Goal: Task Accomplishment & Management: Use online tool/utility

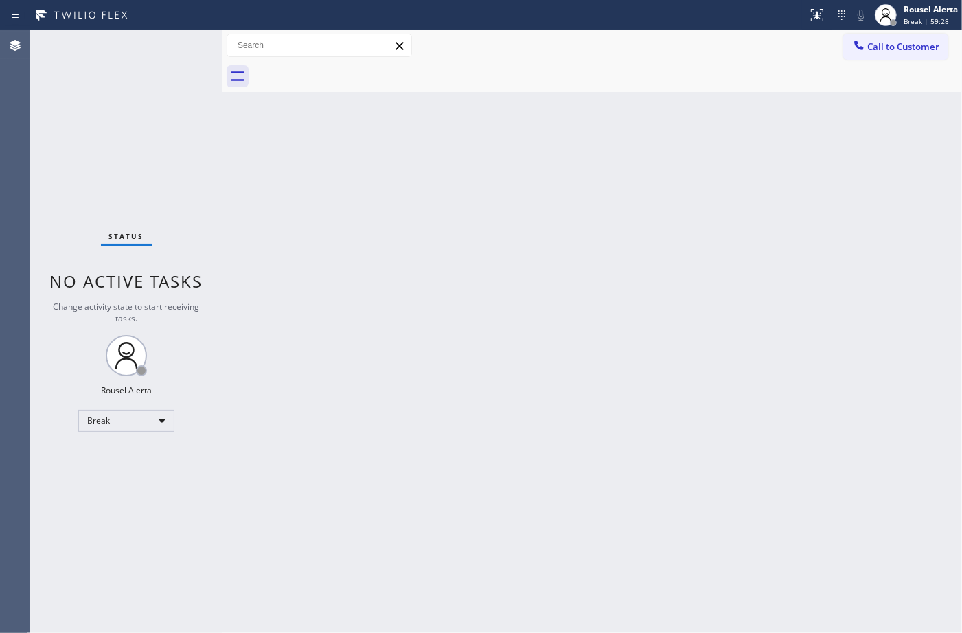
click at [796, 214] on div "Back to Dashboard Change Sender ID Customers Technicians Select a contact Outbo…" at bounding box center [591, 331] width 739 height 603
click at [958, 8] on div "Rousel Alerta Break | 59:36" at bounding box center [931, 15] width 61 height 24
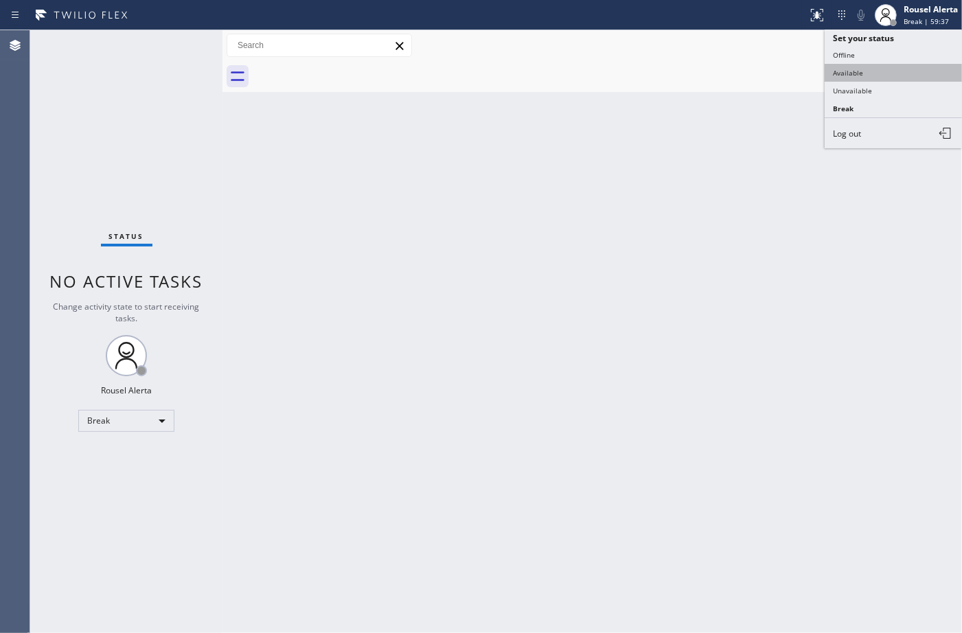
click at [873, 67] on button "Available" at bounding box center [893, 73] width 137 height 18
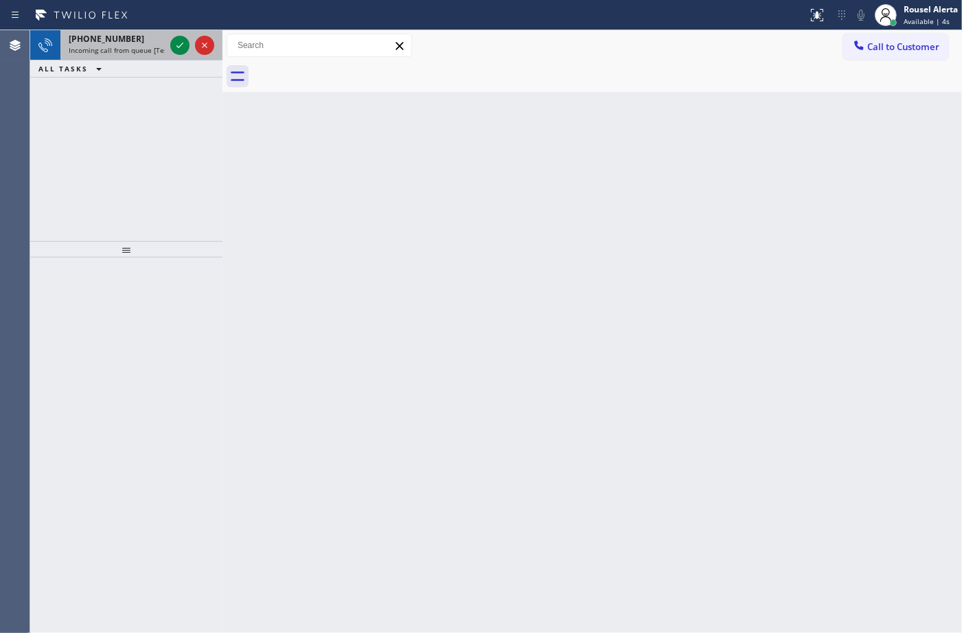
click at [148, 43] on div "+18482882989" at bounding box center [117, 39] width 96 height 12
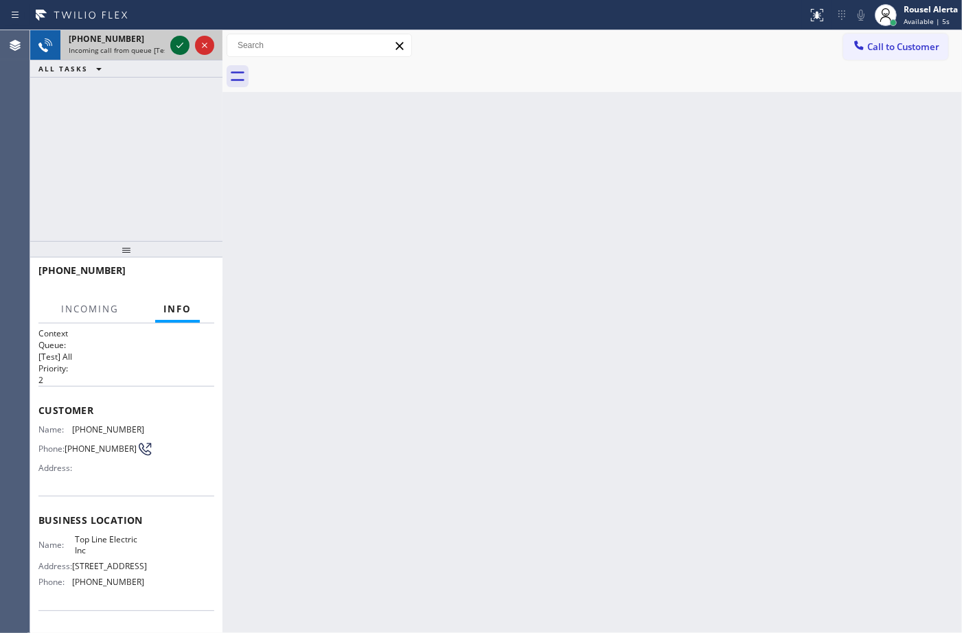
click at [173, 50] on icon at bounding box center [180, 45] width 16 height 16
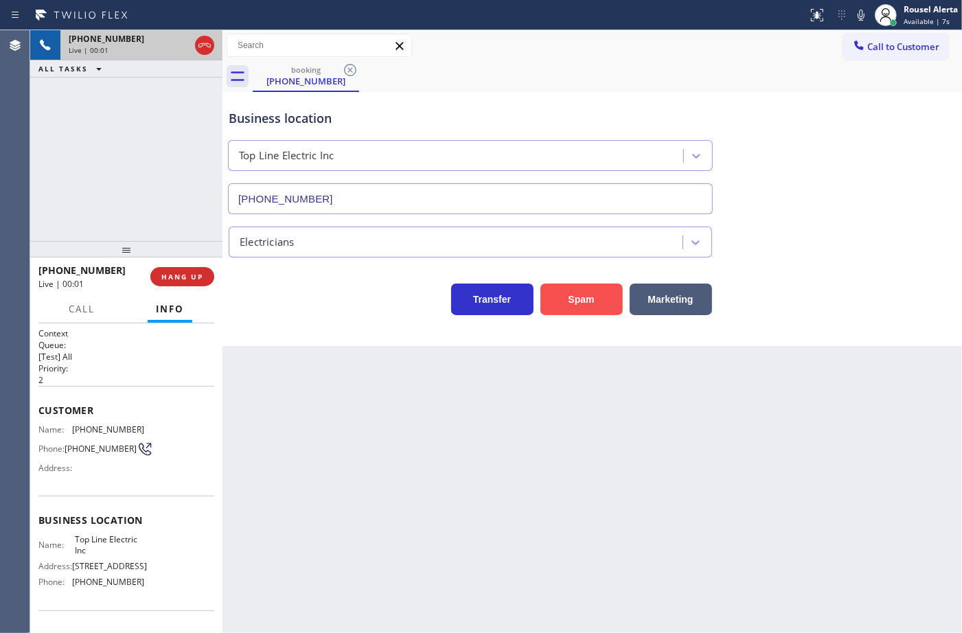
type input "(848) 346-2903"
click at [468, 411] on div "Back to Dashboard Change Sender ID Customers Technicians Select a contact Outbo…" at bounding box center [591, 331] width 739 height 603
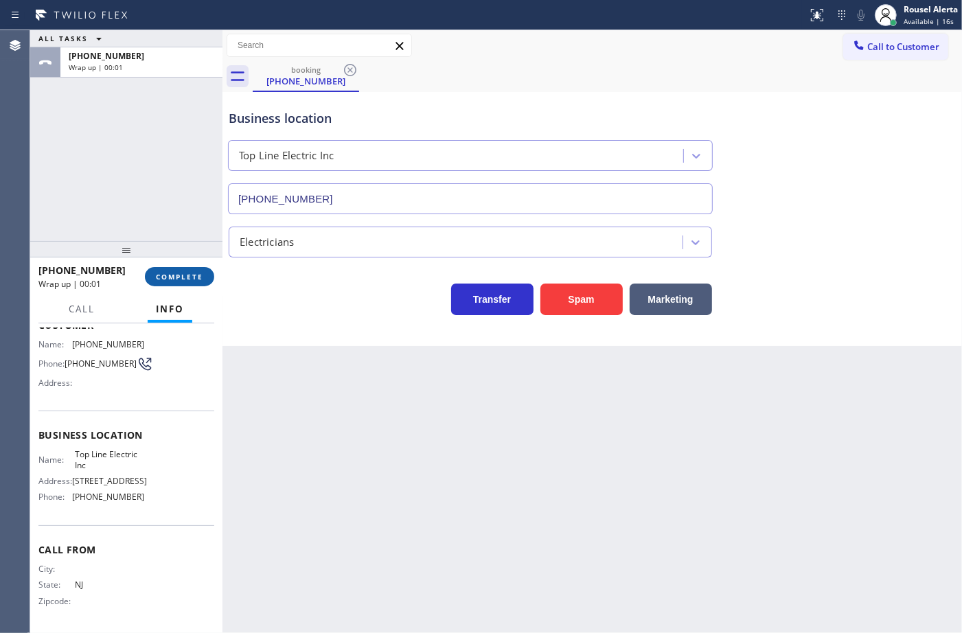
click at [173, 268] on button "COMPLETE" at bounding box center [179, 276] width 69 height 19
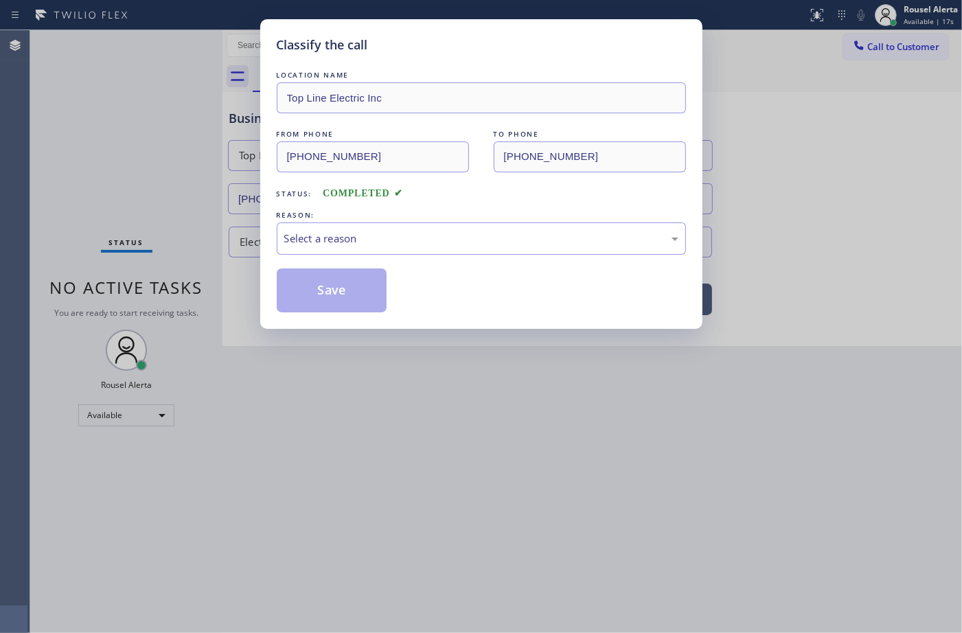
click at [375, 246] on div "Select a reason" at bounding box center [481, 239] width 394 height 16
click at [324, 292] on button "Save" at bounding box center [332, 290] width 111 height 44
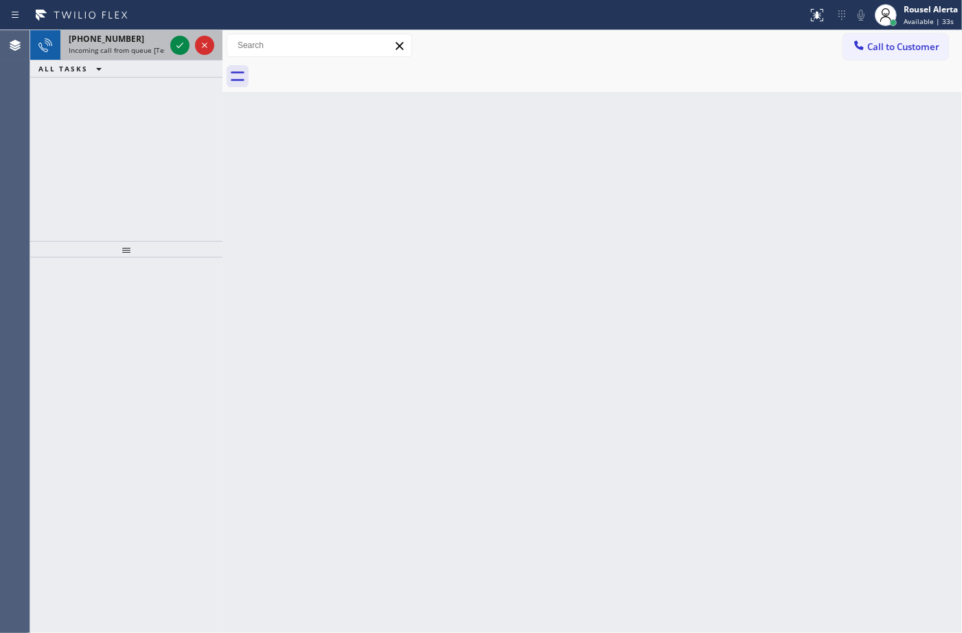
click at [120, 35] on span "[PHONE_NUMBER]" at bounding box center [107, 39] width 76 height 12
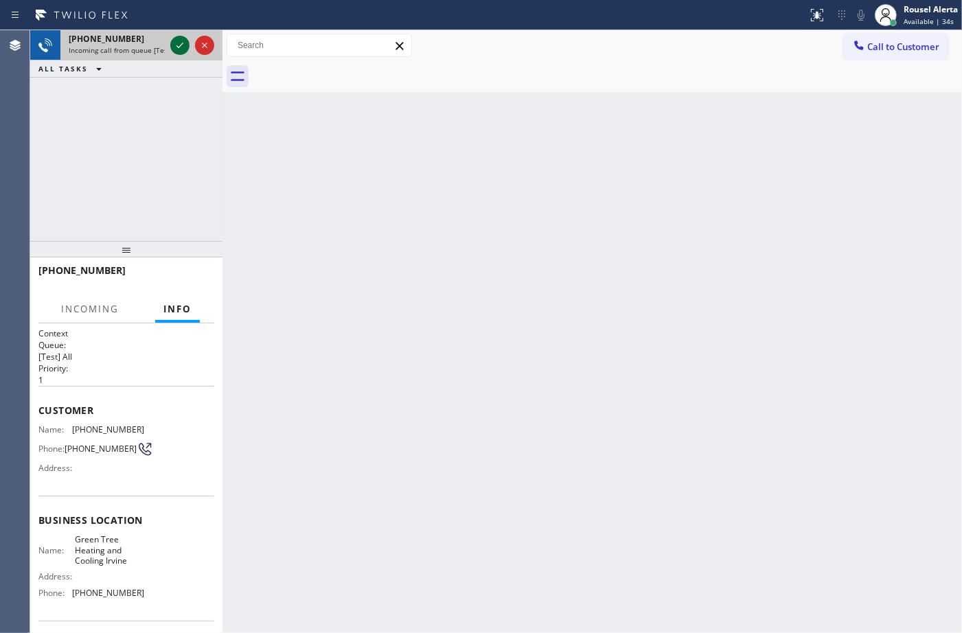
click at [170, 43] on div at bounding box center [179, 45] width 19 height 16
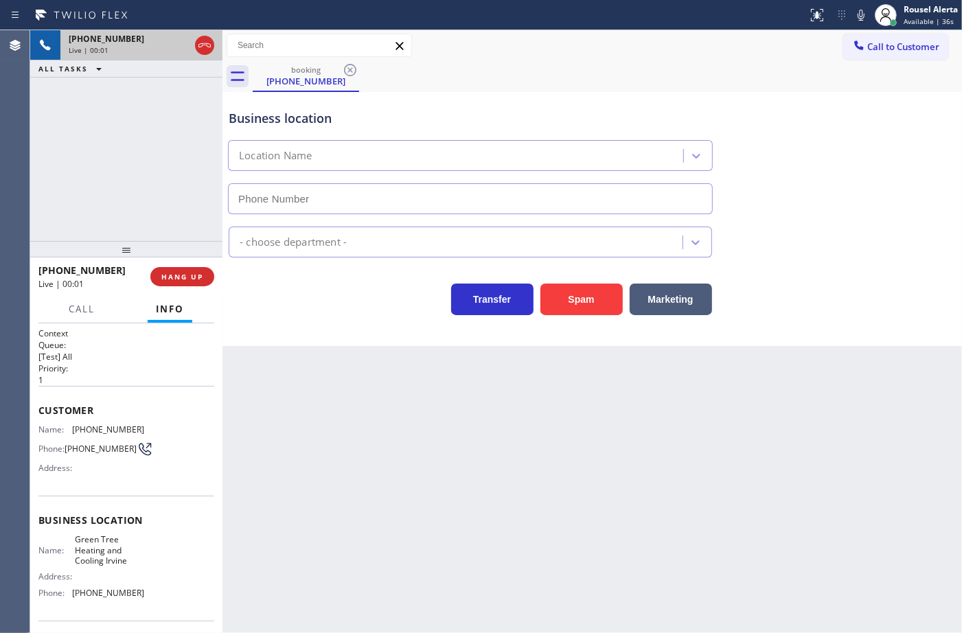
type input "(949) 264-0848"
click at [568, 303] on button "Spam" at bounding box center [581, 300] width 82 height 32
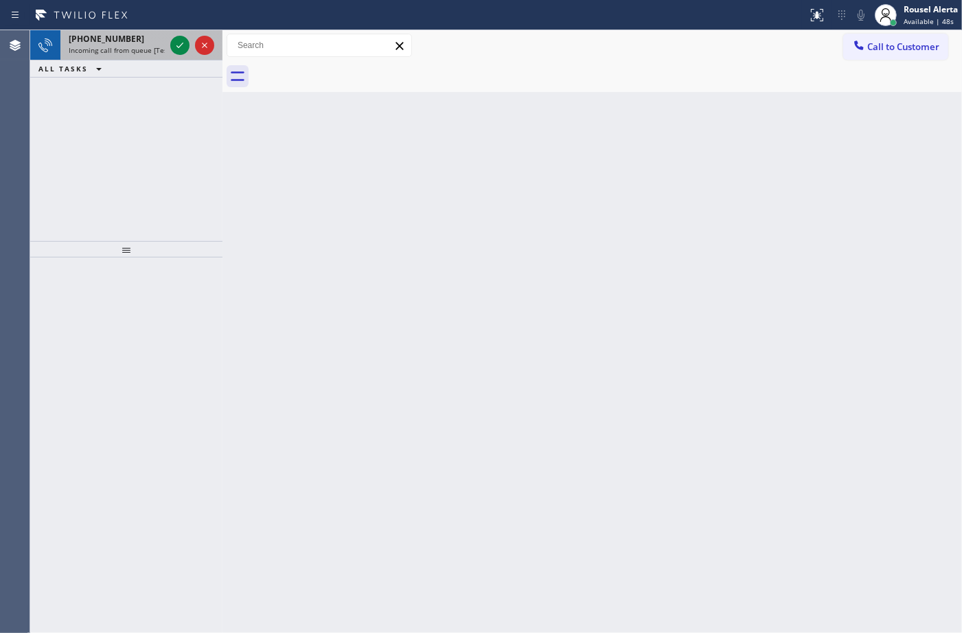
click at [148, 55] on div "+15205416316 Incoming call from queue [Test] All" at bounding box center [113, 45] width 107 height 30
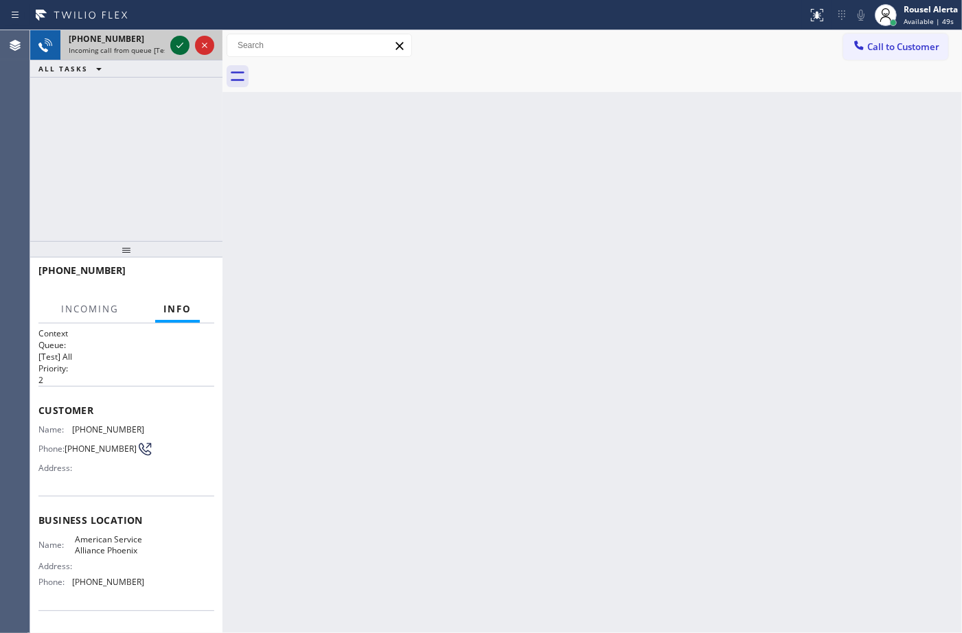
click at [170, 49] on div at bounding box center [179, 45] width 19 height 16
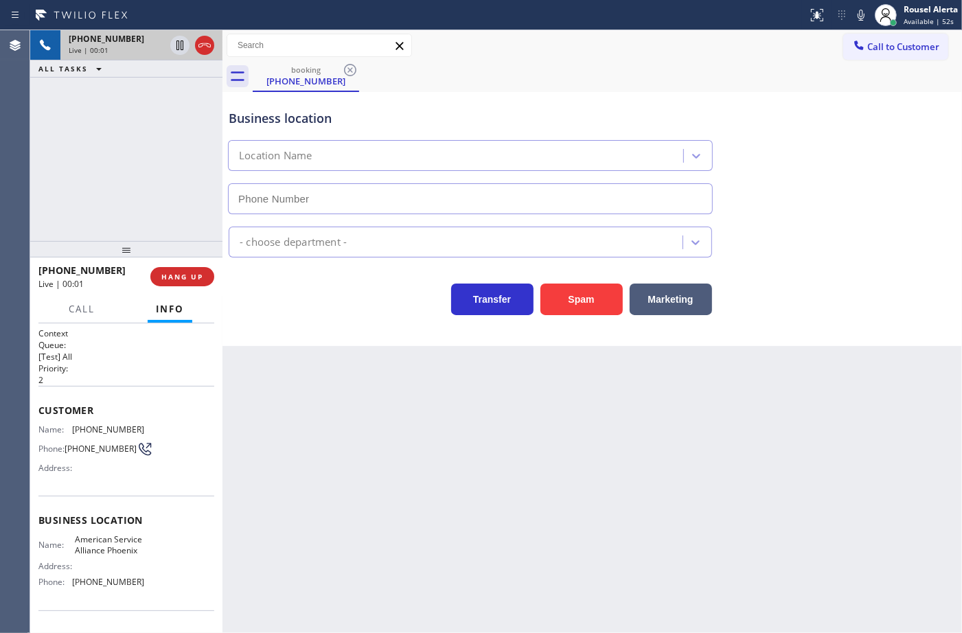
type input "(602) 536-8383"
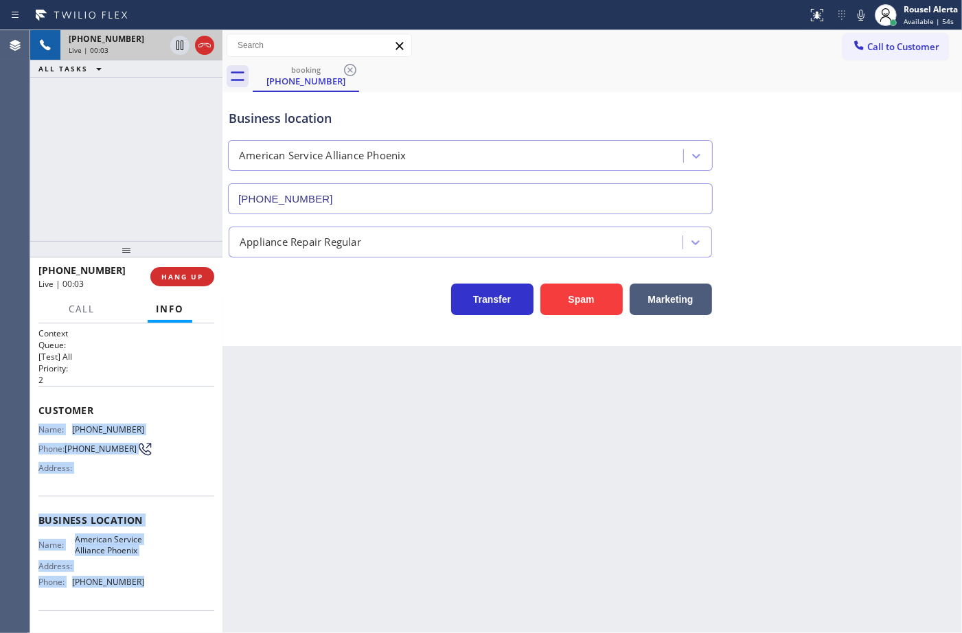
drag, startPoint x: 32, startPoint y: 417, endPoint x: 146, endPoint y: 610, distance: 223.8
click at [146, 610] on div "Context Queue: [Test] All Priority: 2 Customer Name: (520) 541-6316 Phone: (520…" at bounding box center [126, 478] width 192 height 310
copy div "Name: (520) 541-6316 Phone: (520) 541-6316 Address: Business location Name: Ame…"
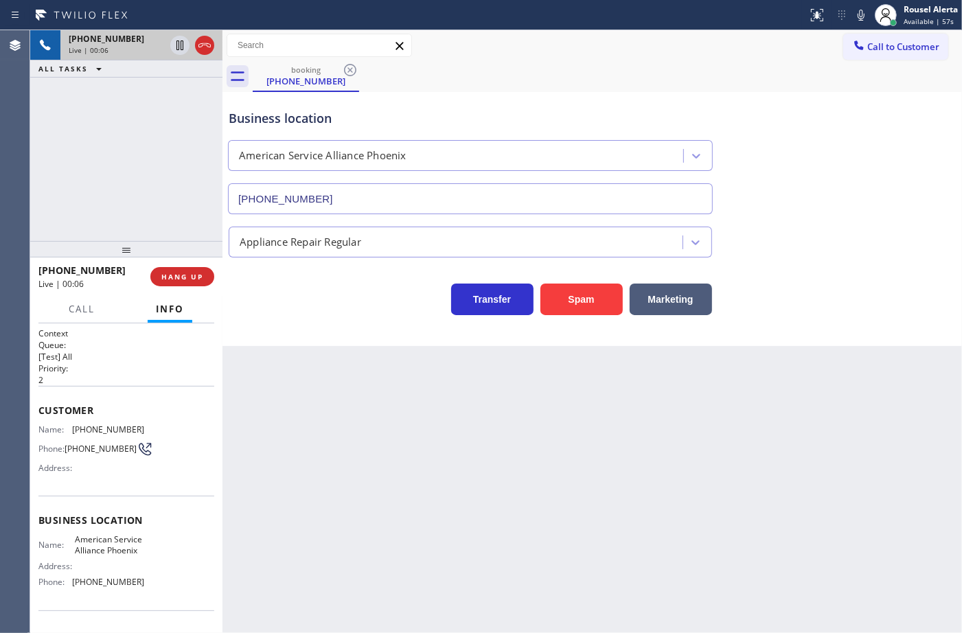
click at [685, 457] on div "Back to Dashboard Change Sender ID Customers Technicians Select a contact Outbo…" at bounding box center [591, 331] width 739 height 603
click at [196, 290] on div "+15205416316 Live | 00:10 HANG UP" at bounding box center [126, 277] width 176 height 36
click at [196, 281] on span "HANG UP" at bounding box center [182, 277] width 42 height 10
click at [347, 408] on div "Back to Dashboard Change Sender ID Customers Technicians Select a contact Outbo…" at bounding box center [591, 331] width 739 height 603
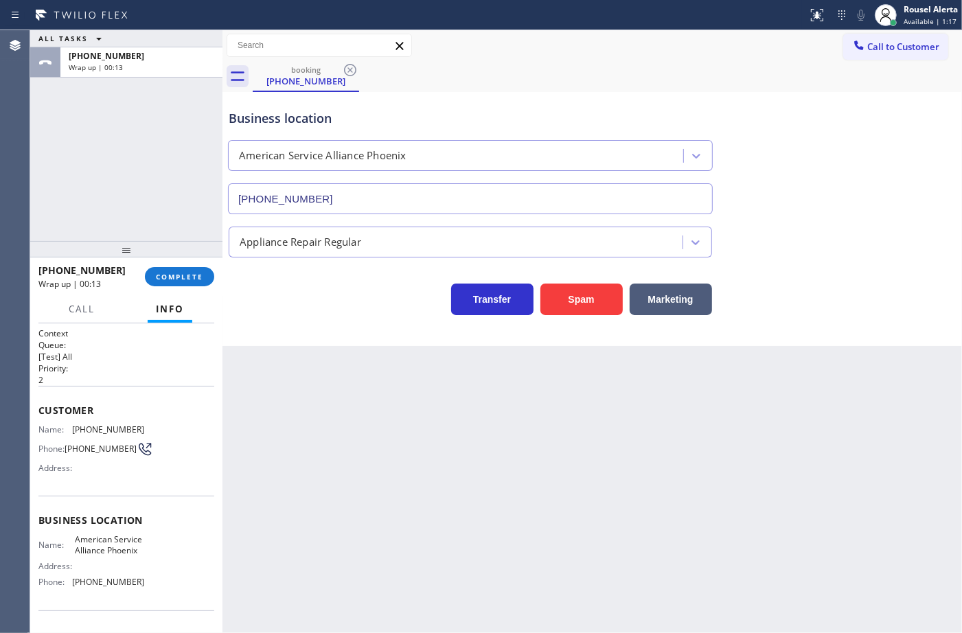
click at [486, 361] on div "Back to Dashboard Change Sender ID Customers Technicians Select a contact Outbo…" at bounding box center [591, 331] width 739 height 603
click at [176, 293] on div "+15205416316 Wrap up | 00:14 COMPLETE" at bounding box center [126, 277] width 176 height 36
click at [180, 278] on span "COMPLETE" at bounding box center [179, 277] width 47 height 10
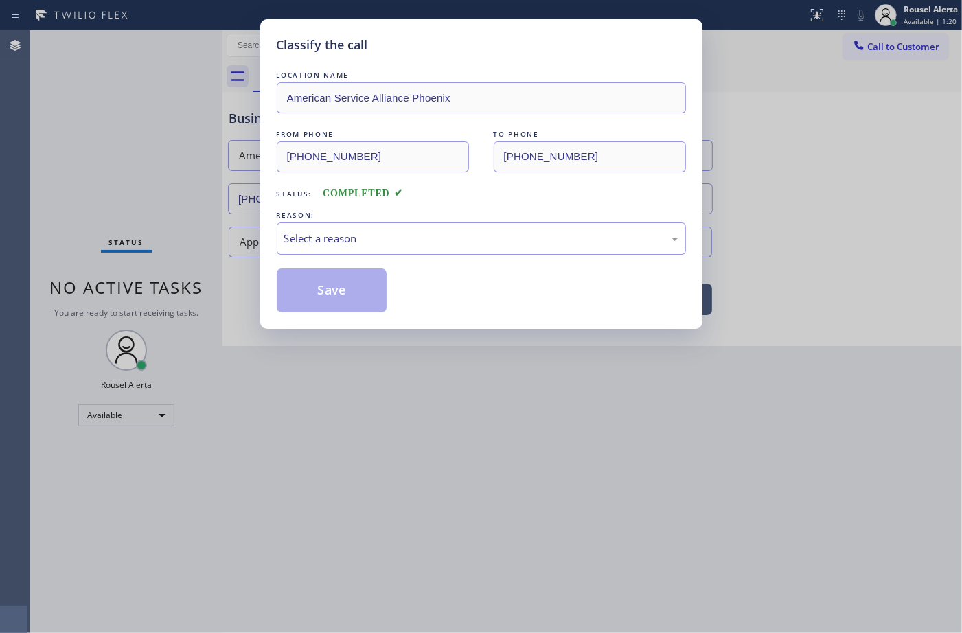
click at [426, 262] on div "LOCATION NAME American Service Alliance Phoenix FROM PHONE (520) 541-6316 TO PH…" at bounding box center [481, 190] width 409 height 244
click at [417, 221] on div "REASON:" at bounding box center [481, 215] width 409 height 14
click at [417, 231] on div "Select a reason" at bounding box center [481, 239] width 394 height 16
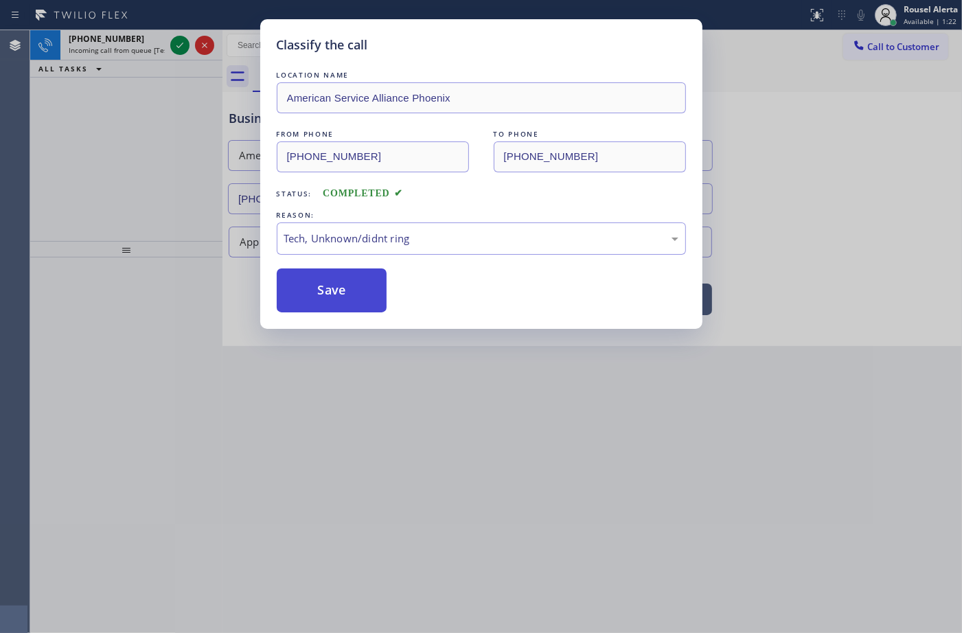
click at [341, 275] on button "Save" at bounding box center [332, 290] width 111 height 44
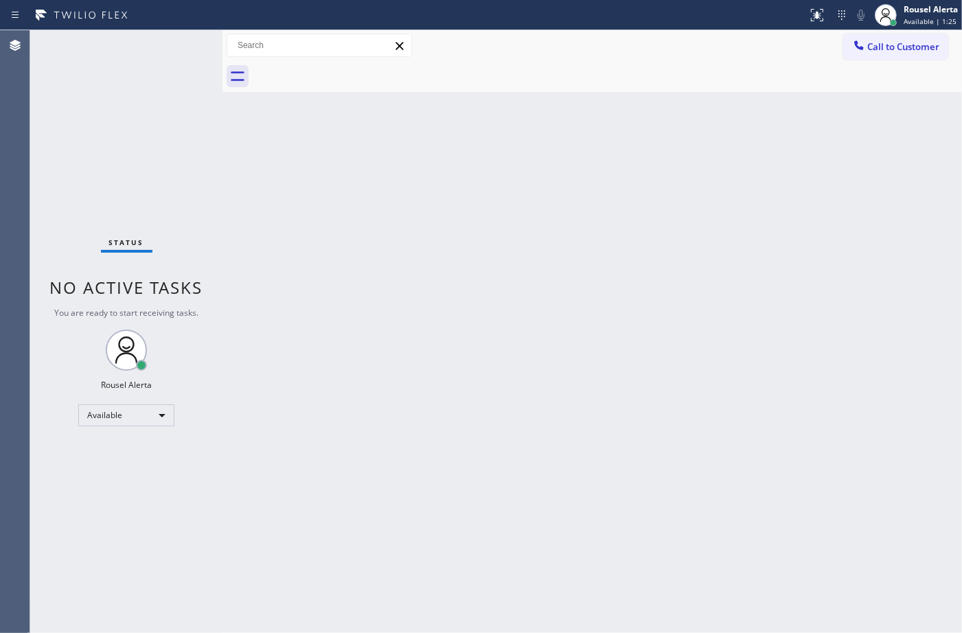
click at [509, 479] on div "Back to Dashboard Change Sender ID Customers Technicians Select a contact Outbo…" at bounding box center [591, 331] width 739 height 603
click at [111, 43] on div "Status No active tasks You are ready to start receiving tasks. Rousel Alerta Av…" at bounding box center [126, 331] width 192 height 603
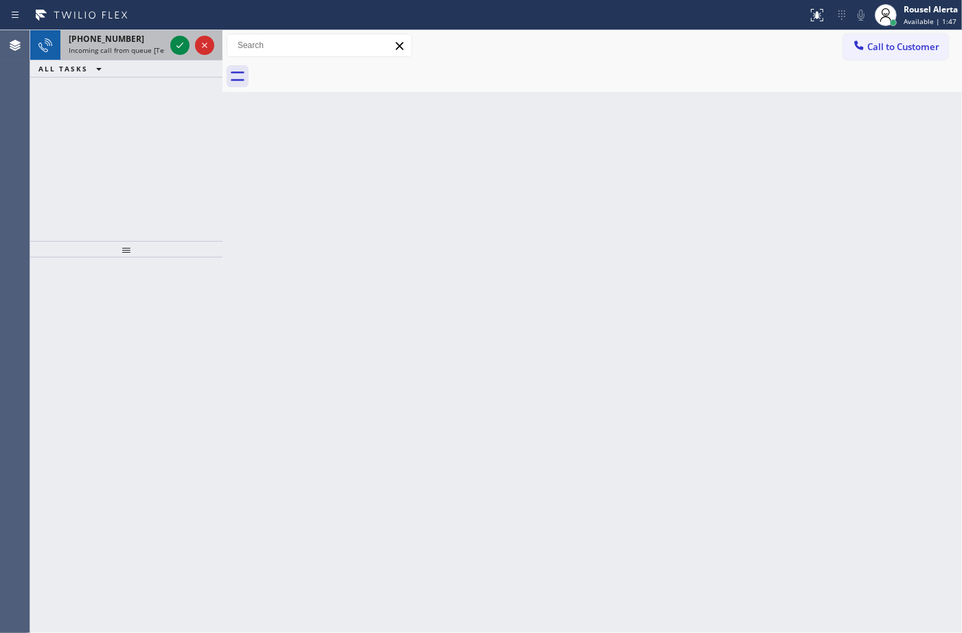
click at [126, 39] on div "[PHONE_NUMBER]" at bounding box center [117, 39] width 96 height 12
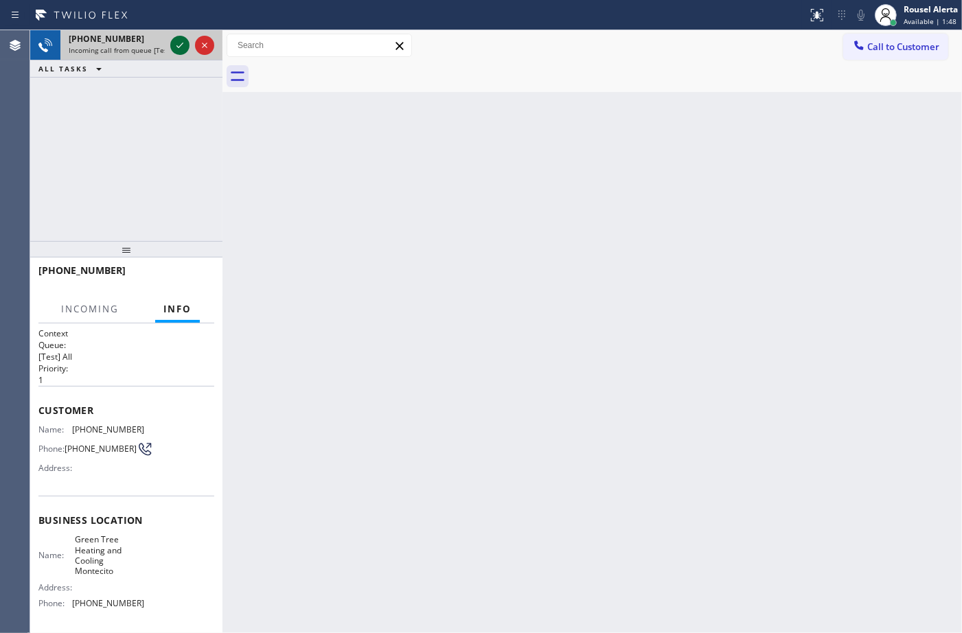
click at [170, 45] on div at bounding box center [179, 45] width 19 height 16
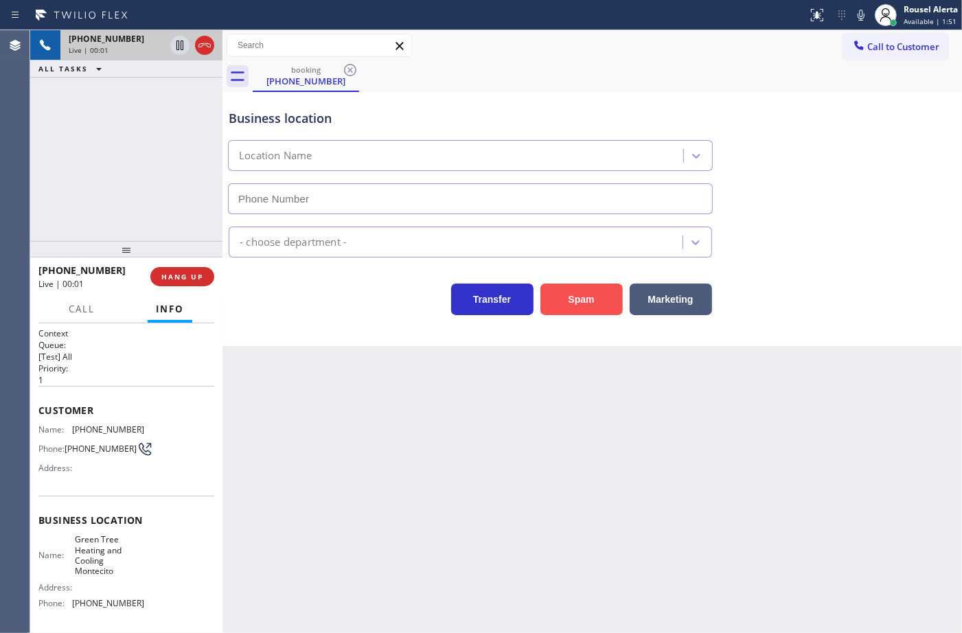
type input "(805) 659-8484"
click at [606, 302] on button "Spam" at bounding box center [581, 300] width 82 height 32
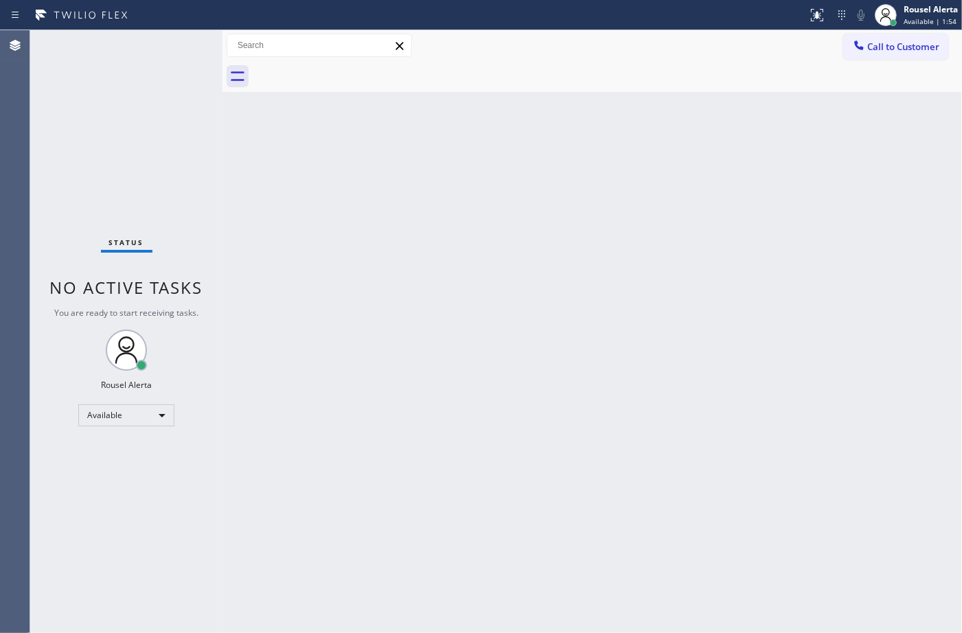
drag, startPoint x: 711, startPoint y: 156, endPoint x: 730, endPoint y: 163, distance: 20.4
click at [711, 157] on div "Back to Dashboard Change Sender ID Customers Technicians Select a contact Outbo…" at bounding box center [591, 331] width 739 height 603
click at [666, 169] on div "Back to Dashboard Change Sender ID Customers Technicians Select a contact Outbo…" at bounding box center [591, 331] width 739 height 603
click at [435, 344] on div "Back to Dashboard Change Sender ID Customers Technicians Select a contact Outbo…" at bounding box center [591, 331] width 739 height 603
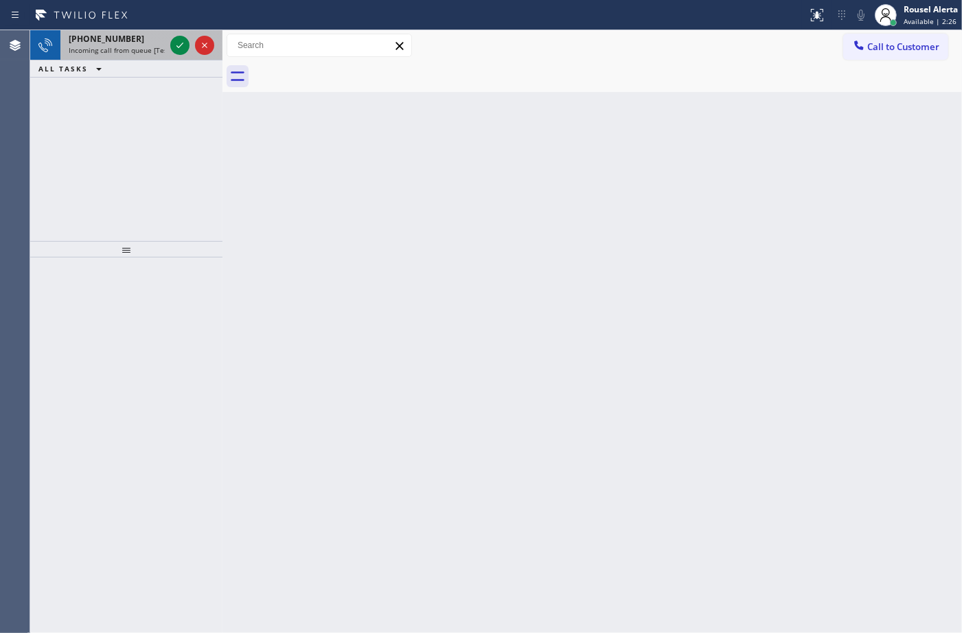
drag, startPoint x: 146, startPoint y: 49, endPoint x: 183, endPoint y: 42, distance: 37.8
click at [148, 48] on span "Incoming call from queue [Test] All" at bounding box center [126, 50] width 114 height 10
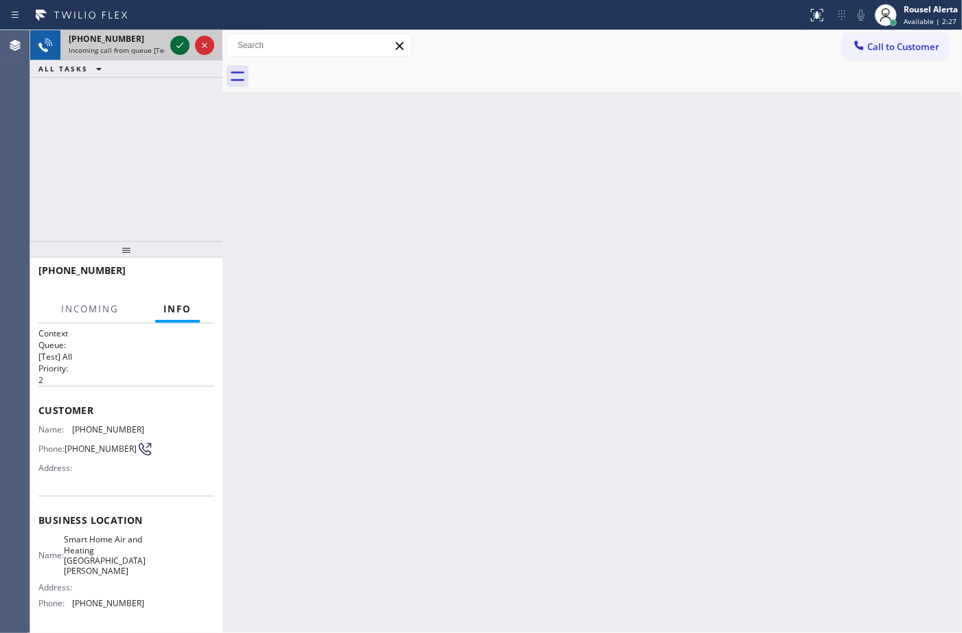
click at [177, 43] on icon at bounding box center [180, 45] width 16 height 16
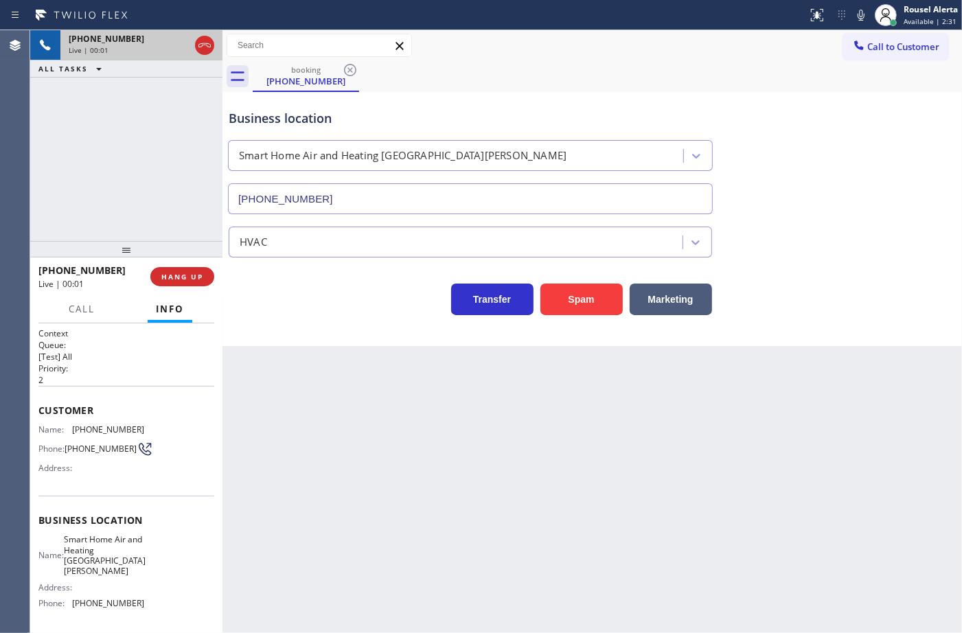
type input "(310) 362-9082"
click at [571, 310] on button "Spam" at bounding box center [581, 300] width 82 height 32
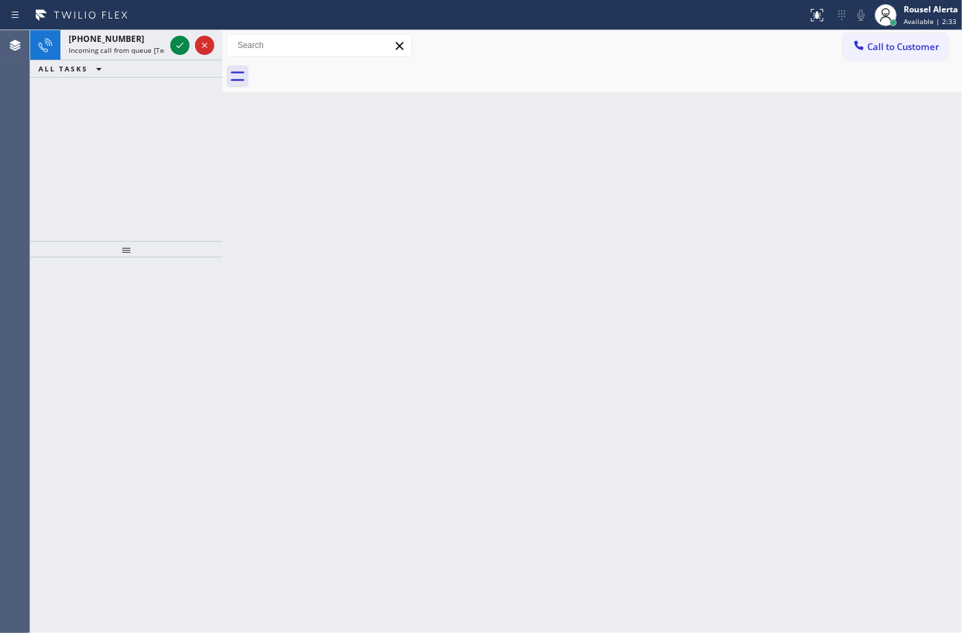
drag, startPoint x: 430, startPoint y: 297, endPoint x: 406, endPoint y: 283, distance: 27.4
click at [430, 297] on div "Back to Dashboard Change Sender ID Customers Technicians Select a contact Outbo…" at bounding box center [591, 331] width 739 height 603
click at [137, 48] on span "Incoming call from queue [Test] All" at bounding box center [126, 50] width 114 height 10
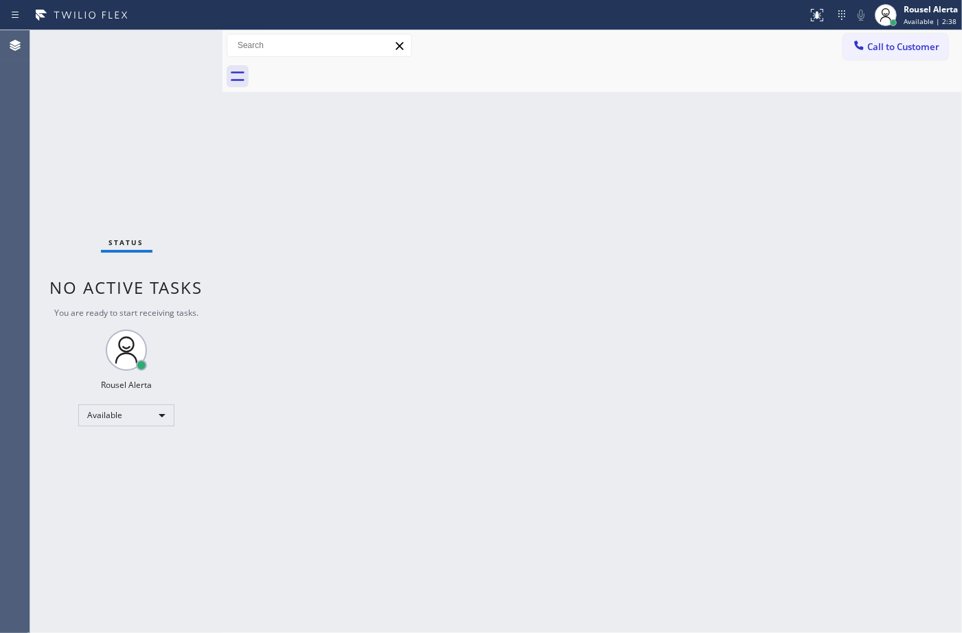
click at [170, 45] on div "Status No active tasks You are ready to start receiving tasks. Rousel Alerta Av…" at bounding box center [126, 331] width 192 height 603
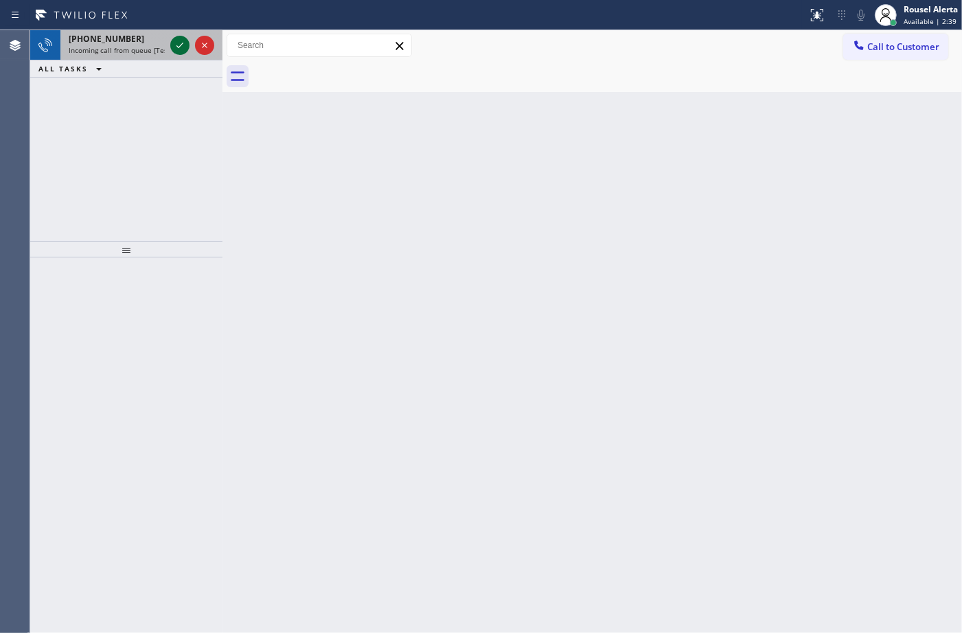
click at [170, 45] on div at bounding box center [179, 45] width 19 height 16
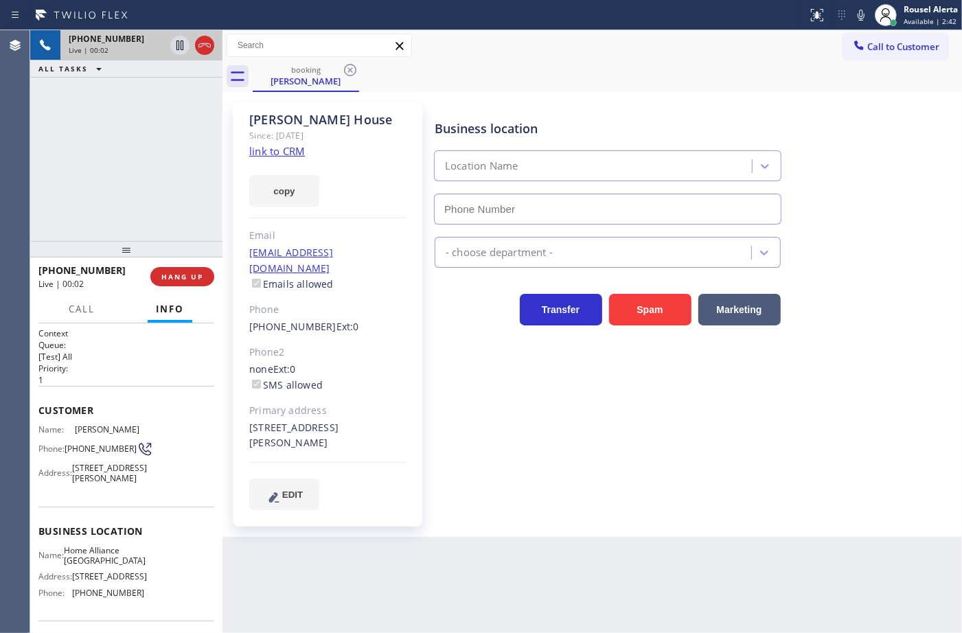
type input "(312) 241-1219"
click at [268, 146] on link "link to CRM" at bounding box center [277, 151] width 56 height 14
click at [91, 303] on span "Call" at bounding box center [82, 309] width 26 height 12
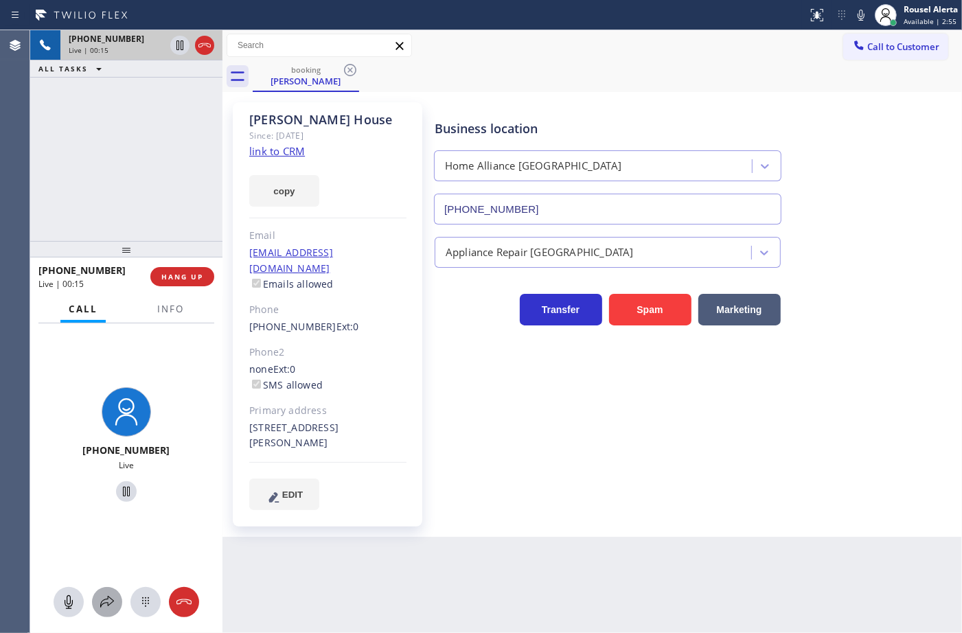
click at [103, 592] on button at bounding box center [107, 602] width 30 height 30
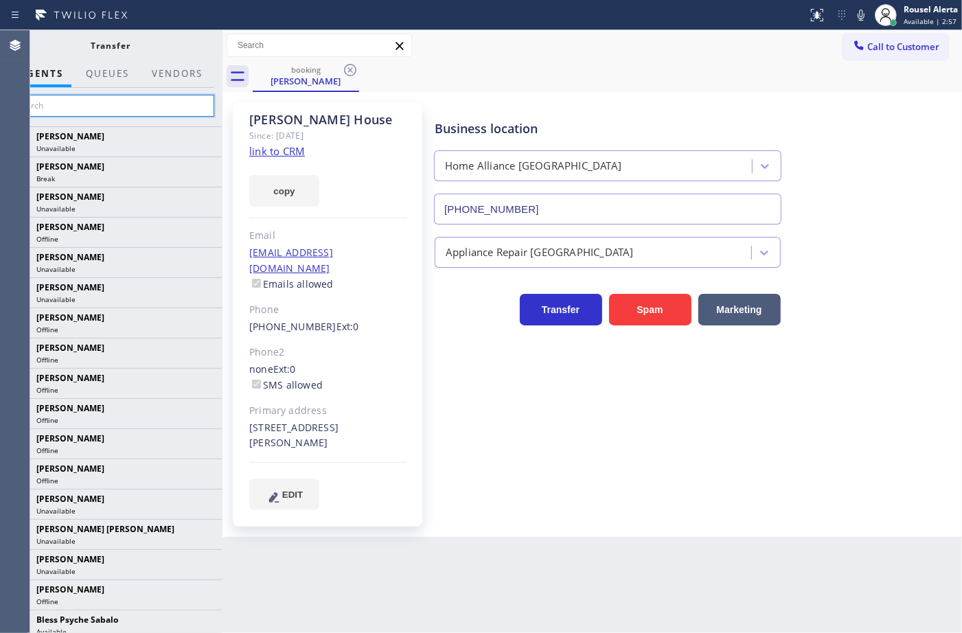
click at [95, 97] on input "text" at bounding box center [111, 106] width 207 height 22
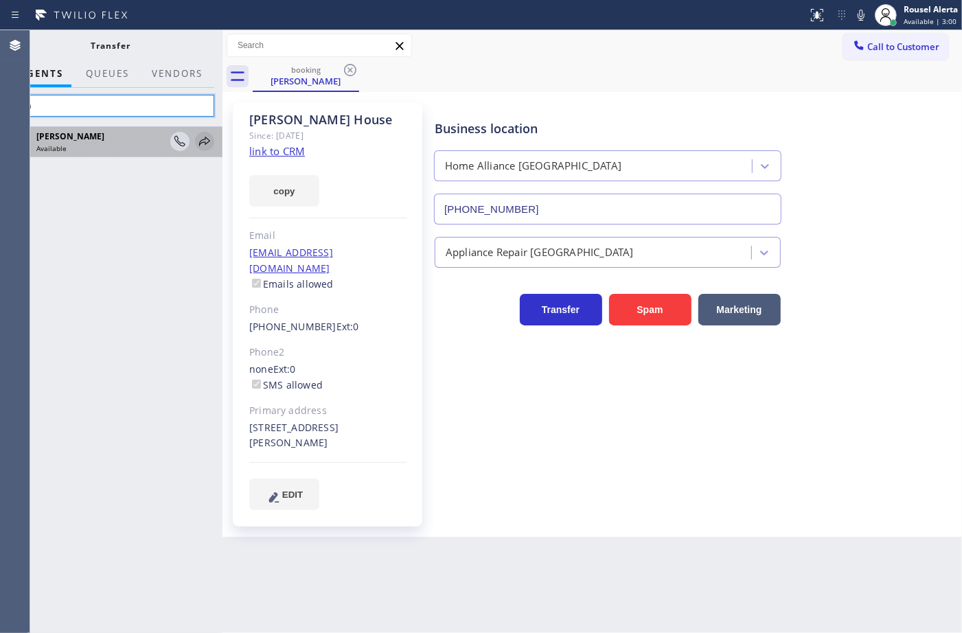
type input "lyka"
click at [209, 146] on icon at bounding box center [204, 141] width 16 height 16
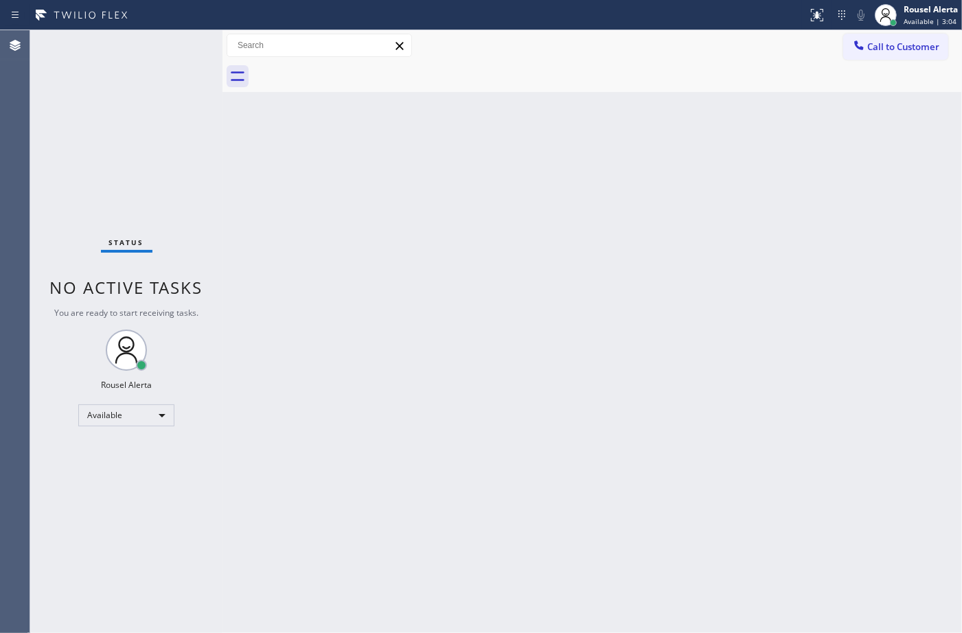
click at [159, 191] on div "Status No active tasks You are ready to start receiving tasks. Rousel Alerta Av…" at bounding box center [126, 331] width 192 height 603
click at [335, 313] on div "Back to Dashboard Change Sender ID Customers Technicians Select a contact Outbo…" at bounding box center [591, 331] width 739 height 603
drag, startPoint x: 392, startPoint y: 182, endPoint x: 419, endPoint y: 170, distance: 29.5
click at [411, 173] on div "Back to Dashboard Change Sender ID Customers Technicians Select a contact Outbo…" at bounding box center [591, 331] width 739 height 603
click at [389, 239] on div "Back to Dashboard Change Sender ID Customers Technicians Select a contact Outbo…" at bounding box center [591, 331] width 739 height 603
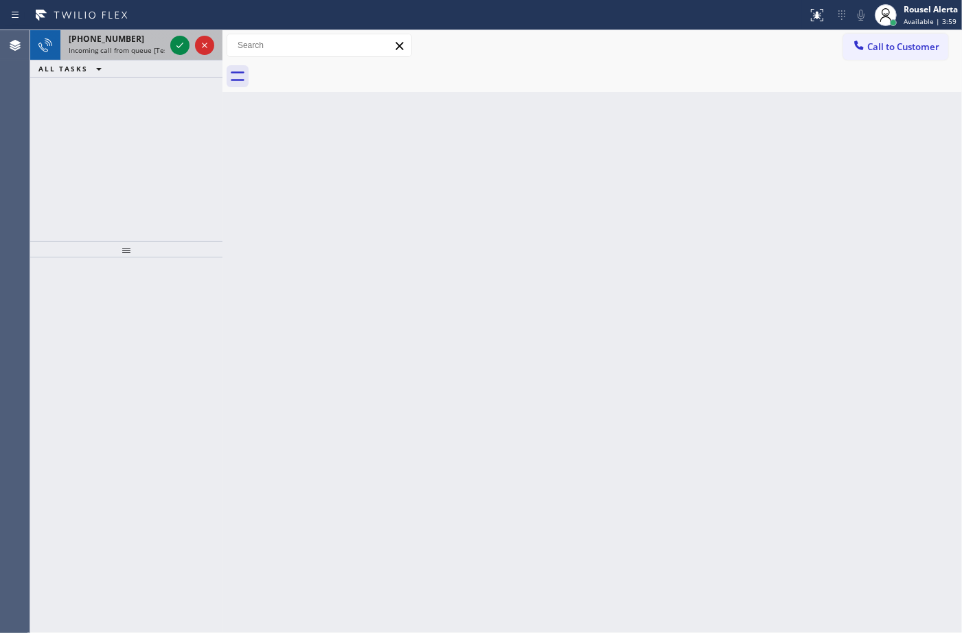
click at [131, 41] on div "+15205416316" at bounding box center [117, 39] width 96 height 12
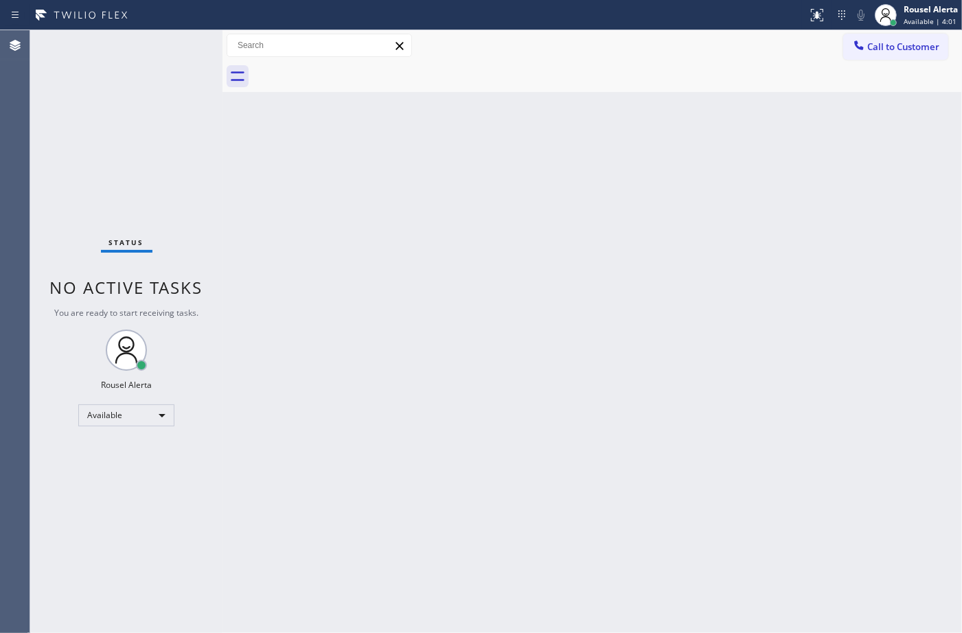
click at [561, 396] on div "Back to Dashboard Change Sender ID Customers Technicians Select a contact Outbo…" at bounding box center [591, 331] width 739 height 603
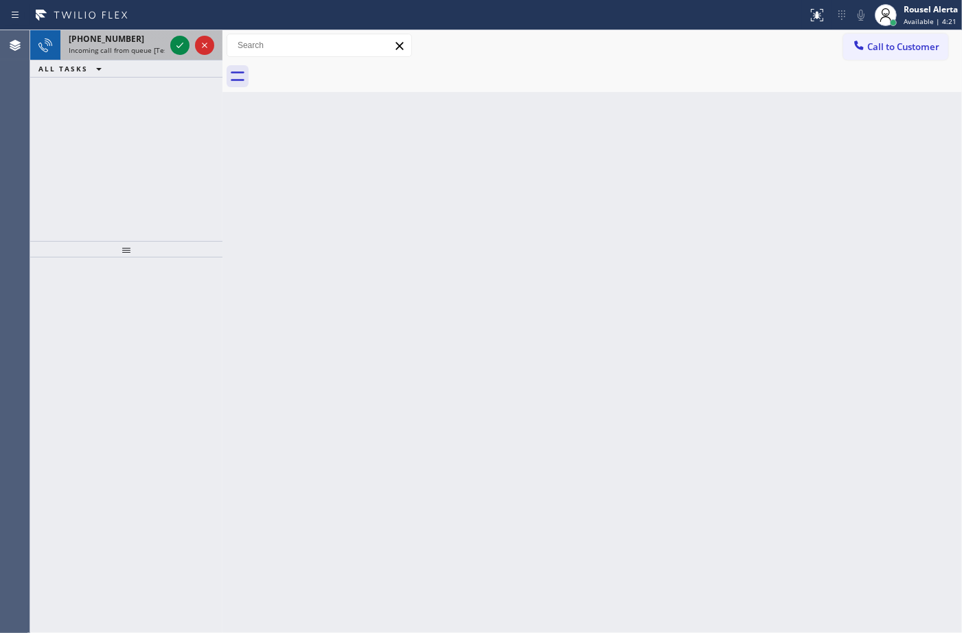
drag, startPoint x: 143, startPoint y: 41, endPoint x: 156, endPoint y: 50, distance: 15.8
click at [143, 41] on div "+14402916130" at bounding box center [117, 39] width 96 height 12
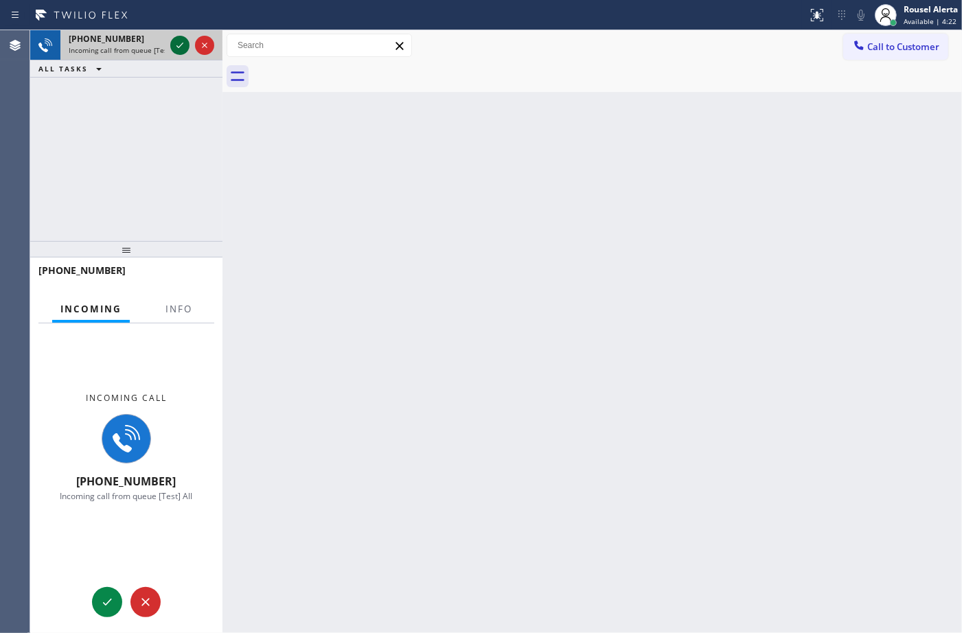
click at [170, 49] on div at bounding box center [179, 45] width 19 height 16
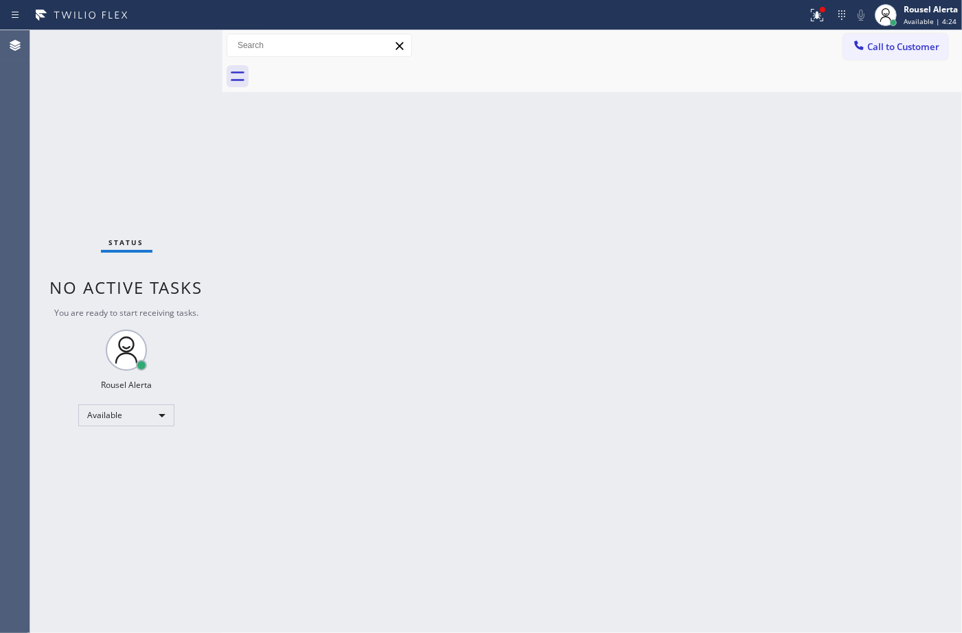
click at [165, 165] on div "Status No active tasks You are ready to start receiving tasks. Rousel Alerta Av…" at bounding box center [126, 331] width 192 height 603
drag, startPoint x: 680, startPoint y: 203, endPoint x: 745, endPoint y: 132, distance: 95.7
click at [732, 155] on div "Back to Dashboard Change Sender ID Customers Technicians Select a contact Outbo…" at bounding box center [591, 331] width 739 height 603
click at [814, 19] on icon at bounding box center [817, 15] width 16 height 16
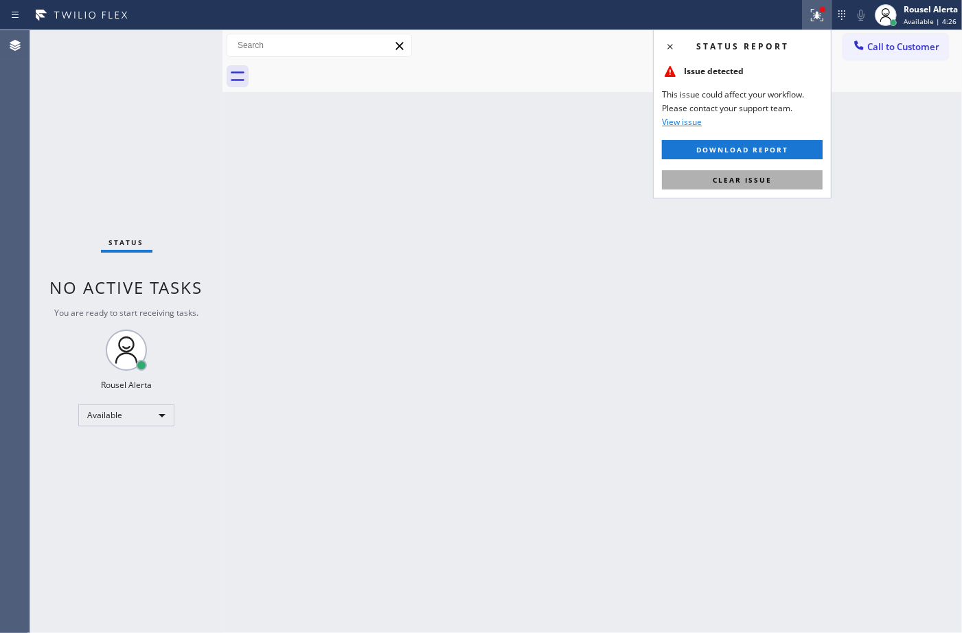
click at [801, 170] on button "Clear issue" at bounding box center [742, 179] width 161 height 19
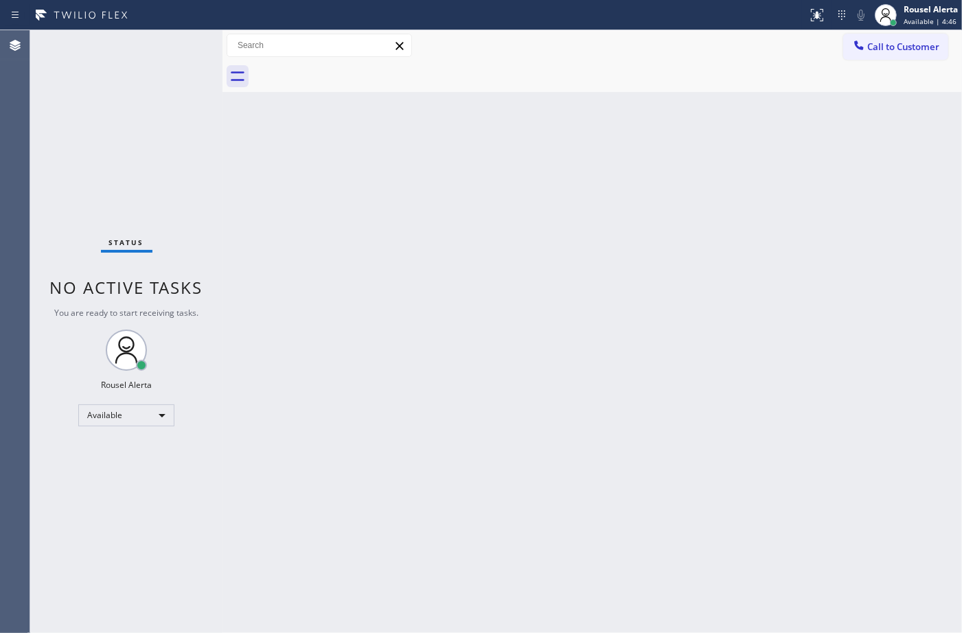
click at [522, 316] on div "Back to Dashboard Change Sender ID Customers Technicians Select a contact Outbo…" at bounding box center [591, 331] width 739 height 603
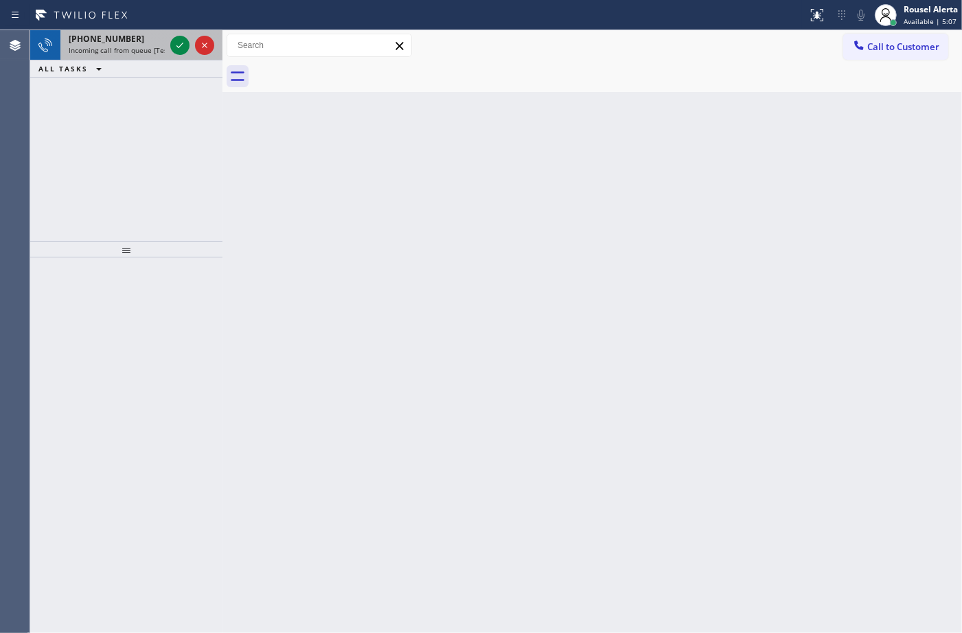
drag, startPoint x: 121, startPoint y: 35, endPoint x: 166, endPoint y: 50, distance: 47.8
click at [126, 40] on div "+17542668646" at bounding box center [117, 39] width 96 height 12
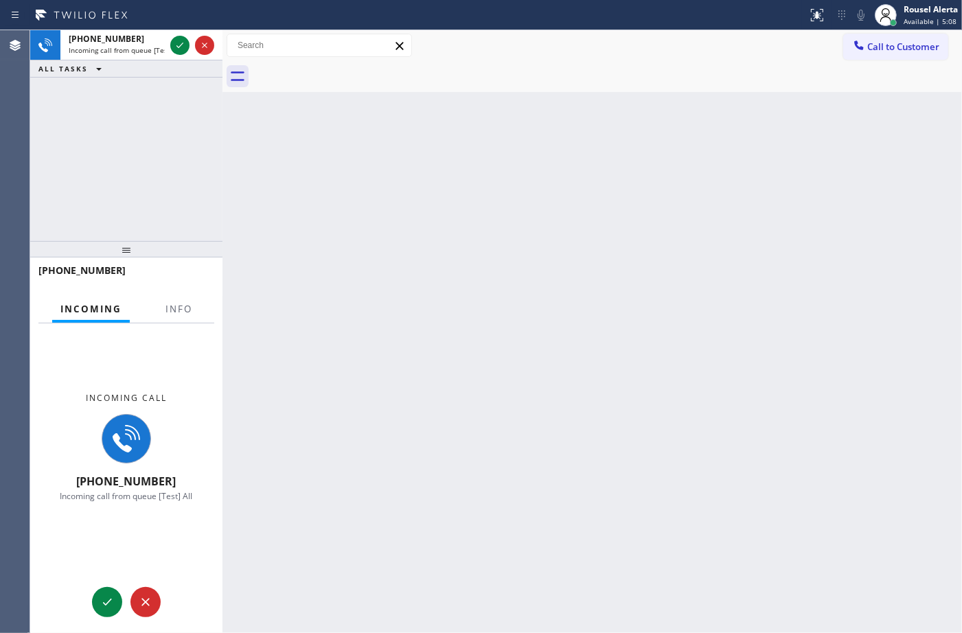
click at [196, 320] on div at bounding box center [178, 321] width 43 height 3
click at [186, 301] on button "Info" at bounding box center [178, 309] width 43 height 27
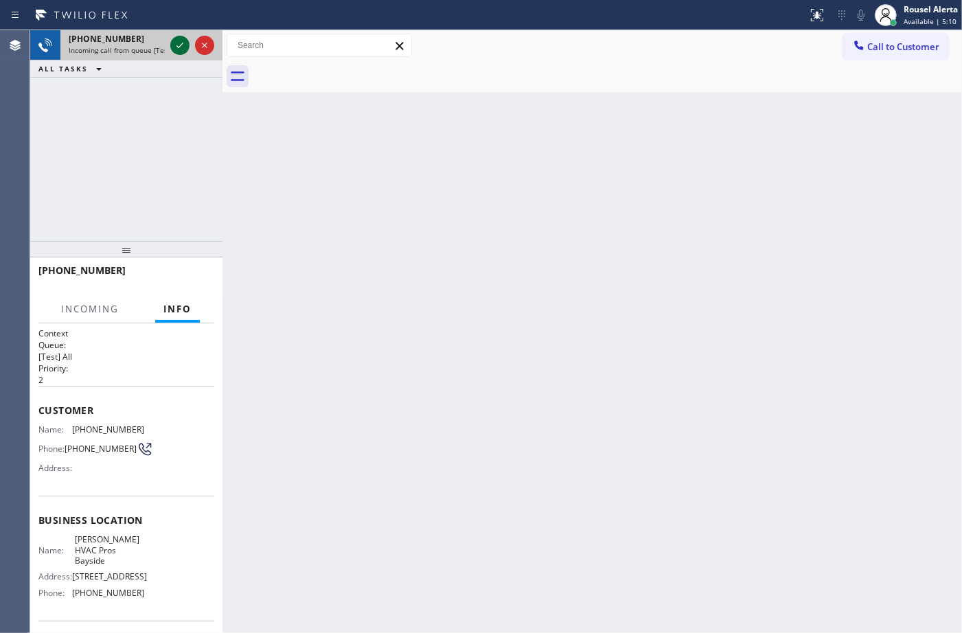
click at [175, 49] on icon at bounding box center [180, 45] width 16 height 16
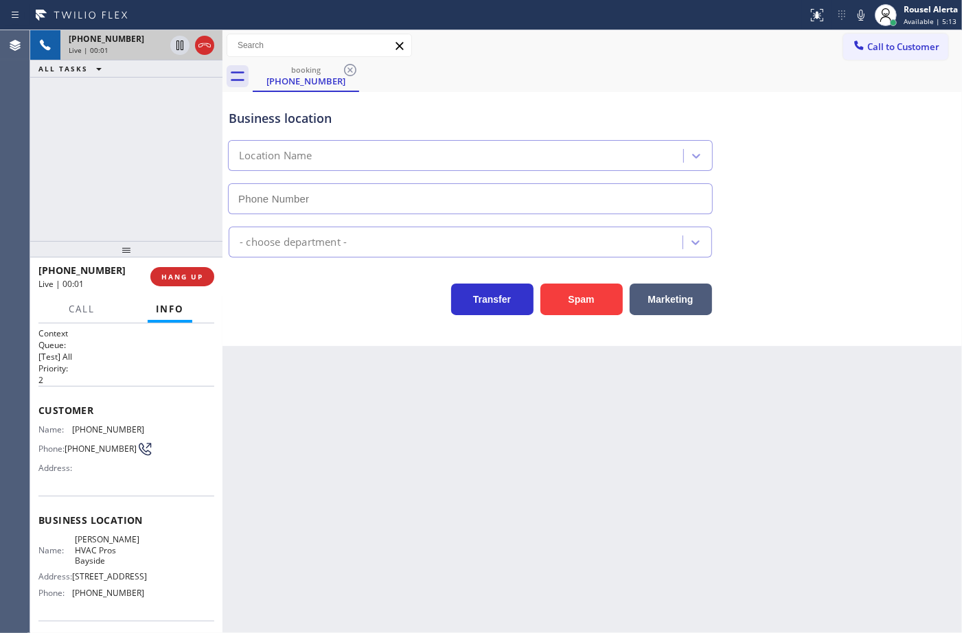
type input "(786) 901-6885"
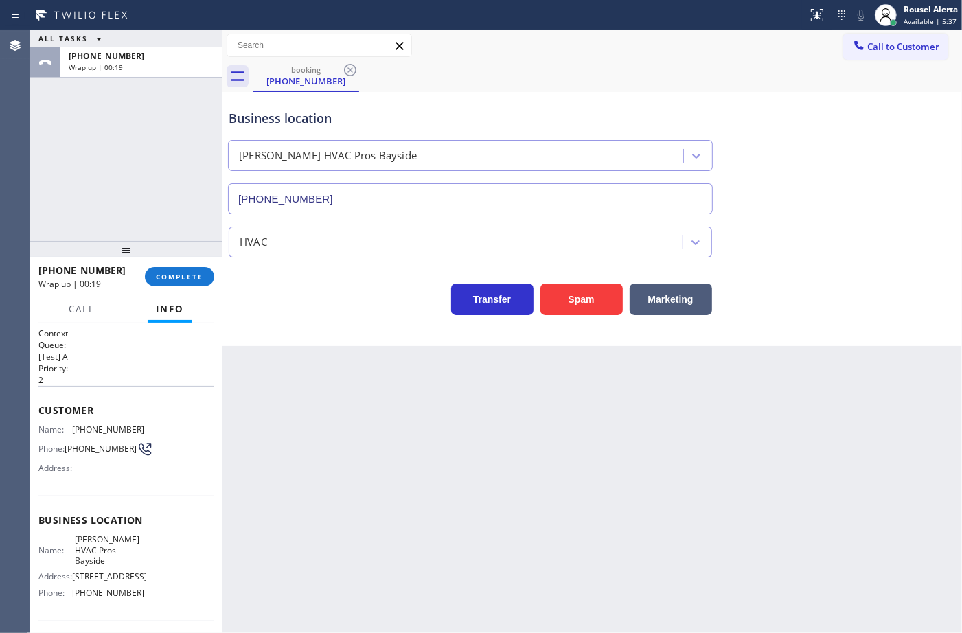
click at [115, 95] on div "ALL TASKS ALL TASKS ACTIVE TASKS TASKS IN WRAP UP +17542668646 Wrap up | 00:19" at bounding box center [126, 135] width 192 height 211
click at [175, 284] on button "COMPLETE" at bounding box center [179, 276] width 69 height 19
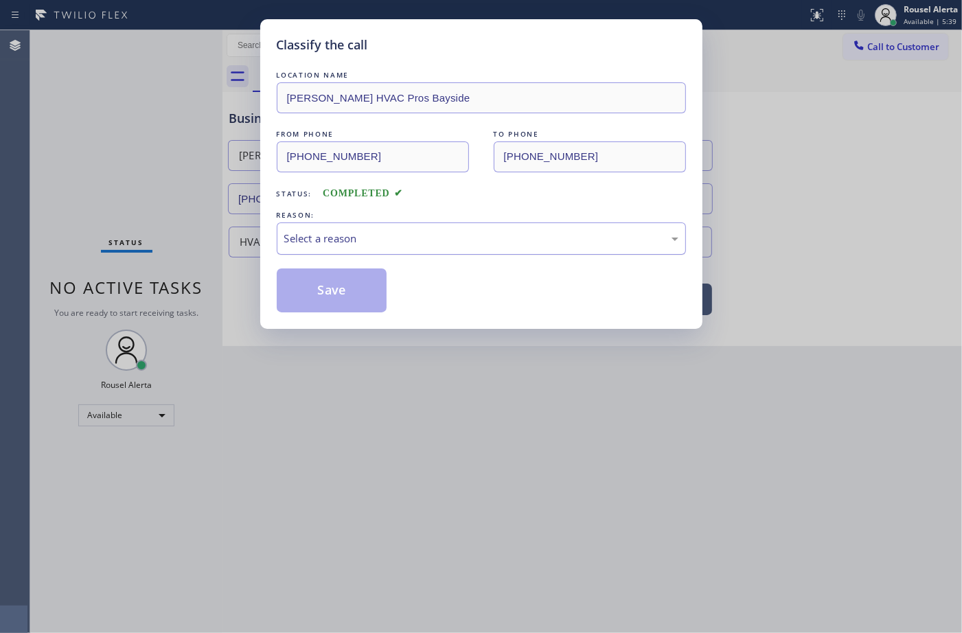
click at [488, 238] on div "Select a reason" at bounding box center [481, 239] width 394 height 16
click at [330, 286] on button "Save" at bounding box center [332, 290] width 111 height 44
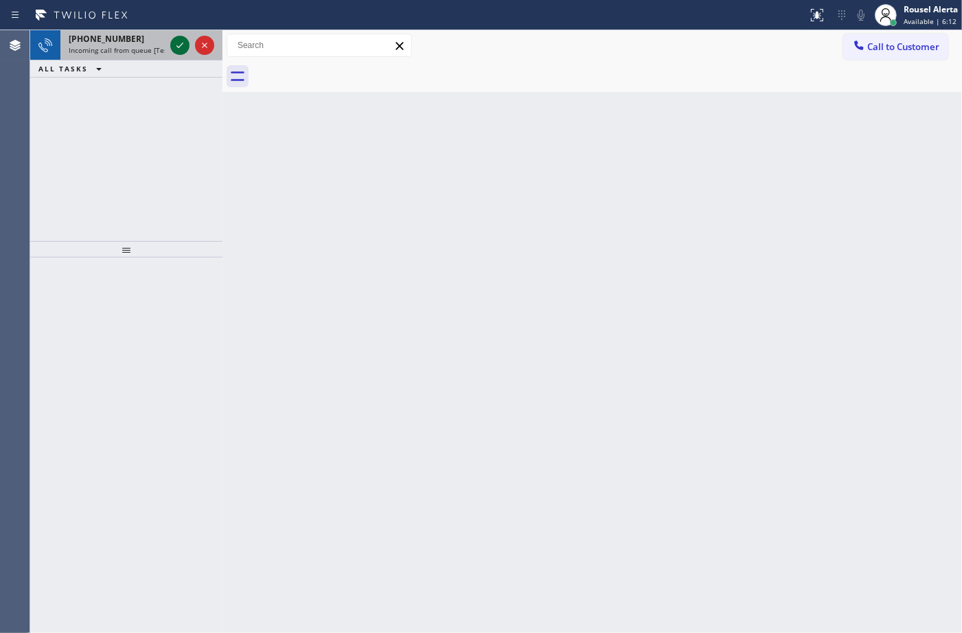
click at [176, 43] on icon at bounding box center [180, 45] width 16 height 16
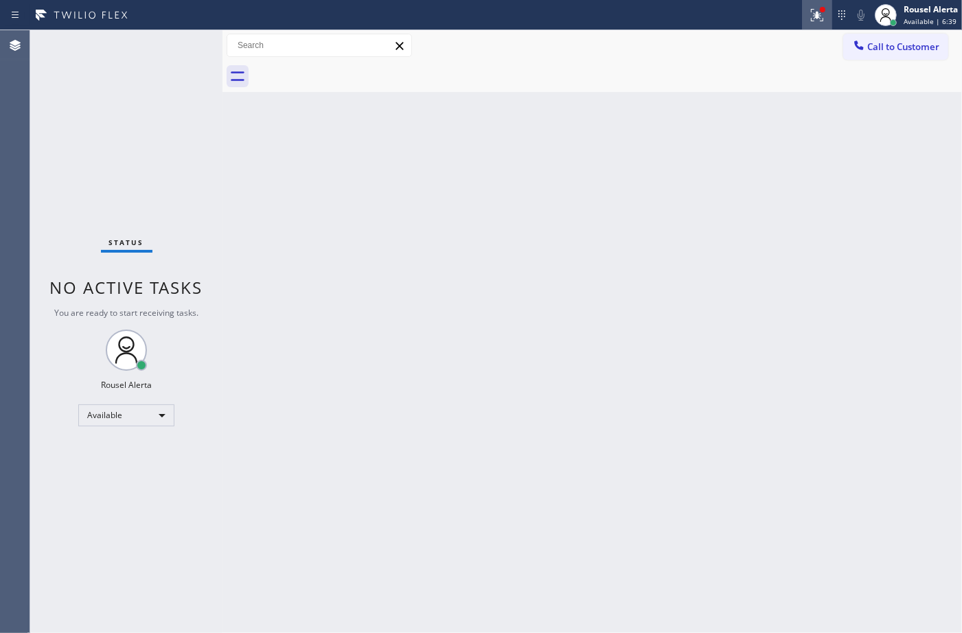
click at [805, 9] on div at bounding box center [817, 15] width 30 height 16
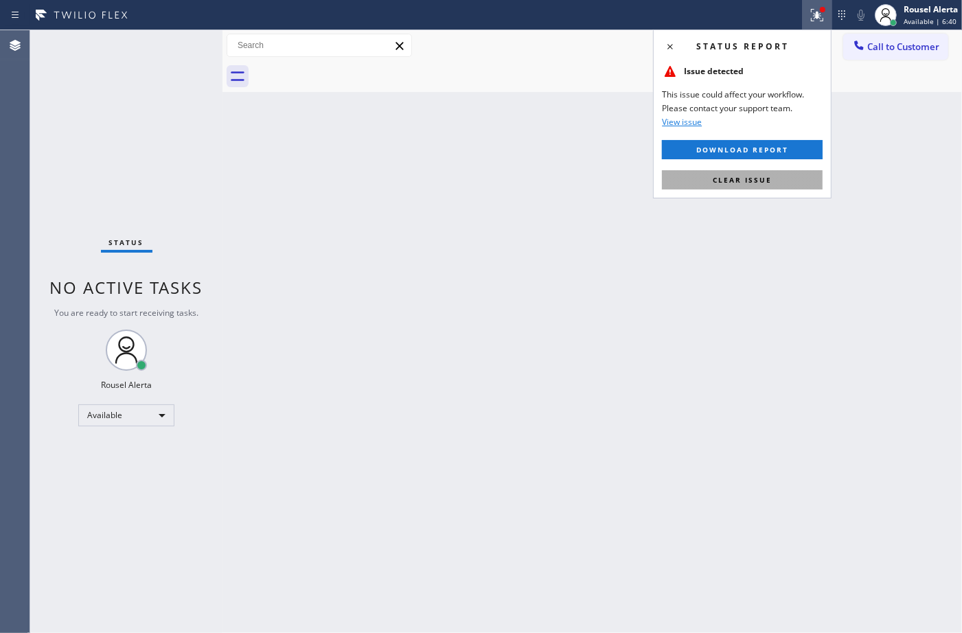
click at [780, 178] on button "Clear issue" at bounding box center [742, 179] width 161 height 19
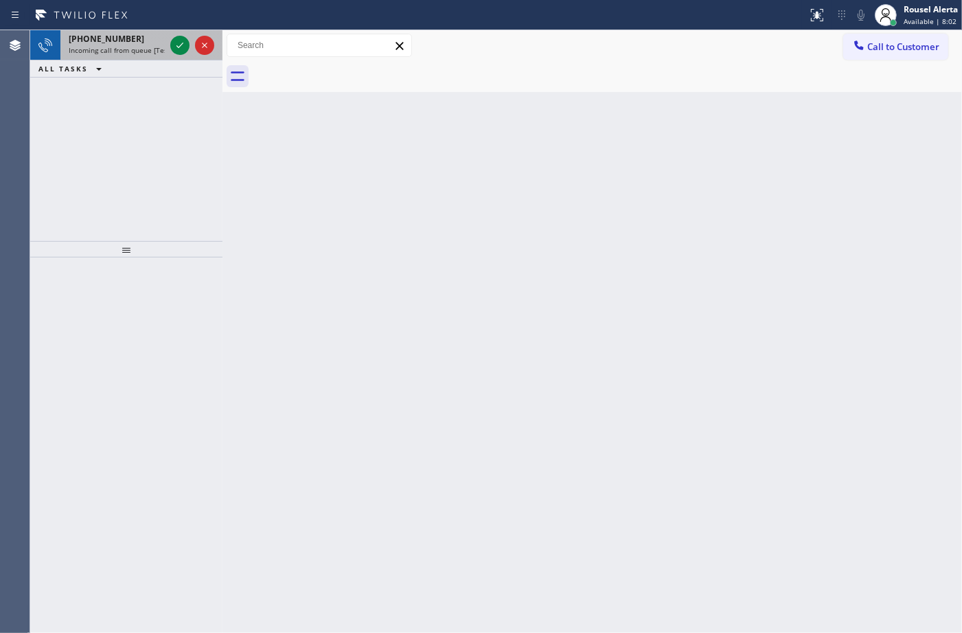
click at [153, 45] on span "Incoming call from queue [Test] All" at bounding box center [126, 50] width 114 height 10
click at [172, 48] on icon at bounding box center [180, 45] width 16 height 16
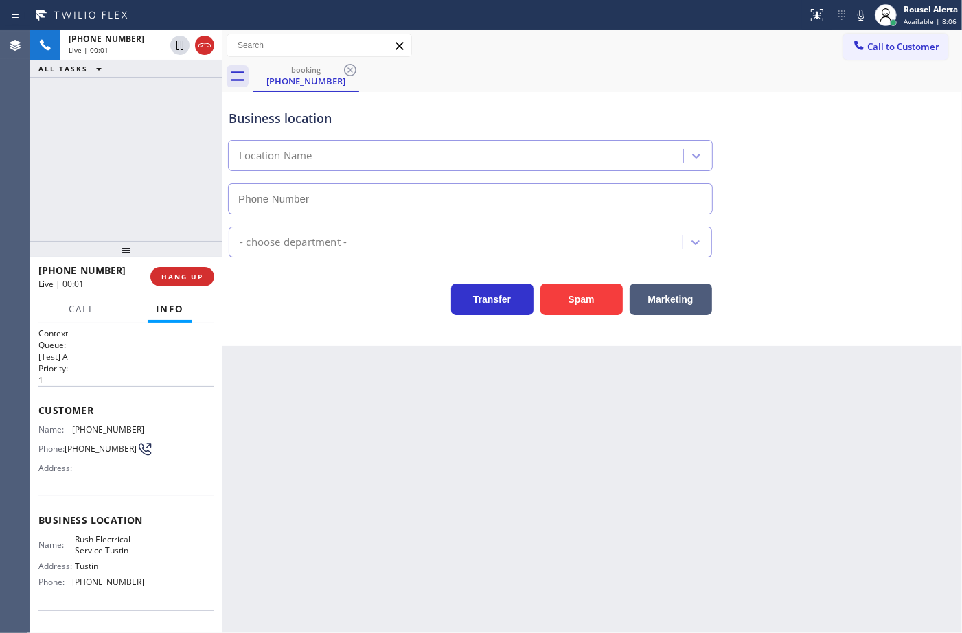
type input "(949) 998-4239"
click at [752, 457] on div "Back to Dashboard Change Sender ID Customers Technicians Select a contact Outbo…" at bounding box center [591, 331] width 739 height 603
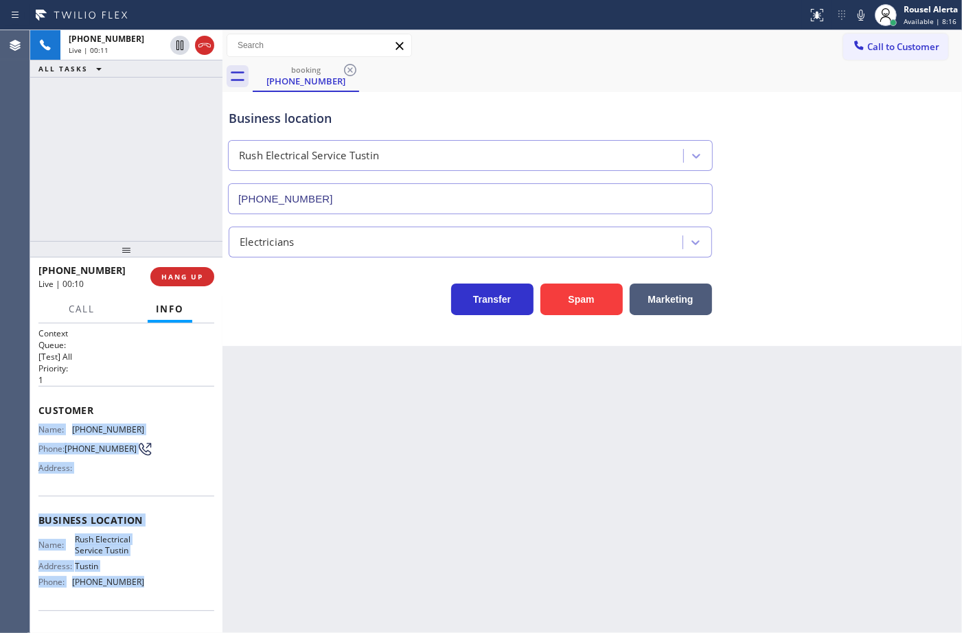
drag, startPoint x: 40, startPoint y: 427, endPoint x: 150, endPoint y: 581, distance: 189.5
click at [150, 581] on div "Context Queue: [Test] All Priority: 1 Customer Name: (714) 745-2697 Phone: (714…" at bounding box center [126, 520] width 176 height 387
copy div "Name: (714) 745-2697 Phone: (714) 745-2697 Address: Business location Name: Rus…"
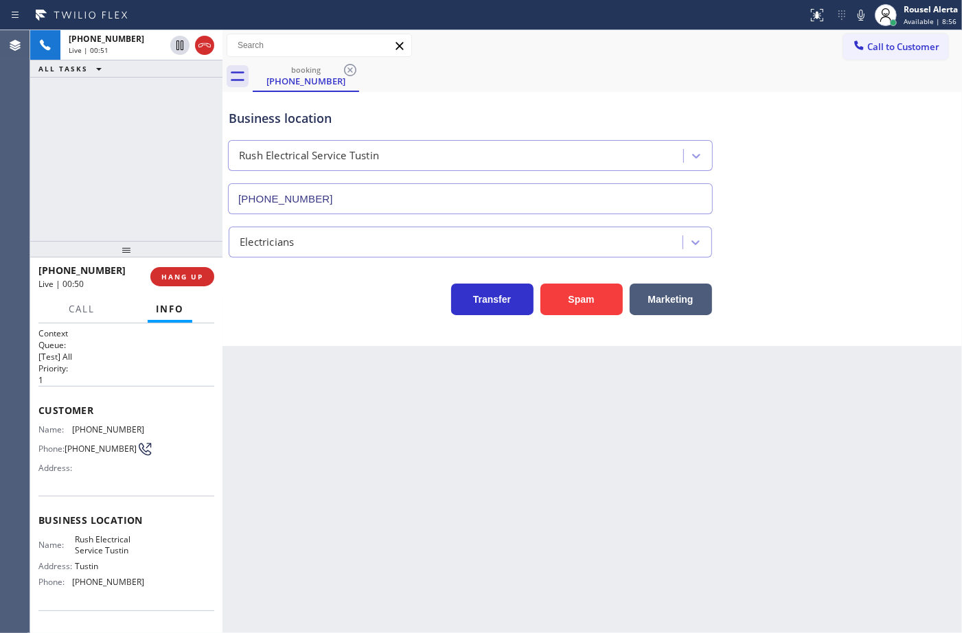
click at [627, 414] on div "Back to Dashboard Change Sender ID Customers Technicians Select a contact Outbo…" at bounding box center [591, 331] width 739 height 603
click at [715, 391] on div "Back to Dashboard Change Sender ID Customers Technicians Select a contact Outbo…" at bounding box center [591, 331] width 739 height 603
drag, startPoint x: 156, startPoint y: 143, endPoint x: 252, endPoint y: 293, distance: 178.4
click at [156, 148] on div "+17147452697 Live | 00:54 ALL TASKS ALL TASKS ACTIVE TASKS TASKS IN WRAP UP" at bounding box center [126, 135] width 192 height 211
click at [354, 429] on div "Back to Dashboard Change Sender ID Customers Technicians Select a contact Outbo…" at bounding box center [591, 331] width 739 height 603
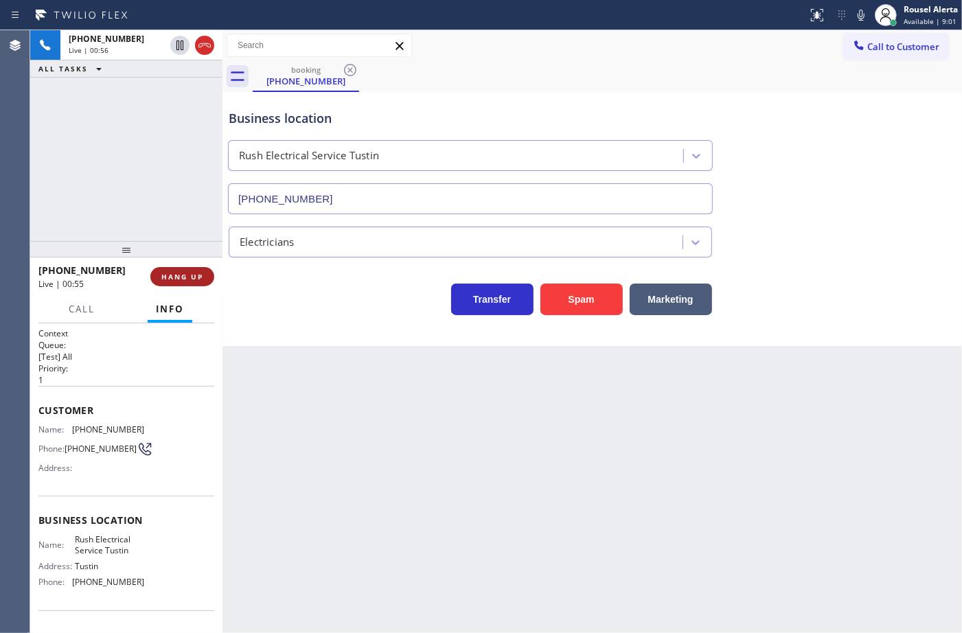
click at [176, 273] on span "HANG UP" at bounding box center [182, 277] width 42 height 10
click at [176, 275] on span "HANG UP" at bounding box center [182, 277] width 42 height 10
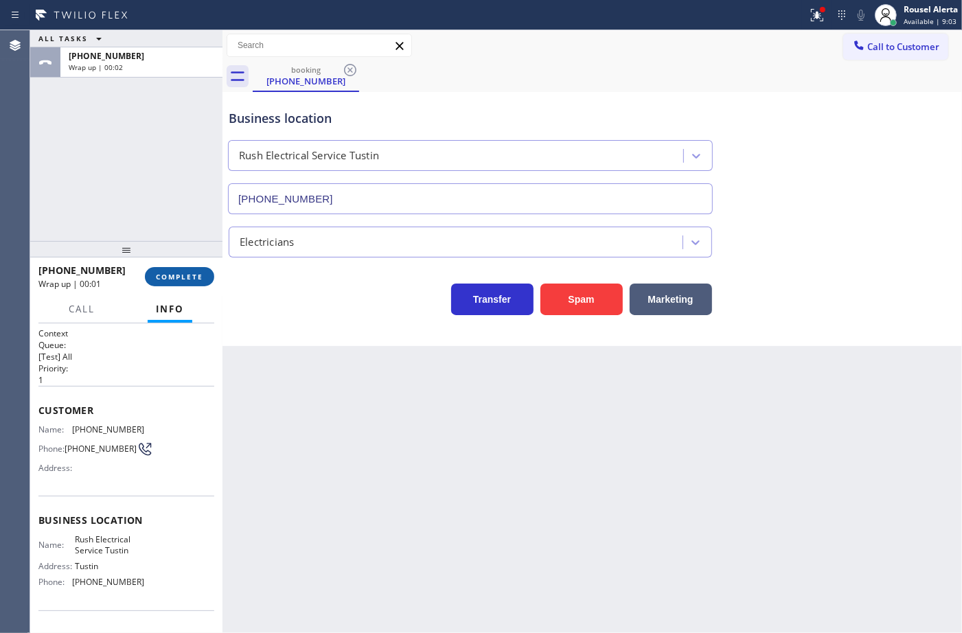
click at [203, 273] on span "COMPLETE" at bounding box center [179, 277] width 47 height 10
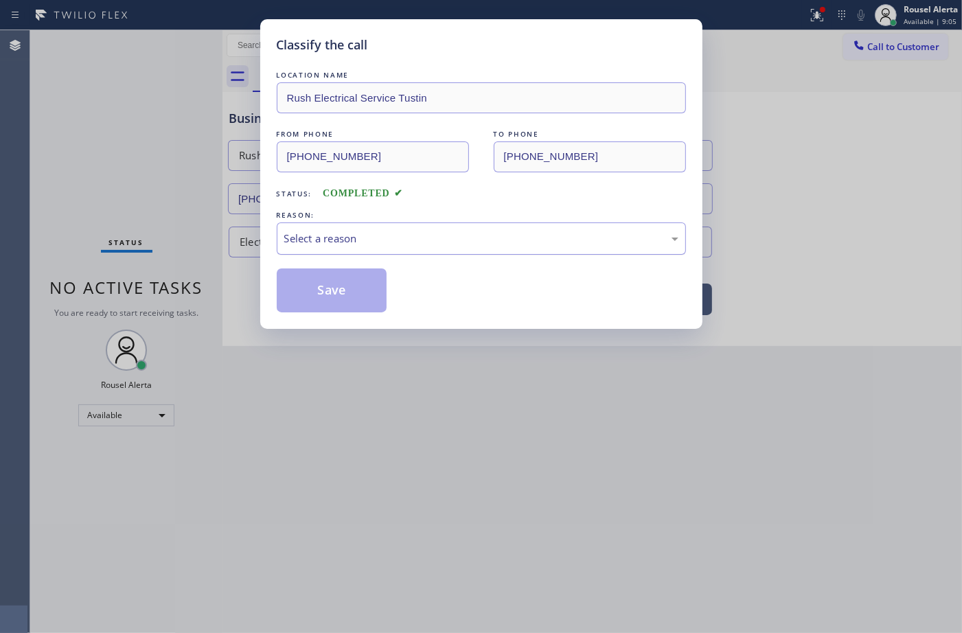
click at [354, 242] on div "Select a reason" at bounding box center [481, 239] width 394 height 16
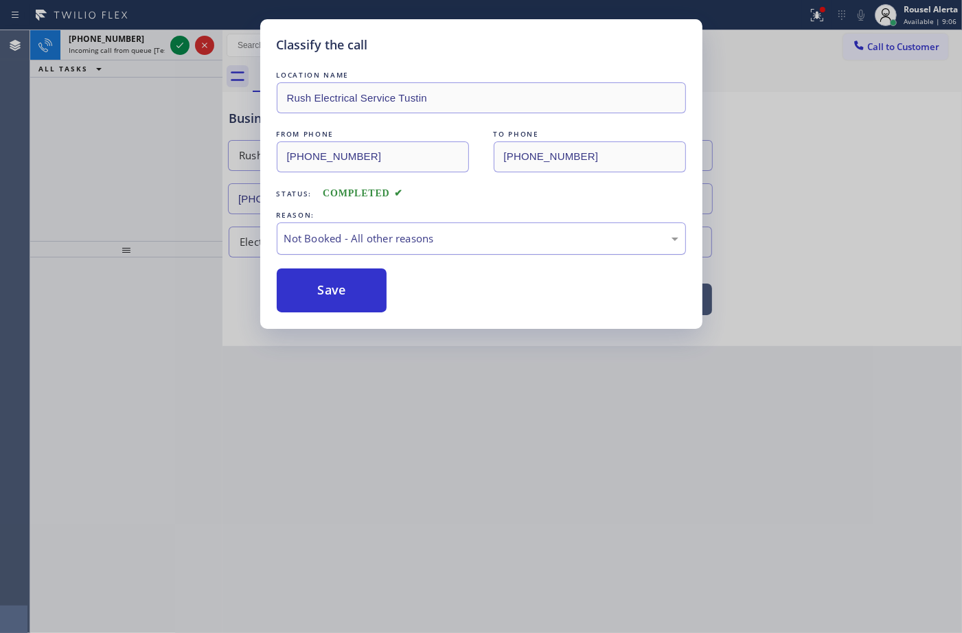
click at [332, 286] on button "Save" at bounding box center [332, 290] width 111 height 44
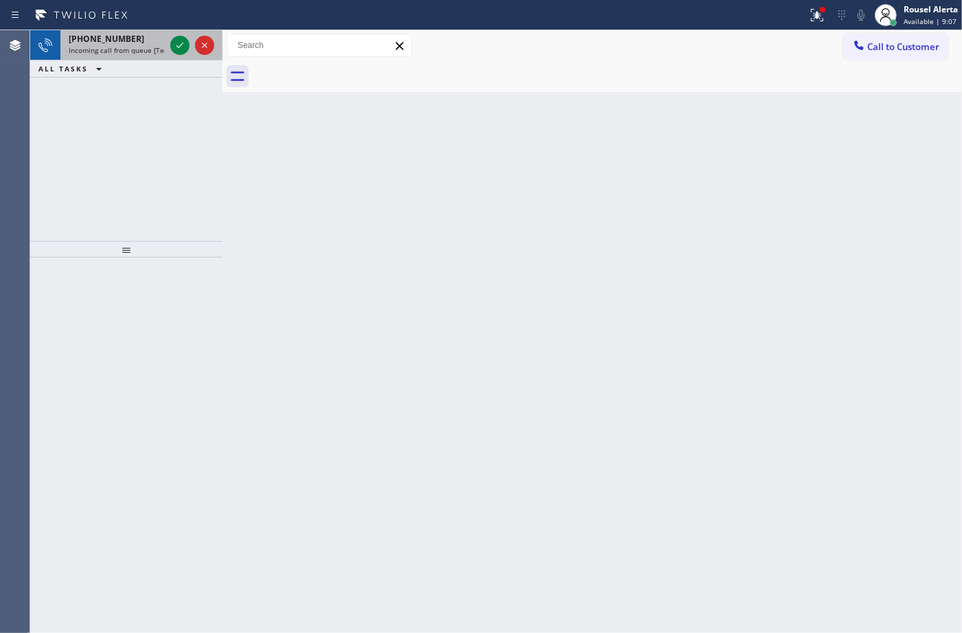
click at [145, 50] on span "Incoming call from queue [Test] All" at bounding box center [126, 50] width 114 height 10
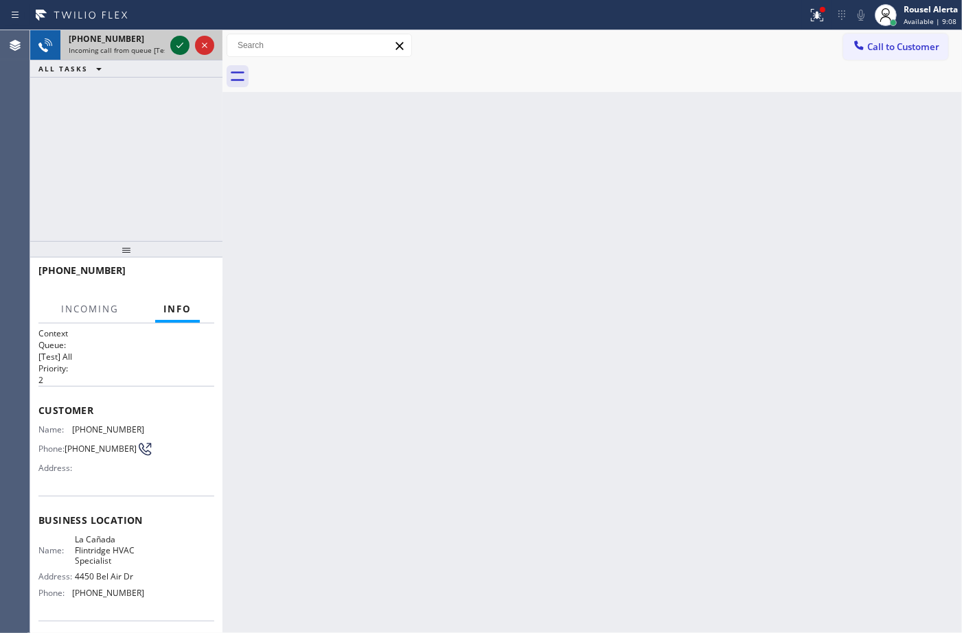
click at [182, 45] on icon at bounding box center [179, 45] width 7 height 5
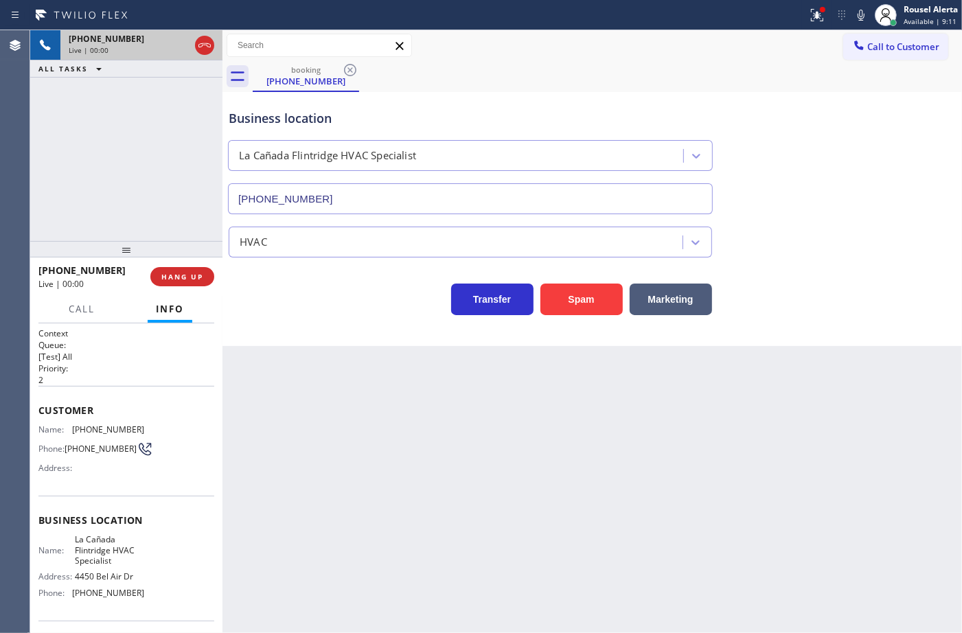
type input "(818) 740-6341"
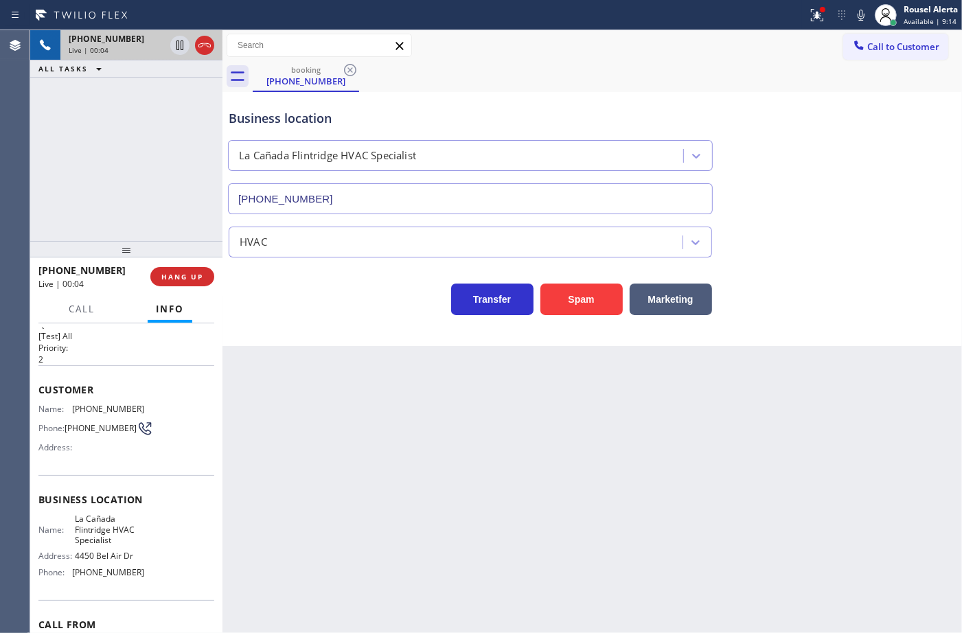
scroll to position [12, 0]
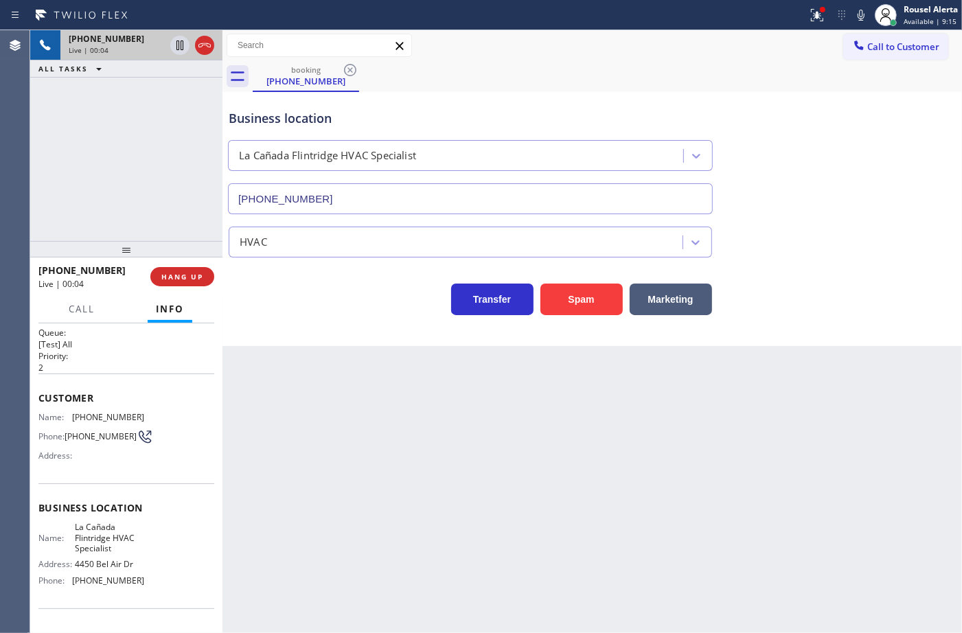
click at [310, 434] on div "Back to Dashboard Change Sender ID Customers Technicians Select a contact Outbo…" at bounding box center [591, 331] width 739 height 603
click at [166, 206] on div "+18184436887 Live | 00:05 ALL TASKS ALL TASKS ACTIVE TASKS TASKS IN WRAP UP" at bounding box center [126, 135] width 192 height 211
click at [369, 457] on div "Back to Dashboard Change Sender ID Customers Technicians Select a contact Outbo…" at bounding box center [591, 331] width 739 height 603
drag, startPoint x: 573, startPoint y: 572, endPoint x: 595, endPoint y: 530, distance: 47.3
click at [575, 571] on div "Back to Dashboard Change Sender ID Customers Technicians Select a contact Outbo…" at bounding box center [591, 331] width 739 height 603
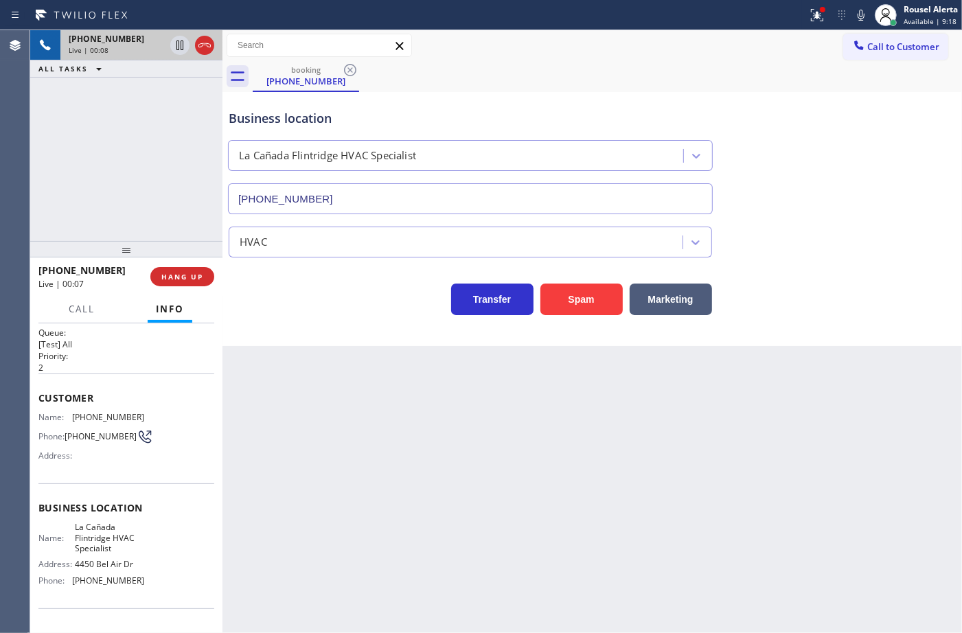
click at [833, 420] on div "Back to Dashboard Change Sender ID Customers Technicians Select a contact Outbo…" at bounding box center [591, 331] width 739 height 603
click at [773, 446] on div "Back to Dashboard Change Sender ID Customers Technicians Select a contact Outbo…" at bounding box center [591, 331] width 739 height 603
click at [174, 285] on button "HANG UP" at bounding box center [182, 276] width 64 height 19
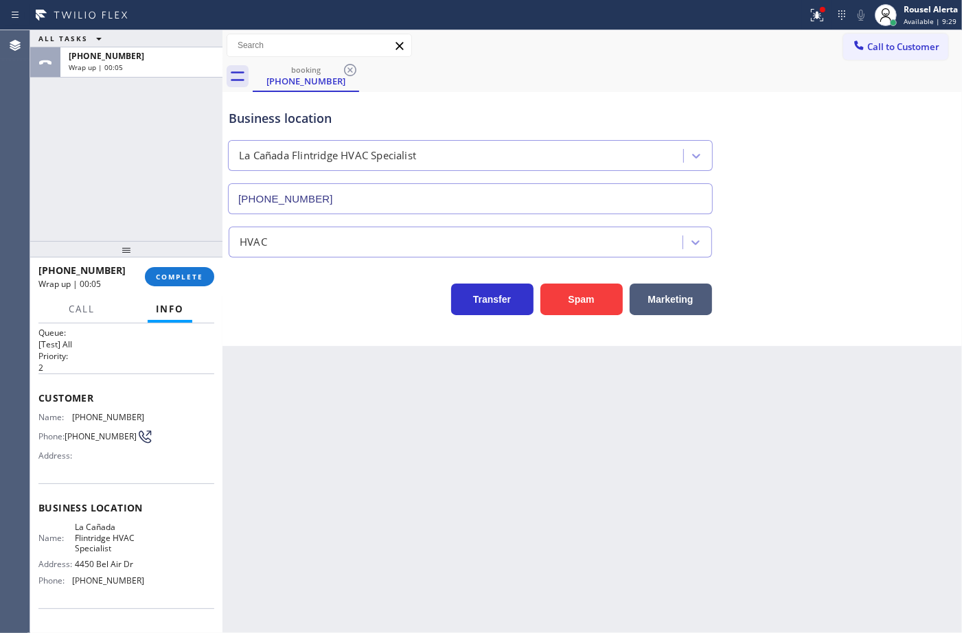
click at [739, 494] on div "Back to Dashboard Change Sender ID Customers Technicians Select a contact Outbo…" at bounding box center [591, 331] width 739 height 603
click at [818, 19] on icon at bounding box center [817, 15] width 16 height 16
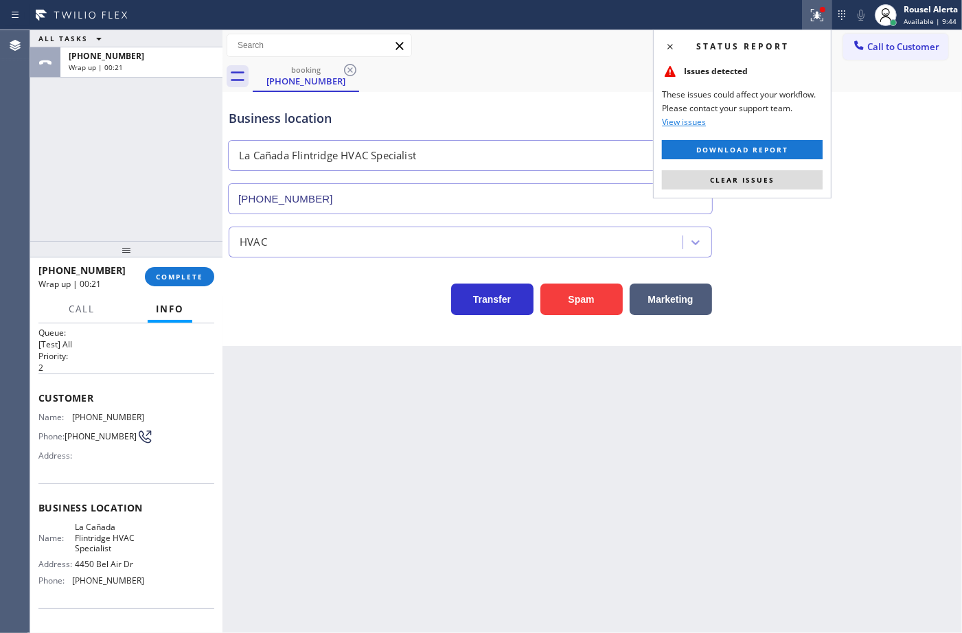
click at [785, 168] on div "Status report Issues detected These issues could affect your workflow. Please c…" at bounding box center [742, 114] width 178 height 169
click at [786, 172] on button "Clear issues" at bounding box center [742, 179] width 161 height 19
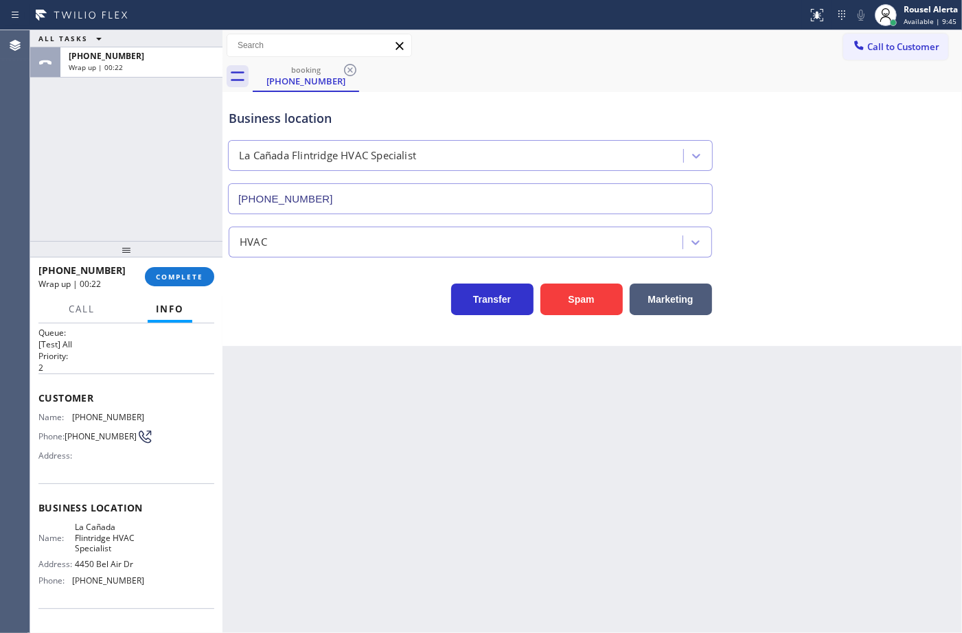
click at [803, 393] on div "Back to Dashboard Change Sender ID Customers Technicians Select a contact Outbo…" at bounding box center [591, 331] width 739 height 603
click at [347, 409] on div "Back to Dashboard Change Sender ID Customers Technicians Select a contact Outbo…" at bounding box center [591, 331] width 739 height 603
click at [165, 267] on button "COMPLETE" at bounding box center [179, 276] width 69 height 19
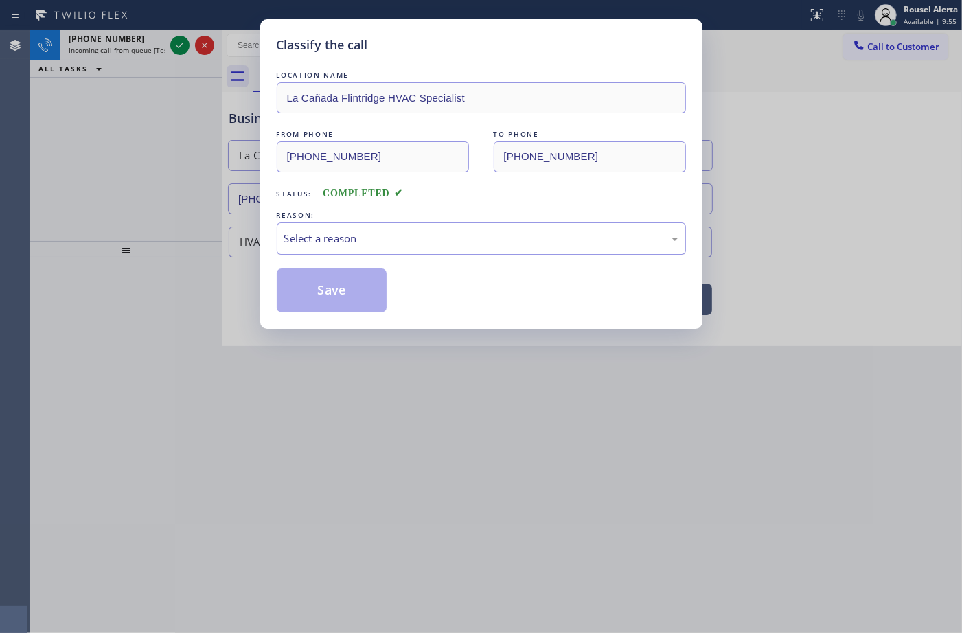
click at [312, 227] on div "Select a reason" at bounding box center [481, 238] width 409 height 32
click at [306, 293] on button "Save" at bounding box center [332, 290] width 111 height 44
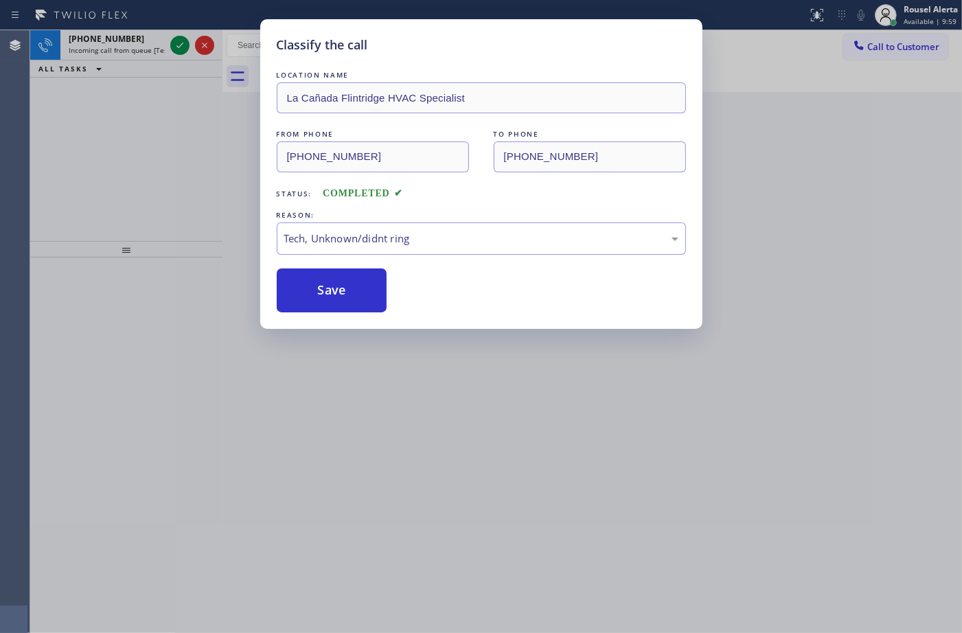
click at [138, 124] on div "Classify the call LOCATION NAME La Cañada Flintridge HVAC Specialist FROM PHONE…" at bounding box center [481, 316] width 962 height 633
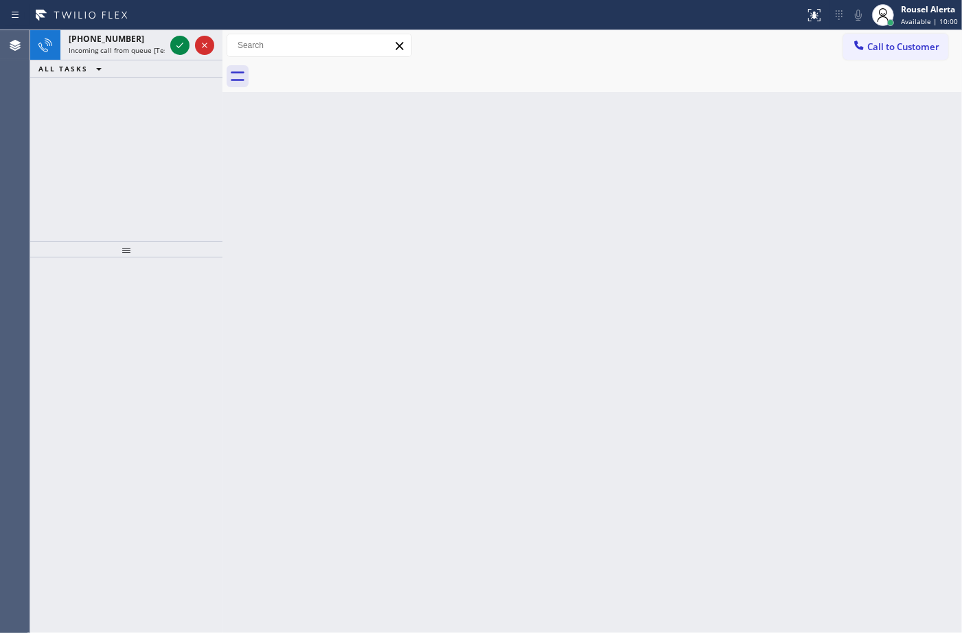
click at [146, 53] on span "Incoming call from queue [Test] All" at bounding box center [126, 50] width 114 height 10
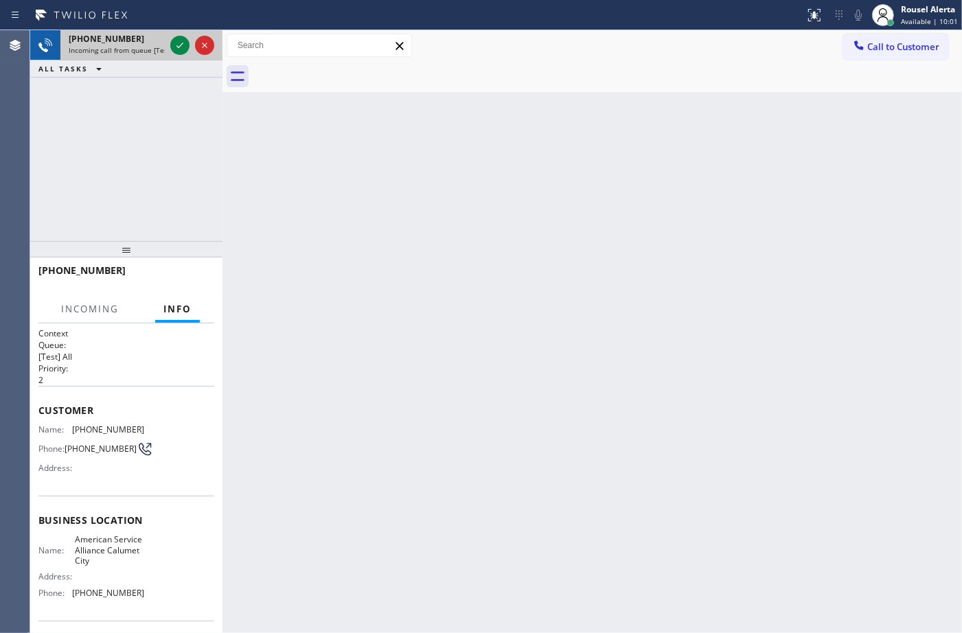
click at [163, 39] on div "+17083149585" at bounding box center [117, 39] width 96 height 12
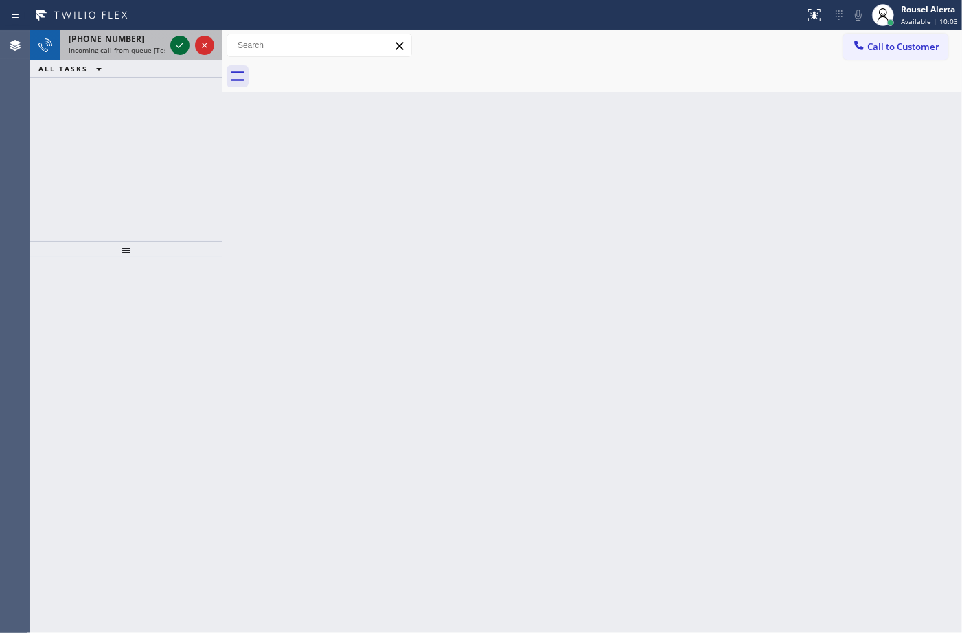
click at [170, 43] on div at bounding box center [179, 45] width 19 height 16
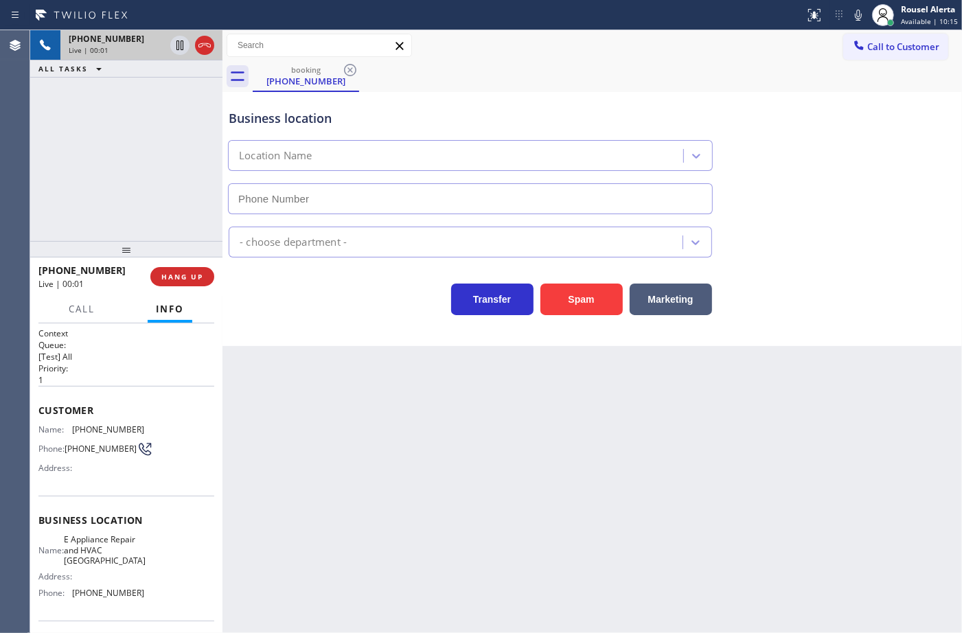
drag, startPoint x: 555, startPoint y: 485, endPoint x: 553, endPoint y: 465, distance: 20.0
click at [555, 485] on div "Back to Dashboard Change Sender ID Customers Technicians Select a contact Outbo…" at bounding box center [591, 331] width 739 height 603
type input "(650) 750-0848"
click at [573, 294] on button "Spam" at bounding box center [581, 300] width 82 height 32
click at [553, 426] on div "Back to Dashboard Change Sender ID Customers Technicians Select a contact Outbo…" at bounding box center [591, 331] width 739 height 603
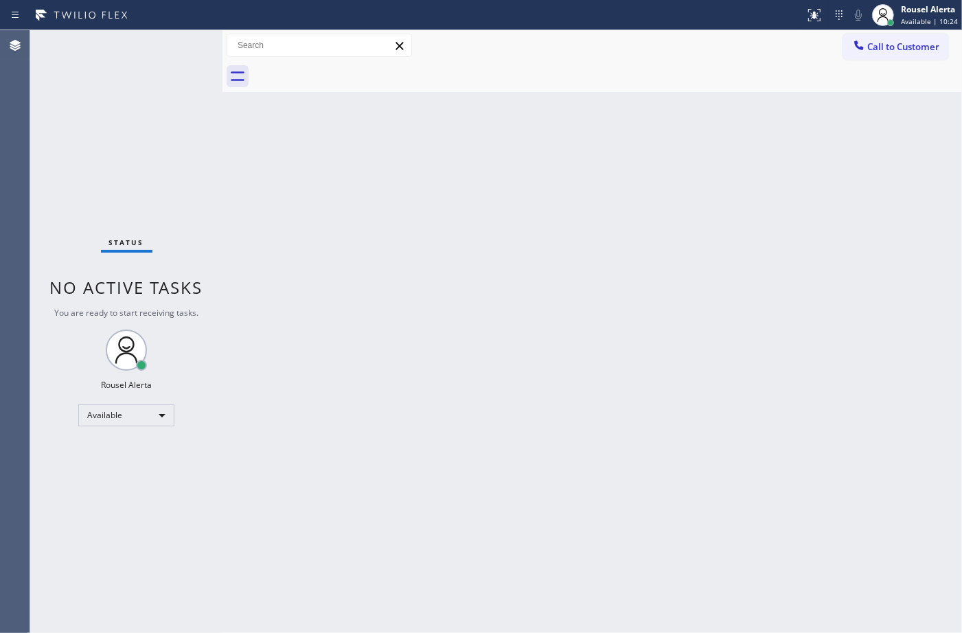
click at [172, 66] on div "Status No active tasks You are ready to start receiving tasks. Rousel Alerta Av…" at bounding box center [126, 331] width 192 height 603
click at [172, 52] on div "Status No active tasks You are ready to start receiving tasks. Rousel Alerta Av…" at bounding box center [126, 331] width 192 height 603
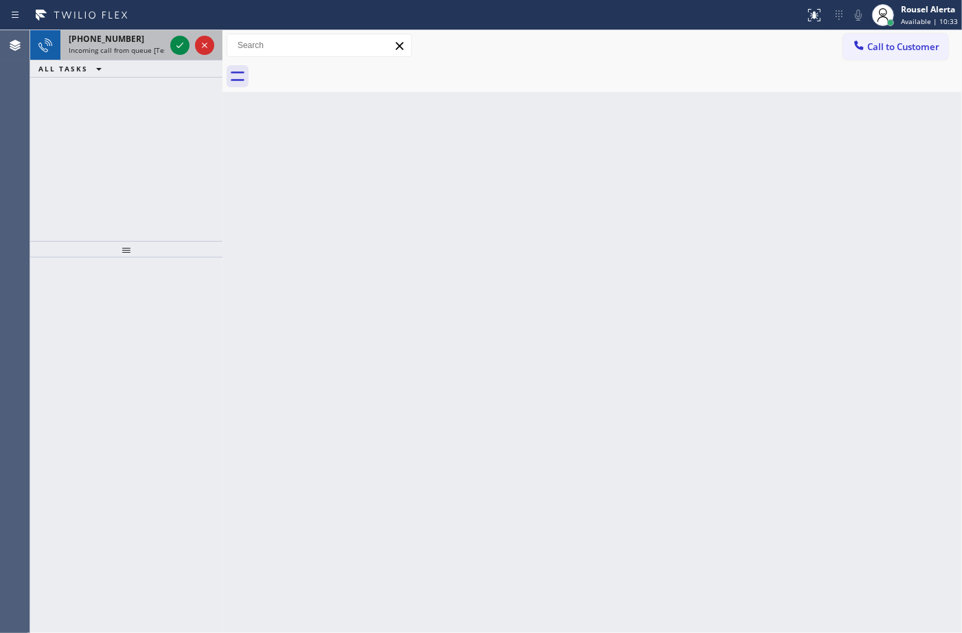
click at [117, 36] on span "+18382124747" at bounding box center [107, 39] width 76 height 12
click at [148, 45] on span "Incoming call from queue [Test] All" at bounding box center [126, 50] width 114 height 10
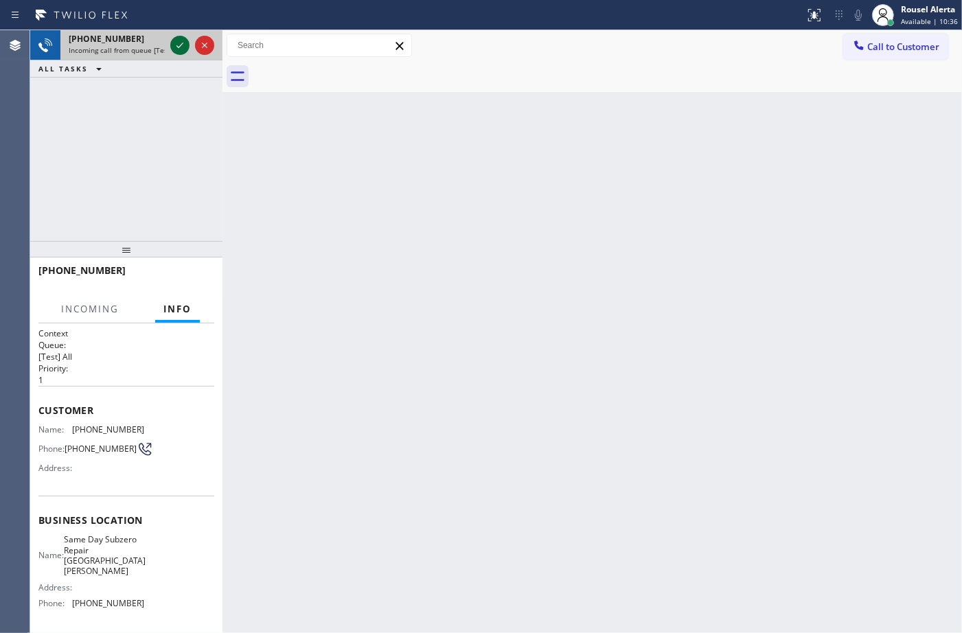
click at [175, 53] on icon at bounding box center [180, 45] width 16 height 16
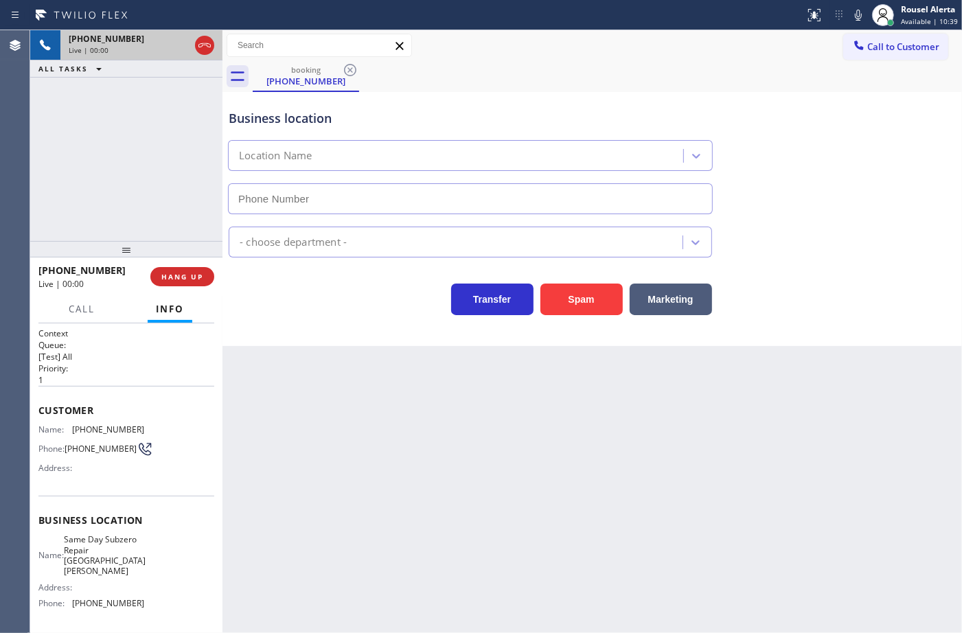
type input "(914) 677-1788"
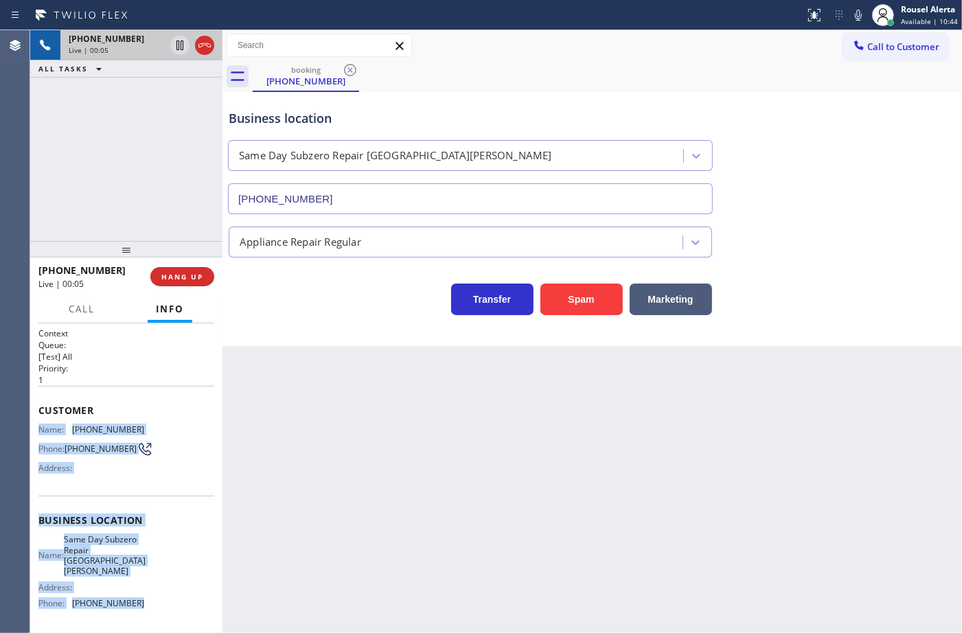
drag, startPoint x: 33, startPoint y: 426, endPoint x: 152, endPoint y: 588, distance: 200.9
click at [152, 588] on div "Context Queue: [Test] All Priority: 1 Customer Name: (860) 634-2968 Phone: (860…" at bounding box center [126, 478] width 192 height 310
copy div "Name: (860) 634-2968 Phone: (860) 634-2968 Address: Business location Name: Sam…"
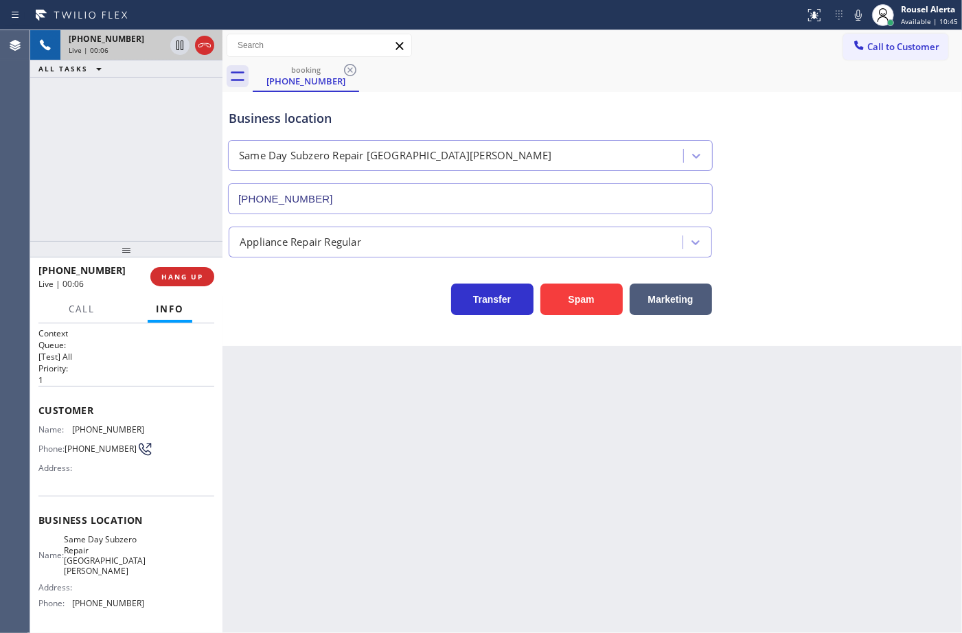
click at [408, 494] on div "Back to Dashboard Change Sender ID Customers Technicians Select a contact Outbo…" at bounding box center [591, 331] width 739 height 603
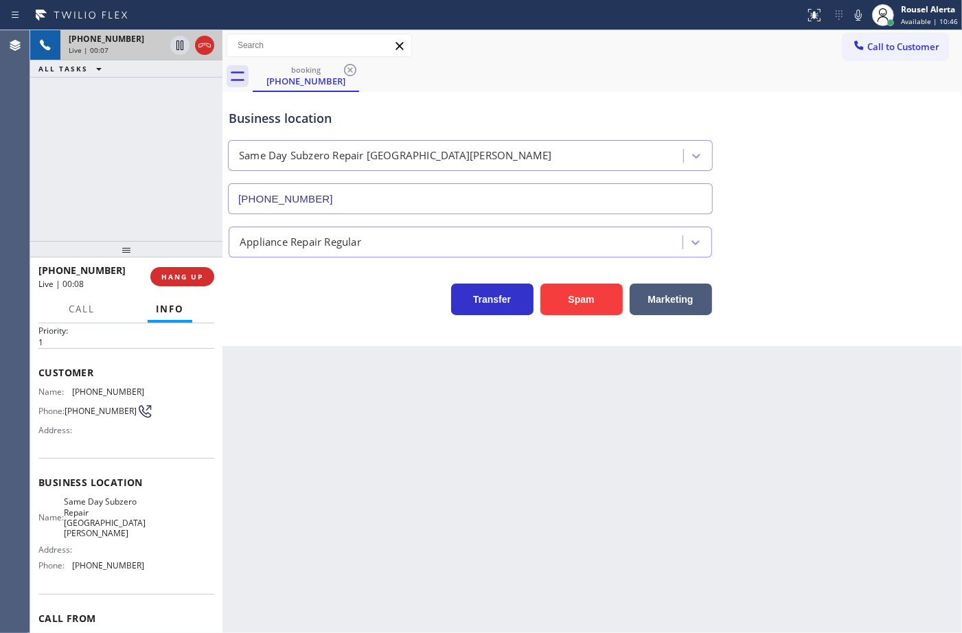
scroll to position [97, 0]
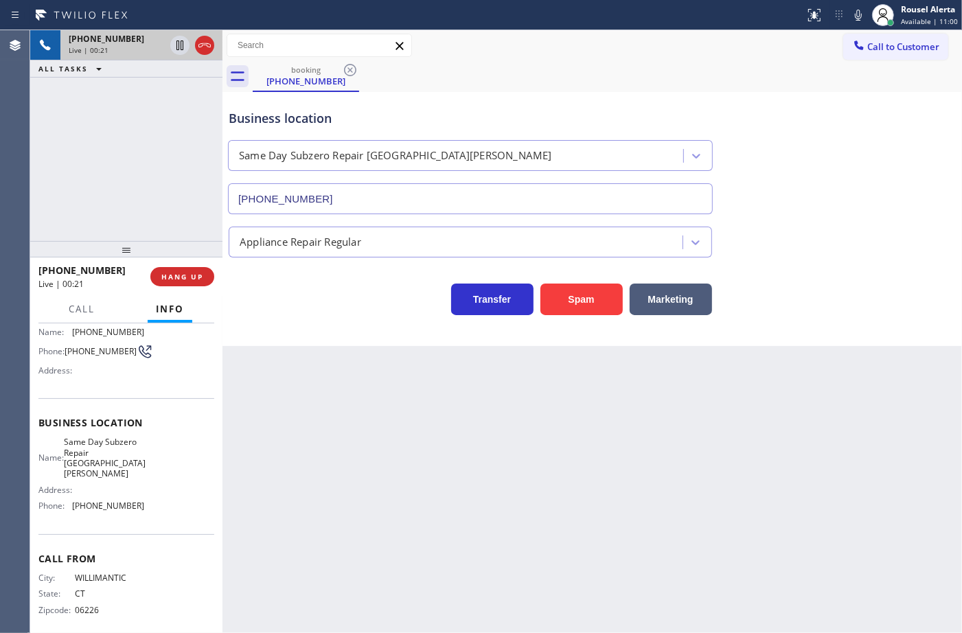
click at [172, 287] on div "+18606342968 Live | 00:21 HANG UP" at bounding box center [126, 277] width 176 height 36
click at [176, 280] on span "HANG UP" at bounding box center [182, 277] width 42 height 10
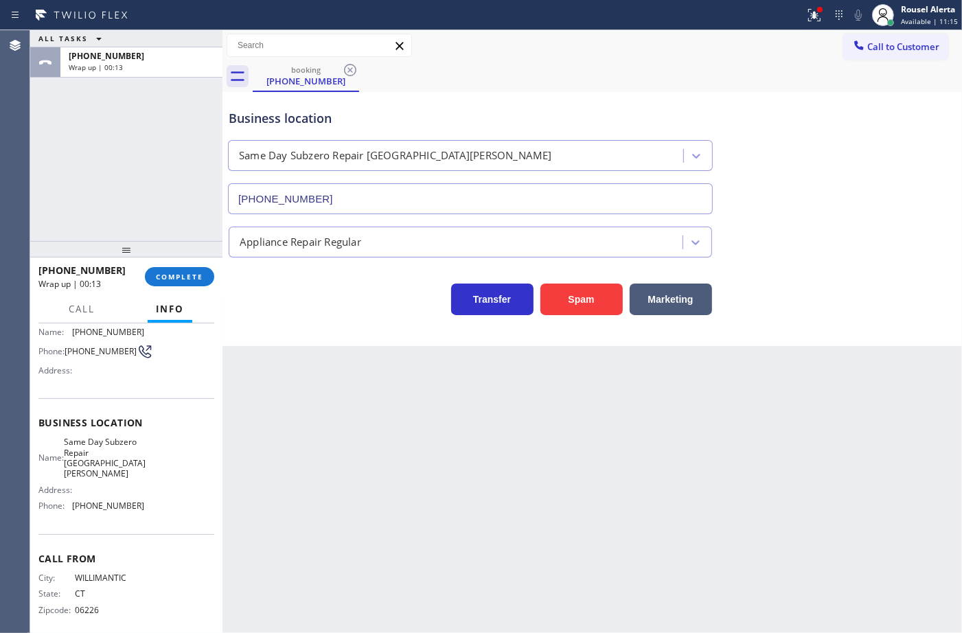
click at [176, 288] on div "+18606342968 Wrap up | 00:13 COMPLETE" at bounding box center [126, 277] width 176 height 36
click at [176, 279] on span "COMPLETE" at bounding box center [179, 277] width 47 height 10
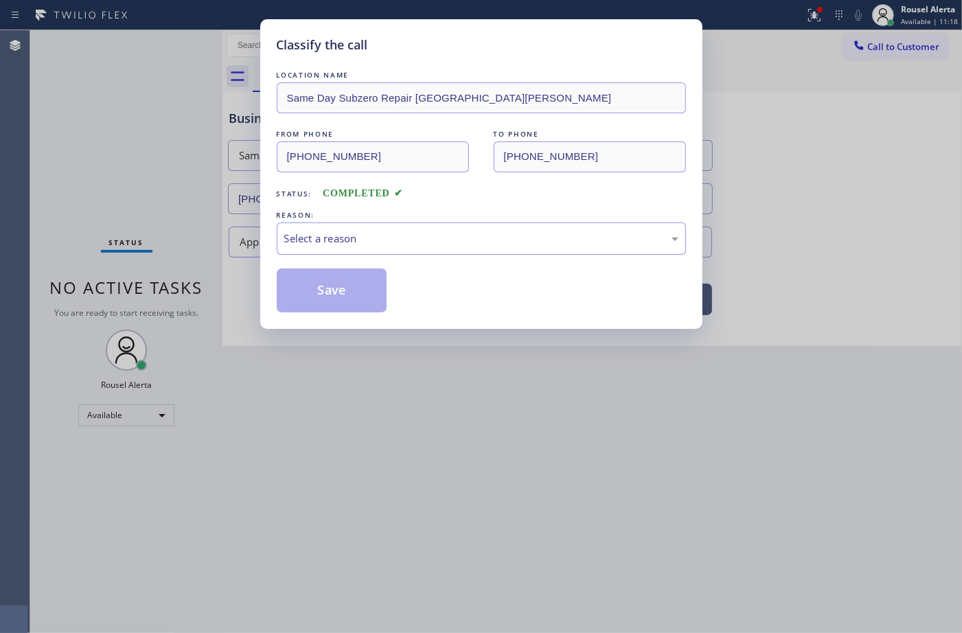
click at [362, 231] on div "Select a reason" at bounding box center [481, 239] width 394 height 16
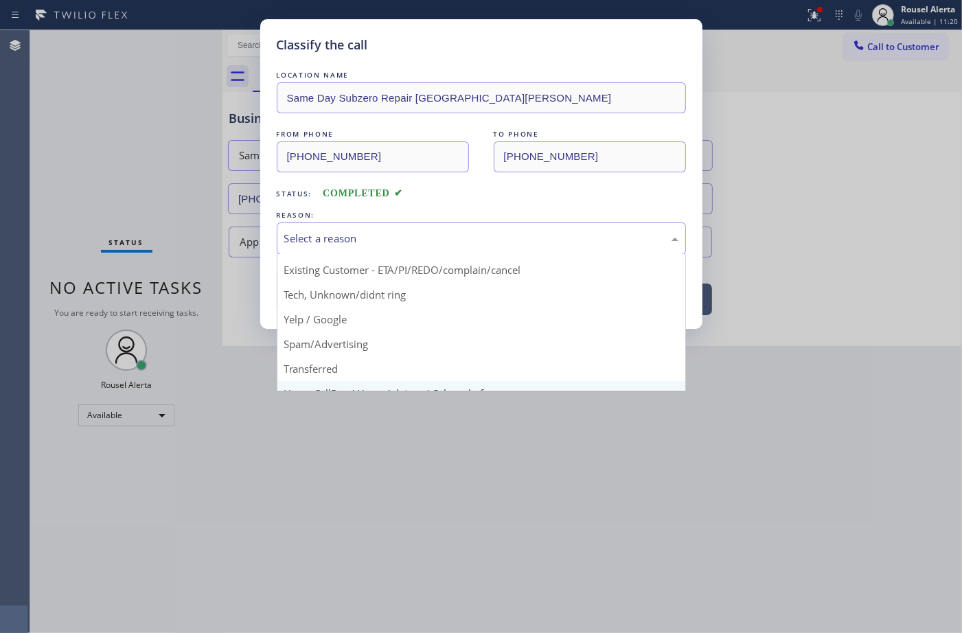
scroll to position [94, 0]
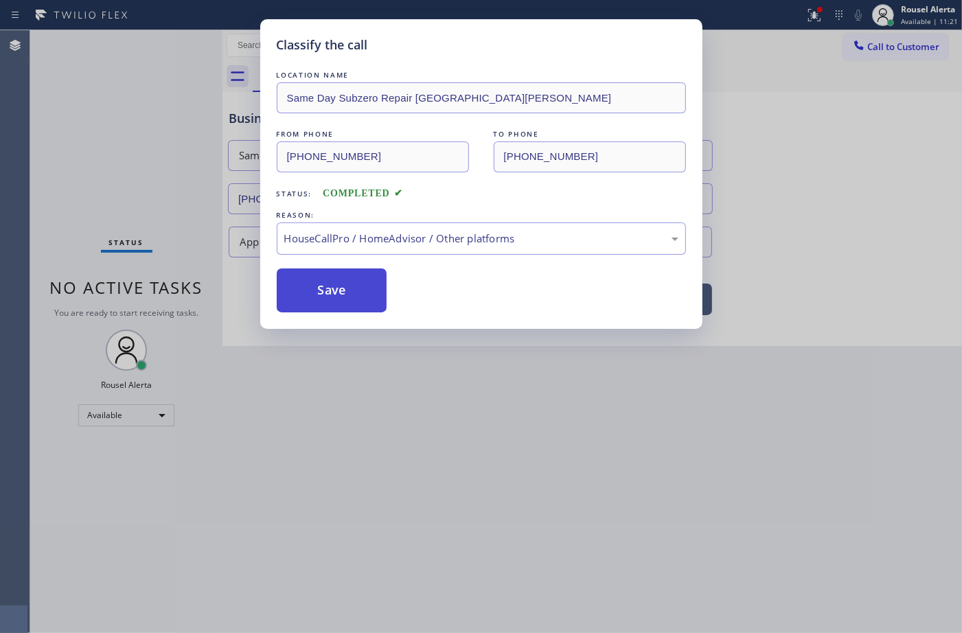
click at [344, 295] on button "Save" at bounding box center [332, 290] width 111 height 44
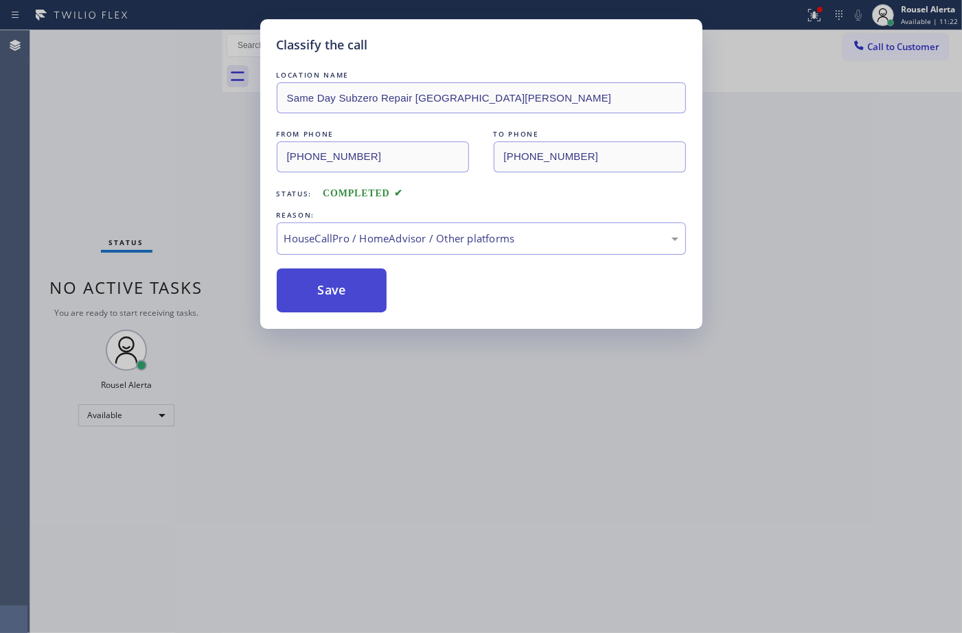
click at [343, 293] on div "Back to Dashboard Change Sender ID Customers Technicians Select a contact Outbo…" at bounding box center [591, 331] width 739 height 603
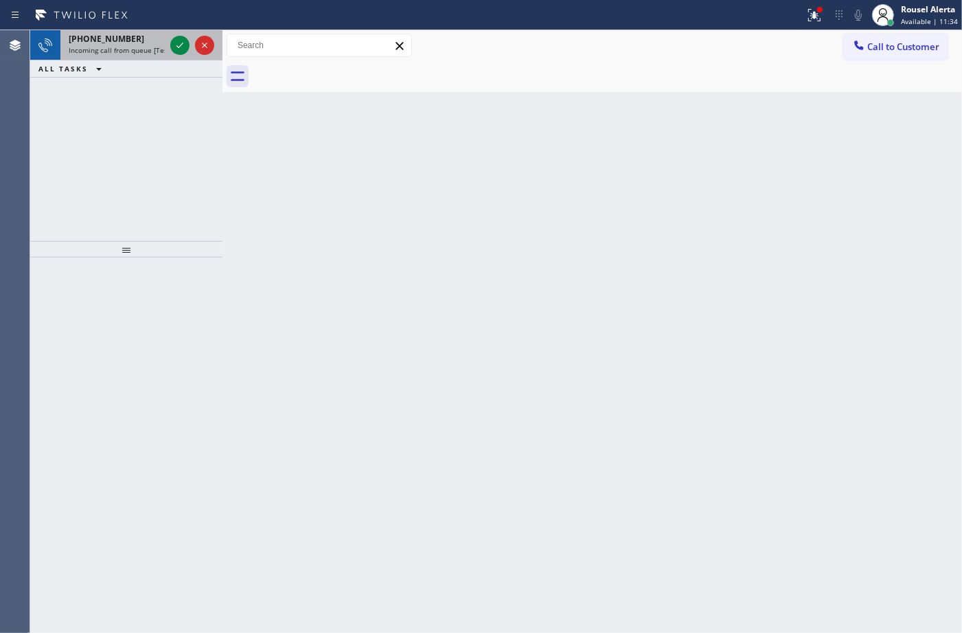
click at [161, 49] on span "Incoming call from queue [Test] All" at bounding box center [126, 50] width 114 height 10
click at [136, 69] on div "ALL TASKS ALL TASKS ACTIVE TASKS TASKS IN WRAP UP" at bounding box center [126, 68] width 192 height 17
click at [141, 38] on div "+14144303008" at bounding box center [117, 39] width 96 height 12
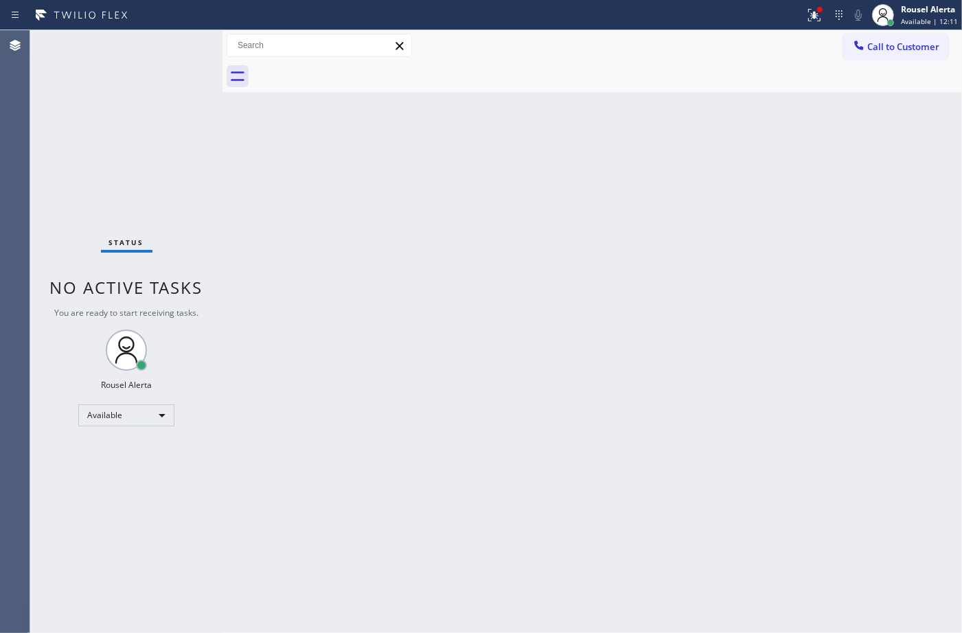
click at [172, 47] on div "Status No active tasks You are ready to start receiving tasks. Rousel Alerta Av…" at bounding box center [126, 331] width 192 height 603
click at [807, 19] on icon at bounding box center [814, 15] width 16 height 16
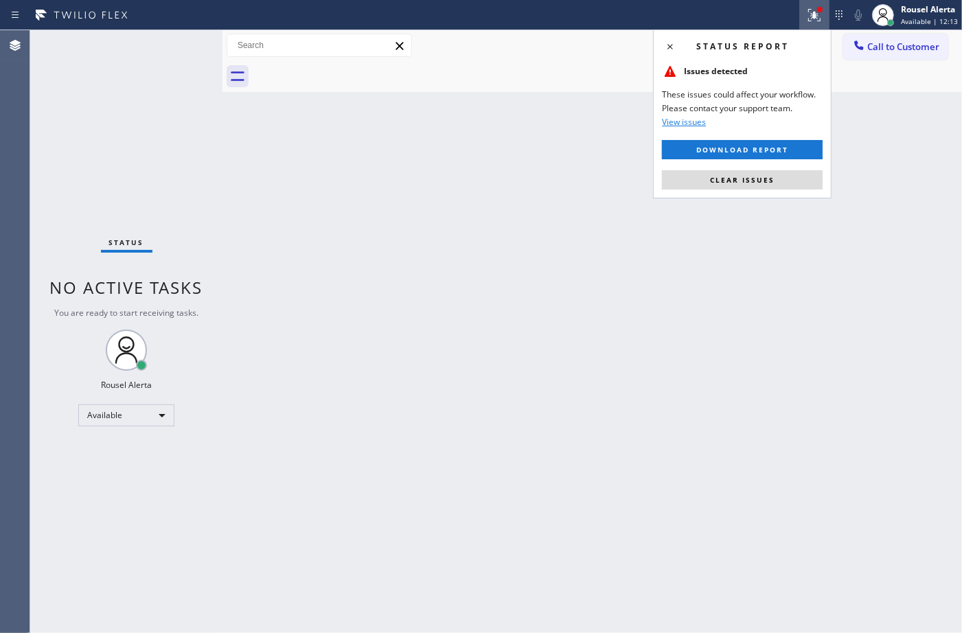
click at [778, 197] on div "Status report Issues detected These issues could affect your workflow. Please c…" at bounding box center [742, 114] width 178 height 169
click at [774, 181] on button "Clear issues" at bounding box center [742, 179] width 161 height 19
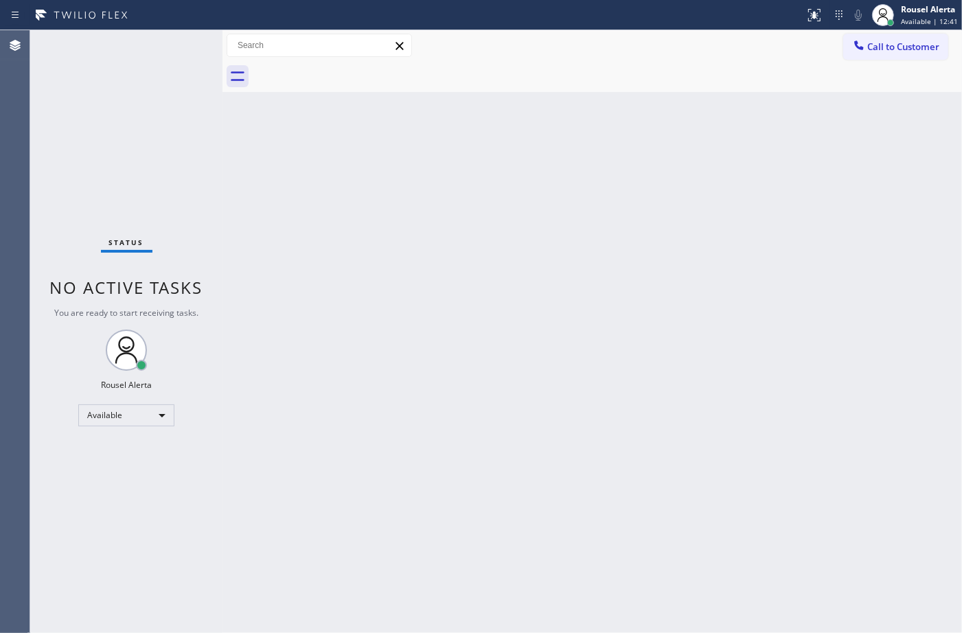
click at [546, 106] on div "Back to Dashboard Change Sender ID Customers Technicians Select a contact Outbo…" at bounding box center [591, 331] width 739 height 603
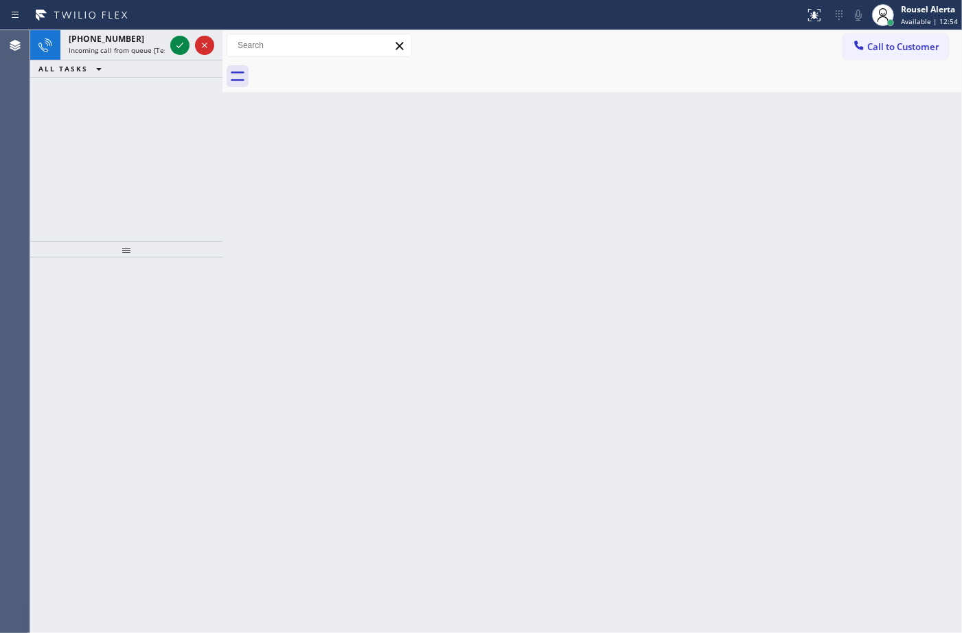
click at [375, 255] on div "Back to Dashboard Change Sender ID Customers Technicians Select a contact Outbo…" at bounding box center [591, 331] width 739 height 603
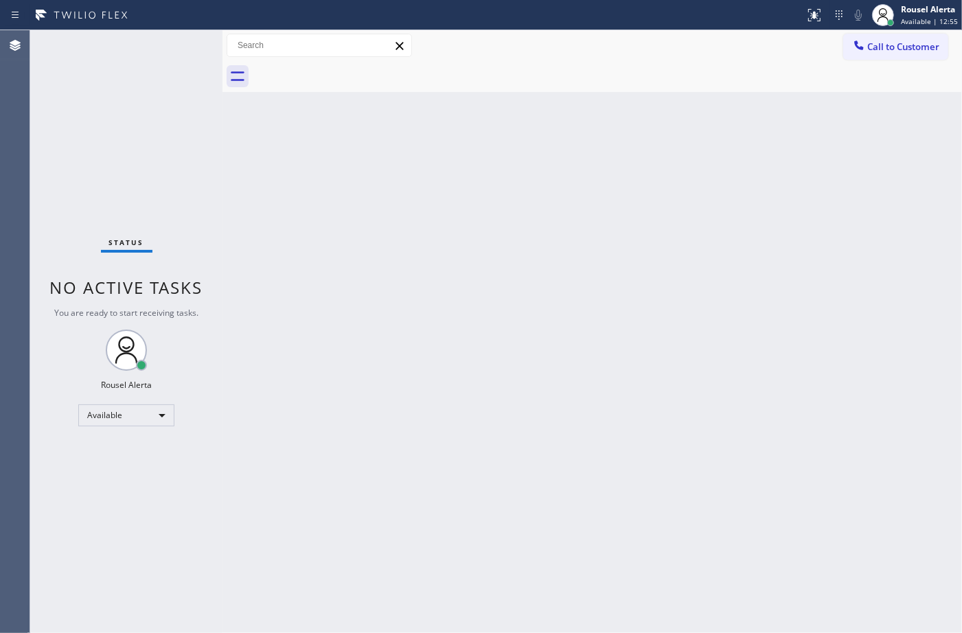
click at [141, 36] on div "Status No active tasks You are ready to start receiving tasks. Rousel Alerta Av…" at bounding box center [126, 331] width 192 height 603
click at [193, 80] on div "Status No active tasks You are ready to start receiving tasks. Rousel Alerta Av…" at bounding box center [126, 331] width 192 height 603
click at [335, 240] on div "Back to Dashboard Change Sender ID Customers Technicians Select a contact Outbo…" at bounding box center [591, 331] width 739 height 603
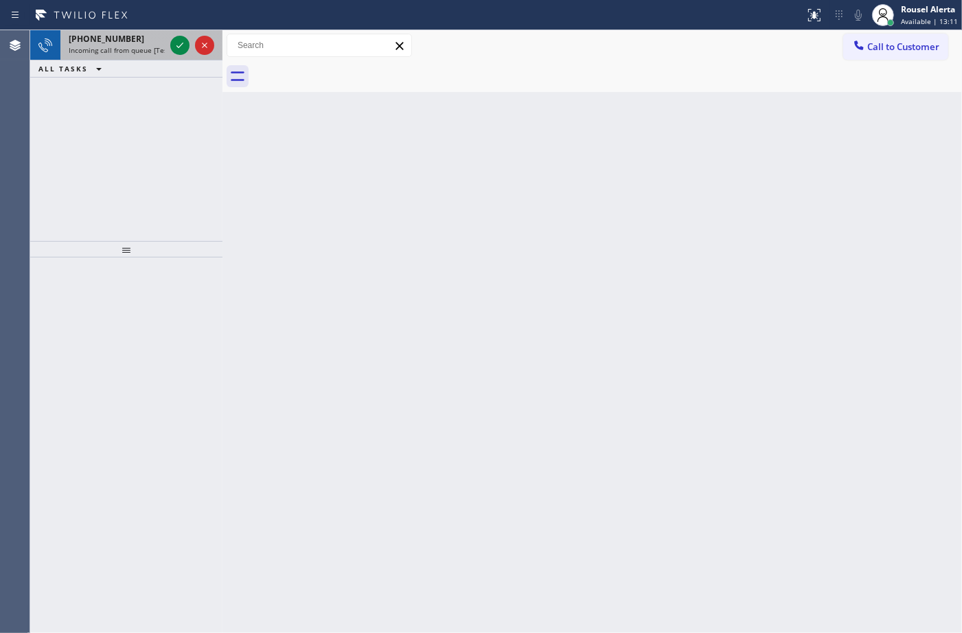
drag, startPoint x: 143, startPoint y: 49, endPoint x: 155, endPoint y: 39, distance: 15.7
click at [143, 49] on span "Incoming call from queue [Test] All" at bounding box center [126, 50] width 114 height 10
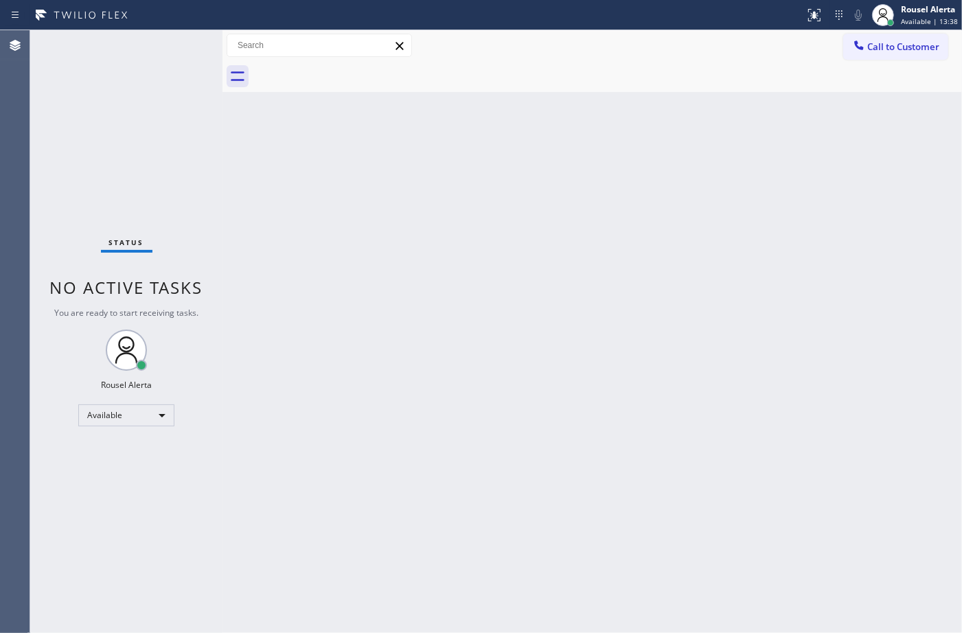
click at [542, 198] on div "Back to Dashboard Change Sender ID Customers Technicians Select a contact Outbo…" at bounding box center [591, 331] width 739 height 603
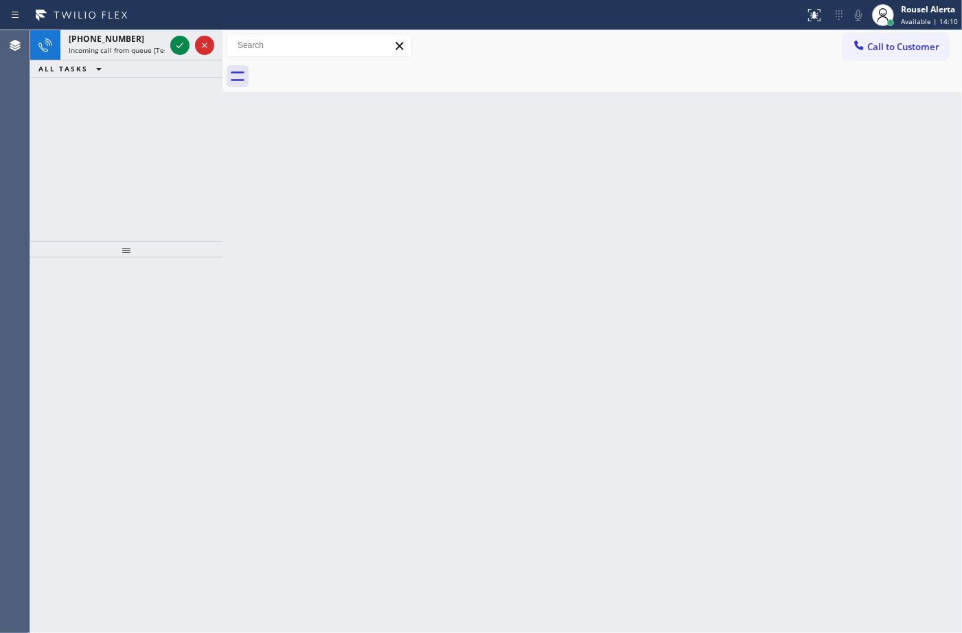
drag, startPoint x: 371, startPoint y: 304, endPoint x: 340, endPoint y: 288, distance: 35.3
click at [369, 302] on div "Back to Dashboard Change Sender ID Customers Technicians Select a contact Outbo…" at bounding box center [591, 331] width 739 height 603
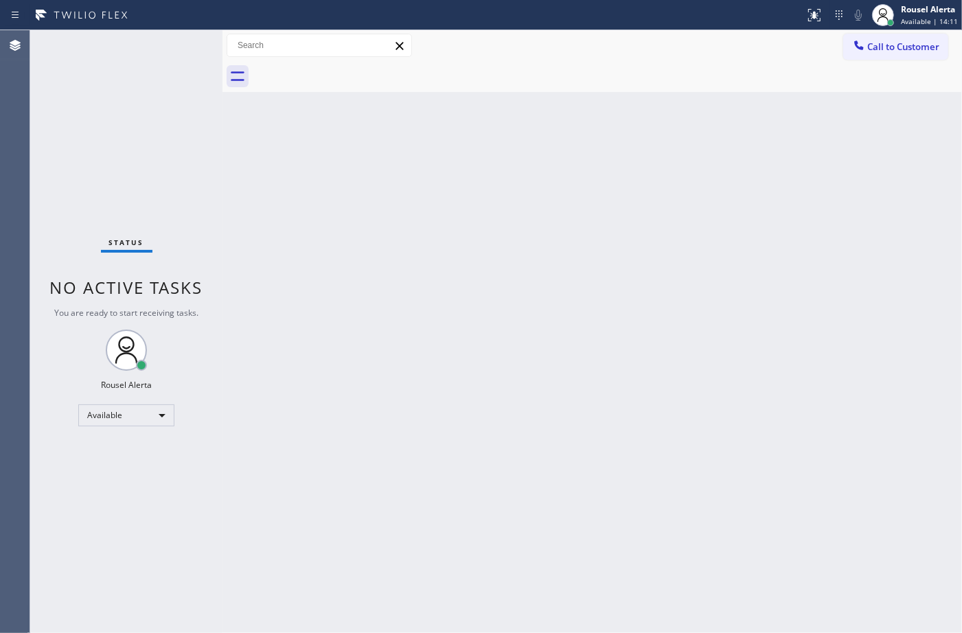
click at [145, 51] on div "Status No active tasks You are ready to start receiving tasks. Rousel Alerta Av…" at bounding box center [126, 331] width 192 height 603
drag, startPoint x: 384, startPoint y: 348, endPoint x: 485, endPoint y: 512, distance: 192.3
click at [386, 350] on div "Back to Dashboard Change Sender ID Customers Technicians Select a contact Outbo…" at bounding box center [591, 331] width 739 height 603
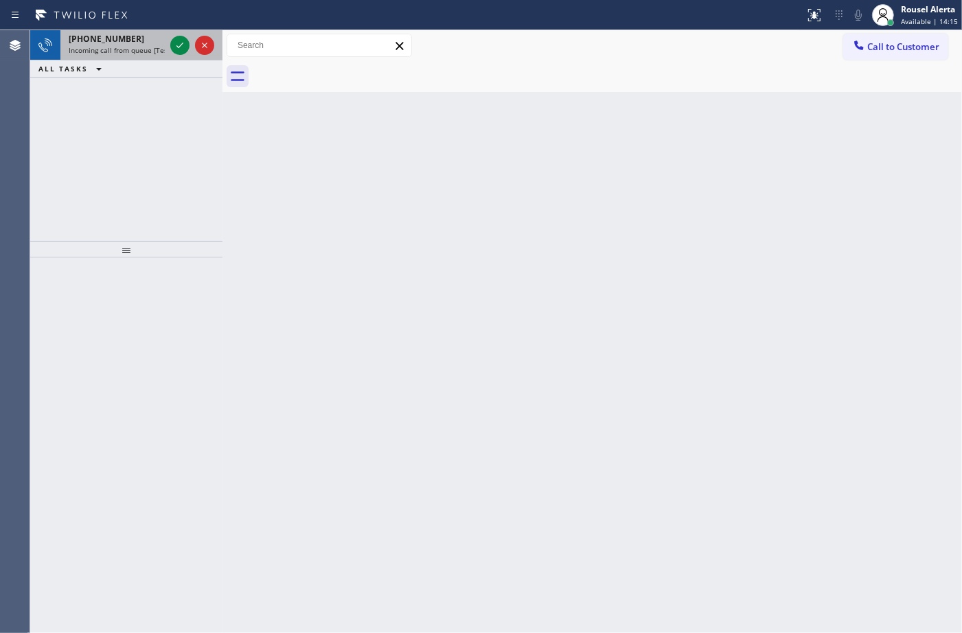
drag, startPoint x: 119, startPoint y: 38, endPoint x: 158, endPoint y: 43, distance: 39.4
click at [119, 38] on span "+14086133647" at bounding box center [107, 39] width 76 height 12
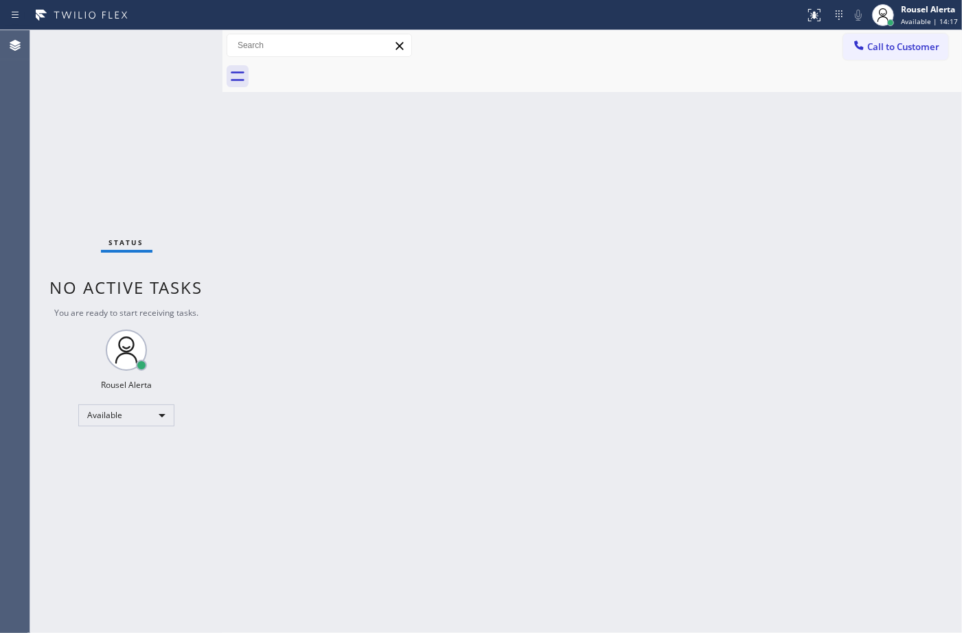
click at [170, 42] on div "Status No active tasks You are ready to start receiving tasks. Rousel Alerta Av…" at bounding box center [126, 331] width 192 height 603
click at [310, 203] on div "Back to Dashboard Change Sender ID Customers Technicians Select a contact Outbo…" at bounding box center [591, 331] width 739 height 603
click at [661, 343] on div "Back to Dashboard Change Sender ID Customers Technicians Select a contact Outbo…" at bounding box center [591, 331] width 739 height 603
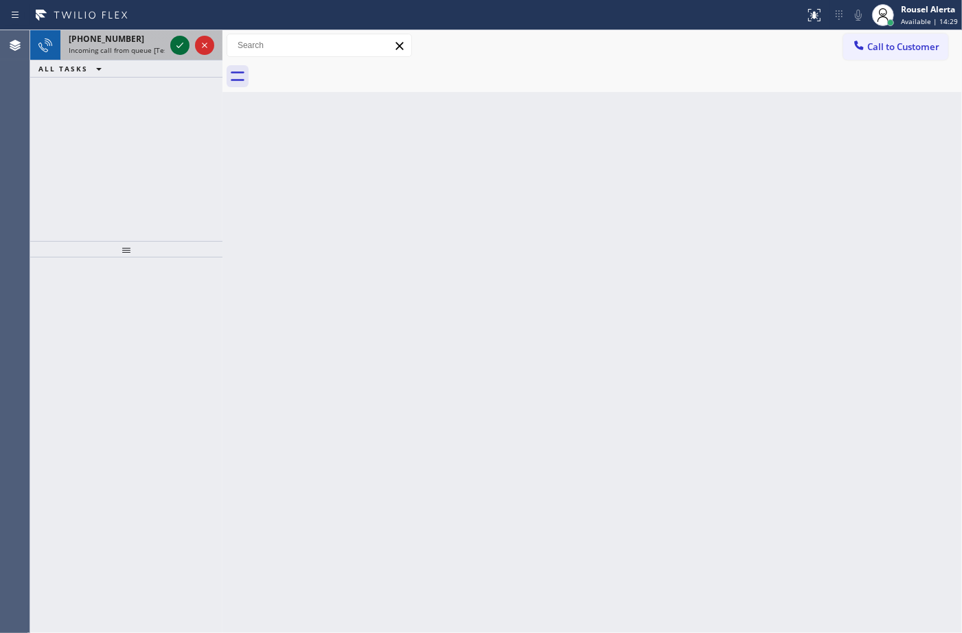
click at [175, 50] on icon at bounding box center [180, 45] width 16 height 16
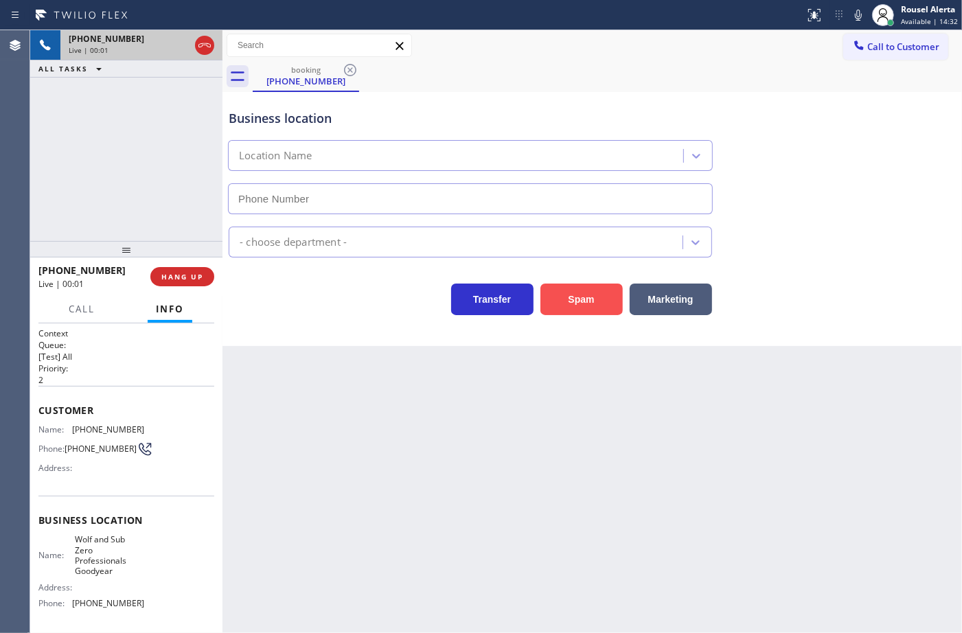
type input "(623) 263-9969"
click at [575, 310] on button "Spam" at bounding box center [581, 300] width 82 height 32
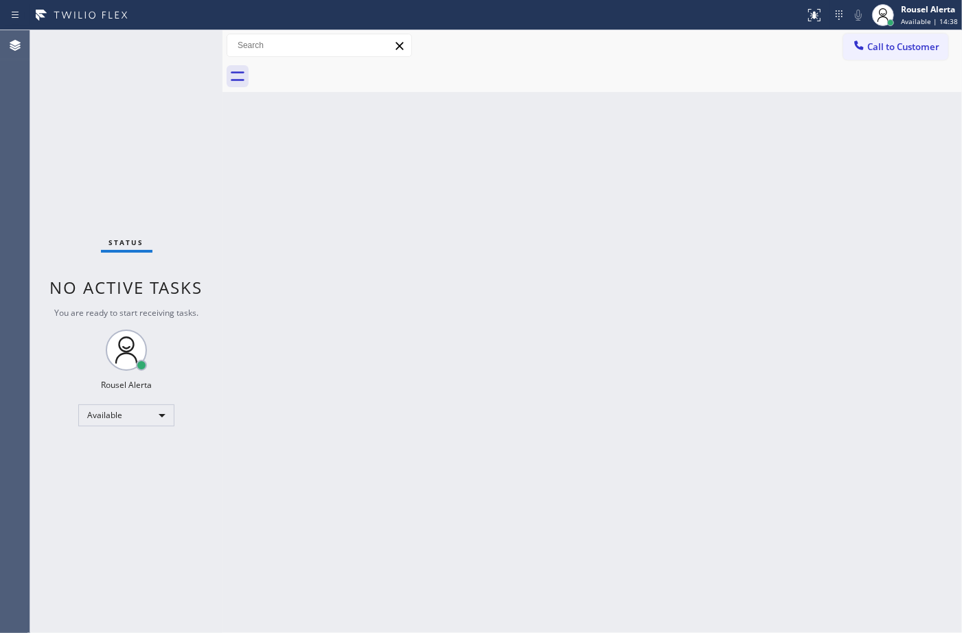
click at [628, 474] on div "Back to Dashboard Change Sender ID Customers Technicians Select a contact Outbo…" at bounding box center [591, 331] width 739 height 603
click at [169, 36] on div "Status No active tasks You are ready to start receiving tasks. Rousel Alerta Av…" at bounding box center [126, 331] width 192 height 603
click at [343, 295] on div "Back to Dashboard Change Sender ID Customers Technicians Select a contact Outbo…" at bounding box center [591, 331] width 739 height 603
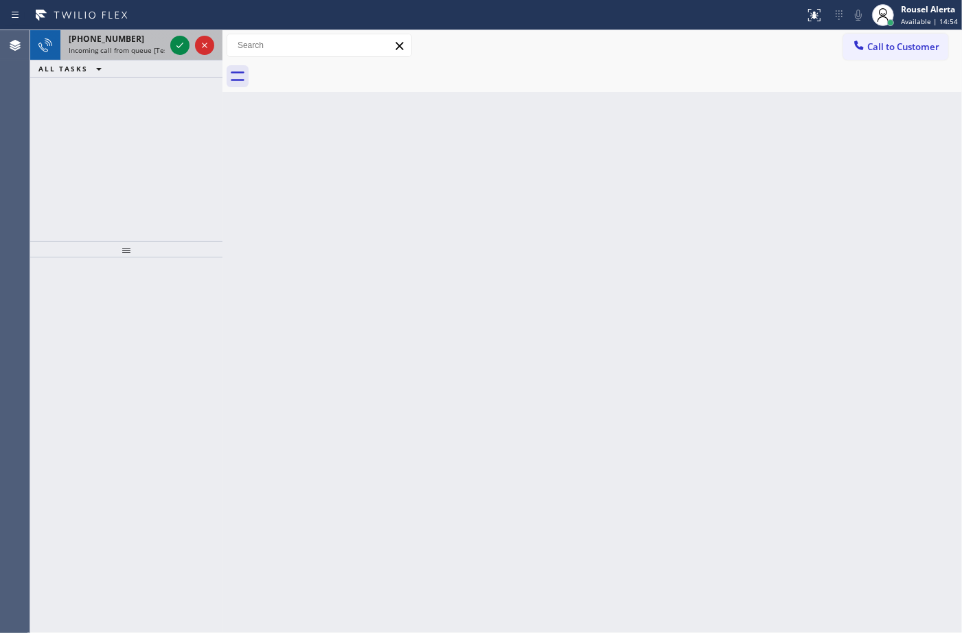
click at [132, 38] on div "+19497480836" at bounding box center [117, 39] width 96 height 12
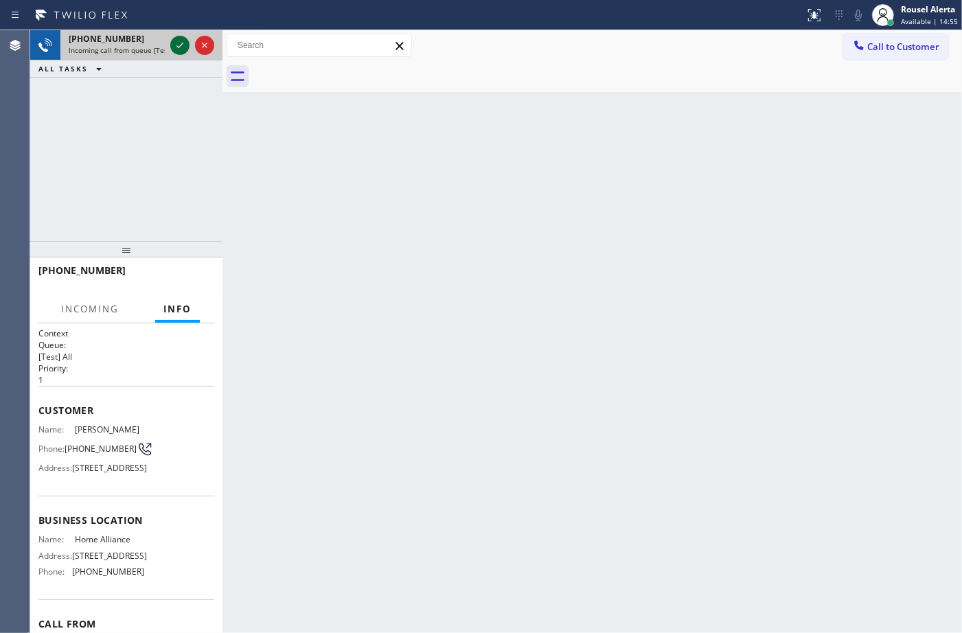
click at [174, 40] on icon at bounding box center [180, 45] width 16 height 16
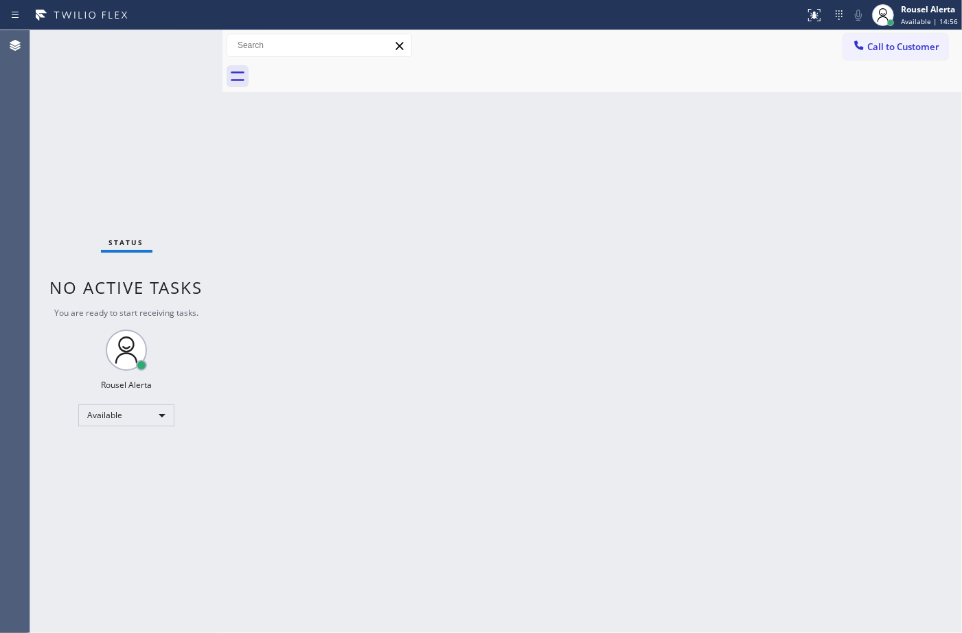
click at [349, 457] on div "Back to Dashboard Change Sender ID Customers Technicians Select a contact Outbo…" at bounding box center [591, 331] width 739 height 603
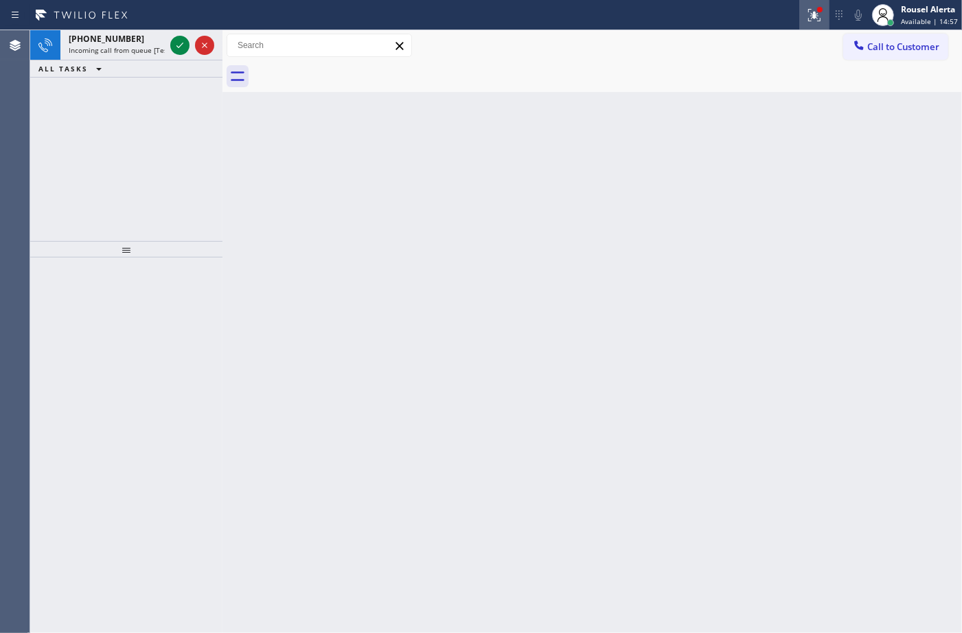
click at [811, 12] on icon at bounding box center [814, 15] width 16 height 16
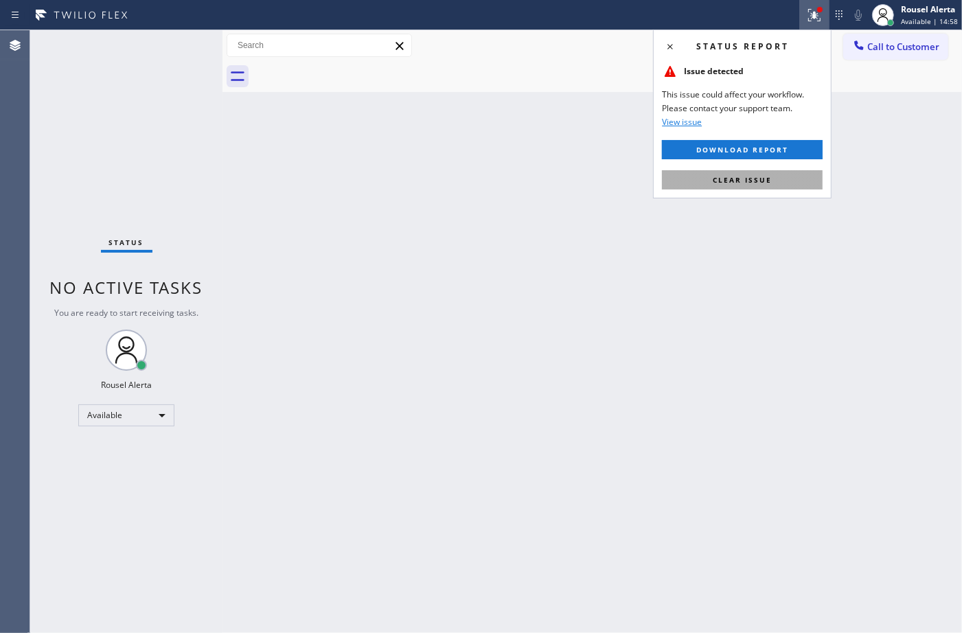
click at [728, 180] on span "Clear issue" at bounding box center [742, 180] width 59 height 10
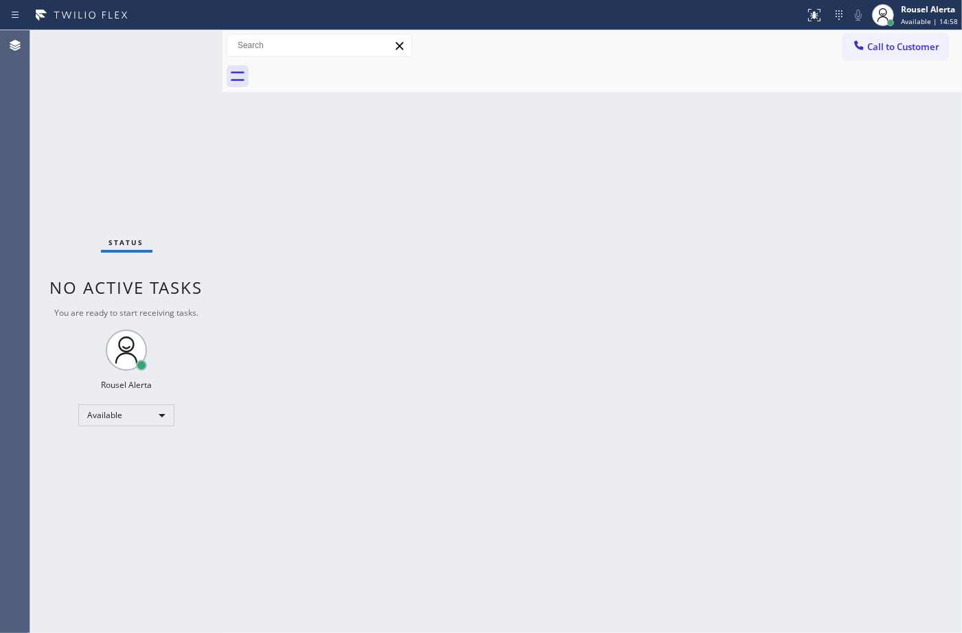
click at [687, 286] on div "Back to Dashboard Change Sender ID Customers Technicians Select a contact Outbo…" at bounding box center [591, 331] width 739 height 603
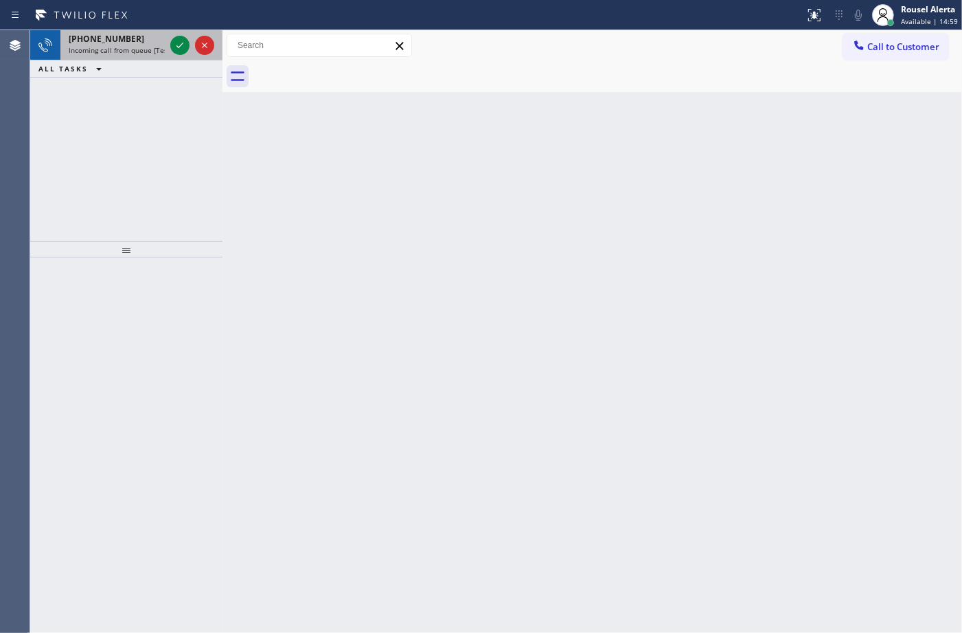
click at [168, 36] on div at bounding box center [192, 45] width 49 height 30
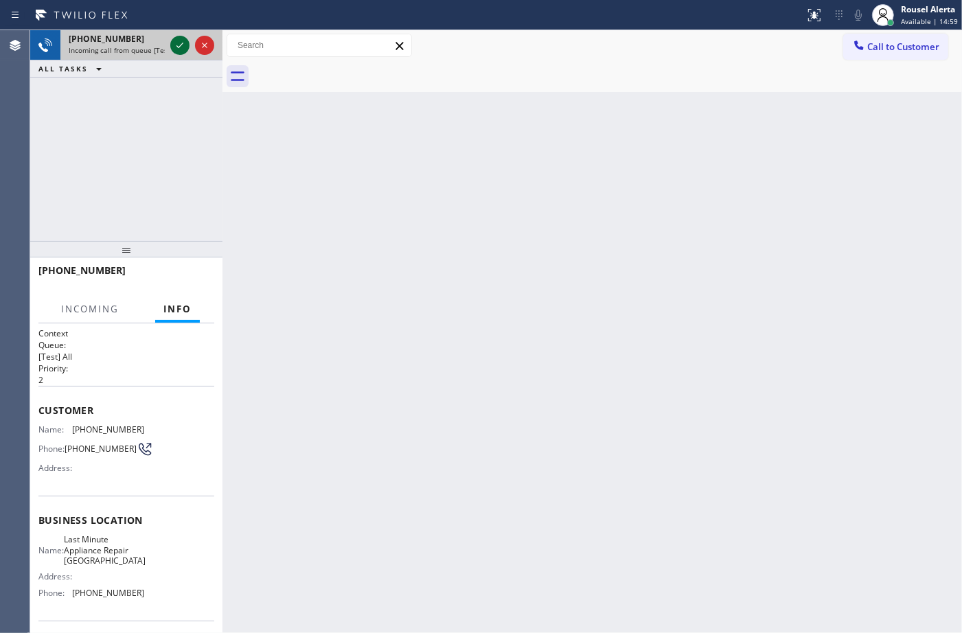
click at [172, 37] on icon at bounding box center [180, 45] width 16 height 16
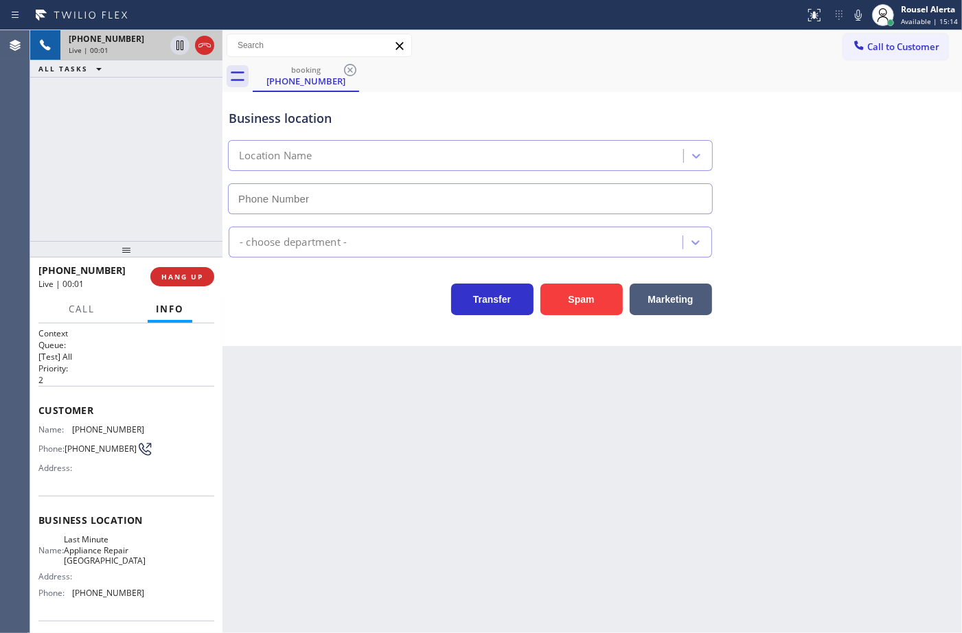
type input "(949) 569-5600"
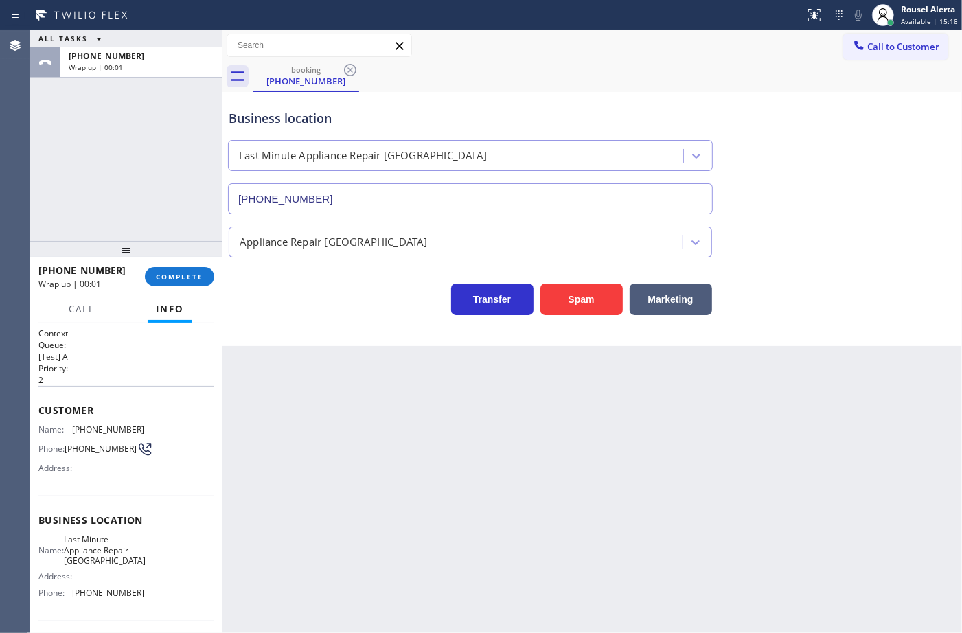
click at [191, 263] on div "+19496932035 Wrap up | 00:01 COMPLETE" at bounding box center [126, 277] width 176 height 36
click at [186, 275] on span "COMPLETE" at bounding box center [179, 277] width 47 height 10
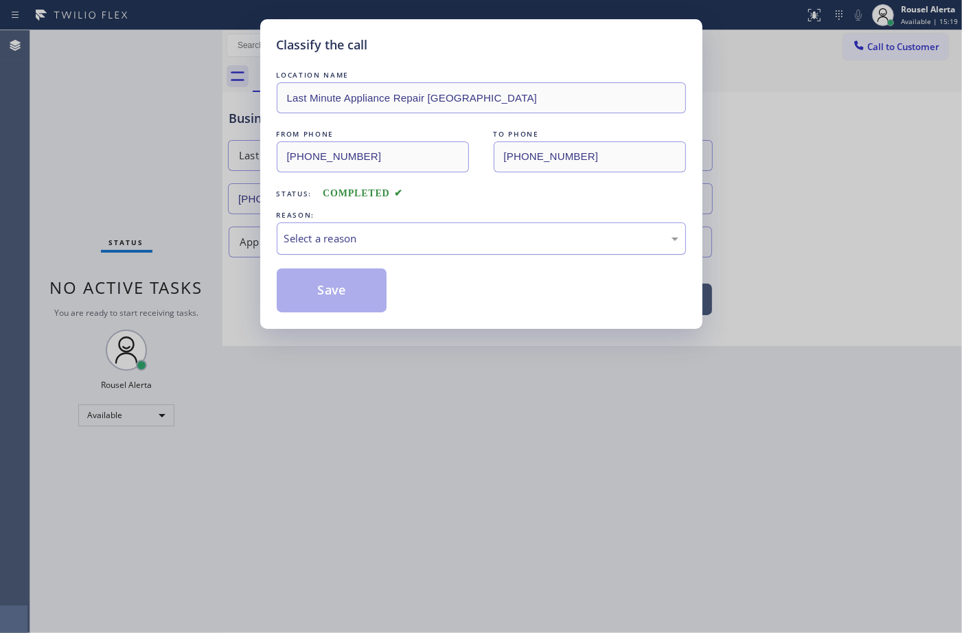
click at [403, 251] on div "Select a reason" at bounding box center [481, 238] width 409 height 32
click at [378, 311] on button "Save" at bounding box center [332, 290] width 111 height 44
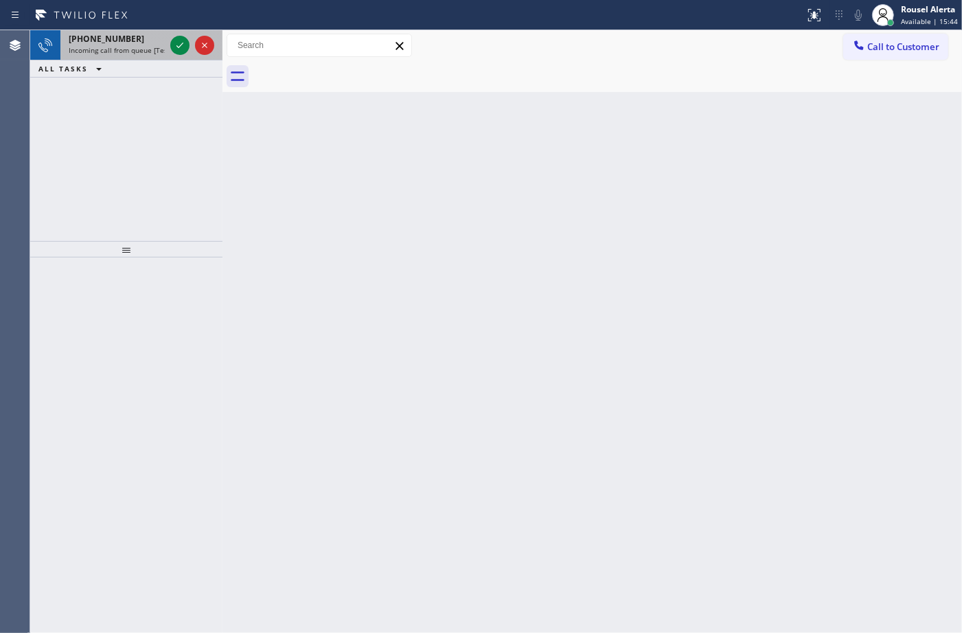
click at [136, 45] on span "Incoming call from queue [Test] All" at bounding box center [126, 50] width 114 height 10
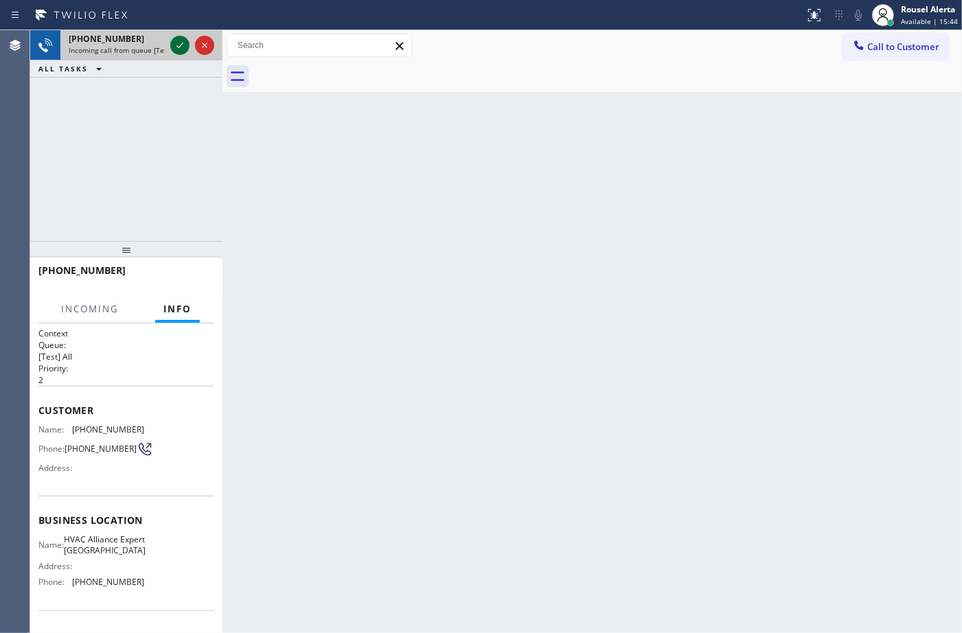
click at [173, 46] on icon at bounding box center [180, 45] width 16 height 16
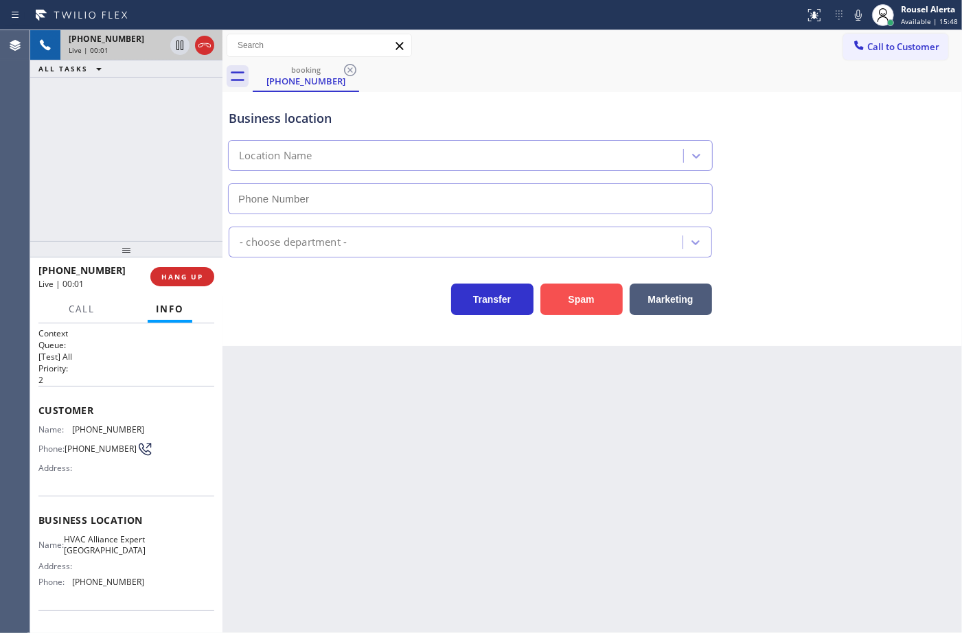
type input "(442) 291-7477"
click at [598, 282] on div "Spam" at bounding box center [577, 296] width 89 height 38
click at [590, 299] on button "Spam" at bounding box center [581, 300] width 82 height 32
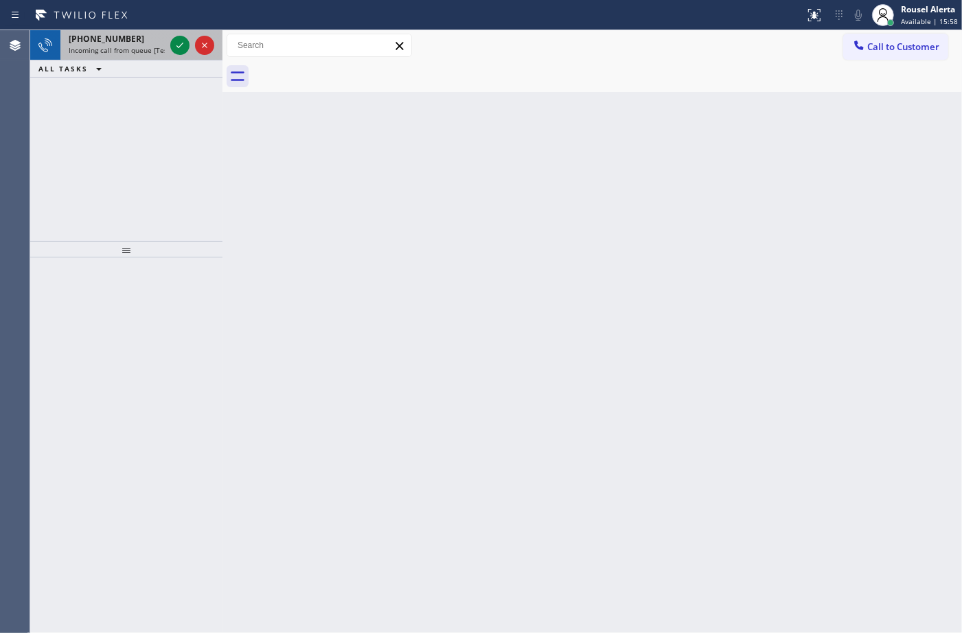
click at [158, 45] on span "Incoming call from queue [Test] All" at bounding box center [126, 50] width 114 height 10
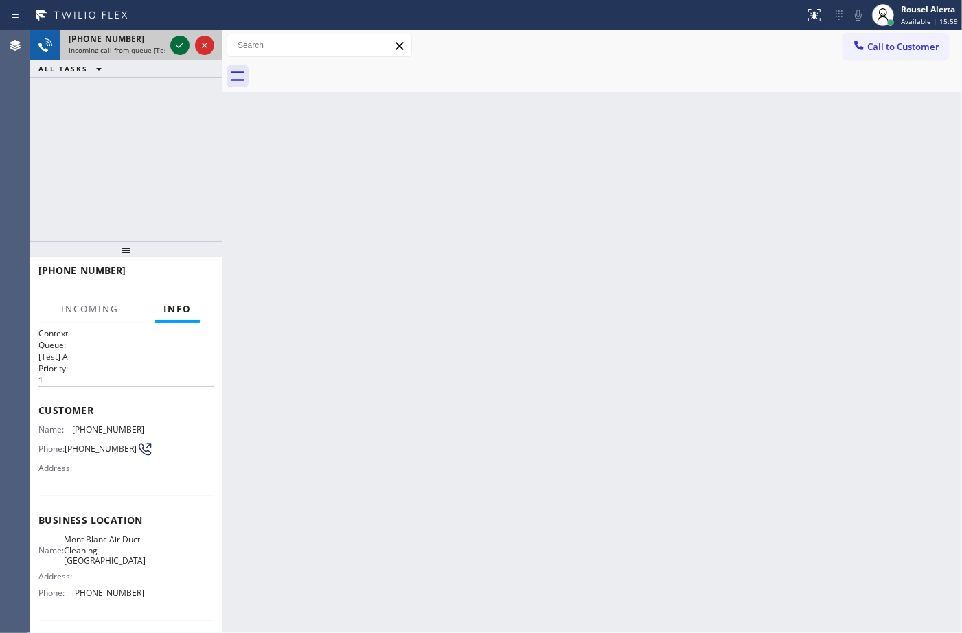
click at [175, 45] on icon at bounding box center [180, 45] width 16 height 16
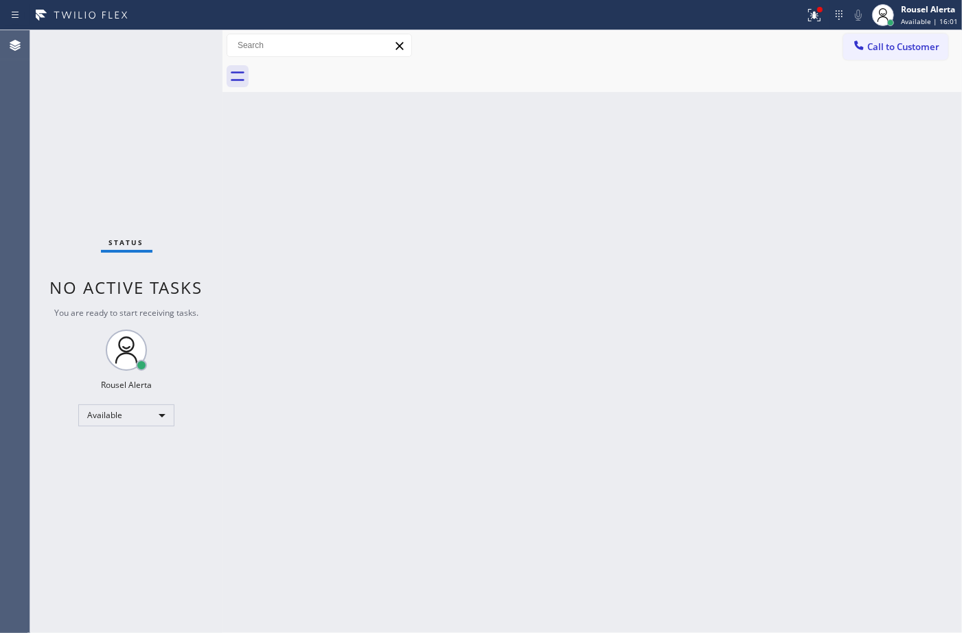
drag, startPoint x: 175, startPoint y: 45, endPoint x: 183, endPoint y: 47, distance: 7.8
click at [183, 47] on div "Status No active tasks You are ready to start receiving tasks. Rousel Alerta Av…" at bounding box center [126, 331] width 192 height 603
click at [811, 15] on icon at bounding box center [814, 15] width 16 height 16
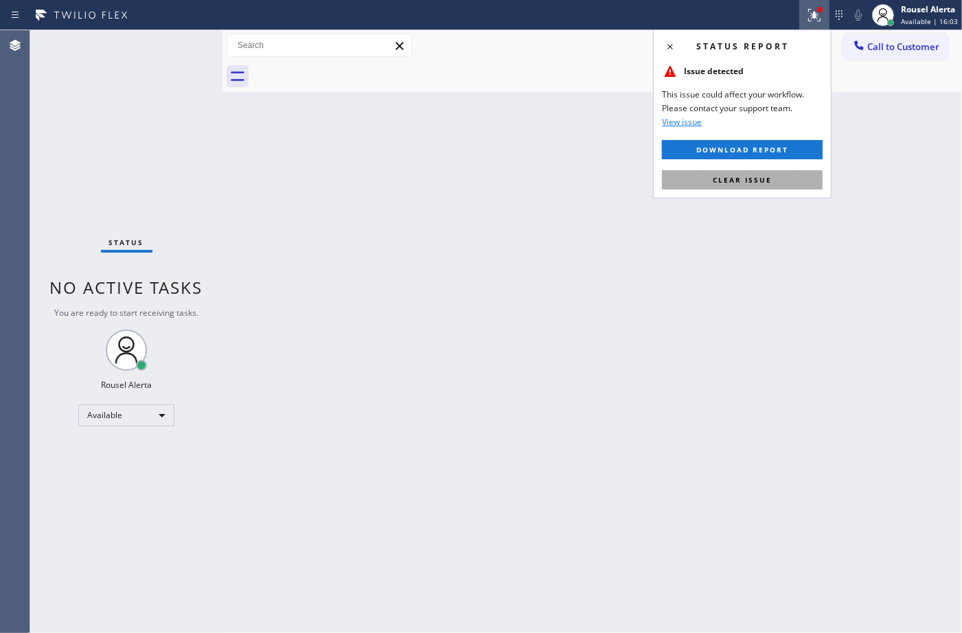
click at [788, 170] on button "Clear issue" at bounding box center [742, 179] width 161 height 19
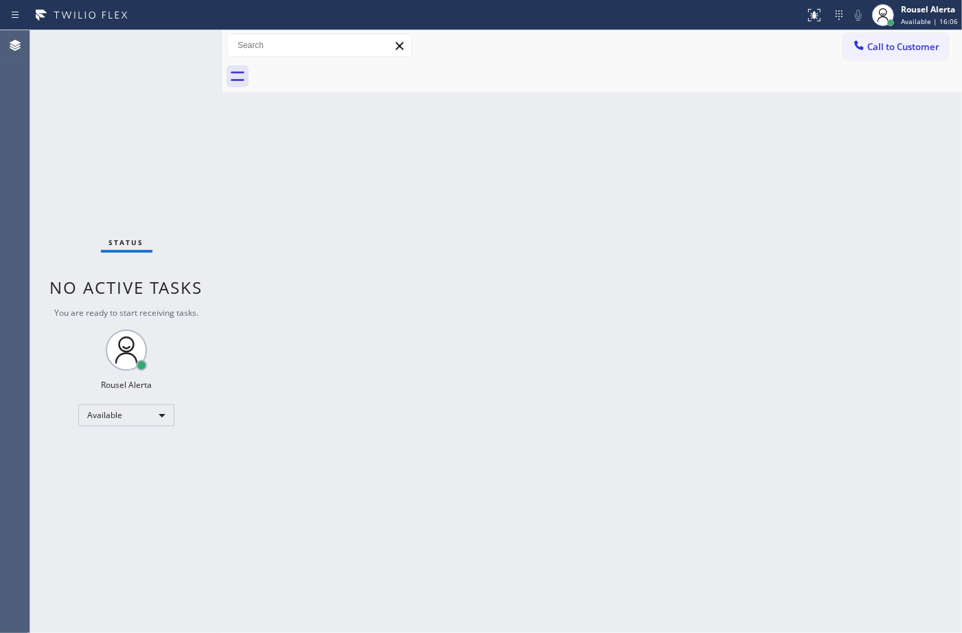
click at [625, 526] on div "Back to Dashboard Change Sender ID Customers Technicians Select a contact Outbo…" at bounding box center [591, 331] width 739 height 603
click at [129, 49] on div "Status No active tasks You are ready to start receiving tasks. Rousel Alerta Av…" at bounding box center [126, 331] width 192 height 603
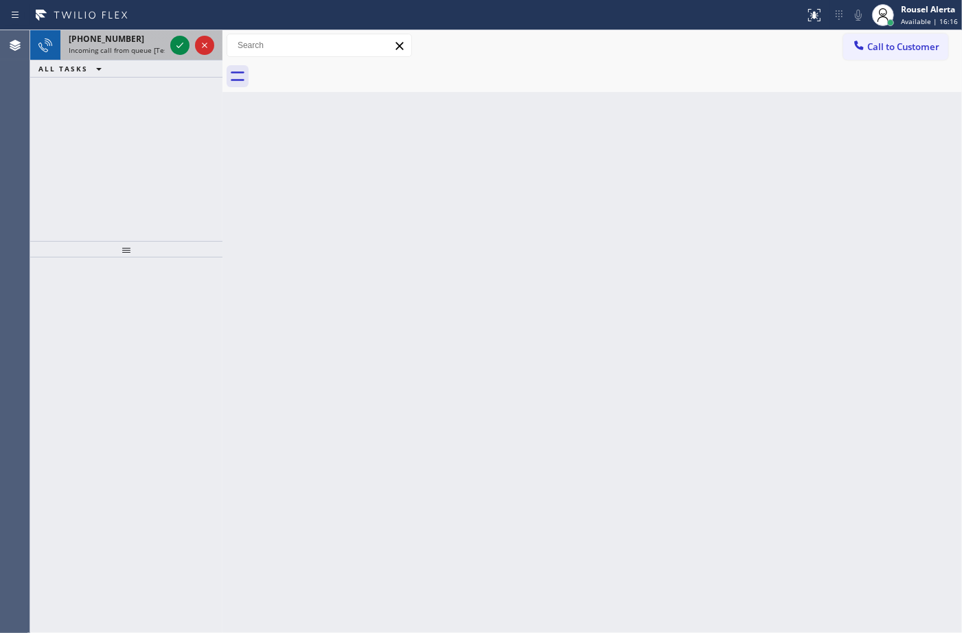
drag, startPoint x: 145, startPoint y: 36, endPoint x: 162, endPoint y: 47, distance: 20.4
click at [145, 36] on div "+14083768212" at bounding box center [117, 39] width 96 height 12
click at [170, 43] on div at bounding box center [179, 45] width 19 height 16
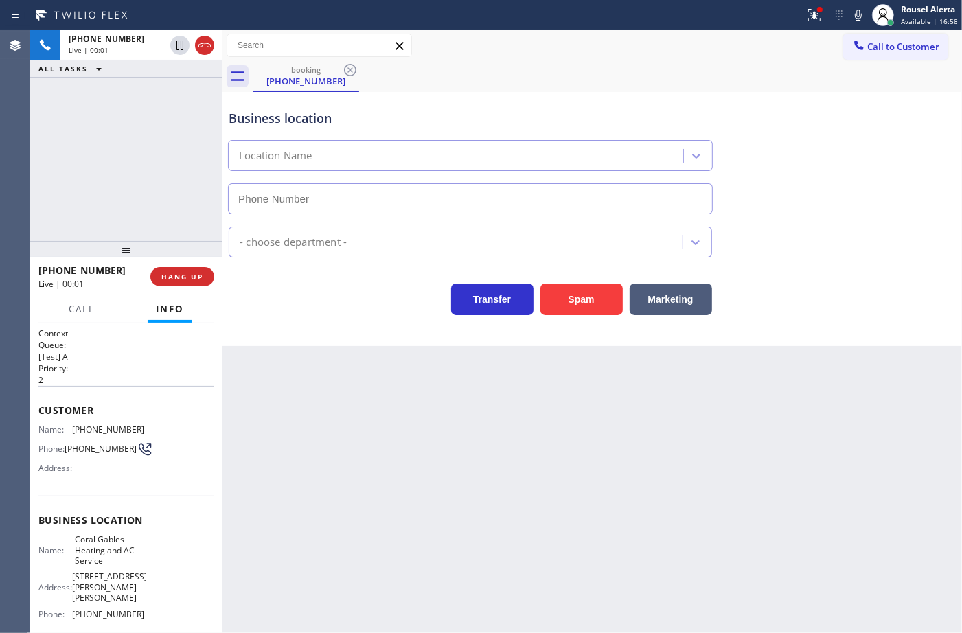
type input "(305) 930-7109"
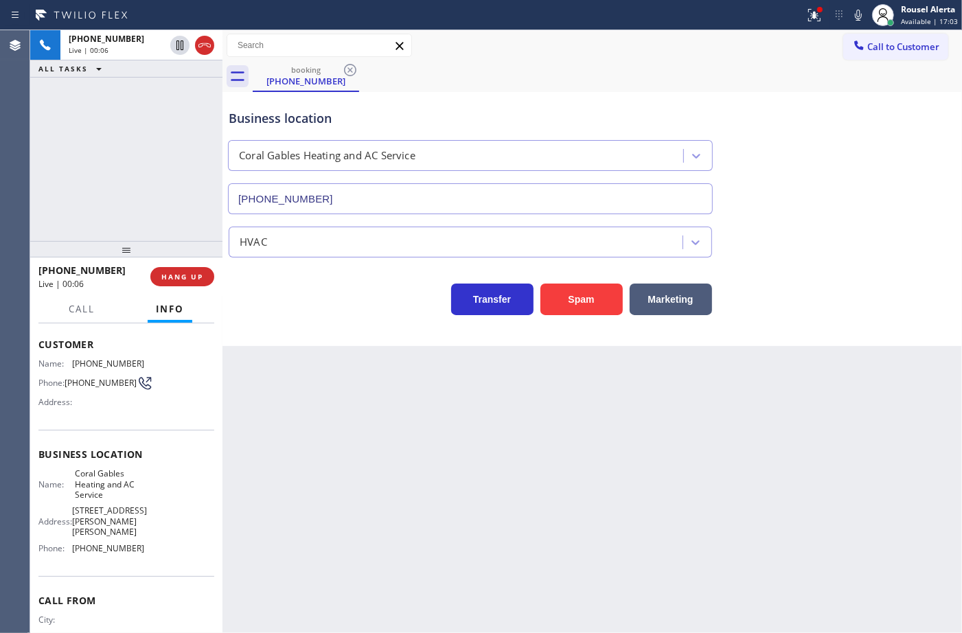
scroll to position [108, 0]
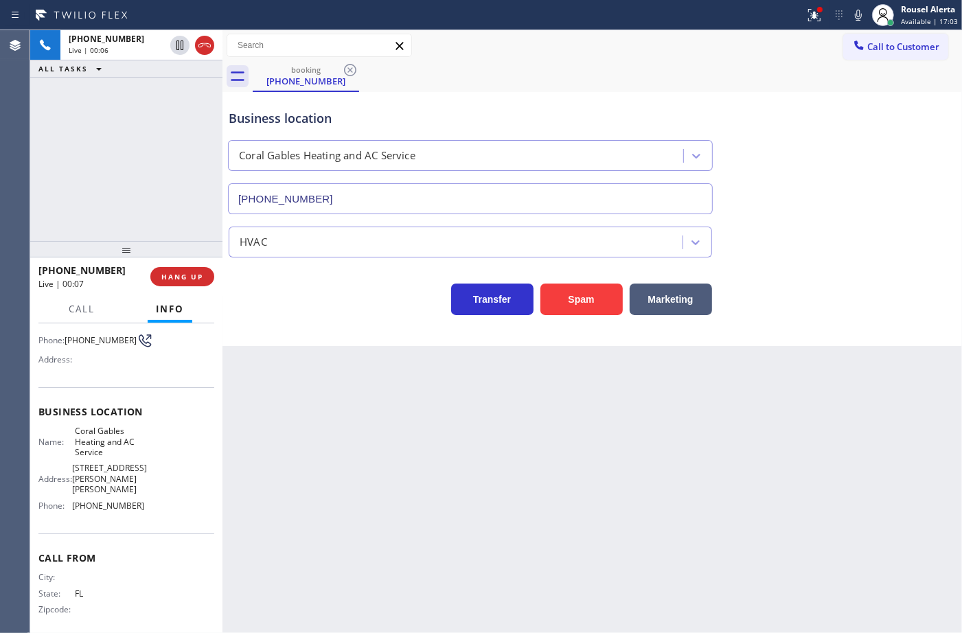
click at [366, 461] on div "Back to Dashboard Change Sender ID Customers Technicians Select a contact Outbo…" at bounding box center [591, 331] width 739 height 603
click at [176, 276] on span "HANG UP" at bounding box center [182, 277] width 42 height 10
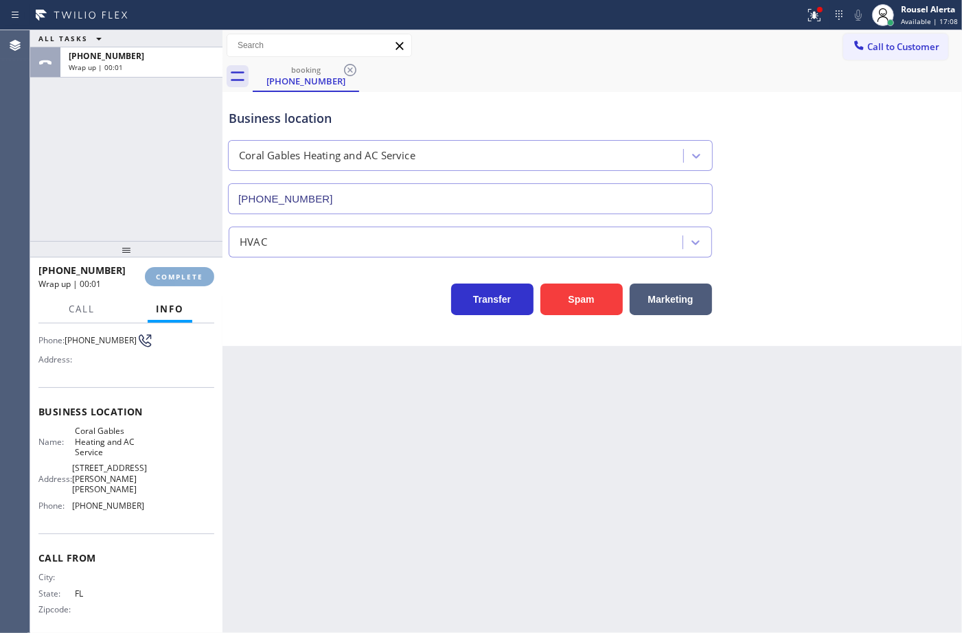
click at [176, 276] on span "COMPLETE" at bounding box center [179, 277] width 47 height 10
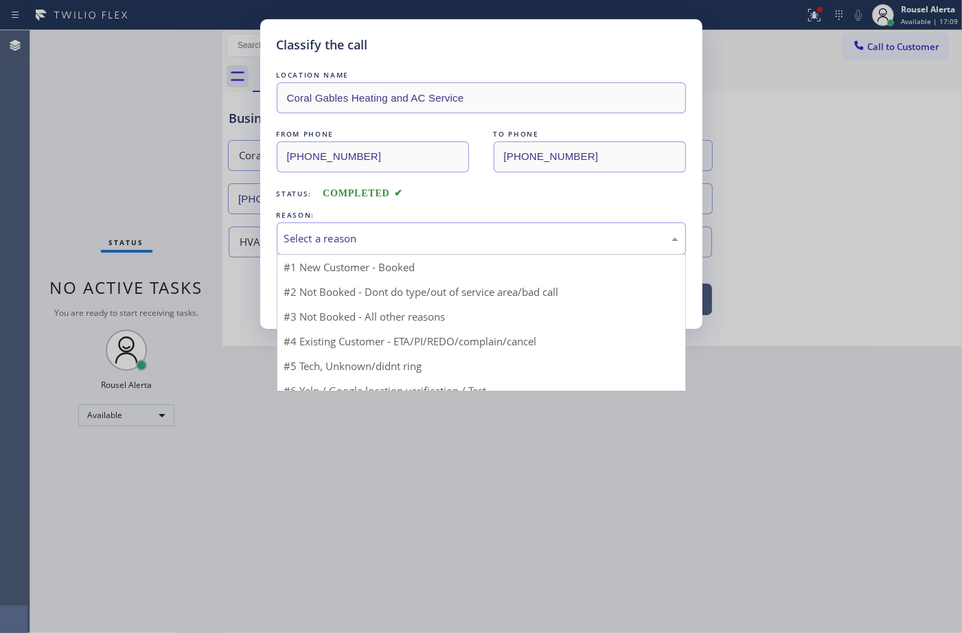
click at [341, 231] on div "Select a reason" at bounding box center [481, 238] width 409 height 32
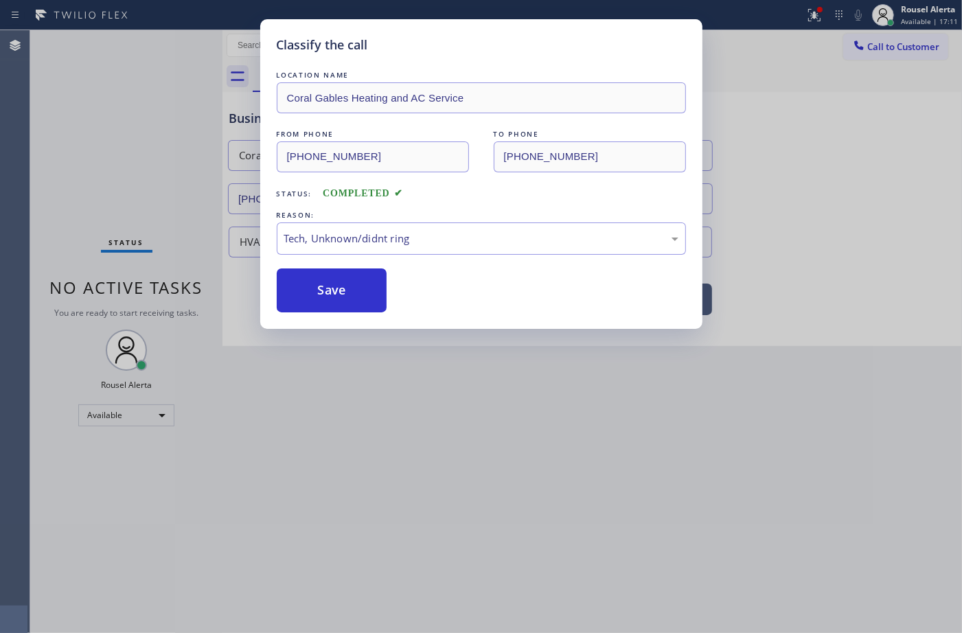
click at [345, 318] on div "Classify the call LOCATION NAME Coral Gables Heating and AC Service FROM PHONE …" at bounding box center [481, 174] width 442 height 310
click at [345, 316] on div "Classify the call LOCATION NAME Coral Gables Heating and AC Service FROM PHONE …" at bounding box center [481, 174] width 442 height 310
click at [337, 297] on button "Save" at bounding box center [332, 290] width 111 height 44
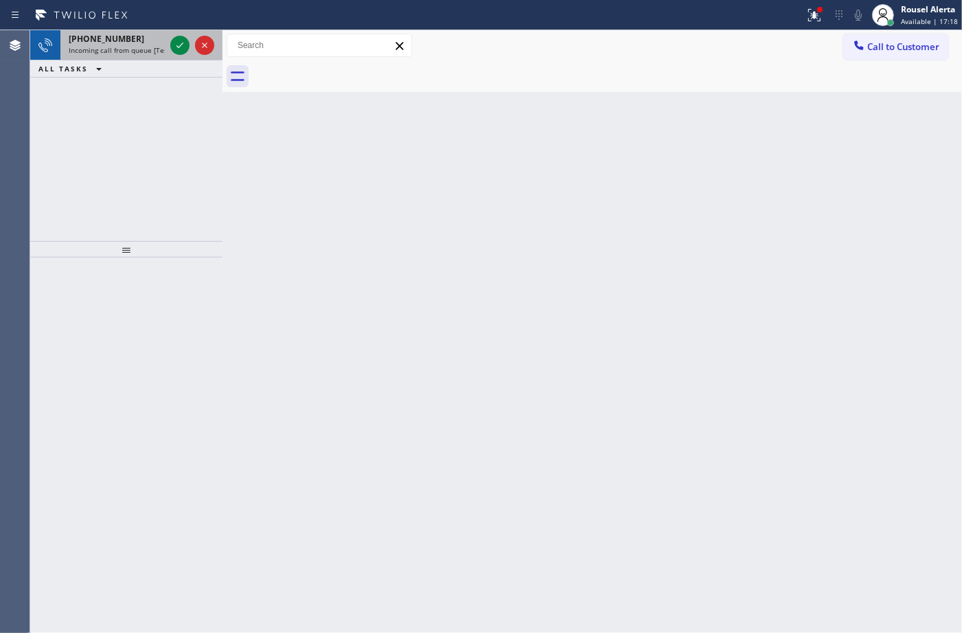
drag, startPoint x: 143, startPoint y: 35, endPoint x: 163, endPoint y: 47, distance: 23.1
click at [144, 35] on div "[PHONE_NUMBER]" at bounding box center [117, 39] width 96 height 12
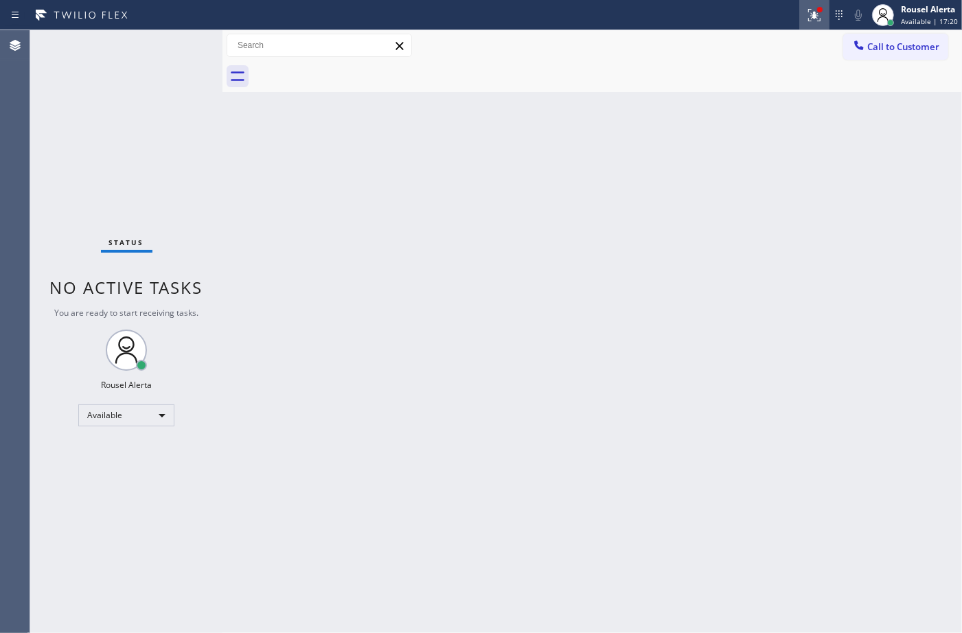
click at [811, 19] on icon at bounding box center [814, 15] width 16 height 16
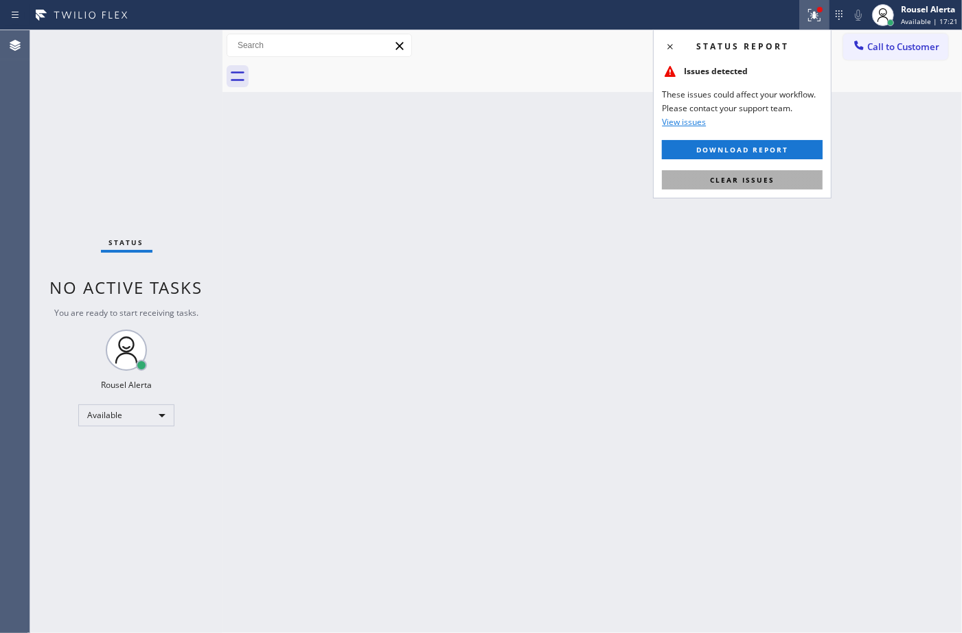
click at [774, 186] on button "Clear issues" at bounding box center [742, 179] width 161 height 19
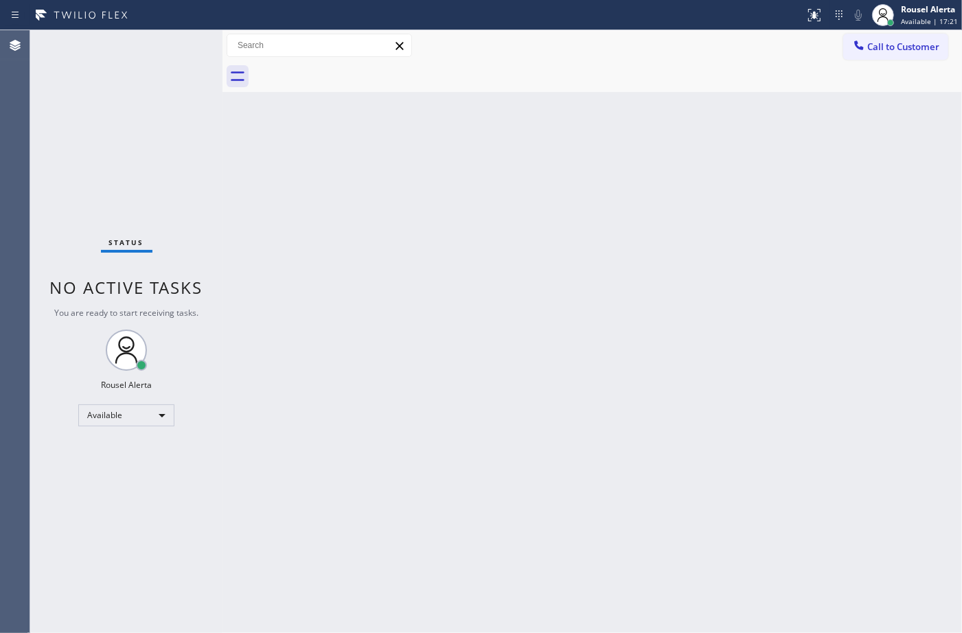
click at [620, 330] on div "Back to Dashboard Change Sender ID Customers Technicians Select a contact Outbo…" at bounding box center [591, 331] width 739 height 603
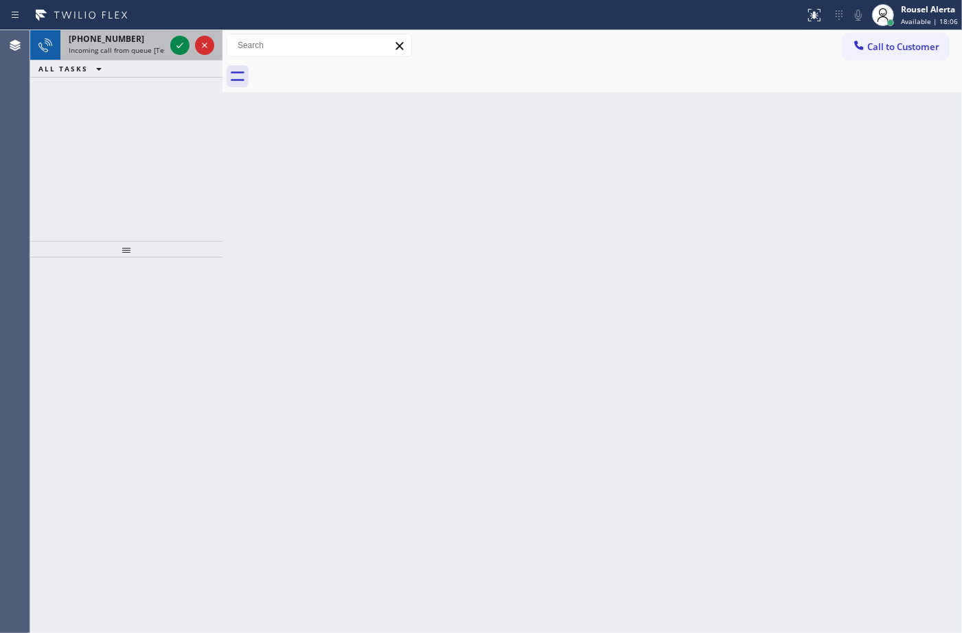
drag, startPoint x: 159, startPoint y: 41, endPoint x: 167, endPoint y: 39, distance: 7.8
click at [159, 41] on div "+18056125237" at bounding box center [117, 39] width 96 height 12
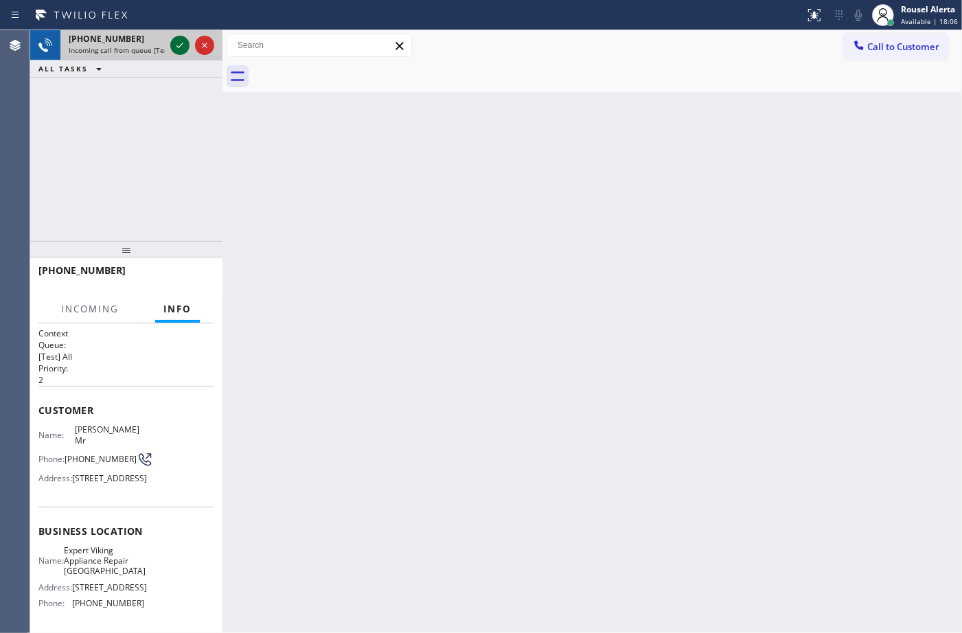
click at [174, 39] on icon at bounding box center [180, 45] width 16 height 16
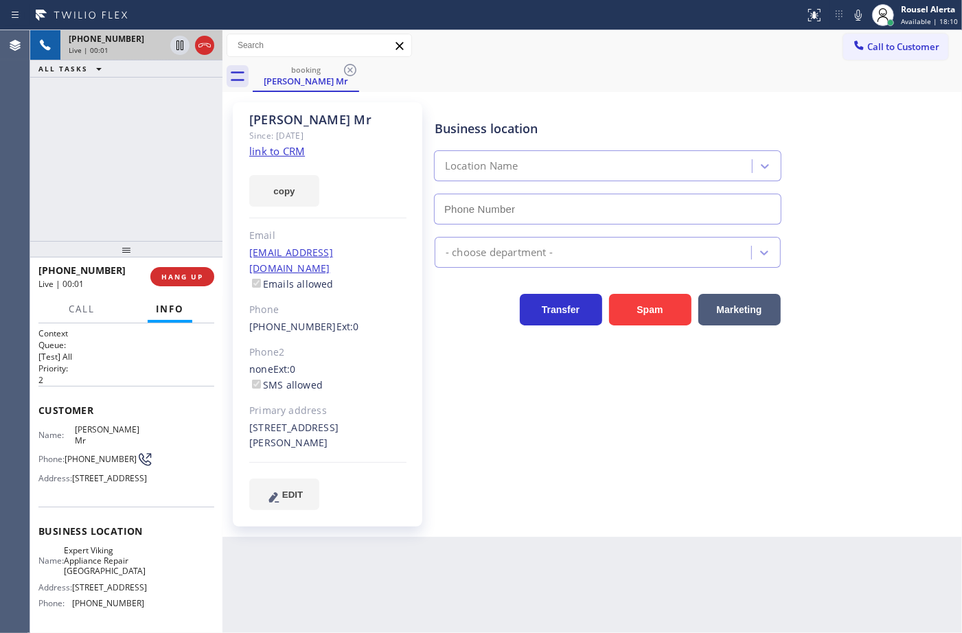
type input "(805) 608-4424"
click at [275, 146] on link "link to CRM" at bounding box center [277, 151] width 56 height 14
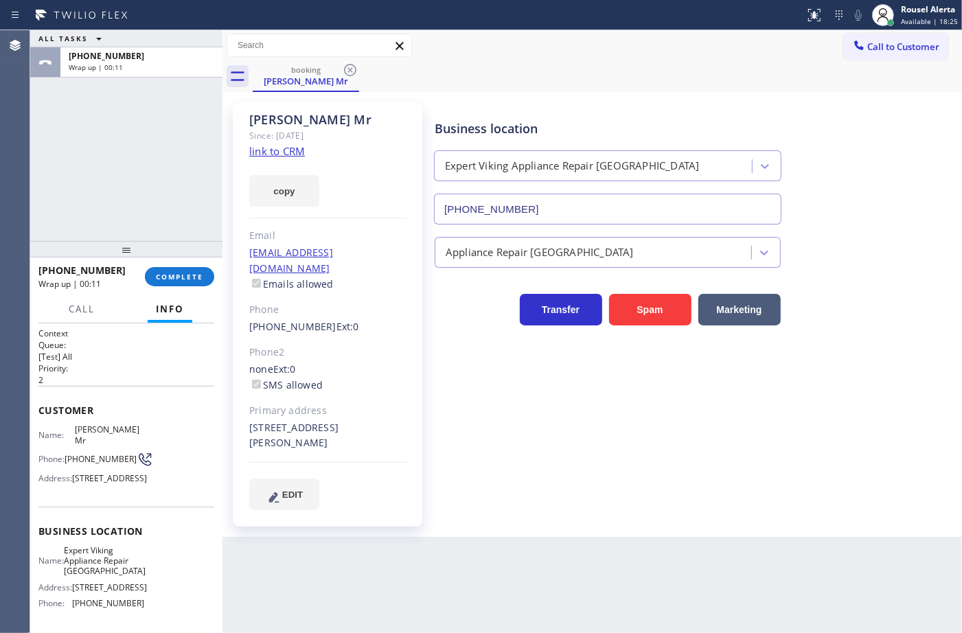
click at [172, 255] on div at bounding box center [126, 249] width 192 height 16
click at [178, 270] on button "COMPLETE" at bounding box center [179, 277] width 69 height 19
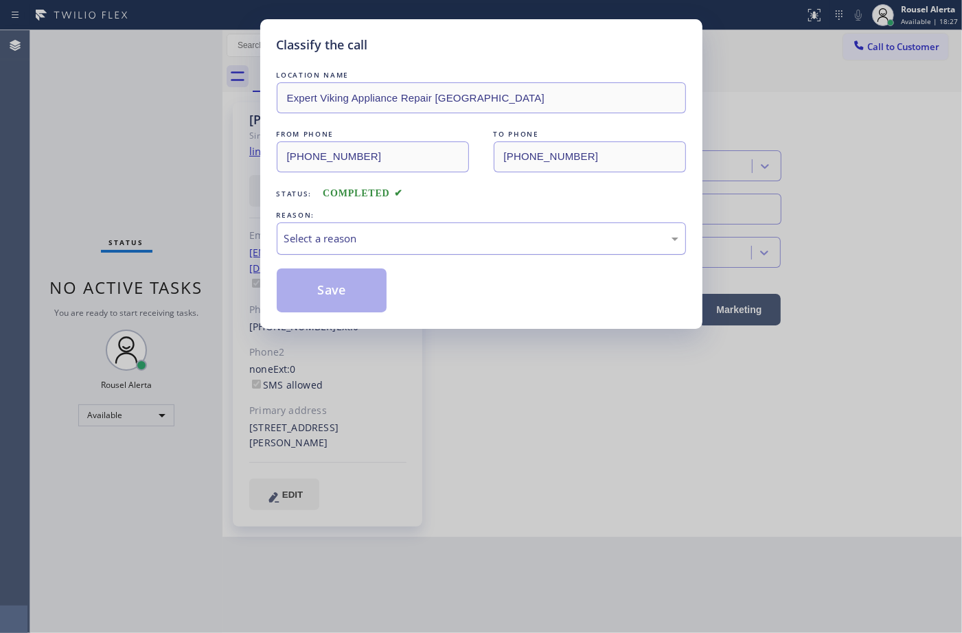
click at [311, 246] on div "Select a reason" at bounding box center [481, 239] width 394 height 16
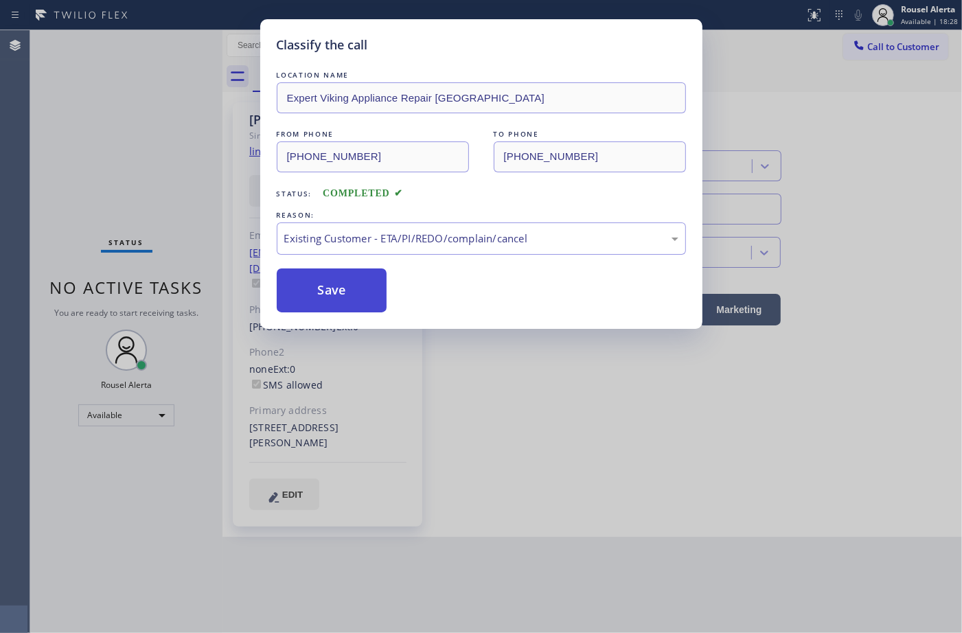
click at [344, 295] on button "Save" at bounding box center [332, 290] width 111 height 44
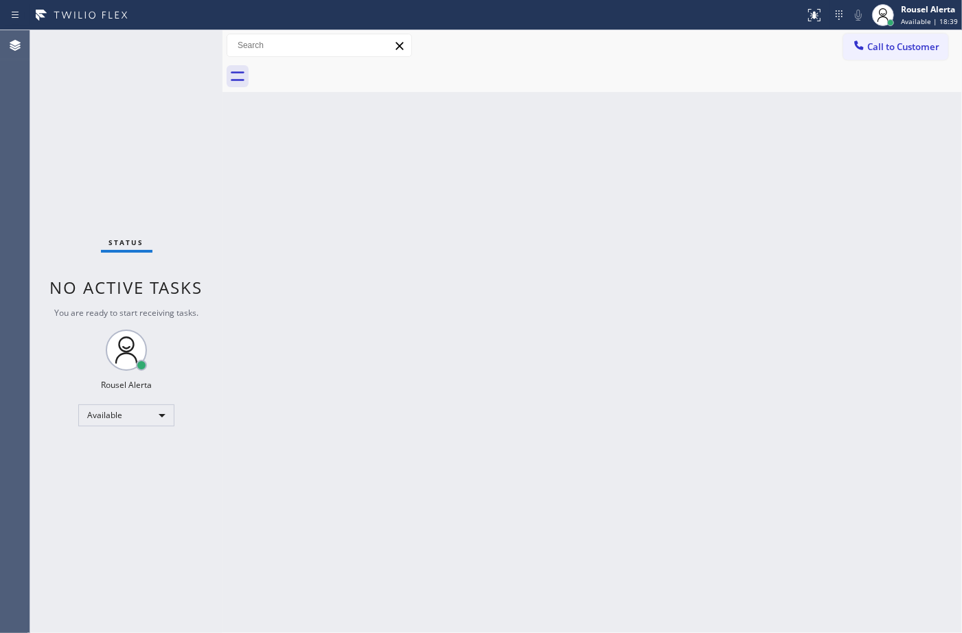
click at [163, 48] on div "Status No active tasks You are ready to start receiving tasks. Rousel Alerta Av…" at bounding box center [126, 331] width 192 height 603
click at [344, 209] on div "Back to Dashboard Change Sender ID Customers Technicians Select a contact Outbo…" at bounding box center [591, 331] width 739 height 603
click at [172, 54] on div "Status No active tasks You are ready to start receiving tasks. Rousel Alerta Av…" at bounding box center [126, 331] width 192 height 603
click at [176, 45] on div "Status No active tasks You are ready to start receiving tasks. Rousel Alerta Av…" at bounding box center [126, 331] width 192 height 603
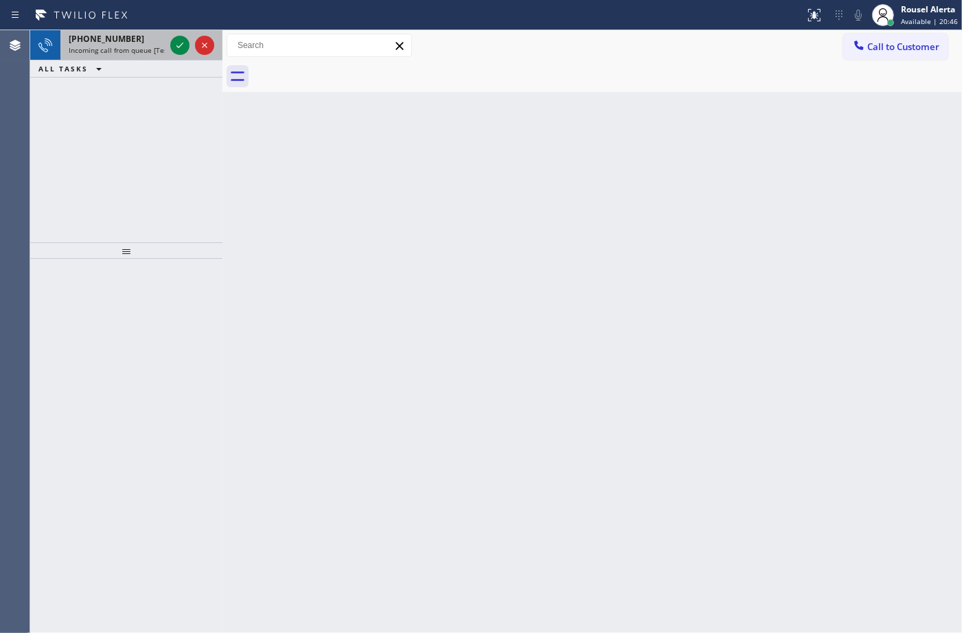
click at [139, 43] on div "+13475793818" at bounding box center [117, 39] width 96 height 12
drag, startPoint x: 139, startPoint y: 43, endPoint x: 196, endPoint y: 49, distance: 57.3
click at [145, 42] on div "+18184436898" at bounding box center [117, 39] width 96 height 12
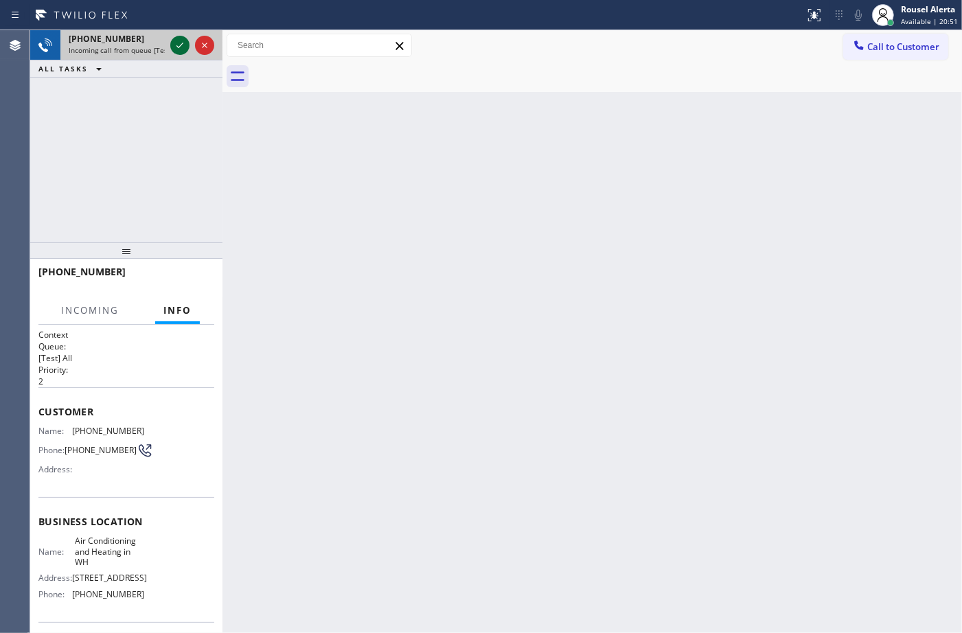
click at [170, 45] on div at bounding box center [179, 45] width 19 height 16
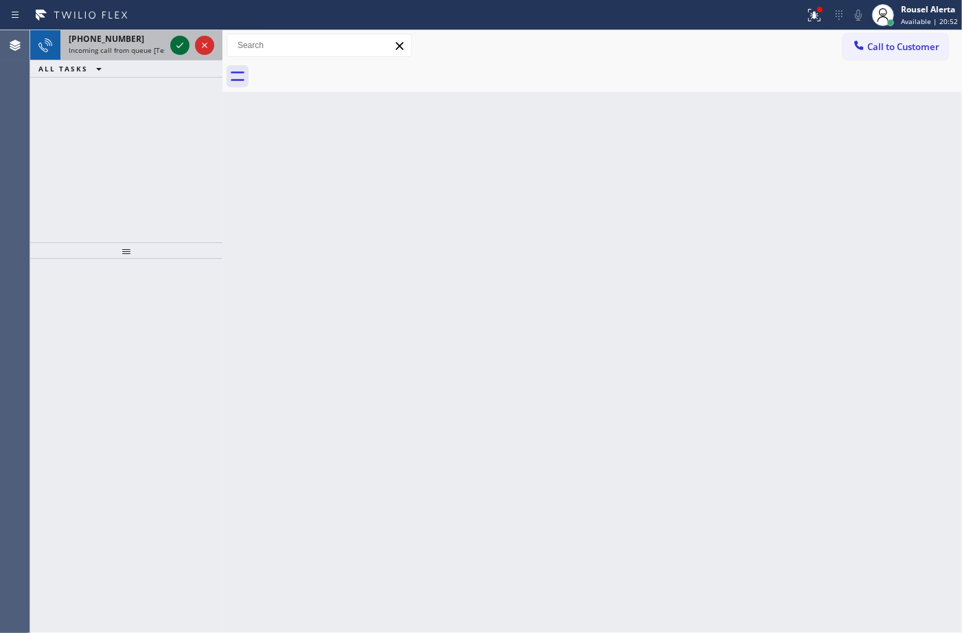
click at [172, 45] on icon at bounding box center [180, 45] width 16 height 16
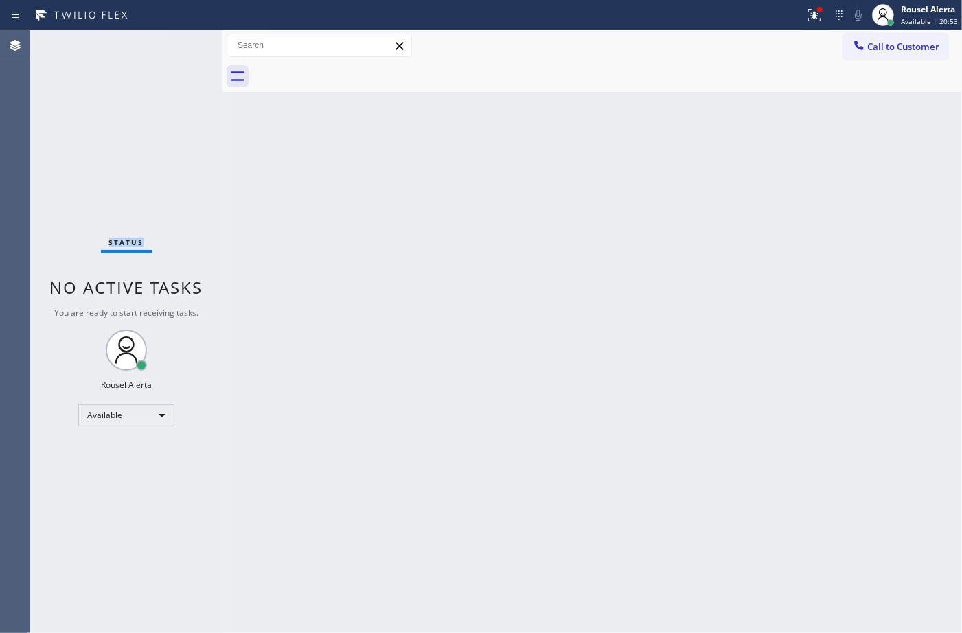
click at [172, 45] on div "Status No active tasks You are ready to start receiving tasks. Rousel Alerta Av…" at bounding box center [126, 331] width 192 height 603
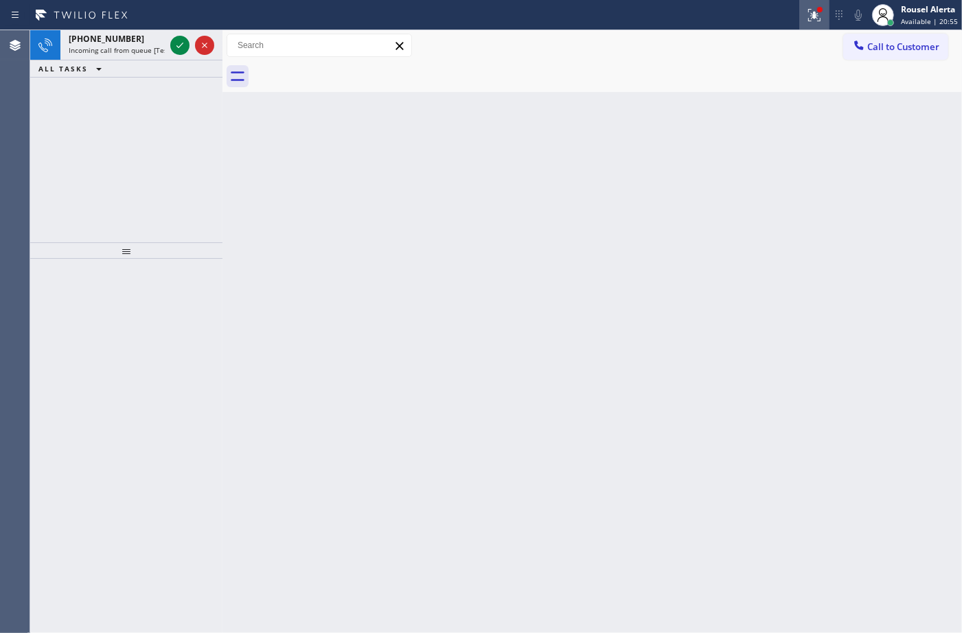
click at [816, 26] on button at bounding box center [814, 15] width 30 height 30
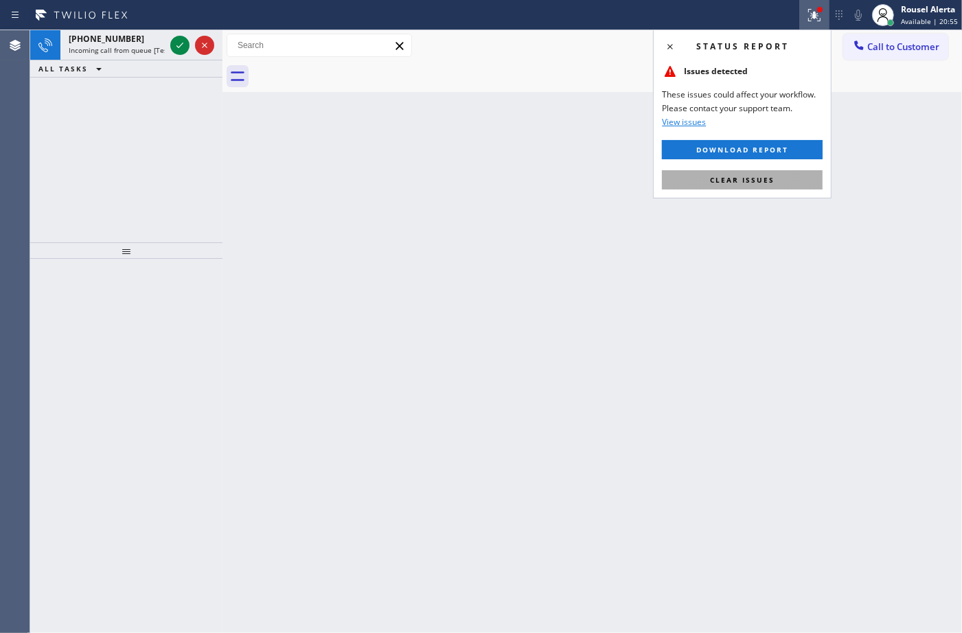
click at [763, 189] on button "Clear issues" at bounding box center [742, 179] width 161 height 19
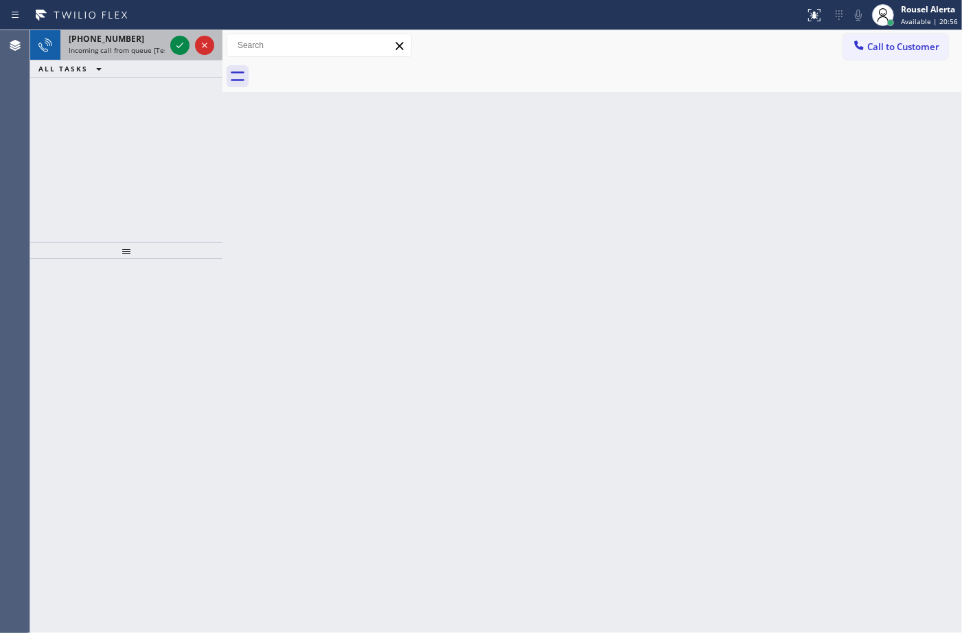
drag, startPoint x: 152, startPoint y: 39, endPoint x: 165, endPoint y: 41, distance: 12.5
click at [153, 38] on div "+12153180090" at bounding box center [117, 39] width 96 height 12
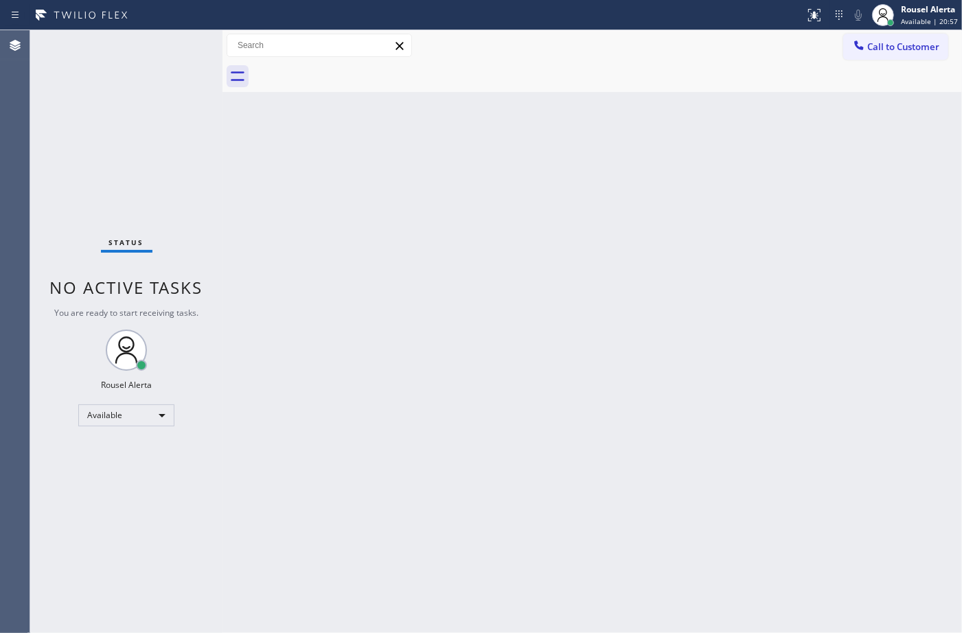
click at [175, 45] on div "Status No active tasks You are ready to start receiving tasks. Rousel Alerta Av…" at bounding box center [126, 331] width 192 height 603
click at [177, 48] on div "Status No active tasks You are ready to start receiving tasks. Rousel Alerta Av…" at bounding box center [126, 331] width 192 height 603
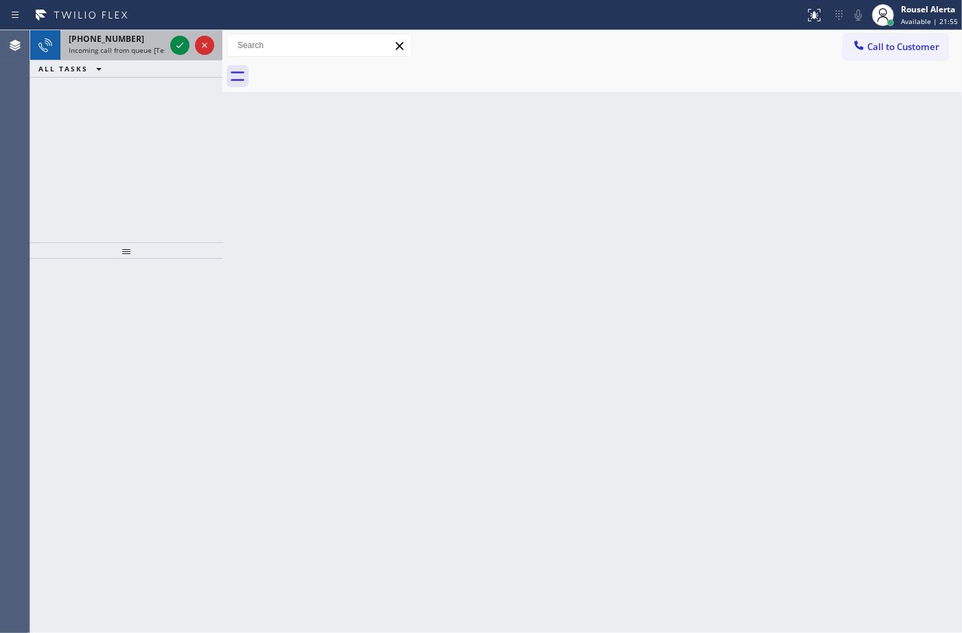
click at [129, 53] on span "Incoming call from queue [Test] All" at bounding box center [126, 50] width 114 height 10
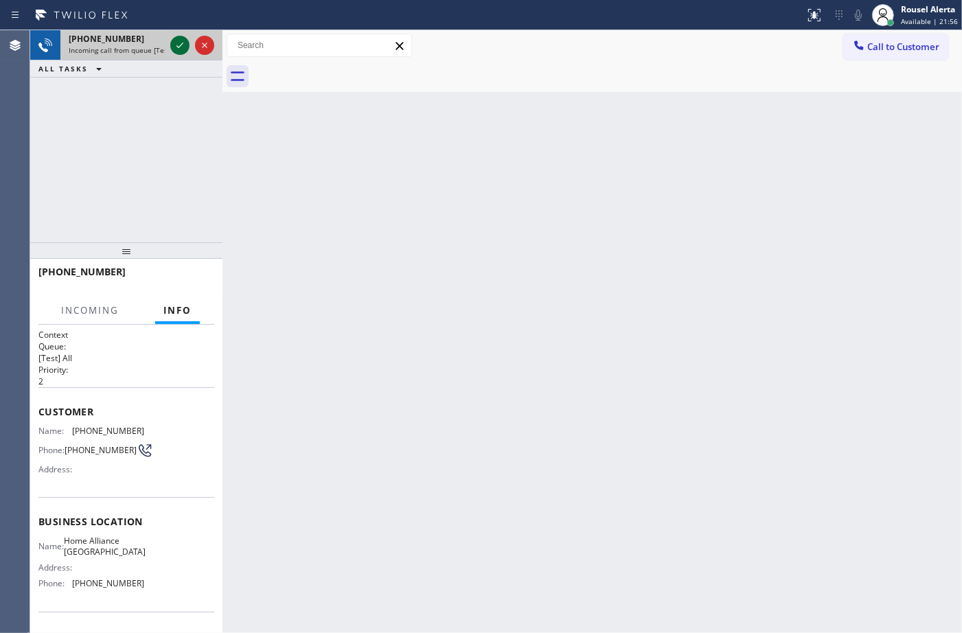
click at [176, 53] on icon at bounding box center [180, 45] width 16 height 16
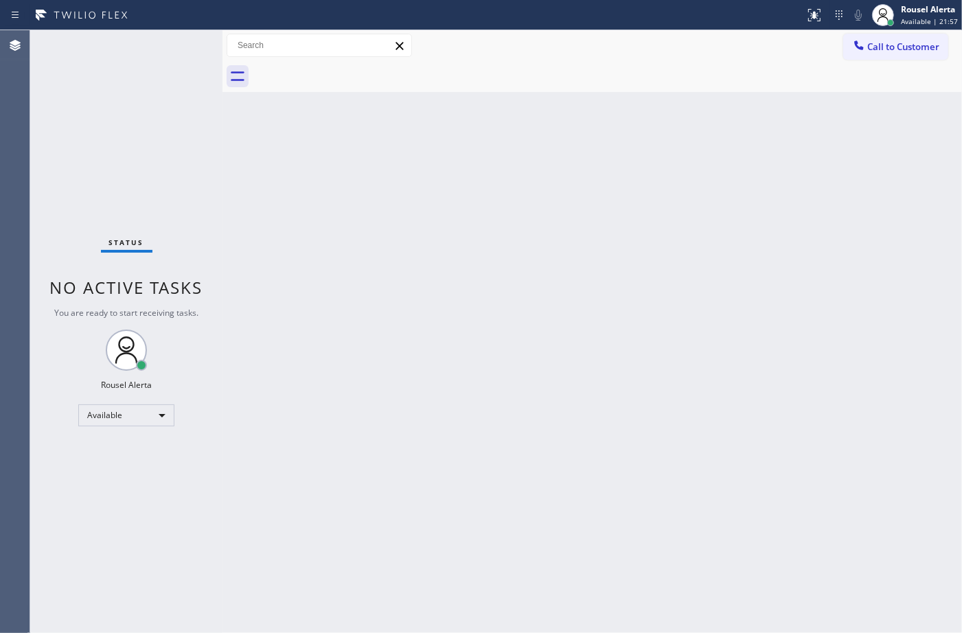
click at [176, 53] on div "Status No active tasks You are ready to start receiving tasks. Rousel Alerta Av…" at bounding box center [126, 331] width 192 height 603
click at [176, 52] on div "Status No active tasks You are ready to start receiving tasks. Rousel Alerta Av…" at bounding box center [126, 331] width 192 height 603
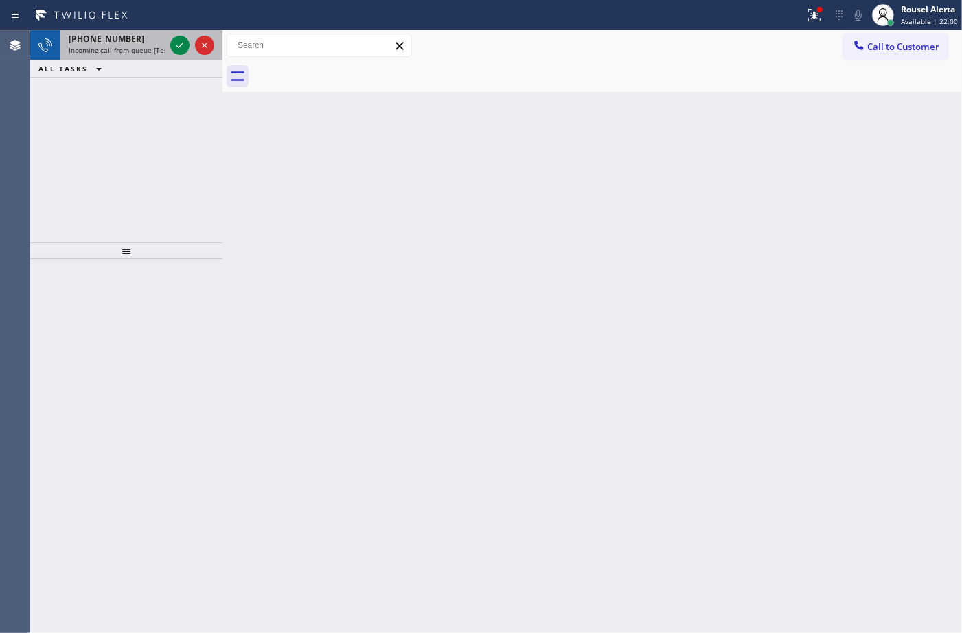
click at [178, 55] on div at bounding box center [192, 45] width 49 height 30
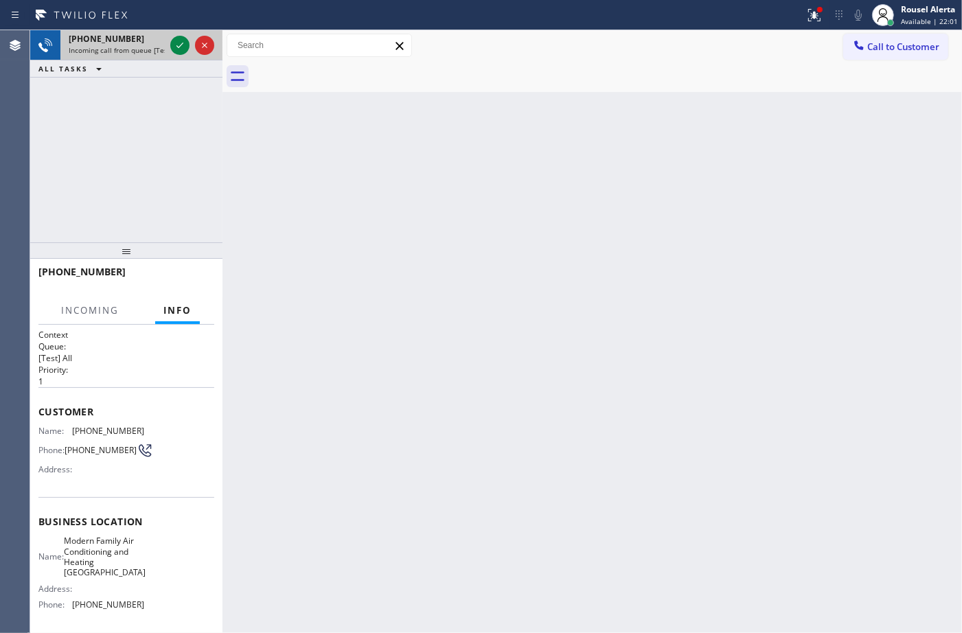
click at [178, 55] on div at bounding box center [192, 45] width 49 height 30
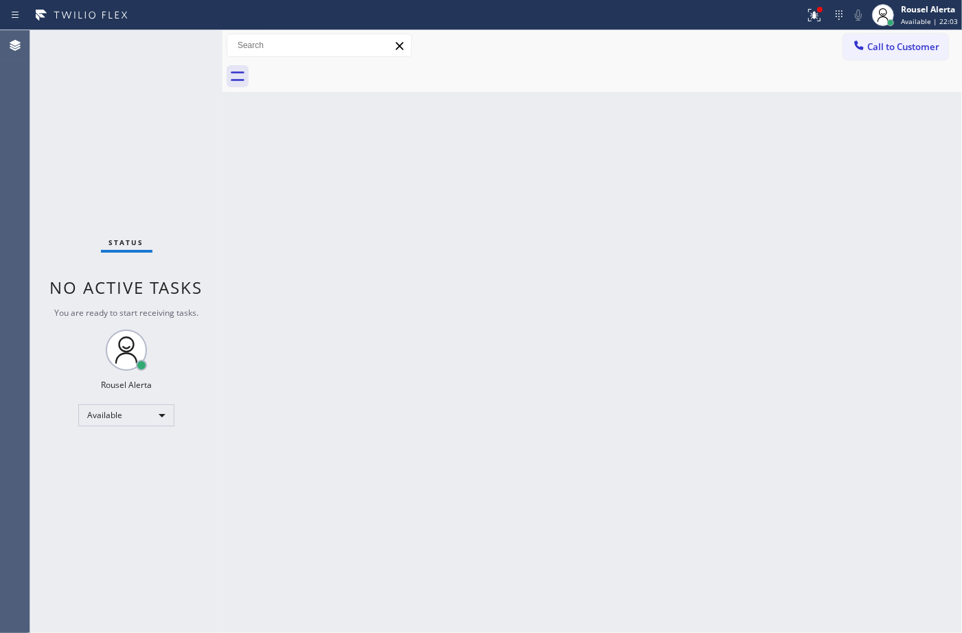
click at [176, 45] on div "Status No active tasks You are ready to start receiving tasks. Rousel Alerta Av…" at bounding box center [126, 331] width 192 height 603
click at [818, 25] on button at bounding box center [814, 15] width 30 height 30
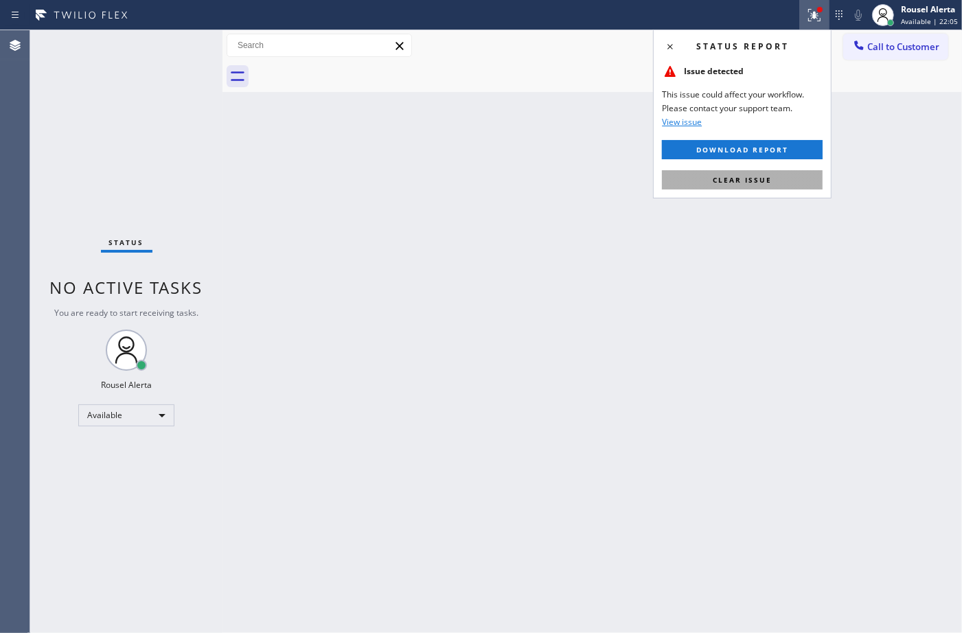
click at [774, 176] on button "Clear issue" at bounding box center [742, 179] width 161 height 19
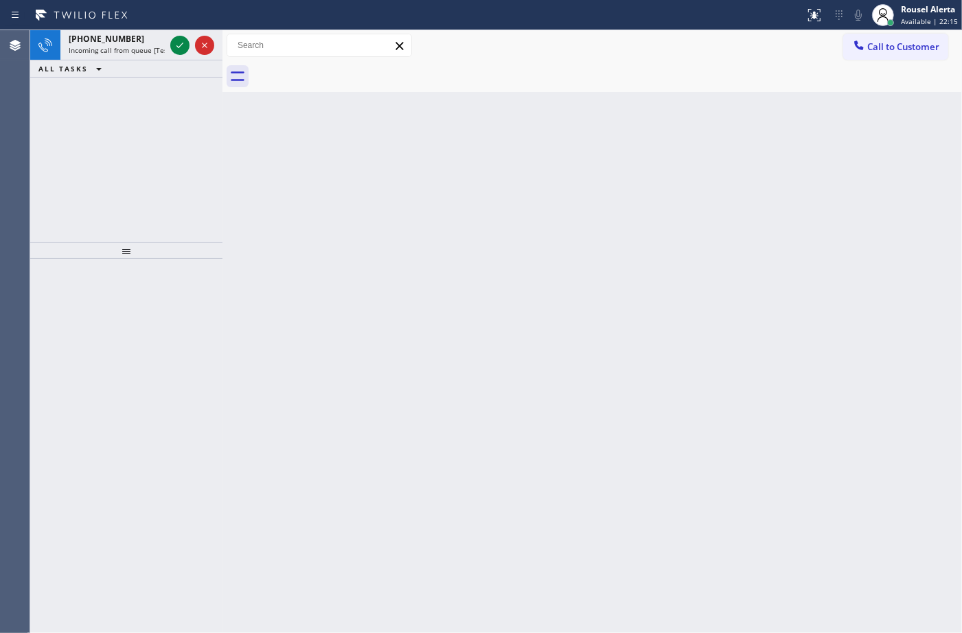
click at [165, 34] on div "+14096584146" at bounding box center [117, 39] width 96 height 12
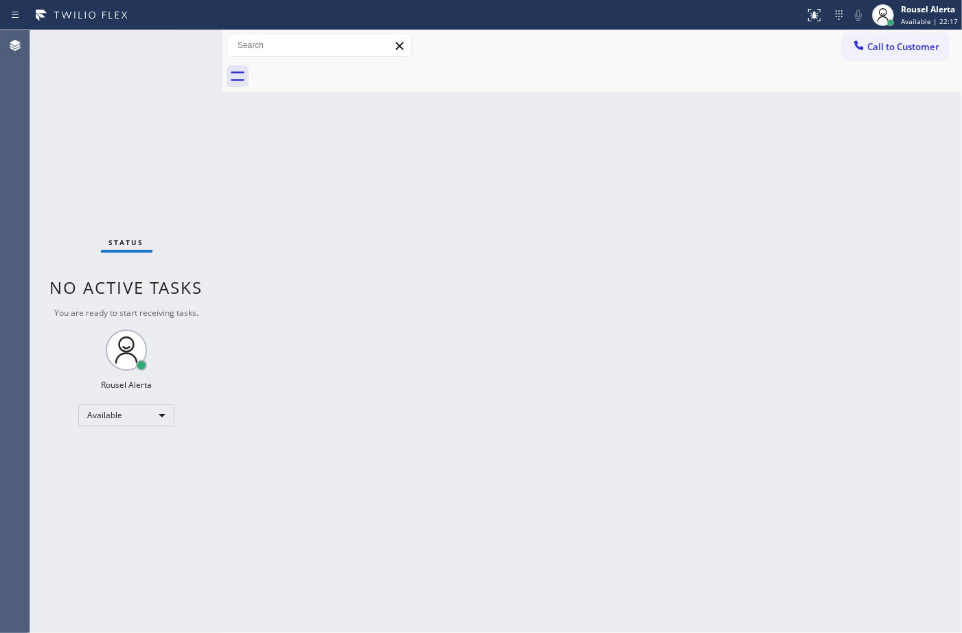
click at [168, 42] on div "Status No active tasks You are ready to start receiving tasks. Rousel Alerta Av…" at bounding box center [126, 331] width 192 height 603
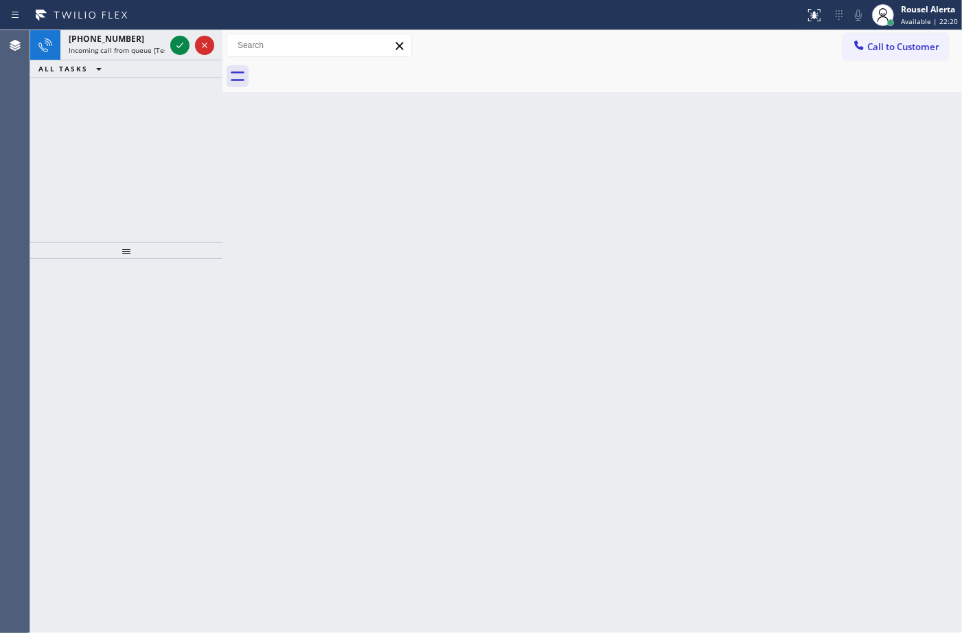
click at [168, 42] on div at bounding box center [192, 45] width 49 height 30
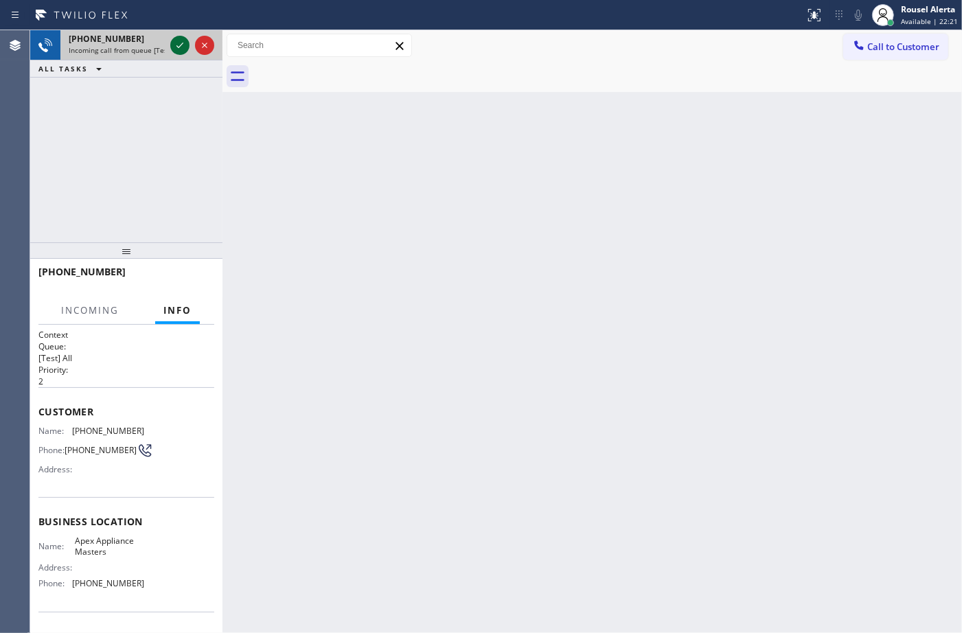
click at [170, 43] on div at bounding box center [179, 45] width 19 height 16
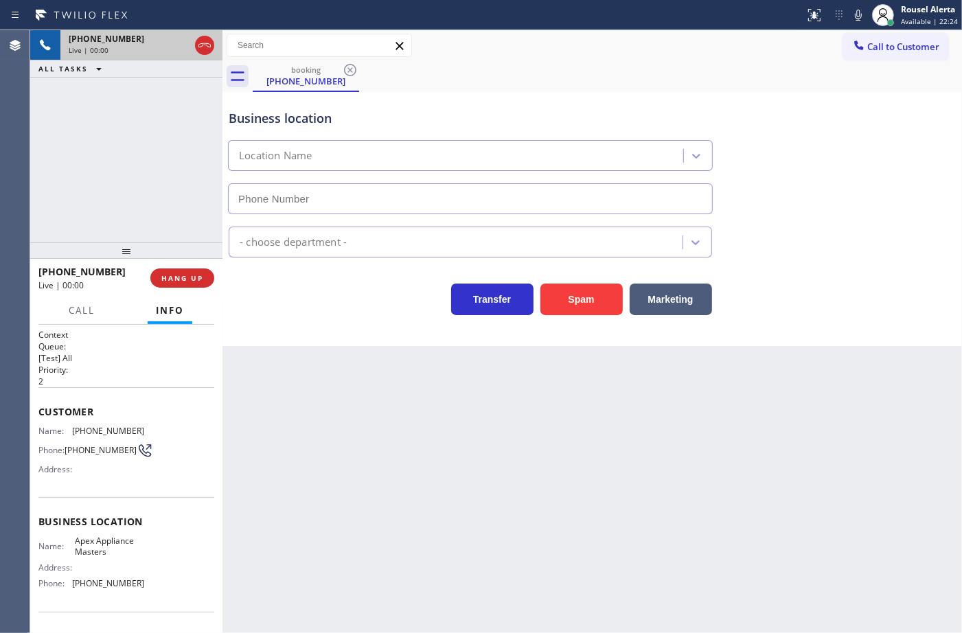
type input "(516) 646-1475"
click at [344, 419] on div "Back to Dashboard Change Sender ID Customers Technicians Select a contact Outbo…" at bounding box center [591, 331] width 739 height 603
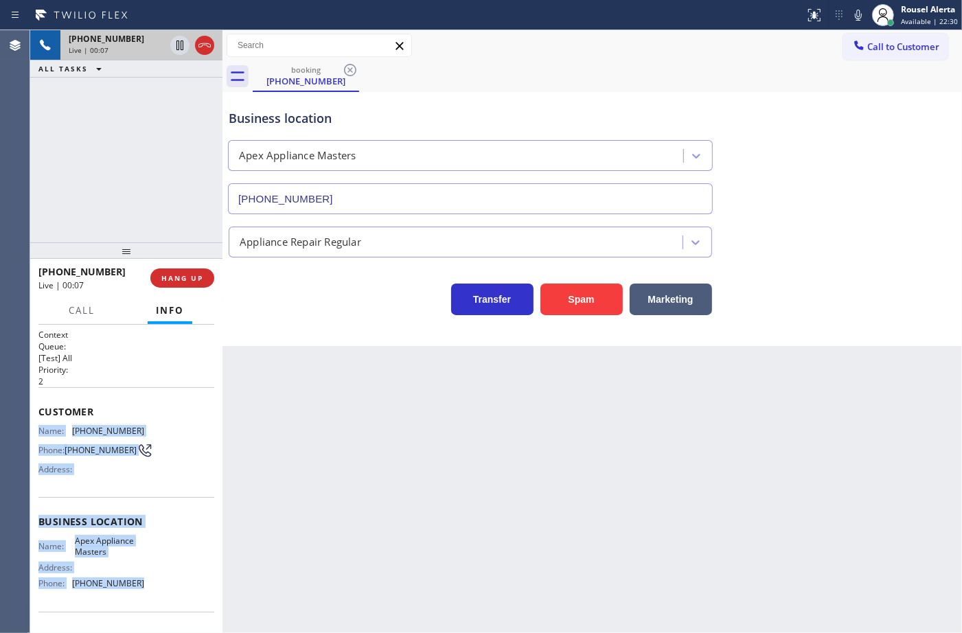
drag, startPoint x: 34, startPoint y: 430, endPoint x: 144, endPoint y: 595, distance: 197.5
click at [144, 595] on div "Context Queue: [Test] All Priority: 2 Customer Name: (516) 319-8807 Phone: (516…" at bounding box center [126, 479] width 192 height 308
copy div "Name: (516) 319-8807 Phone: (516) 319-8807 Address: Business location Name: Ape…"
click at [172, 45] on icon at bounding box center [180, 45] width 16 height 16
click at [859, 40] on icon at bounding box center [859, 45] width 14 height 14
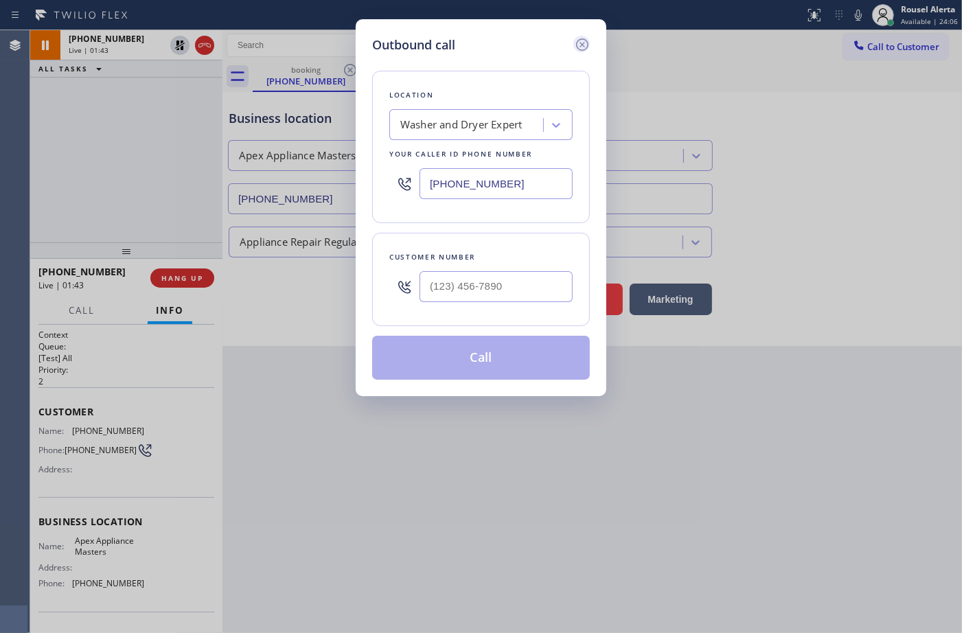
click at [578, 41] on icon at bounding box center [582, 44] width 12 height 12
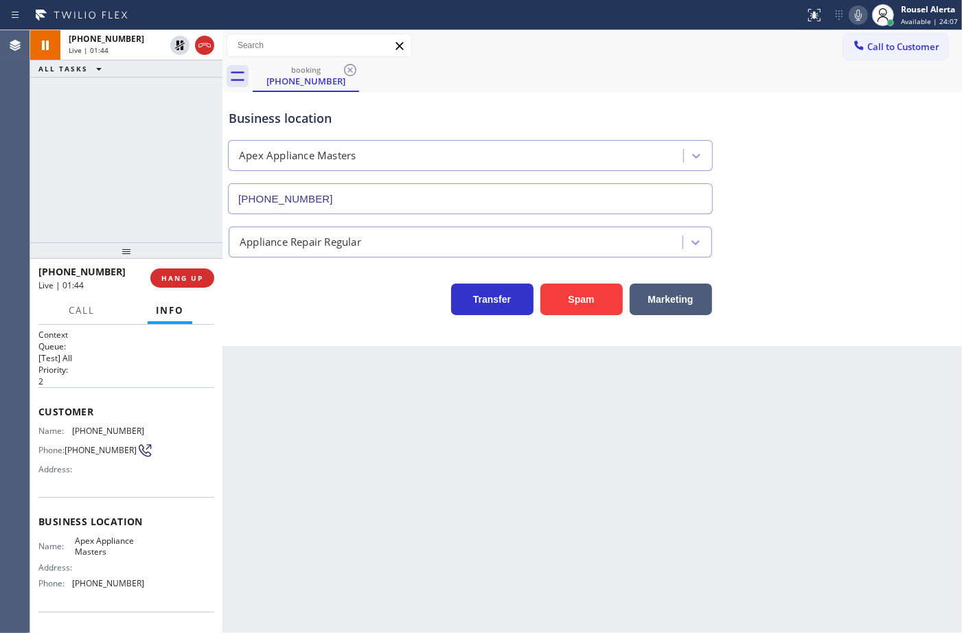
click at [859, 7] on icon at bounding box center [858, 15] width 16 height 16
click at [96, 301] on button "Call" at bounding box center [81, 310] width 43 height 27
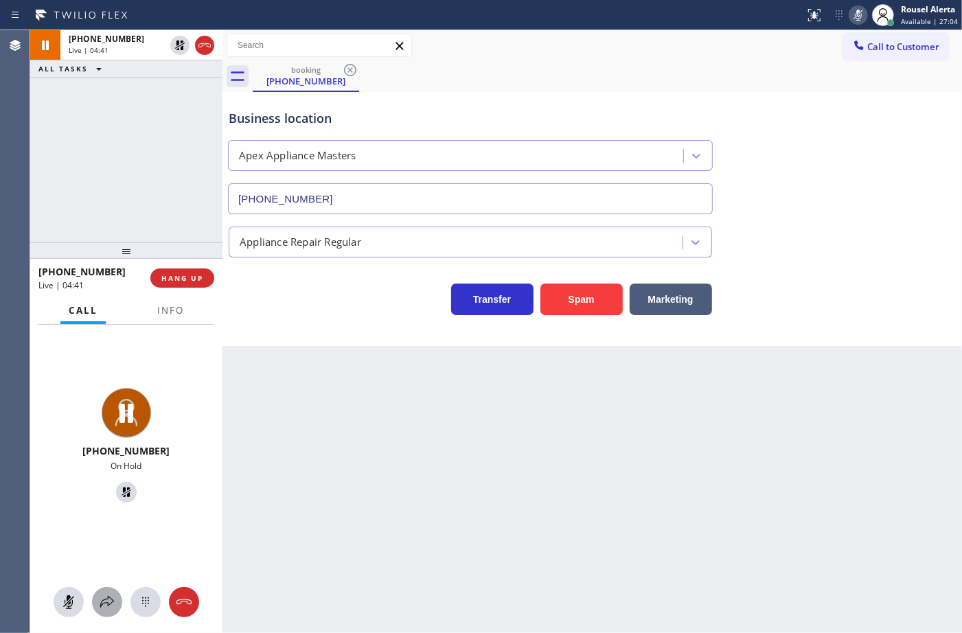
click at [112, 594] on icon at bounding box center [107, 602] width 16 height 16
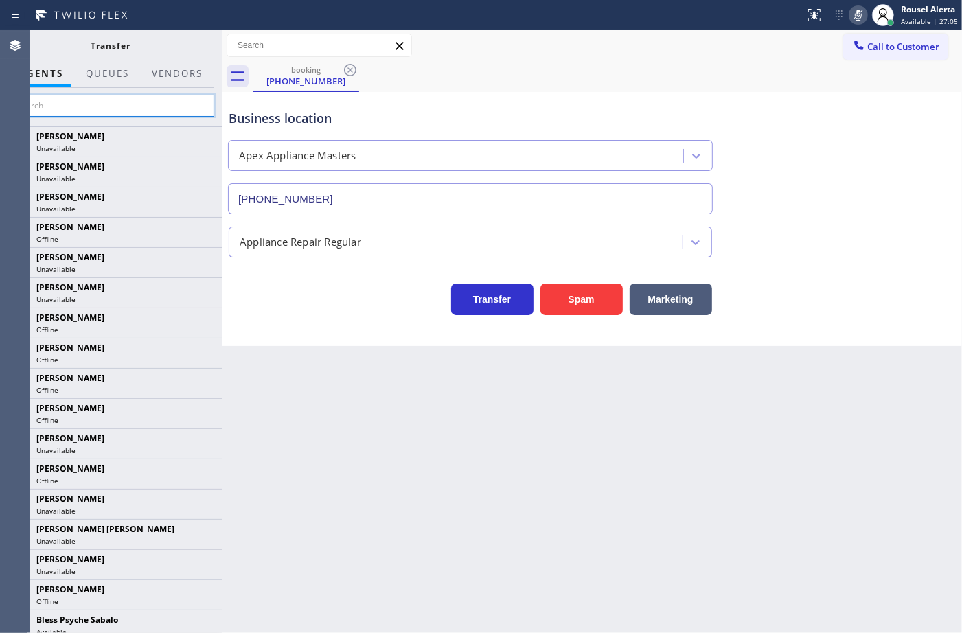
click at [115, 112] on input "text" at bounding box center [111, 106] width 207 height 22
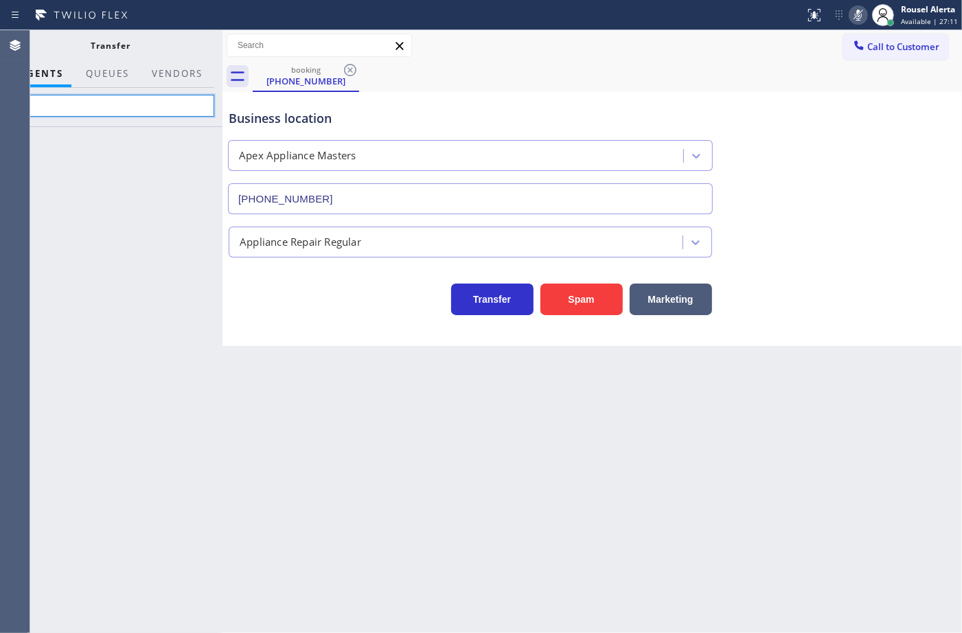
type input "r"
click at [135, 95] on input "tati" at bounding box center [111, 106] width 207 height 22
type input "t"
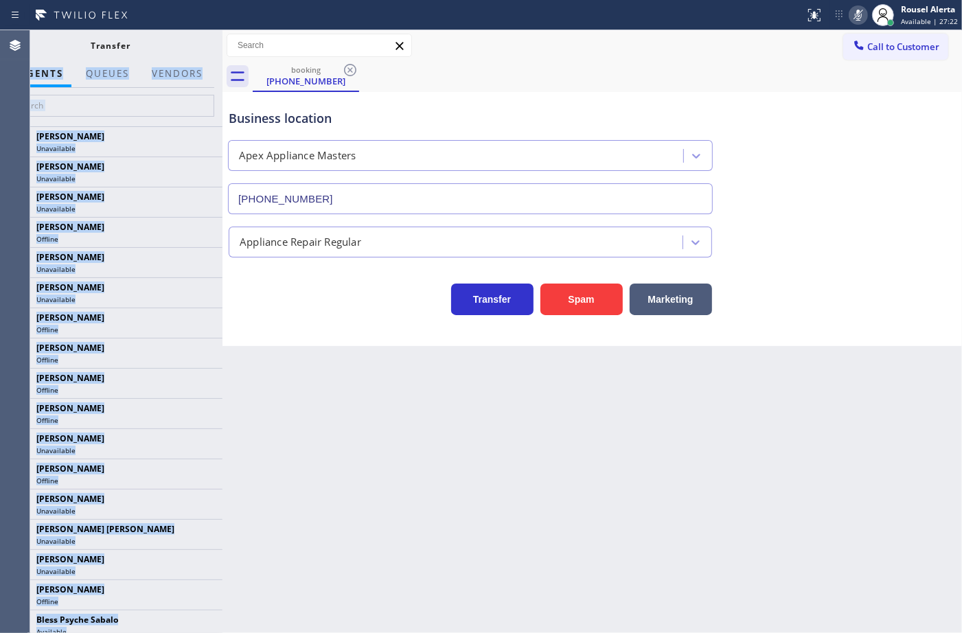
drag, startPoint x: 218, startPoint y: 52, endPoint x: 230, endPoint y: 54, distance: 11.8
click at [230, 54] on div "+15163198807 Live | 04:58 ALL TASKS ALL TASKS ACTIVE TASKS TASKS IN WRAP UP +15…" at bounding box center [496, 331] width 932 height 603
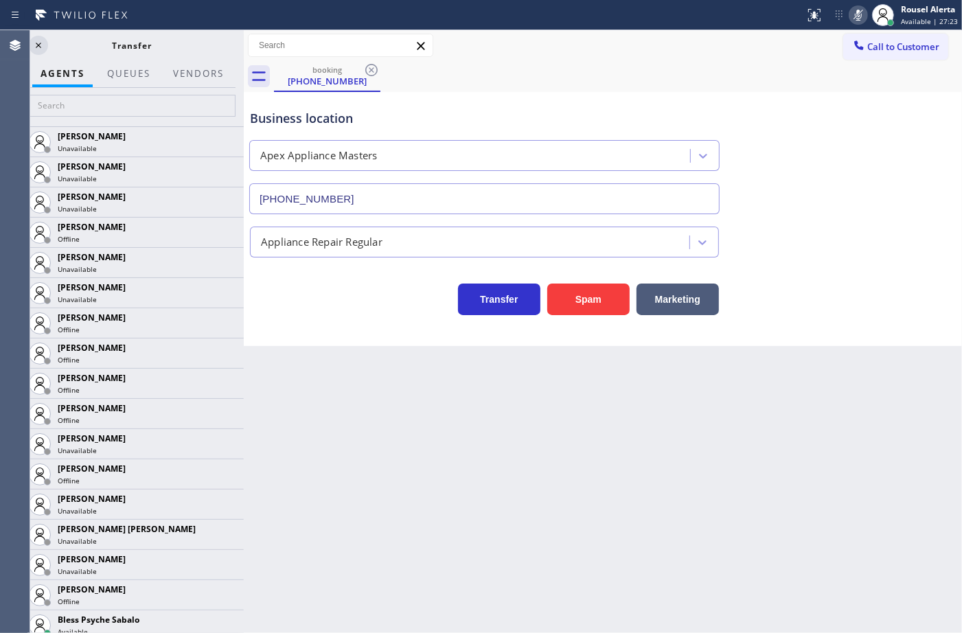
drag, startPoint x: 223, startPoint y: 47, endPoint x: 244, endPoint y: 53, distance: 22.2
click at [244, 53] on div at bounding box center [244, 331] width 0 height 603
click at [36, 46] on icon at bounding box center [38, 45] width 5 height 5
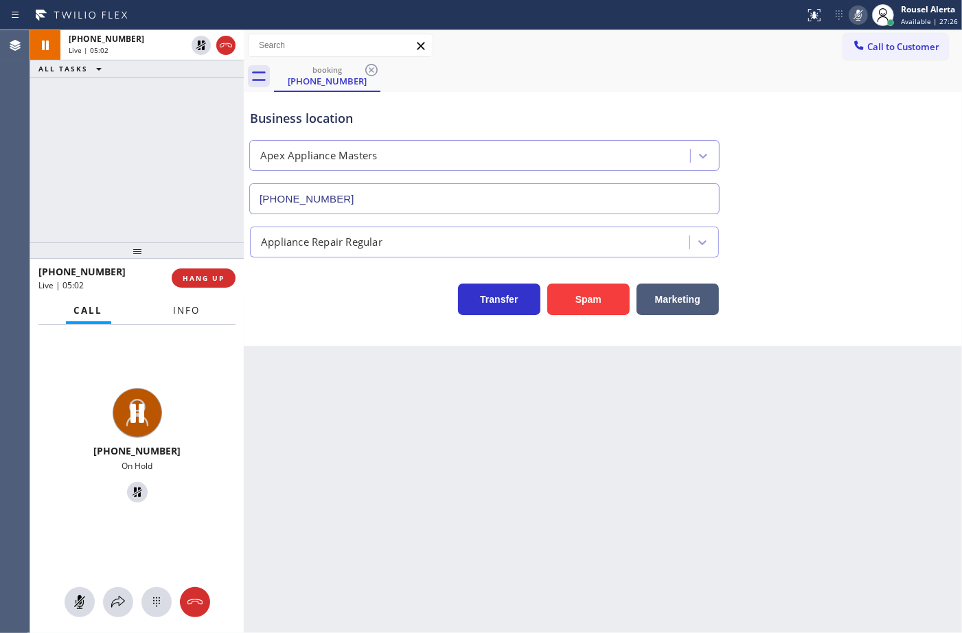
click at [176, 314] on span "Info" at bounding box center [187, 310] width 27 height 12
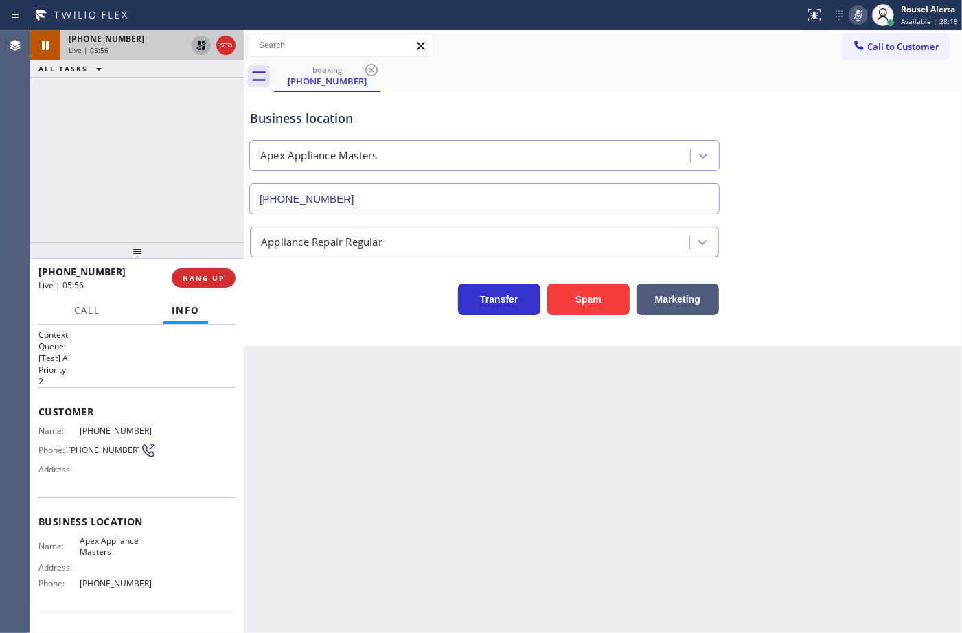
click at [197, 42] on icon at bounding box center [201, 45] width 16 height 16
click at [855, 14] on icon at bounding box center [858, 15] width 16 height 16
click at [70, 293] on div "+15163198807 Live | 05:59" at bounding box center [104, 278] width 133 height 36
click at [86, 306] on span "Call" at bounding box center [87, 310] width 26 height 12
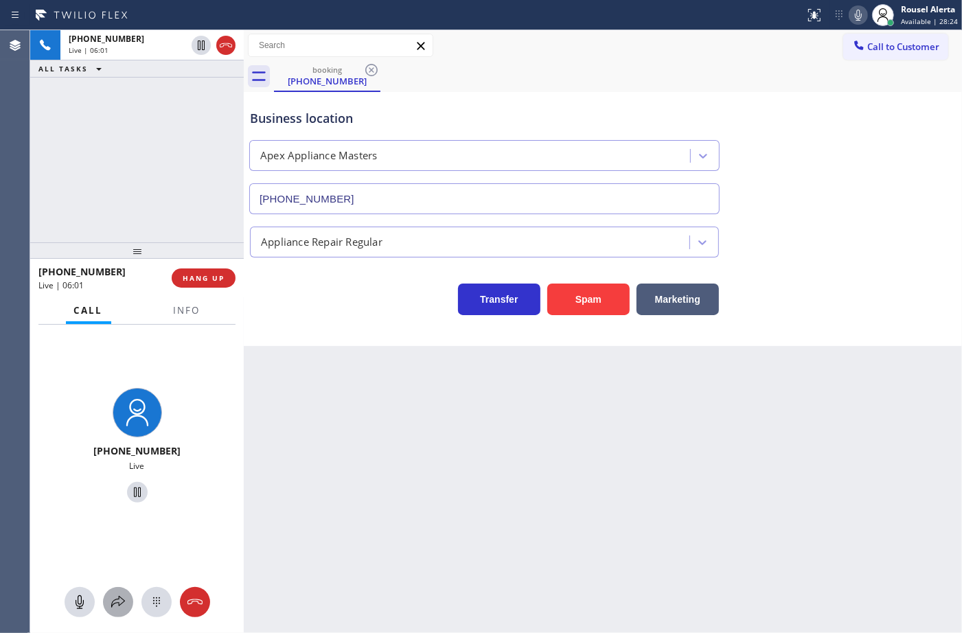
click at [112, 599] on icon at bounding box center [118, 602] width 16 height 16
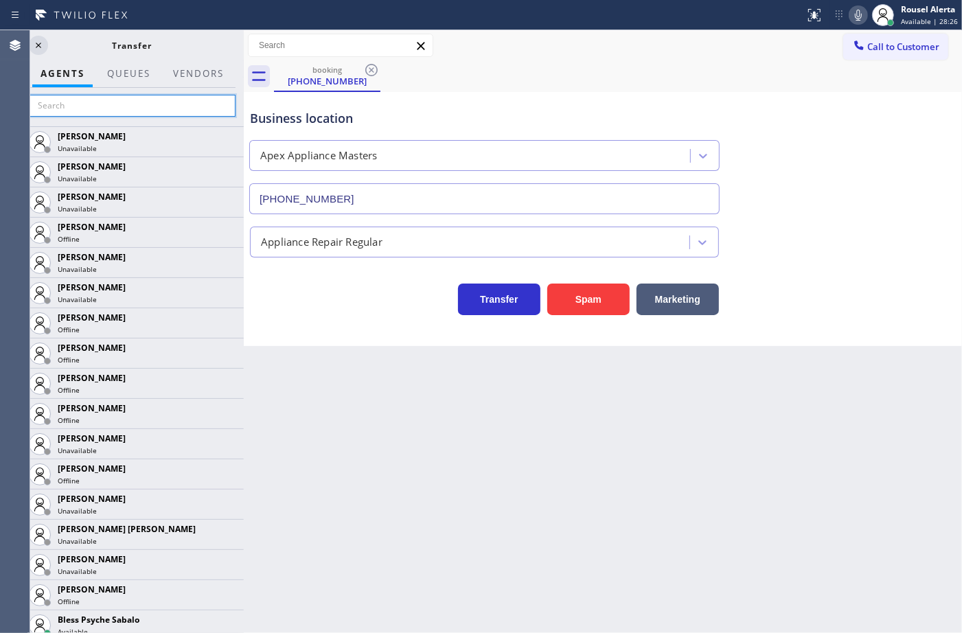
click at [104, 104] on input "text" at bounding box center [132, 106] width 207 height 22
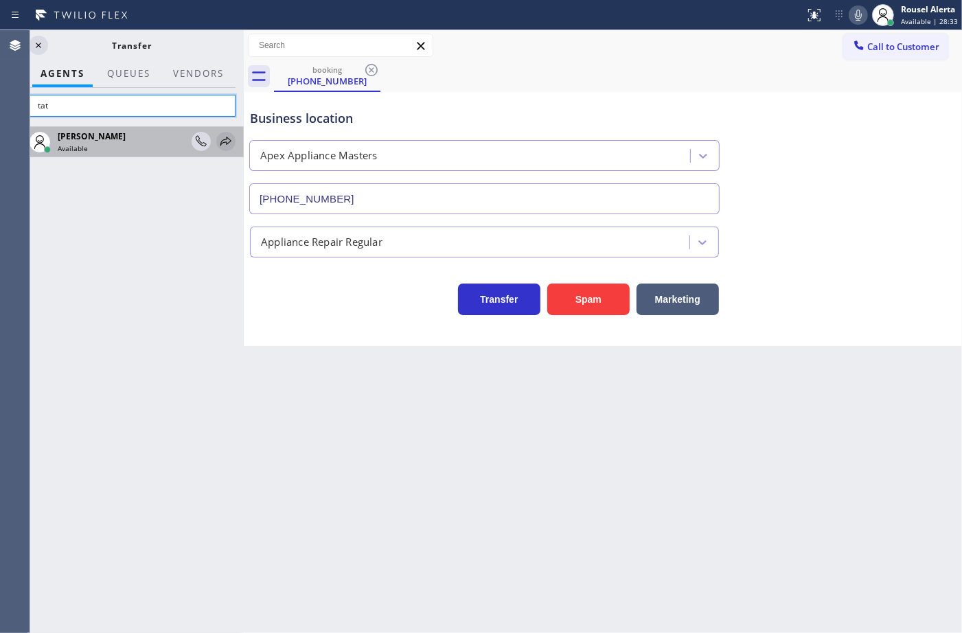
type input "tat"
click at [218, 144] on icon at bounding box center [226, 141] width 16 height 16
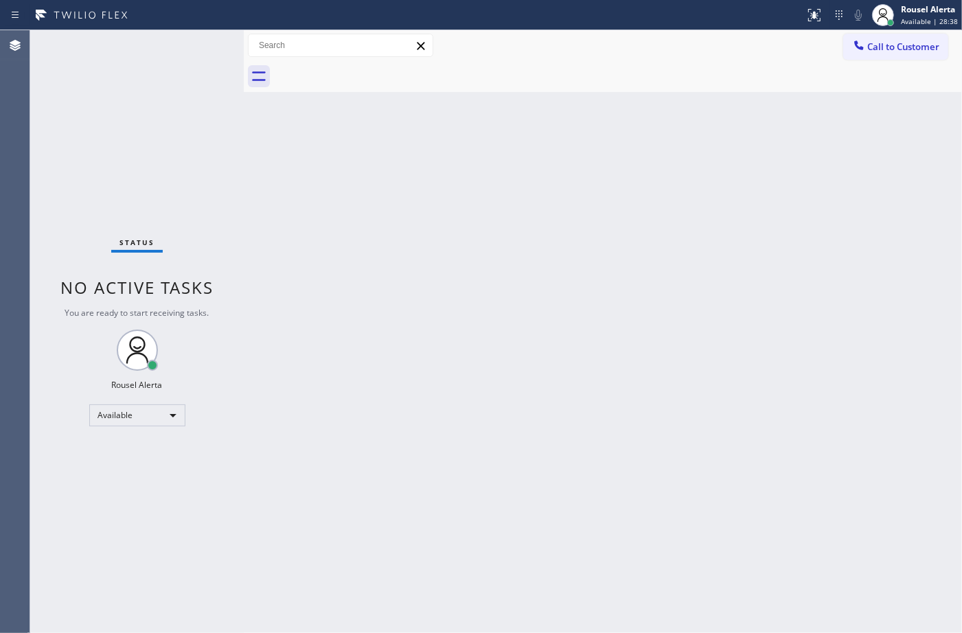
click at [165, 98] on div "Status No active tasks You are ready to start receiving tasks. Rousel Alerta Av…" at bounding box center [137, 331] width 214 height 603
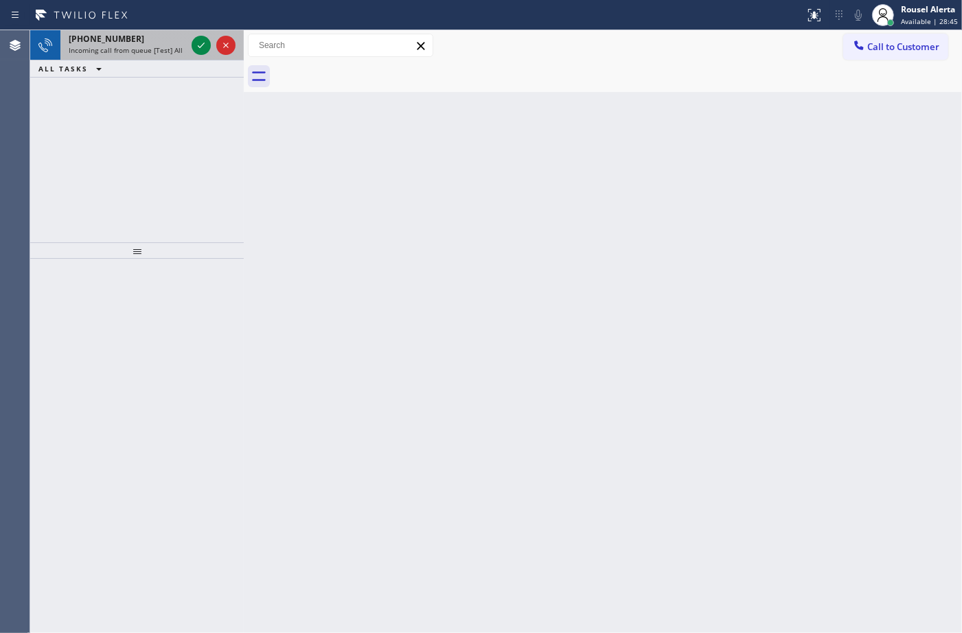
click at [149, 36] on div "+14804902318" at bounding box center [127, 39] width 117 height 12
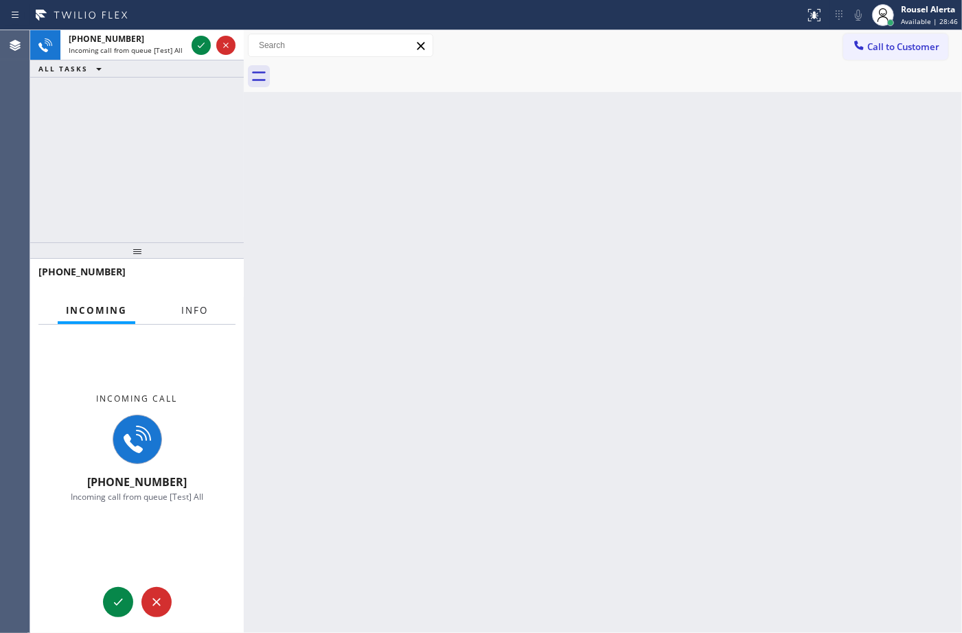
click at [178, 307] on button "Info" at bounding box center [194, 310] width 43 height 27
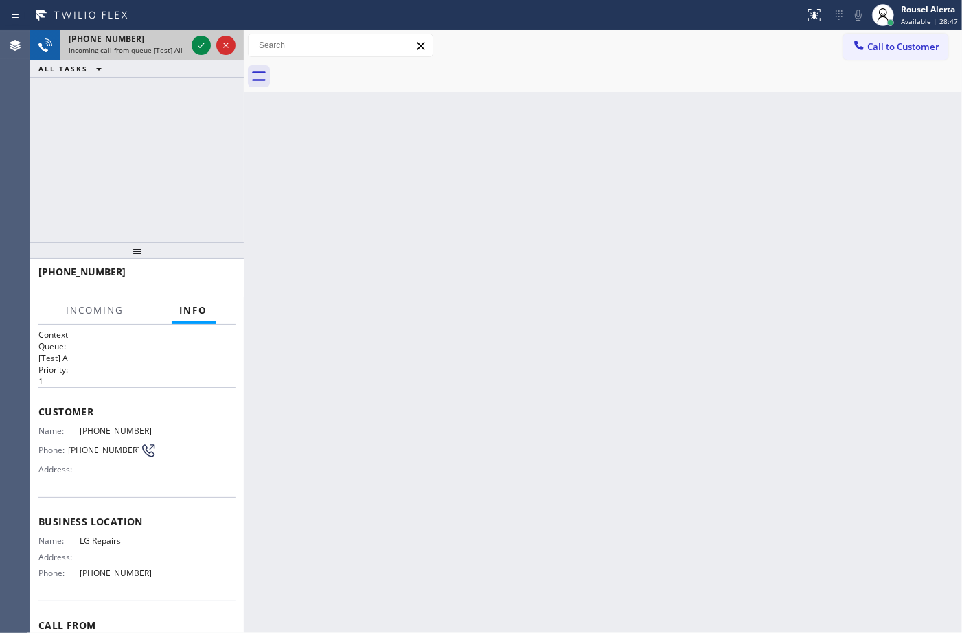
click at [193, 55] on div at bounding box center [213, 45] width 49 height 30
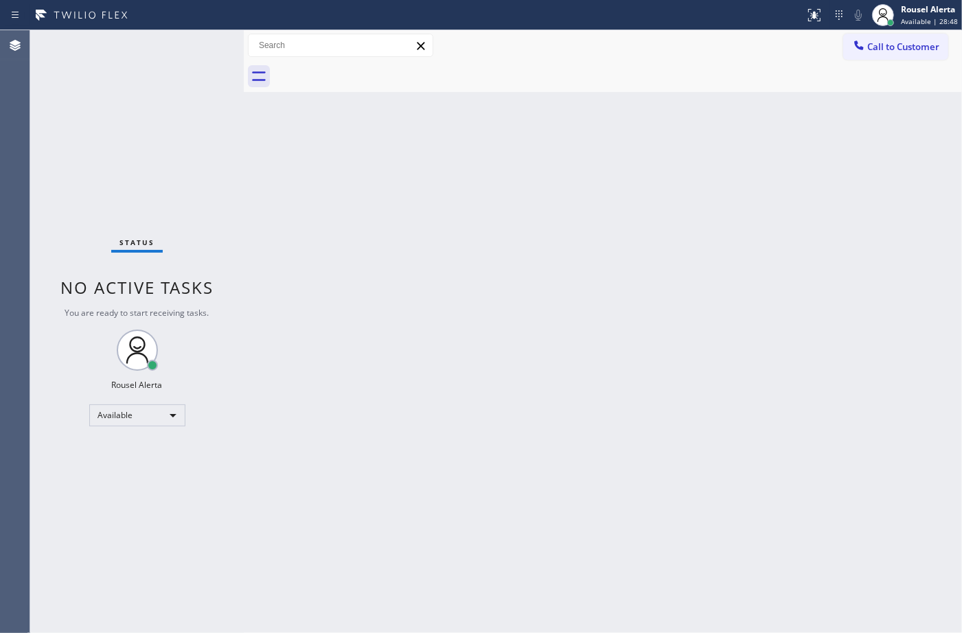
click at [196, 48] on div "Status No active tasks You are ready to start receiving tasks. Rousel Alerta Av…" at bounding box center [137, 331] width 214 height 603
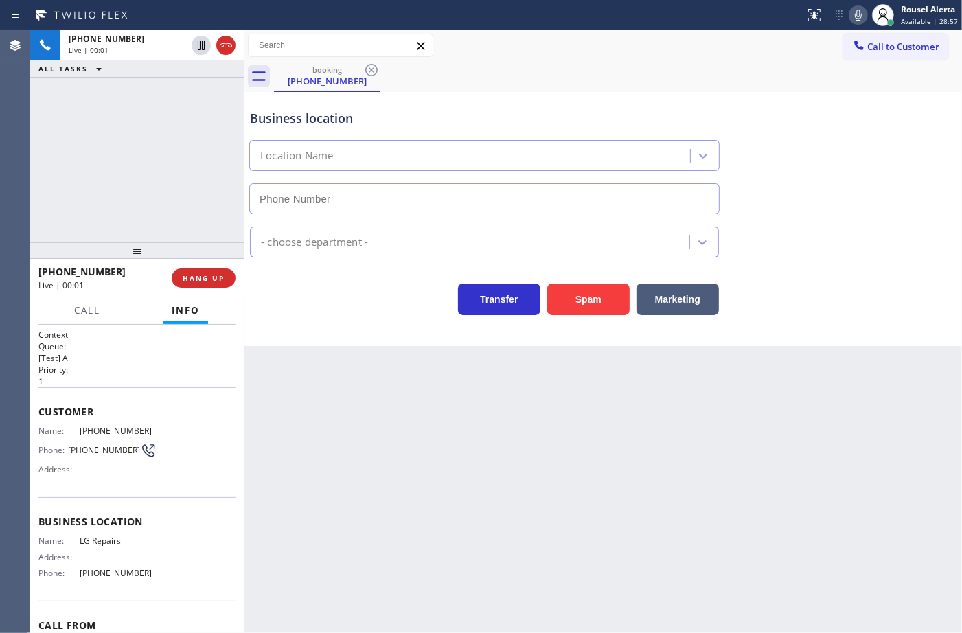
type input "(877) 748-5179"
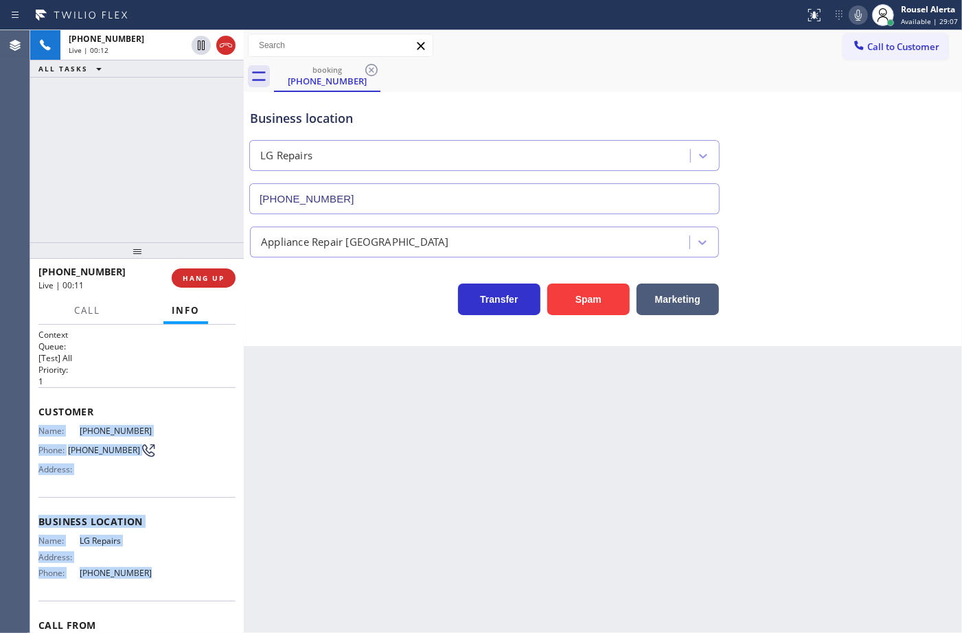
drag, startPoint x: 35, startPoint y: 423, endPoint x: 142, endPoint y: 571, distance: 182.9
click at [142, 571] on div "Context Queue: [Test] All Priority: 1 Customer Name: (480) 490-2318 Phone: (480…" at bounding box center [137, 479] width 214 height 308
copy div "Name: (480) 490-2318 Phone: (480) 490-2318 Address: Business location Name: LG …"
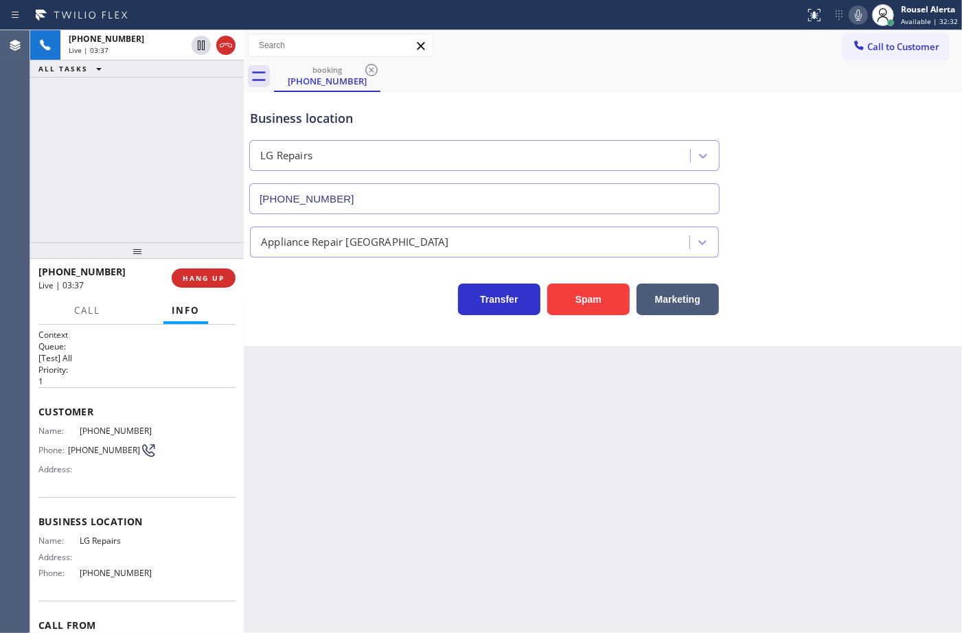
drag, startPoint x: 180, startPoint y: 196, endPoint x: 189, endPoint y: 152, distance: 44.8
click at [182, 199] on div "+14804902318 Live | 03:37 ALL TASKS ALL TASKS ACTIVE TASKS TASKS IN WRAP UP" at bounding box center [137, 136] width 214 height 212
click at [200, 51] on icon at bounding box center [201, 45] width 16 height 16
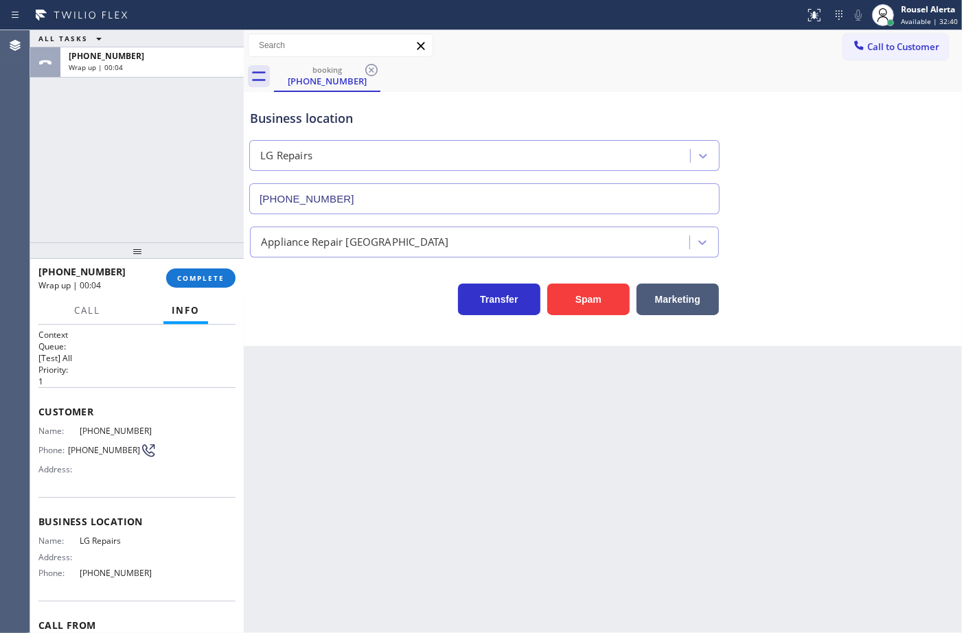
click at [149, 91] on div "ALL TASKS ALL TASKS ACTIVE TASKS TASKS IN WRAP UP +14804902318 Wrap up | 00:04" at bounding box center [137, 136] width 214 height 212
click at [465, 454] on div "Back to Dashboard Change Sender ID Customers Technicians Select a contact Outbo…" at bounding box center [603, 331] width 718 height 603
click at [595, 69] on div "booking (480) 490-2318" at bounding box center [618, 76] width 688 height 31
click at [872, 49] on span "Call to Customer" at bounding box center [903, 47] width 72 height 12
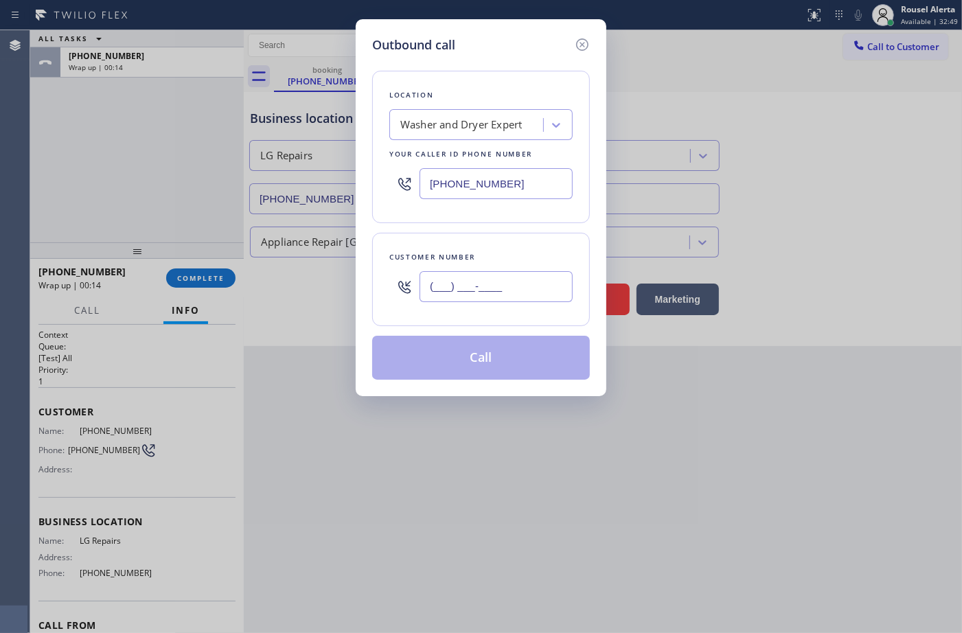
click at [479, 290] on input "(___) ___-____" at bounding box center [495, 286] width 153 height 31
paste input "877) 748-5179"
type input "(877) 748-5179"
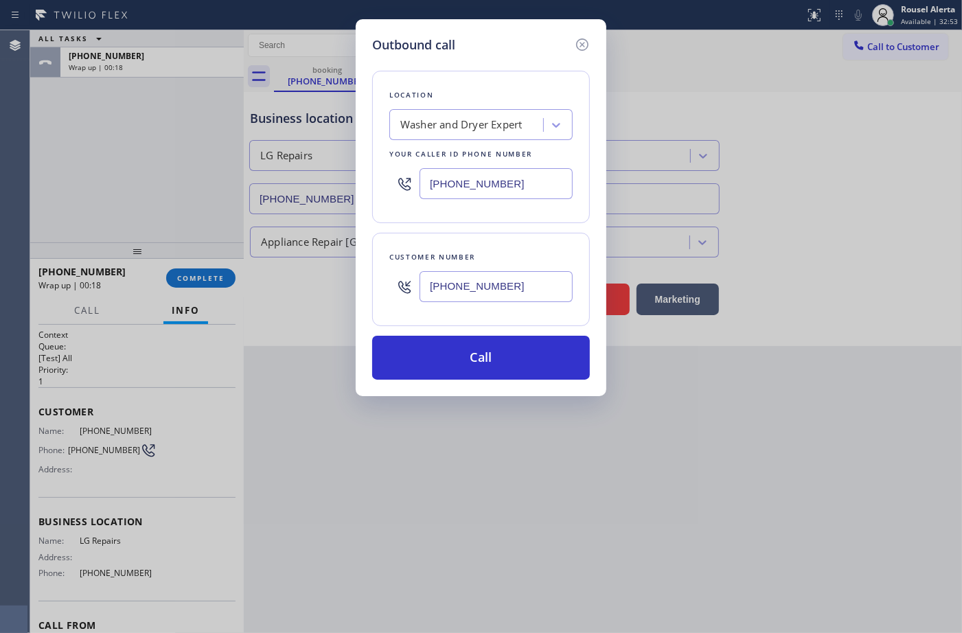
drag, startPoint x: 532, startPoint y: 191, endPoint x: 417, endPoint y: 189, distance: 114.7
click at [417, 189] on div "(347) 836-5354" at bounding box center [480, 183] width 183 height 45
paste input "877) 748-5179"
type input "(877) 748-5179"
drag, startPoint x: 522, startPoint y: 289, endPoint x: 389, endPoint y: 317, distance: 136.8
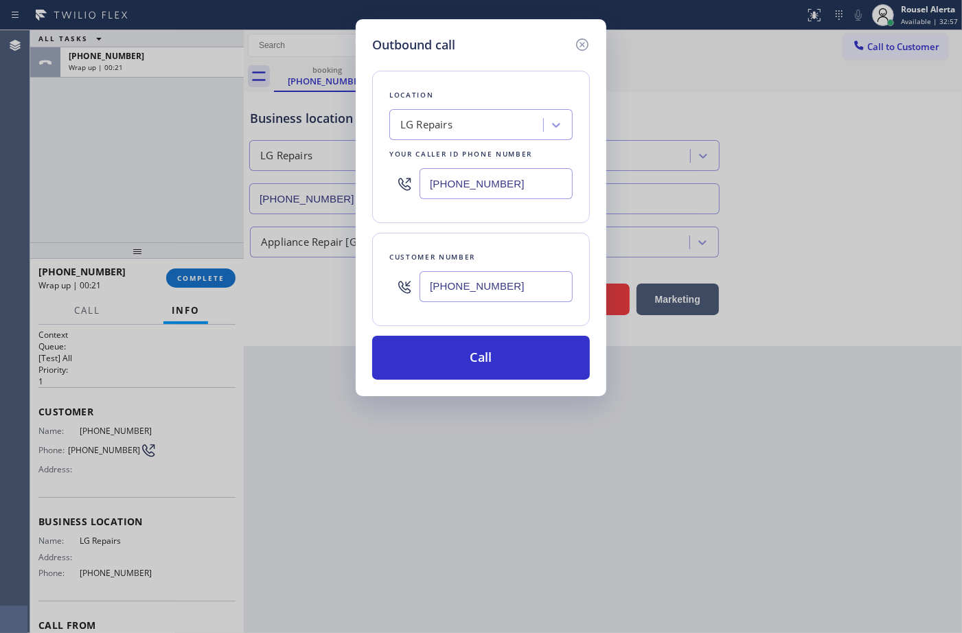
click at [389, 317] on div "Customer number (877) 748-5179" at bounding box center [481, 279] width 218 height 93
paste input "480) 490-2318"
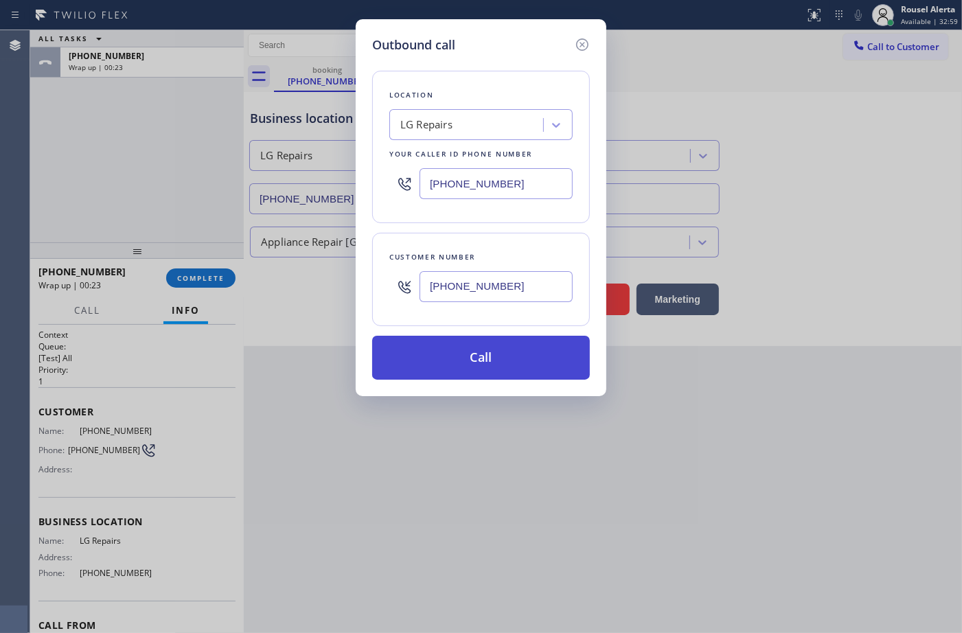
type input "(480) 490-2318"
click at [522, 369] on button "Call" at bounding box center [481, 358] width 218 height 44
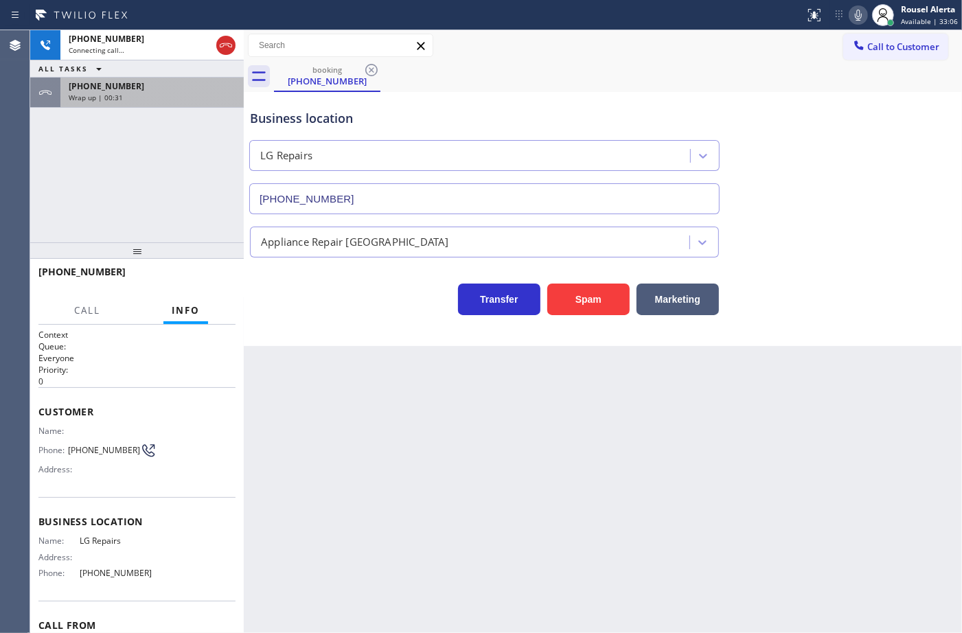
click at [191, 100] on div "Wrap up | 00:31" at bounding box center [152, 98] width 167 height 10
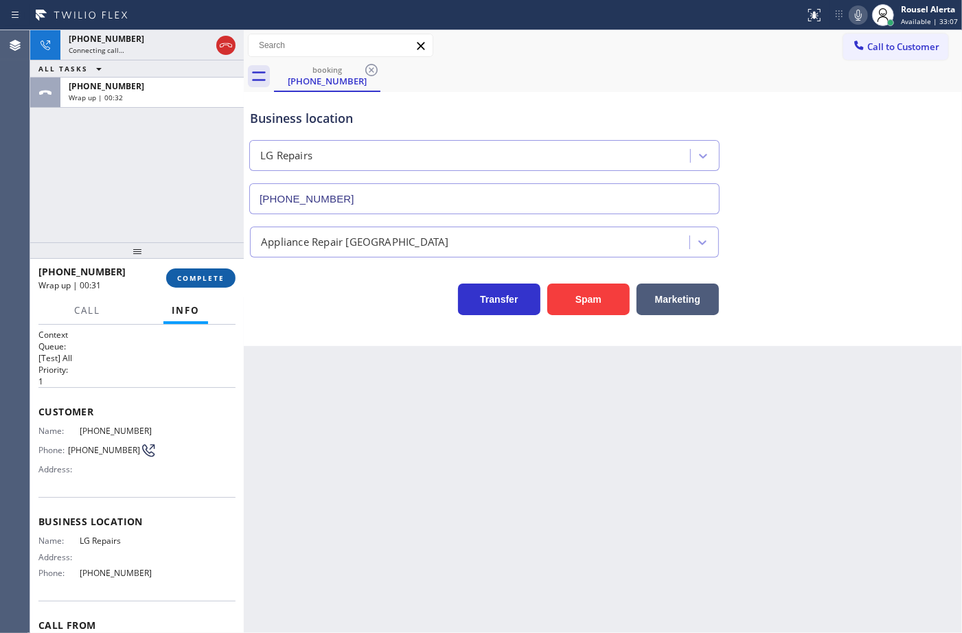
click at [196, 280] on span "COMPLETE" at bounding box center [200, 278] width 47 height 10
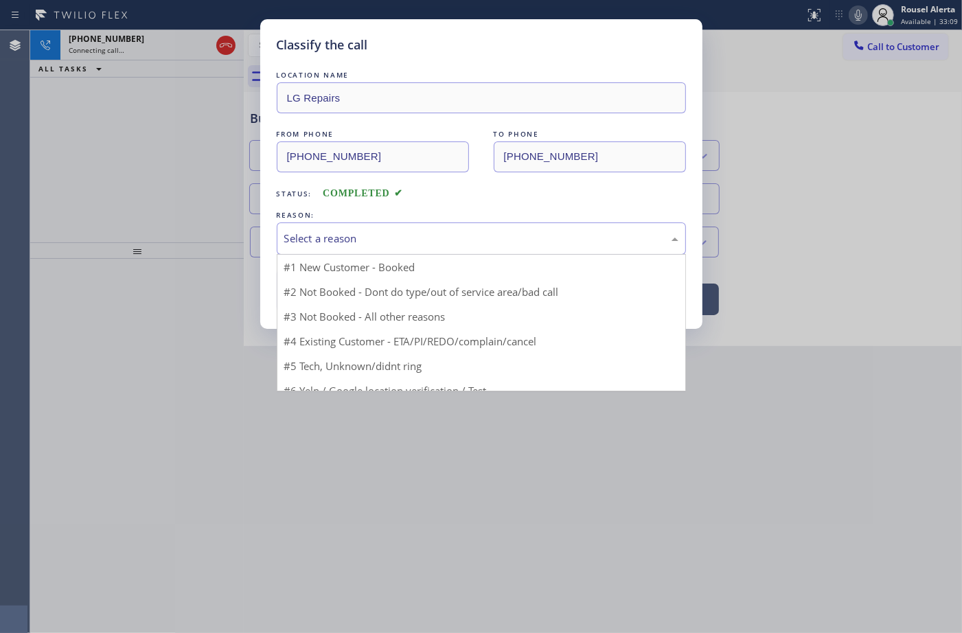
click at [365, 230] on div "Select a reason" at bounding box center [481, 238] width 409 height 32
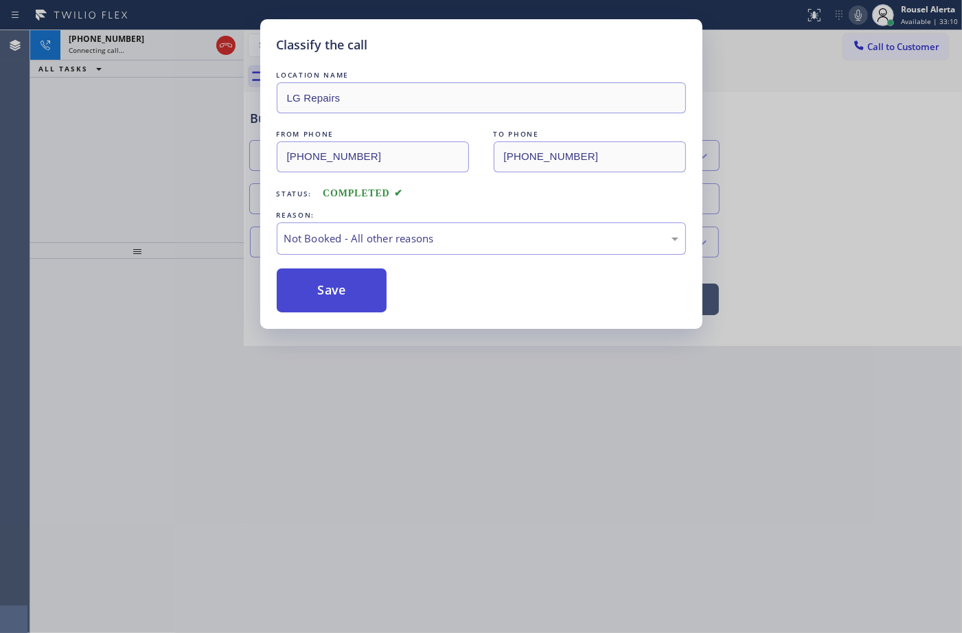
click at [341, 297] on button "Save" at bounding box center [332, 290] width 111 height 44
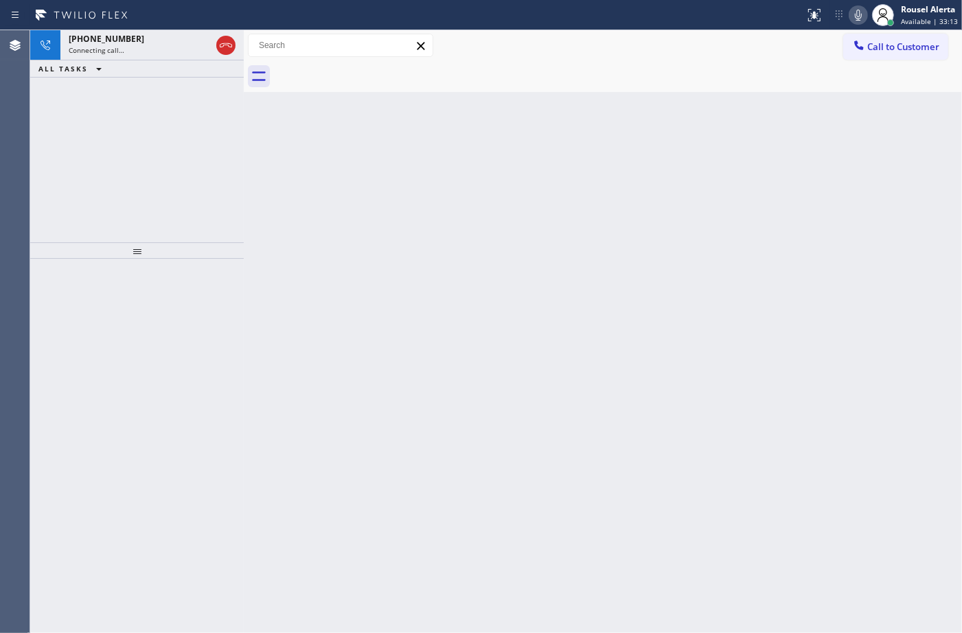
click at [138, 42] on div "+14804902318" at bounding box center [140, 39] width 142 height 12
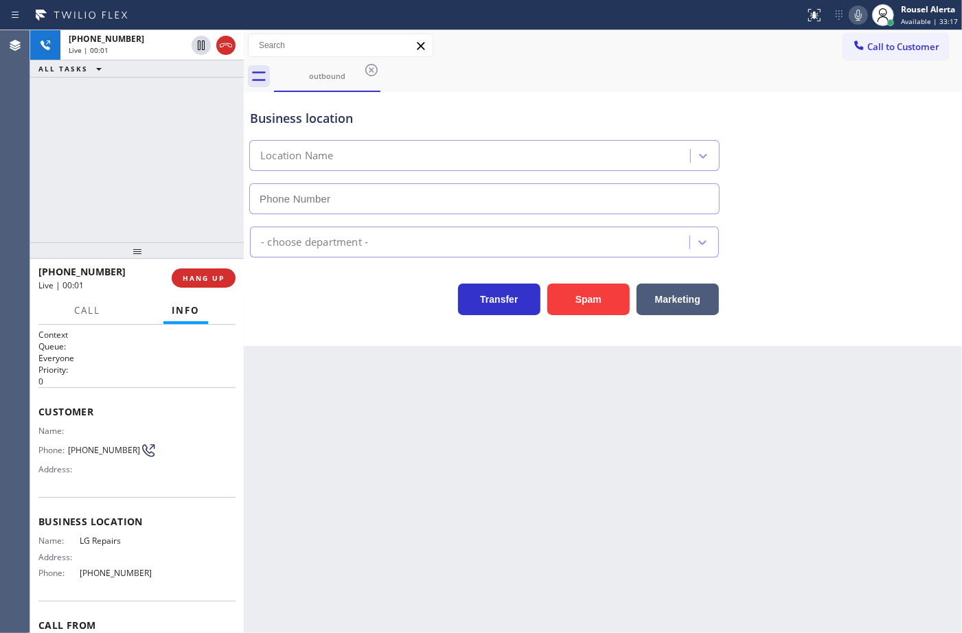
type input "(877) 748-5179"
click at [174, 194] on div "+14804902318 Live | 00:31 ALL TASKS ALL TASKS ACTIVE TASKS TASKS IN WRAP UP" at bounding box center [137, 136] width 214 height 212
click at [200, 278] on span "HANG UP" at bounding box center [204, 278] width 42 height 10
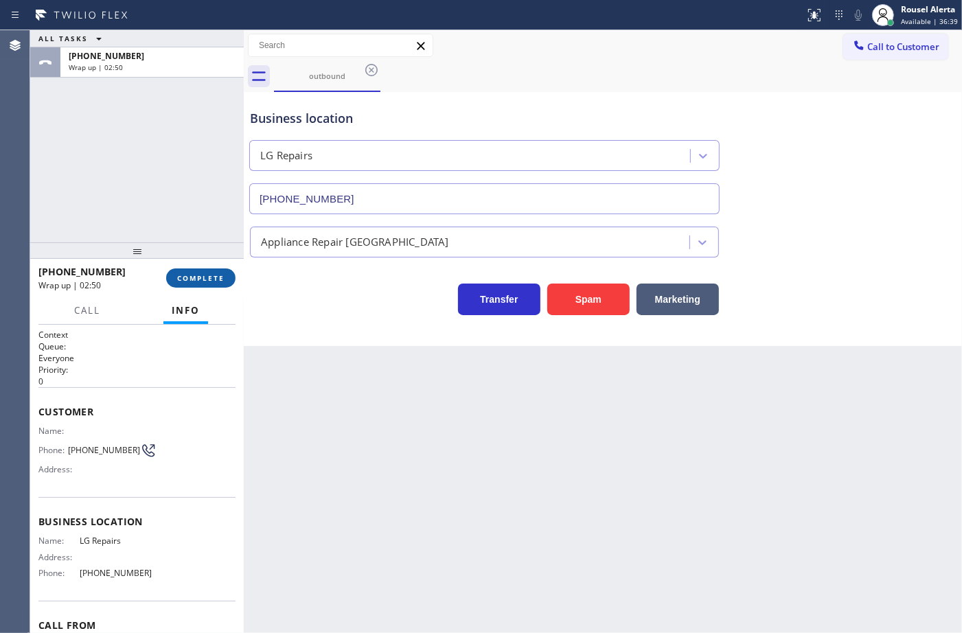
click at [183, 286] on button "COMPLETE" at bounding box center [200, 277] width 69 height 19
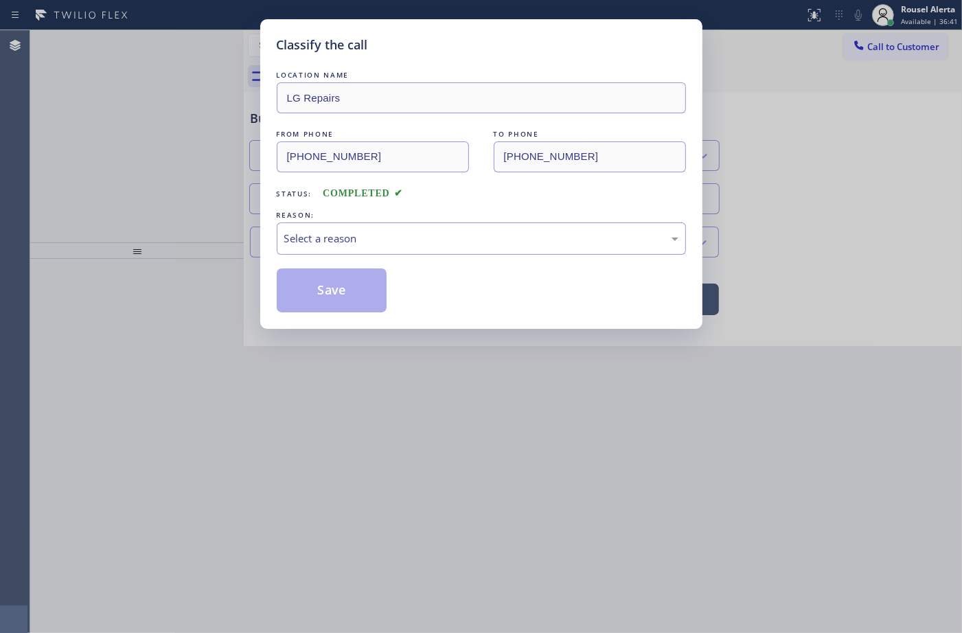
click at [365, 244] on div "Select a reason" at bounding box center [481, 239] width 394 height 16
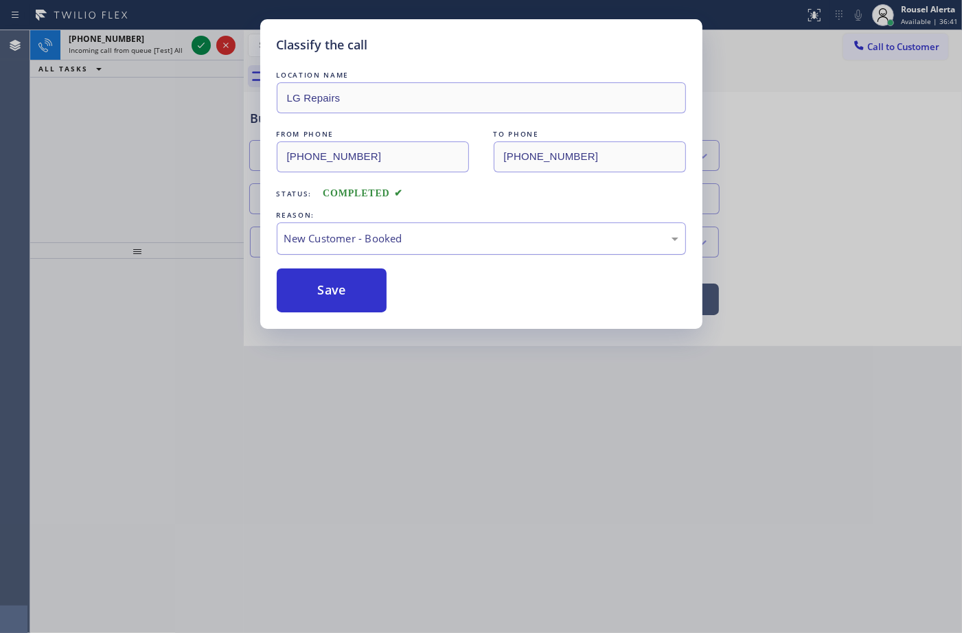
click at [371, 244] on div "New Customer - Booked" at bounding box center [481, 239] width 394 height 16
drag, startPoint x: 349, startPoint y: 292, endPoint x: 242, endPoint y: 136, distance: 188.7
click at [347, 292] on button "Save" at bounding box center [332, 290] width 111 height 44
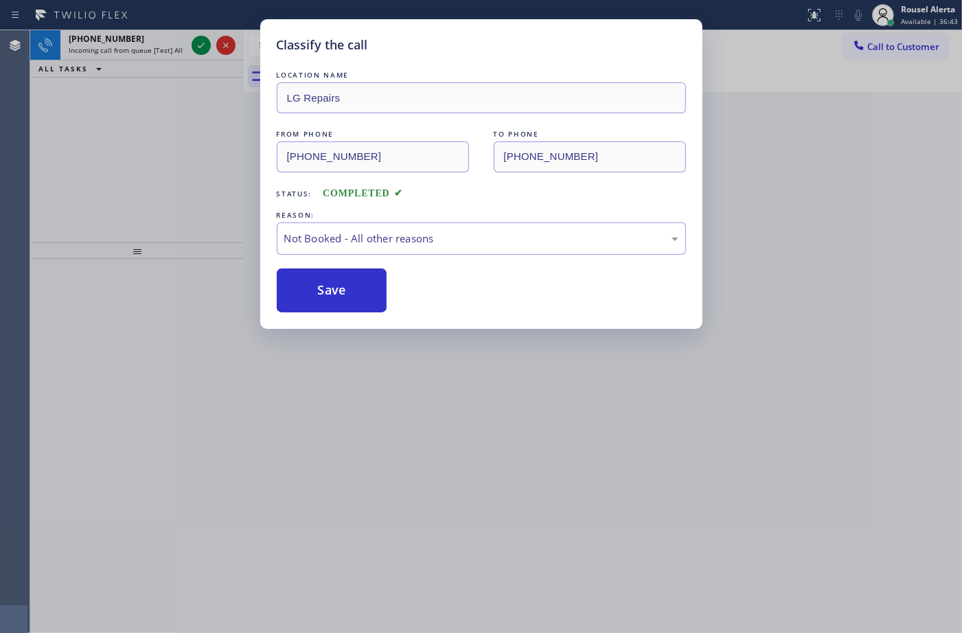
click at [152, 45] on div "Classify the call LOCATION NAME LG Repairs FROM PHONE (877) 748-5179 TO PHONE (…" at bounding box center [481, 316] width 962 height 633
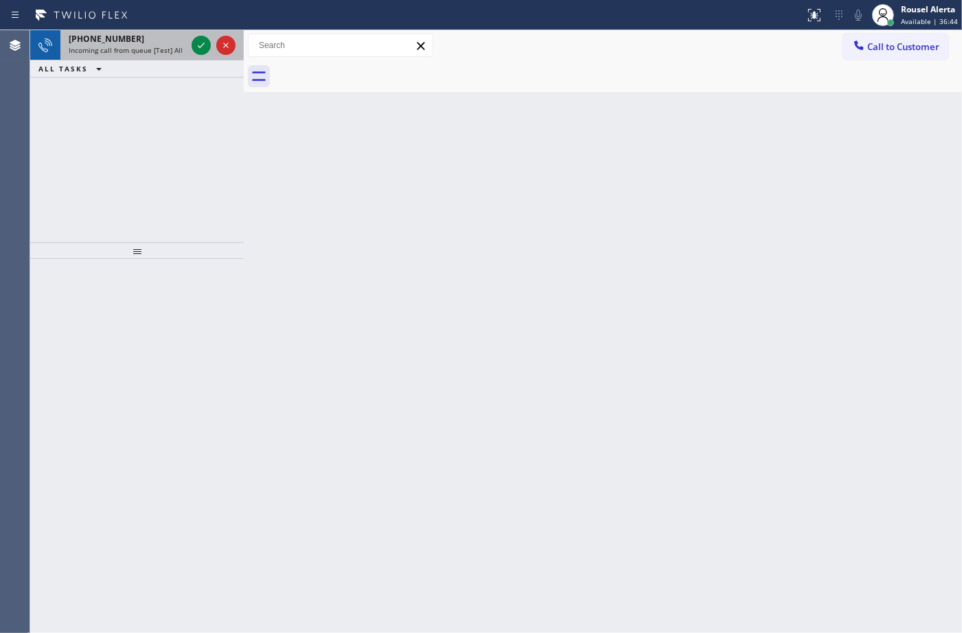
click at [152, 45] on span "Incoming call from queue [Test] All" at bounding box center [126, 50] width 114 height 10
click at [194, 46] on icon at bounding box center [201, 45] width 16 height 16
click at [154, 34] on div "+14085161643 Incoming call from queue [Test] All" at bounding box center [124, 45] width 128 height 30
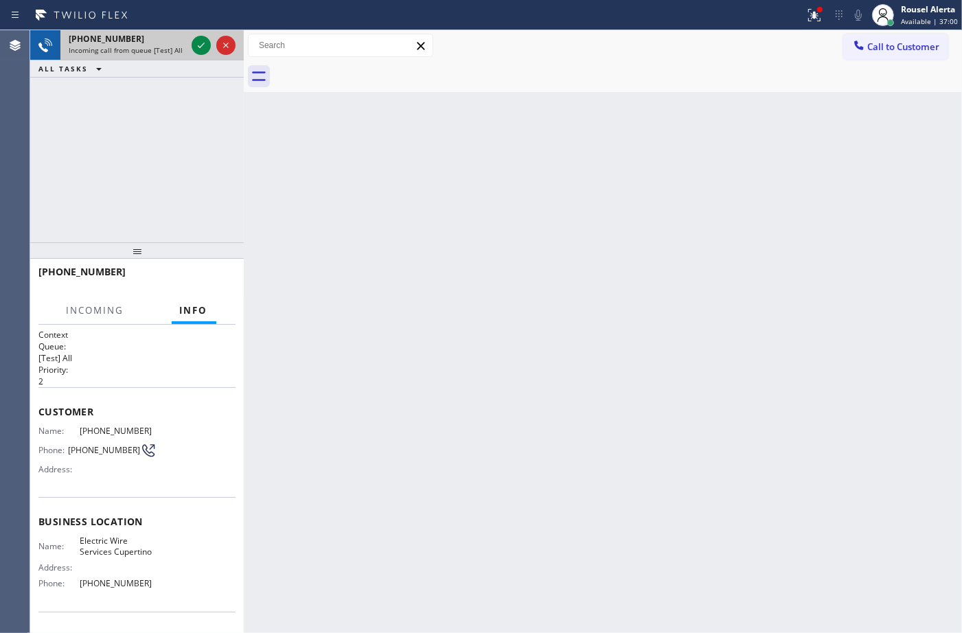
click at [186, 45] on div "+14085161643 Incoming call from queue [Test] All" at bounding box center [124, 45] width 128 height 30
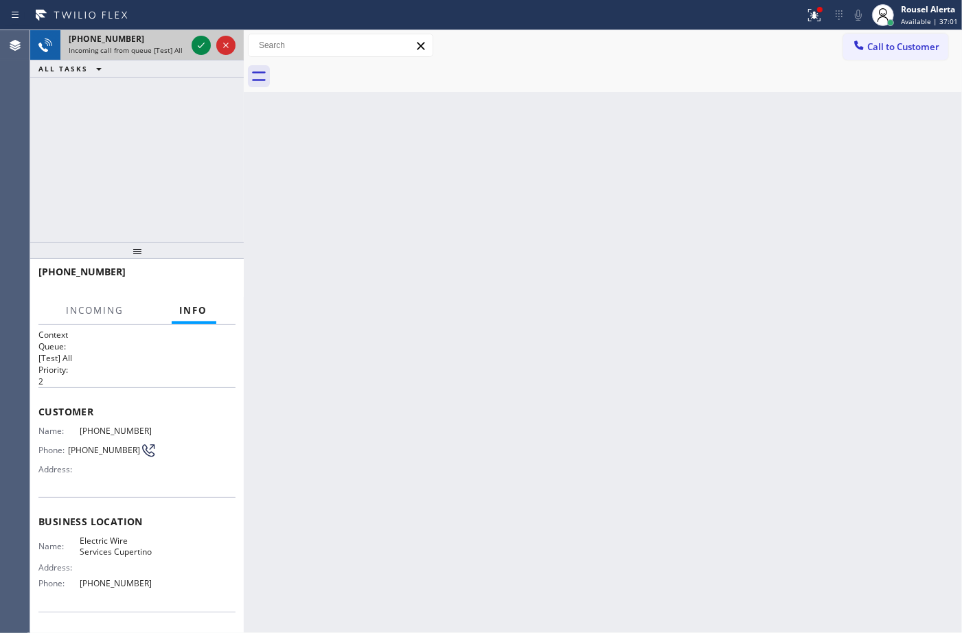
click at [190, 45] on div at bounding box center [213, 45] width 49 height 30
click at [193, 45] on icon at bounding box center [201, 45] width 16 height 16
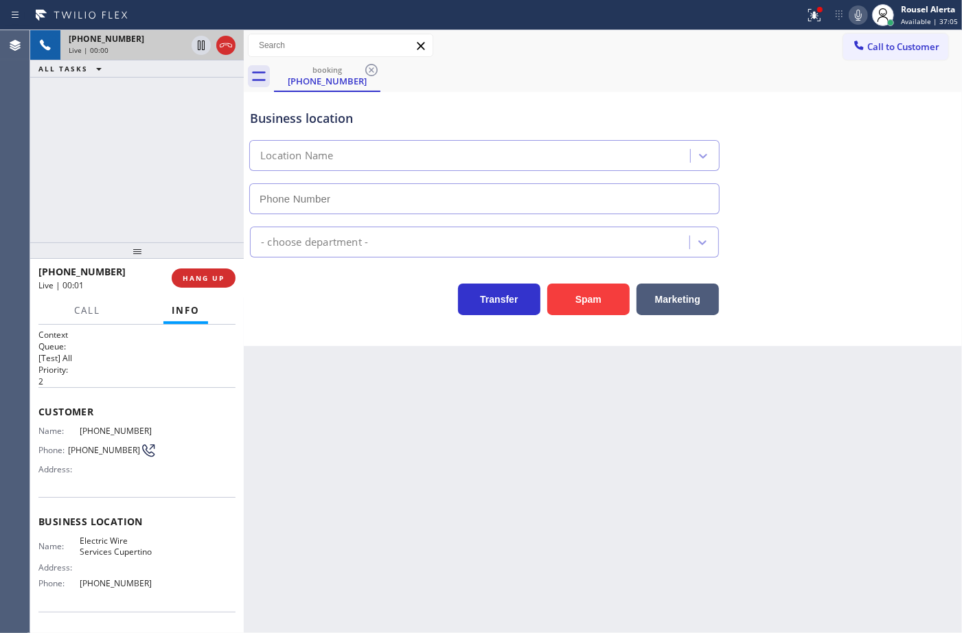
type input "[PHONE_NUMBER]"
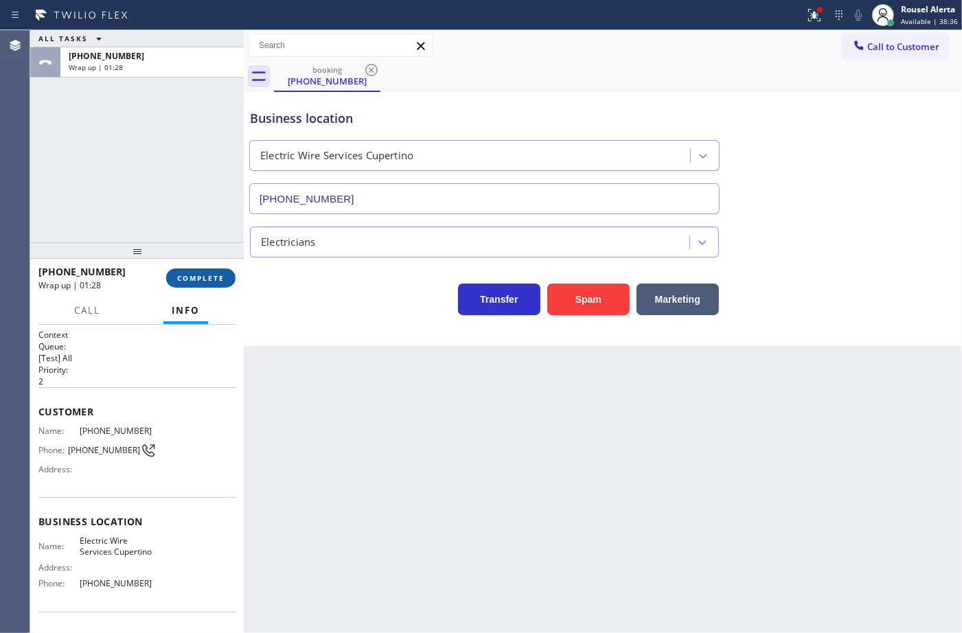
click at [206, 266] on div "+14085161643 Wrap up | 01:28 COMPLETE" at bounding box center [136, 278] width 197 height 36
click at [207, 280] on span "COMPLETE" at bounding box center [200, 278] width 47 height 10
click at [360, 245] on div "Electricians" at bounding box center [471, 242] width 435 height 24
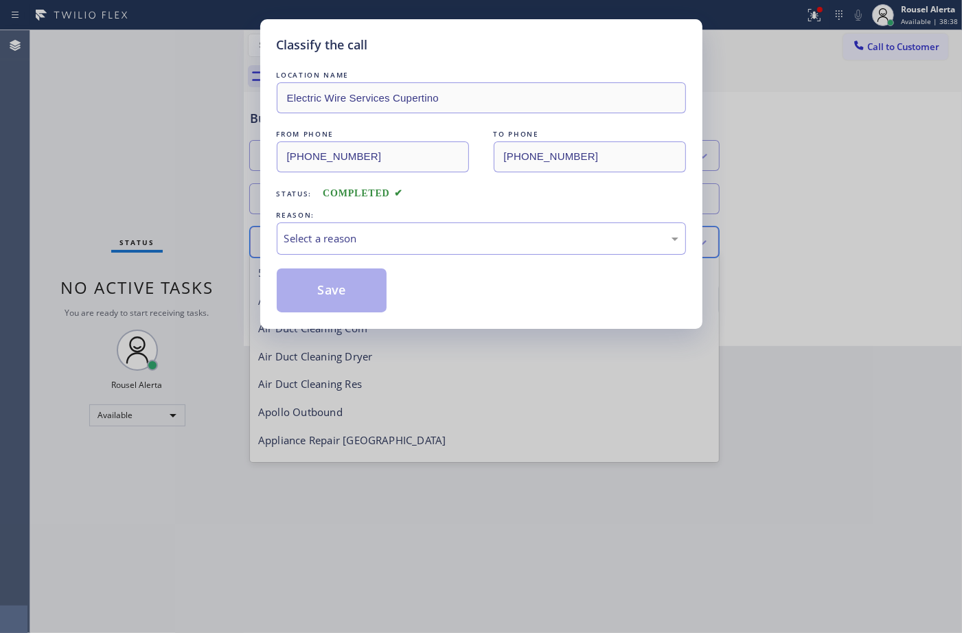
scroll to position [141, 0]
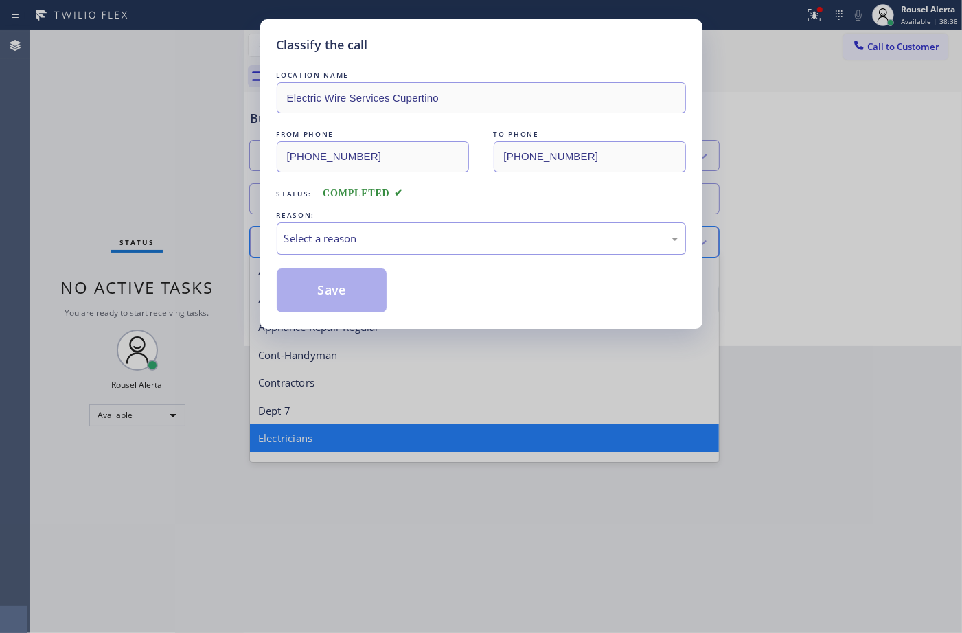
click at [365, 238] on div "Select a reason" at bounding box center [481, 239] width 394 height 16
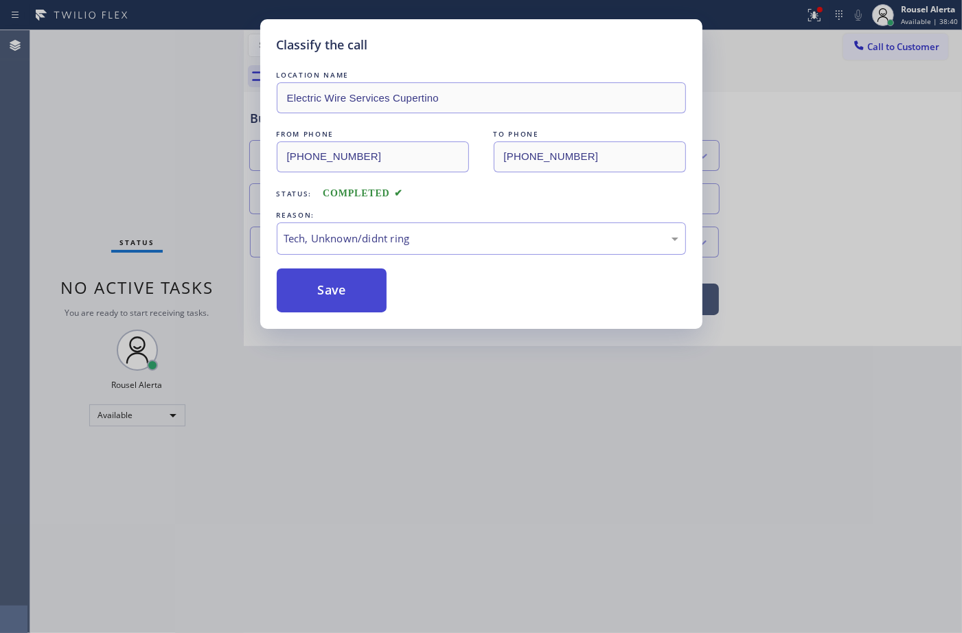
click at [332, 288] on button "Save" at bounding box center [332, 290] width 111 height 44
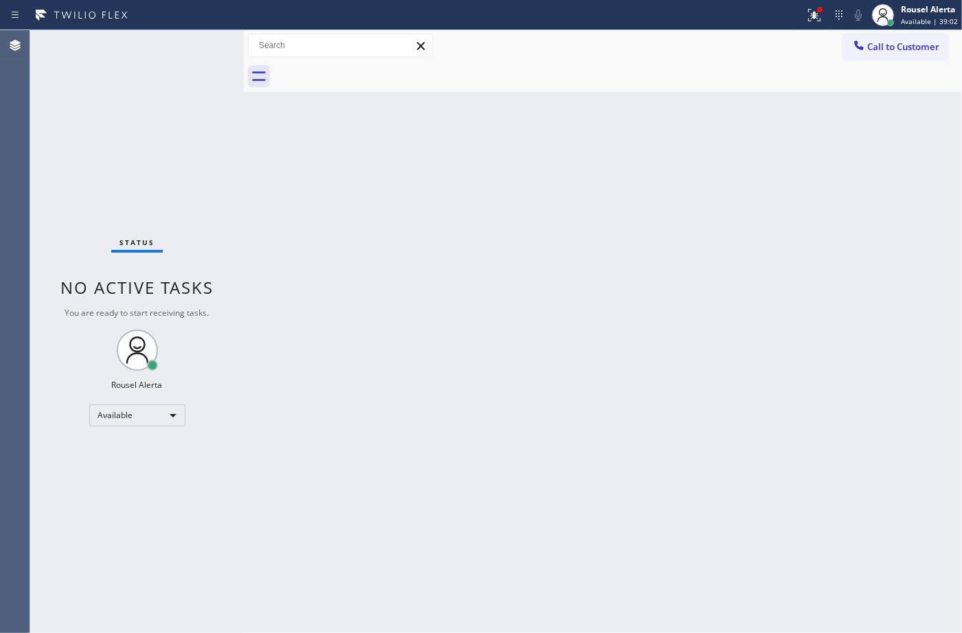
click at [200, 51] on div "Status No active tasks You are ready to start receiving tasks. Rousel Alerta Av…" at bounding box center [137, 331] width 214 height 603
click at [279, 144] on div "Back to Dashboard Change Sender ID Customers Technicians Select a contact Outbo…" at bounding box center [603, 331] width 718 height 603
click at [815, 5] on button at bounding box center [814, 15] width 30 height 30
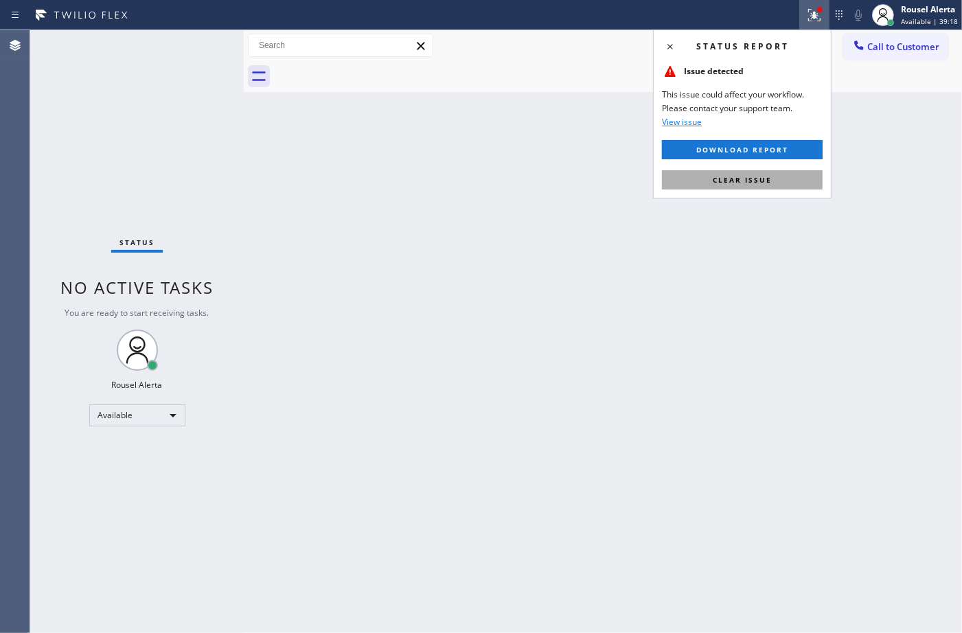
click at [735, 183] on span "Clear issue" at bounding box center [742, 180] width 59 height 10
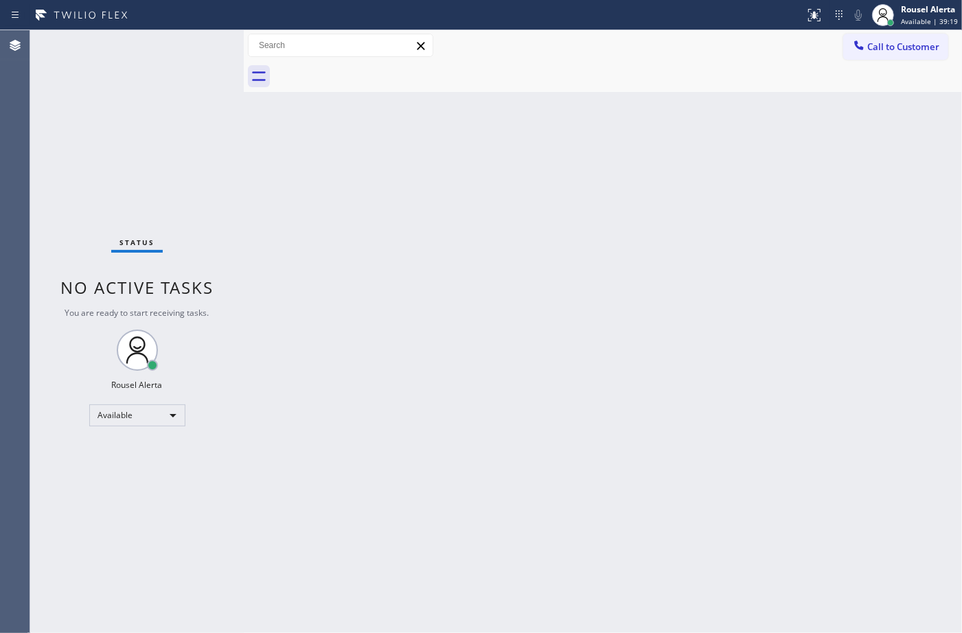
click at [668, 181] on div "Back to Dashboard Change Sender ID Customers Technicians Select a contact Outbo…" at bounding box center [603, 331] width 718 height 603
click at [172, 41] on div "Status No active tasks You are ready to start receiving tasks. Rousel Alerta Av…" at bounding box center [137, 331] width 214 height 603
click at [184, 45] on div "Status No active tasks You are ready to start receiving tasks. Rousel Alerta Av…" at bounding box center [137, 331] width 214 height 603
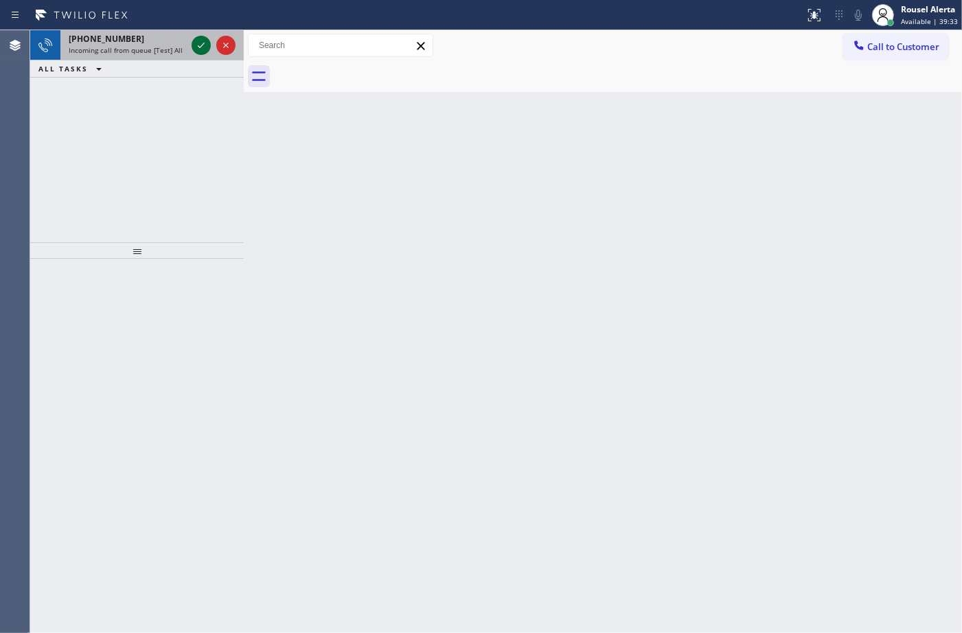
click at [199, 52] on icon at bounding box center [201, 45] width 16 height 16
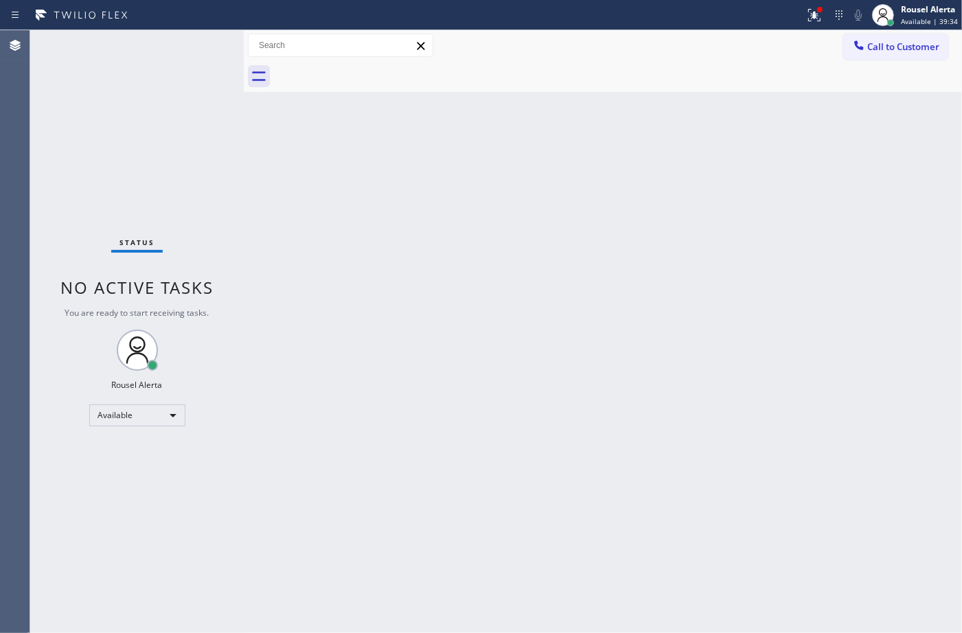
click at [199, 52] on div "Status No active tasks You are ready to start receiving tasks. Rousel Alerta Av…" at bounding box center [137, 331] width 214 height 603
click at [811, 14] on icon at bounding box center [814, 15] width 16 height 16
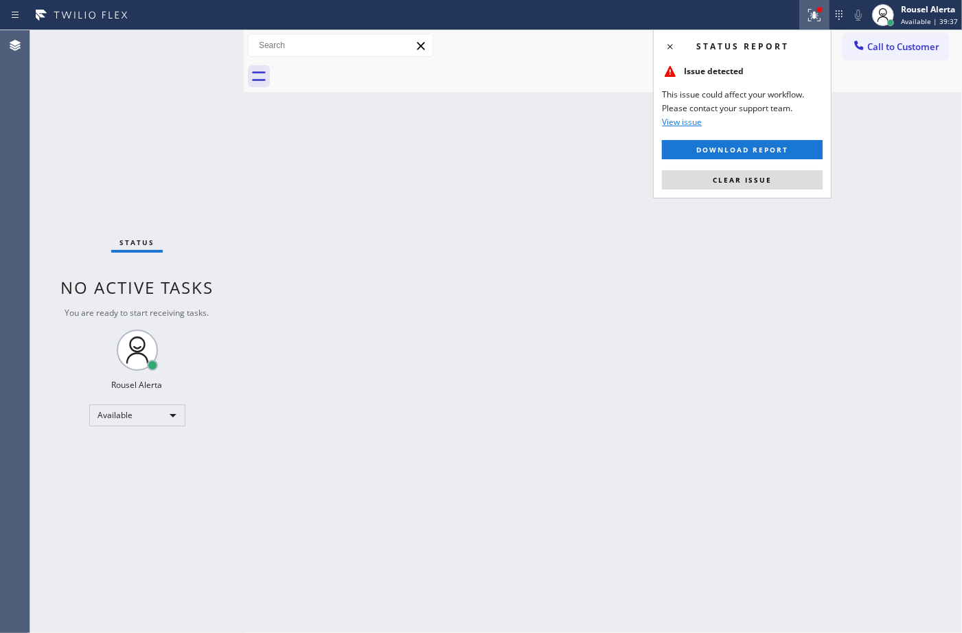
click at [786, 181] on button "Clear issue" at bounding box center [742, 179] width 161 height 19
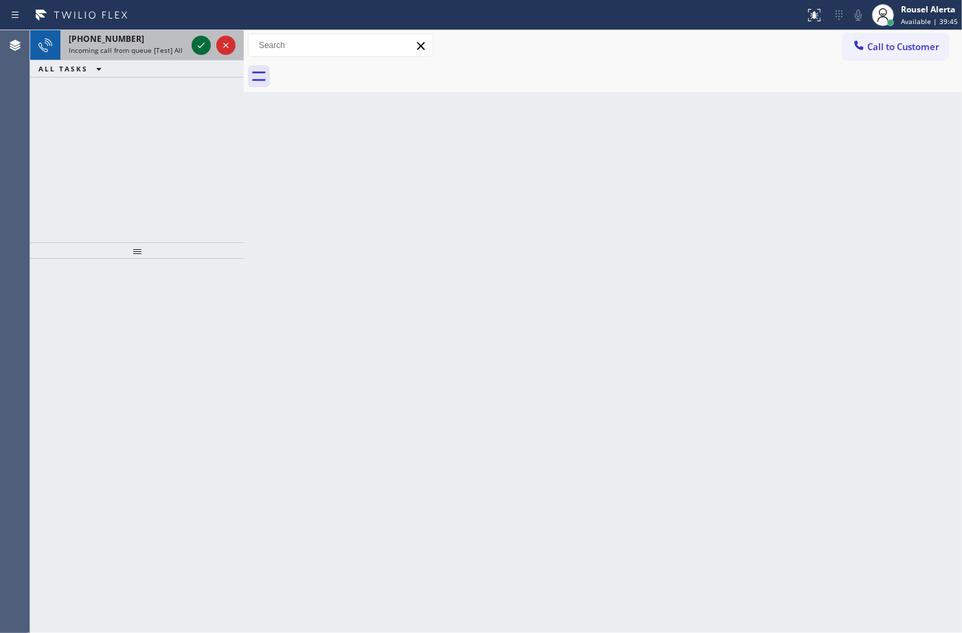
click at [192, 43] on div at bounding box center [201, 45] width 19 height 16
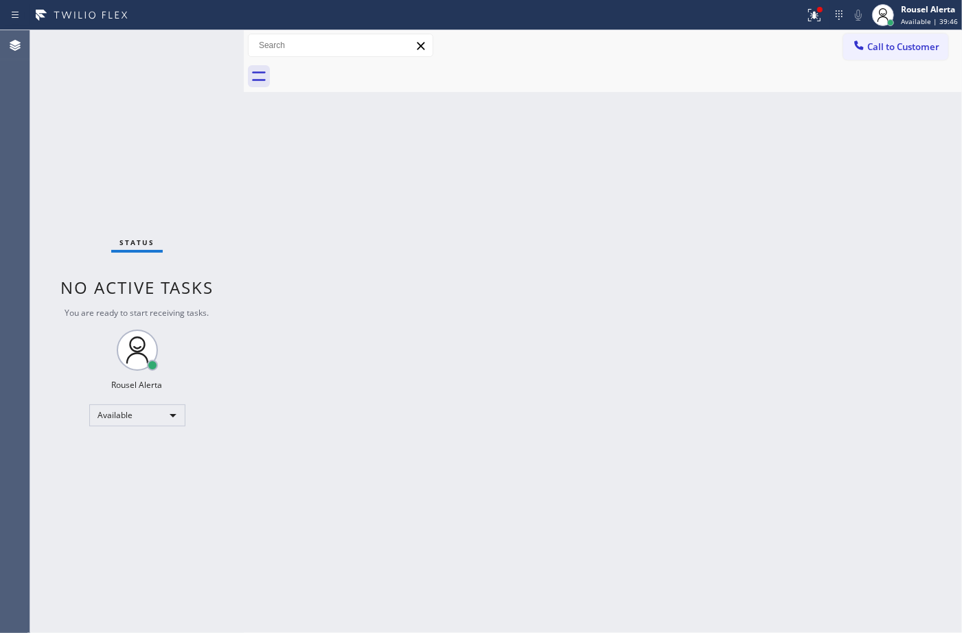
click at [193, 43] on div "Status No active tasks You are ready to start receiving tasks. Rousel Alerta Av…" at bounding box center [137, 331] width 214 height 603
click at [818, 12] on div at bounding box center [820, 9] width 8 height 8
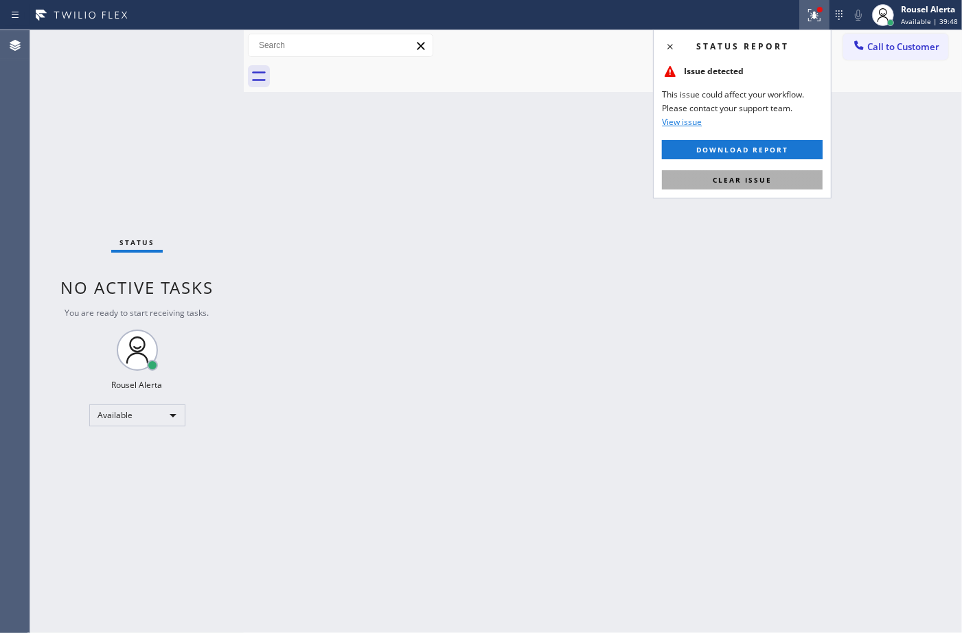
click at [776, 176] on button "Clear issue" at bounding box center [742, 179] width 161 height 19
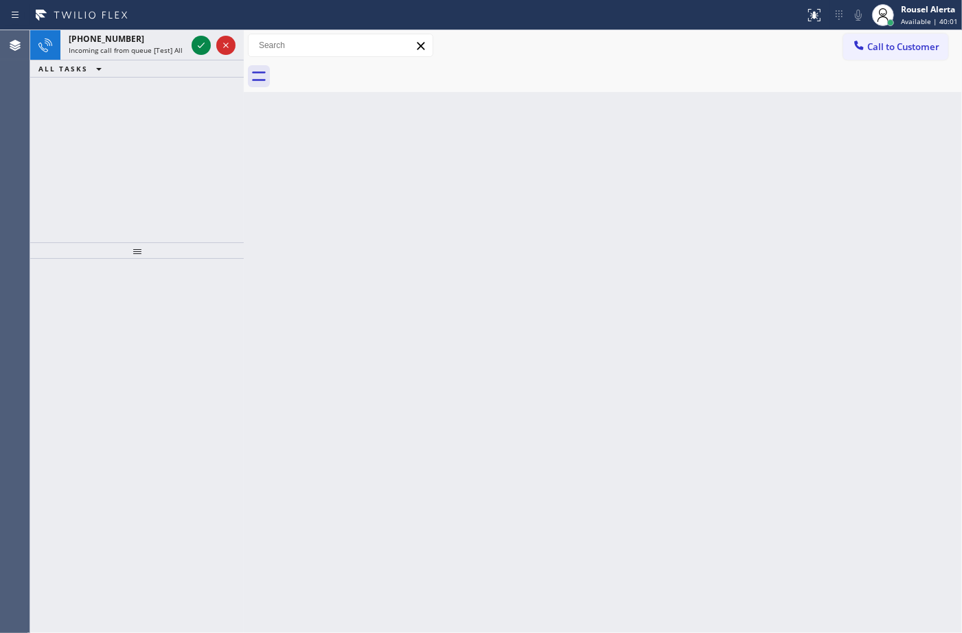
click at [186, 15] on div at bounding box center [402, 15] width 794 height 22
click at [196, 42] on icon at bounding box center [201, 45] width 16 height 16
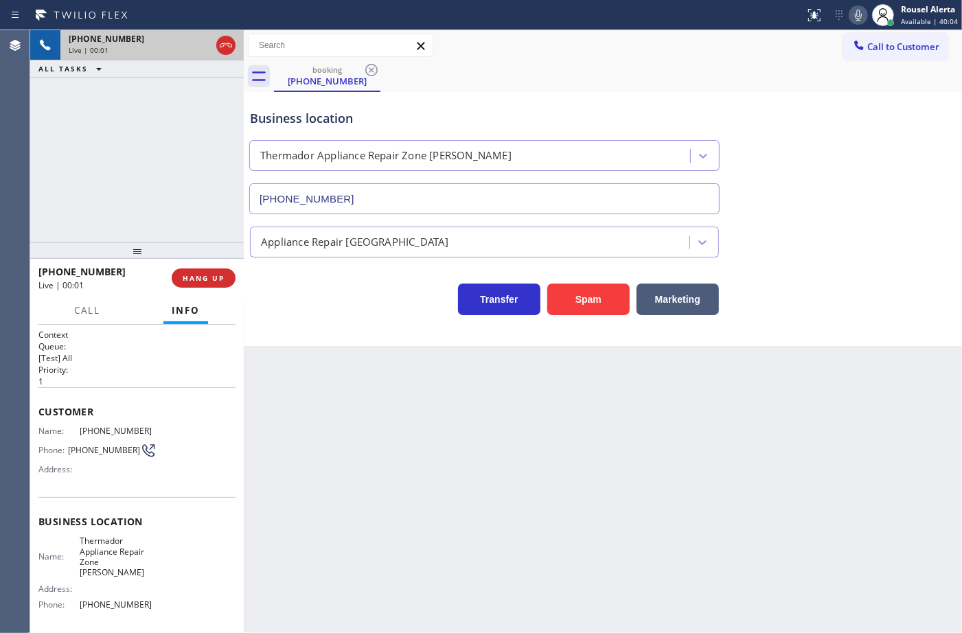
type input "(480) 680-9869"
click at [597, 299] on button "Spam" at bounding box center [588, 300] width 82 height 32
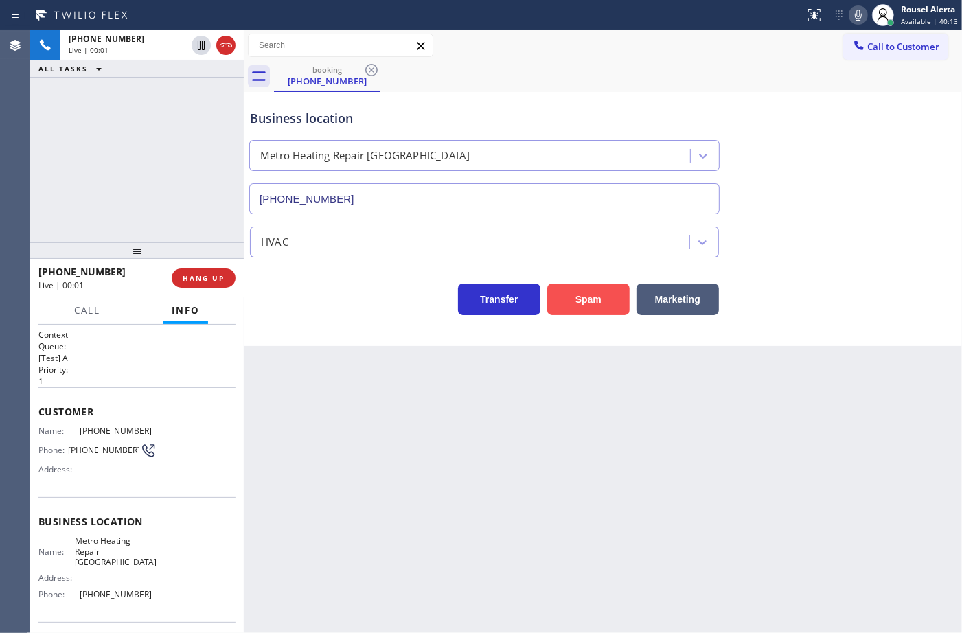
type input "(858) 299-0780"
click at [563, 292] on button "Spam" at bounding box center [588, 300] width 82 height 32
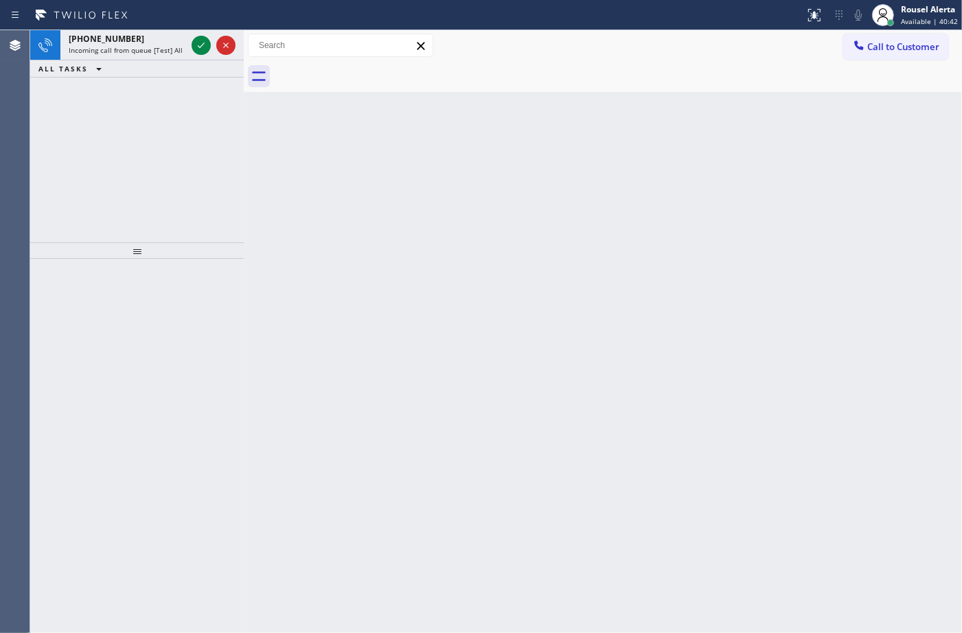
click at [179, 40] on div "+19739958073" at bounding box center [127, 39] width 117 height 12
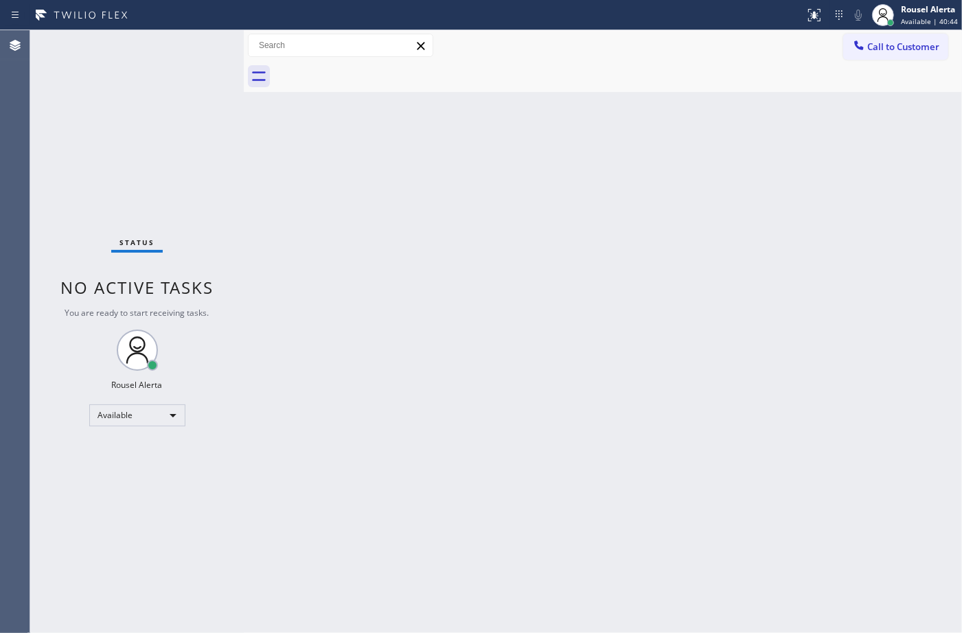
click at [200, 45] on div "Status No active tasks You are ready to start receiving tasks. Rousel Alerta Av…" at bounding box center [137, 331] width 214 height 603
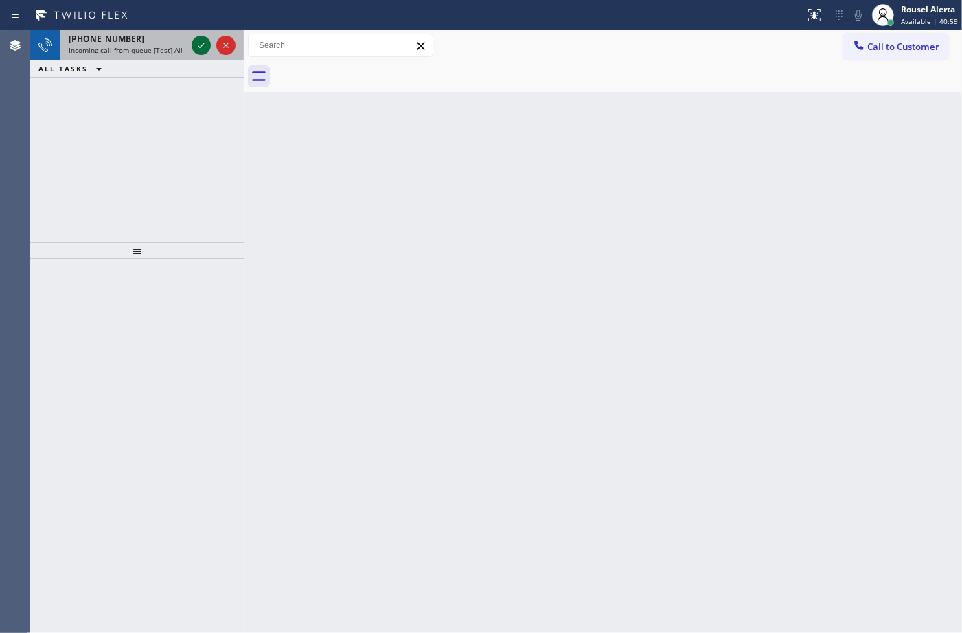
click at [194, 38] on icon at bounding box center [201, 45] width 16 height 16
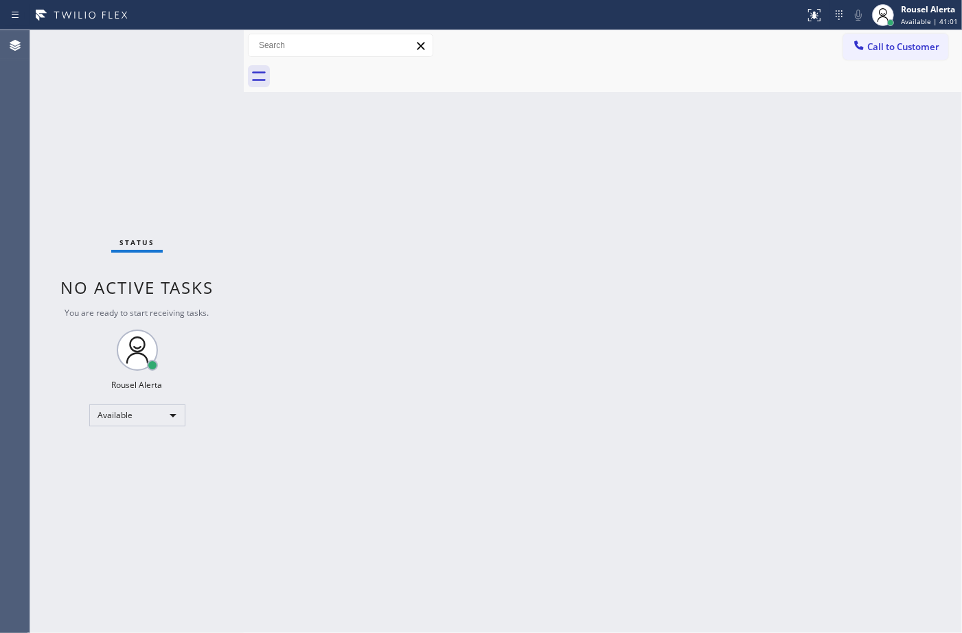
click at [194, 38] on div "Status No active tasks You are ready to start receiving tasks. Rousel Alerta Av…" at bounding box center [137, 331] width 214 height 603
click at [814, 19] on icon at bounding box center [814, 15] width 16 height 16
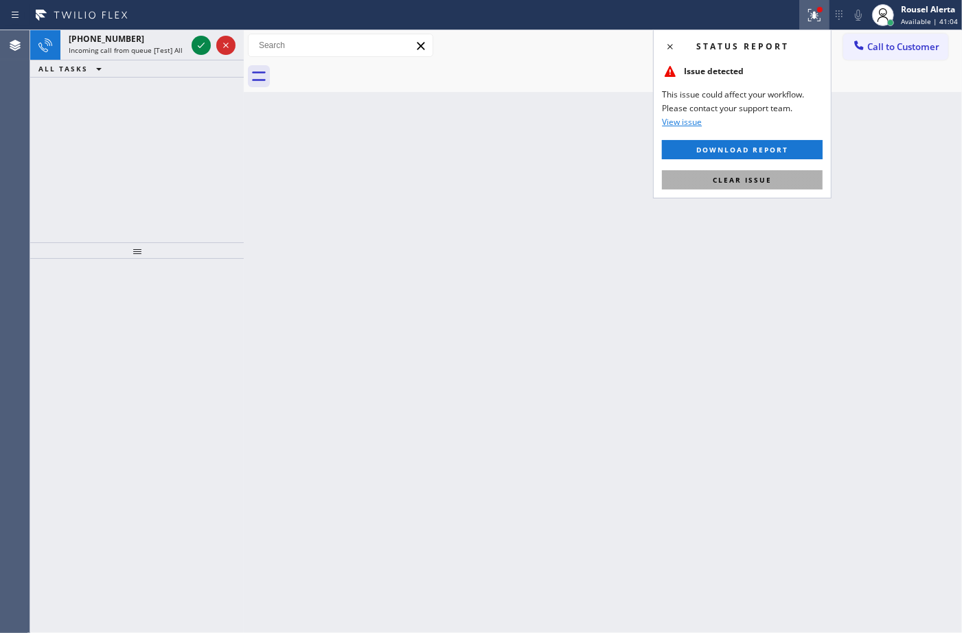
click at [774, 180] on button "Clear issue" at bounding box center [742, 179] width 161 height 19
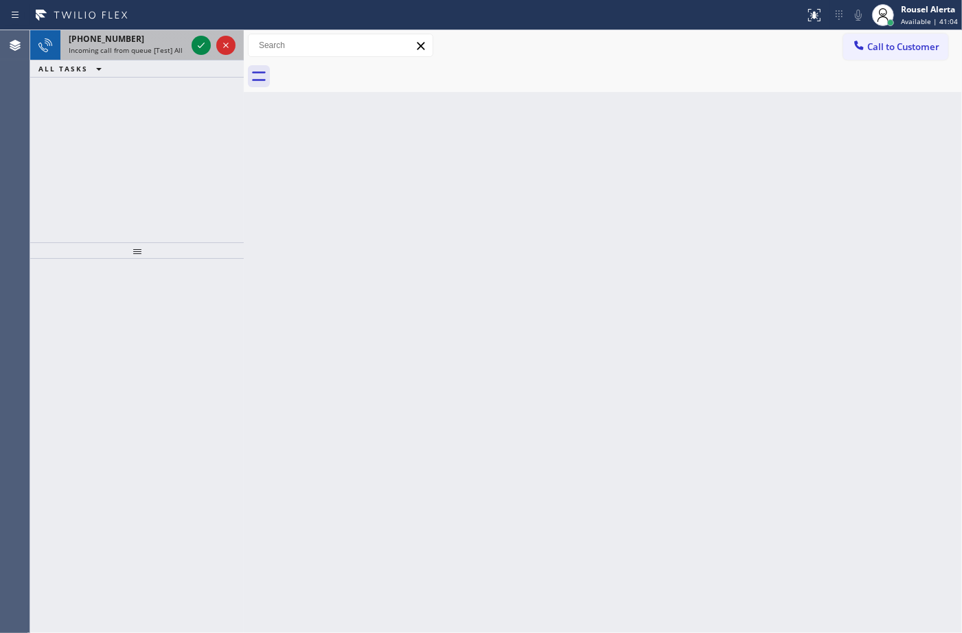
click at [150, 48] on span "Incoming call from queue [Test] All" at bounding box center [126, 50] width 114 height 10
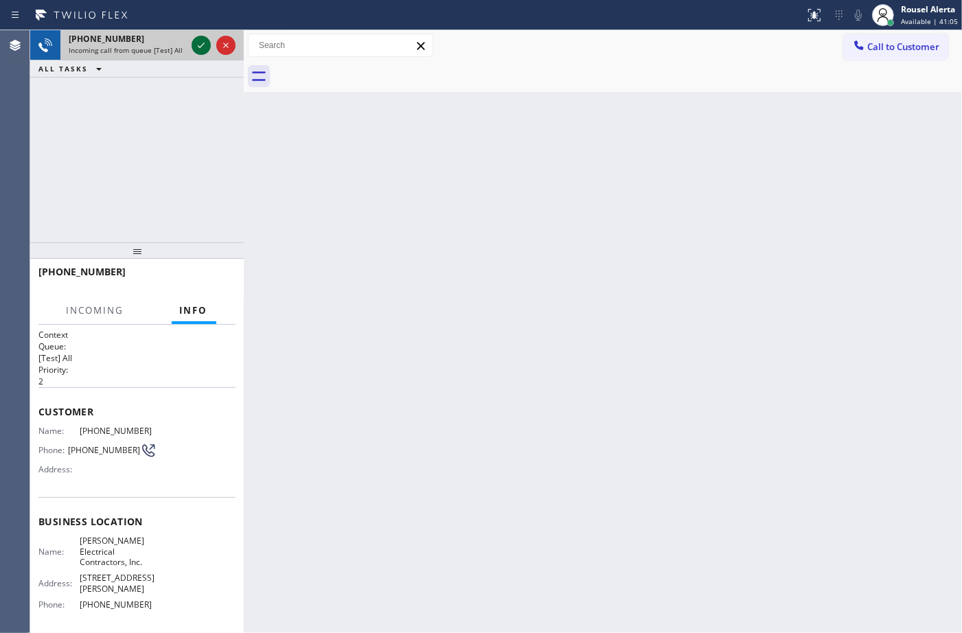
click at [198, 40] on icon at bounding box center [201, 45] width 16 height 16
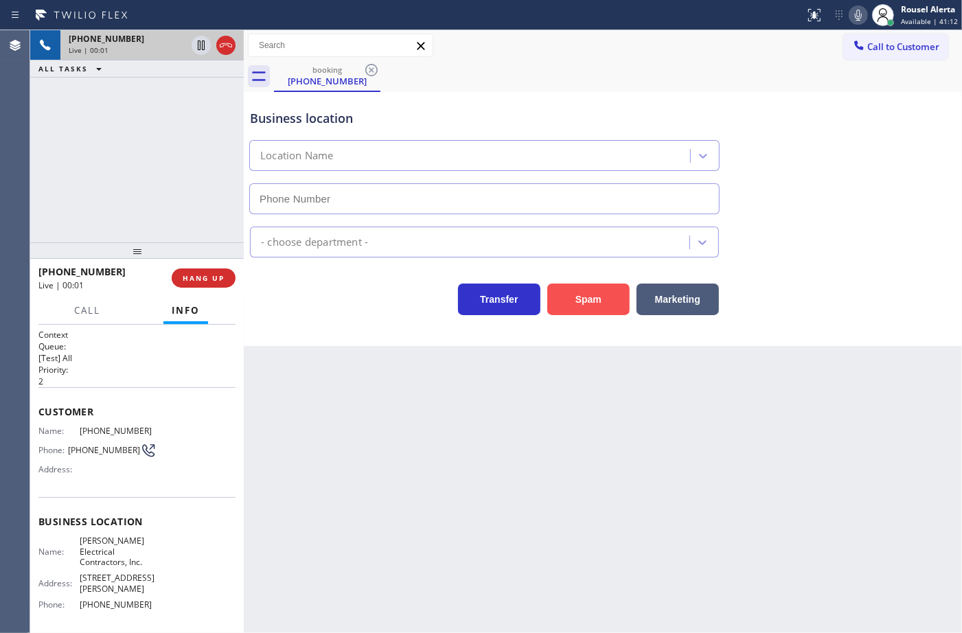
click at [609, 303] on button "Spam" at bounding box center [588, 300] width 82 height 32
type input "(848) 294-1542"
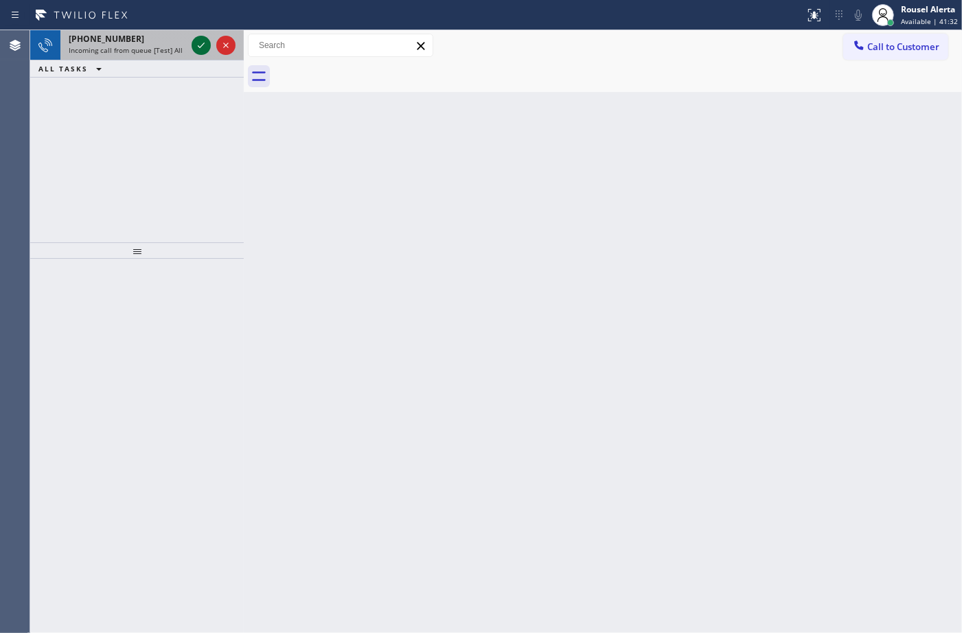
click at [201, 49] on icon at bounding box center [201, 45] width 16 height 16
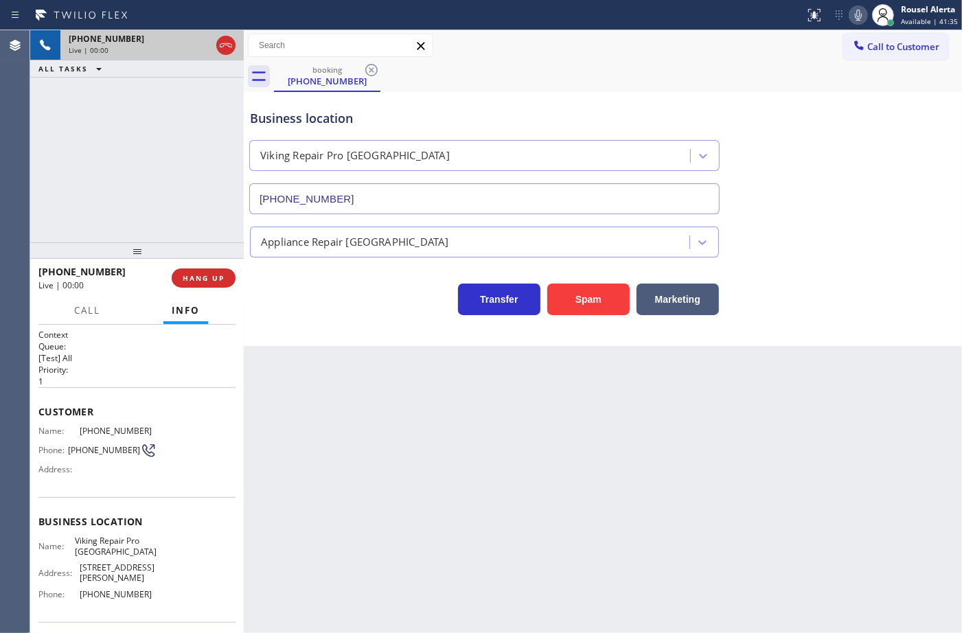
type input "(480) 608-9885"
click at [606, 293] on button "Spam" at bounding box center [588, 300] width 82 height 32
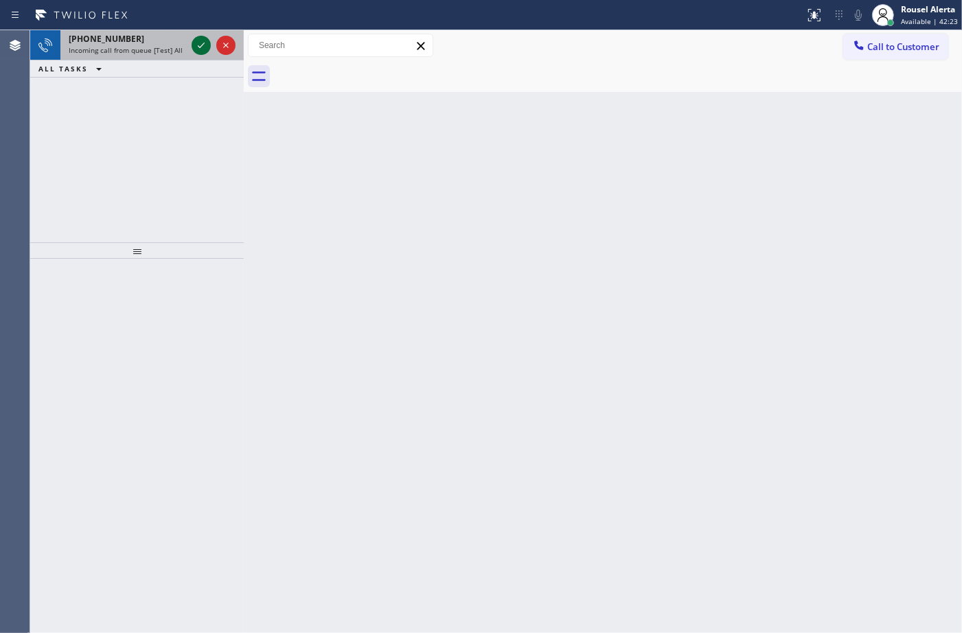
click at [201, 37] on icon at bounding box center [201, 45] width 16 height 16
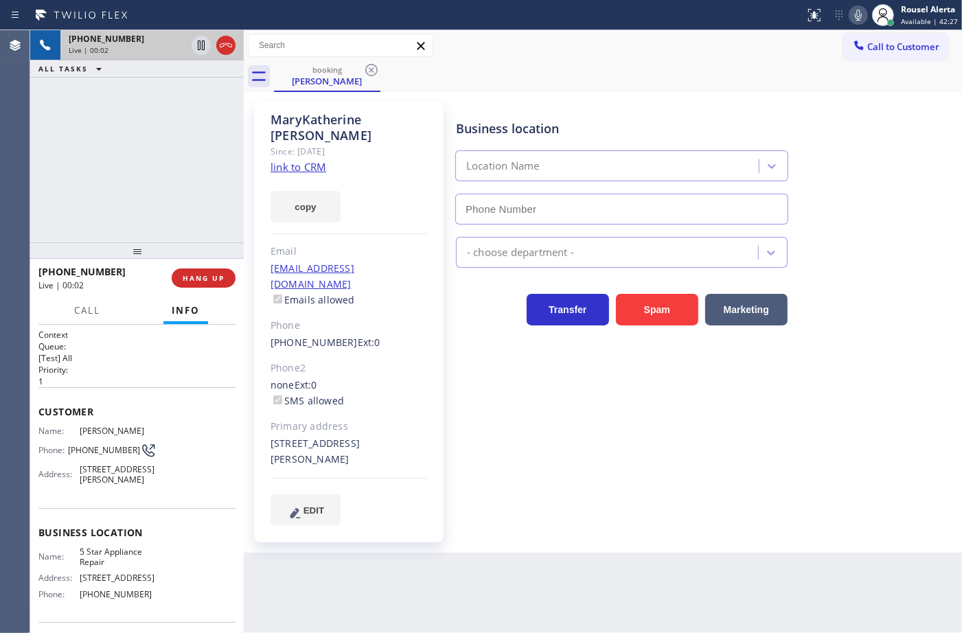
type input "[PHONE_NUMBER]"
click at [306, 160] on link "link to CRM" at bounding box center [298, 167] width 56 height 14
click at [148, 93] on div "+14153070818 Live | 00:57 ALL TASKS ALL TASKS ACTIVE TASKS TASKS IN WRAP UP" at bounding box center [137, 136] width 214 height 212
click at [199, 47] on icon at bounding box center [201, 45] width 16 height 16
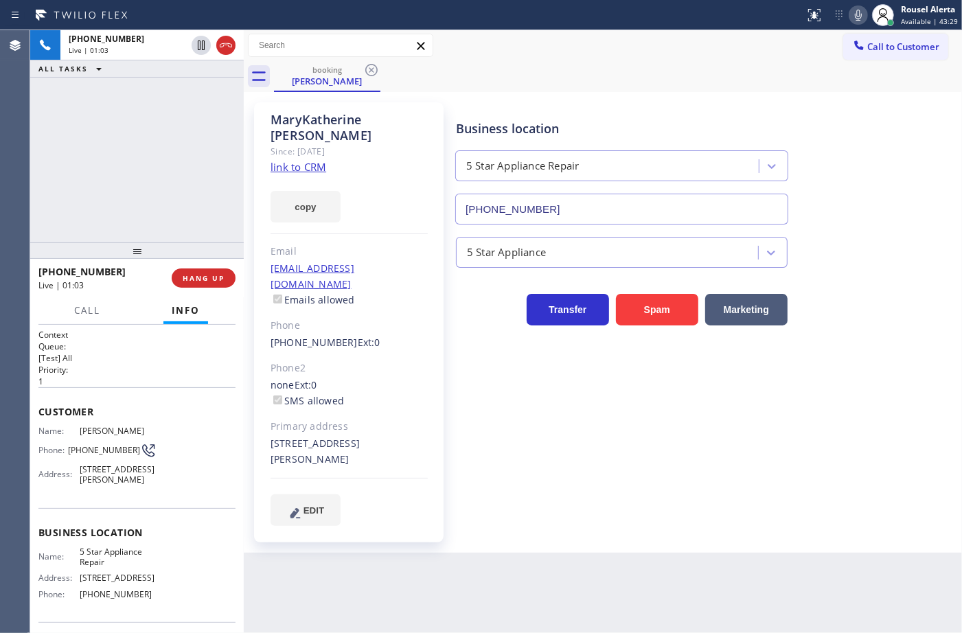
click at [860, 22] on icon at bounding box center [858, 15] width 16 height 16
drag, startPoint x: 191, startPoint y: 95, endPoint x: 137, endPoint y: 9, distance: 101.2
click at [190, 95] on div "+14153070818 Live | 01:31 ALL TASKS ALL TASKS ACTIVE TASKS TASKS IN WRAP UP" at bounding box center [137, 136] width 214 height 212
click at [540, 557] on div "Back to Dashboard Change Sender ID Customers Technicians Select a contact Outbo…" at bounding box center [603, 331] width 718 height 603
click at [196, 45] on icon at bounding box center [201, 45] width 16 height 16
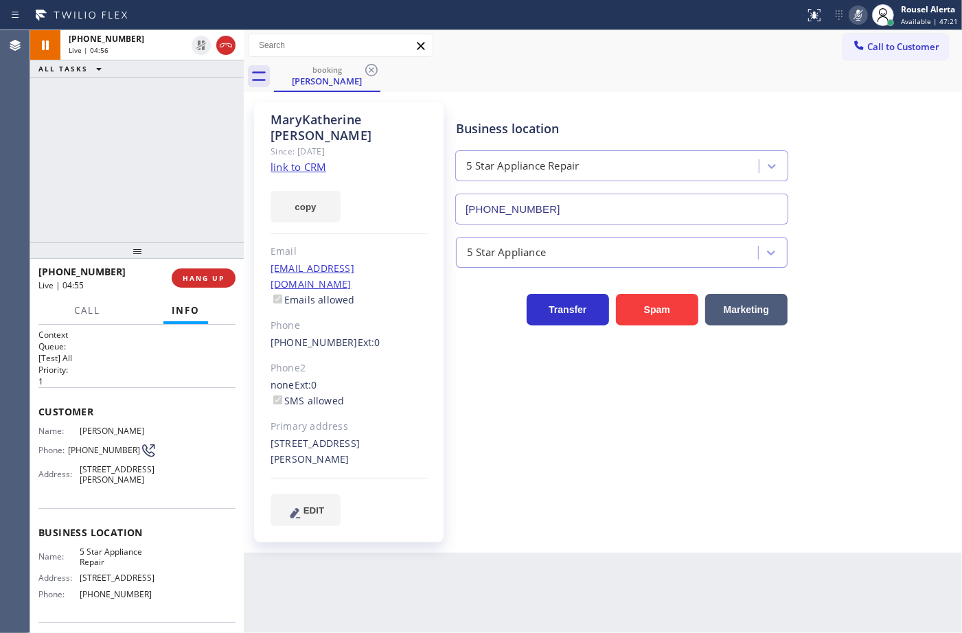
click at [856, 17] on icon at bounding box center [858, 15] width 16 height 16
click at [158, 101] on div "+14153070818 Live | 05:09 ALL TASKS ALL TASKS ACTIVE TASKS TASKS IN WRAP UP" at bounding box center [137, 136] width 214 height 212
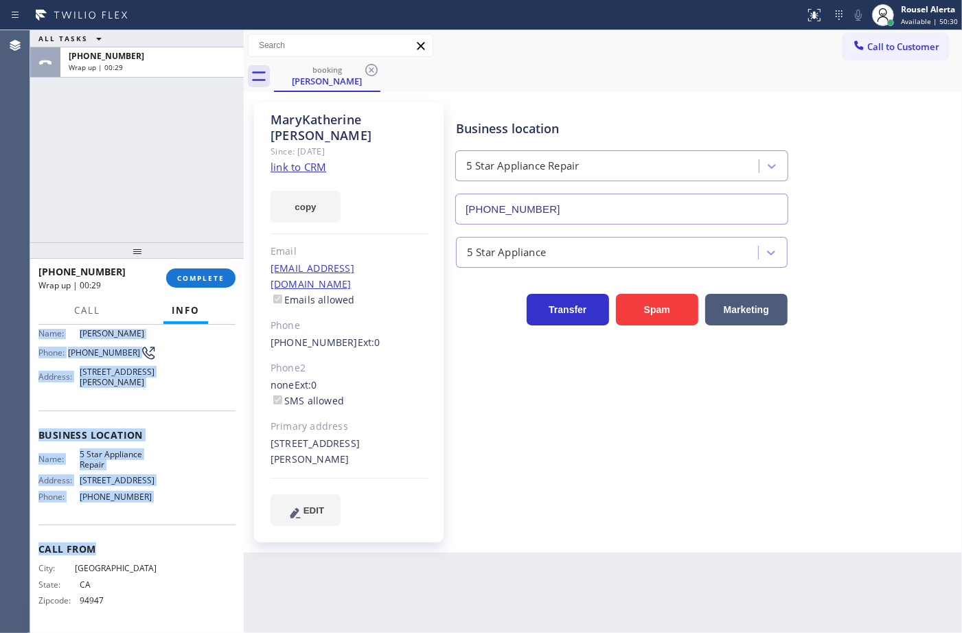
scroll to position [126, 0]
drag, startPoint x: 39, startPoint y: 435, endPoint x: 159, endPoint y: 509, distance: 141.5
click at [159, 509] on div "Context Queue: [Test] All Priority: 1 Customer Name: MaryKatherine Kelly Phone:…" at bounding box center [136, 429] width 197 height 397
copy div "Name: MaryKatherine Kelly Phone: (415) 307-0818 Address: 2251 Camino Del Rosari…"
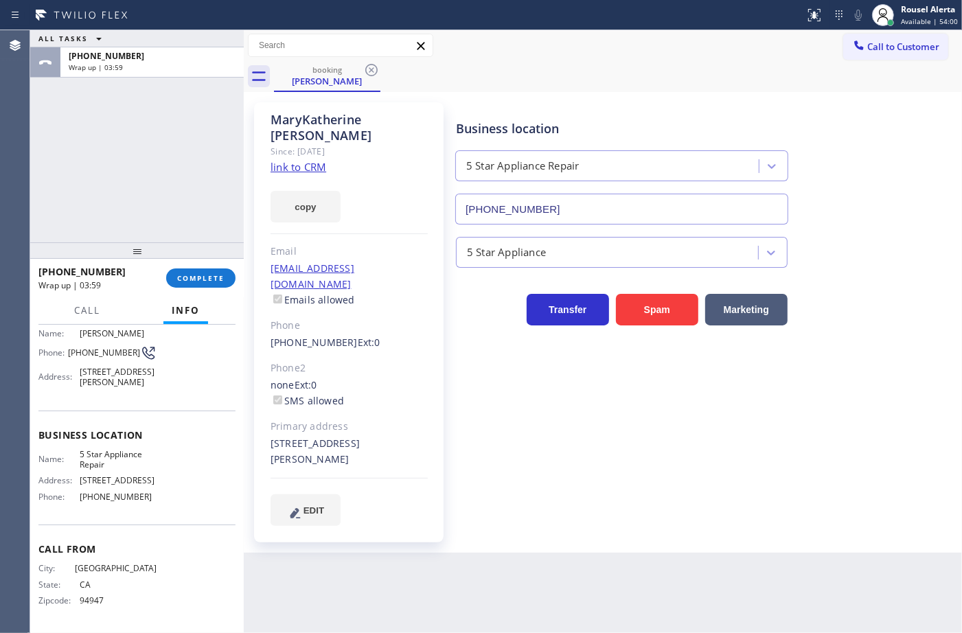
click at [169, 132] on div "ALL TASKS ALL TASKS ACTIVE TASKS TASKS IN WRAP UP +14153070818 Wrap up | 03:59" at bounding box center [137, 136] width 214 height 212
click at [218, 283] on button "COMPLETE" at bounding box center [200, 277] width 69 height 19
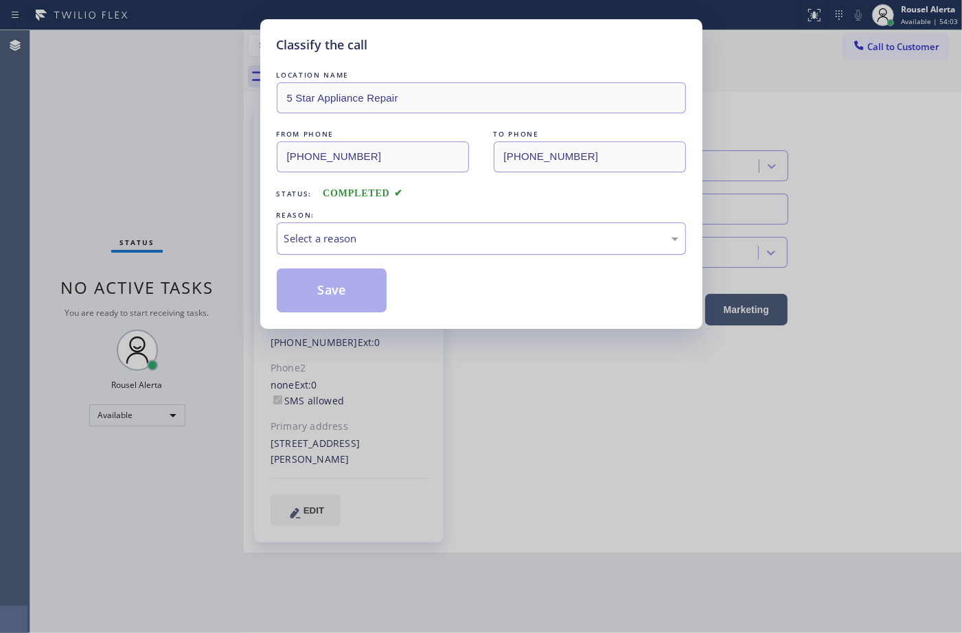
click at [369, 235] on div "Select a reason" at bounding box center [481, 239] width 394 height 16
click at [350, 277] on button "Save" at bounding box center [332, 290] width 111 height 44
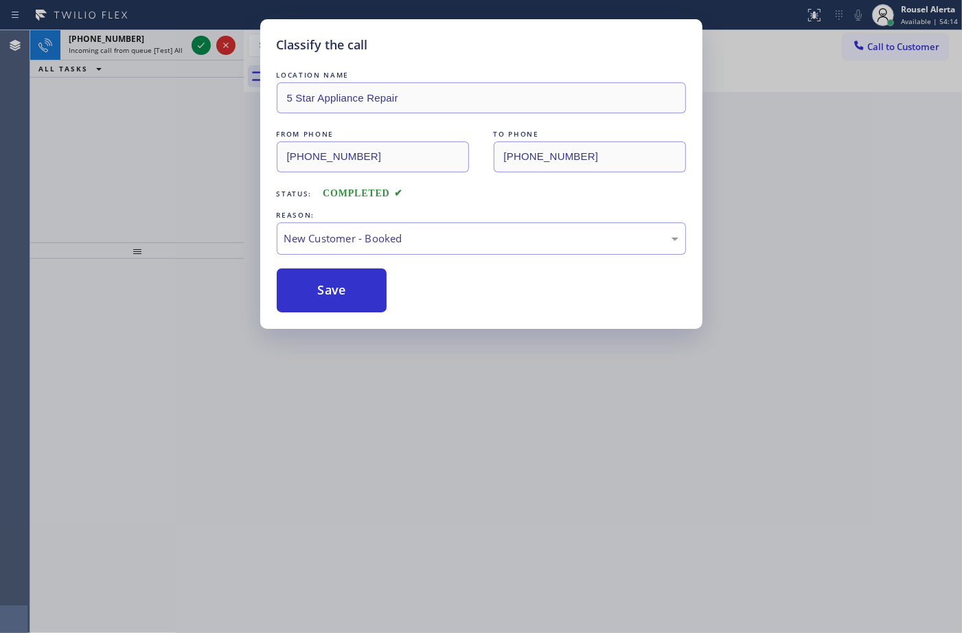
drag, startPoint x: 186, startPoint y: 136, endPoint x: 158, endPoint y: 69, distance: 72.9
click at [186, 135] on div "Classify the call LOCATION NAME 5 Star Appliance Repair FROM PHONE (415) 307-08…" at bounding box center [481, 316] width 962 height 633
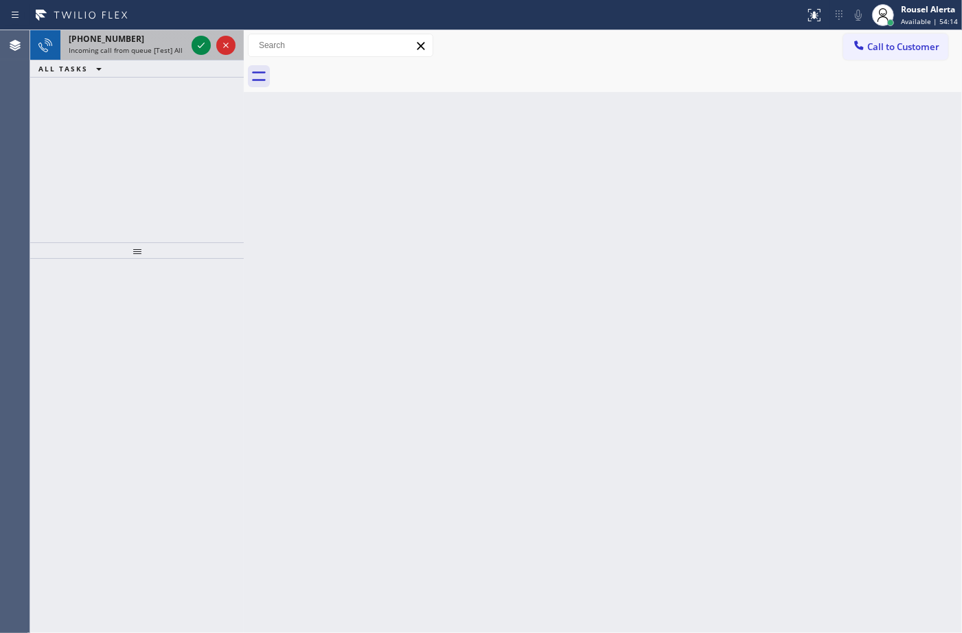
drag, startPoint x: 152, startPoint y: 36, endPoint x: 168, endPoint y: 41, distance: 17.2
click at [151, 36] on div "+18152002137" at bounding box center [127, 39] width 117 height 12
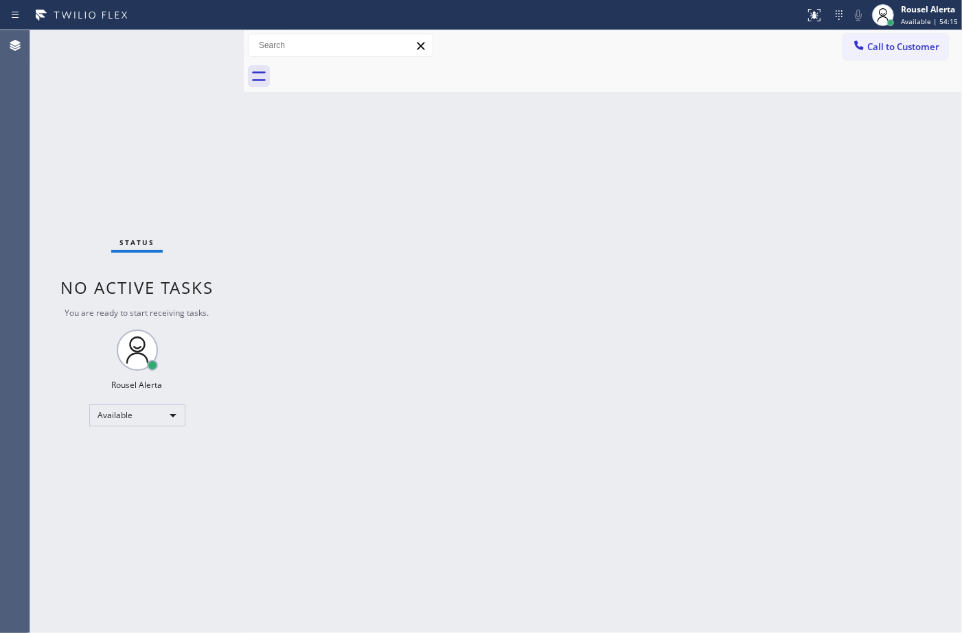
drag, startPoint x: 359, startPoint y: 277, endPoint x: 397, endPoint y: 273, distance: 38.0
click at [359, 278] on div "Back to Dashboard Change Sender ID Customers Technicians Select a contact Outbo…" at bounding box center [603, 331] width 718 height 603
click at [448, 278] on div "Back to Dashboard Change Sender ID Customers Technicians Select a contact Outbo…" at bounding box center [603, 331] width 718 height 603
click at [866, 49] on div at bounding box center [859, 46] width 16 height 16
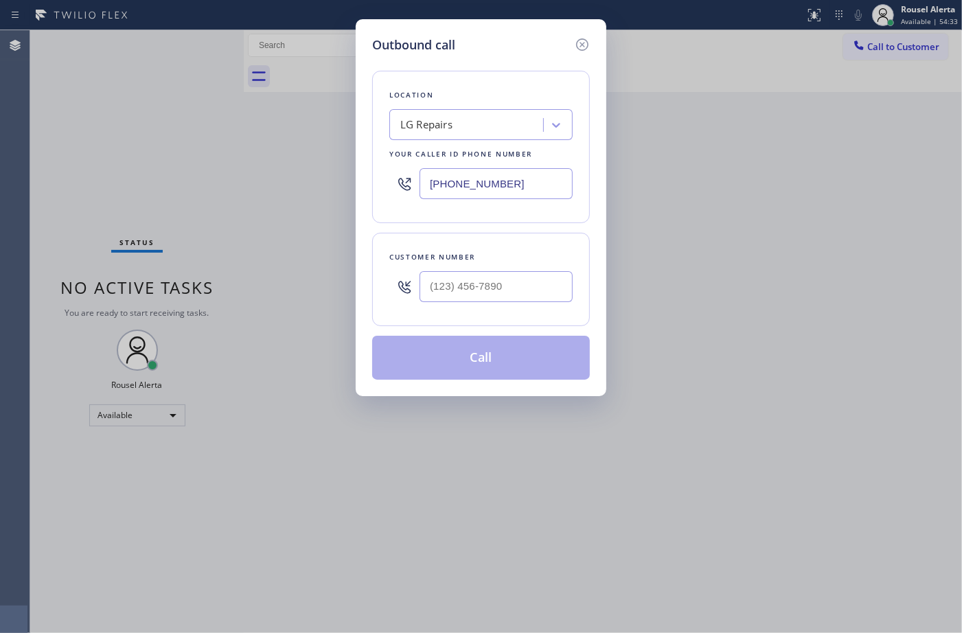
drag, startPoint x: 529, startPoint y: 185, endPoint x: 371, endPoint y: 173, distance: 158.4
click at [373, 174] on div "Location LG Repairs Your caller id phone number (877) 748-5179" at bounding box center [481, 147] width 218 height 152
paste input "55) 731-4952"
type input "[PHONE_NUMBER]"
click at [500, 296] on input "text" at bounding box center [495, 286] width 153 height 31
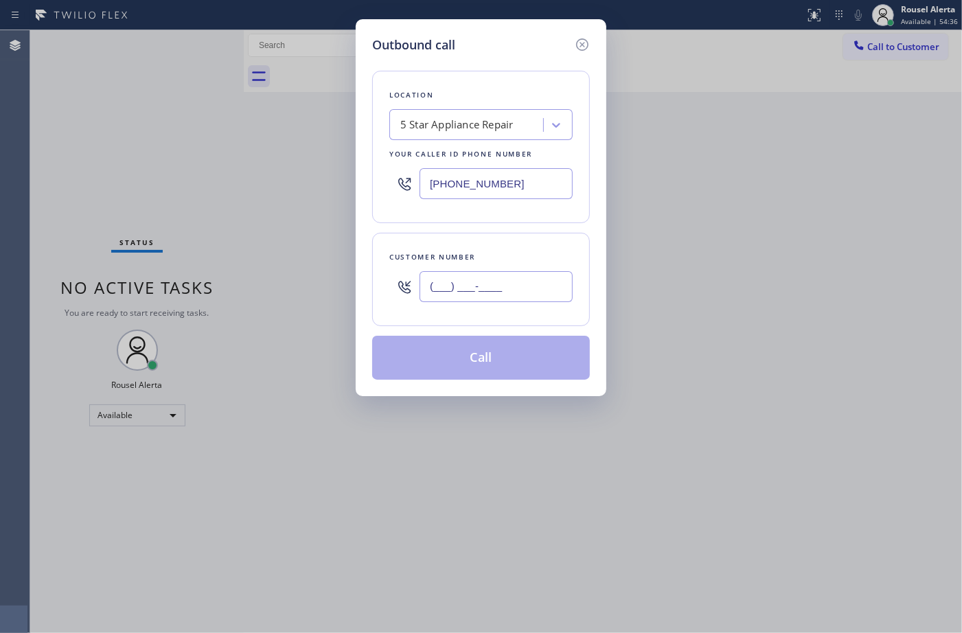
paste input "415) 307-0818"
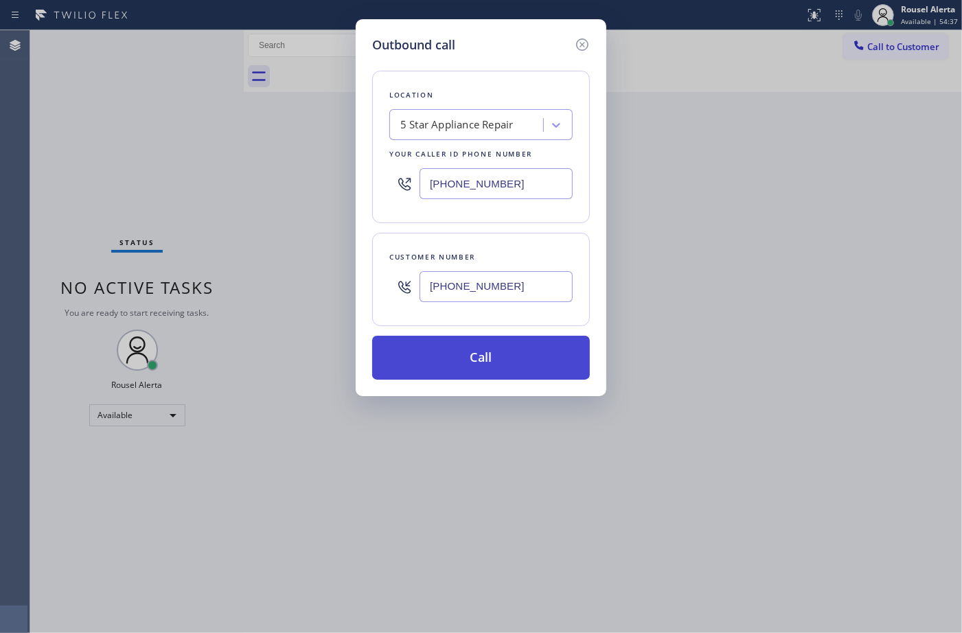
type input "(415) 307-0818"
click at [496, 354] on button "Call" at bounding box center [481, 358] width 218 height 44
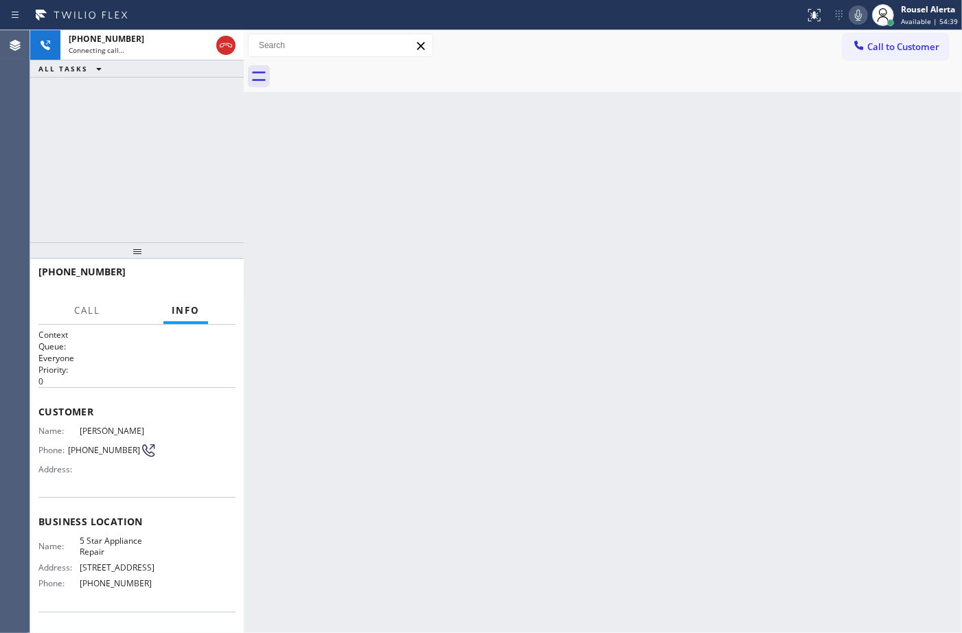
click at [336, 304] on div "Back to Dashboard Change Sender ID Customers Technicians Select a contact Outbo…" at bounding box center [603, 331] width 718 height 603
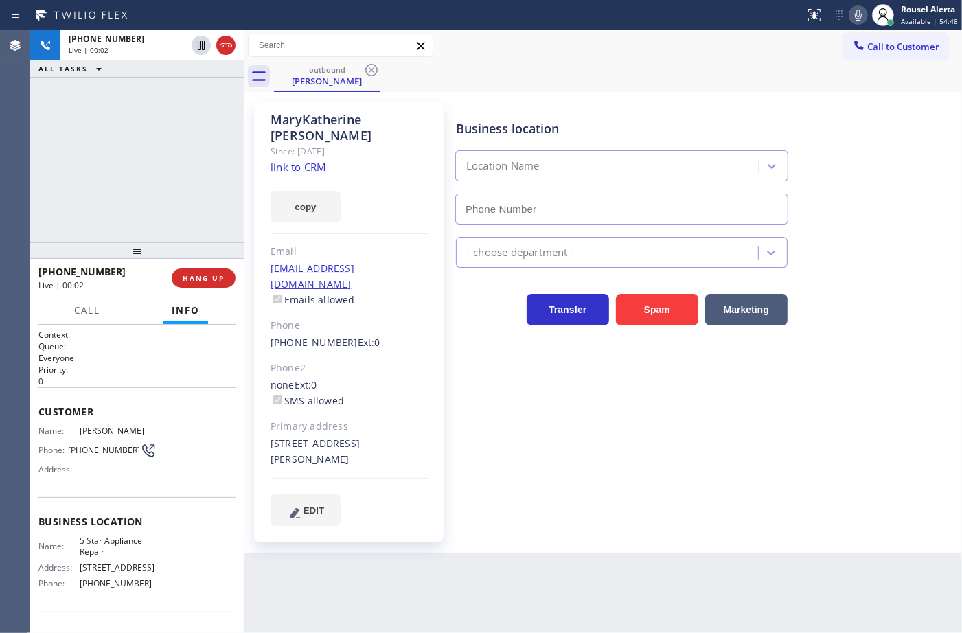
type input "[PHONE_NUMBER]"
click at [165, 200] on div "+14153070818 Live | 00:33 ALL TASKS ALL TASKS ACTIVE TASKS TASKS IN WRAP UP" at bounding box center [137, 136] width 214 height 212
click at [355, 539] on div "Back to Dashboard Change Sender ID Customers Technicians Select a contact Outbo…" at bounding box center [603, 331] width 718 height 603
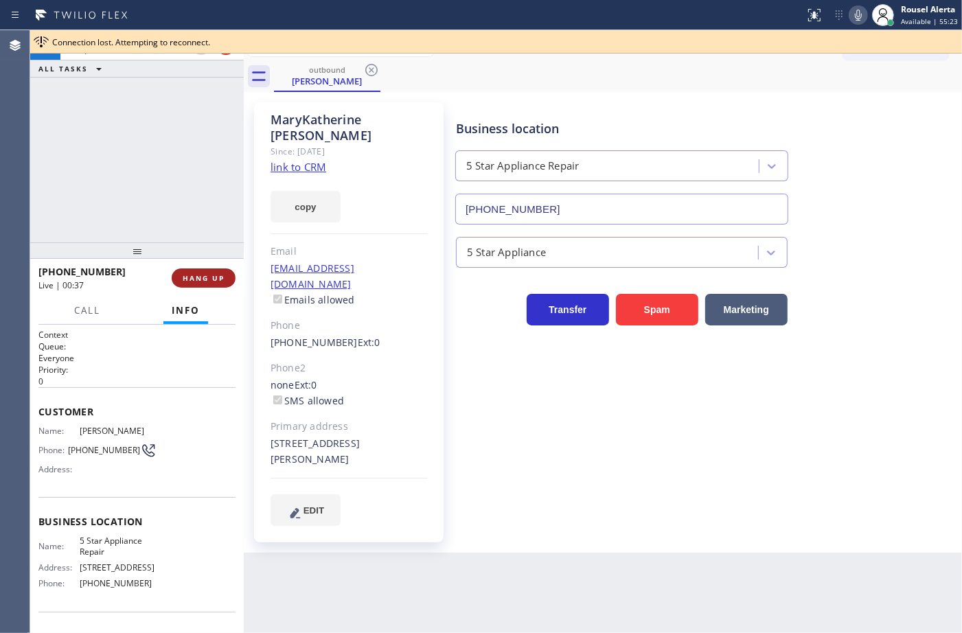
click at [198, 280] on span "HANG UP" at bounding box center [204, 278] width 42 height 10
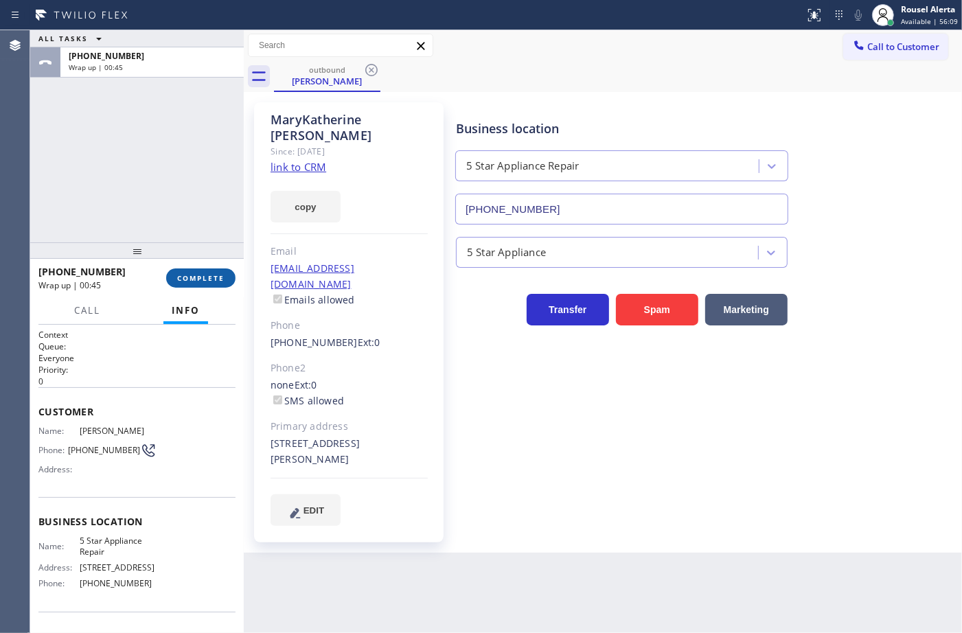
click at [207, 278] on span "COMPLETE" at bounding box center [200, 278] width 47 height 10
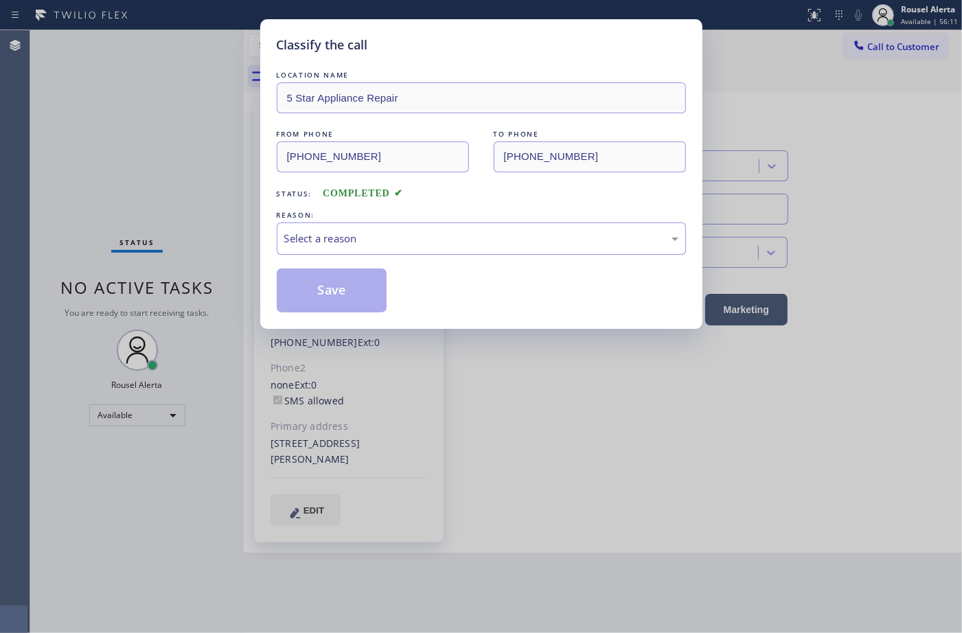
click at [413, 246] on div "Select a reason" at bounding box center [481, 239] width 394 height 16
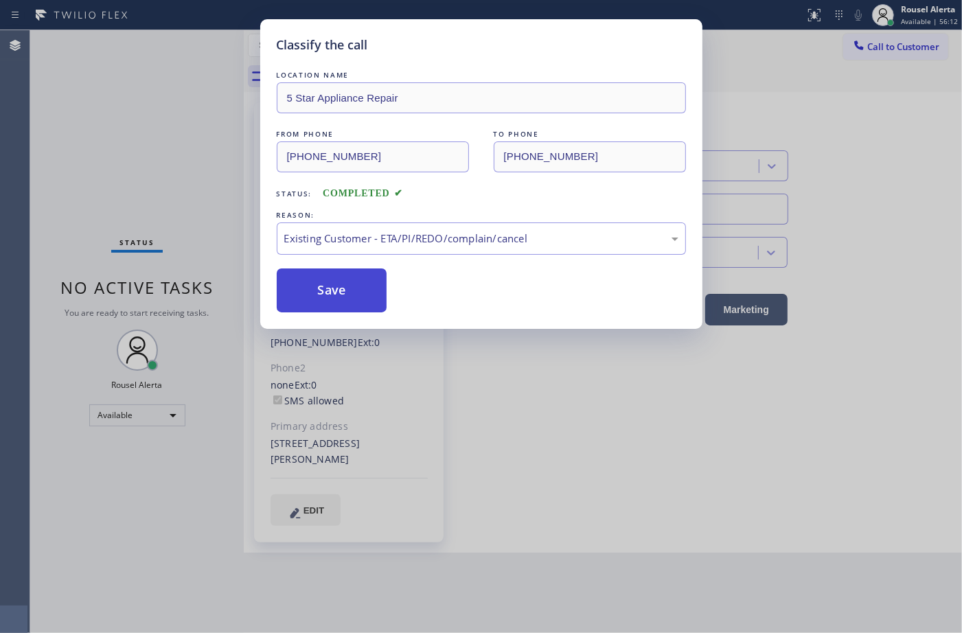
click at [358, 286] on button "Save" at bounding box center [332, 290] width 111 height 44
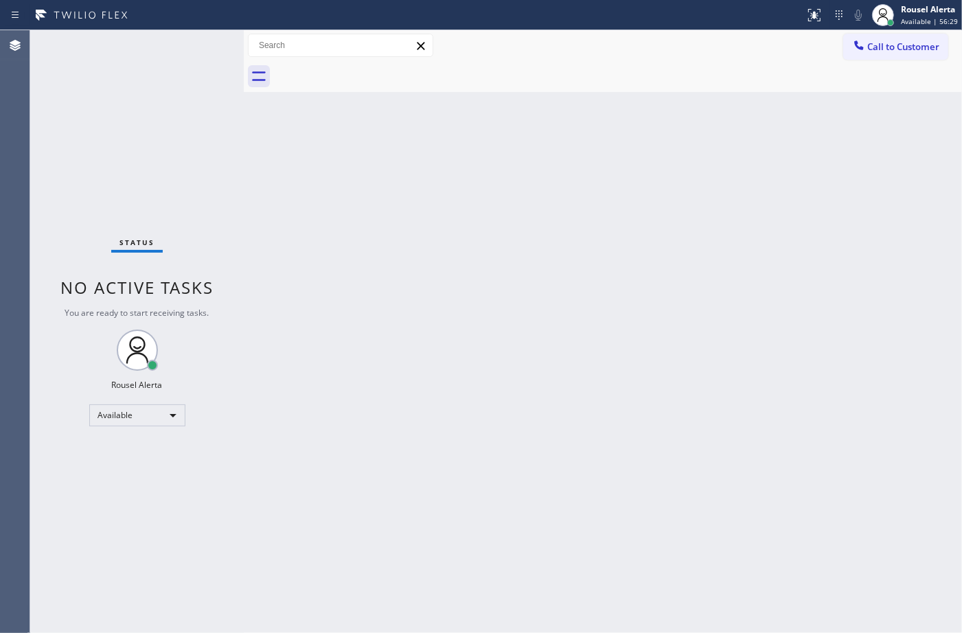
click at [387, 348] on div "Back to Dashboard Change Sender ID Customers Technicians Select a contact Outbo…" at bounding box center [603, 331] width 718 height 603
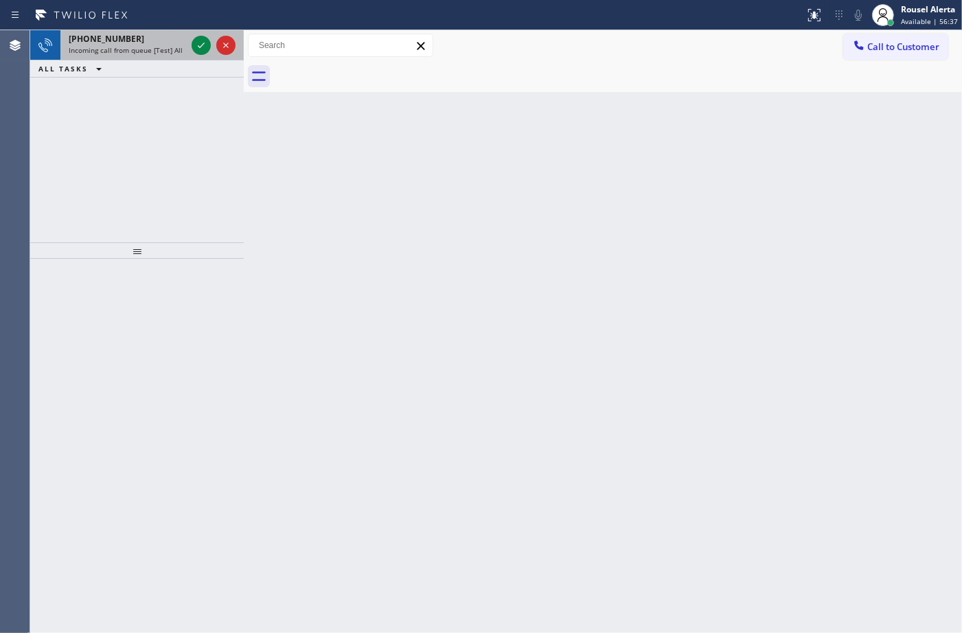
click at [166, 54] on span "Incoming call from queue [Test] All" at bounding box center [126, 50] width 114 height 10
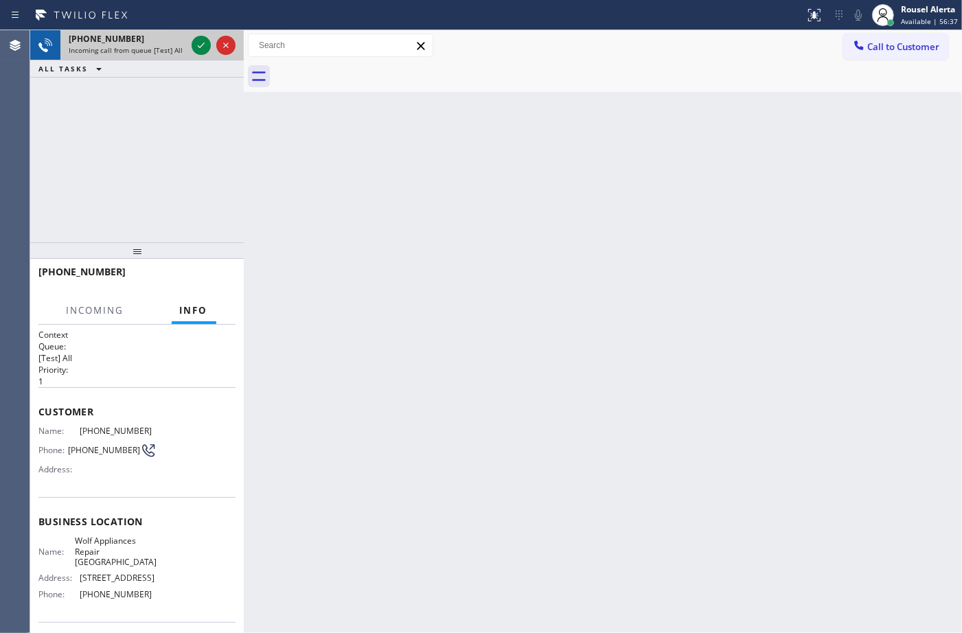
click at [189, 45] on div at bounding box center [213, 45] width 49 height 30
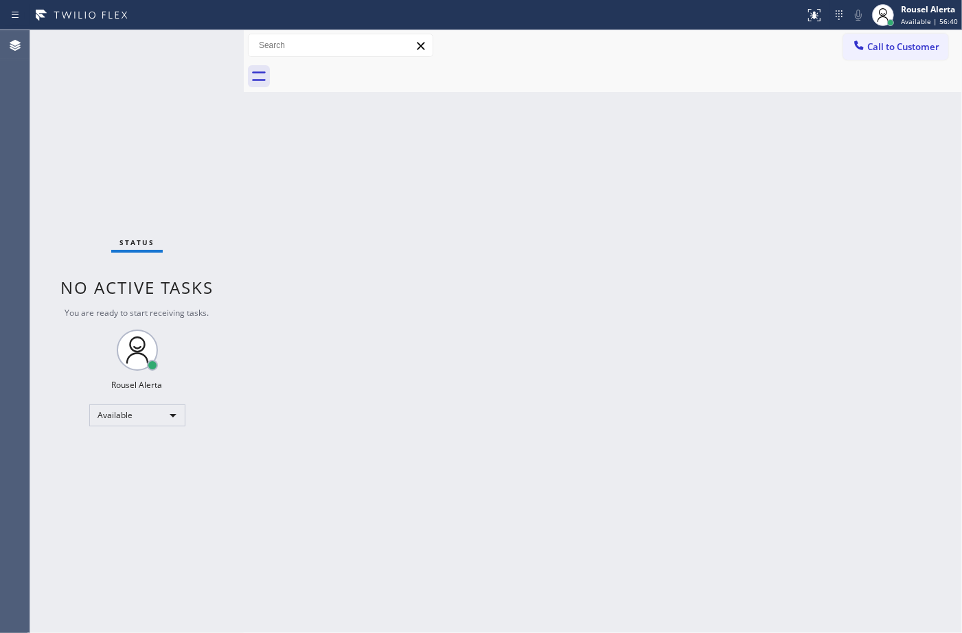
click at [189, 45] on div "Status No active tasks You are ready to start receiving tasks. Rousel Alerta Av…" at bounding box center [137, 331] width 214 height 603
click at [192, 39] on div "Status No active tasks You are ready to start receiving tasks. Rousel Alerta Av…" at bounding box center [137, 331] width 214 height 603
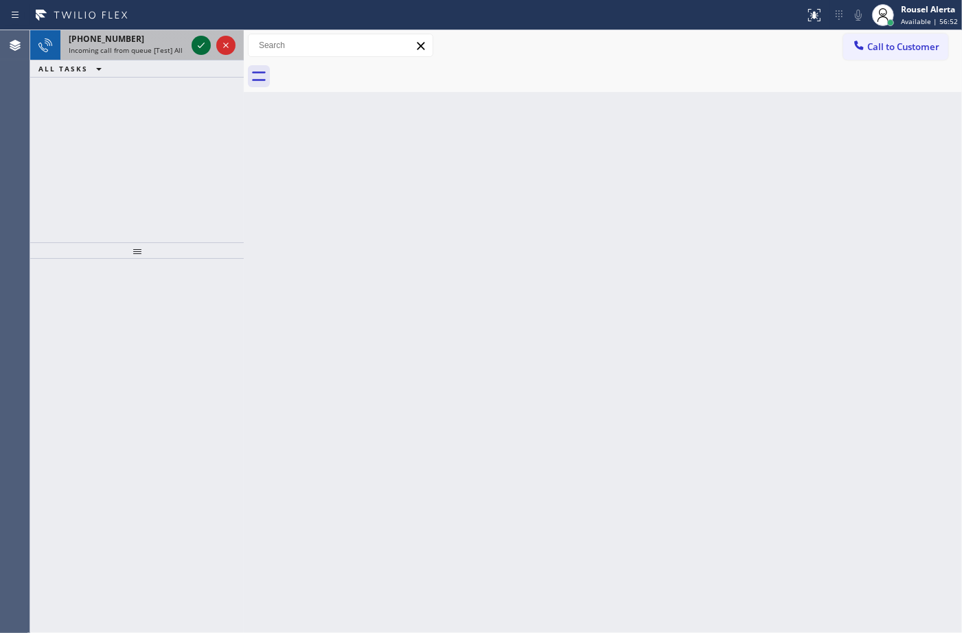
click at [196, 41] on icon at bounding box center [201, 45] width 16 height 16
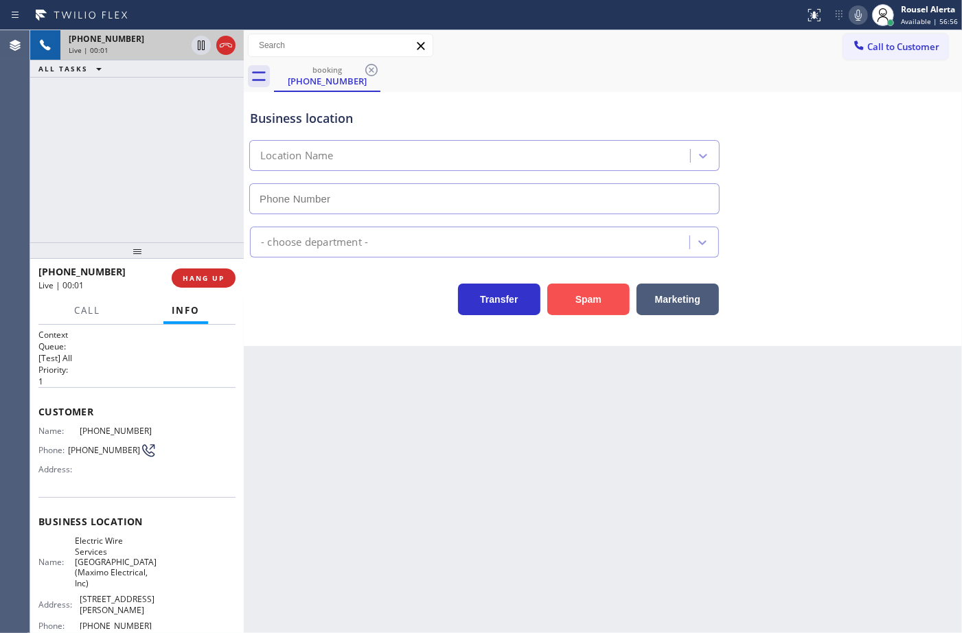
click at [595, 293] on button "Spam" at bounding box center [588, 300] width 82 height 32
type input "(973) 834-6131"
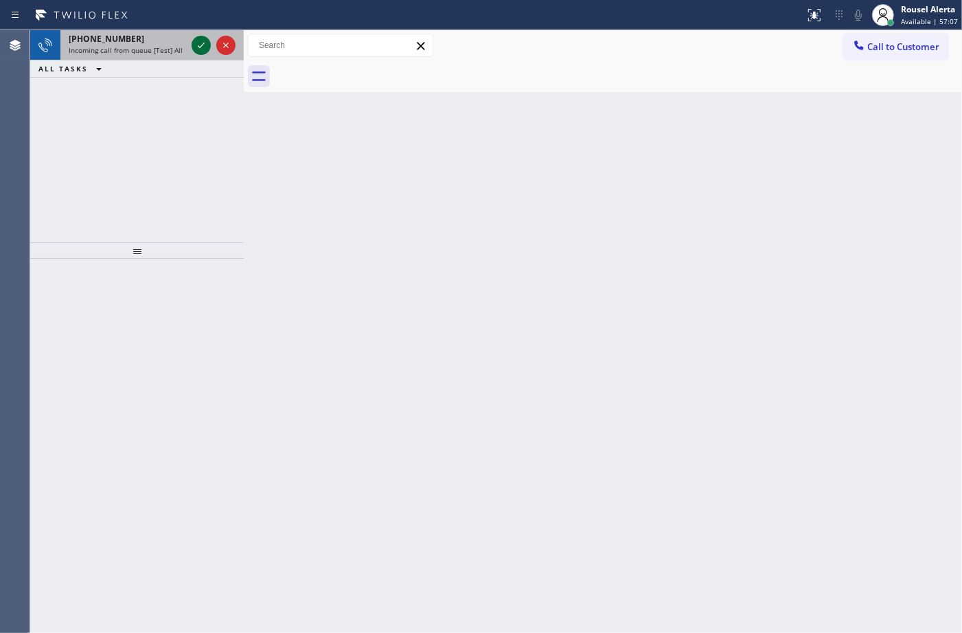
click at [200, 48] on icon at bounding box center [201, 45] width 16 height 16
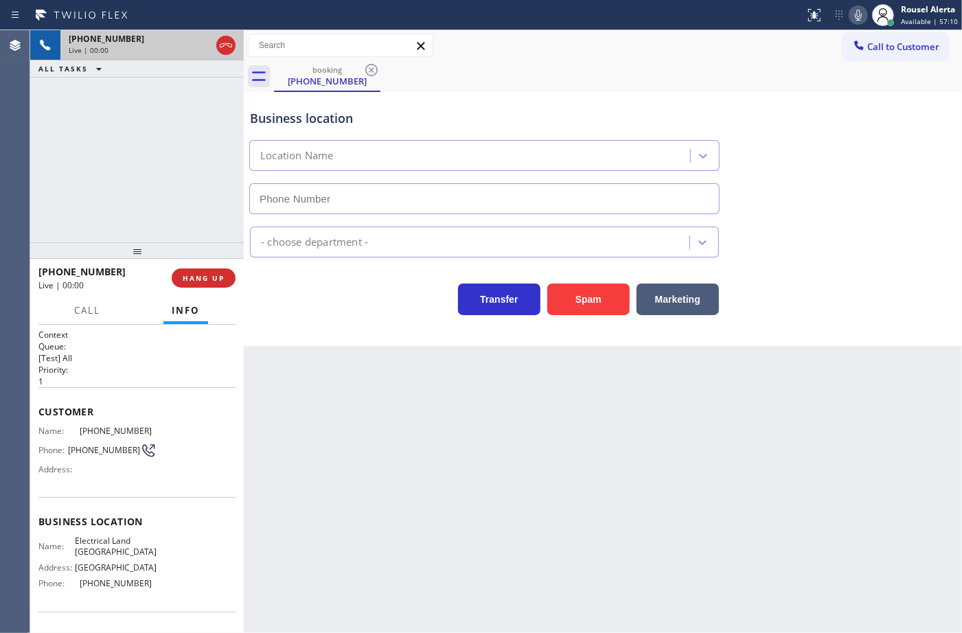
type input "(657) 259-9503"
click at [595, 294] on button "Spam" at bounding box center [588, 300] width 82 height 32
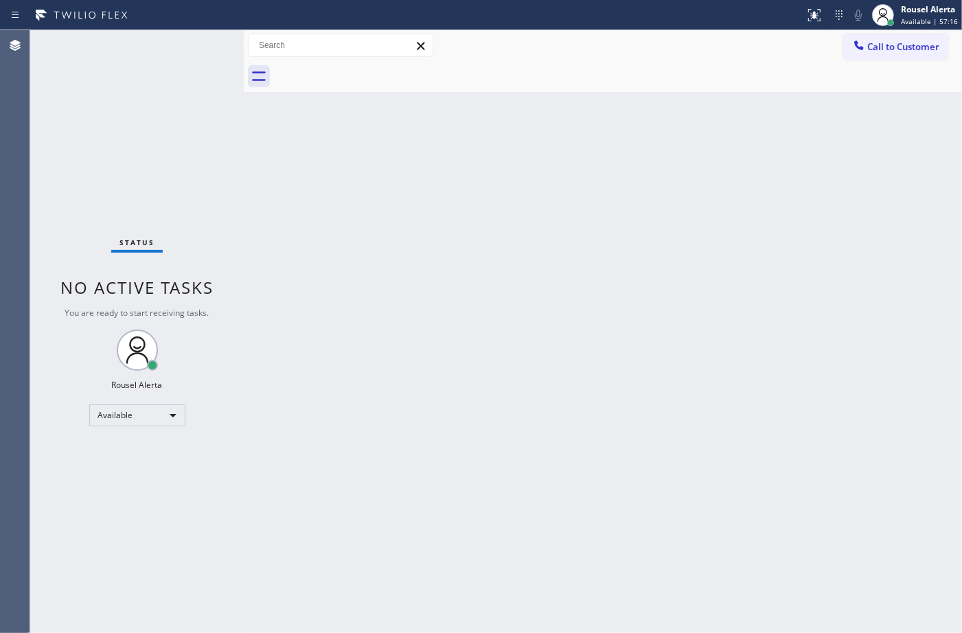
click at [169, 50] on div "Status No active tasks You are ready to start receiving tasks. Rousel Alerta Av…" at bounding box center [137, 331] width 214 height 603
click at [358, 372] on div "Back to Dashboard Change Sender ID Customers Technicians Select a contact Outbo…" at bounding box center [603, 331] width 718 height 603
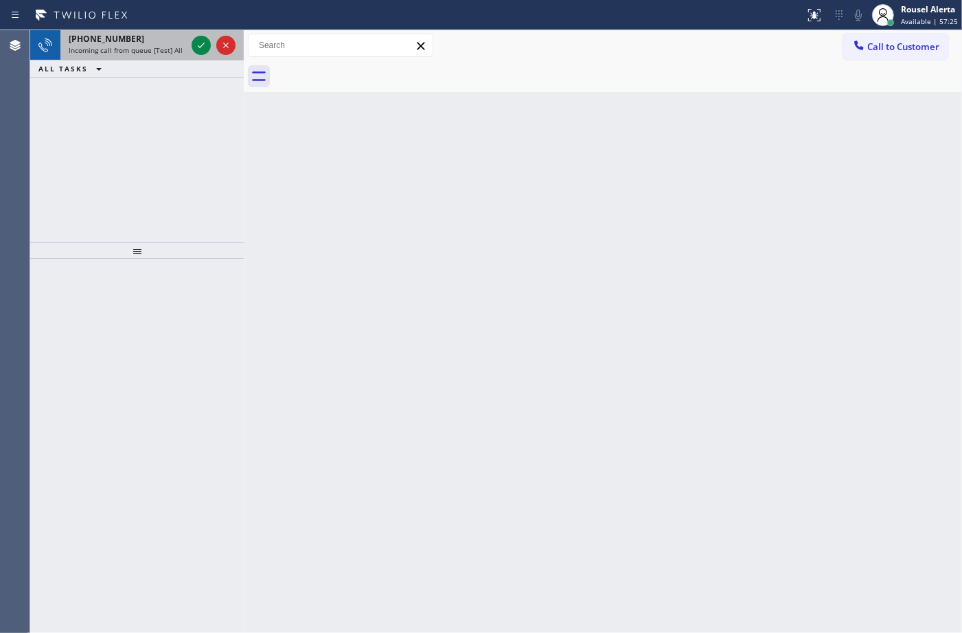
drag, startPoint x: 167, startPoint y: 45, endPoint x: 185, endPoint y: 45, distance: 18.5
click at [168, 45] on span "Incoming call from queue [Test] All" at bounding box center [126, 50] width 114 height 10
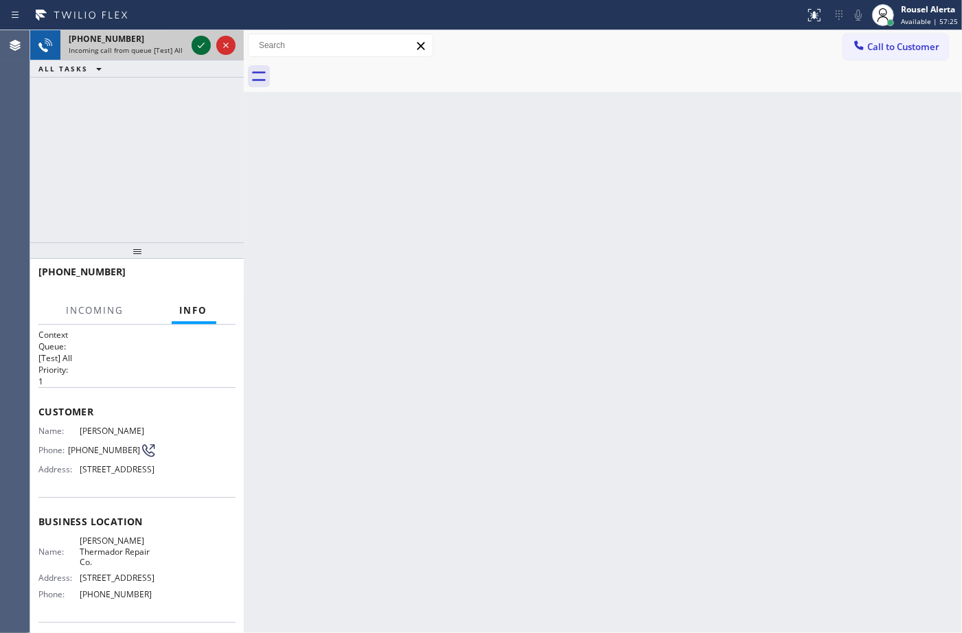
click at [196, 47] on icon at bounding box center [201, 45] width 16 height 16
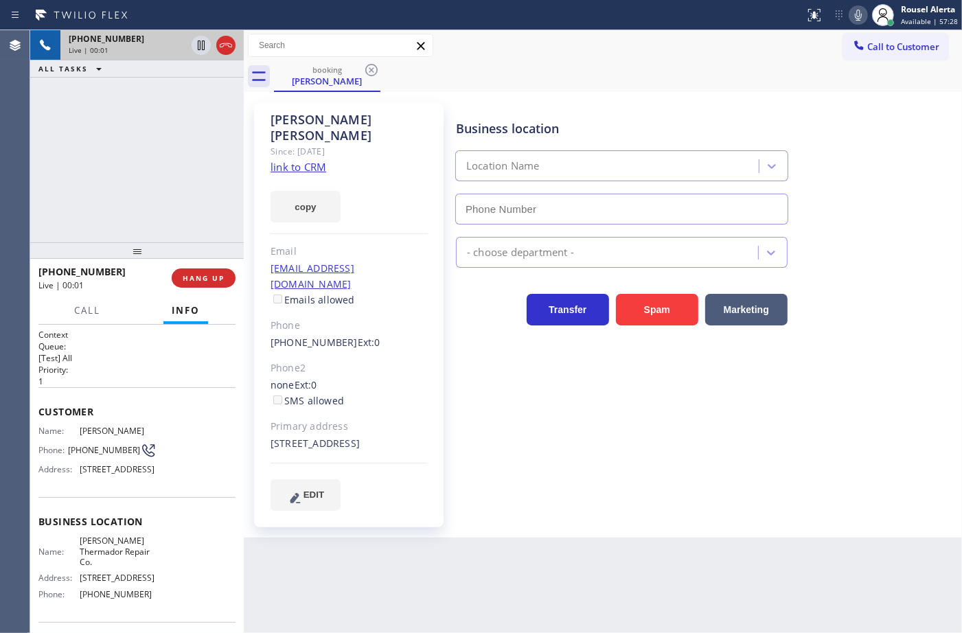
type input "(206) 309-6273"
click at [306, 160] on link "link to CRM" at bounding box center [298, 167] width 56 height 14
click at [196, 47] on icon at bounding box center [201, 45] width 16 height 16
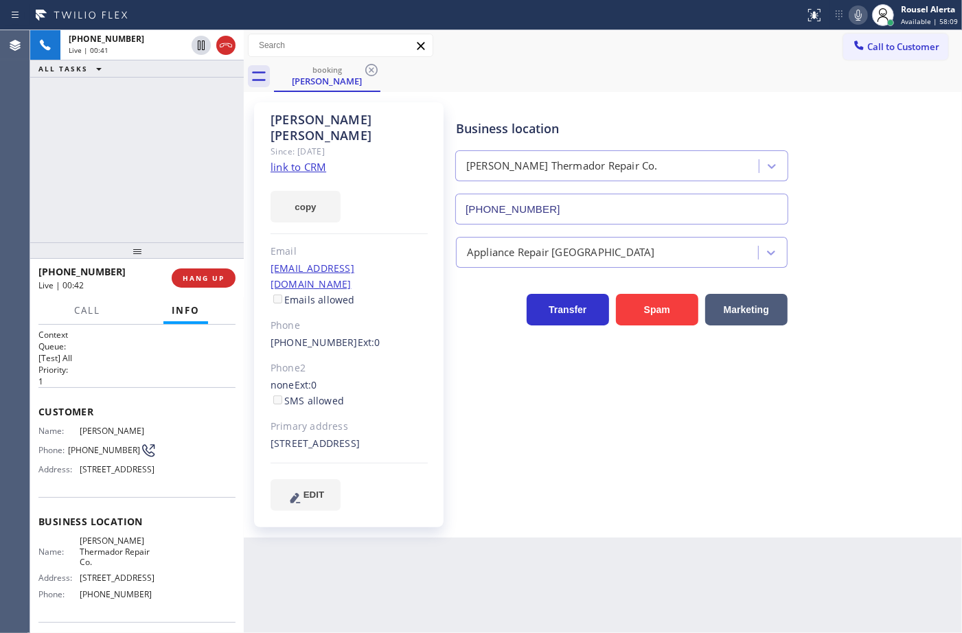
click at [860, 19] on icon at bounding box center [858, 15] width 7 height 11
click at [84, 311] on span "Call" at bounding box center [87, 310] width 26 height 12
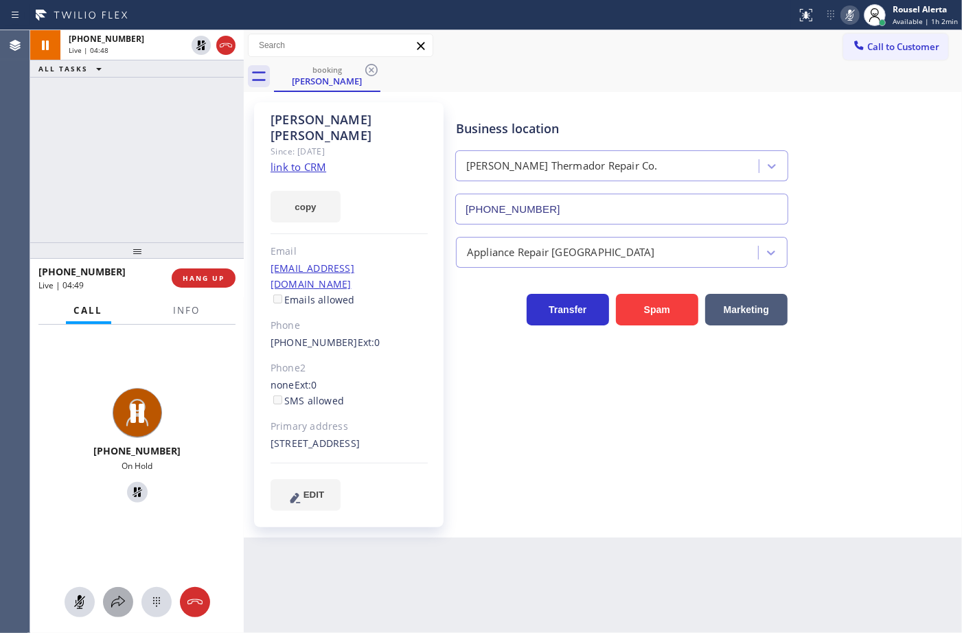
click at [110, 608] on icon at bounding box center [118, 602] width 16 height 16
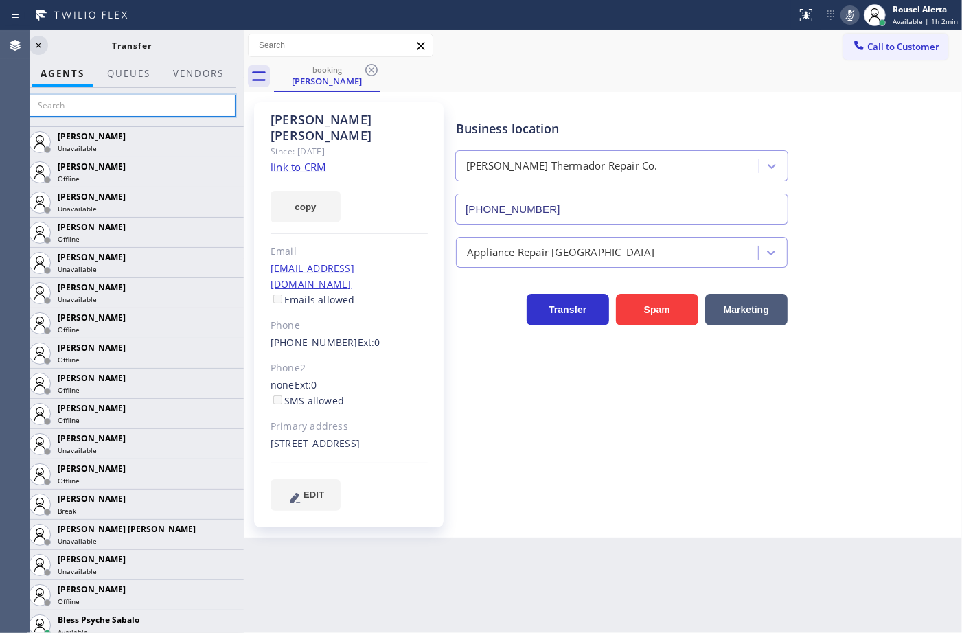
click at [102, 110] on input "text" at bounding box center [132, 106] width 207 height 22
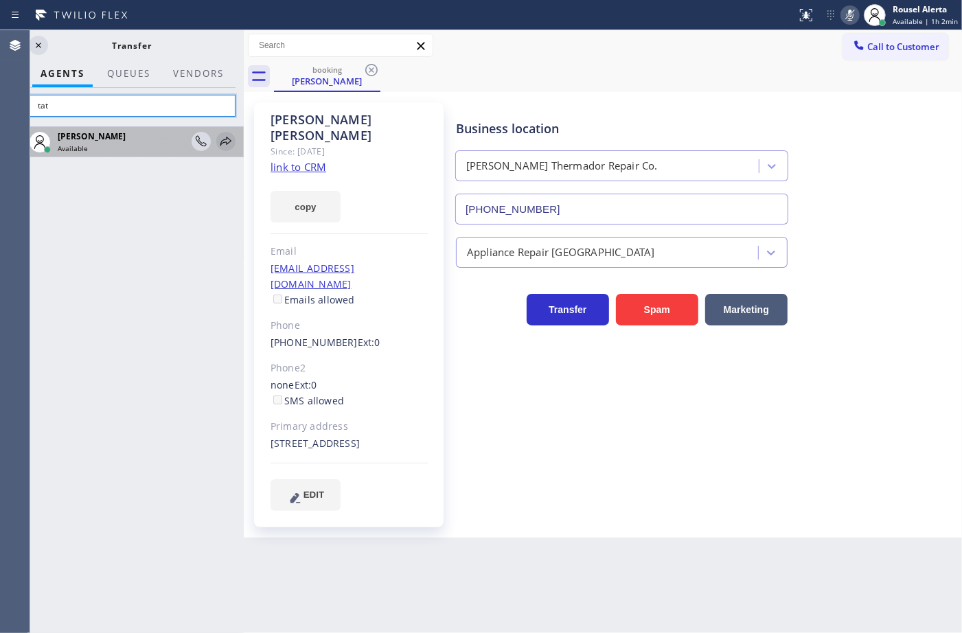
type input "tat"
click at [222, 141] on icon at bounding box center [225, 141] width 11 height 9
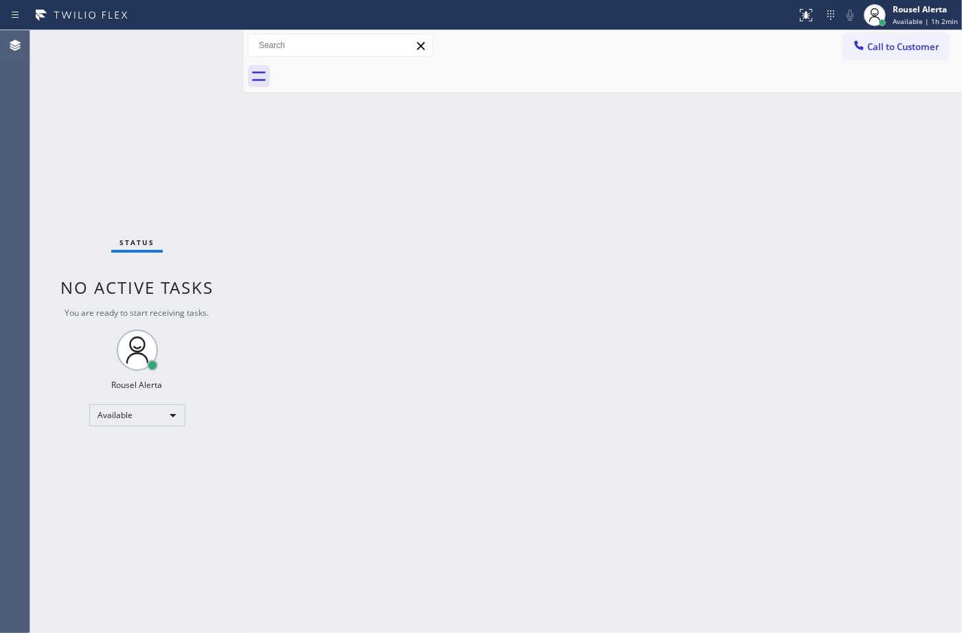
click at [192, 94] on div "Status No active tasks You are ready to start receiving tasks. Rousel Alerta Av…" at bounding box center [137, 331] width 214 height 603
click at [496, 320] on div "Back to Dashboard Change Sender ID Customers Technicians Select a contact Outbo…" at bounding box center [603, 331] width 718 height 603
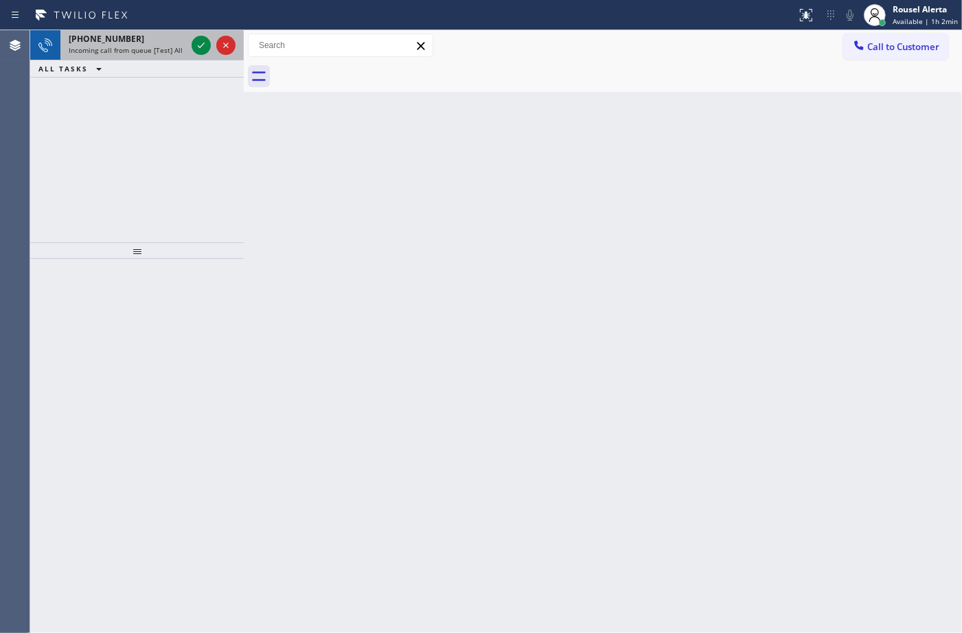
click at [154, 36] on div "+16306404884" at bounding box center [127, 39] width 117 height 12
drag, startPoint x: 345, startPoint y: 406, endPoint x: 360, endPoint y: 355, distance: 53.7
click at [349, 403] on div "Back to Dashboard Change Sender ID Customers Technicians Select a contact Outbo…" at bounding box center [603, 331] width 718 height 603
click at [148, 56] on div "+16306404884 Incoming call from queue [Test] All" at bounding box center [124, 45] width 128 height 30
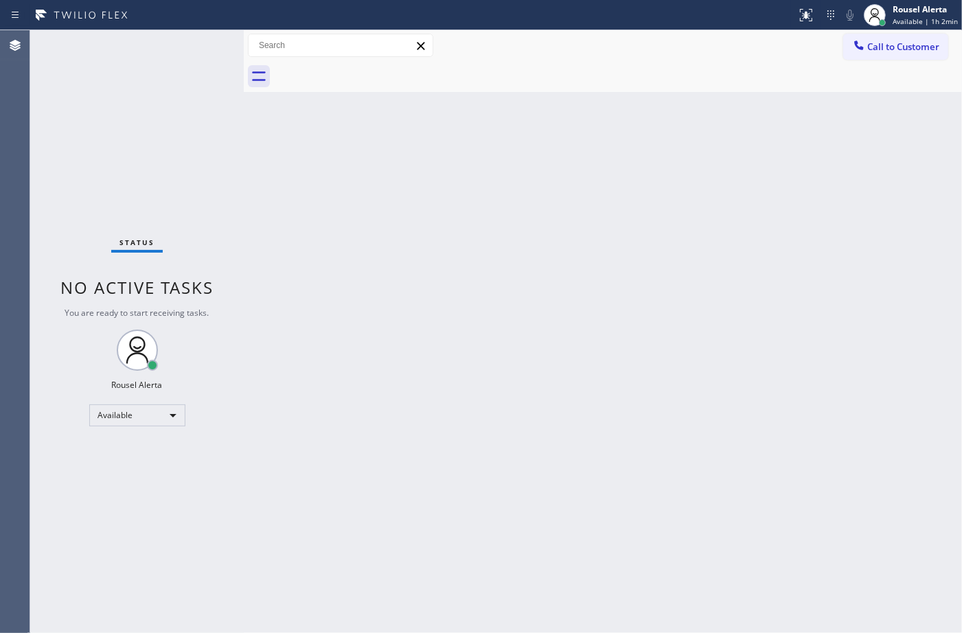
click at [137, 60] on div "Status No active tasks You are ready to start receiving tasks. Rousel Alerta Av…" at bounding box center [137, 331] width 214 height 603
click at [525, 310] on div "Back to Dashboard Change Sender ID Customers Technicians Select a contact Outbo…" at bounding box center [603, 331] width 718 height 603
click at [308, 196] on div "Back to Dashboard Change Sender ID Customers Technicians Select a contact Outbo…" at bounding box center [603, 331] width 718 height 603
click at [469, 398] on div "Back to Dashboard Change Sender ID Customers Technicians Select a contact Outbo…" at bounding box center [603, 331] width 718 height 603
click at [369, 257] on div "Back to Dashboard Change Sender ID Customers Technicians Select a contact Outbo…" at bounding box center [603, 331] width 718 height 603
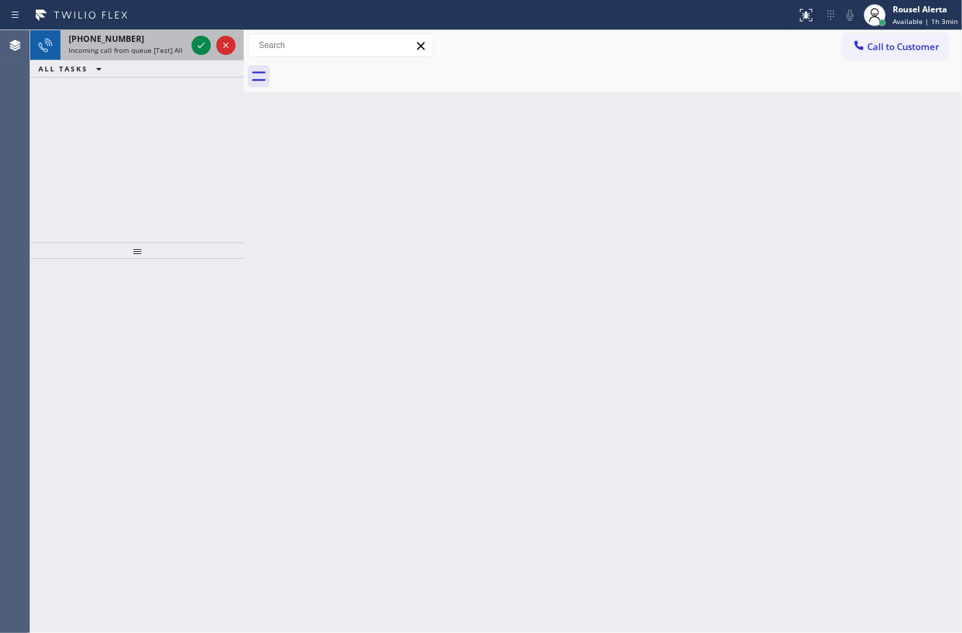
drag, startPoint x: 138, startPoint y: 34, endPoint x: 174, endPoint y: 51, distance: 39.6
click at [138, 34] on div "+14256636939" at bounding box center [127, 39] width 117 height 12
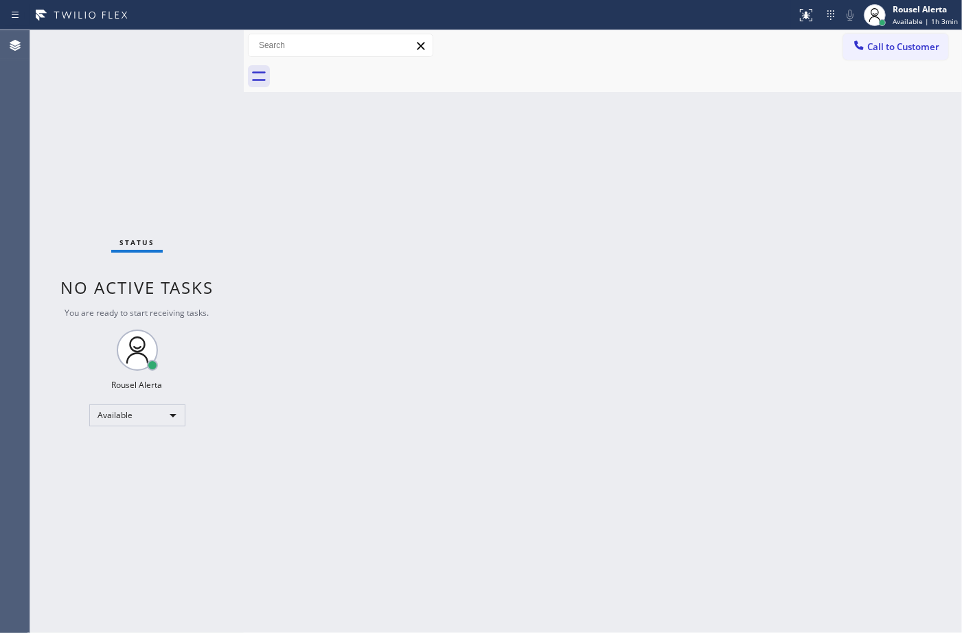
click at [207, 335] on div "Status No active tasks You are ready to start receiving tasks. Rousel Alerta Av…" at bounding box center [137, 331] width 214 height 603
click at [389, 376] on div "Back to Dashboard Change Sender ID Customers Technicians Select a contact Outbo…" at bounding box center [603, 331] width 718 height 603
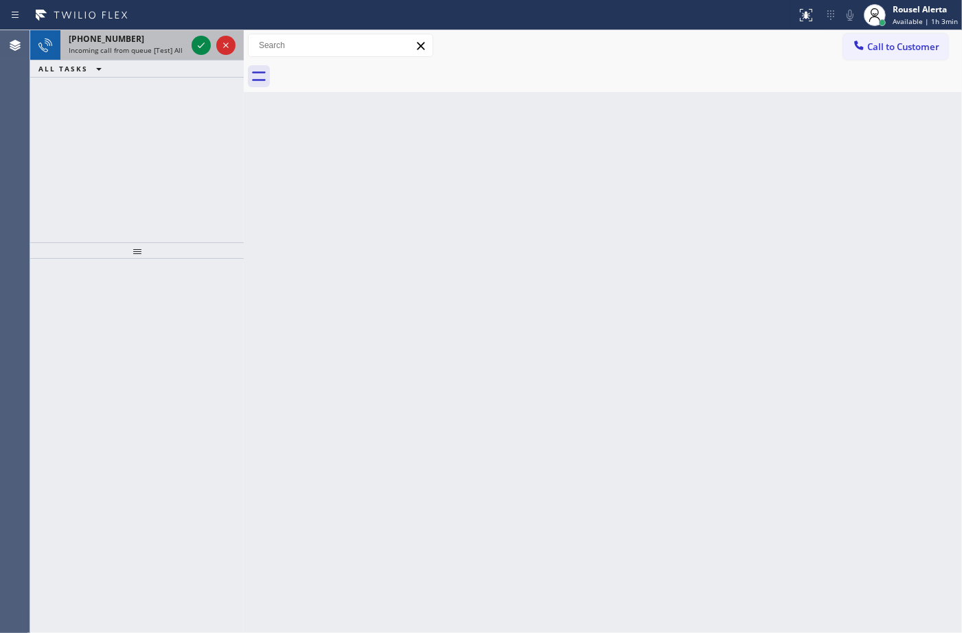
drag, startPoint x: 156, startPoint y: 32, endPoint x: 199, endPoint y: 35, distance: 43.3
click at [157, 33] on div "+15862777369" at bounding box center [127, 39] width 117 height 12
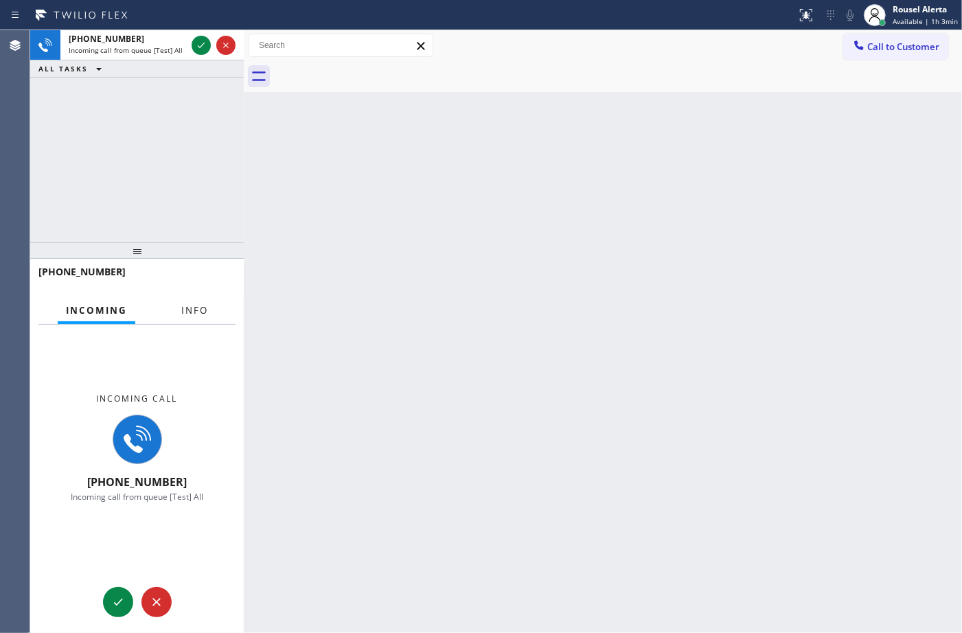
click at [189, 307] on span "Info" at bounding box center [194, 310] width 27 height 12
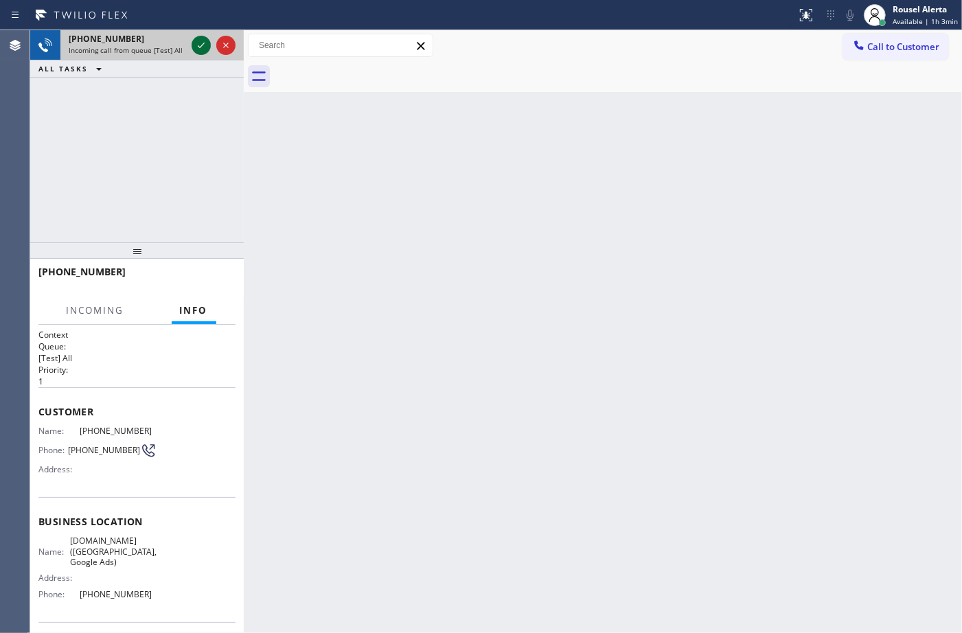
click at [197, 51] on icon at bounding box center [201, 45] width 16 height 16
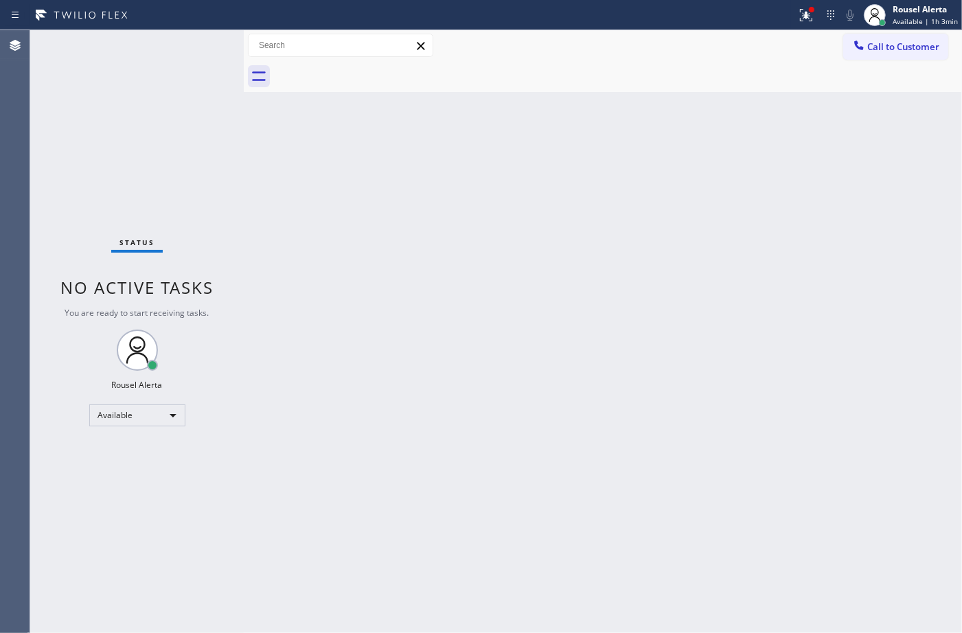
click at [163, 56] on div "Status No active tasks You are ready to start receiving tasks. Rousel Alerta Av…" at bounding box center [137, 331] width 214 height 603
click at [807, 3] on button at bounding box center [806, 15] width 30 height 30
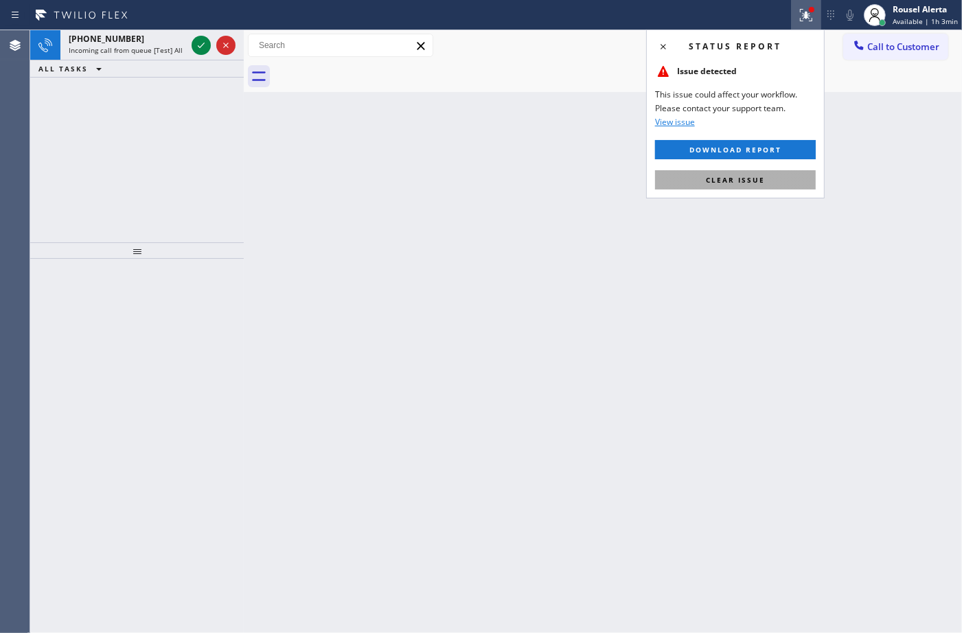
click at [754, 183] on span "Clear issue" at bounding box center [735, 180] width 59 height 10
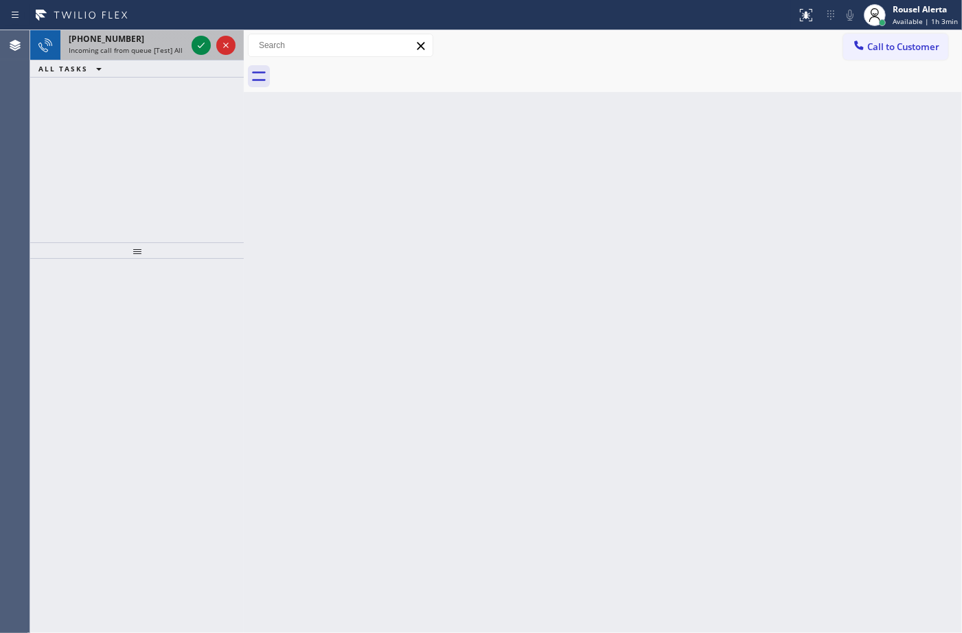
click at [180, 36] on div "+13037779089" at bounding box center [127, 39] width 117 height 12
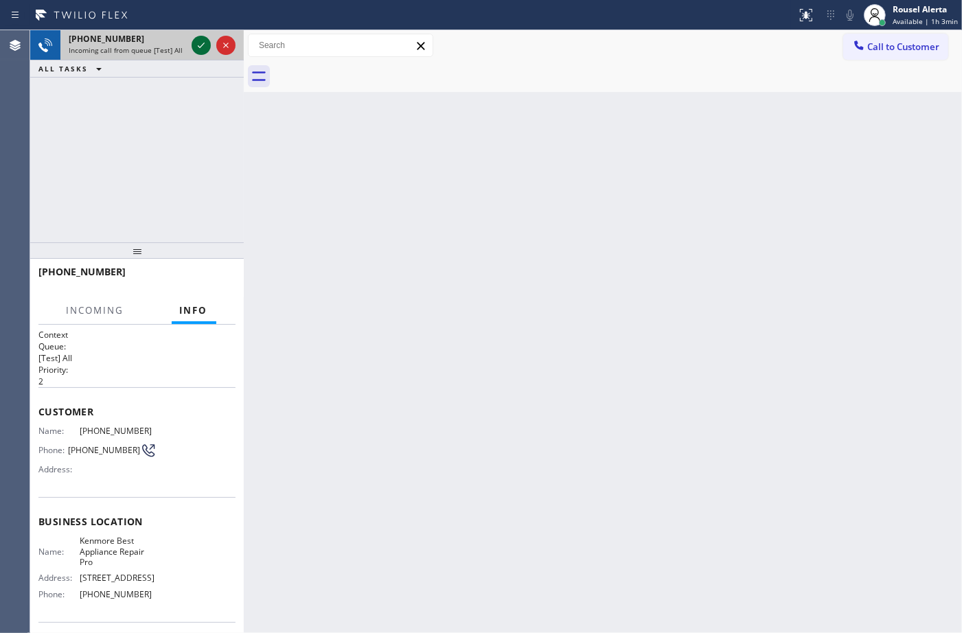
click at [203, 45] on icon at bounding box center [201, 45] width 16 height 16
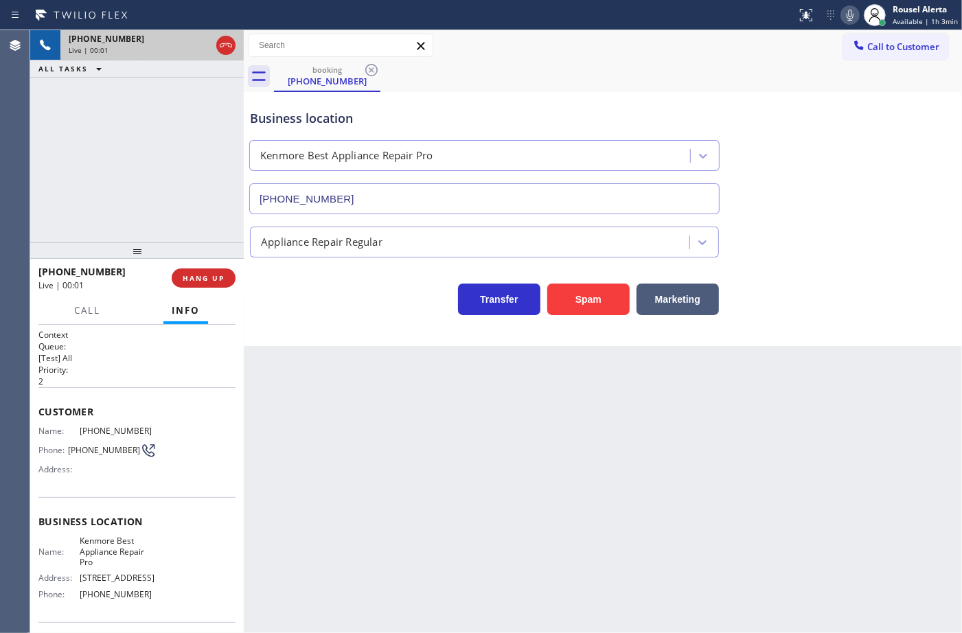
type input "(720) 408-2931"
click at [471, 458] on div "Back to Dashboard Change Sender ID Customers Technicians Select a contact Outbo…" at bounding box center [603, 331] width 718 height 603
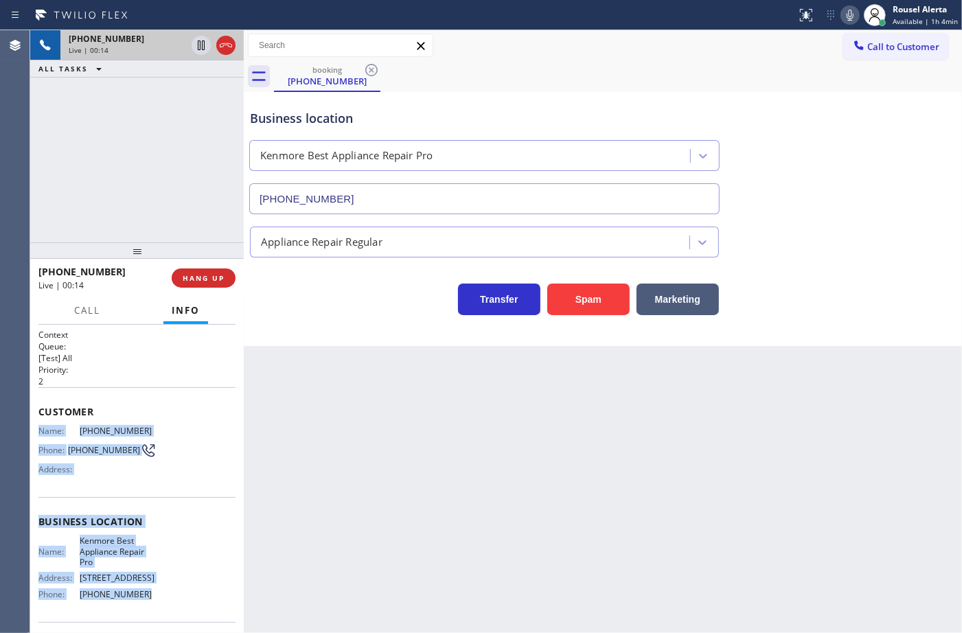
drag, startPoint x: 36, startPoint y: 426, endPoint x: 163, endPoint y: 590, distance: 207.6
click at [163, 590] on div "Context Queue: [Test] All Priority: 2 Customer Name: (303) 777-9089 Phone: (303…" at bounding box center [137, 479] width 214 height 308
copy div "Name: (303) 777-9089 Phone: (303) 777-9089 Address: Business location Name: Ken…"
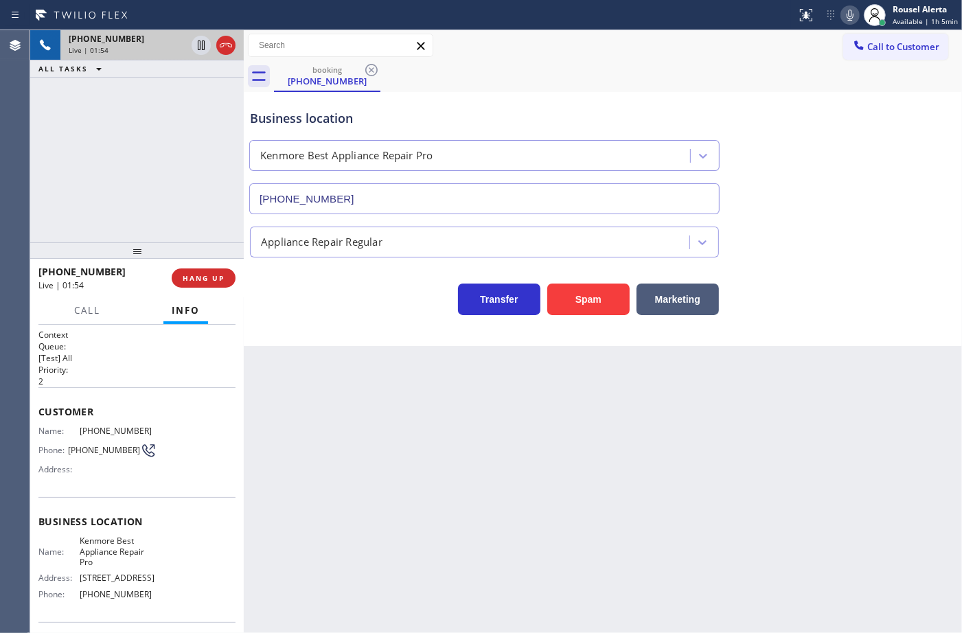
click at [220, 187] on div "+13037779089 Live | 01:54 ALL TASKS ALL TASKS ACTIVE TASKS TASKS IN WRAP UP" at bounding box center [137, 136] width 214 height 212
click at [203, 55] on div at bounding box center [213, 45] width 49 height 30
click at [848, 14] on icon at bounding box center [850, 15] width 16 height 16
click at [203, 39] on icon at bounding box center [201, 45] width 16 height 16
drag, startPoint x: 119, startPoint y: 113, endPoint x: 145, endPoint y: 127, distance: 29.5
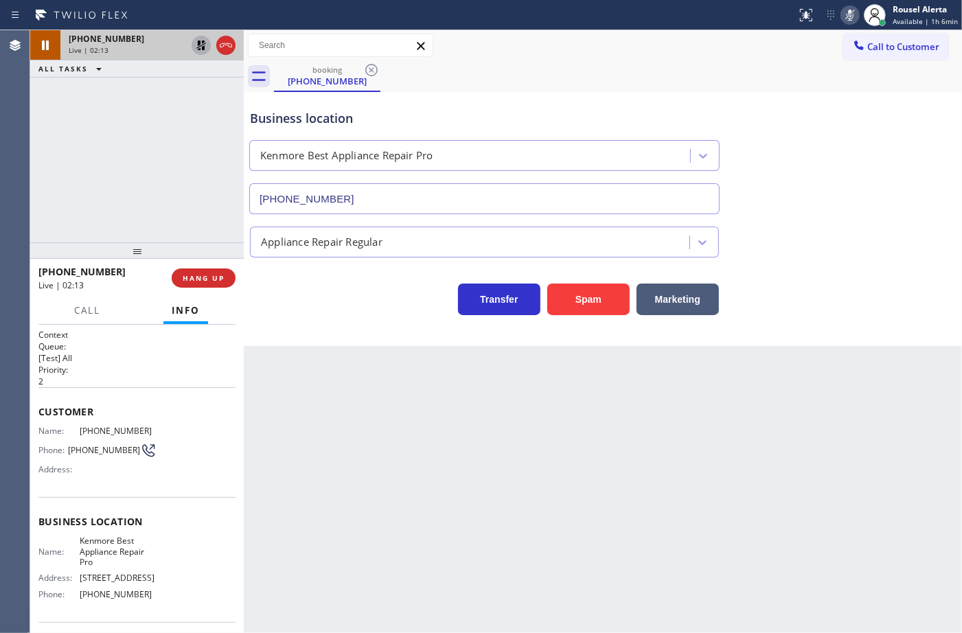
click at [119, 113] on div "+13037779089 Live | 02:13 ALL TASKS ALL TASKS ACTIVE TASKS TASKS IN WRAP UP" at bounding box center [137, 136] width 214 height 212
click at [201, 143] on div "+13037779089 Live | 03:46 ALL TASKS ALL TASKS ACTIVE TASKS TASKS IN WRAP UP" at bounding box center [137, 136] width 214 height 212
click at [200, 48] on icon at bounding box center [201, 46] width 10 height 10
click at [848, 9] on icon at bounding box center [850, 15] width 16 height 16
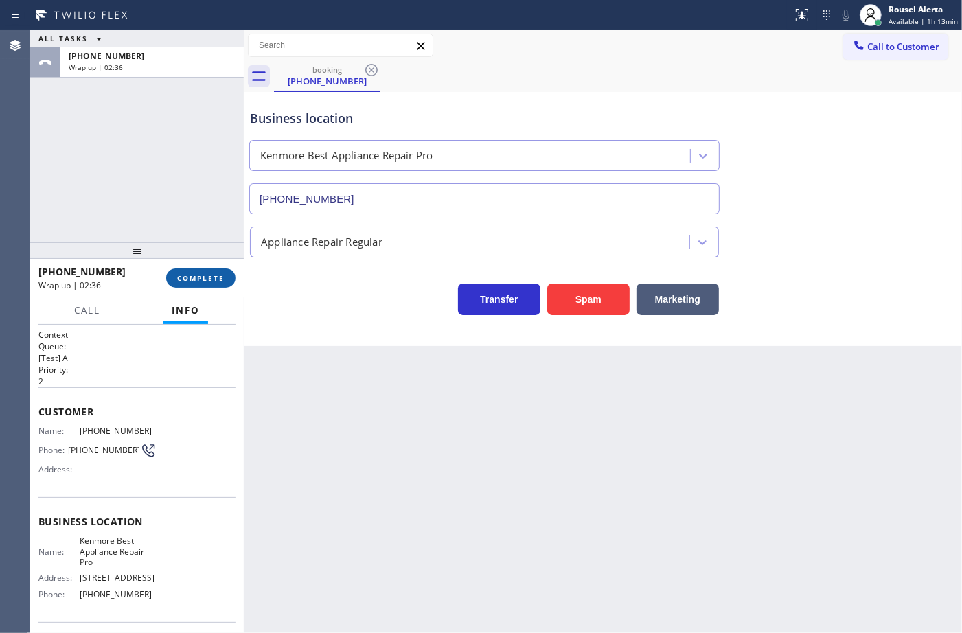
click at [197, 278] on span "COMPLETE" at bounding box center [200, 278] width 47 height 10
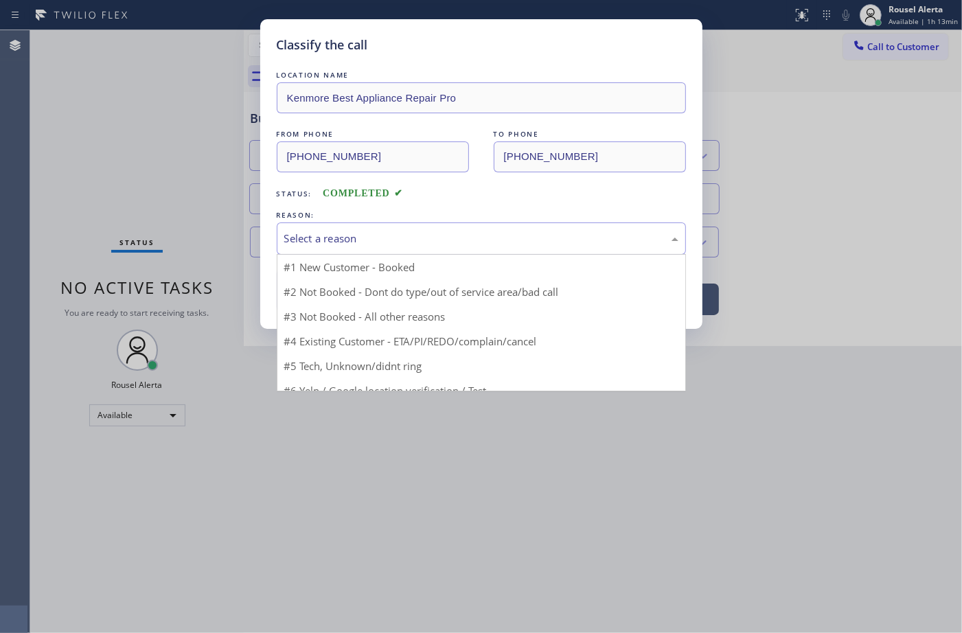
click at [351, 235] on div "Select a reason" at bounding box center [481, 239] width 394 height 16
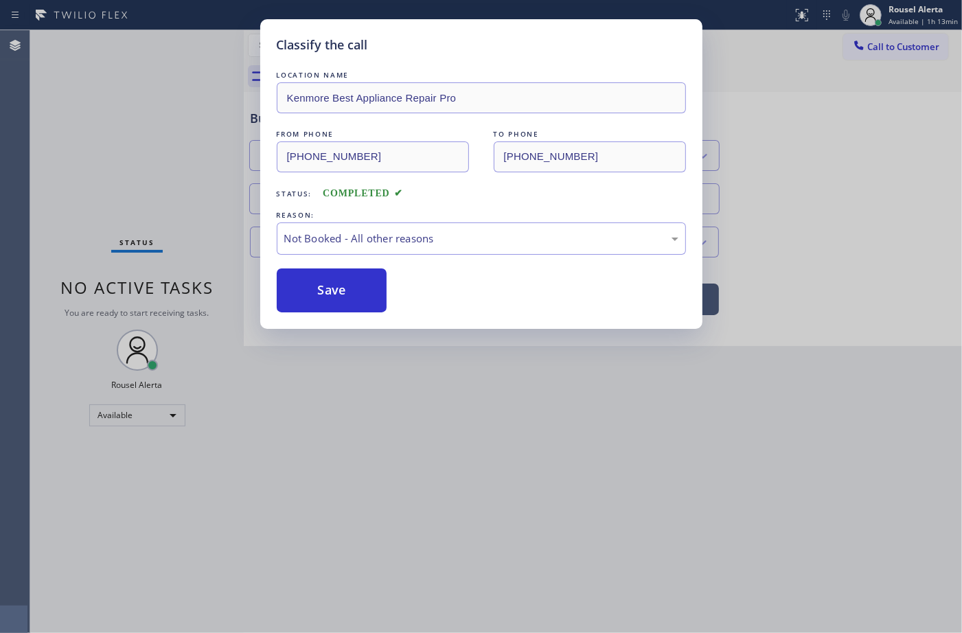
drag, startPoint x: 354, startPoint y: 290, endPoint x: 913, endPoint y: 247, distance: 560.5
click at [354, 290] on button "Save" at bounding box center [332, 290] width 111 height 44
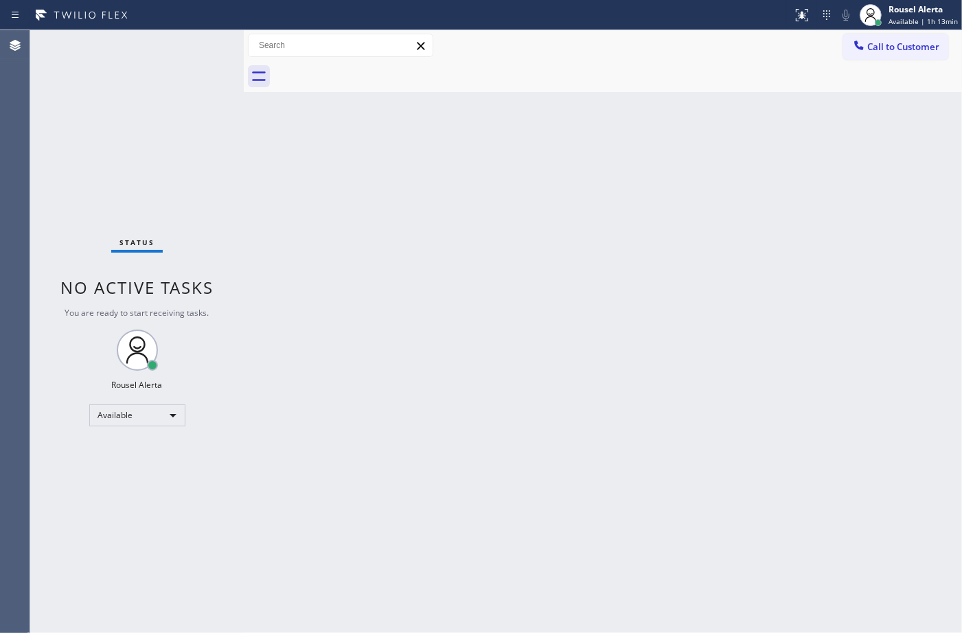
click at [643, 218] on div "Back to Dashboard Change Sender ID Customers Technicians Select a contact Outbo…" at bounding box center [603, 331] width 718 height 603
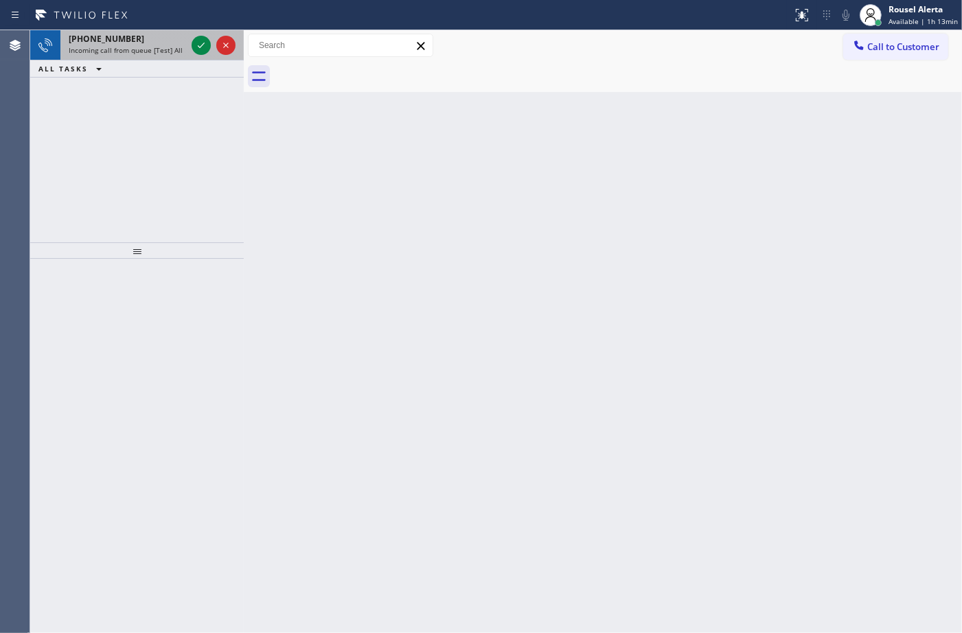
click at [136, 55] on div "+18184436771 Incoming call from queue [Test] All" at bounding box center [124, 45] width 128 height 30
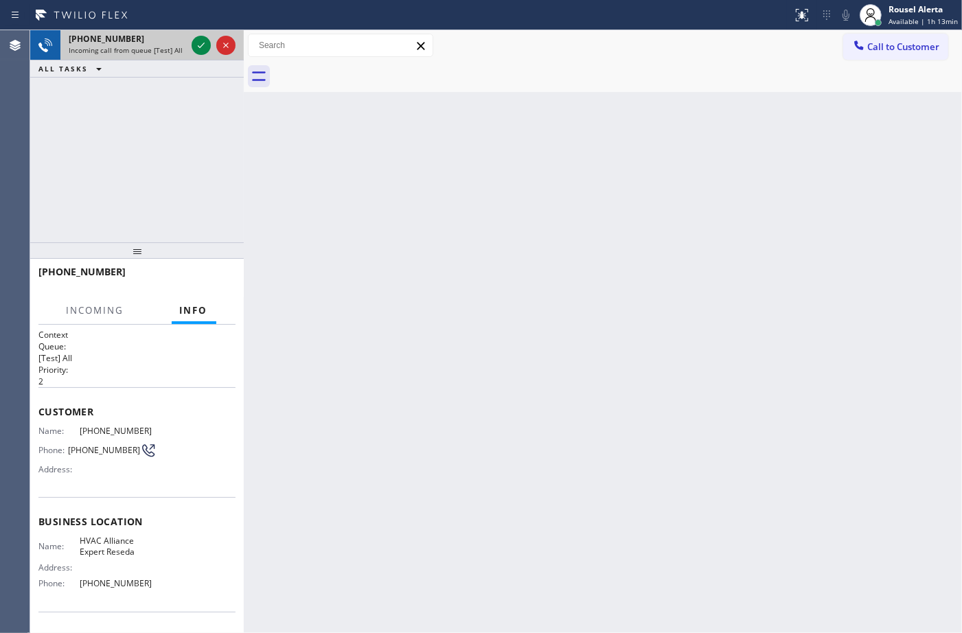
click at [187, 38] on div "+18184436771 Incoming call from queue [Test] All" at bounding box center [124, 45] width 128 height 30
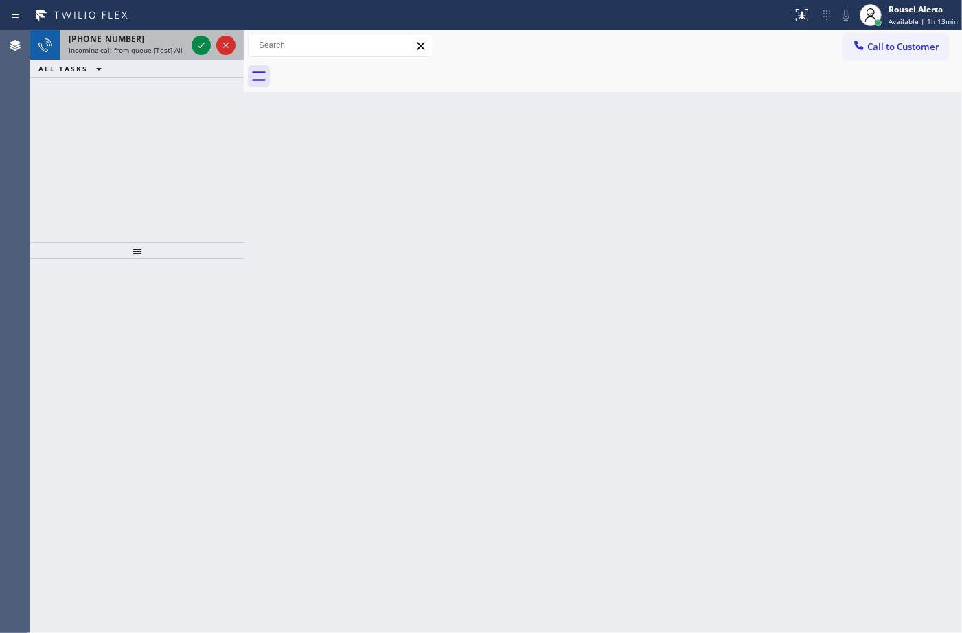
click at [148, 39] on div "[PHONE_NUMBER]" at bounding box center [127, 39] width 117 height 12
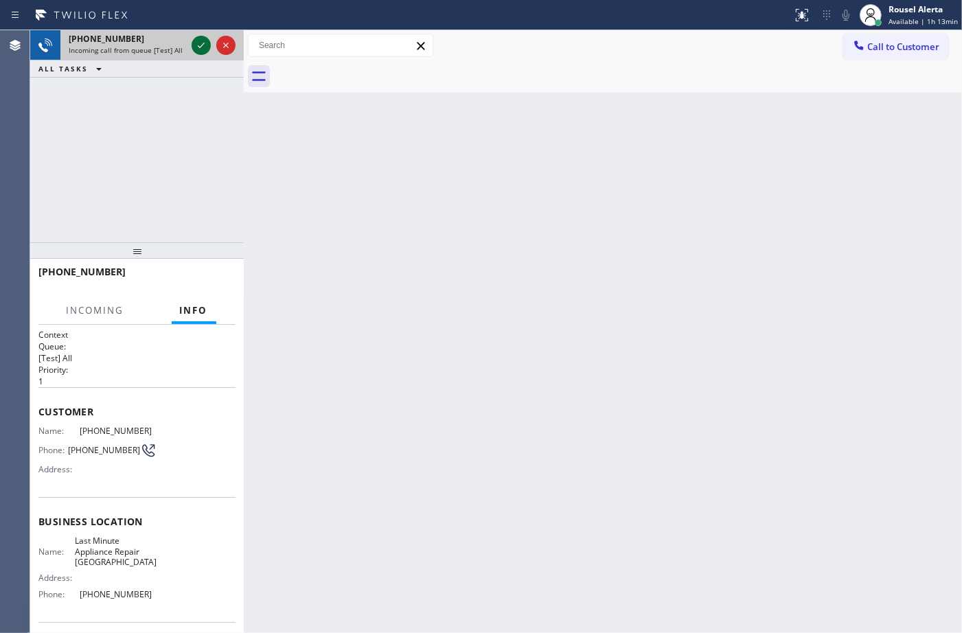
click at [193, 43] on icon at bounding box center [201, 45] width 16 height 16
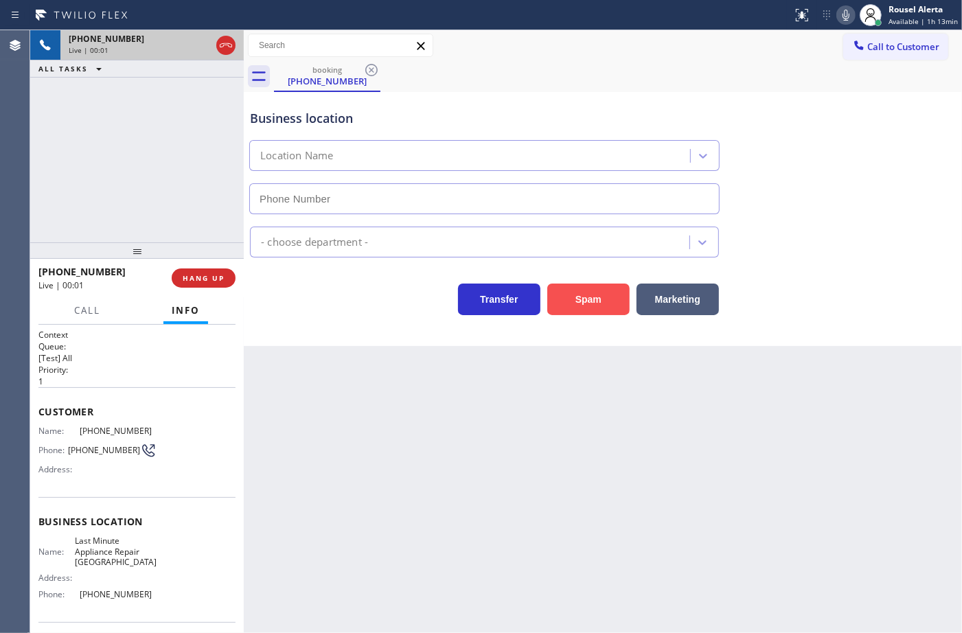
type input "(510) 781-9338"
click at [580, 289] on button "Spam" at bounding box center [588, 300] width 82 height 32
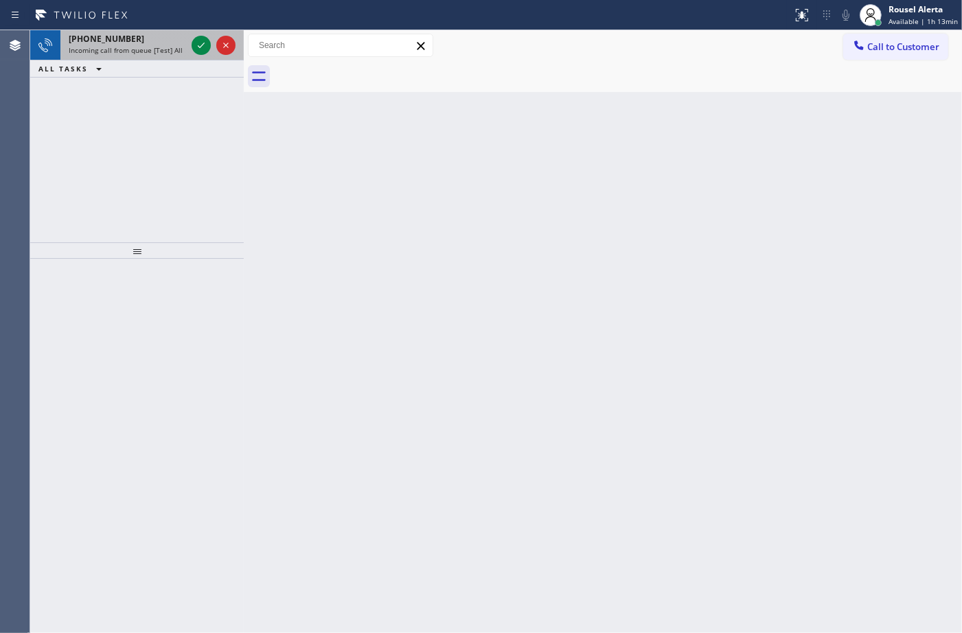
drag, startPoint x: 148, startPoint y: 39, endPoint x: 192, endPoint y: 58, distance: 48.0
click at [153, 43] on div "+13109383132" at bounding box center [127, 39] width 117 height 12
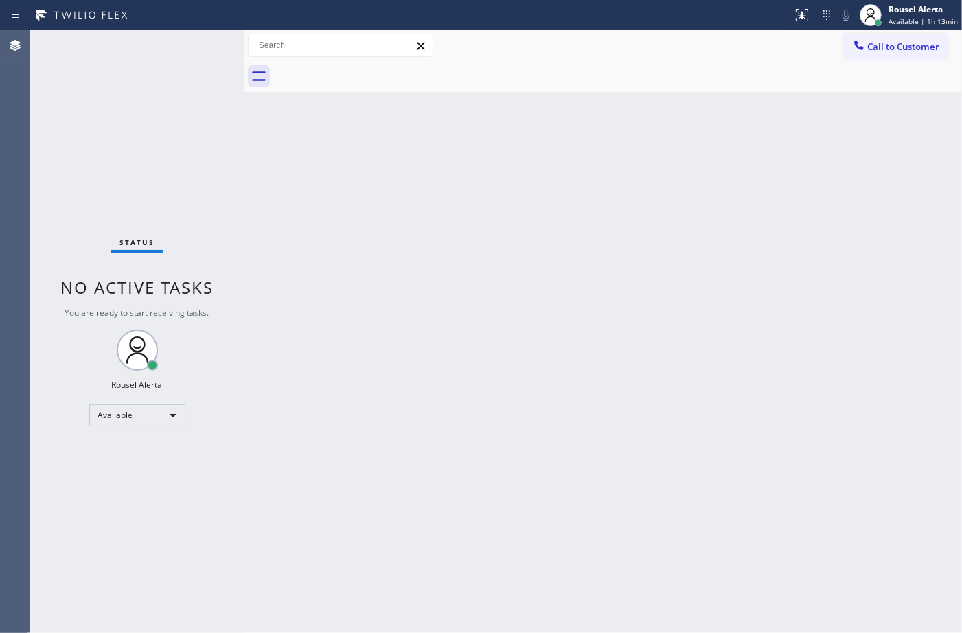
click at [468, 351] on div "Back to Dashboard Change Sender ID Customers Technicians Select a contact Outbo…" at bounding box center [603, 331] width 718 height 603
click at [435, 351] on div "Back to Dashboard Change Sender ID Customers Technicians Select a contact Outbo…" at bounding box center [603, 331] width 718 height 603
click at [502, 375] on div "Back to Dashboard Change Sender ID Customers Technicians Select a contact Outbo…" at bounding box center [603, 331] width 718 height 603
drag, startPoint x: 196, startPoint y: 96, endPoint x: 472, endPoint y: 96, distance: 276.0
click at [196, 96] on div "Status No active tasks You are ready to start receiving tasks. Rousel Alerta Av…" at bounding box center [137, 331] width 214 height 603
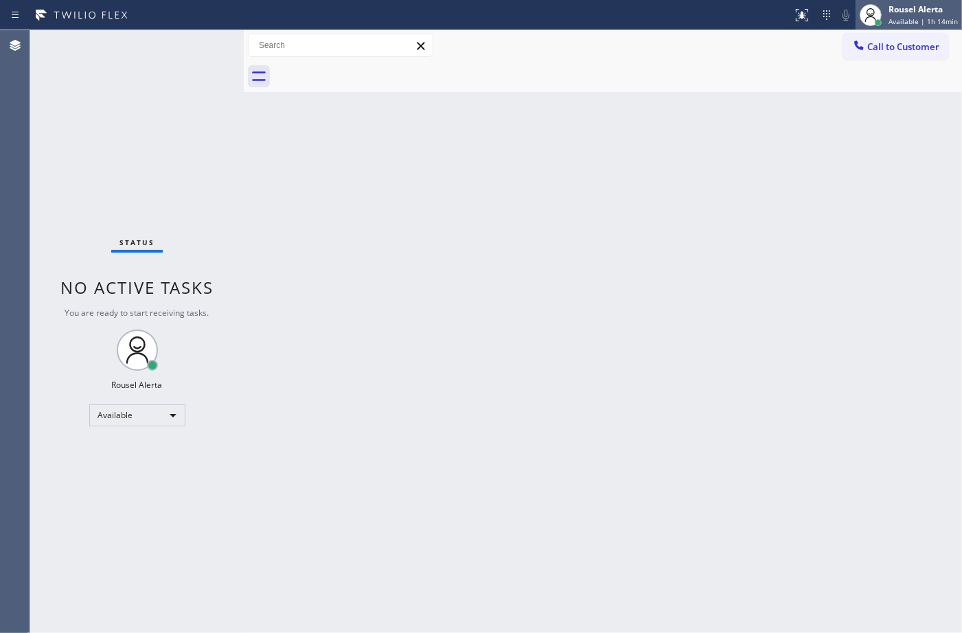
click at [897, 14] on div "Rousel Alerta" at bounding box center [922, 9] width 69 height 12
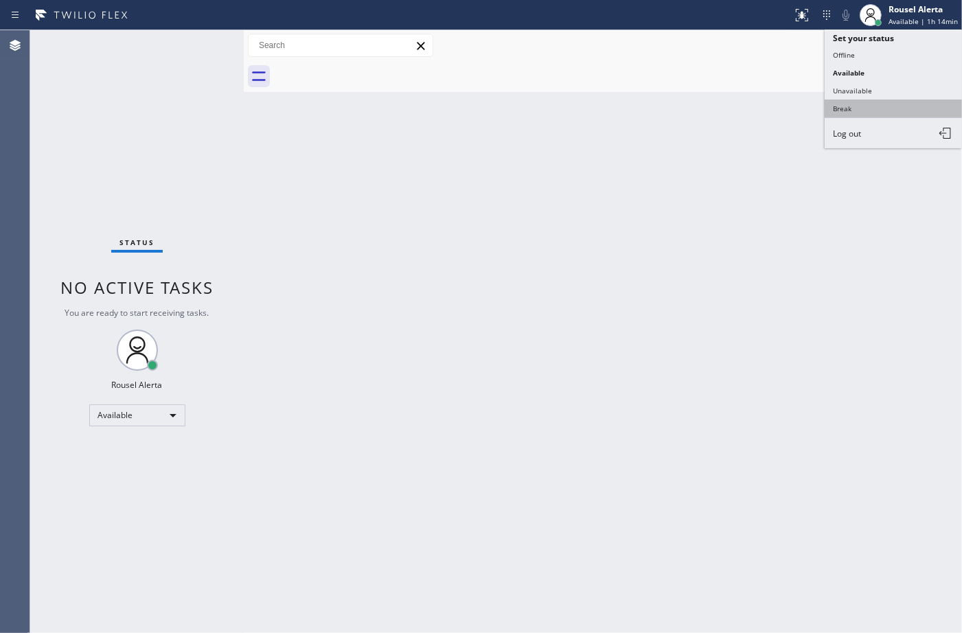
click at [887, 103] on button "Break" at bounding box center [893, 109] width 137 height 18
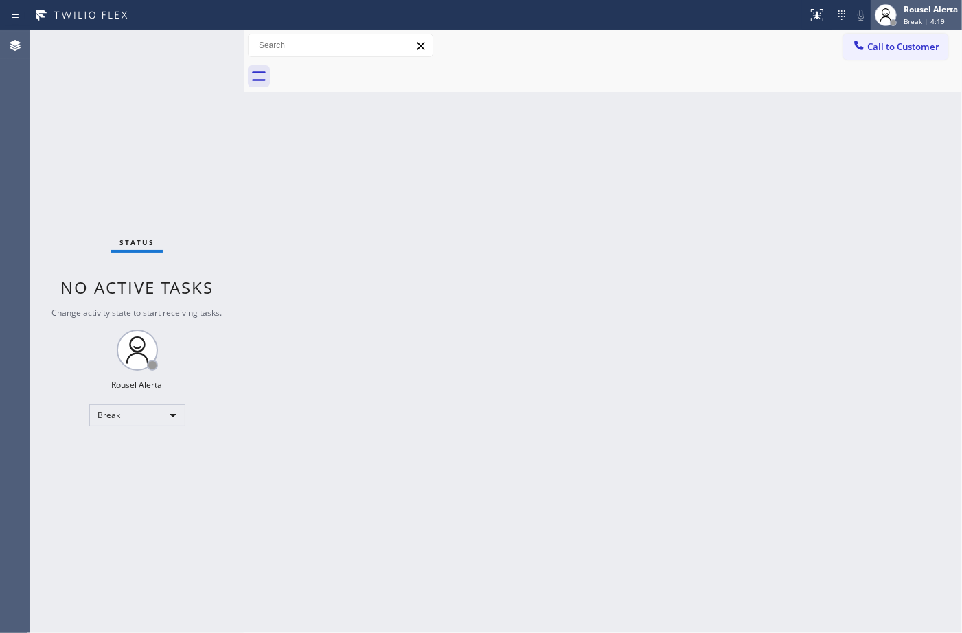
click at [905, 16] on span "Break | 4:19" at bounding box center [923, 21] width 41 height 10
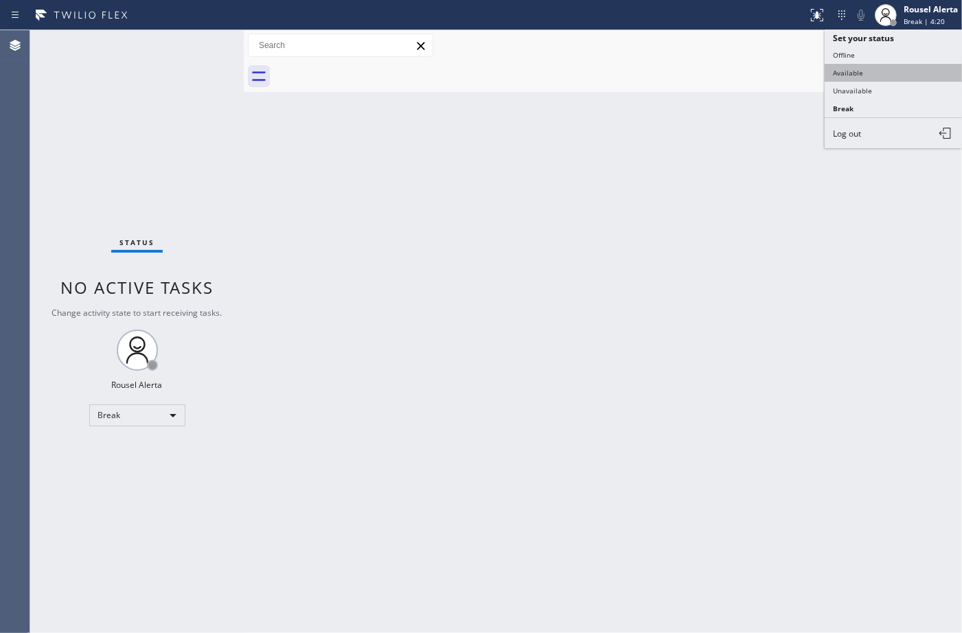
click at [897, 69] on button "Available" at bounding box center [893, 73] width 137 height 18
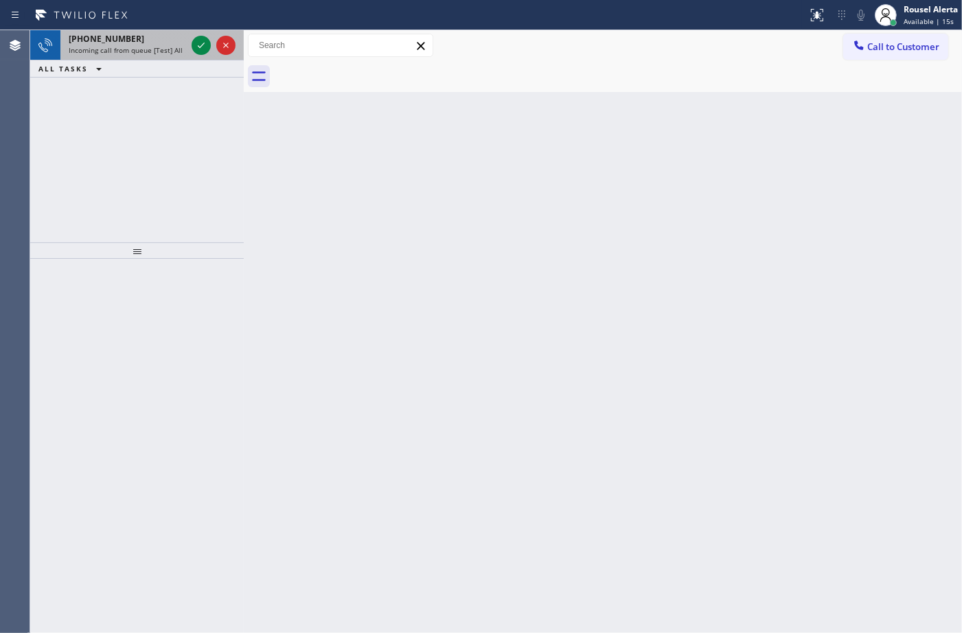
click at [163, 39] on div "+18182777740" at bounding box center [127, 39] width 117 height 12
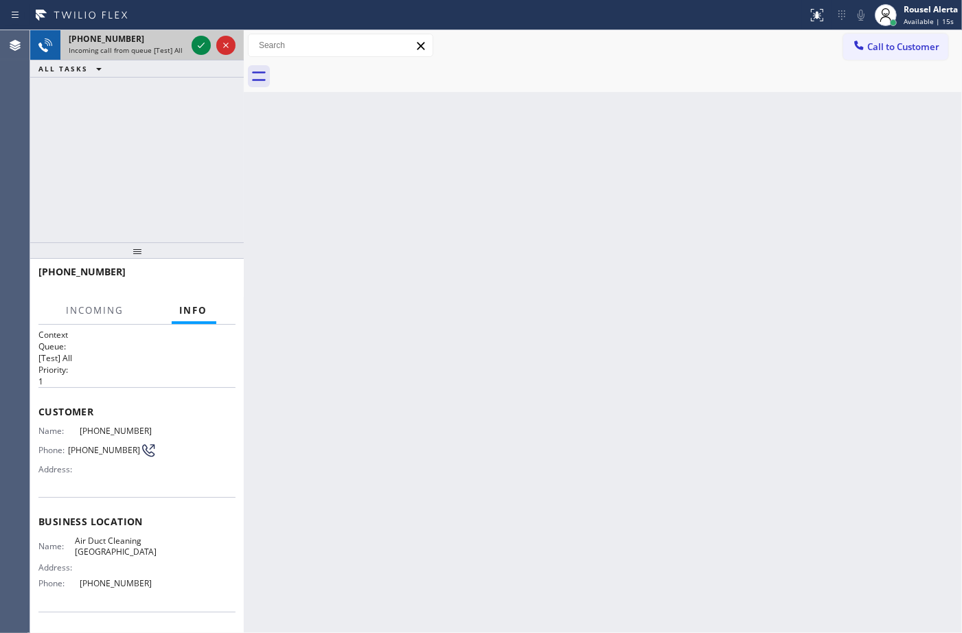
click at [190, 47] on div at bounding box center [213, 45] width 49 height 30
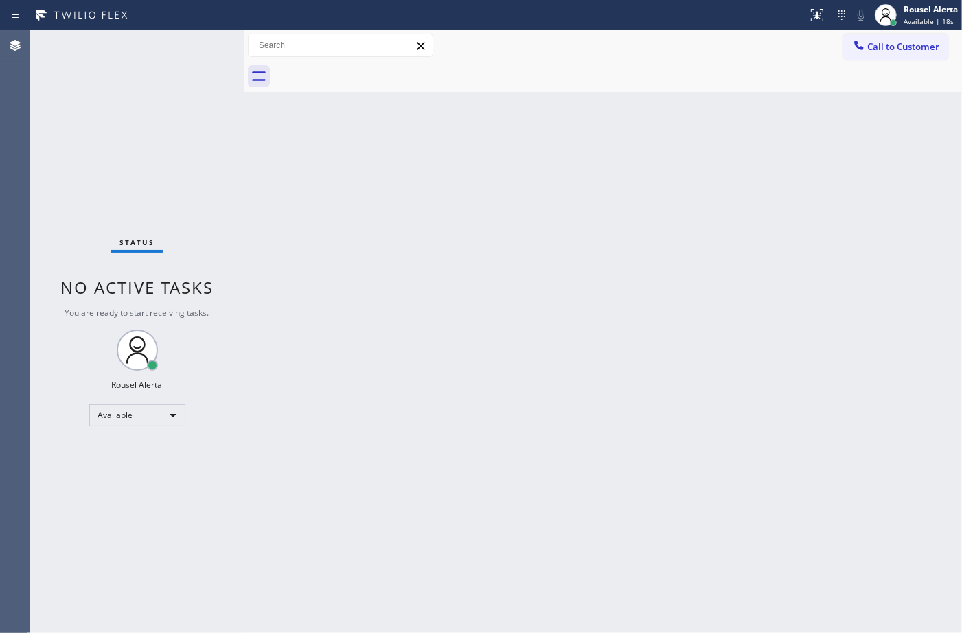
click at [196, 47] on div "Status No active tasks You are ready to start receiving tasks. Rousel Alerta Av…" at bounding box center [137, 331] width 214 height 603
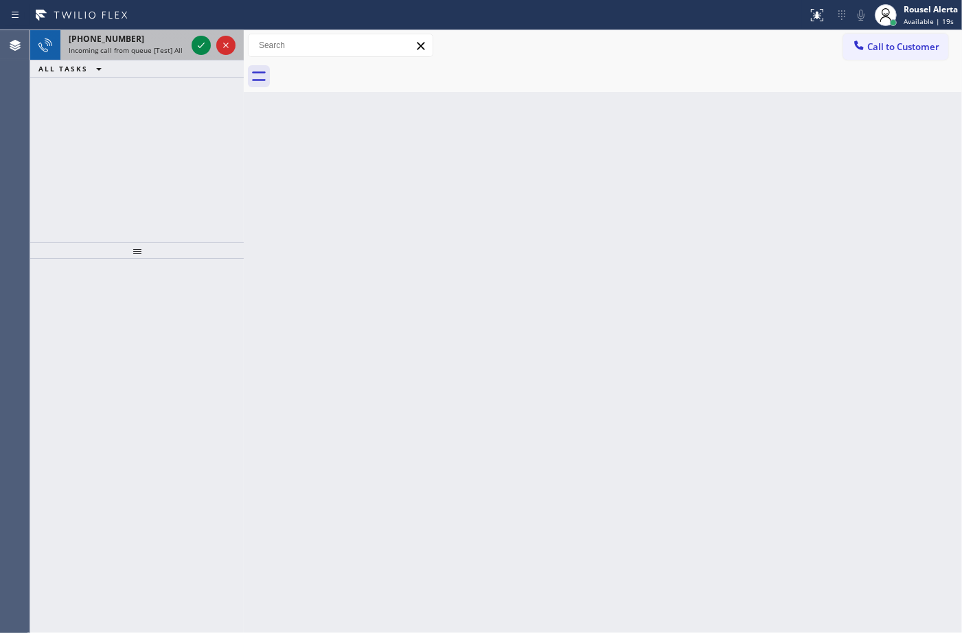
click at [155, 38] on div "+14155878915" at bounding box center [127, 39] width 117 height 12
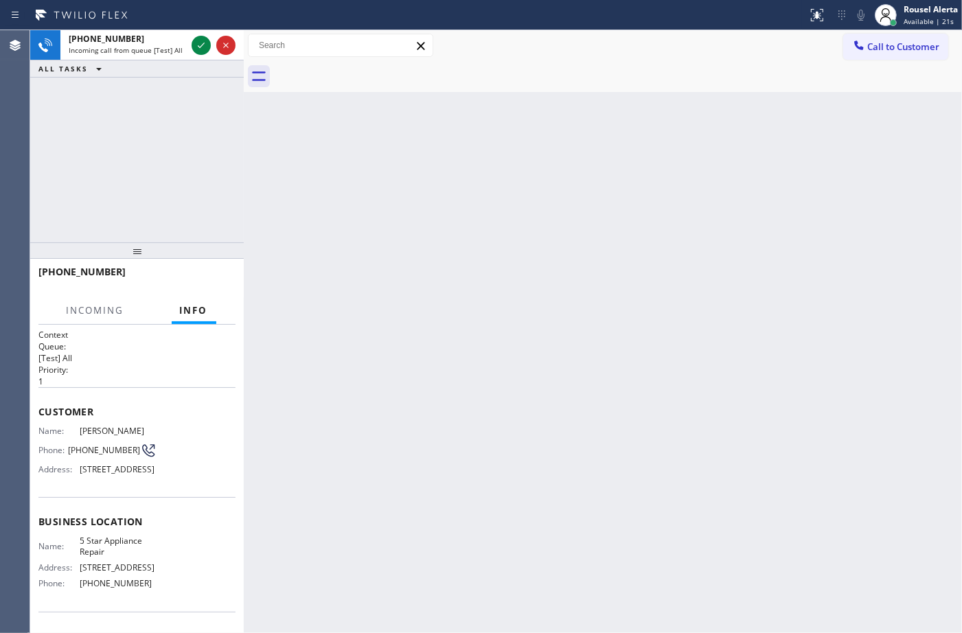
click at [361, 287] on div "Back to Dashboard Change Sender ID Customers Technicians Select a contact Outbo…" at bounding box center [603, 331] width 718 height 603
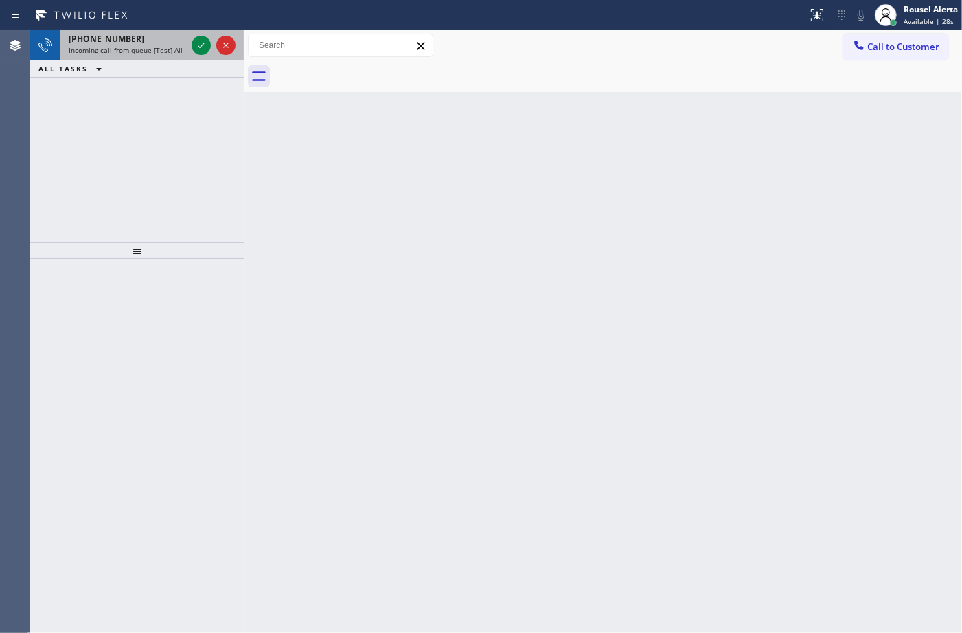
click at [146, 29] on div "Status report No issues detected If you experience an issue, please download th…" at bounding box center [481, 15] width 962 height 30
click at [168, 43] on div "+16098133255" at bounding box center [127, 39] width 117 height 12
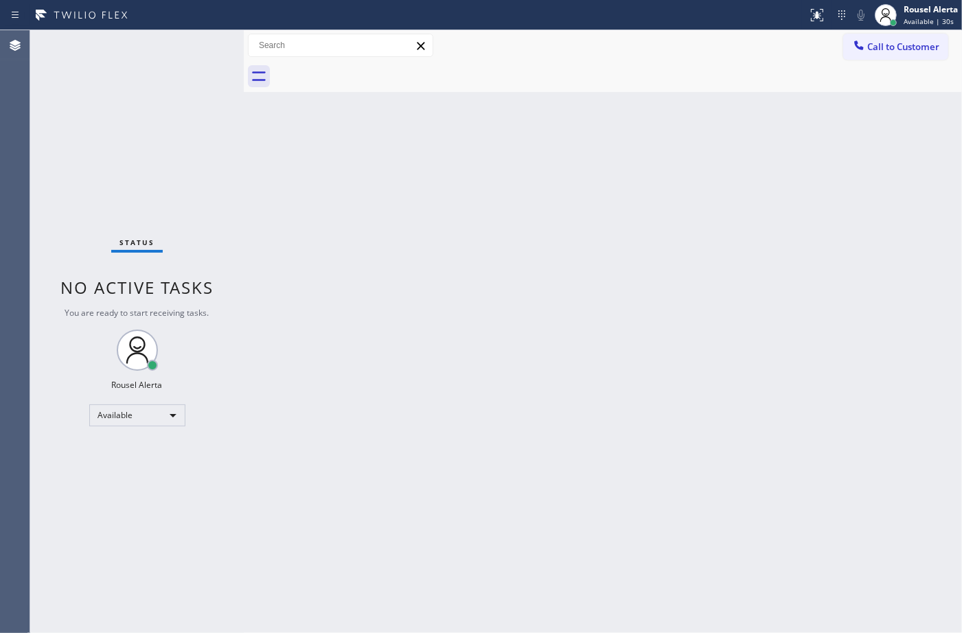
click at [194, 46] on div "Status No active tasks You are ready to start receiving tasks. Rousel Alerta Av…" at bounding box center [137, 331] width 214 height 603
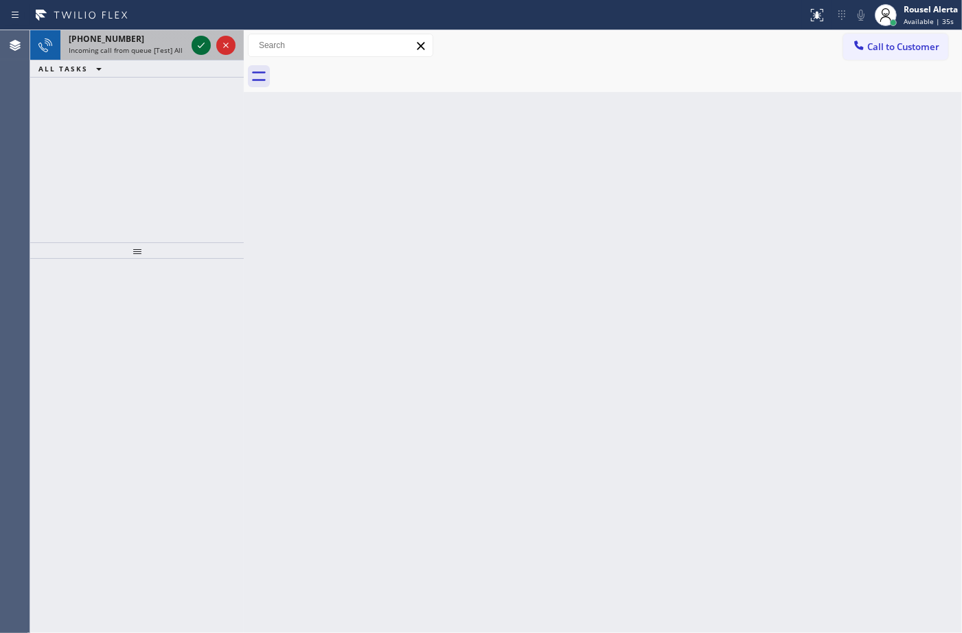
click at [207, 52] on icon at bounding box center [201, 45] width 16 height 16
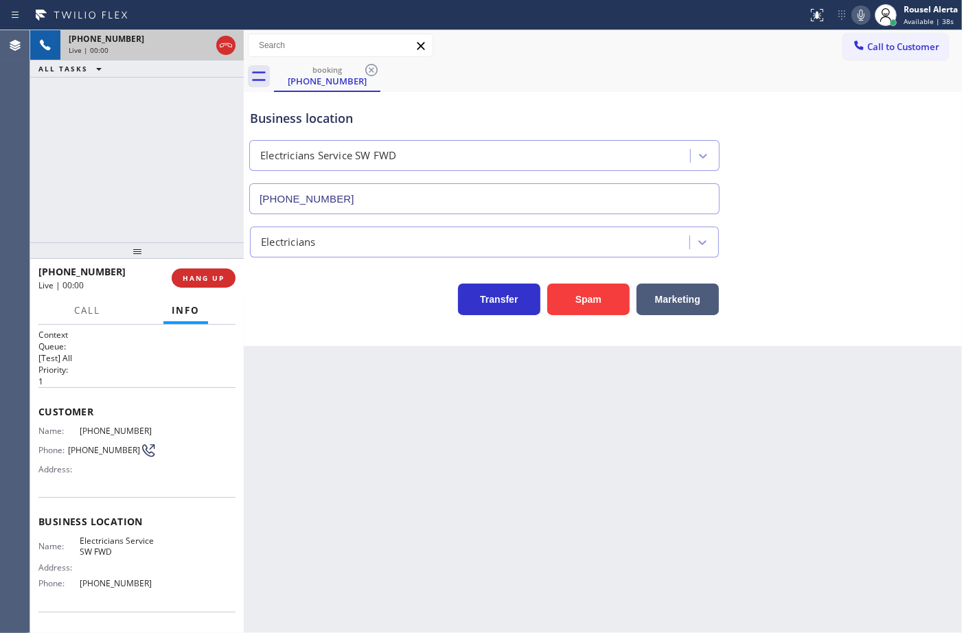
type input "[PHONE_NUMBER]"
click at [596, 306] on button "Spam" at bounding box center [588, 300] width 82 height 32
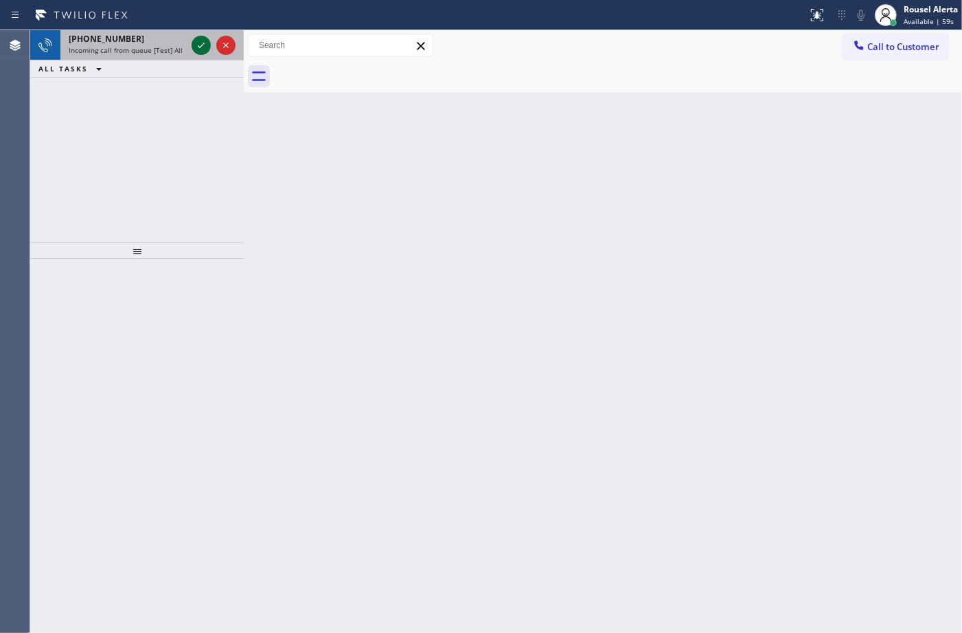
click at [198, 43] on icon at bounding box center [201, 45] width 16 height 16
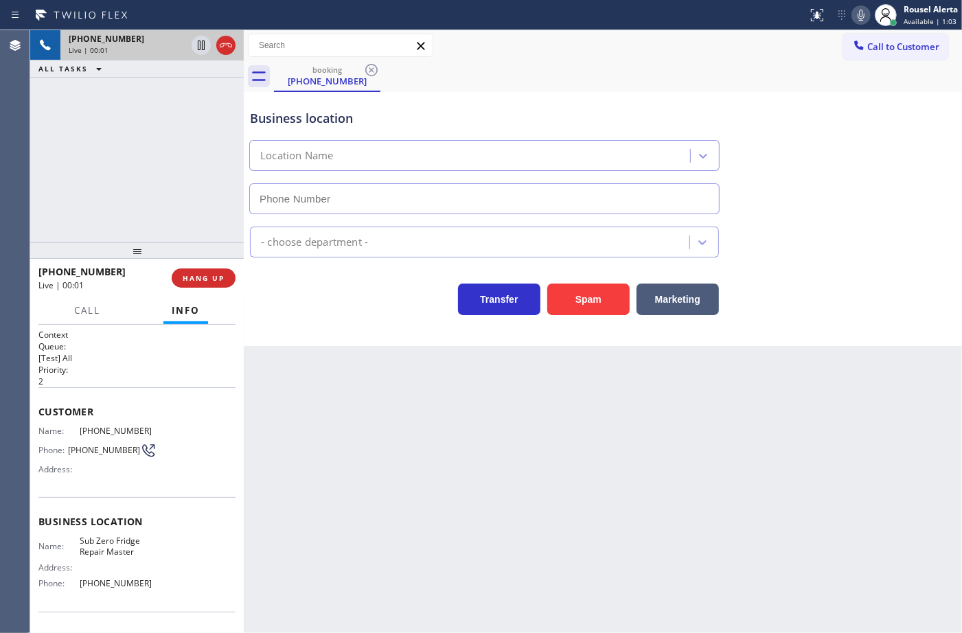
type input "(973) 791-5211"
click at [571, 311] on button "Spam" at bounding box center [588, 300] width 82 height 32
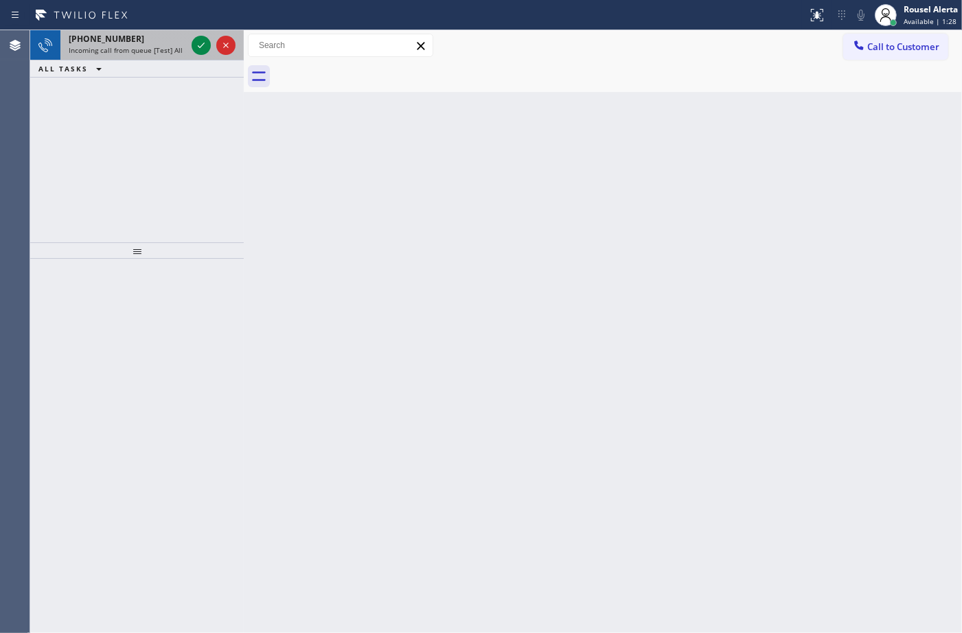
click at [161, 50] on span "Incoming call from queue [Test] All" at bounding box center [126, 50] width 114 height 10
click at [141, 55] on div "+19492461800 Incoming call from queue [Test] All" at bounding box center [124, 45] width 128 height 30
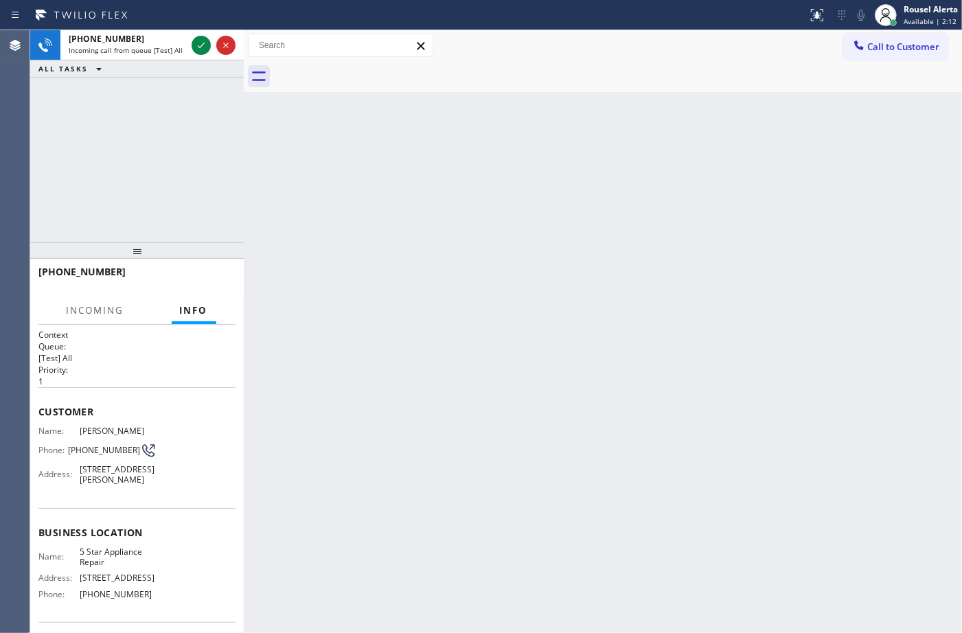
click at [338, 270] on div "Back to Dashboard Change Sender ID Customers Technicians Select a contact Outbo…" at bounding box center [603, 331] width 718 height 603
click at [142, 49] on span "Incoming call from queue [Test] All" at bounding box center [126, 50] width 114 height 10
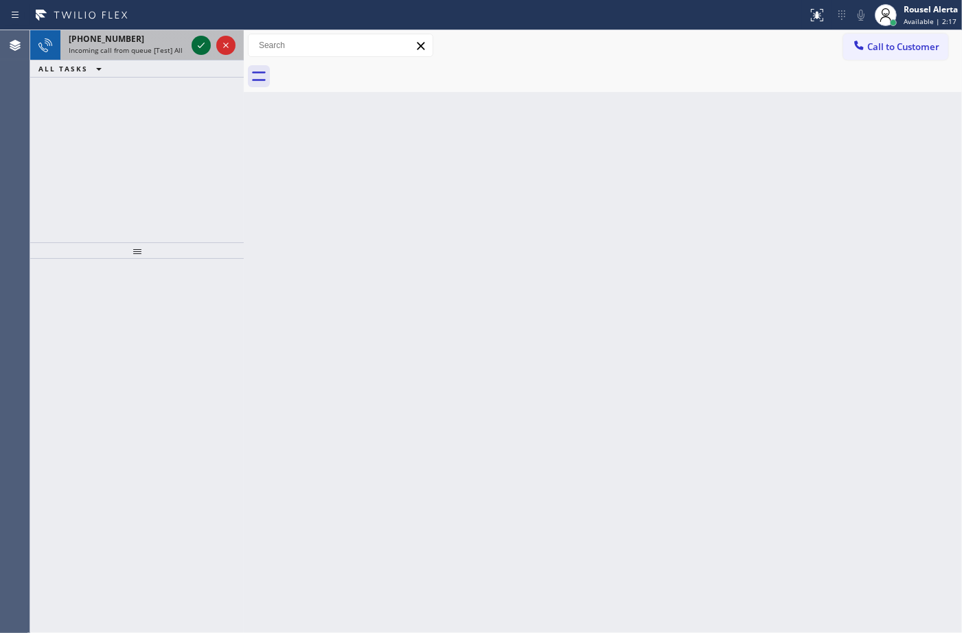
drag, startPoint x: 146, startPoint y: 31, endPoint x: 194, endPoint y: 45, distance: 49.5
click at [146, 31] on div "+19492461800 Incoming call from queue [Test] All" at bounding box center [124, 45] width 128 height 30
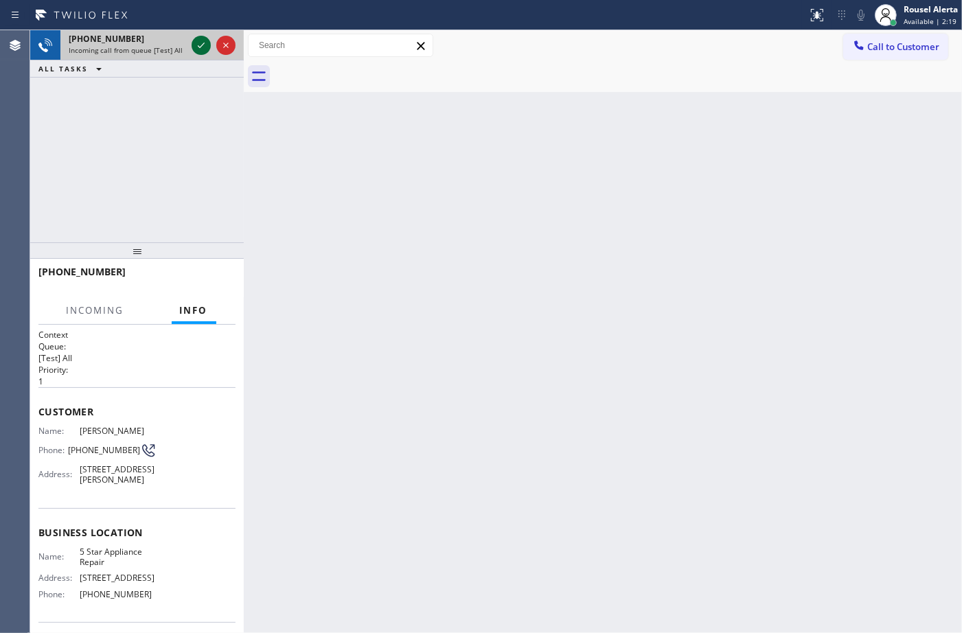
click at [200, 45] on icon at bounding box center [201, 45] width 16 height 16
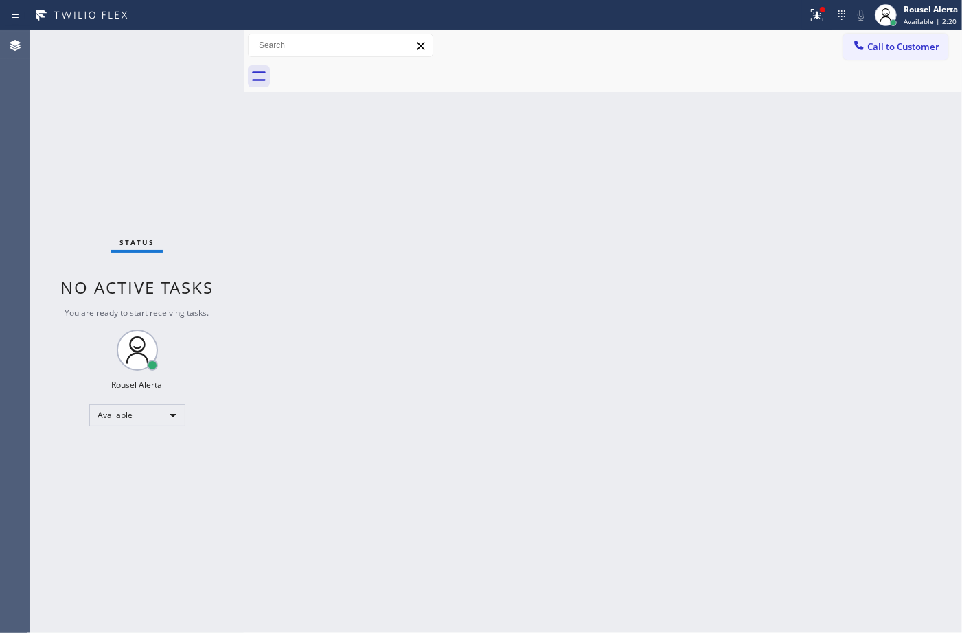
click at [444, 381] on div "Back to Dashboard Change Sender ID Customers Technicians Select a contact Outbo…" at bounding box center [603, 331] width 718 height 603
click at [809, 12] on icon at bounding box center [817, 15] width 16 height 16
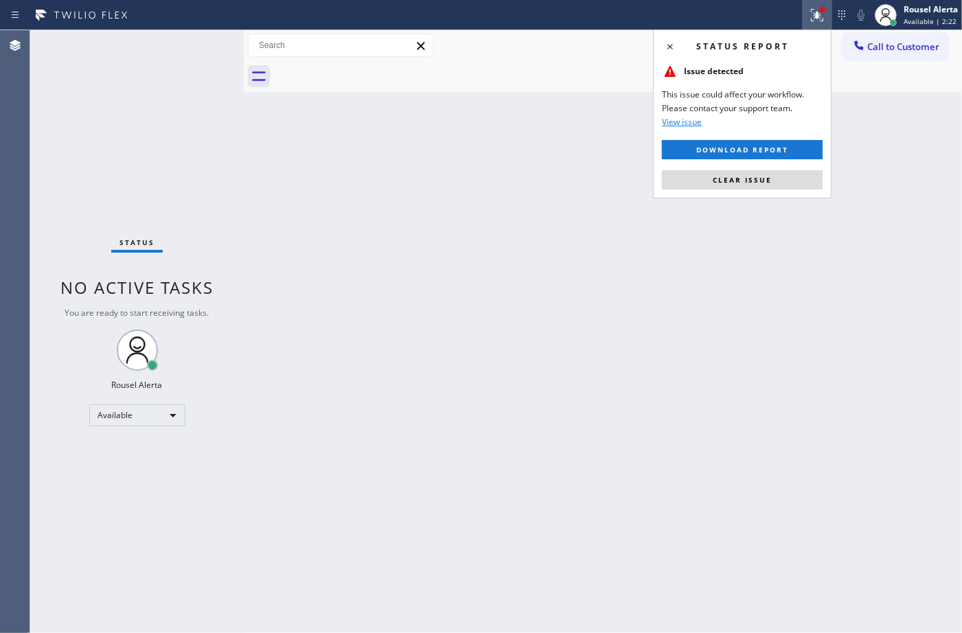
drag, startPoint x: 750, startPoint y: 178, endPoint x: 735, endPoint y: 220, distance: 44.1
click at [750, 179] on span "Clear issue" at bounding box center [742, 180] width 59 height 10
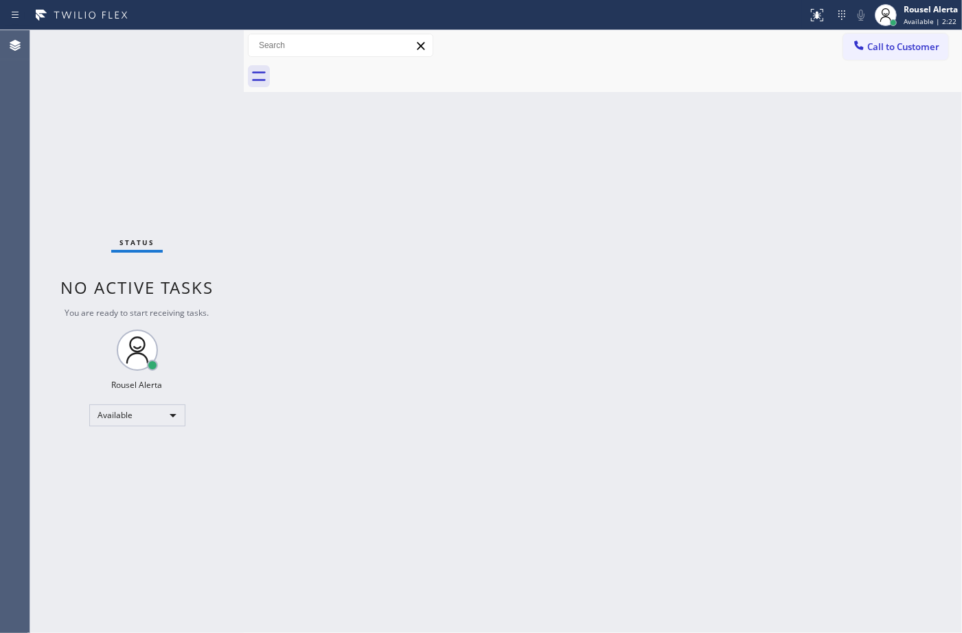
click at [711, 374] on div "Back to Dashboard Change Sender ID Customers Technicians Select a contact Outbo…" at bounding box center [603, 331] width 718 height 603
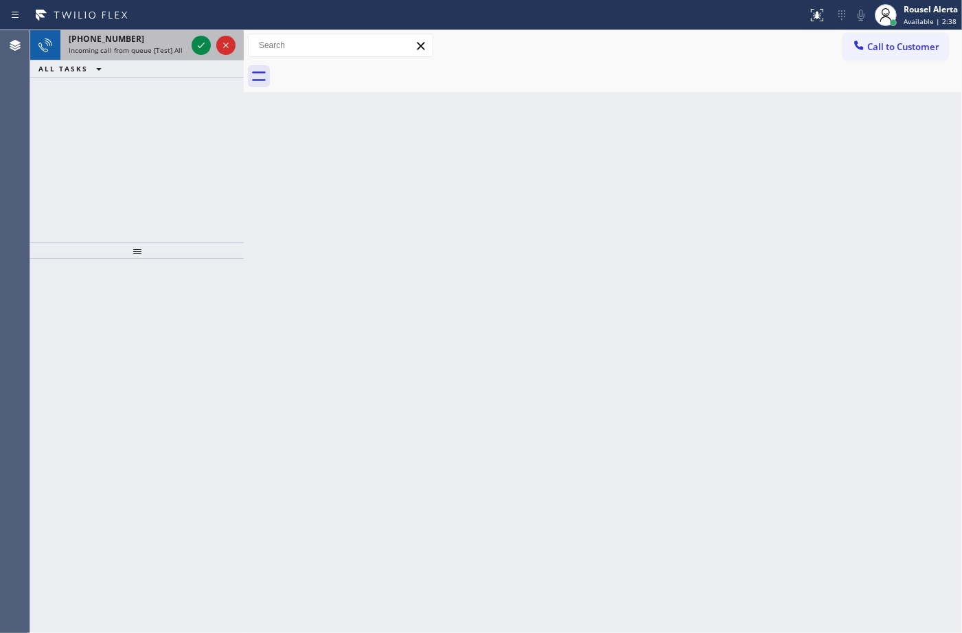
click at [187, 46] on div "+13234708050 Incoming call from queue [Test] All" at bounding box center [124, 45] width 128 height 30
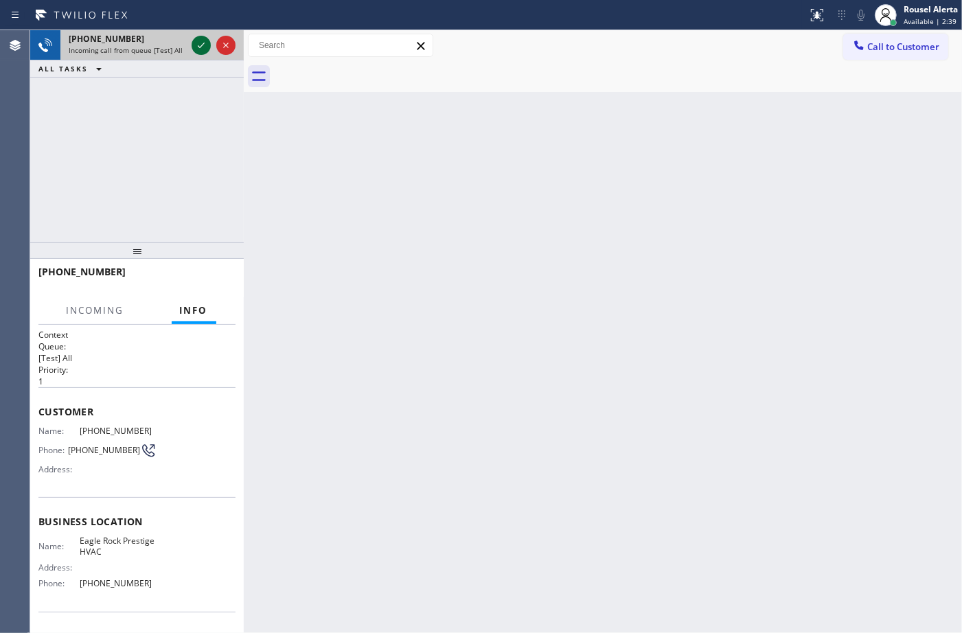
click at [198, 43] on icon at bounding box center [201, 45] width 16 height 16
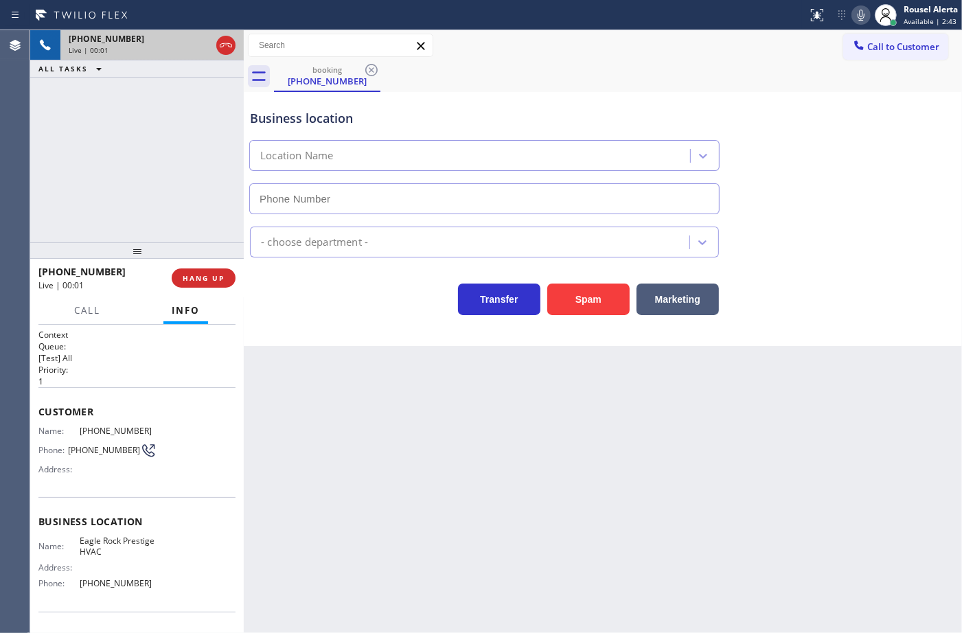
type input "(818) 732-8552"
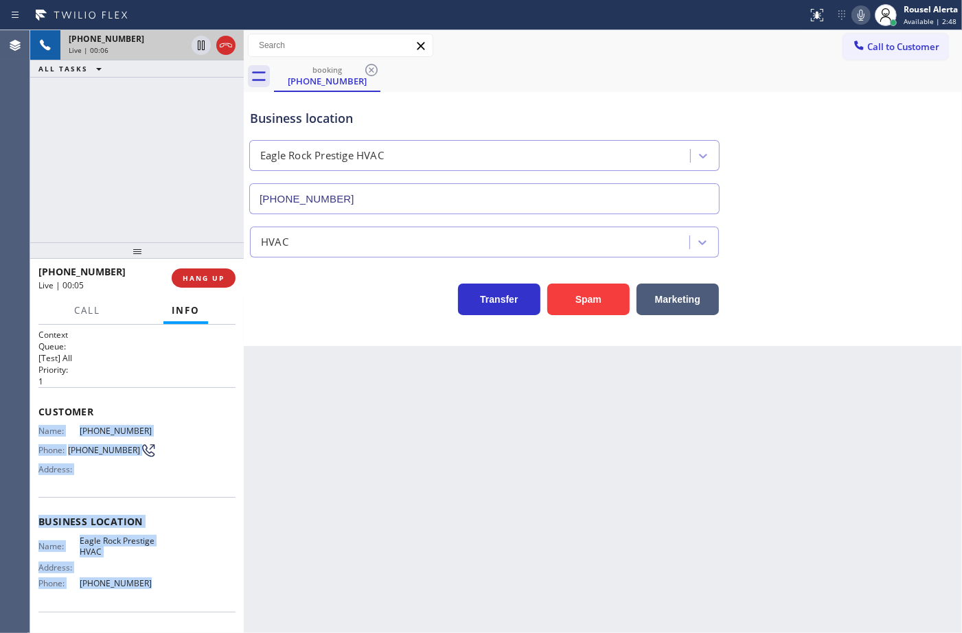
drag, startPoint x: 38, startPoint y: 428, endPoint x: 145, endPoint y: 581, distance: 186.8
click at [145, 581] on div "Context Queue: [Test] All Priority: 1 Customer Name: (323) 470-8050 Phone: (323…" at bounding box center [136, 522] width 197 height 387
copy div "Name: (323) 470-8050 Phone: (323) 470-8050 Address: Business location Name: Eag…"
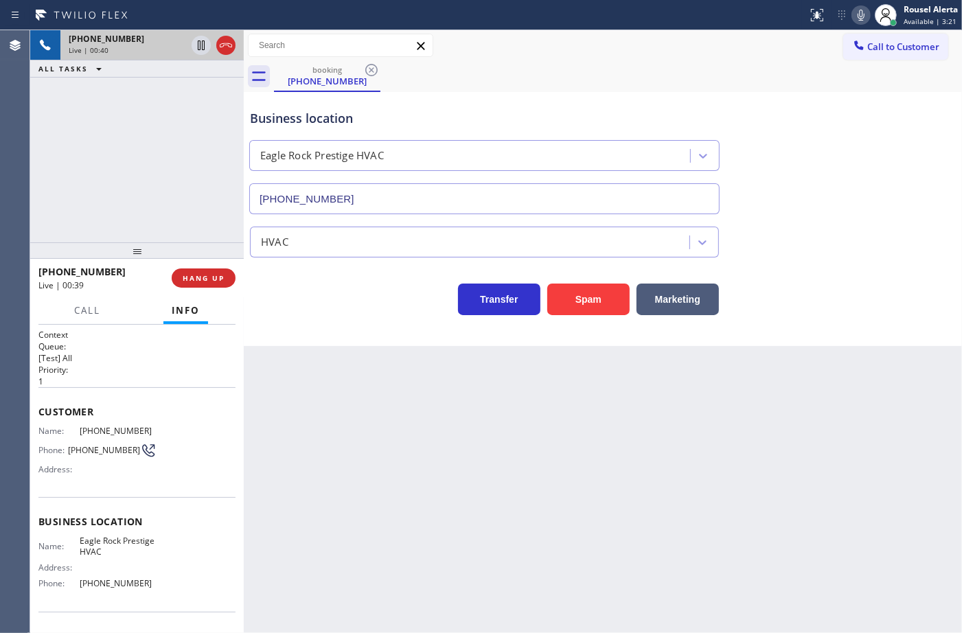
drag, startPoint x: 681, startPoint y: 136, endPoint x: 708, endPoint y: 115, distance: 33.8
click at [683, 132] on div "Business location Eagle Rock Prestige HVAC (818) 732-8552" at bounding box center [484, 154] width 474 height 119
click at [853, 16] on icon at bounding box center [861, 15] width 16 height 16
click at [853, 14] on icon at bounding box center [861, 15] width 16 height 16
click at [130, 124] on div "+13234708050 Live | 01:29 ALL TASKS ALL TASKS ACTIVE TASKS TASKS IN WRAP UP" at bounding box center [137, 136] width 214 height 212
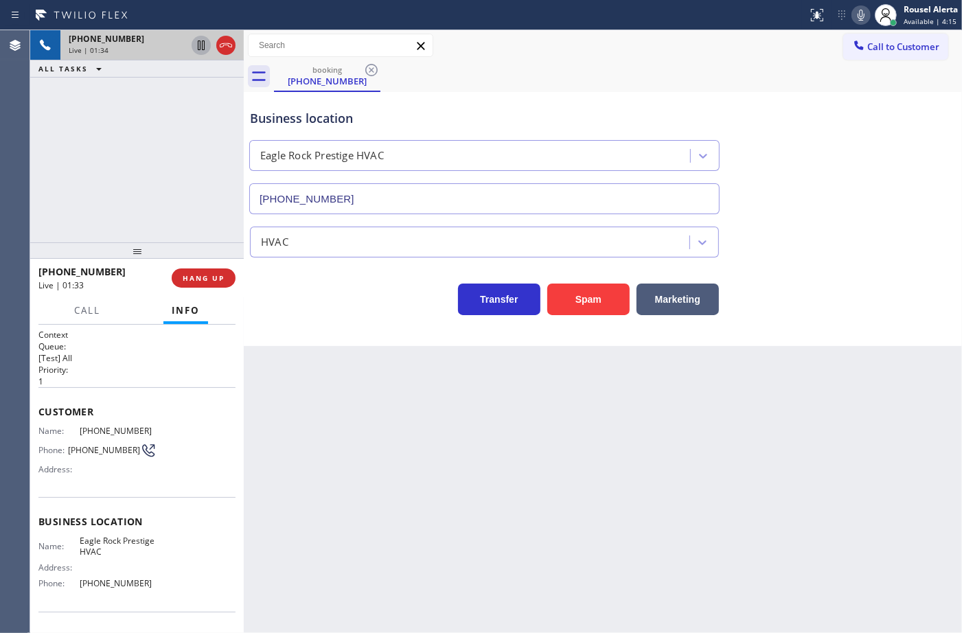
click at [201, 48] on icon at bounding box center [201, 45] width 16 height 16
click at [858, 17] on icon at bounding box center [860, 15] width 7 height 11
click at [627, 106] on div "Business location Eagle Rock Prestige HVAC (818) 732-8552" at bounding box center [484, 154] width 474 height 119
click at [197, 97] on div "+13234708050 Live | 03:14 ALL TASKS ALL TASKS ACTIVE TASKS TASKS IN WRAP UP" at bounding box center [137, 136] width 214 height 212
click at [203, 51] on icon at bounding box center [201, 45] width 16 height 16
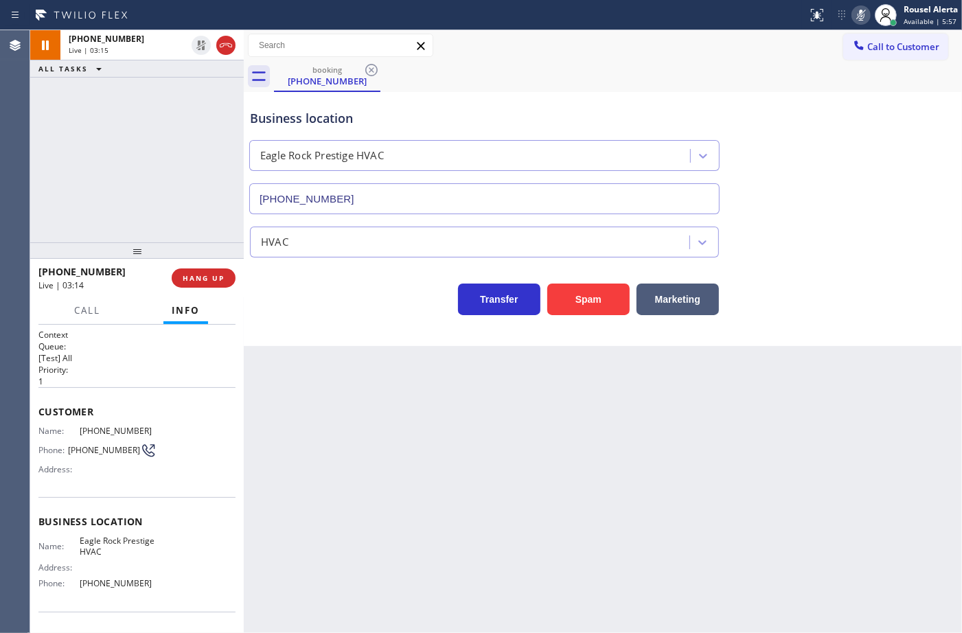
click at [858, 15] on icon at bounding box center [861, 15] width 16 height 16
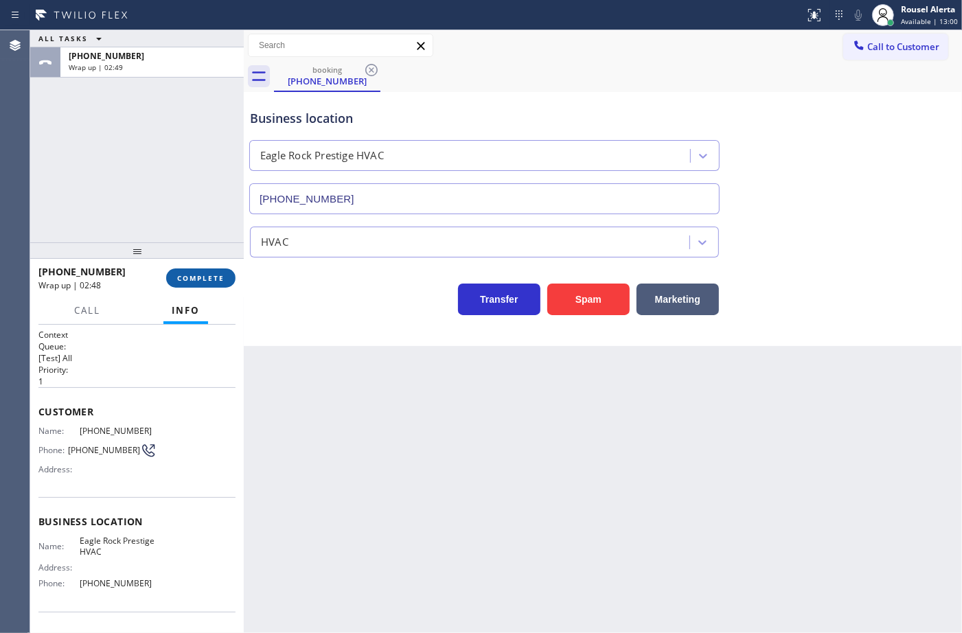
click at [179, 275] on span "COMPLETE" at bounding box center [200, 278] width 47 height 10
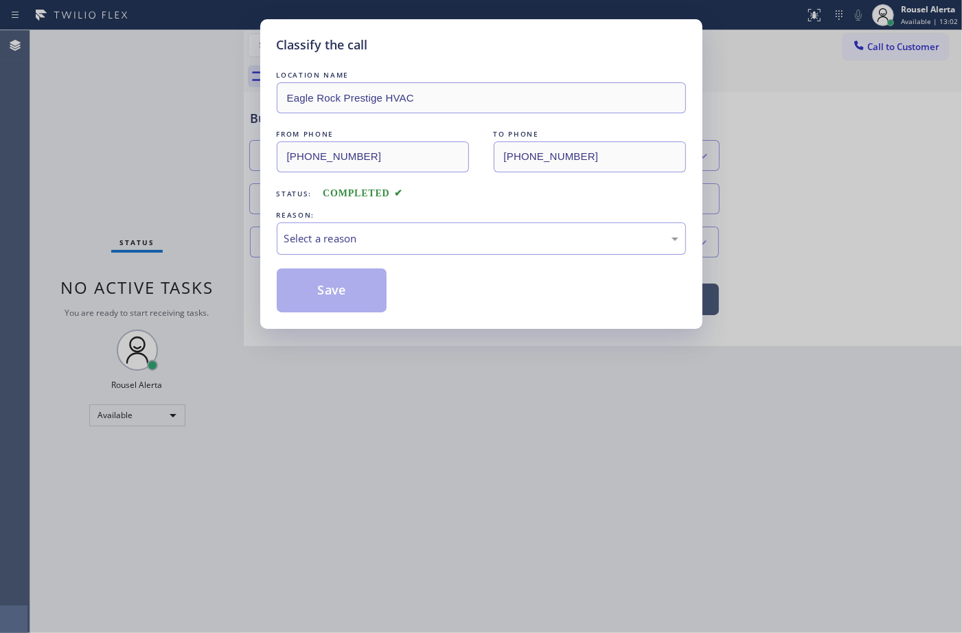
click at [384, 244] on div "Select a reason" at bounding box center [481, 239] width 394 height 16
click at [344, 300] on button "Save" at bounding box center [332, 290] width 111 height 44
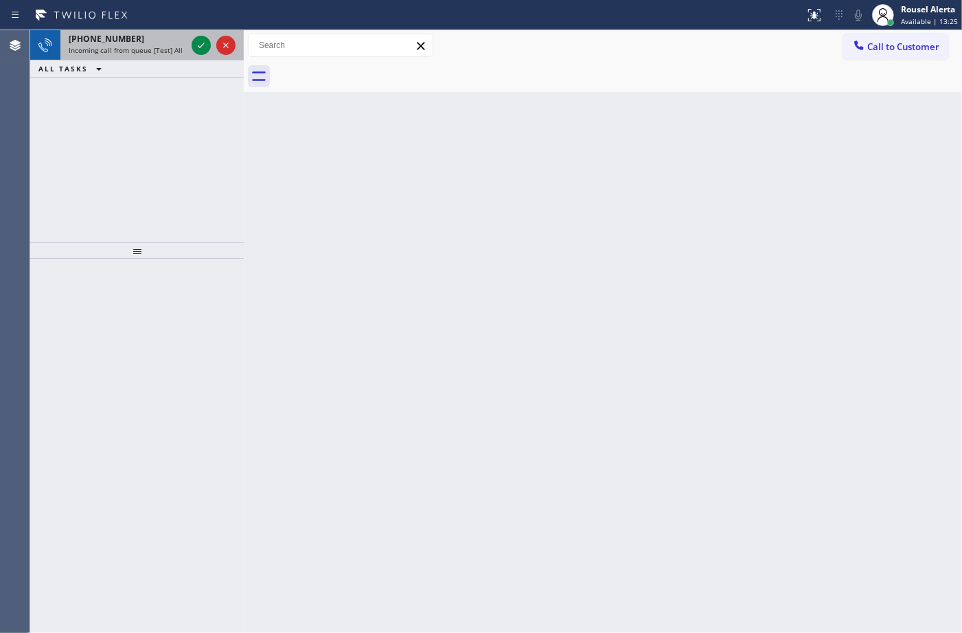
click at [185, 49] on div "Incoming call from queue [Test] All" at bounding box center [127, 50] width 117 height 10
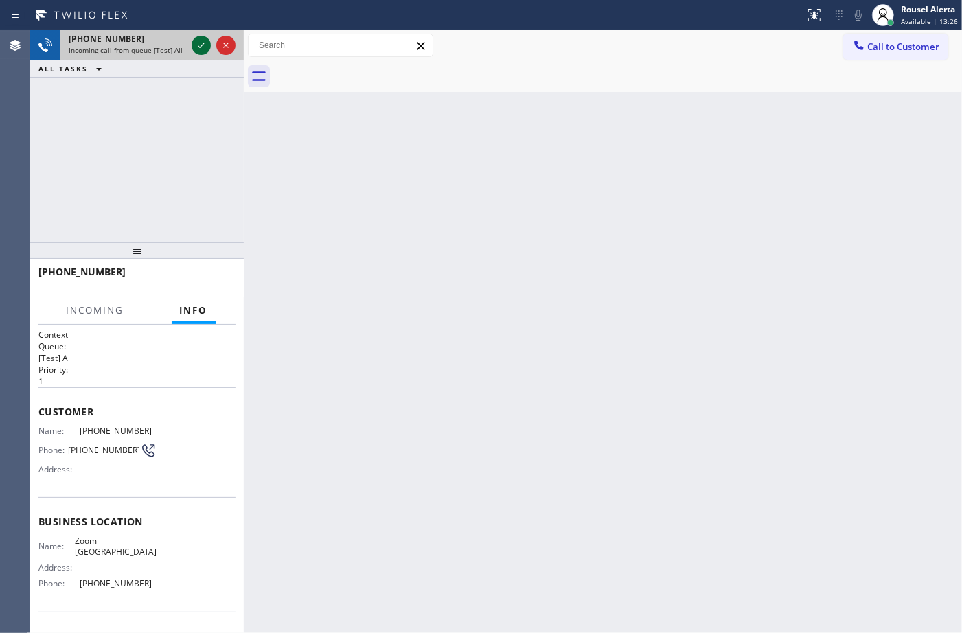
click at [196, 50] on icon at bounding box center [201, 45] width 16 height 16
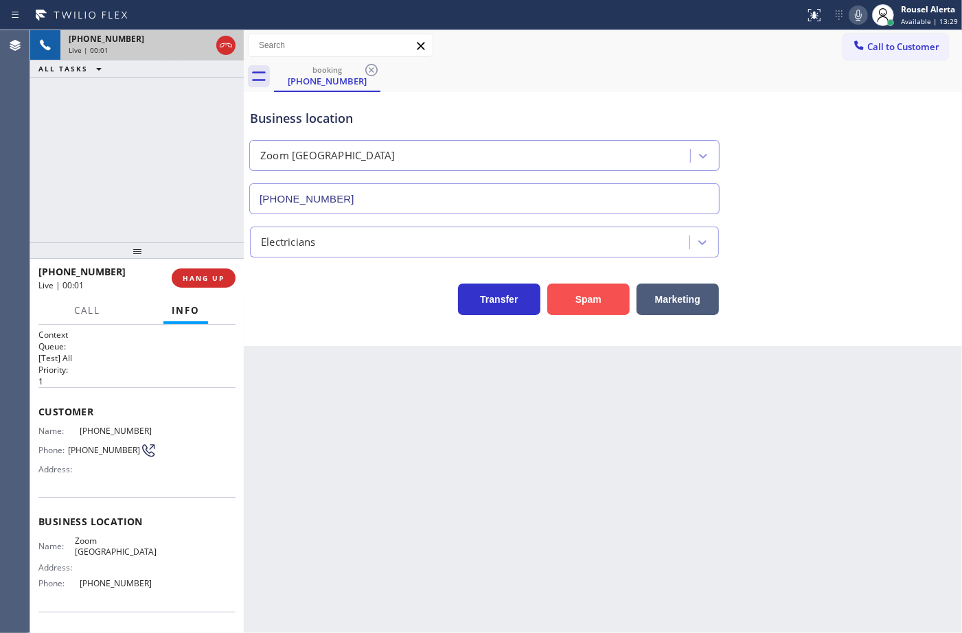
type input "(760) 388-7919"
click at [606, 306] on button "Spam" at bounding box center [588, 300] width 82 height 32
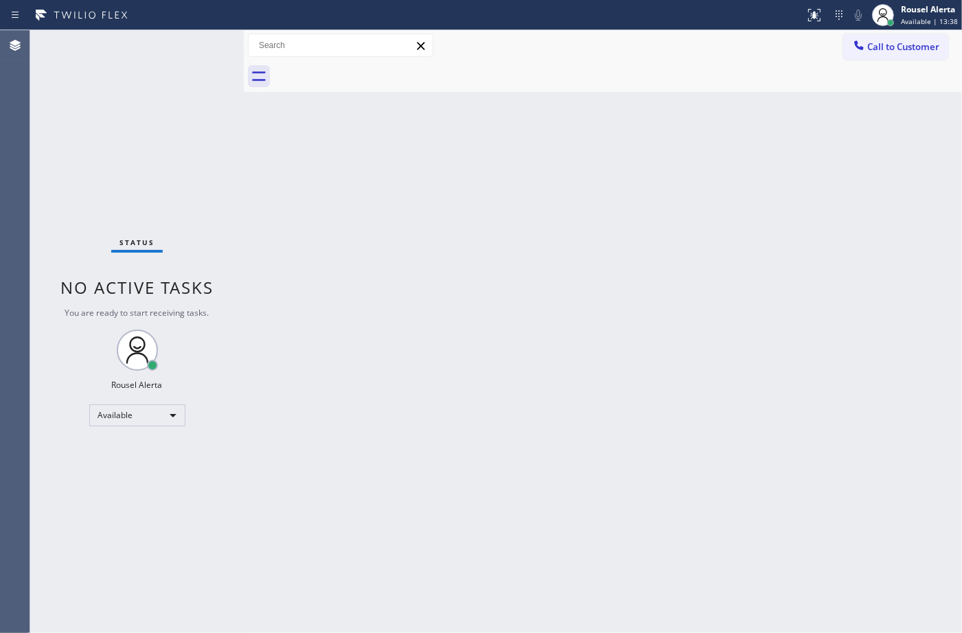
click at [436, 455] on div "Back to Dashboard Change Sender ID Customers Technicians Select a contact Outbo…" at bounding box center [603, 331] width 718 height 603
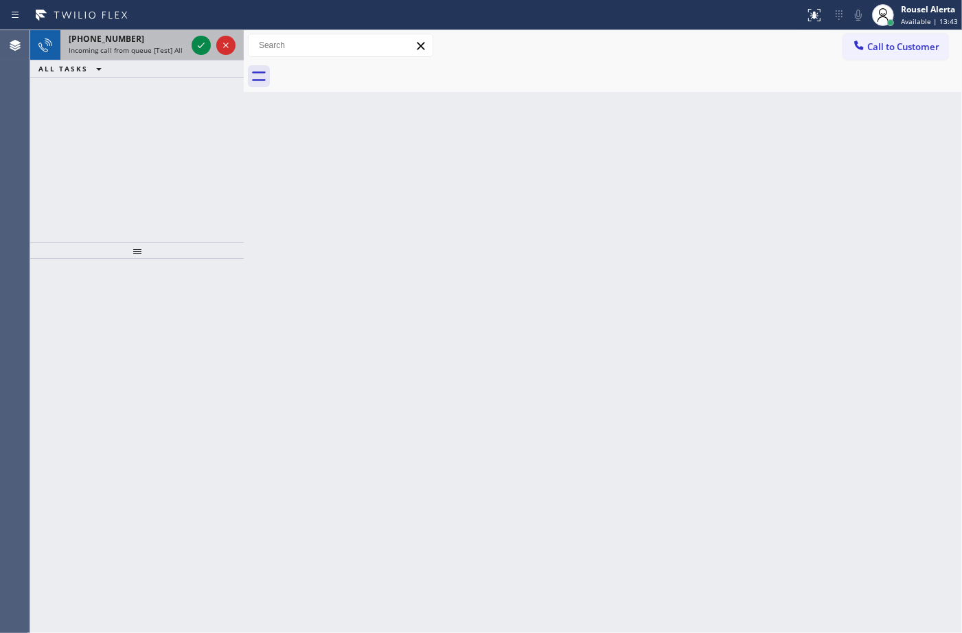
click at [163, 50] on span "Incoming call from queue [Test] All" at bounding box center [126, 50] width 114 height 10
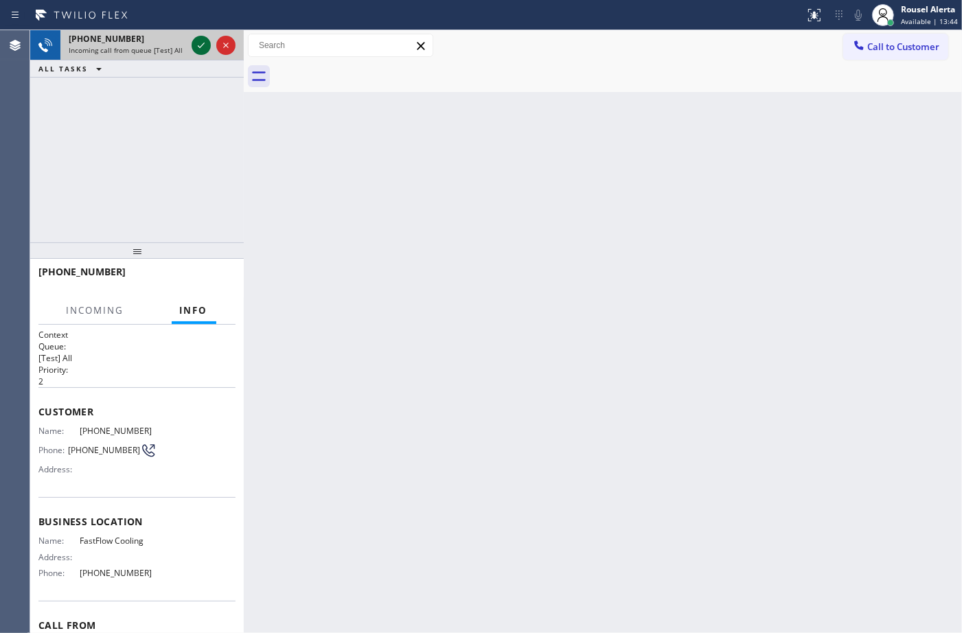
click at [193, 46] on icon at bounding box center [201, 45] width 16 height 16
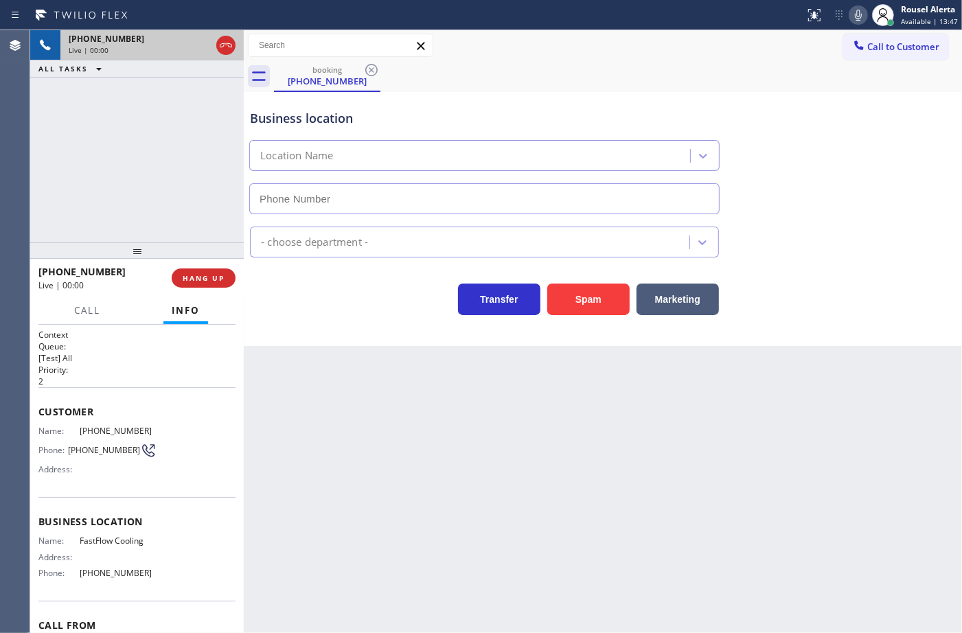
type input "(213) 806-6483"
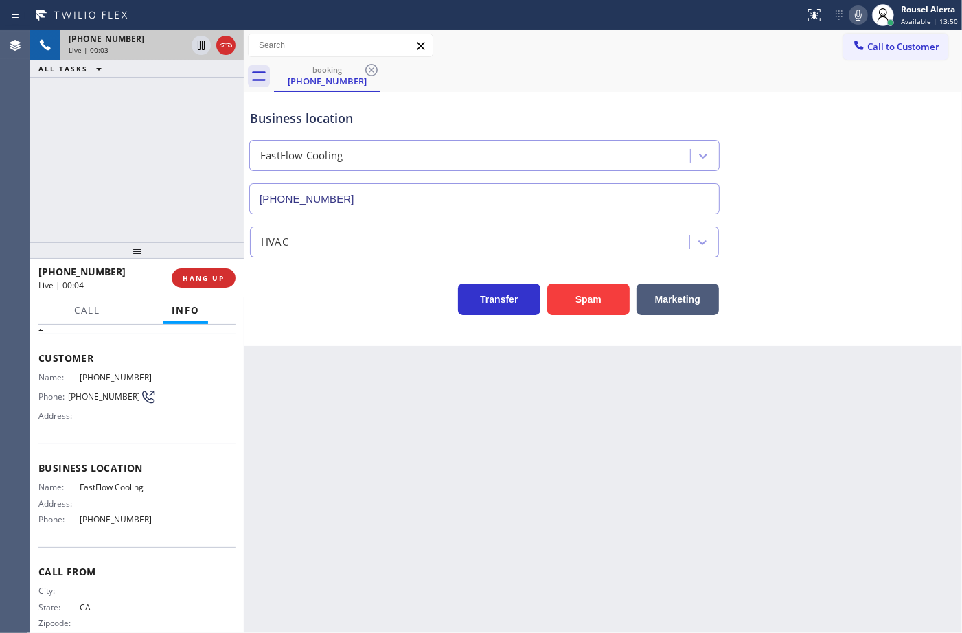
scroll to position [73, 0]
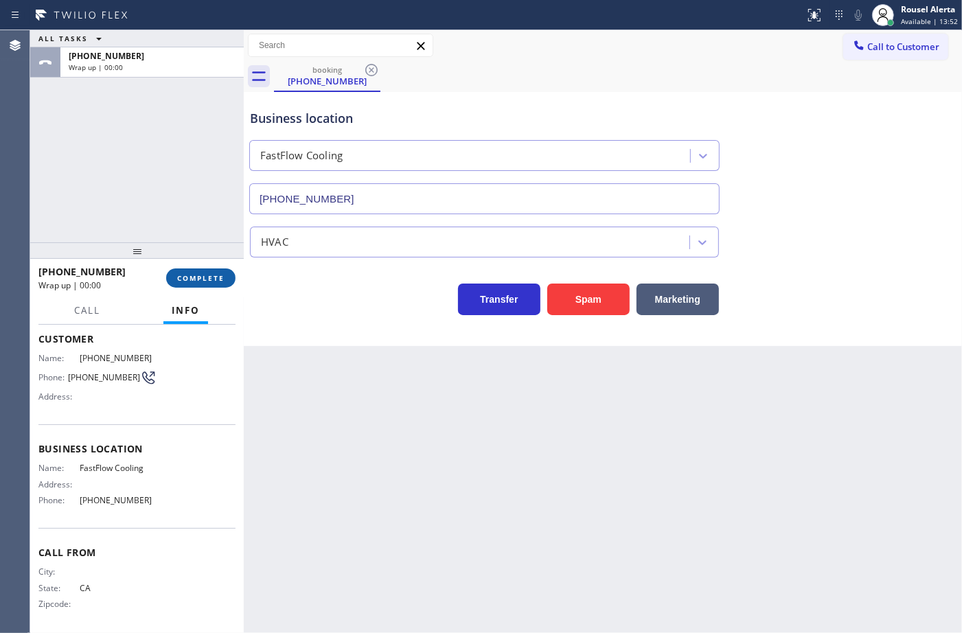
click at [207, 282] on span "COMPLETE" at bounding box center [200, 278] width 47 height 10
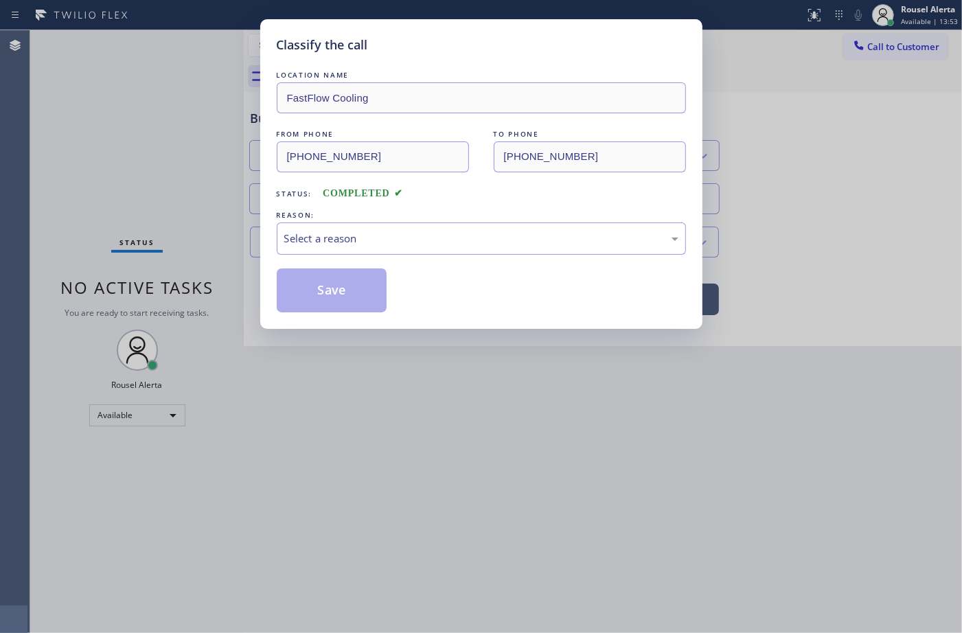
click at [347, 222] on div "REASON:" at bounding box center [481, 215] width 409 height 14
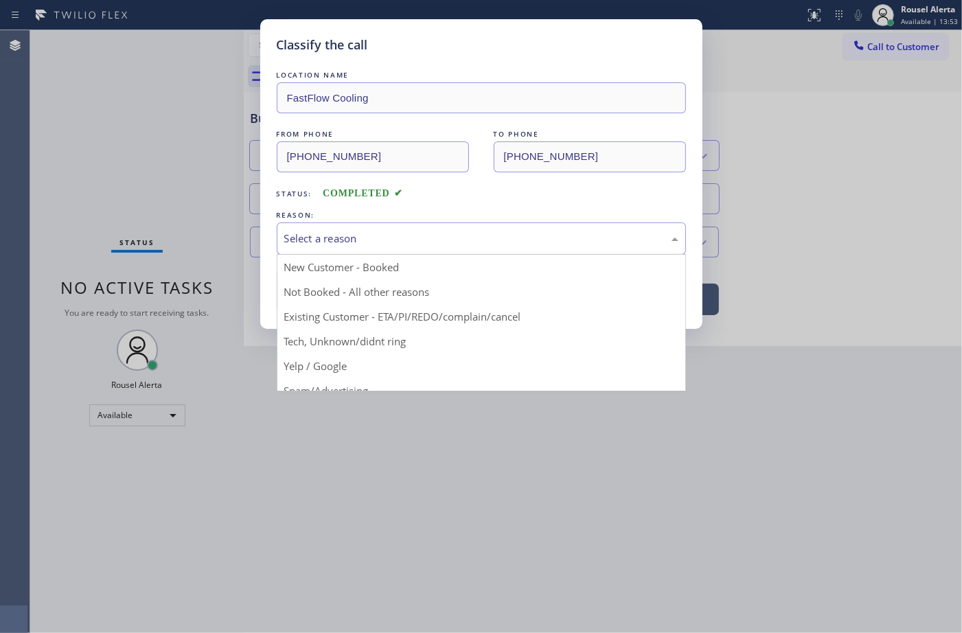
click at [362, 249] on div "Select a reason" at bounding box center [481, 238] width 409 height 32
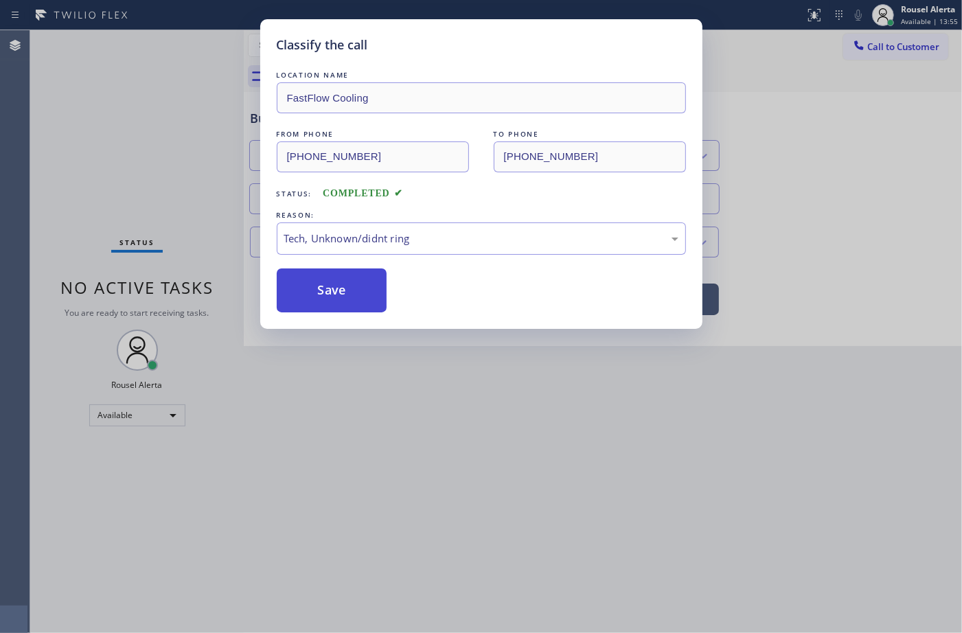
click at [345, 311] on button "Save" at bounding box center [332, 290] width 111 height 44
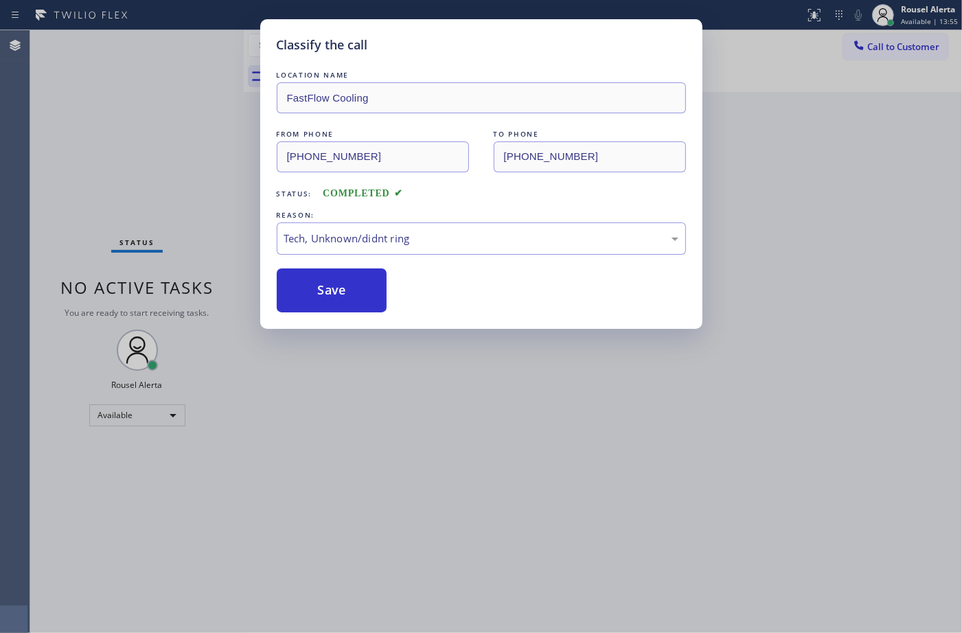
click at [551, 599] on div "Classify the call LOCATION NAME FastFlow Cooling FROM PHONE (213) 933-1989 TO P…" at bounding box center [481, 316] width 962 height 633
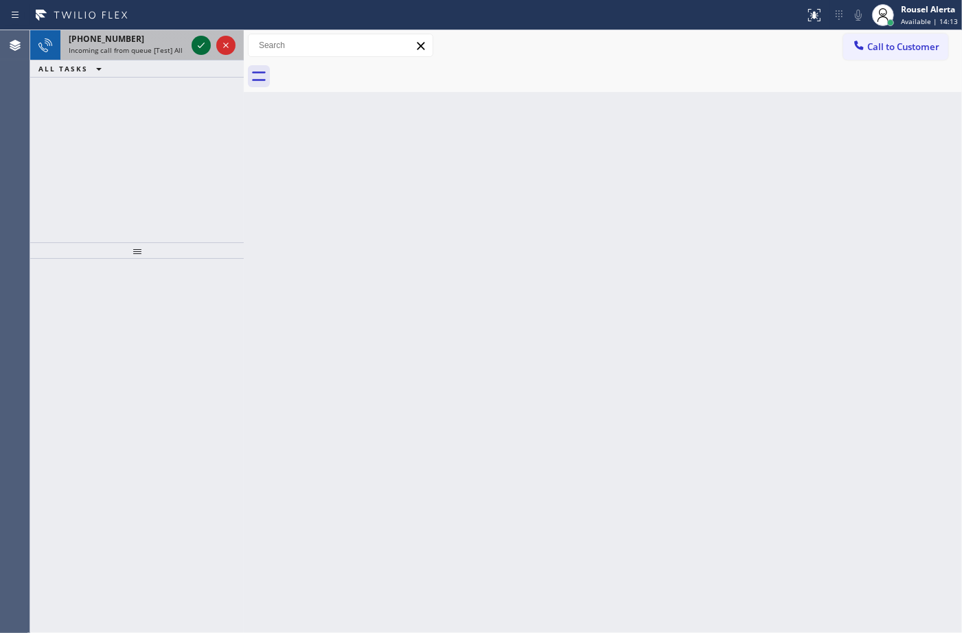
click at [197, 54] on button at bounding box center [201, 45] width 19 height 19
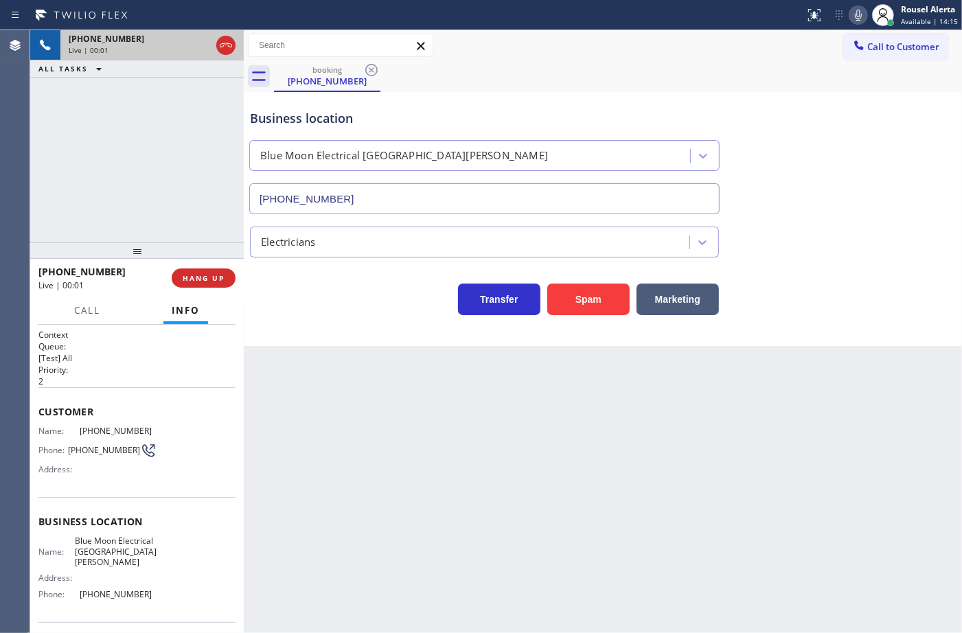
type input "(408) 638-6856"
click at [644, 472] on div "Back to Dashboard Change Sender ID Customers Technicians Select a contact Outbo…" at bounding box center [603, 331] width 718 height 603
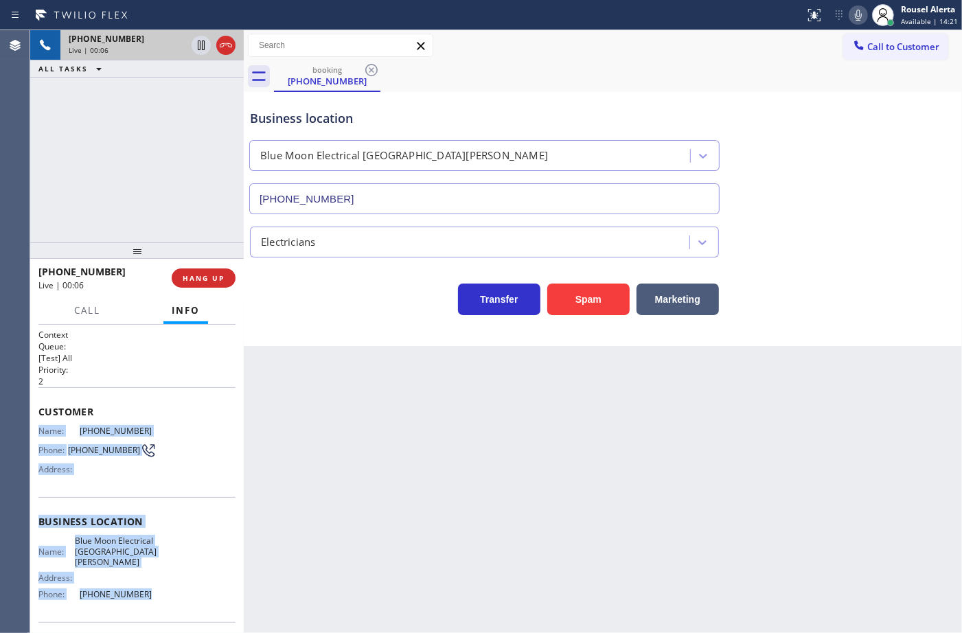
drag, startPoint x: 33, startPoint y: 428, endPoint x: 151, endPoint y: 591, distance: 201.6
click at [151, 591] on div "Context Queue: [Test] All Priority: 2 Customer Name: (408) 655-0279 Phone: (408…" at bounding box center [137, 479] width 214 height 308
copy div "Name: (408) 655-0279 Phone: (408) 655-0279 Address: Business location Name: Blu…"
click at [194, 45] on icon at bounding box center [201, 45] width 16 height 16
click at [857, 14] on icon at bounding box center [858, 15] width 7 height 11
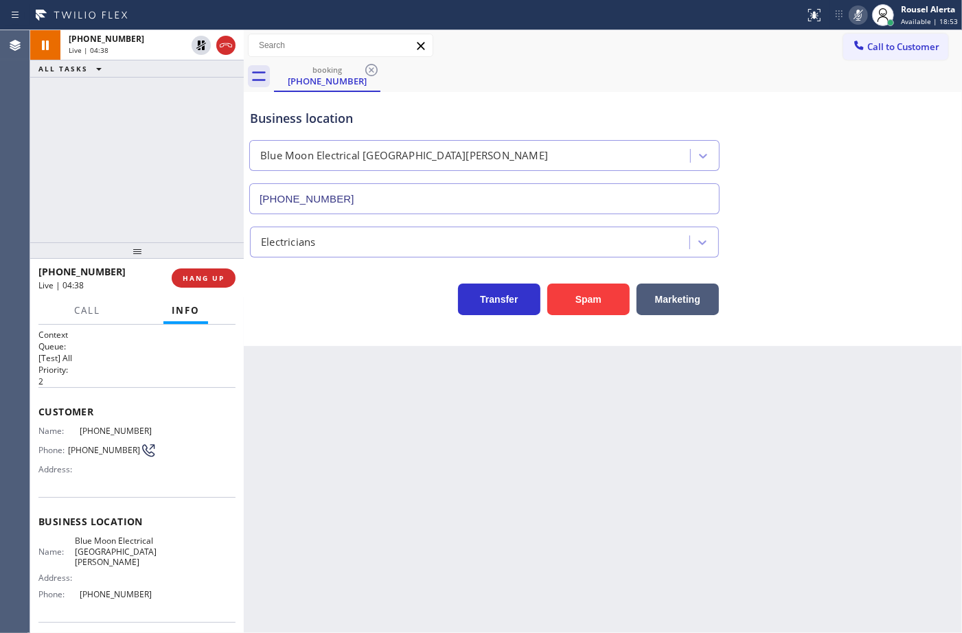
click at [218, 91] on div "+14086550279 Live | 04:38 ALL TASKS ALL TASKS ACTIVE TASKS TASKS IN WRAP UP" at bounding box center [137, 136] width 214 height 212
click at [203, 39] on icon at bounding box center [201, 45] width 16 height 16
click at [857, 12] on icon at bounding box center [858, 15] width 16 height 16
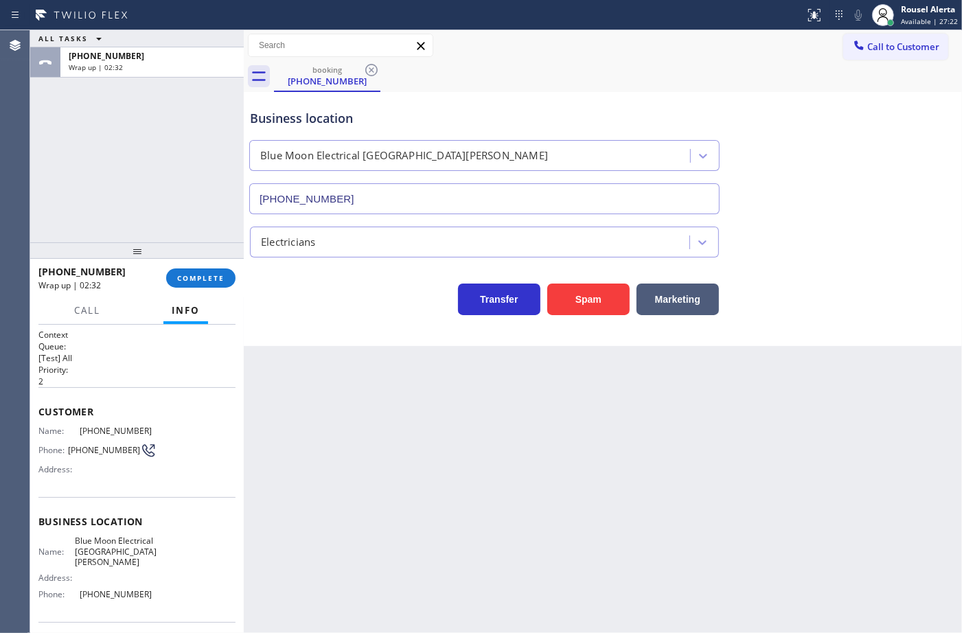
click at [181, 290] on div "+14086550279 Wrap up | 02:32 COMPLETE" at bounding box center [136, 278] width 197 height 36
click at [183, 286] on button "COMPLETE" at bounding box center [200, 277] width 69 height 19
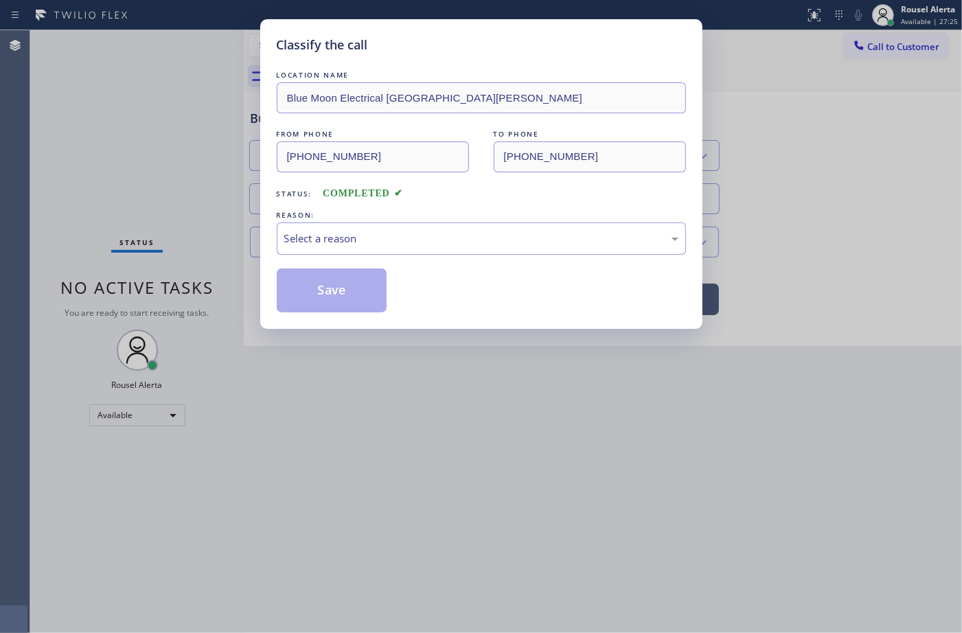
click at [431, 231] on div "Select a reason" at bounding box center [481, 239] width 394 height 16
drag, startPoint x: 342, startPoint y: 306, endPoint x: 201, endPoint y: 71, distance: 274.3
click at [341, 303] on button "Save" at bounding box center [332, 290] width 111 height 44
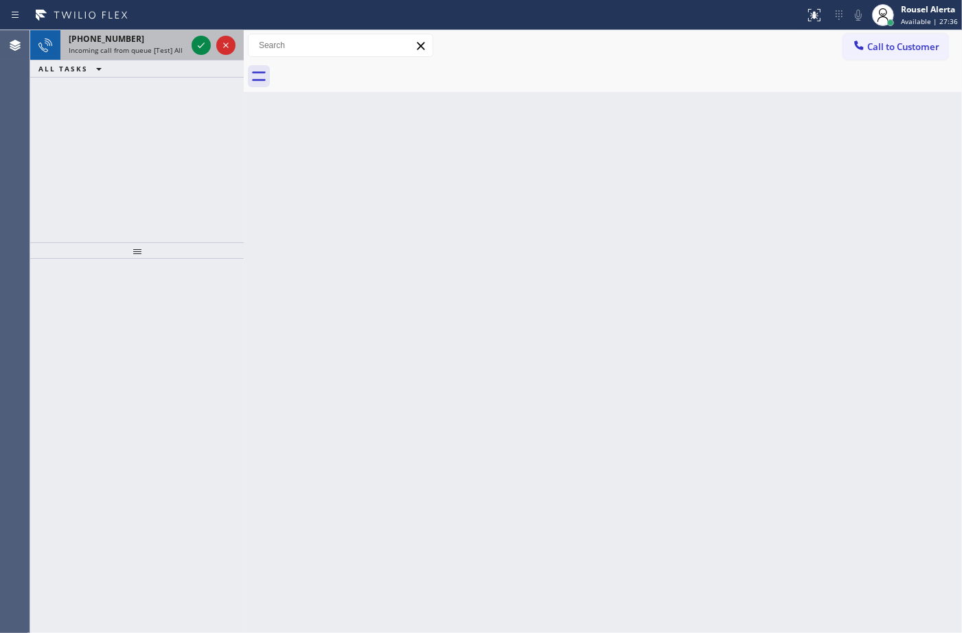
click at [159, 45] on span "Incoming call from queue [Test] All" at bounding box center [126, 50] width 114 height 10
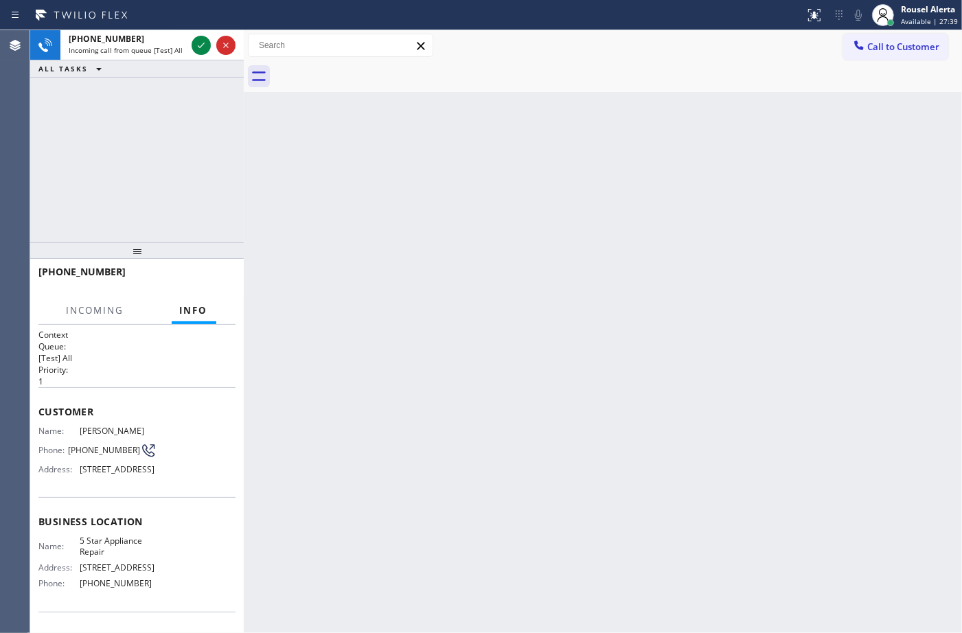
click at [338, 216] on div "Back to Dashboard Change Sender ID Customers Technicians Select a contact Outbo…" at bounding box center [603, 331] width 718 height 603
click at [398, 292] on div "Back to Dashboard Change Sender ID Customers Technicians Select a contact Outbo…" at bounding box center [603, 331] width 718 height 603
drag, startPoint x: 111, startPoint y: 206, endPoint x: 127, endPoint y: 170, distance: 39.9
click at [111, 206] on div "+13106633662 Incoming call from queue [Test] All ALL TASKS ALL TASKS ACTIVE TAS…" at bounding box center [137, 136] width 214 height 212
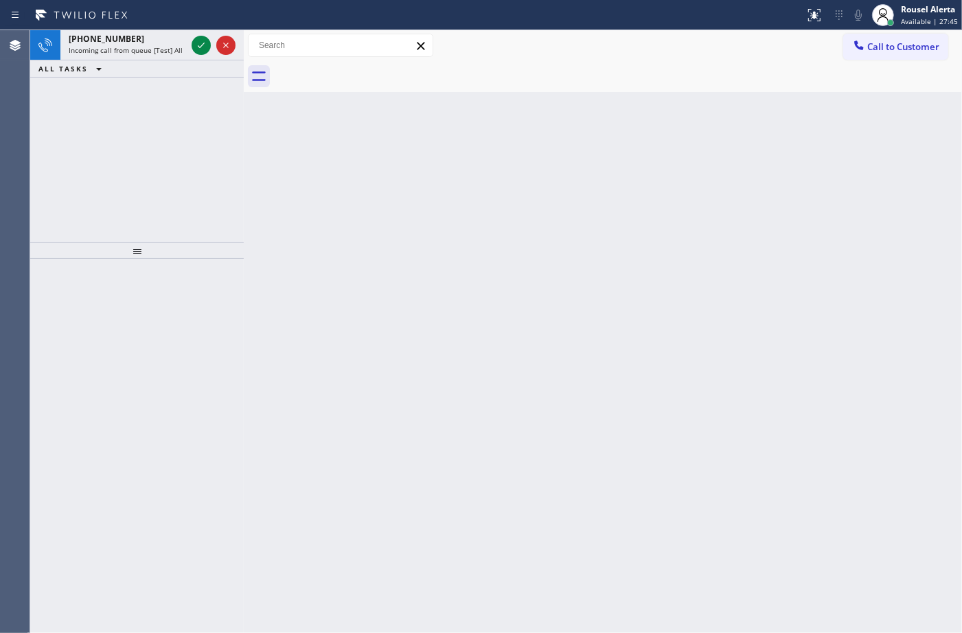
click at [128, 27] on div "Status report No issues detected If you experience an issue, please download th…" at bounding box center [481, 15] width 962 height 30
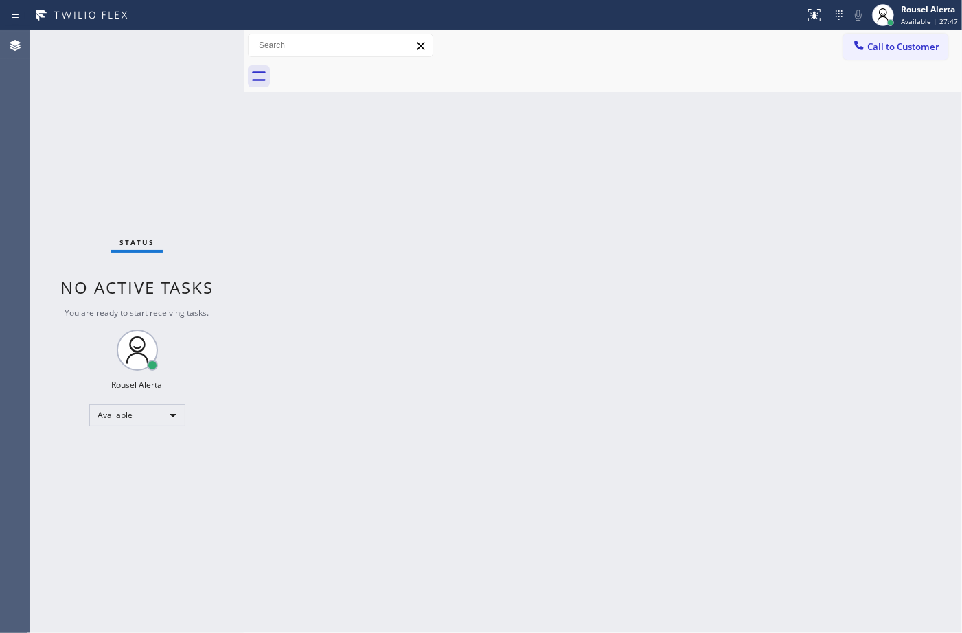
click at [149, 45] on div "Status No active tasks You are ready to start receiving tasks. Rousel Alerta Av…" at bounding box center [137, 331] width 214 height 603
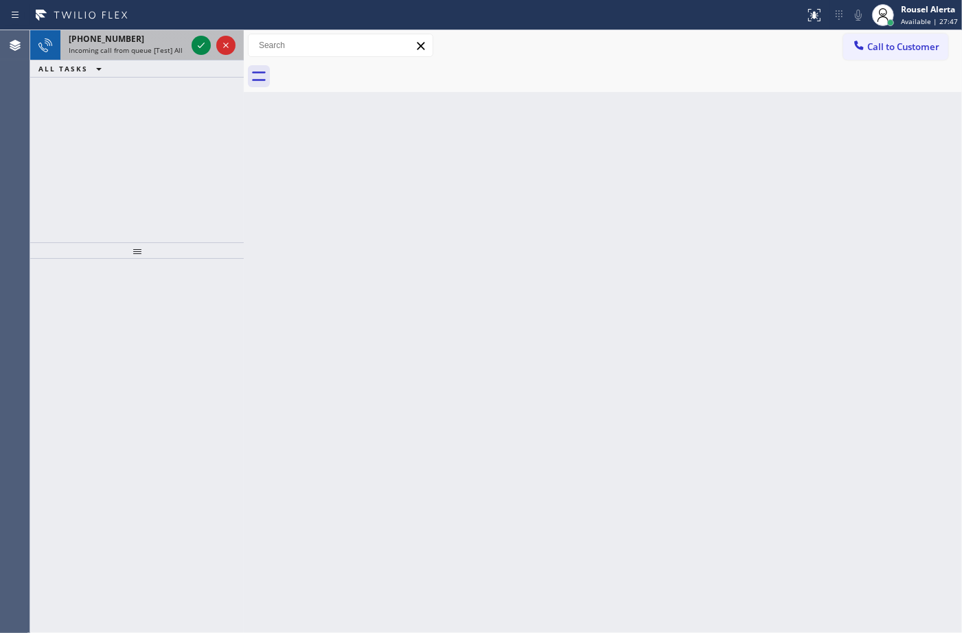
click at [183, 48] on div "Incoming call from queue [Test] All" at bounding box center [127, 50] width 117 height 10
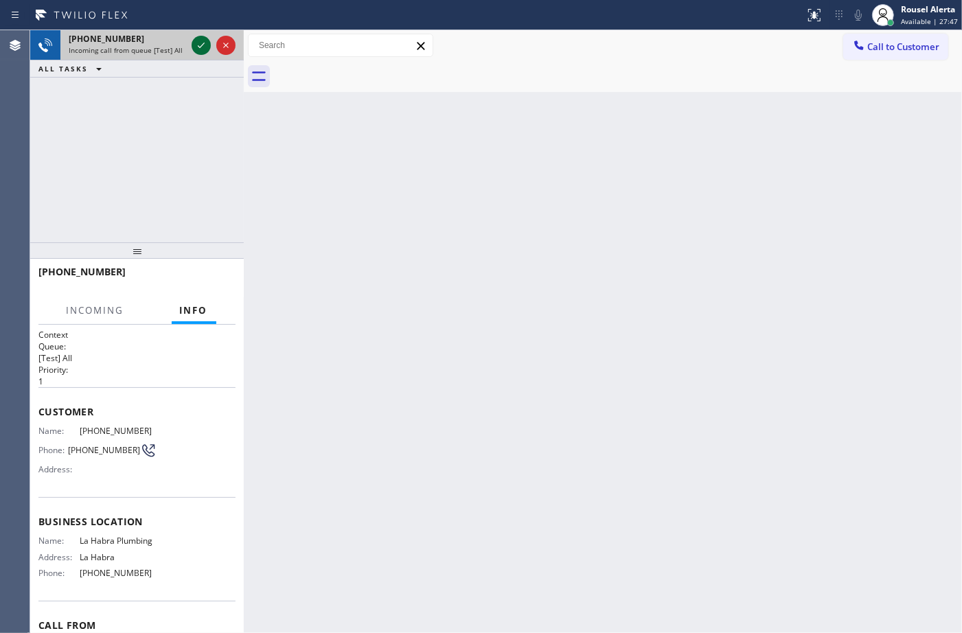
click at [198, 49] on icon at bounding box center [201, 45] width 16 height 16
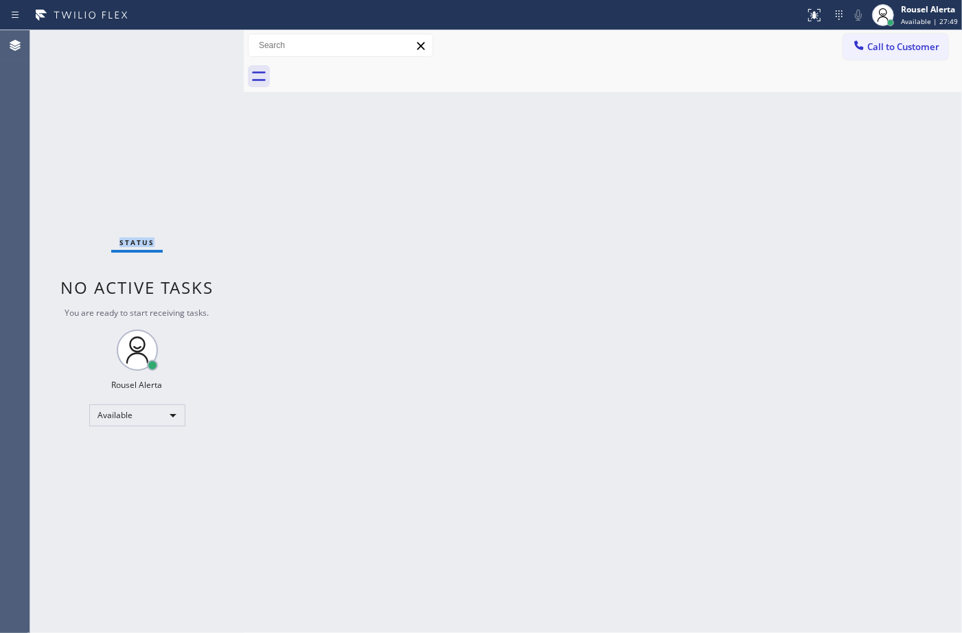
click at [198, 49] on div "Status No active tasks You are ready to start receiving tasks. Rousel Alerta Av…" at bounding box center [137, 331] width 214 height 603
click at [818, 8] on div at bounding box center [820, 9] width 8 height 8
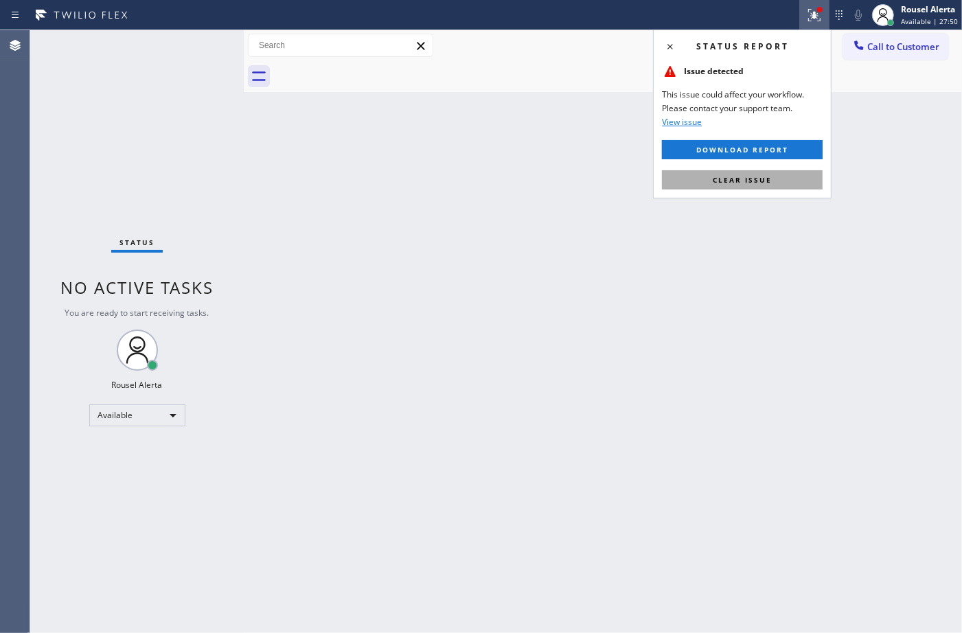
click at [787, 181] on button "Clear issue" at bounding box center [742, 179] width 161 height 19
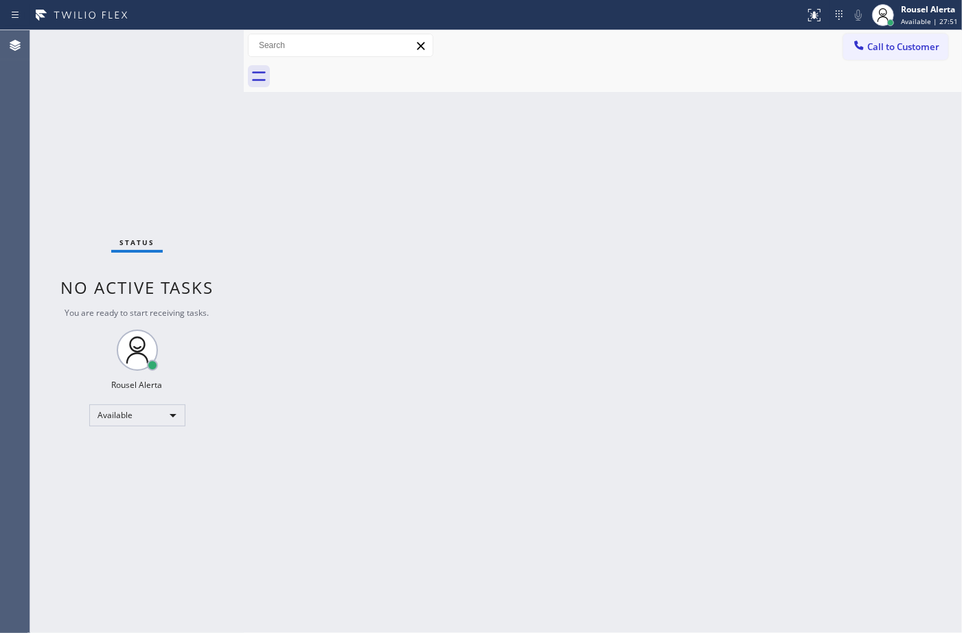
drag, startPoint x: 728, startPoint y: 280, endPoint x: 533, endPoint y: 172, distance: 222.5
click at [721, 277] on div "Back to Dashboard Change Sender ID Customers Technicians Select a contact Outbo…" at bounding box center [603, 331] width 718 height 603
drag, startPoint x: 433, startPoint y: 365, endPoint x: 461, endPoint y: 359, distance: 28.1
click at [436, 366] on div "Back to Dashboard Change Sender ID Customers Technicians Select a contact Outbo…" at bounding box center [603, 331] width 718 height 603
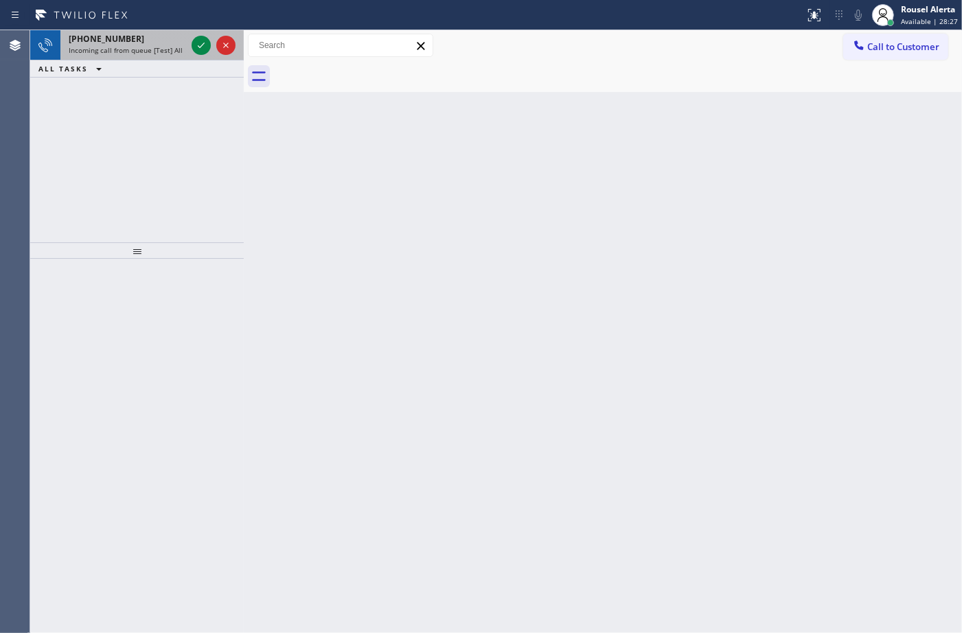
drag, startPoint x: 166, startPoint y: 36, endPoint x: 187, endPoint y: 39, distance: 20.8
click at [167, 36] on div "+16507993435" at bounding box center [127, 39] width 117 height 12
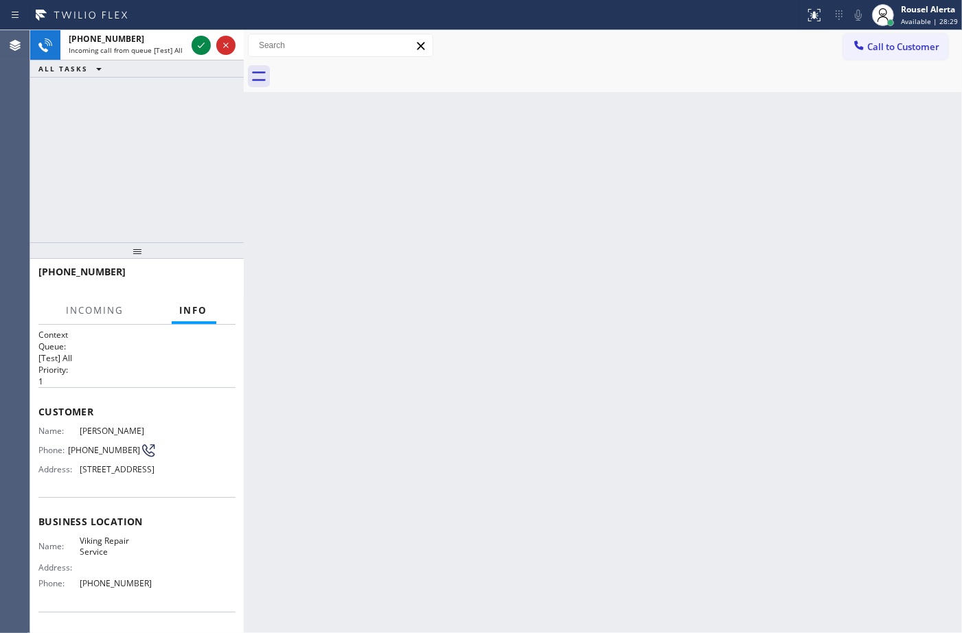
click at [393, 244] on div "Back to Dashboard Change Sender ID Customers Technicians Select a contact Outbo…" at bounding box center [603, 331] width 718 height 603
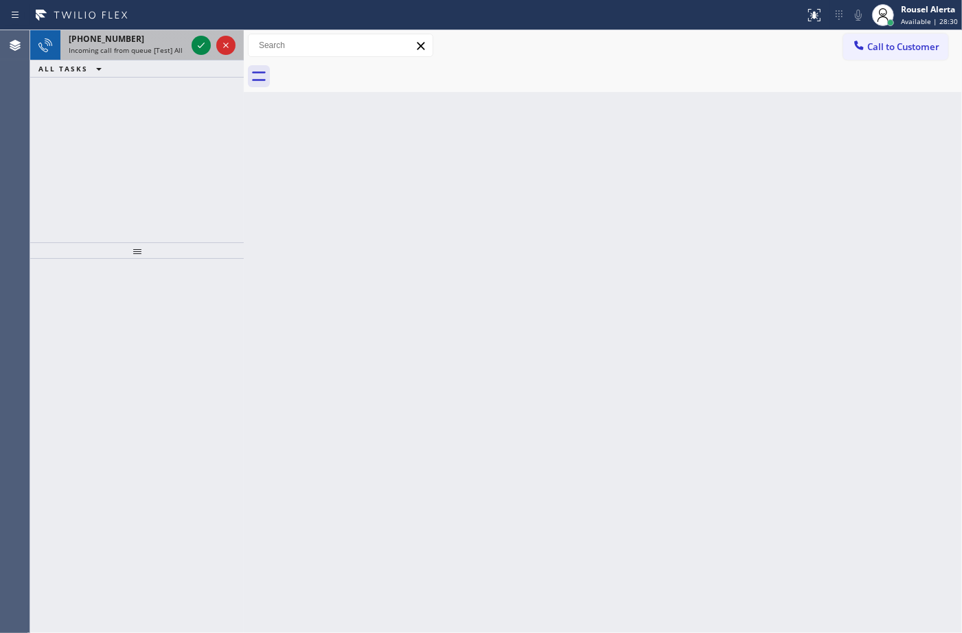
click at [145, 45] on span "Incoming call from queue [Test] All" at bounding box center [126, 50] width 114 height 10
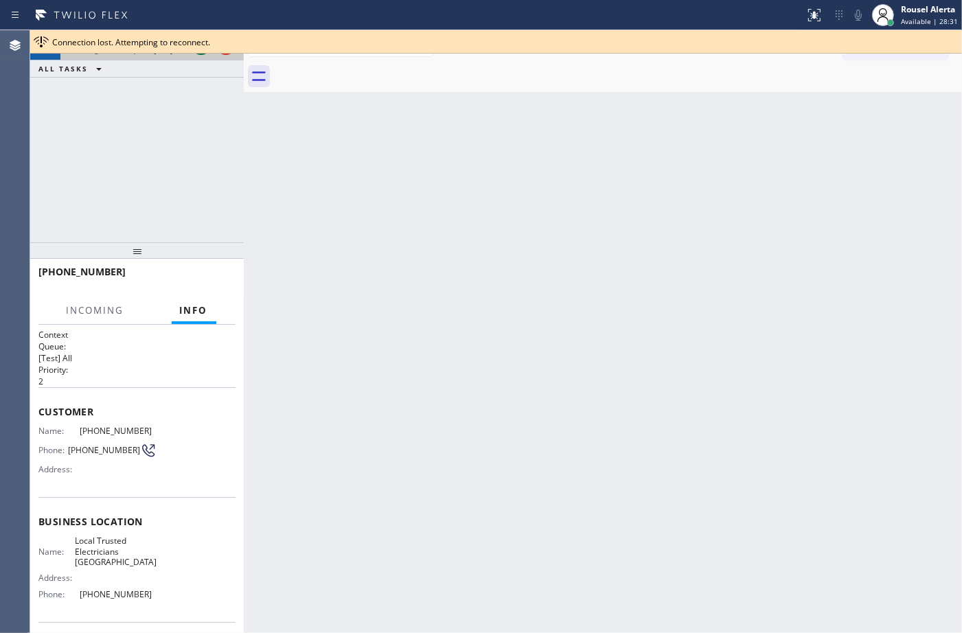
click at [200, 43] on span "Connection lost. Attempting to reconnect." at bounding box center [131, 42] width 158 height 12
click at [203, 59] on div at bounding box center [213, 45] width 49 height 30
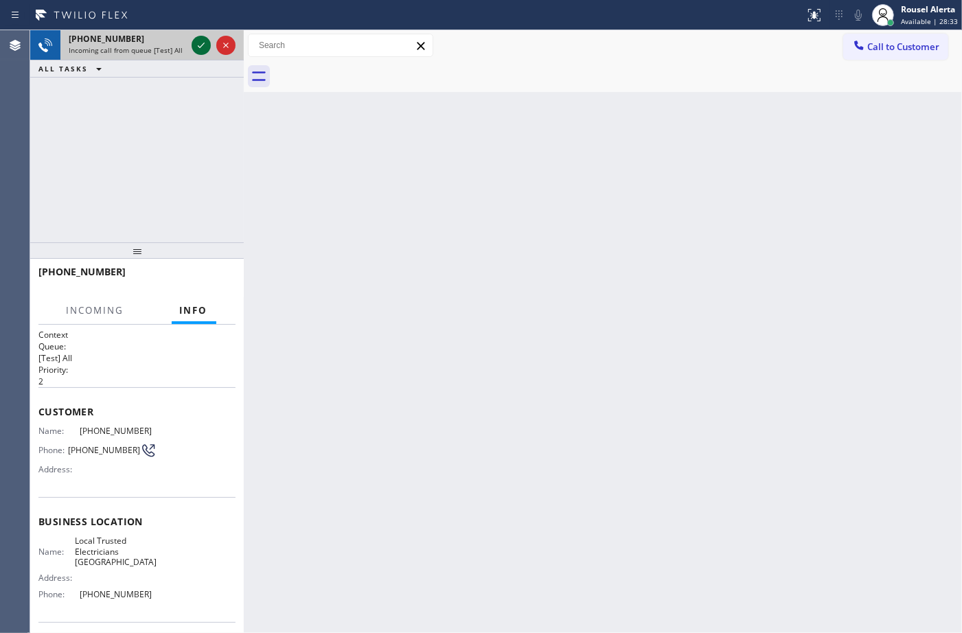
click at [200, 53] on icon at bounding box center [201, 45] width 16 height 16
click at [203, 32] on div at bounding box center [213, 45] width 49 height 30
click at [204, 25] on div at bounding box center [402, 15] width 794 height 22
click at [200, 34] on div at bounding box center [213, 45] width 49 height 30
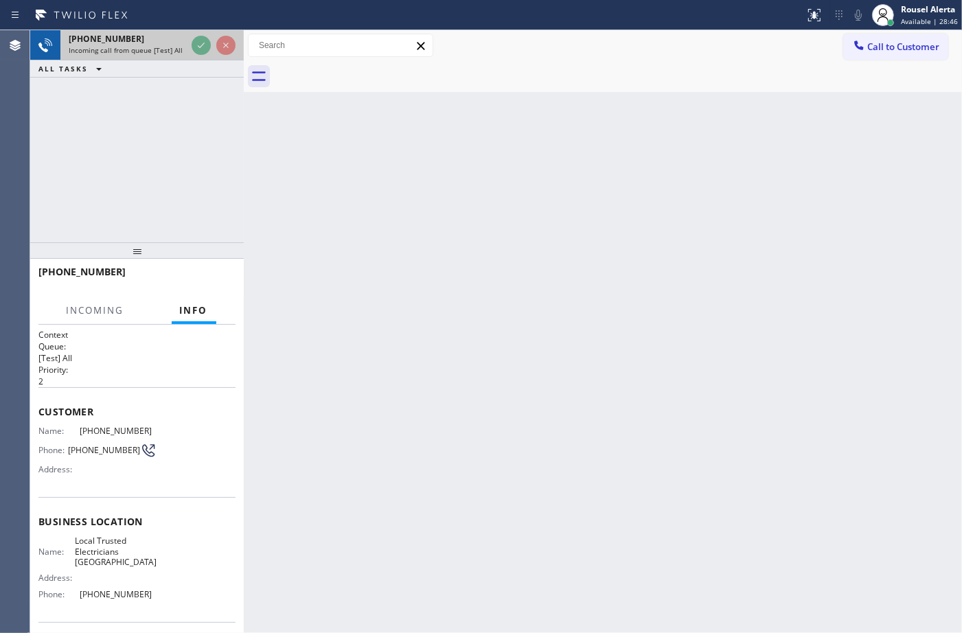
click at [200, 35] on div at bounding box center [213, 45] width 49 height 30
drag, startPoint x: 200, startPoint y: 34, endPoint x: 190, endPoint y: 49, distance: 18.3
click at [190, 49] on div at bounding box center [213, 45] width 49 height 30
click at [191, 47] on div at bounding box center [213, 45] width 49 height 30
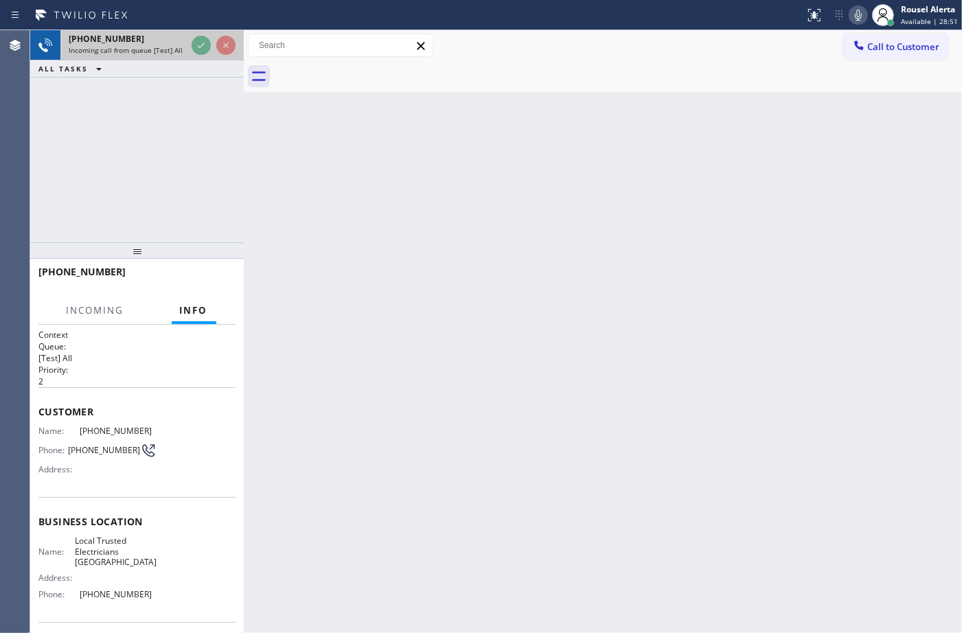
drag, startPoint x: 191, startPoint y: 47, endPoint x: 200, endPoint y: 49, distance: 9.2
click at [200, 49] on icon at bounding box center [201, 45] width 16 height 16
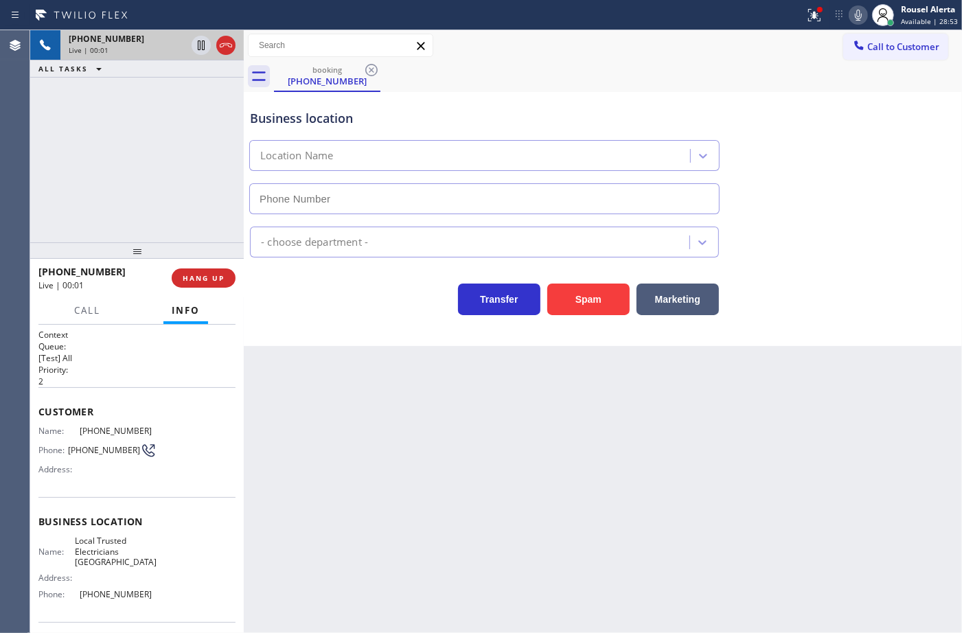
type input "(949) 334-2844"
drag, startPoint x: 729, startPoint y: 376, endPoint x: 921, endPoint y: 361, distance: 192.8
click at [907, 365] on div "Back to Dashboard Change Sender ID Customers Technicians Select a contact Outbo…" at bounding box center [603, 331] width 718 height 603
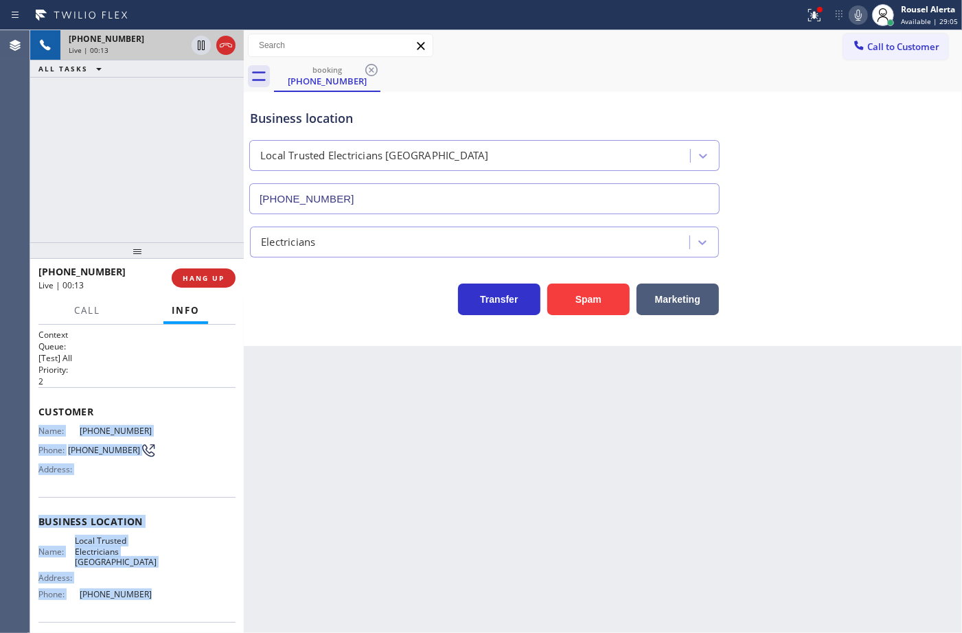
drag, startPoint x: 38, startPoint y: 424, endPoint x: 163, endPoint y: 611, distance: 224.7
click at [163, 611] on div "Context Queue: [Test] All Priority: 2 Customer Name: (949) 491-6126 Phone: (949…" at bounding box center [136, 527] width 197 height 397
copy div "Name: (949) 491-6126 Phone: (949) 491-6126 Address: Business location Name: Loc…"
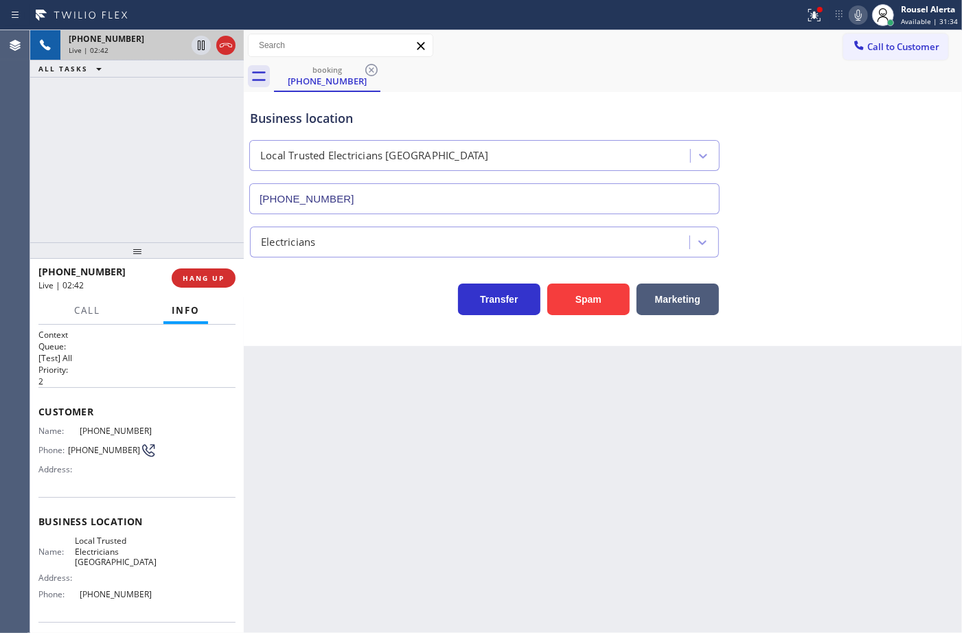
click at [454, 447] on div "Back to Dashboard Change Sender ID Customers Technicians Select a contact Outbo…" at bounding box center [603, 331] width 718 height 603
click at [547, 520] on div "Back to Dashboard Change Sender ID Customers Technicians Select a contact Outbo…" at bounding box center [603, 331] width 718 height 603
click at [199, 124] on div "+19494916126 Live | 03:14 ALL TASKS ALL TASKS ACTIVE TASKS TASKS IN WRAP UP" at bounding box center [137, 136] width 214 height 212
drag, startPoint x: 199, startPoint y: 49, endPoint x: 215, endPoint y: 47, distance: 15.9
click at [199, 49] on icon at bounding box center [201, 45] width 16 height 16
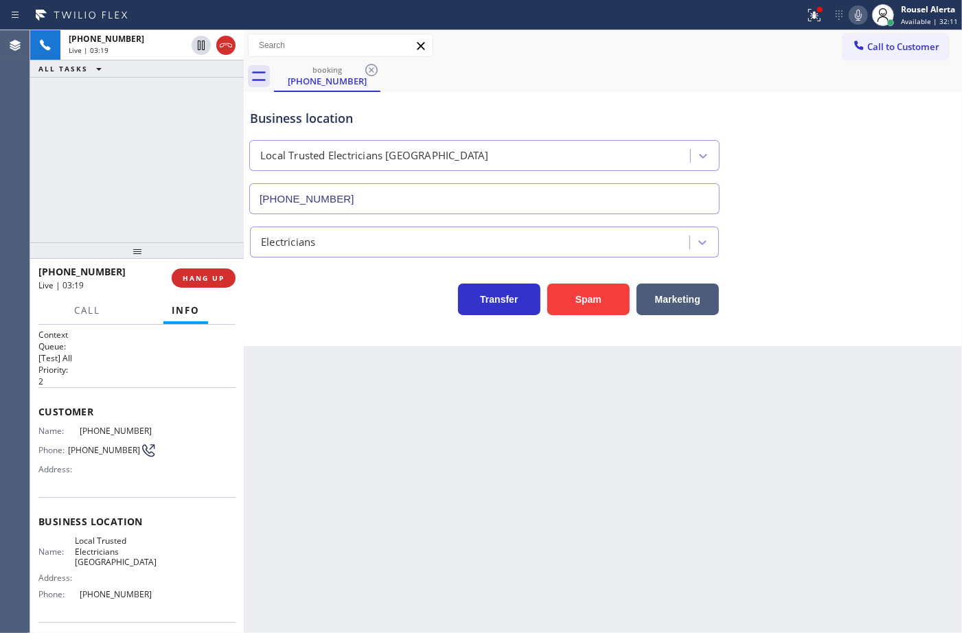
click at [855, 16] on icon at bounding box center [858, 15] width 16 height 16
click at [815, 27] on button at bounding box center [814, 15] width 30 height 30
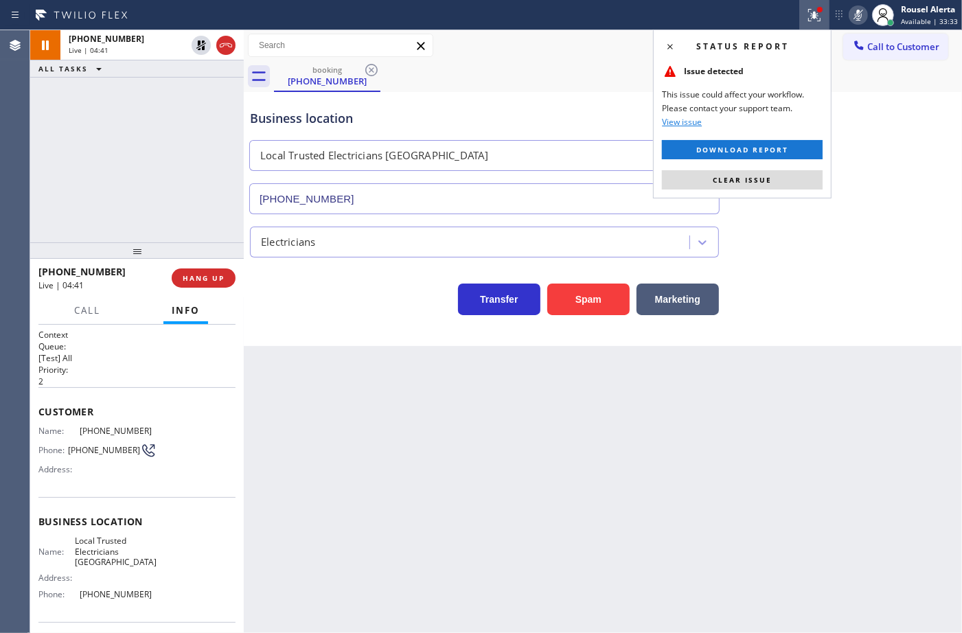
click at [765, 170] on button "Clear issue" at bounding box center [742, 179] width 161 height 19
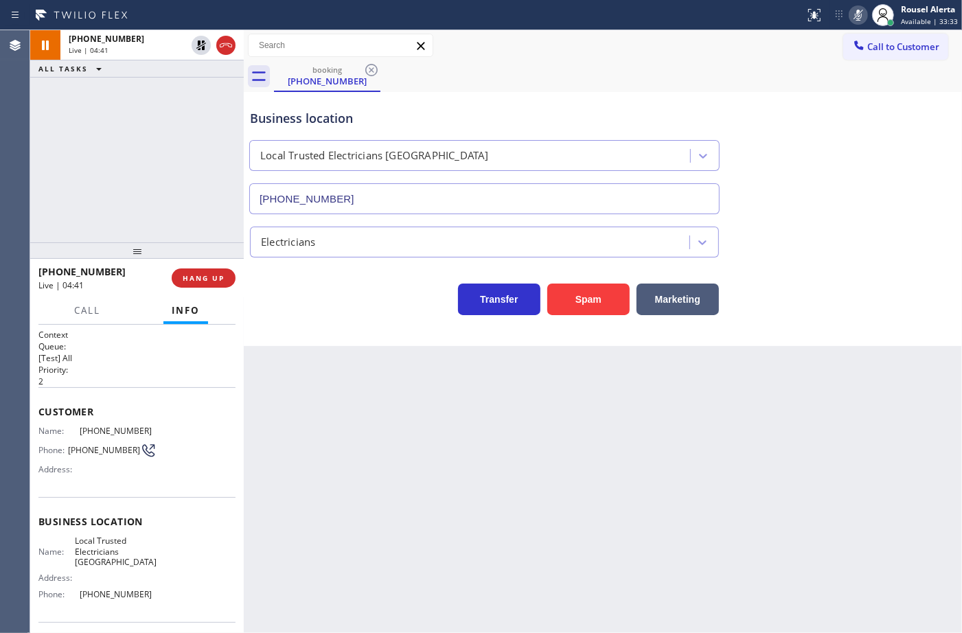
click at [824, 427] on div "Back to Dashboard Change Sender ID Customers Technicians Select a contact Outbo…" at bounding box center [603, 331] width 718 height 603
click at [591, 454] on div "Back to Dashboard Change Sender ID Customers Technicians Select a contact Outbo…" at bounding box center [603, 331] width 718 height 603
click at [198, 47] on icon at bounding box center [201, 46] width 10 height 10
click at [855, 14] on icon at bounding box center [858, 15] width 16 height 16
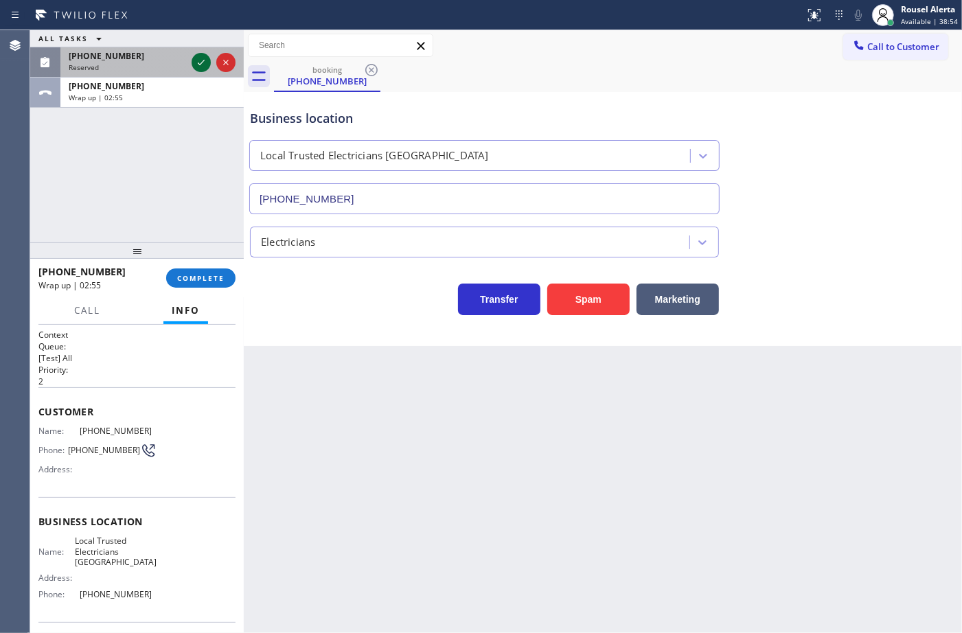
click at [196, 60] on icon at bounding box center [201, 62] width 16 height 16
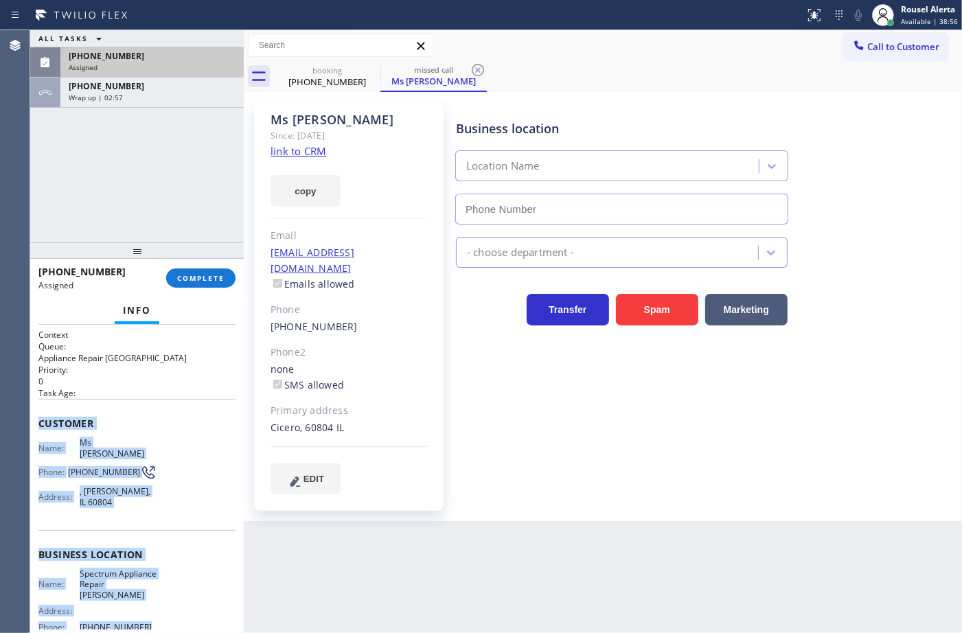
type input "(708) 616-1662"
drag, startPoint x: 38, startPoint y: 426, endPoint x: 132, endPoint y: 609, distance: 206.3
click at [132, 609] on div "Context Queue: Appliance Repair High End Priority: 0 Task Age: Customer Name: M…" at bounding box center [136, 544] width 197 height 430
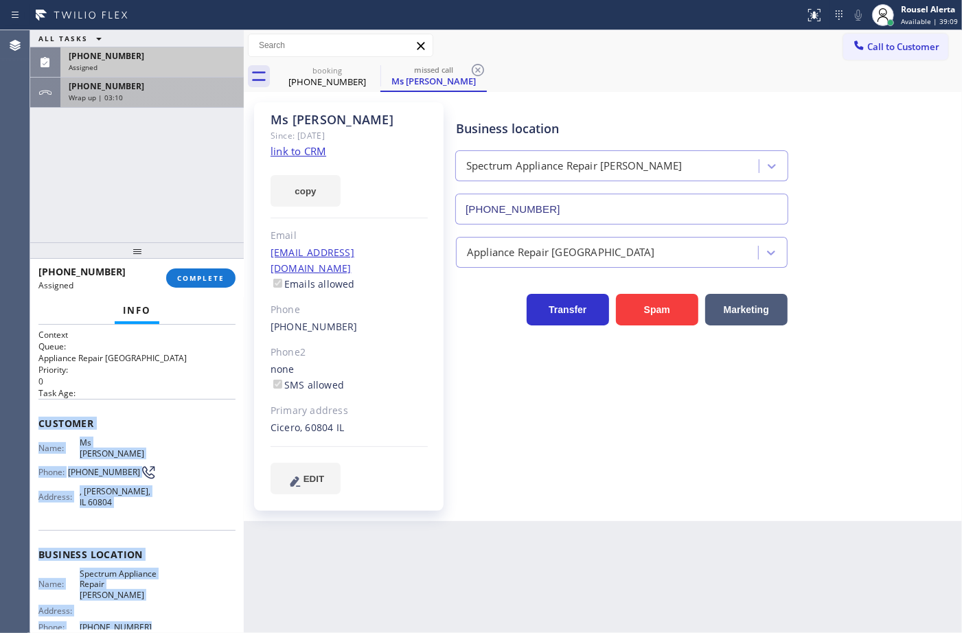
drag, startPoint x: 187, startPoint y: 94, endPoint x: 187, endPoint y: 104, distance: 9.6
click at [187, 94] on div "Wrap up | 03:10" at bounding box center [152, 98] width 167 height 10
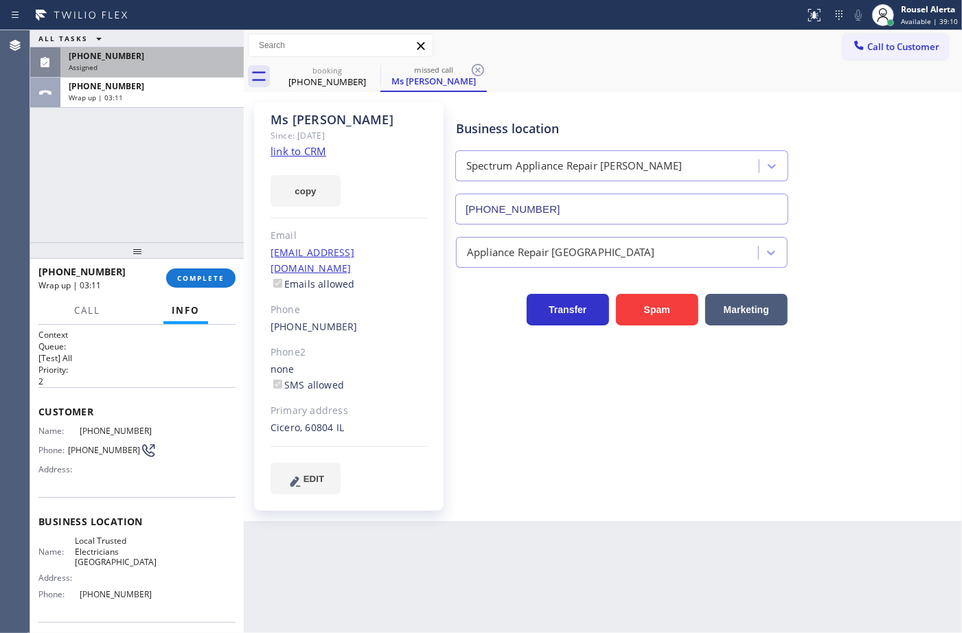
click at [203, 263] on div "+19494916126 Wrap up | 03:11 COMPLETE" at bounding box center [136, 278] width 197 height 36
click at [203, 272] on button "COMPLETE" at bounding box center [200, 277] width 69 height 19
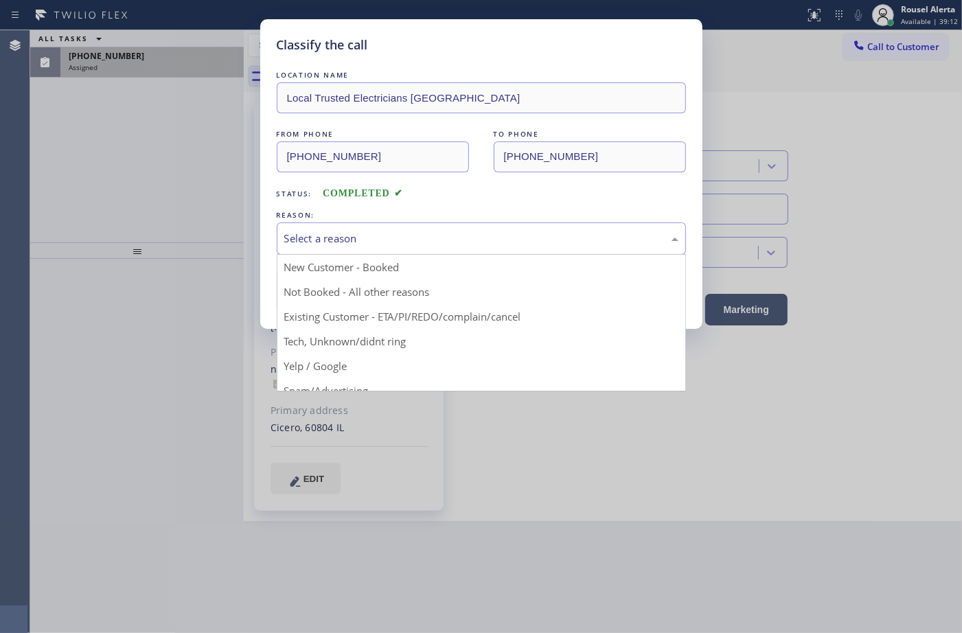
click at [357, 249] on div "Select a reason" at bounding box center [481, 238] width 409 height 32
drag, startPoint x: 382, startPoint y: 283, endPoint x: 354, endPoint y: 289, distance: 28.8
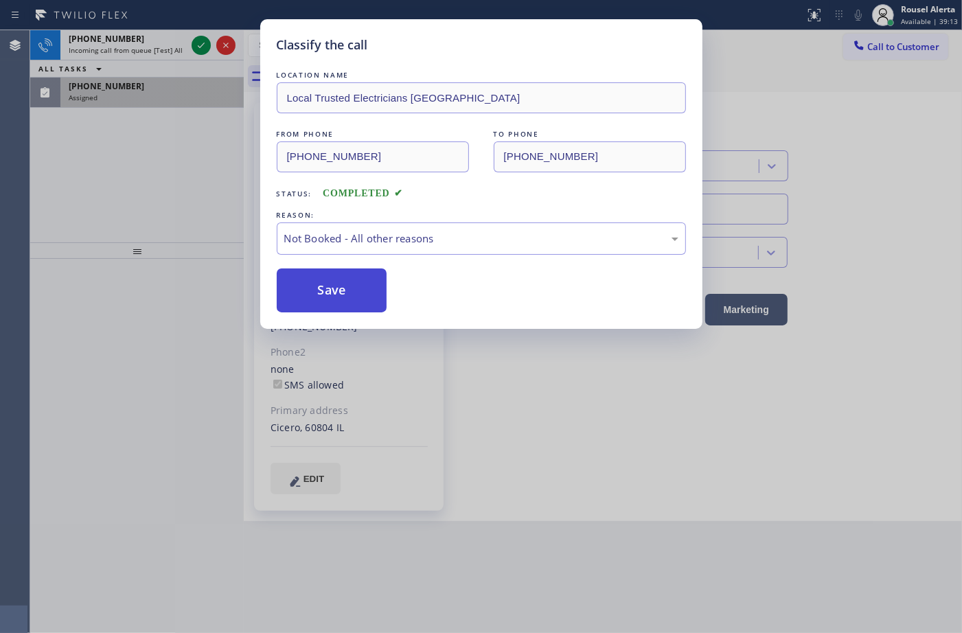
click at [341, 292] on button "Save" at bounding box center [332, 290] width 111 height 44
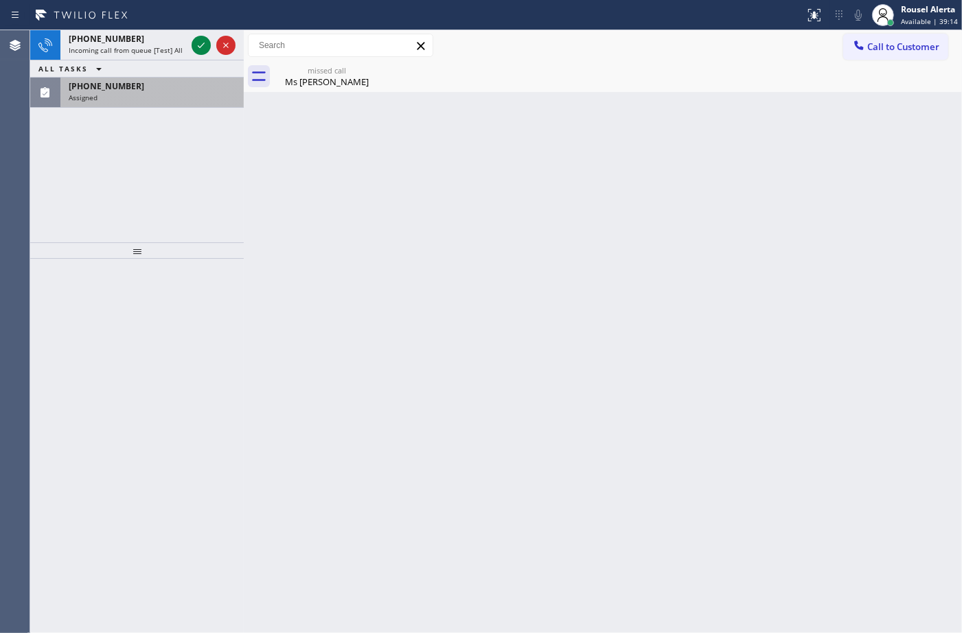
click at [176, 108] on div "+13476864866 Incoming call from queue [Test] All ALL TASKS ALL TASKS ACTIVE TAS…" at bounding box center [137, 136] width 214 height 212
click at [176, 104] on div "(708) 699-0705 Assigned" at bounding box center [149, 93] width 178 height 30
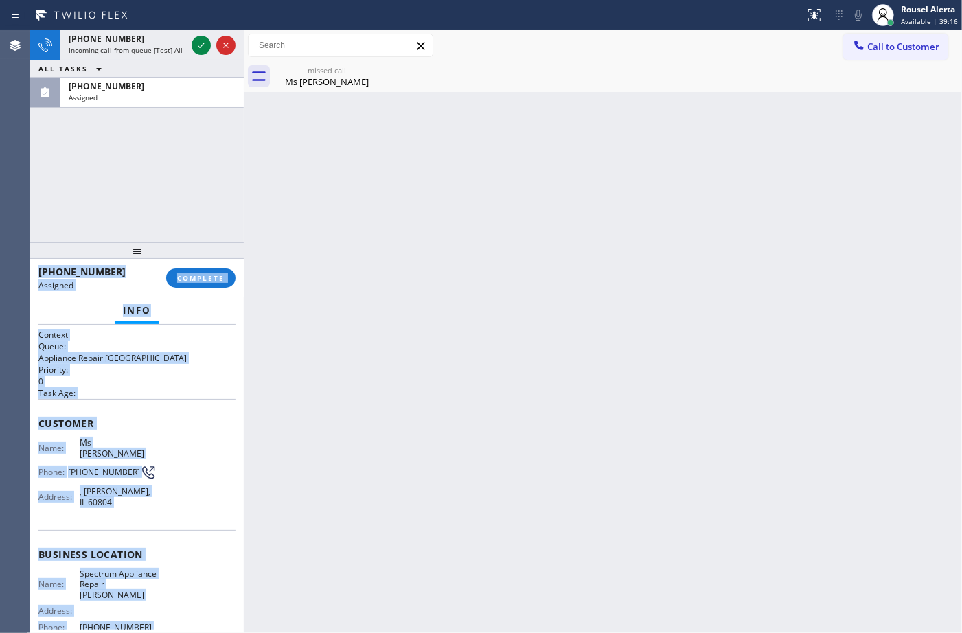
click at [215, 268] on div "(708) 699-0705 Assigned COMPLETE" at bounding box center [136, 278] width 197 height 36
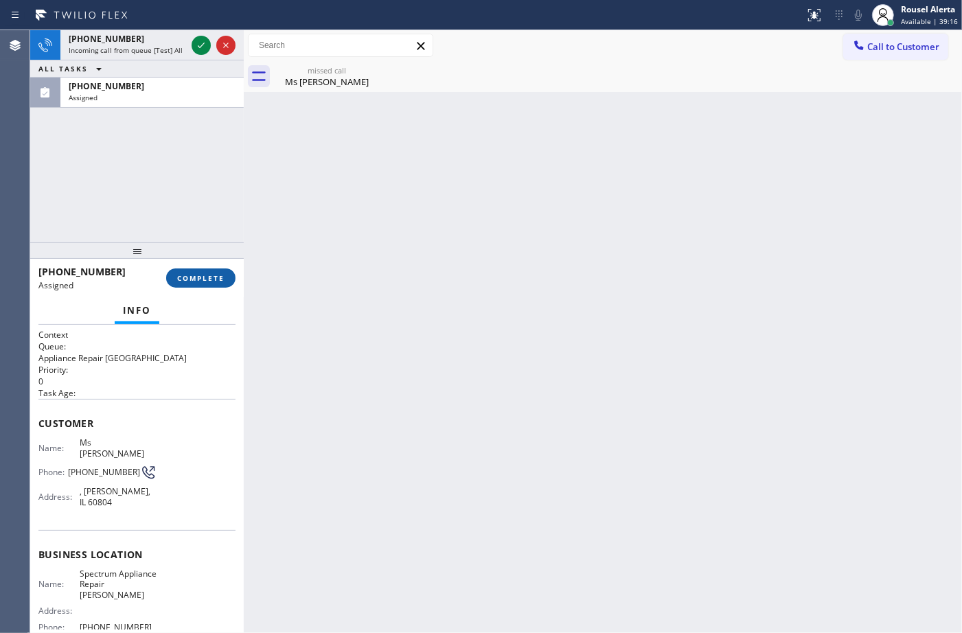
drag, startPoint x: 209, startPoint y: 275, endPoint x: 205, endPoint y: 269, distance: 7.8
click at [208, 276] on span "COMPLETE" at bounding box center [200, 278] width 47 height 10
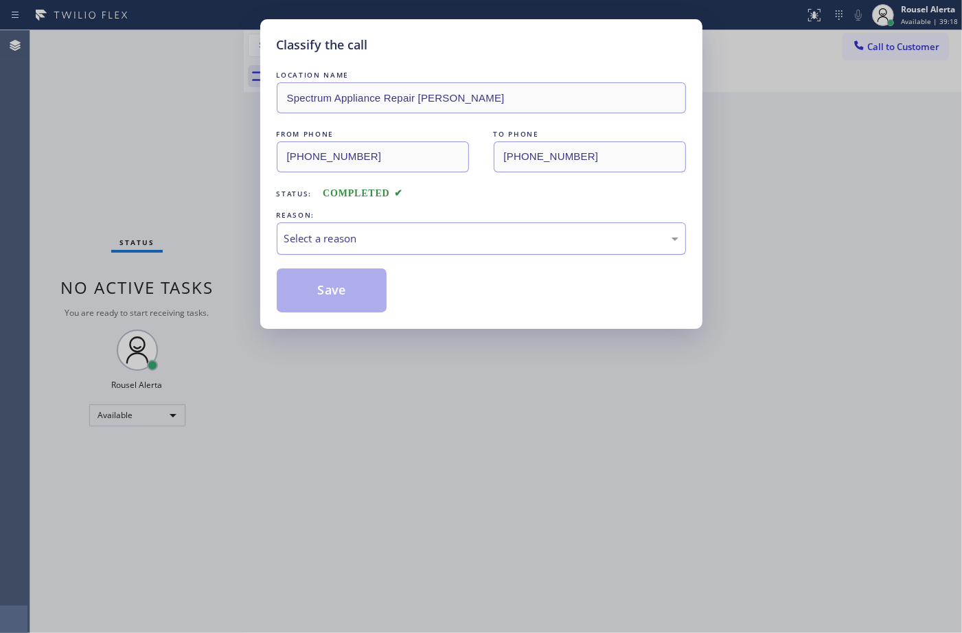
click at [318, 238] on div "Select a reason" at bounding box center [481, 239] width 394 height 16
click at [318, 289] on button "Save" at bounding box center [332, 290] width 111 height 44
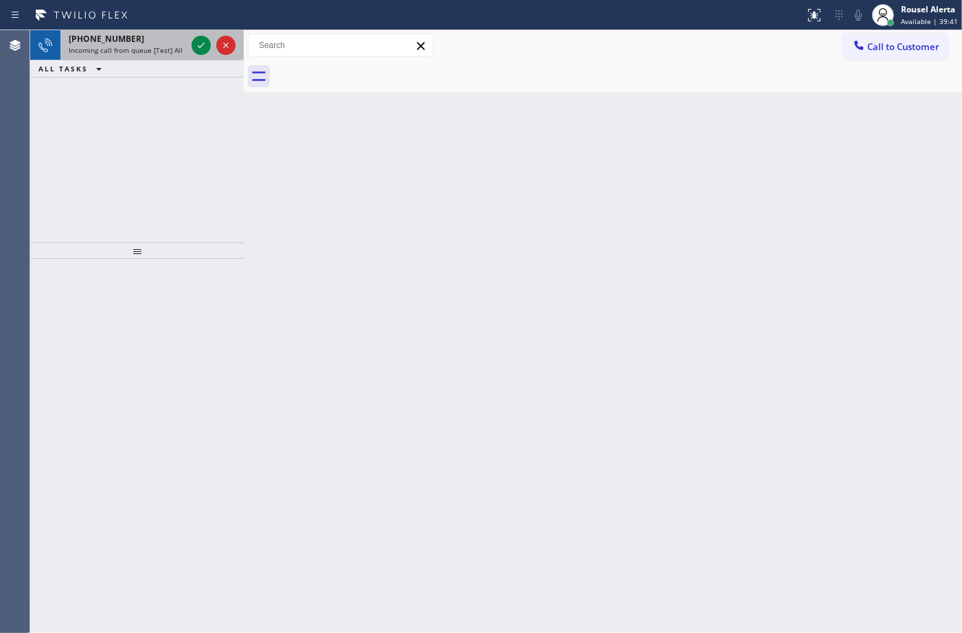
click at [163, 33] on div "[PHONE_NUMBER]" at bounding box center [127, 39] width 117 height 12
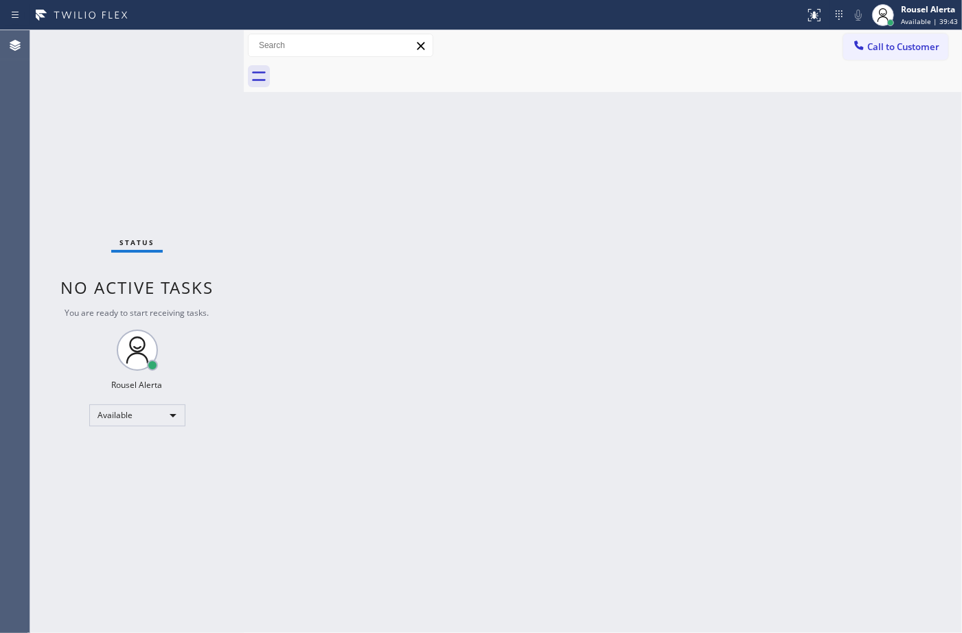
click at [366, 242] on div "Back to Dashboard Change Sender ID Customers Technicians Select a contact Outbo…" at bounding box center [603, 331] width 718 height 603
click at [273, 227] on div "Back to Dashboard Change Sender ID Customers Technicians Select a contact Outbo…" at bounding box center [603, 331] width 718 height 603
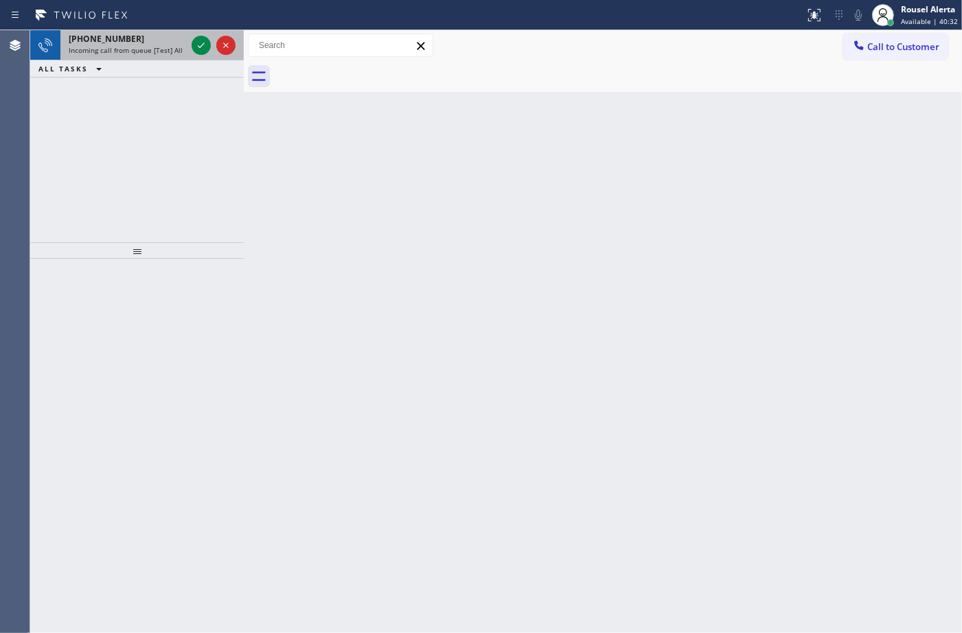
click at [121, 43] on span "+15754004829" at bounding box center [107, 39] width 76 height 12
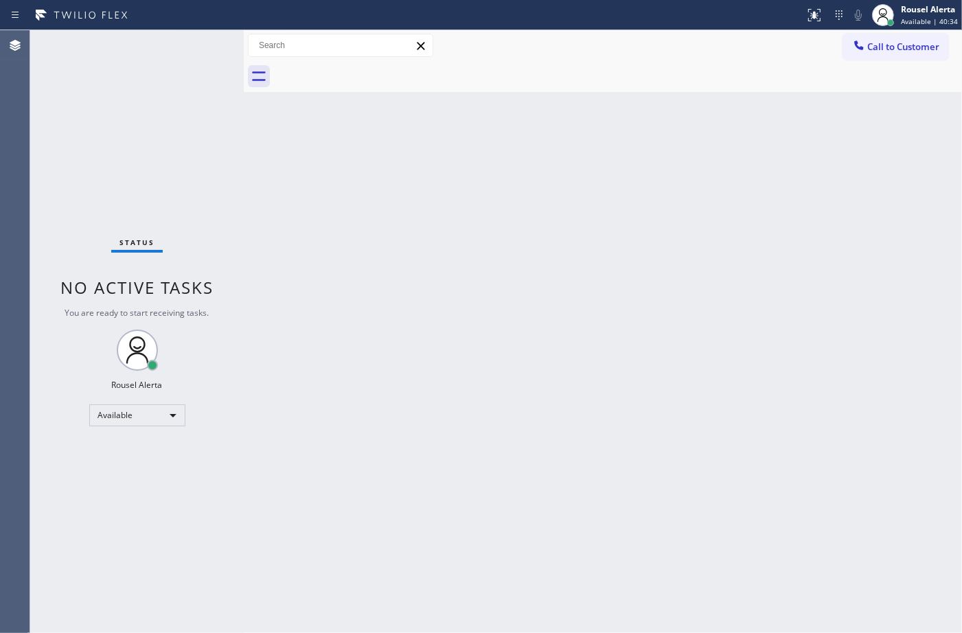
click at [471, 356] on div "Back to Dashboard Change Sender ID Customers Technicians Select a contact Outbo…" at bounding box center [603, 331] width 718 height 603
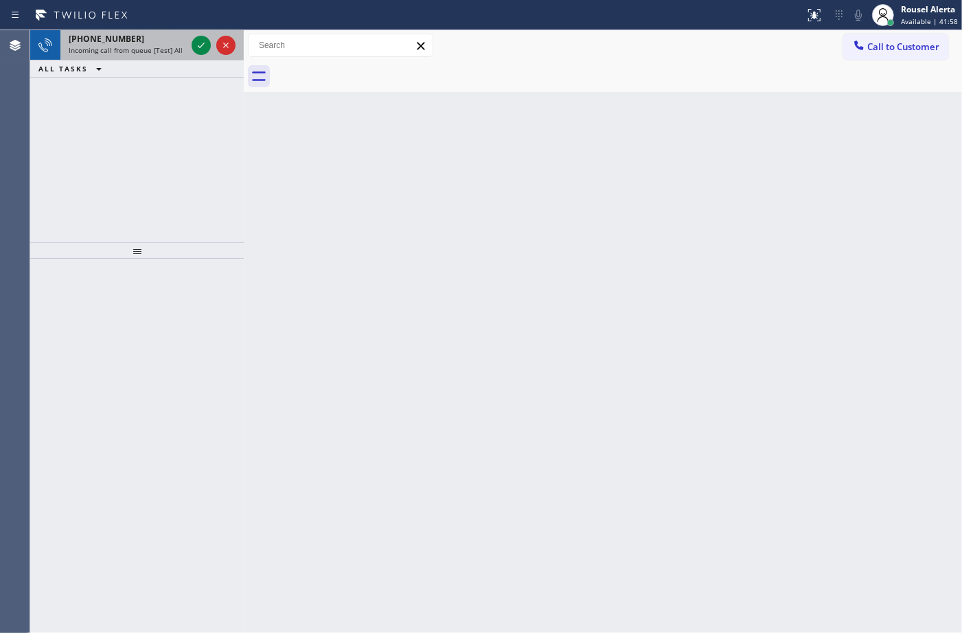
click at [145, 47] on span "Incoming call from queue [Test] All" at bounding box center [126, 50] width 114 height 10
drag, startPoint x: 139, startPoint y: 43, endPoint x: 203, endPoint y: 62, distance: 66.7
click at [144, 45] on div "+15012874459 Incoming call from queue [Test] All" at bounding box center [124, 45] width 128 height 30
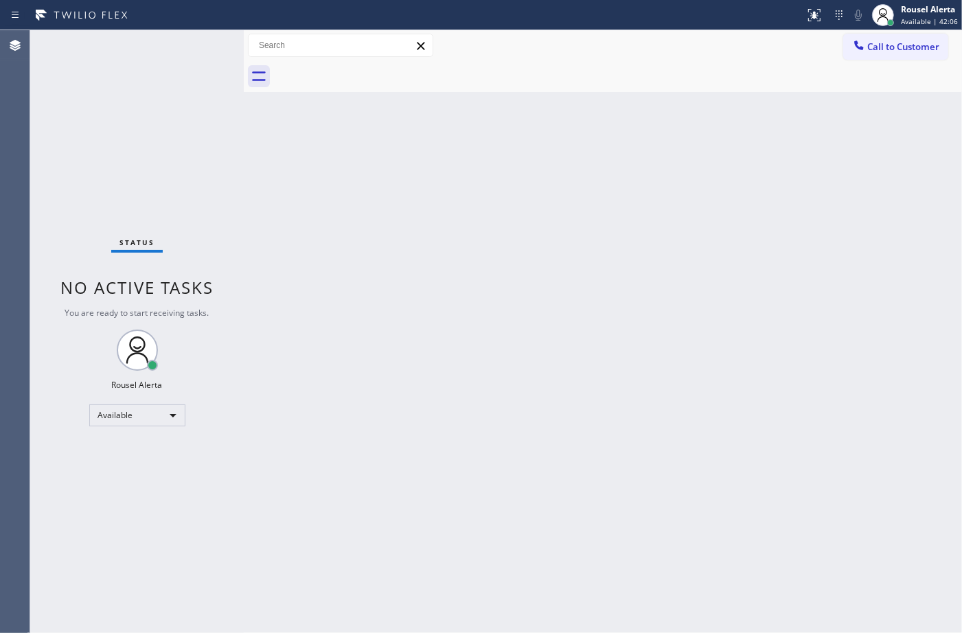
click at [189, 49] on div "Status No active tasks You are ready to start receiving tasks. Rousel Alerta Av…" at bounding box center [137, 331] width 214 height 603
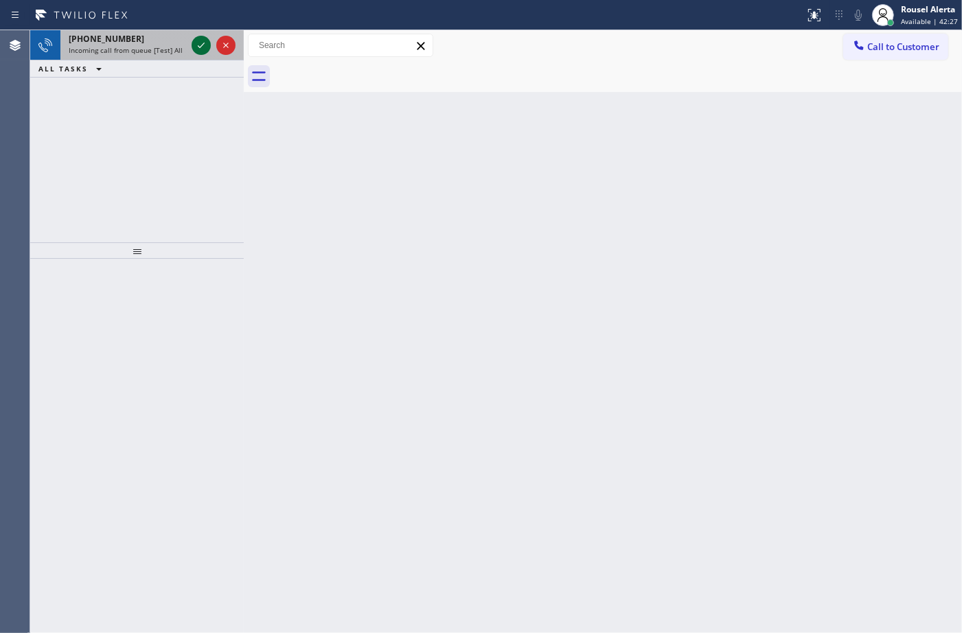
click at [197, 47] on icon at bounding box center [201, 45] width 16 height 16
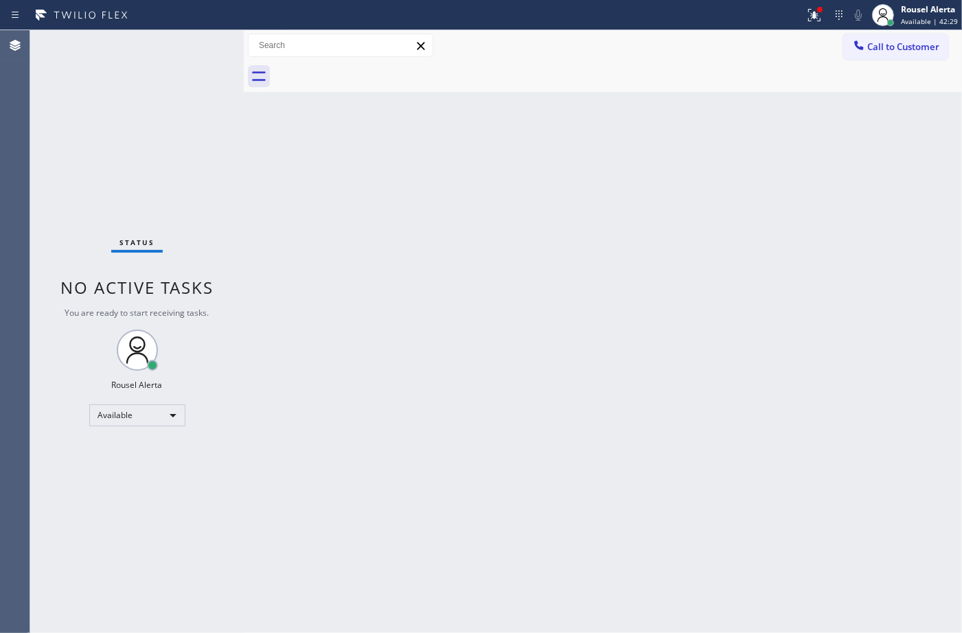
click at [197, 47] on div "Status No active tasks You are ready to start receiving tasks. Rousel Alerta Av…" at bounding box center [137, 331] width 214 height 603
click at [817, 21] on icon at bounding box center [814, 15] width 16 height 16
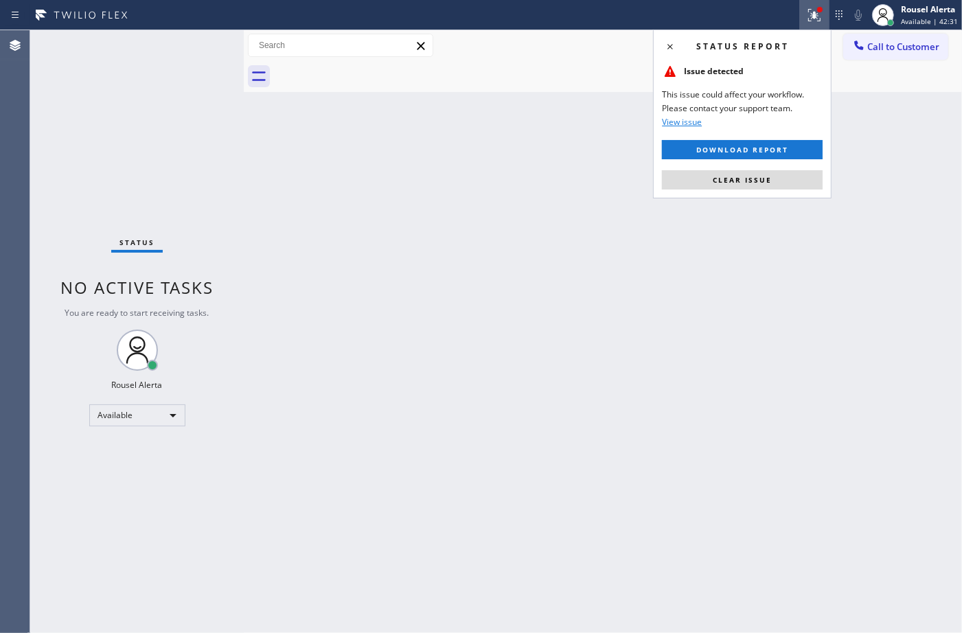
click at [805, 178] on button "Clear issue" at bounding box center [742, 179] width 161 height 19
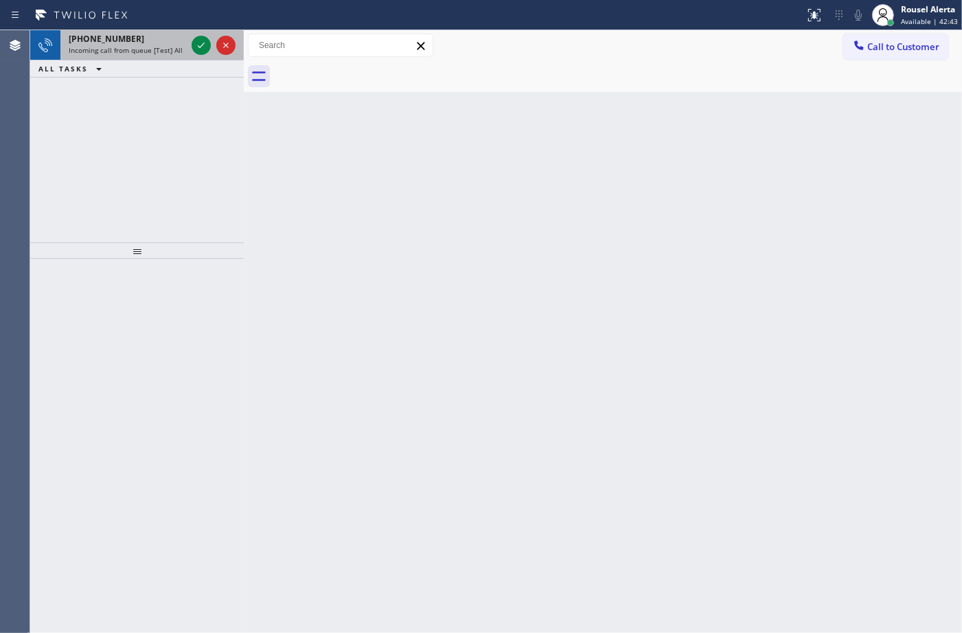
click at [186, 38] on div "+17188202464 Incoming call from queue [Test] All" at bounding box center [124, 45] width 128 height 30
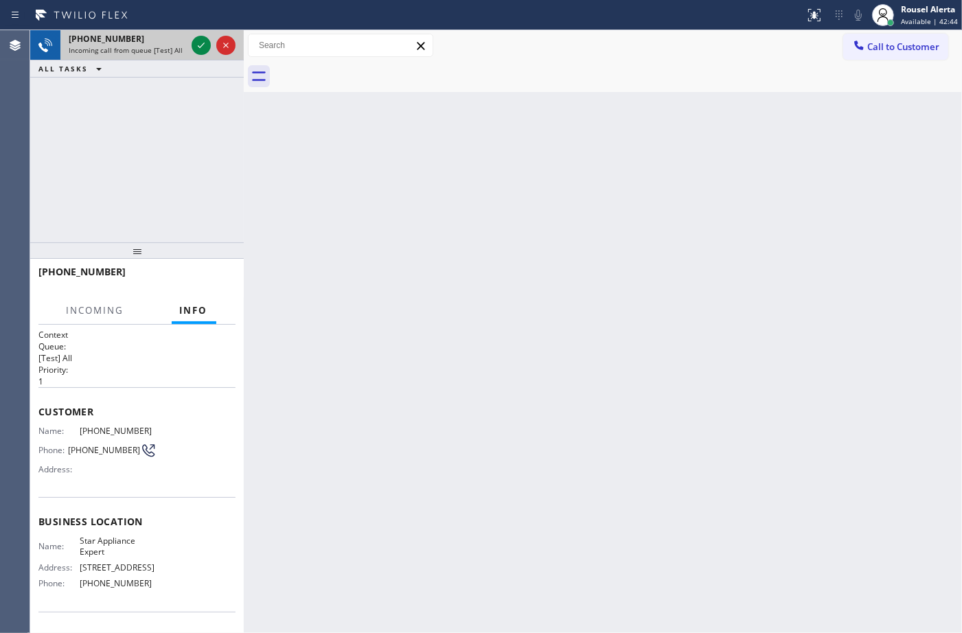
click at [190, 40] on div at bounding box center [213, 45] width 49 height 30
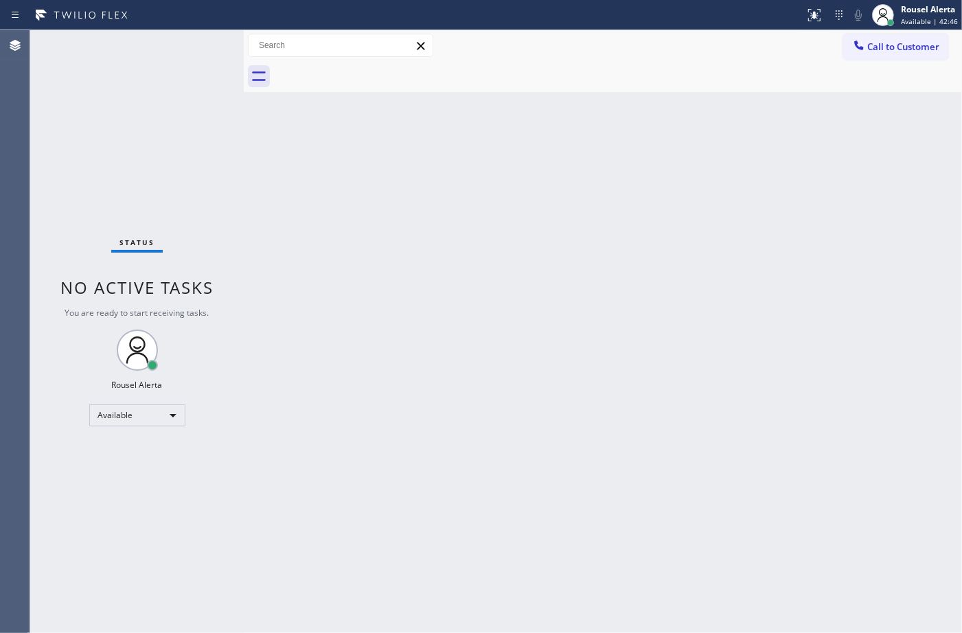
drag, startPoint x: 406, startPoint y: 183, endPoint x: 417, endPoint y: 176, distance: 13.0
click at [410, 180] on div "Back to Dashboard Change Sender ID Customers Technicians Select a contact Outbo…" at bounding box center [603, 331] width 718 height 603
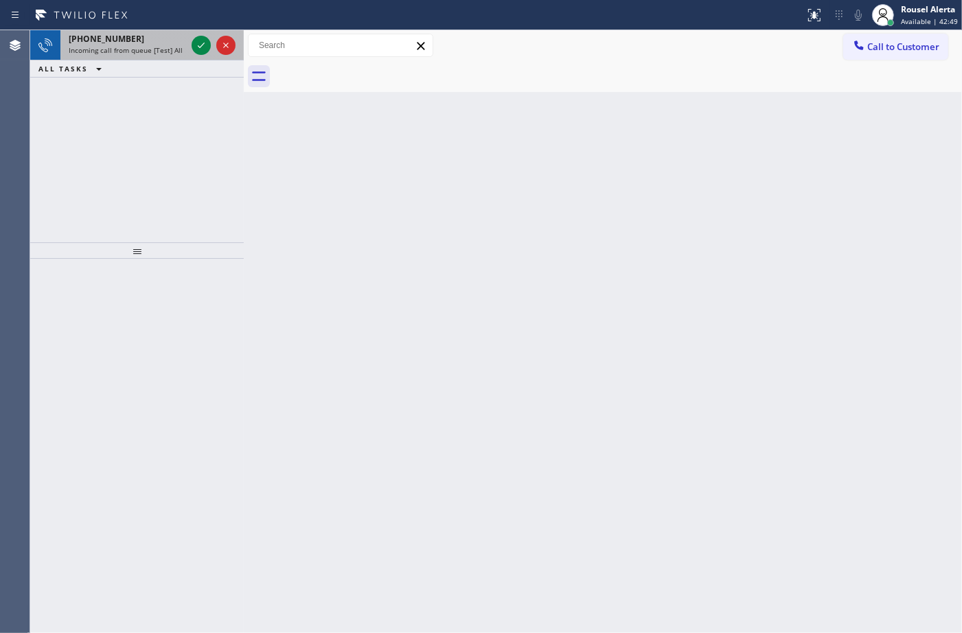
drag, startPoint x: 160, startPoint y: 38, endPoint x: 181, endPoint y: 45, distance: 21.5
click at [159, 38] on div "[PHONE_NUMBER]" at bounding box center [127, 39] width 117 height 12
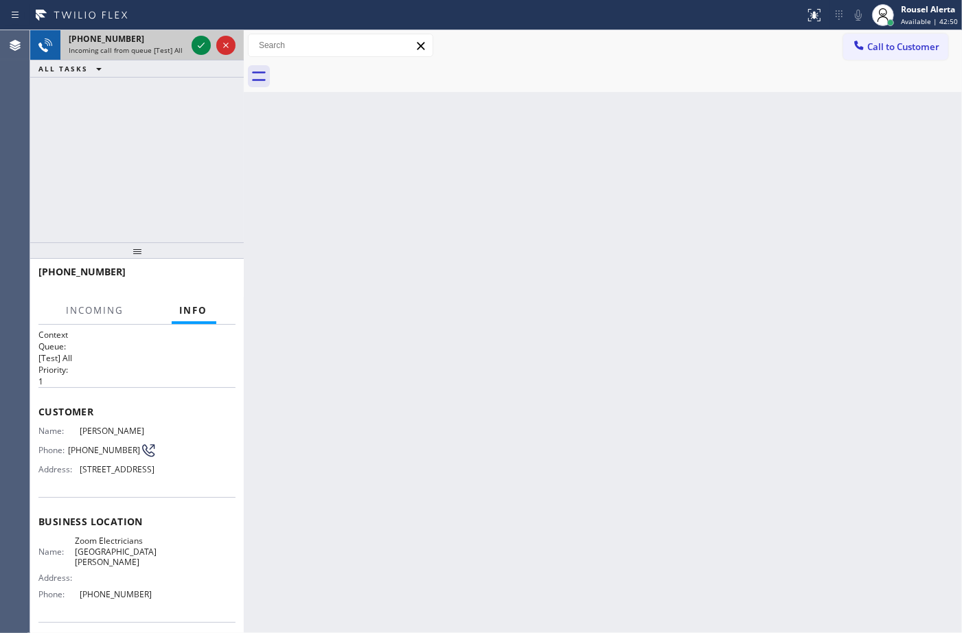
click at [184, 43] on div "[PHONE_NUMBER]" at bounding box center [127, 39] width 117 height 12
click at [186, 43] on div "+14242294387 Incoming call from queue [Test] All" at bounding box center [124, 45] width 128 height 30
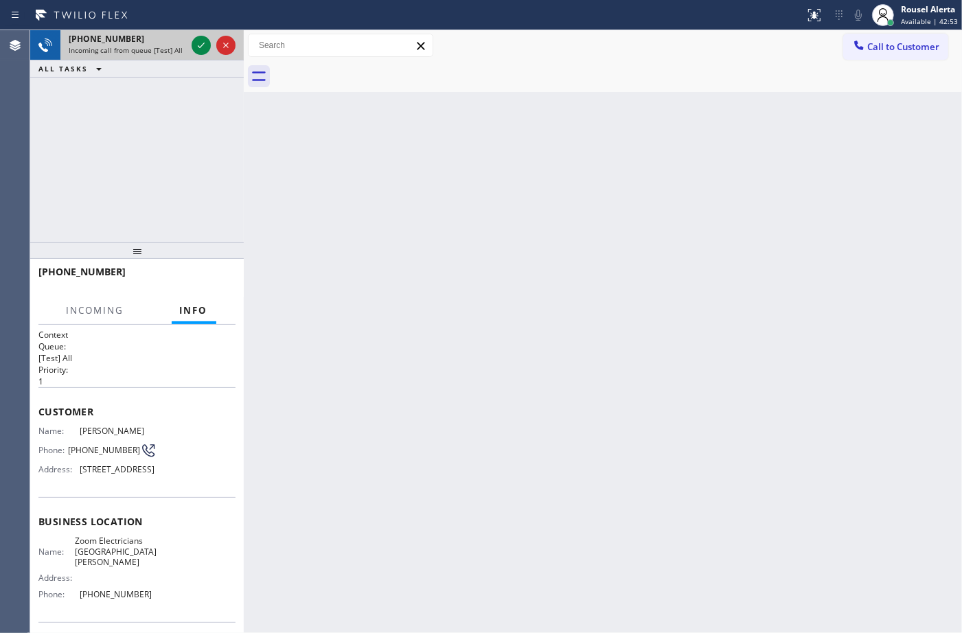
click at [187, 42] on div "+14242294387 Incoming call from queue [Test] All" at bounding box center [124, 45] width 128 height 30
click at [193, 43] on icon at bounding box center [201, 45] width 16 height 16
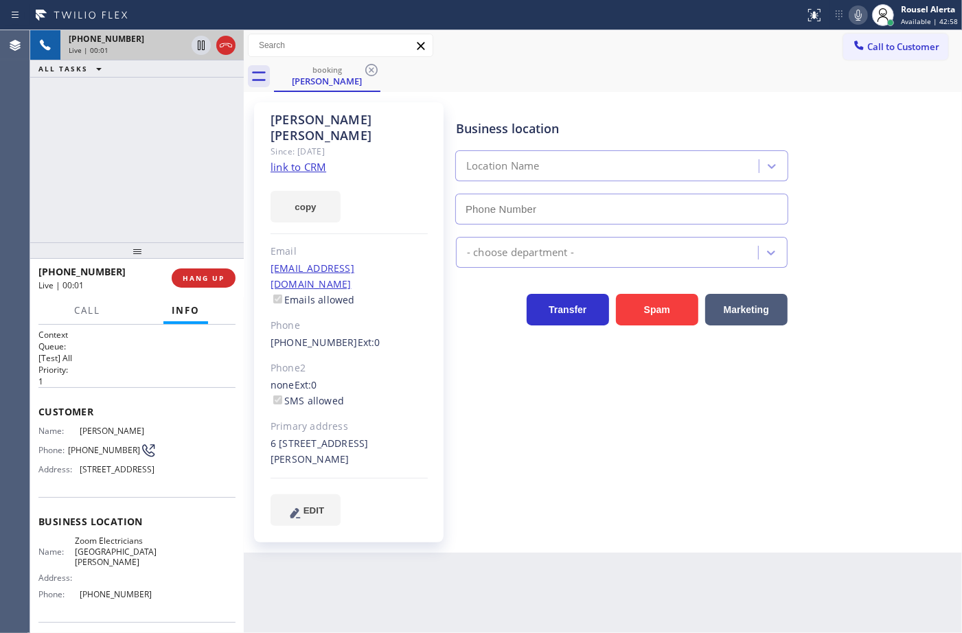
type input "[PHONE_NUMBER]"
click at [309, 160] on link "link to CRM" at bounding box center [298, 167] width 56 height 14
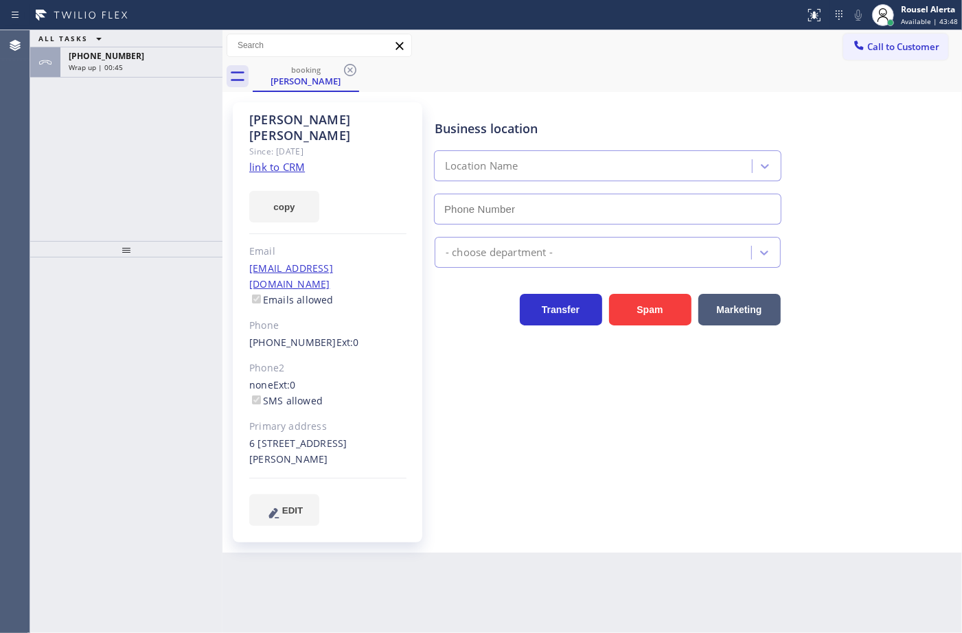
click at [154, 112] on div "ALL TASKS ALL TASKS ACTIVE TASKS TASKS IN WRAP UP [PHONE_NUMBER] Wrap up | 00:45" at bounding box center [126, 135] width 192 height 211
type input "[PHONE_NUMBER]"
click at [159, 43] on div "ALL TASKS ALL TASKS ACTIVE TASKS TASKS IN WRAP UP" at bounding box center [126, 38] width 192 height 17
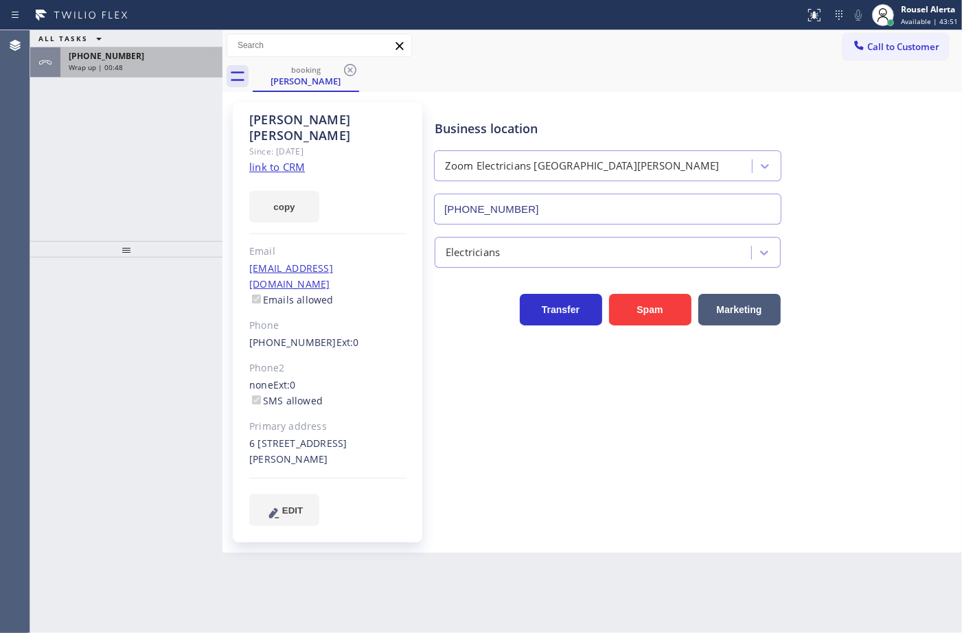
click at [172, 67] on div "Wrap up | 00:48" at bounding box center [142, 67] width 146 height 10
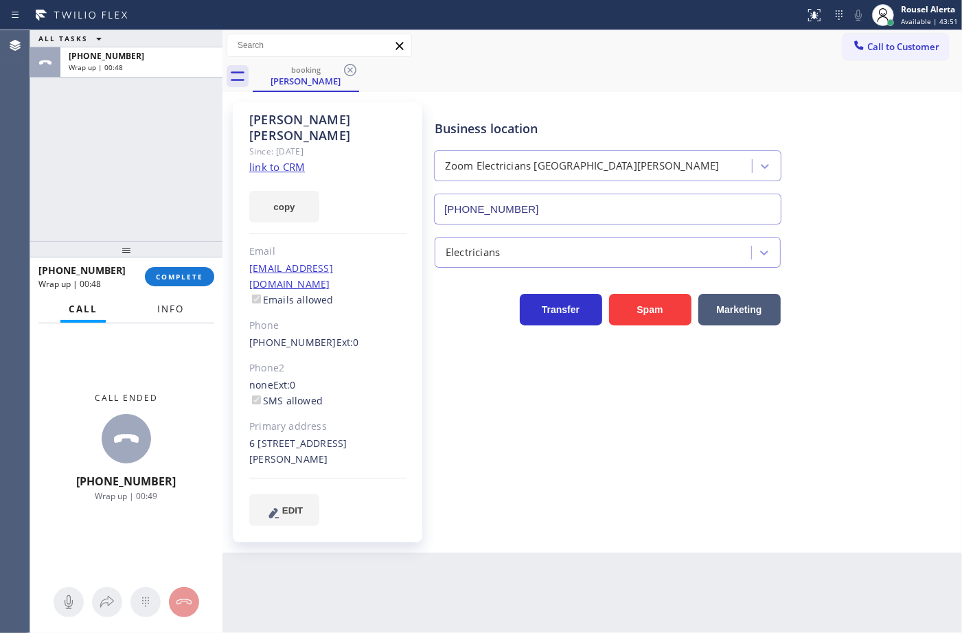
click at [179, 306] on span "Info" at bounding box center [170, 309] width 27 height 12
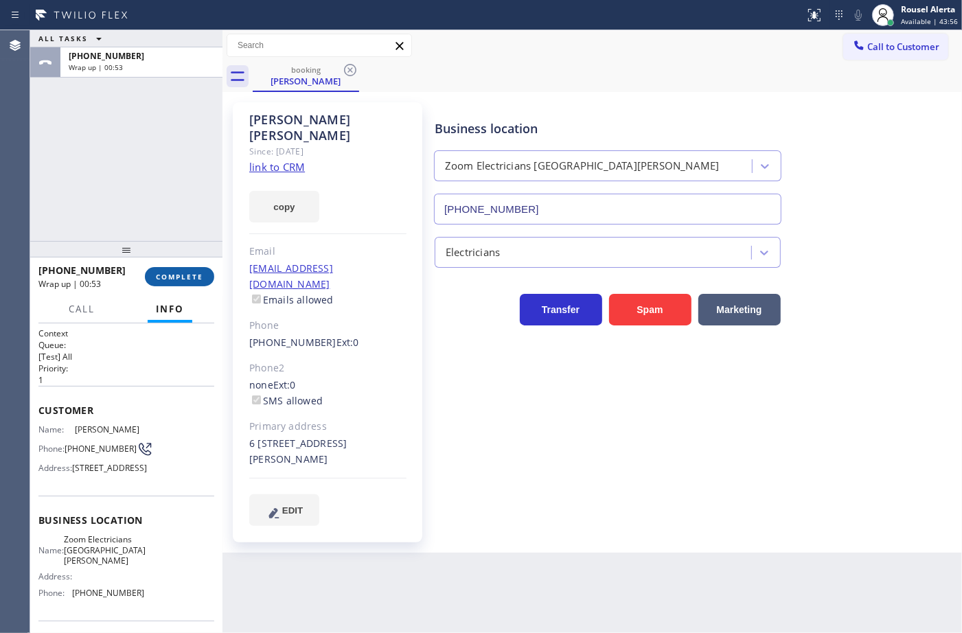
click at [187, 283] on button "COMPLETE" at bounding box center [179, 276] width 69 height 19
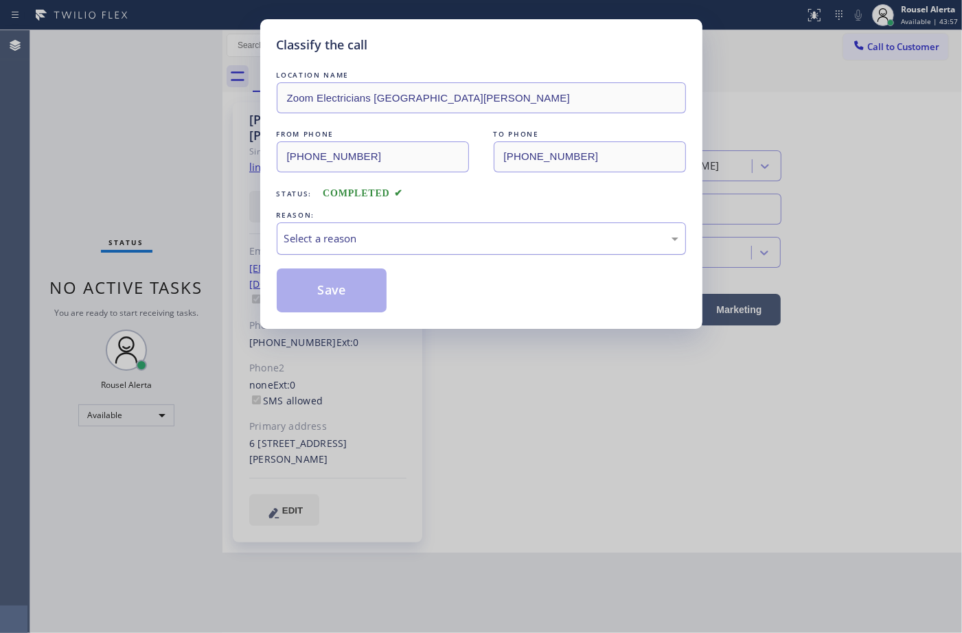
click at [570, 251] on div "Select a reason" at bounding box center [481, 238] width 409 height 32
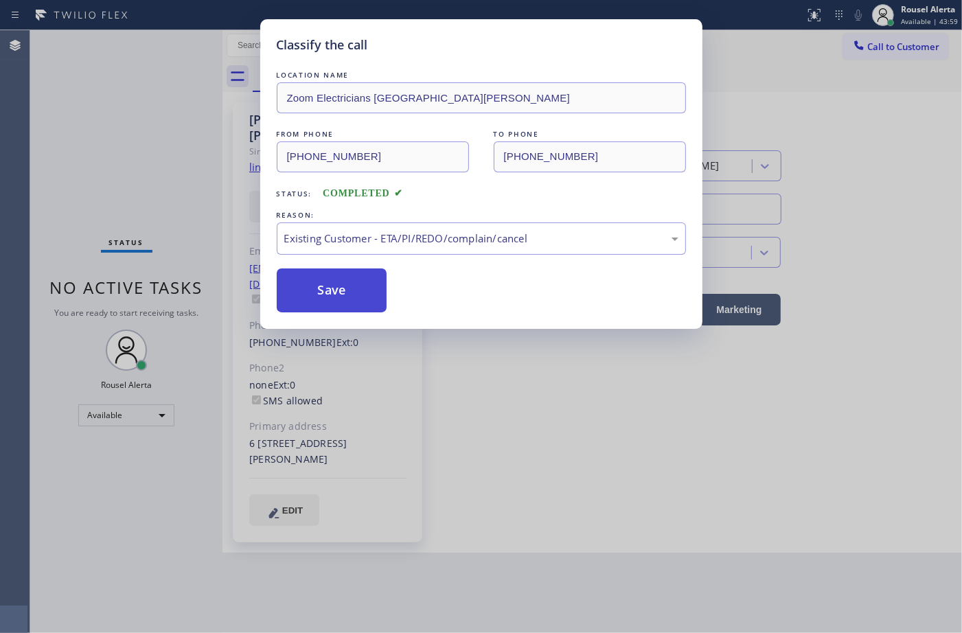
click at [362, 301] on button "Save" at bounding box center [332, 290] width 111 height 44
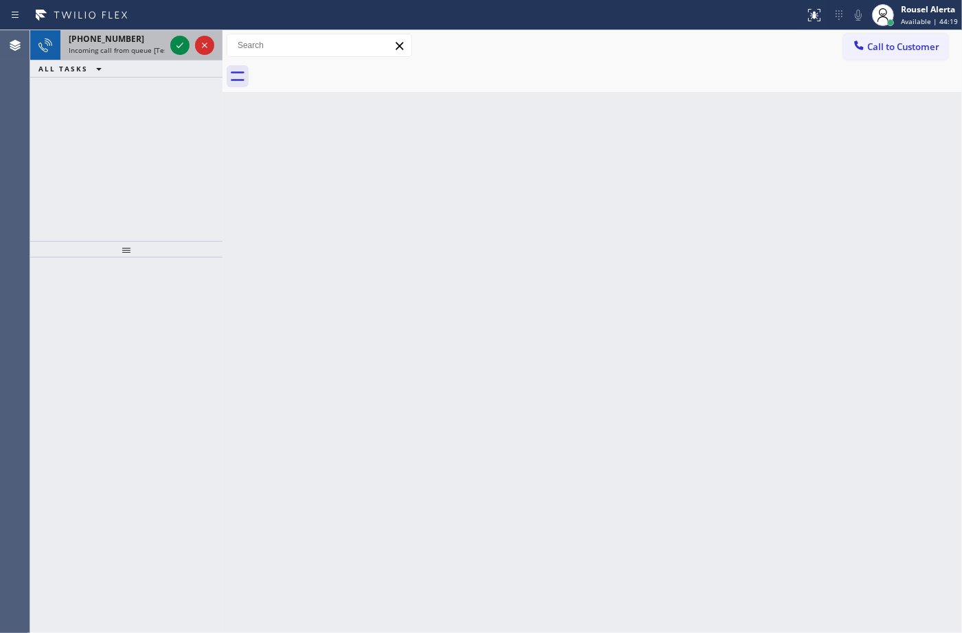
drag, startPoint x: 141, startPoint y: 39, endPoint x: 150, endPoint y: 43, distance: 8.9
click at [141, 39] on div "[PHONE_NUMBER]" at bounding box center [117, 39] width 96 height 12
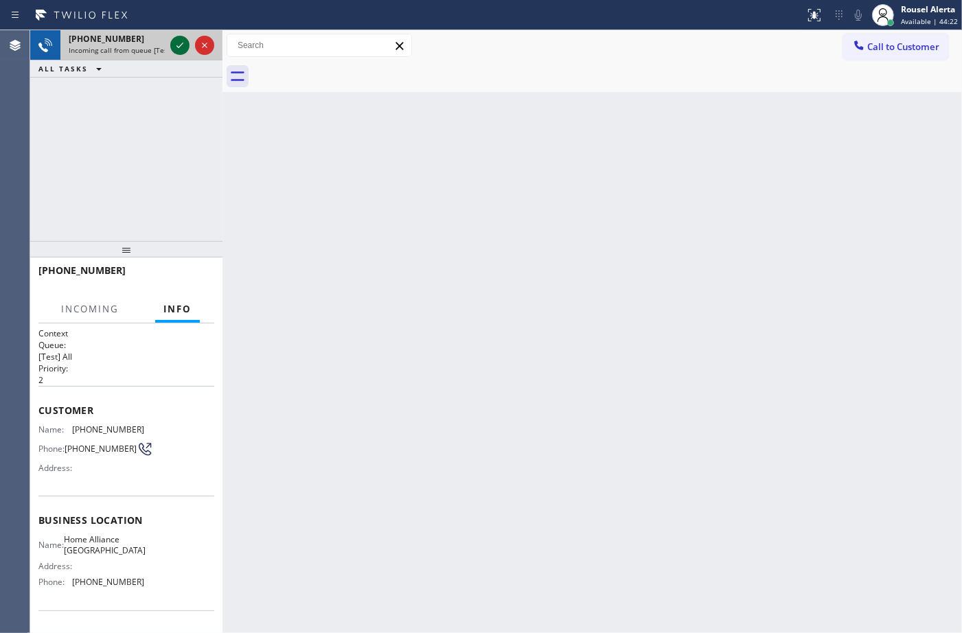
click at [174, 45] on icon at bounding box center [180, 45] width 16 height 16
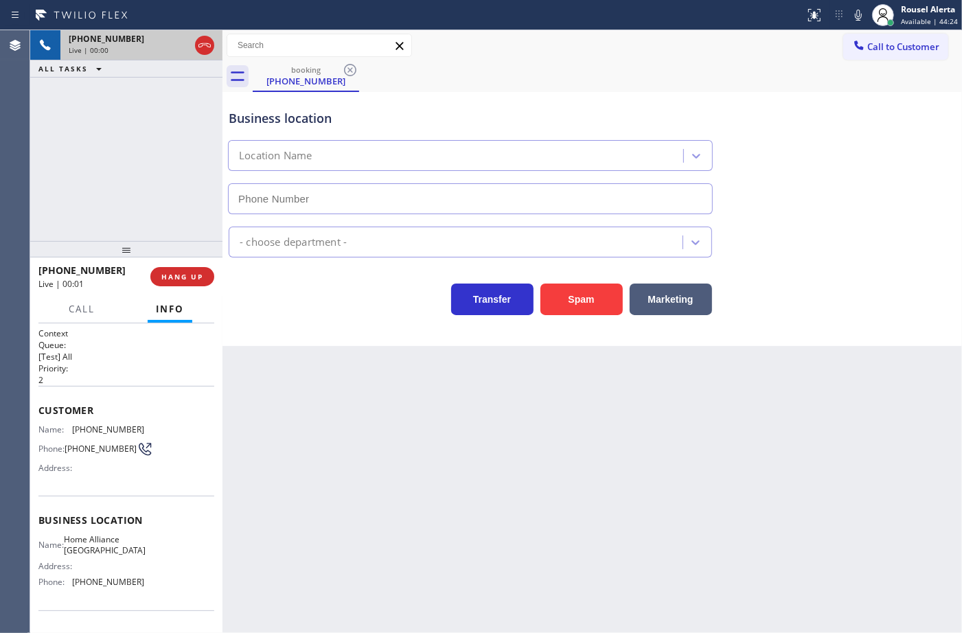
type input "[PHONE_NUMBER]"
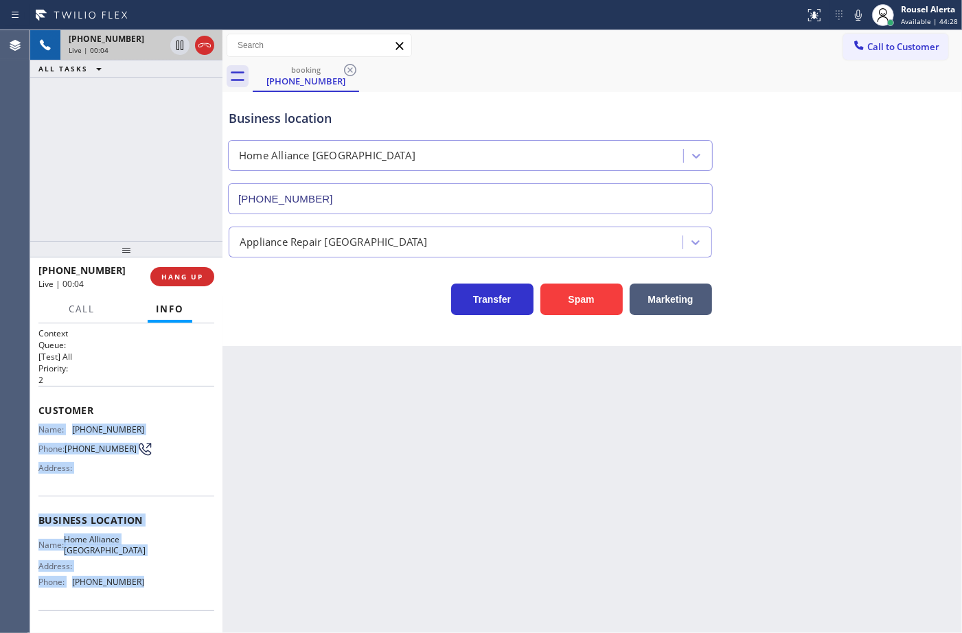
drag, startPoint x: 31, startPoint y: 424, endPoint x: 174, endPoint y: 587, distance: 216.5
click at [174, 587] on div "Context Queue: [Test] All Priority: 2 Customer Name: [PHONE_NUMBER] Phone: [PHO…" at bounding box center [126, 478] width 192 height 310
copy div "Name: [PHONE_NUMBER] Phone: [PHONE_NUMBER] Address: Business location Name: Hom…"
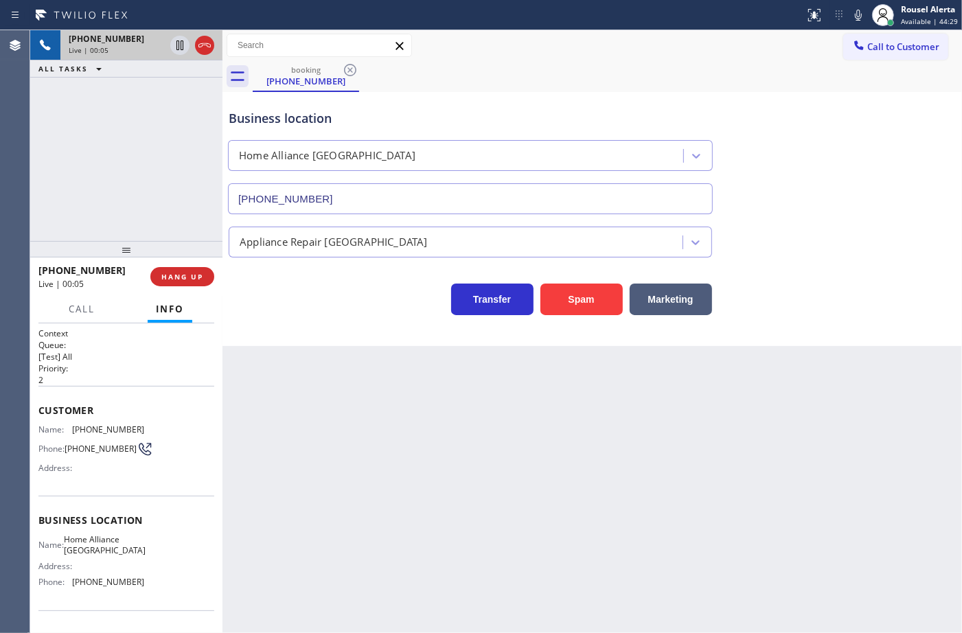
drag, startPoint x: 420, startPoint y: 443, endPoint x: 516, endPoint y: 383, distance: 112.9
click at [421, 443] on div "Back to Dashboard Change Sender ID Customers Technicians Select a contact Outbo…" at bounding box center [591, 331] width 739 height 603
click at [546, 415] on div "Back to Dashboard Change Sender ID Customers Technicians Select a contact Outbo…" at bounding box center [591, 331] width 739 height 603
drag, startPoint x: 178, startPoint y: 277, endPoint x: 207, endPoint y: 309, distance: 42.8
click at [176, 277] on span "HANG UP" at bounding box center [182, 277] width 42 height 10
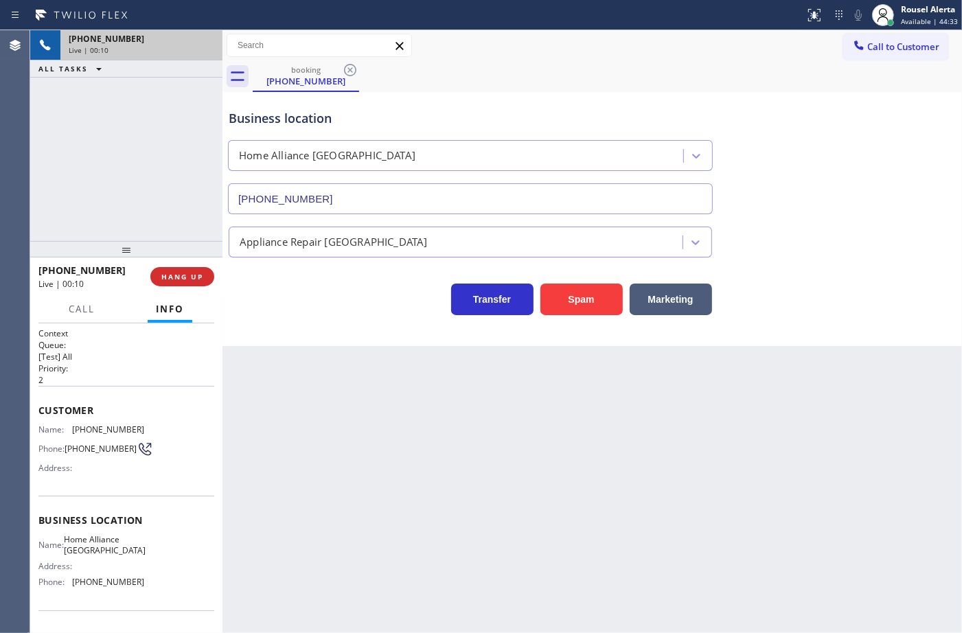
click at [372, 409] on div "Back to Dashboard Change Sender ID Customers Technicians Select a contact Outbo…" at bounding box center [591, 331] width 739 height 603
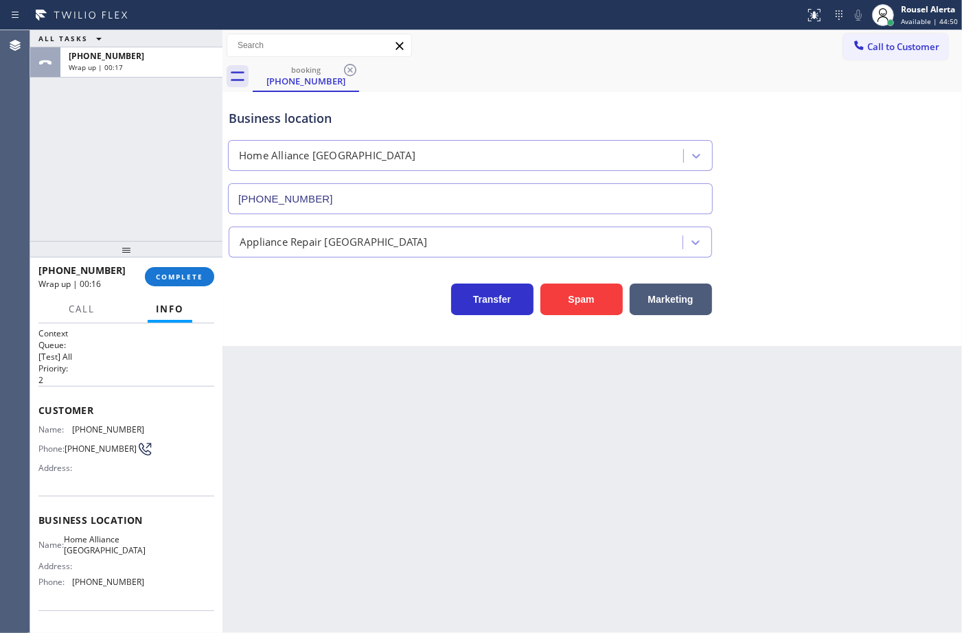
click at [381, 424] on div "Back to Dashboard Change Sender ID Customers Technicians Select a contact Outbo…" at bounding box center [591, 331] width 739 height 603
click at [196, 281] on span "COMPLETE" at bounding box center [179, 277] width 47 height 10
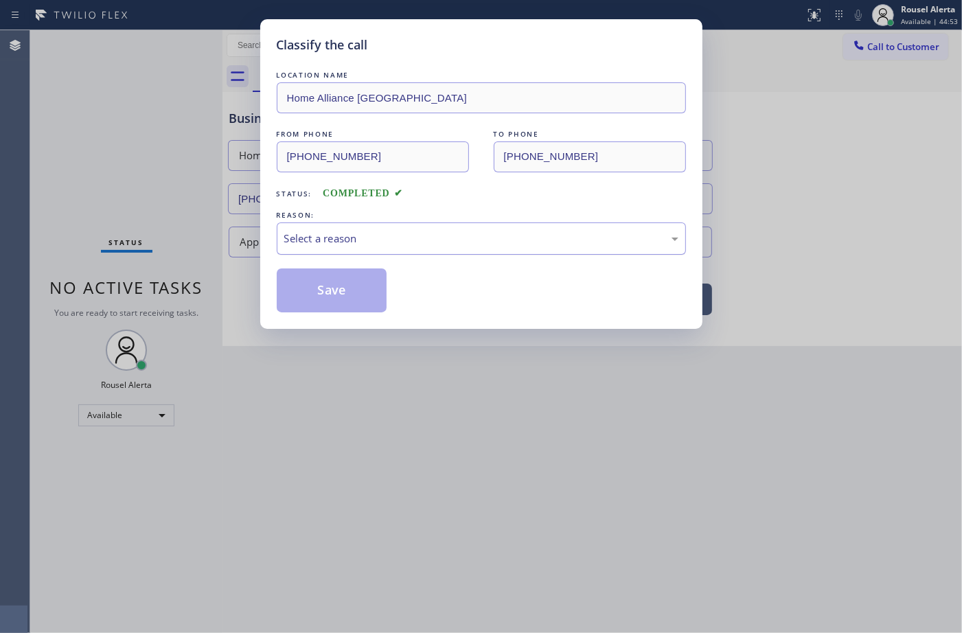
click at [369, 245] on div "Select a reason" at bounding box center [481, 239] width 394 height 16
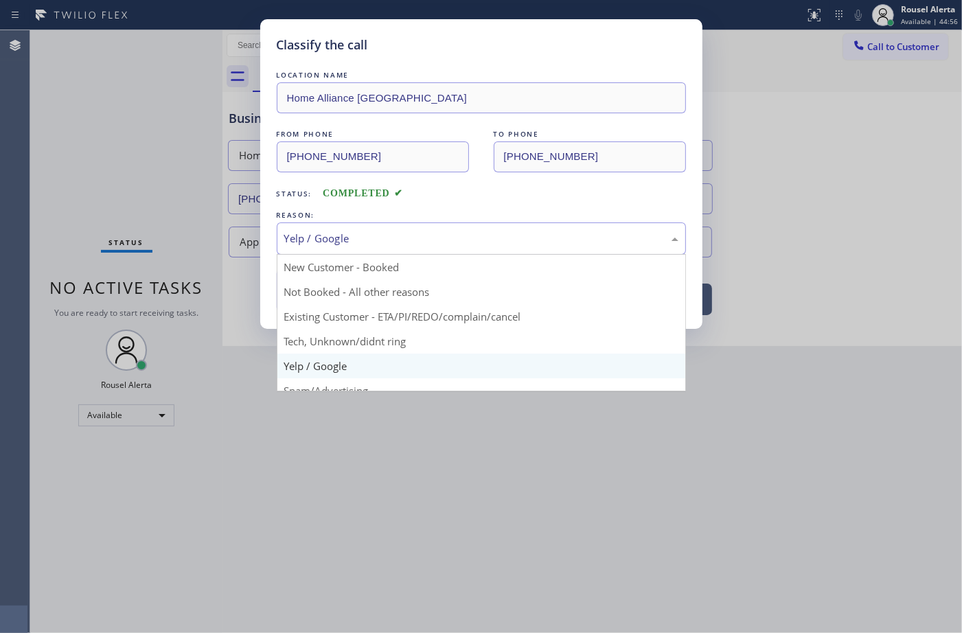
click at [404, 253] on div "Yelp / Google" at bounding box center [481, 238] width 409 height 32
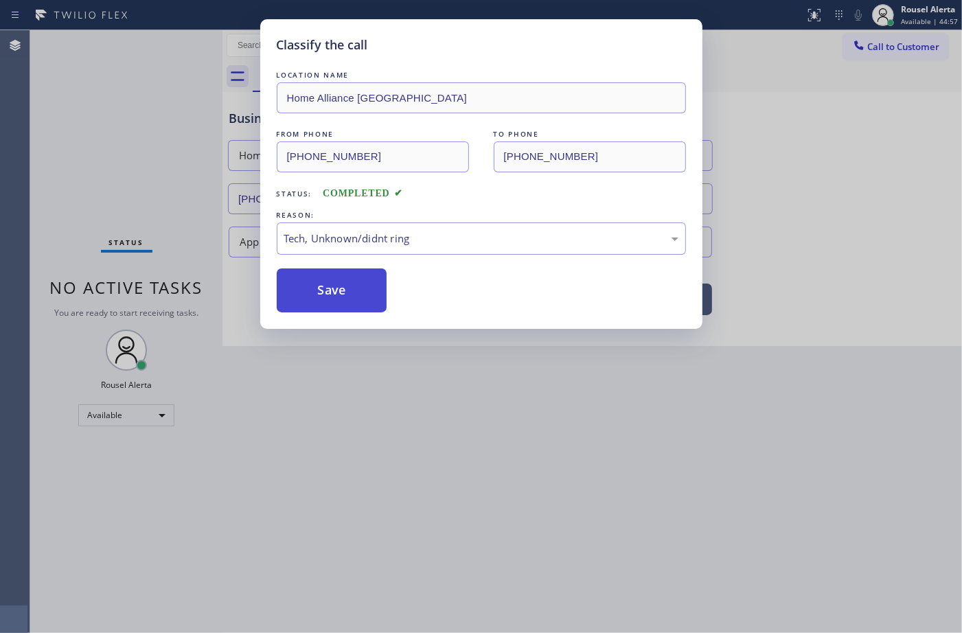
click at [345, 292] on button "Save" at bounding box center [332, 290] width 111 height 44
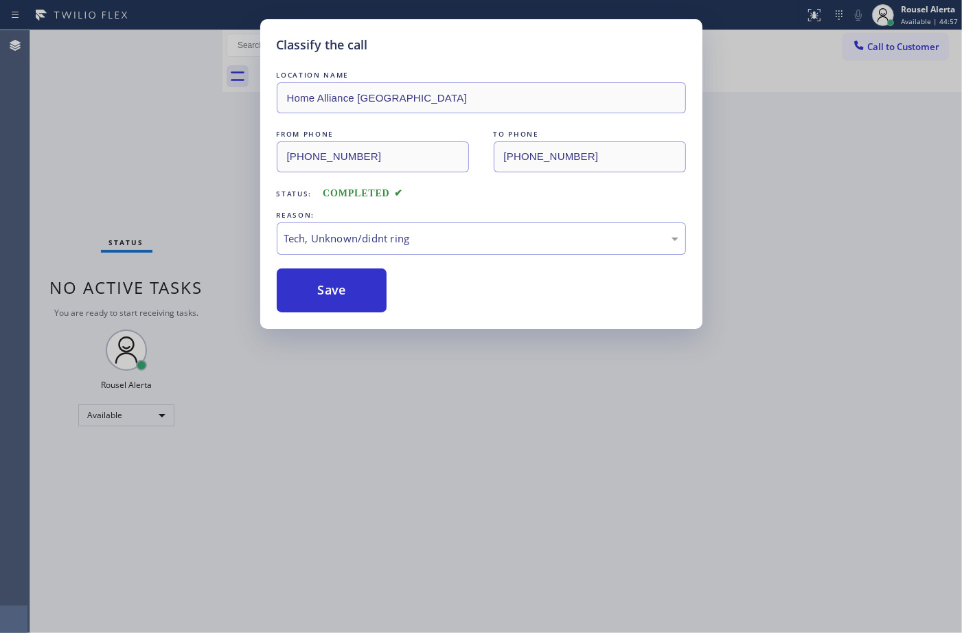
click at [690, 538] on div "Classify the call LOCATION NAME Home Alliance [GEOGRAPHIC_DATA] FROM PHONE [PHO…" at bounding box center [481, 316] width 962 height 633
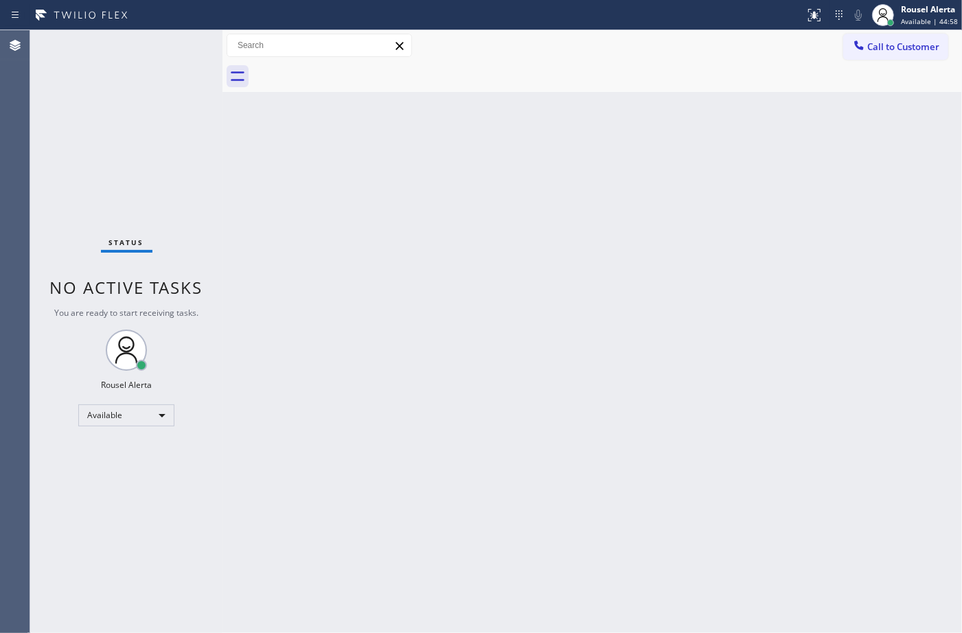
click at [688, 536] on div "Back to Dashboard Change Sender ID Customers Technicians Select a contact Outbo…" at bounding box center [591, 331] width 739 height 603
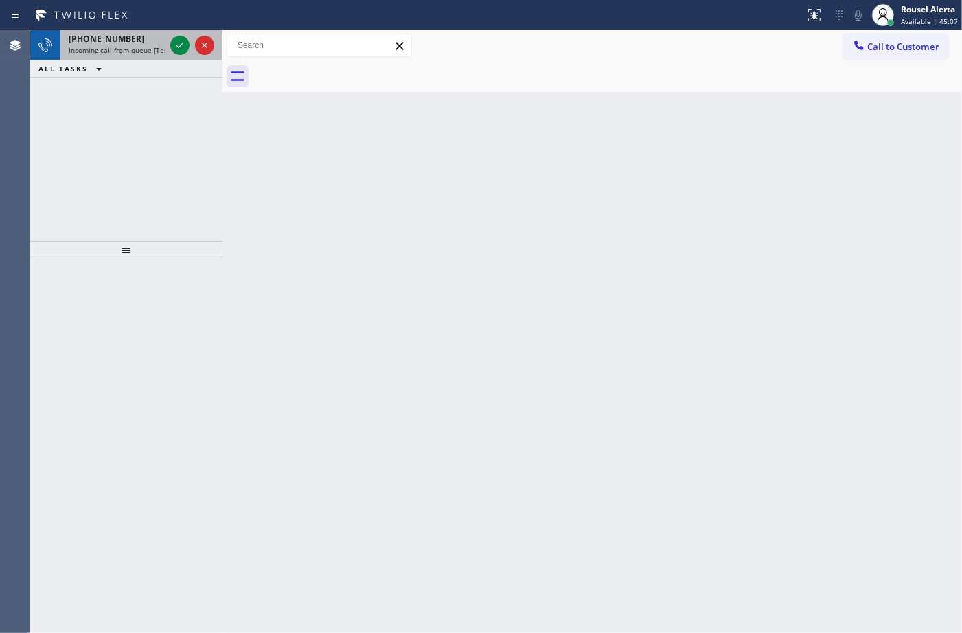
click at [128, 30] on div "[PHONE_NUMBER] Incoming call from queue [Test] All" at bounding box center [113, 45] width 107 height 30
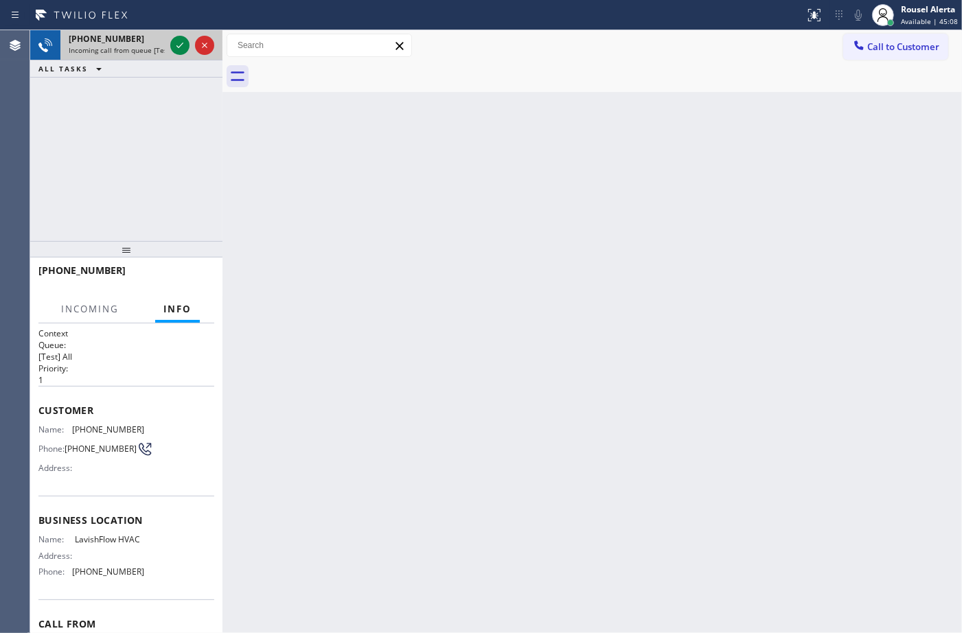
click at [128, 30] on div "[PHONE_NUMBER] Incoming call from queue [Test] All" at bounding box center [113, 45] width 107 height 30
click at [173, 43] on icon at bounding box center [180, 45] width 16 height 16
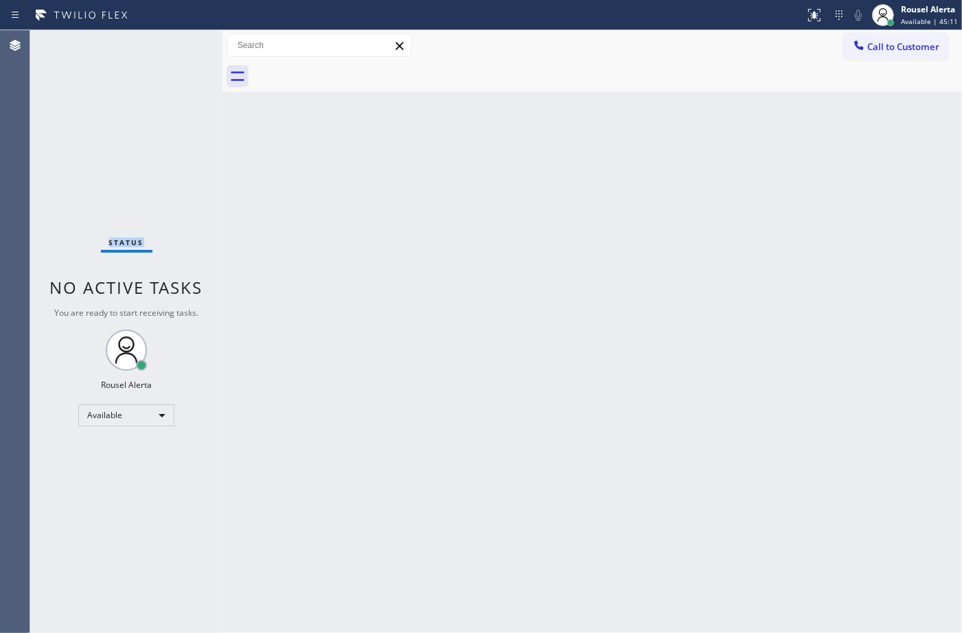
click at [173, 43] on div "Status No active tasks You are ready to start receiving tasks. Rousel Alerta Av…" at bounding box center [126, 331] width 192 height 603
click at [166, 67] on div "Status No active tasks You are ready to start receiving tasks. Rousel Alerta Av…" at bounding box center [126, 331] width 192 height 603
click at [338, 227] on div "Back to Dashboard Change Sender ID Customers Technicians Select a contact Outbo…" at bounding box center [591, 331] width 739 height 603
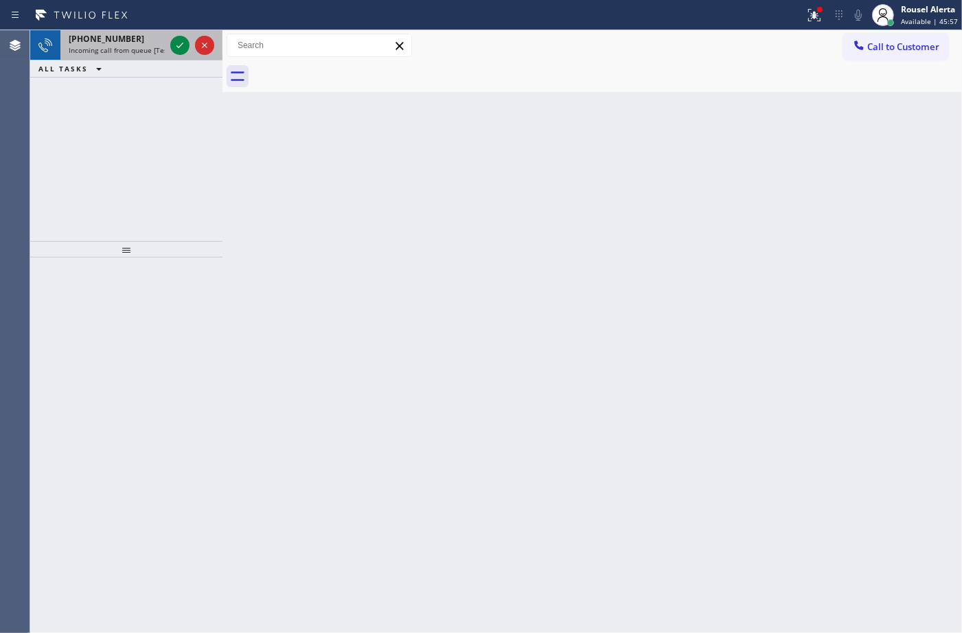
click at [127, 36] on div "[PHONE_NUMBER]" at bounding box center [117, 39] width 96 height 12
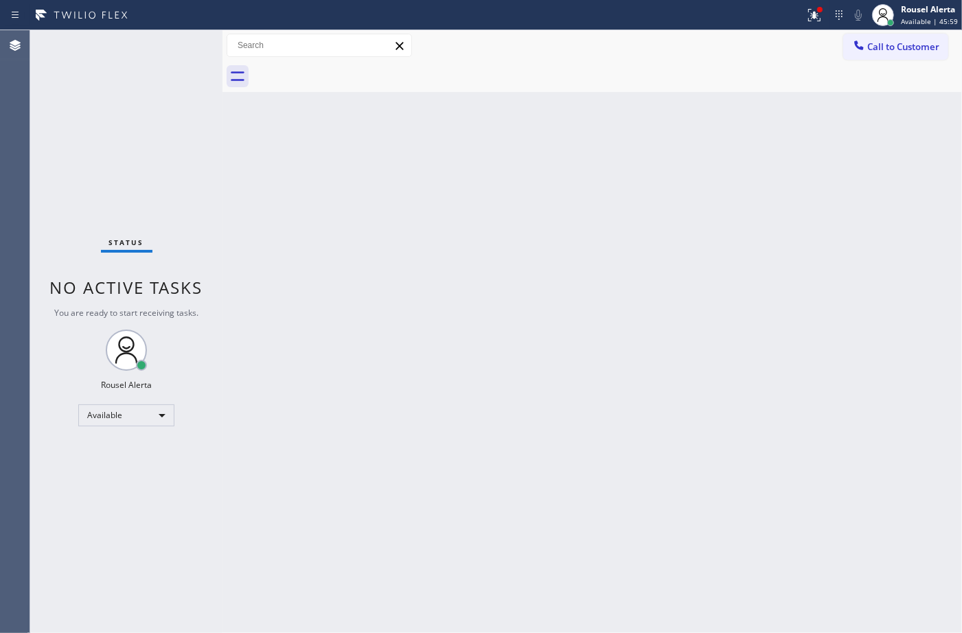
click at [176, 47] on div "Status No active tasks You are ready to start receiving tasks. Rousel Alerta Av…" at bounding box center [126, 331] width 192 height 603
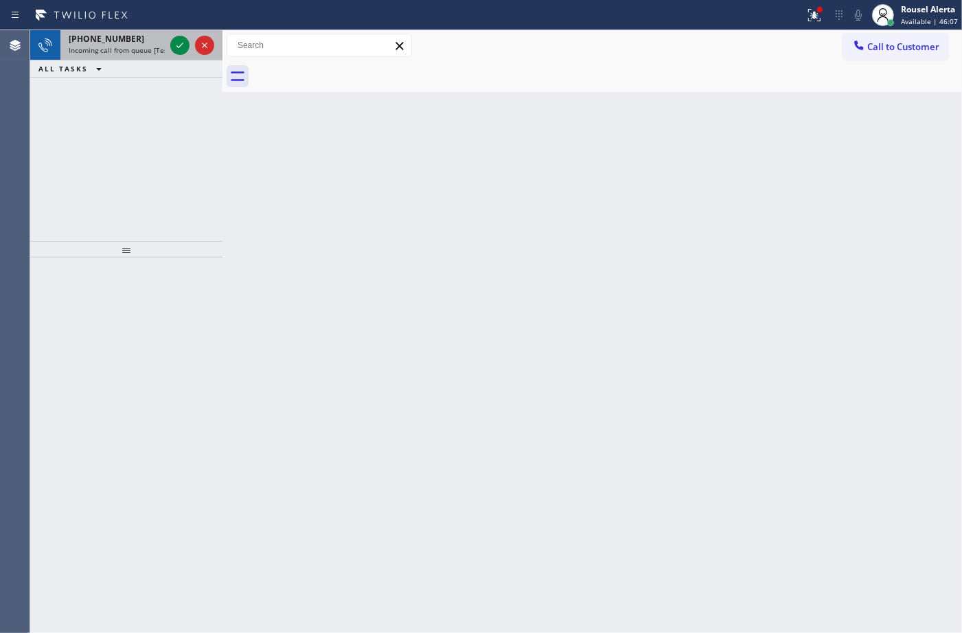
click at [148, 36] on div "[PHONE_NUMBER]" at bounding box center [117, 39] width 96 height 12
click at [172, 46] on icon at bounding box center [180, 45] width 16 height 16
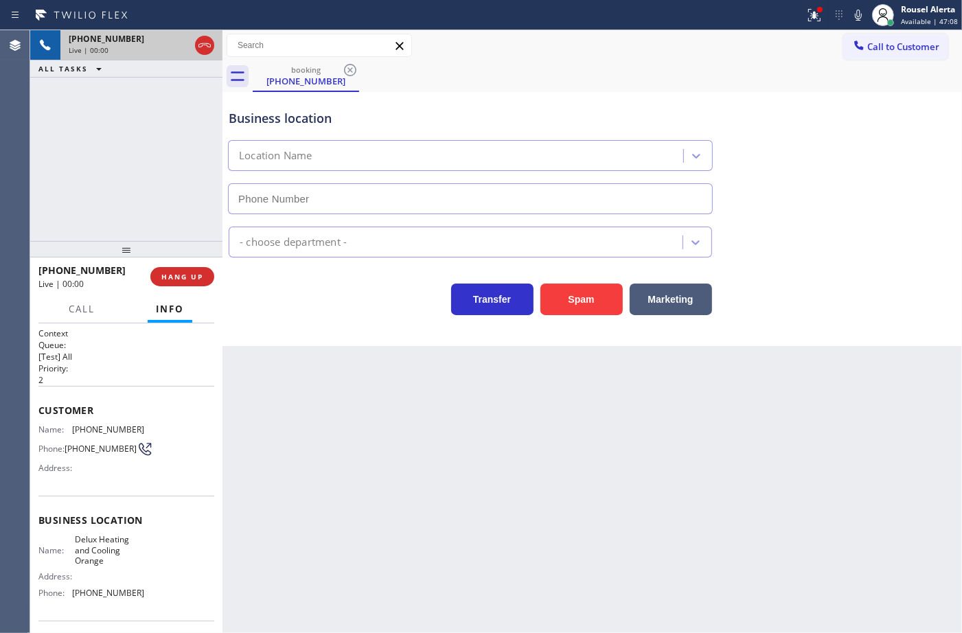
type input "[PHONE_NUMBER]"
click at [539, 281] on div "Spam" at bounding box center [577, 296] width 89 height 38
click at [608, 321] on div "Business location Delux Heating & Cooling Orange [PHONE_NUMBER] HVAC Transfer S…" at bounding box center [591, 219] width 739 height 254
click at [595, 313] on button "Spam" at bounding box center [581, 300] width 82 height 32
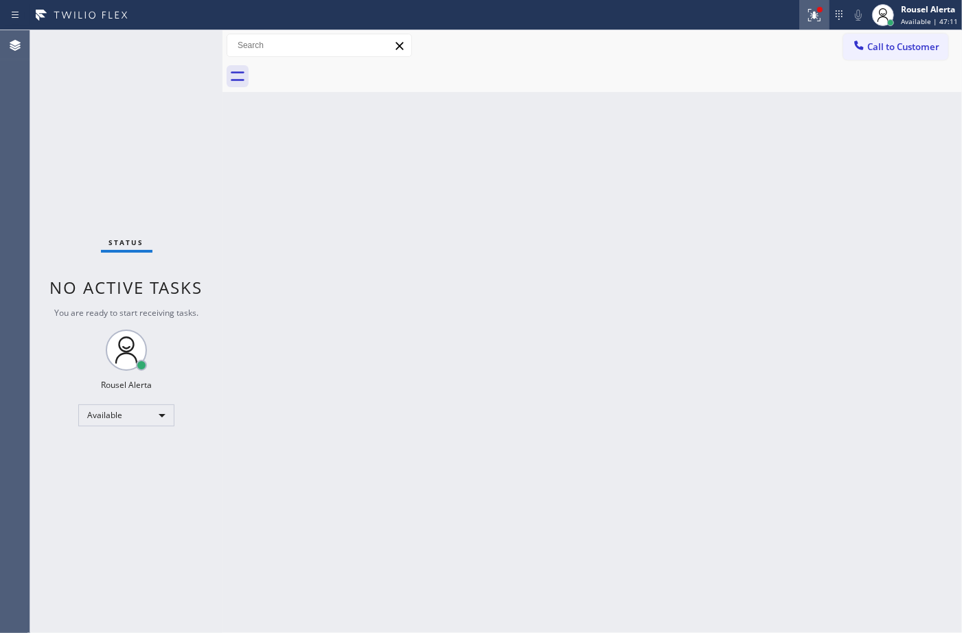
click at [816, 12] on icon at bounding box center [814, 15] width 16 height 16
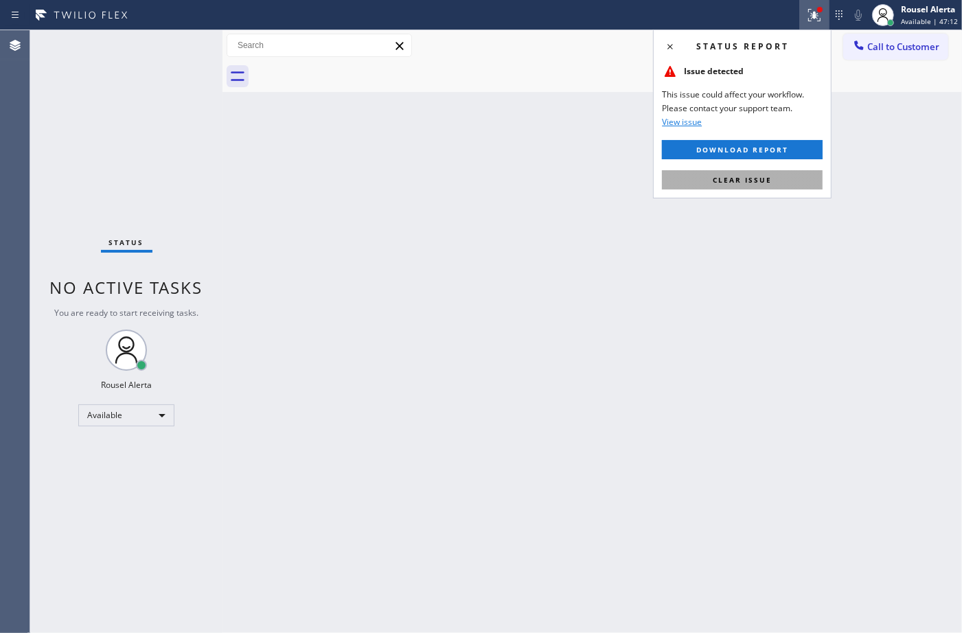
click at [774, 181] on button "Clear issue" at bounding box center [742, 179] width 161 height 19
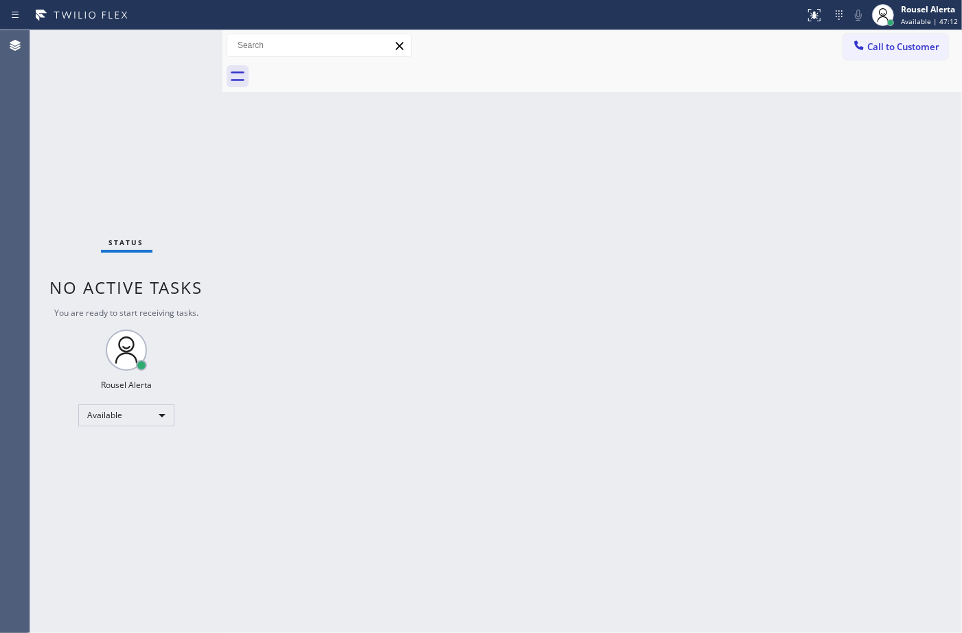
click at [770, 311] on div "Back to Dashboard Change Sender ID Customers Technicians Select a contact Outbo…" at bounding box center [591, 331] width 739 height 603
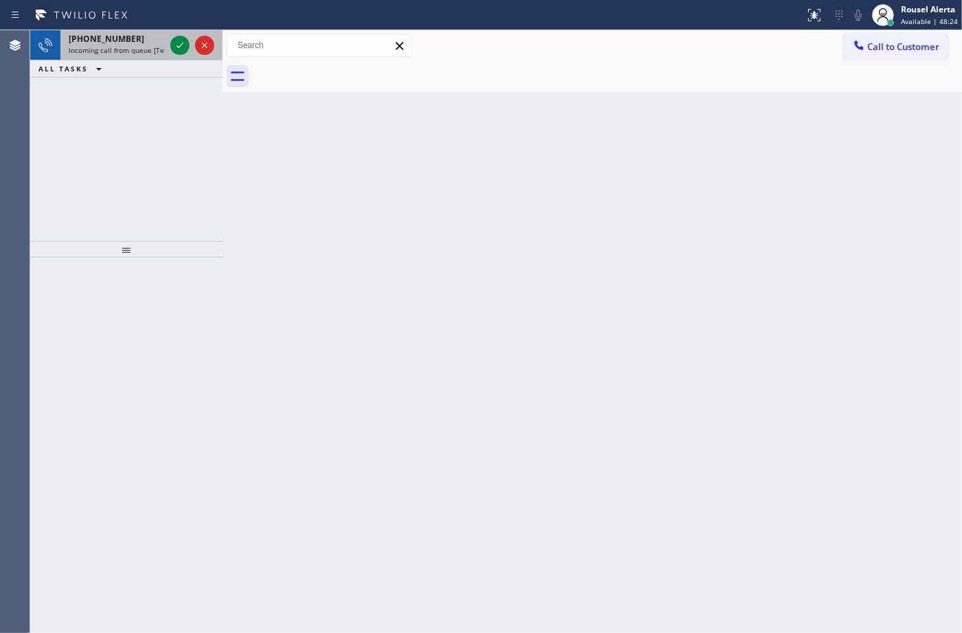
drag, startPoint x: 157, startPoint y: 38, endPoint x: 163, endPoint y: 38, distance: 6.9
click at [157, 38] on div "[PHONE_NUMBER]" at bounding box center [117, 39] width 96 height 12
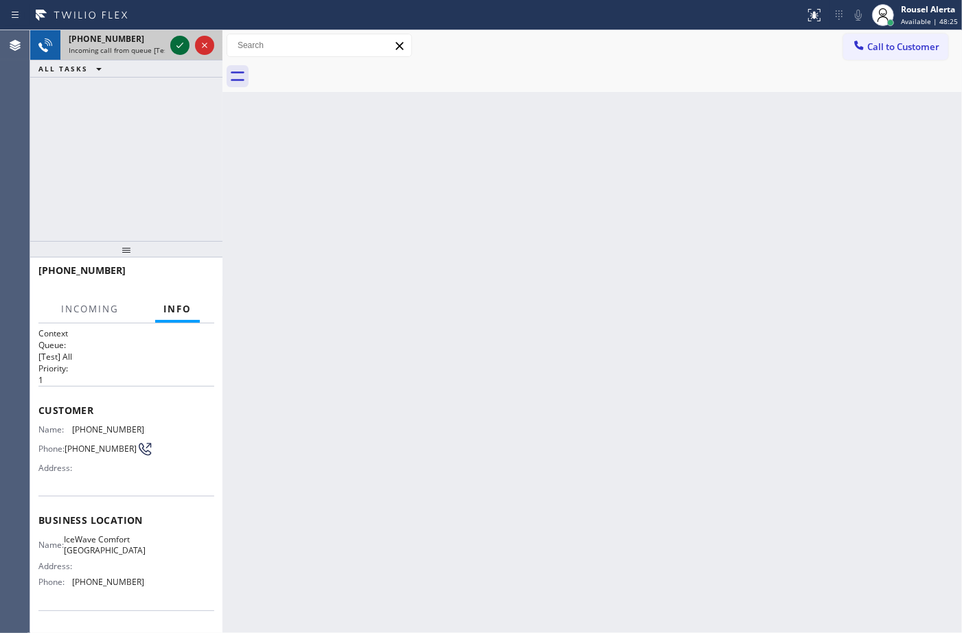
click at [173, 41] on icon at bounding box center [180, 45] width 16 height 16
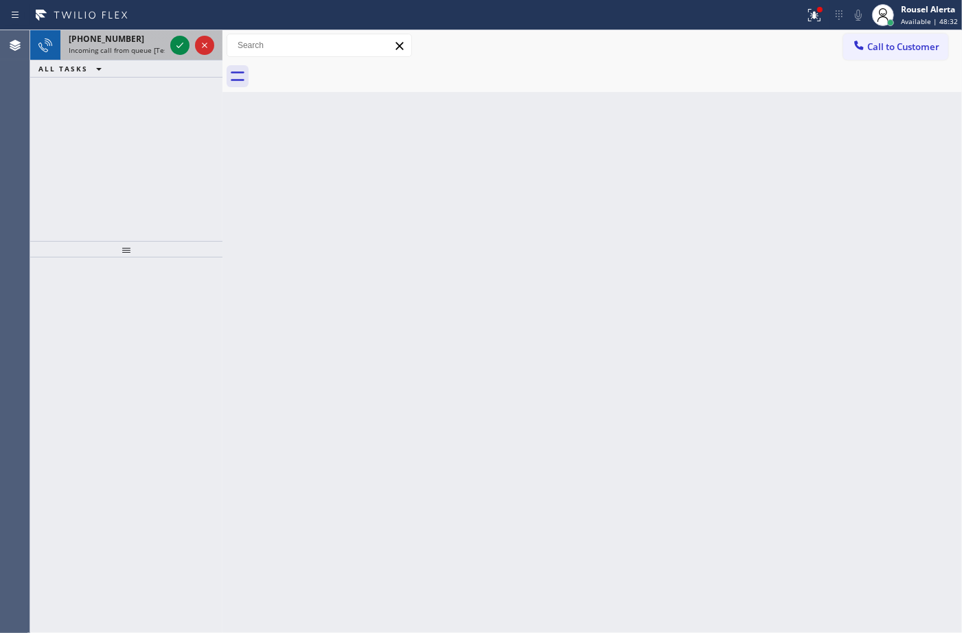
drag, startPoint x: 141, startPoint y: 42, endPoint x: 176, endPoint y: 47, distance: 35.3
click at [141, 42] on div "[PHONE_NUMBER]" at bounding box center [117, 39] width 96 height 12
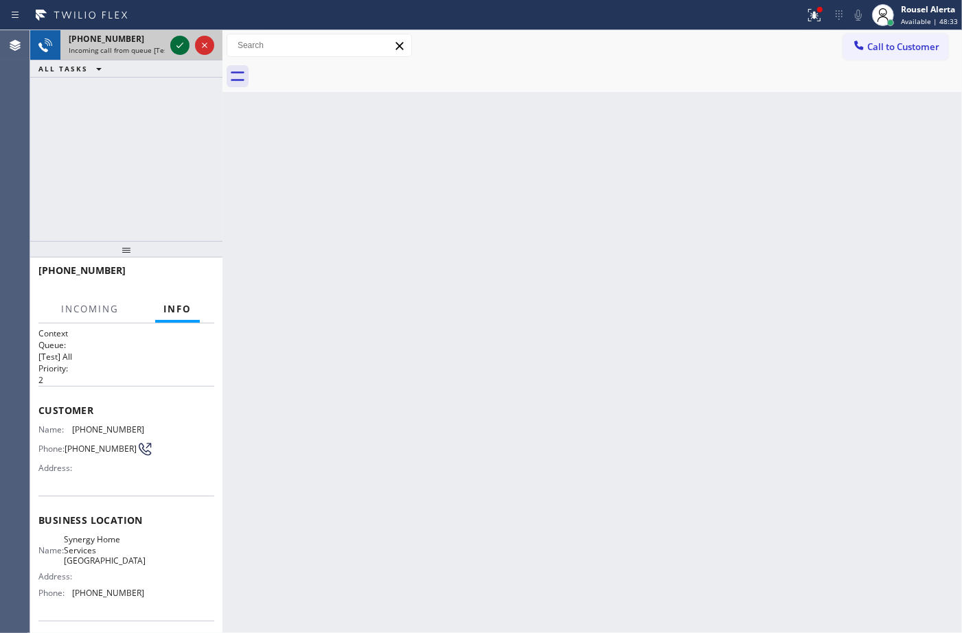
click at [176, 47] on icon at bounding box center [180, 45] width 16 height 16
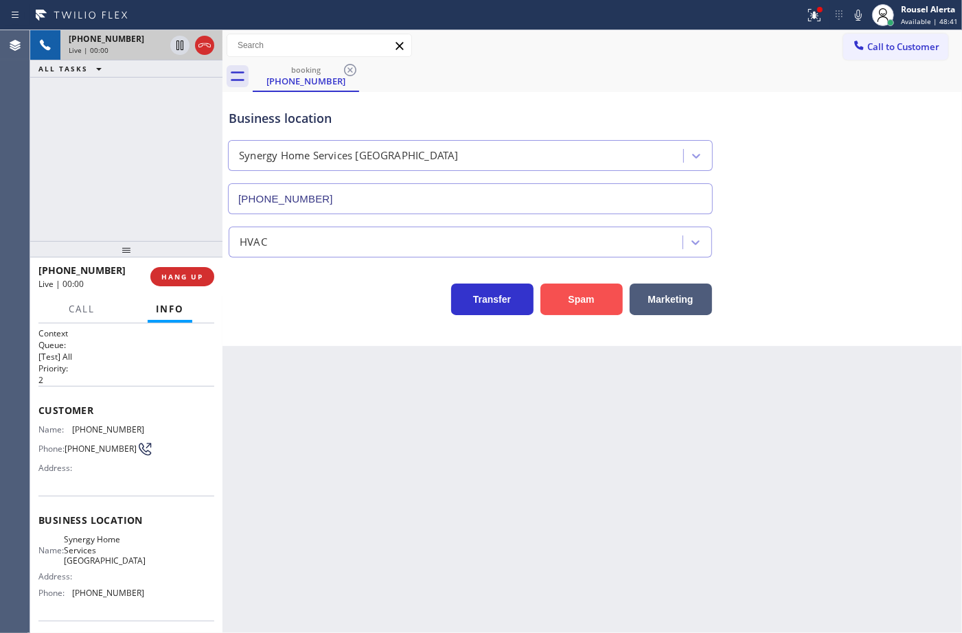
type input "[PHONE_NUMBER]"
click at [561, 300] on button "Spam" at bounding box center [581, 300] width 82 height 32
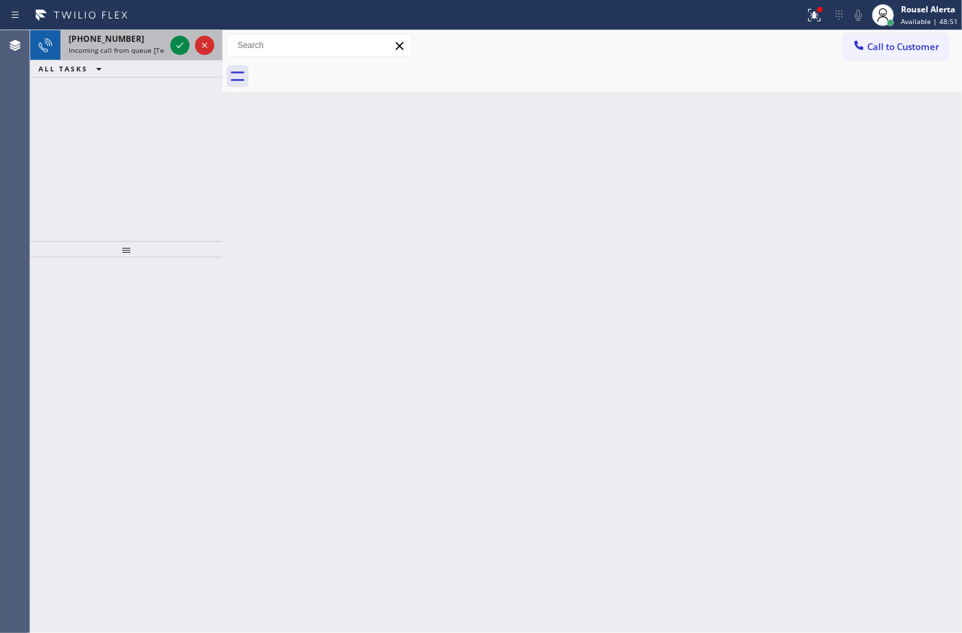
click at [139, 50] on span "Incoming call from queue [Test] All" at bounding box center [126, 50] width 114 height 10
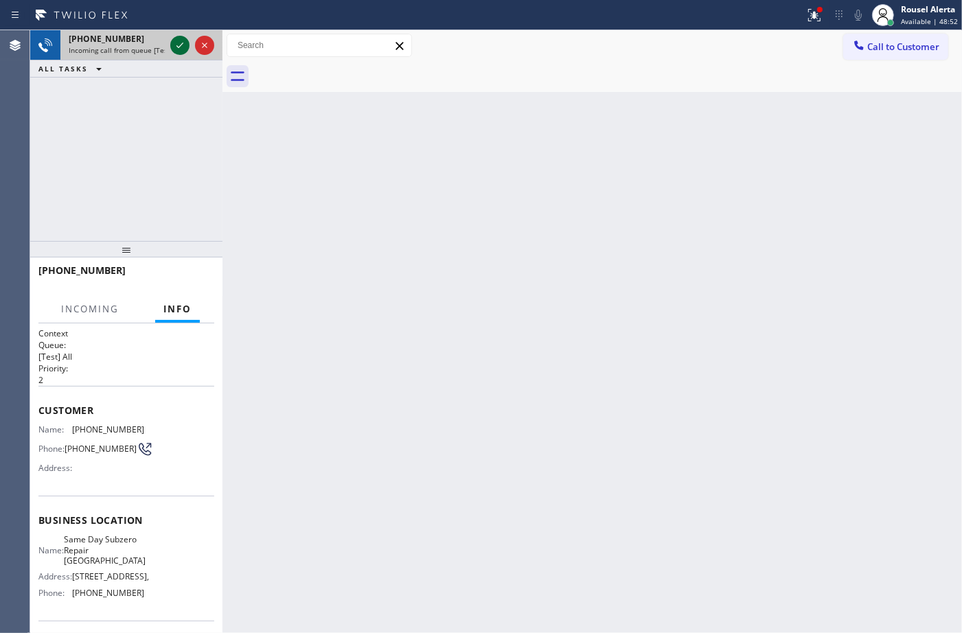
click at [170, 38] on div at bounding box center [179, 45] width 19 height 16
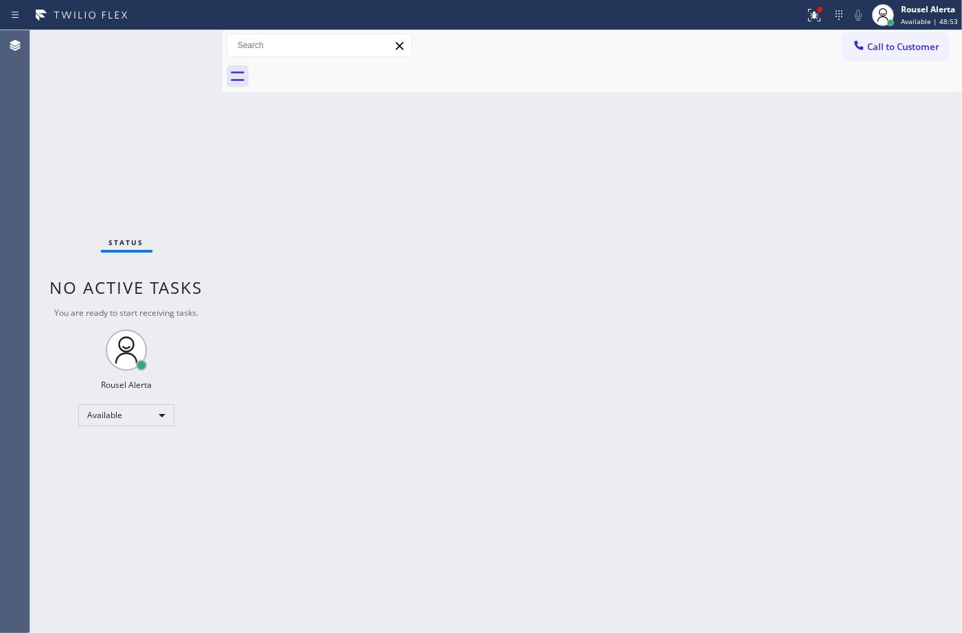
click at [170, 38] on div "Status No active tasks You are ready to start receiving tasks. Rousel Alerta Av…" at bounding box center [126, 331] width 192 height 603
click at [814, 23] on button at bounding box center [814, 15] width 30 height 30
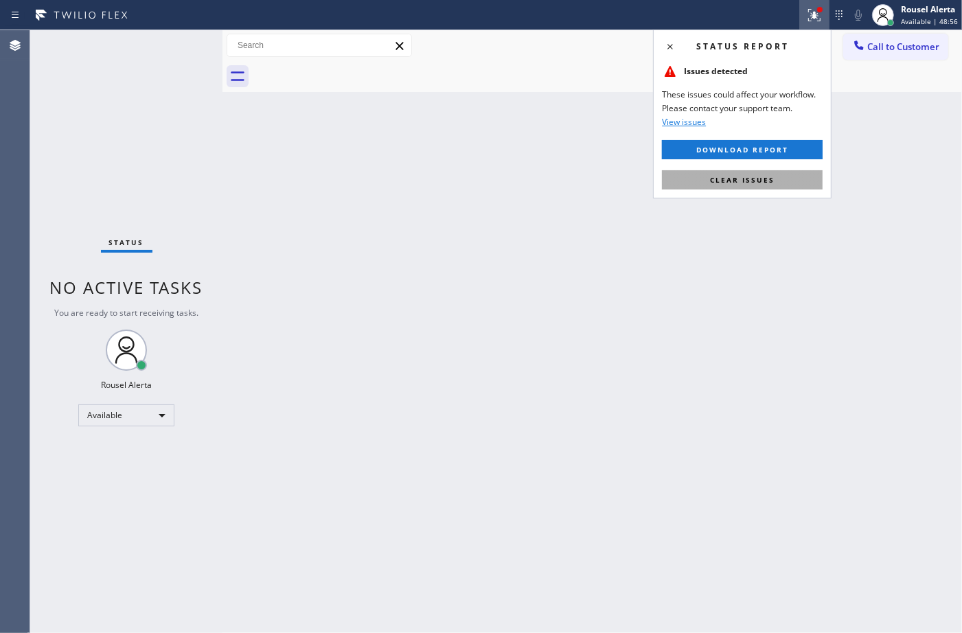
click at [777, 174] on button "Clear issues" at bounding box center [742, 179] width 161 height 19
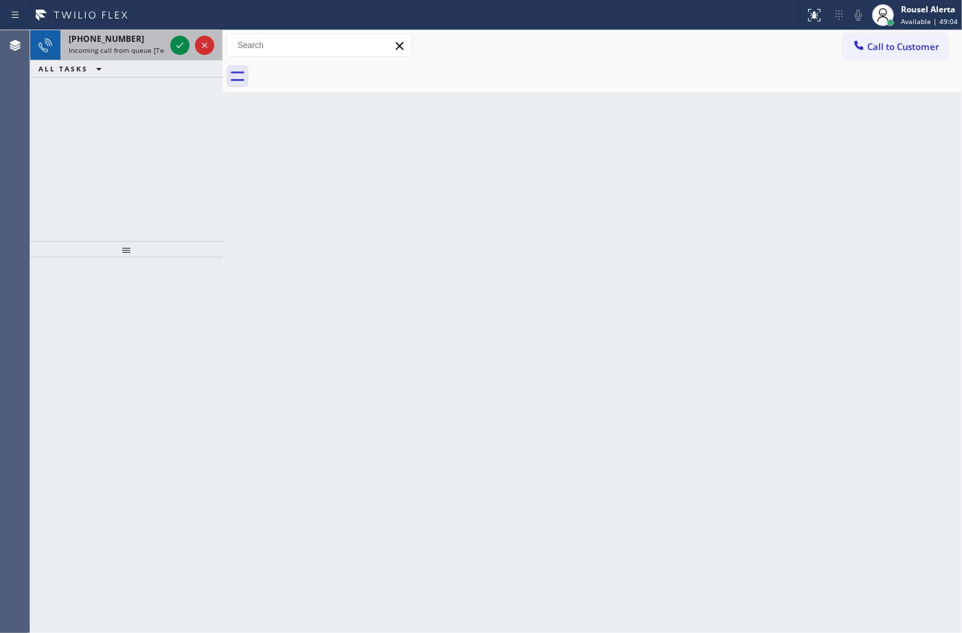
click at [139, 38] on div "[PHONE_NUMBER]" at bounding box center [117, 39] width 96 height 12
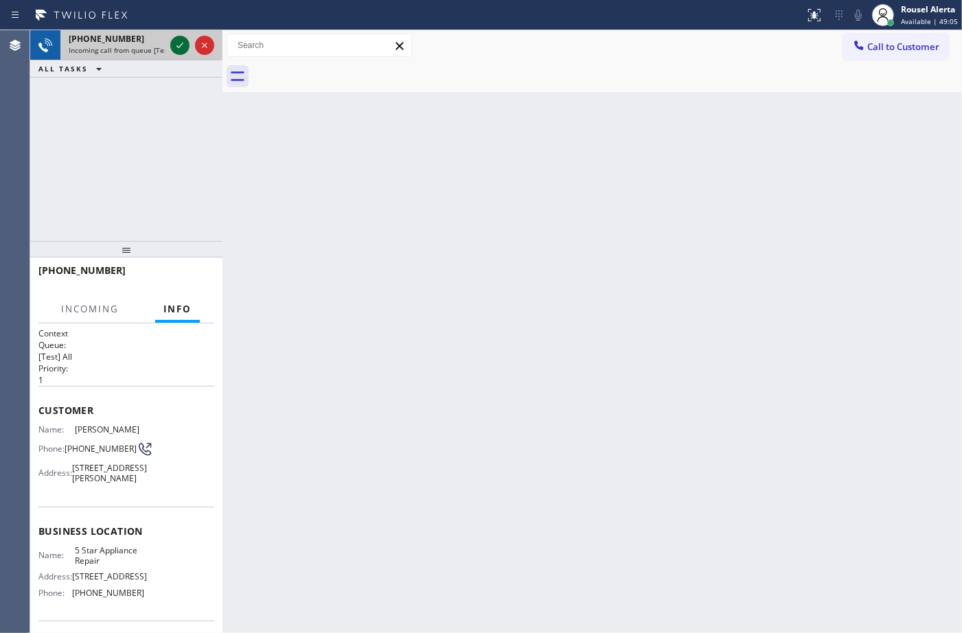
click at [176, 47] on icon at bounding box center [180, 45] width 16 height 16
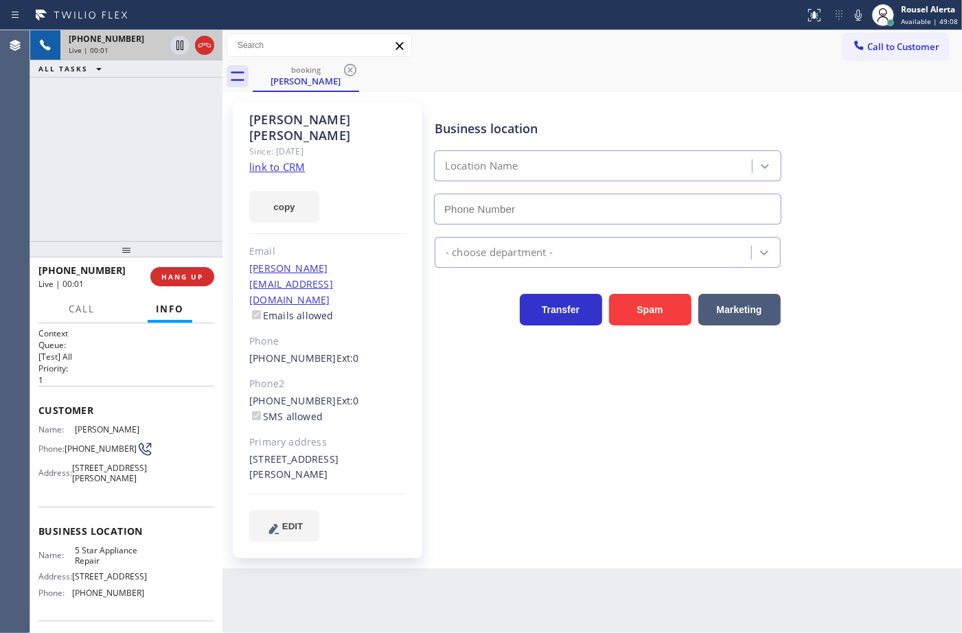
type input "[PHONE_NUMBER]"
click at [292, 160] on link "link to CRM" at bounding box center [277, 167] width 56 height 14
click at [176, 48] on icon at bounding box center [179, 46] width 7 height 10
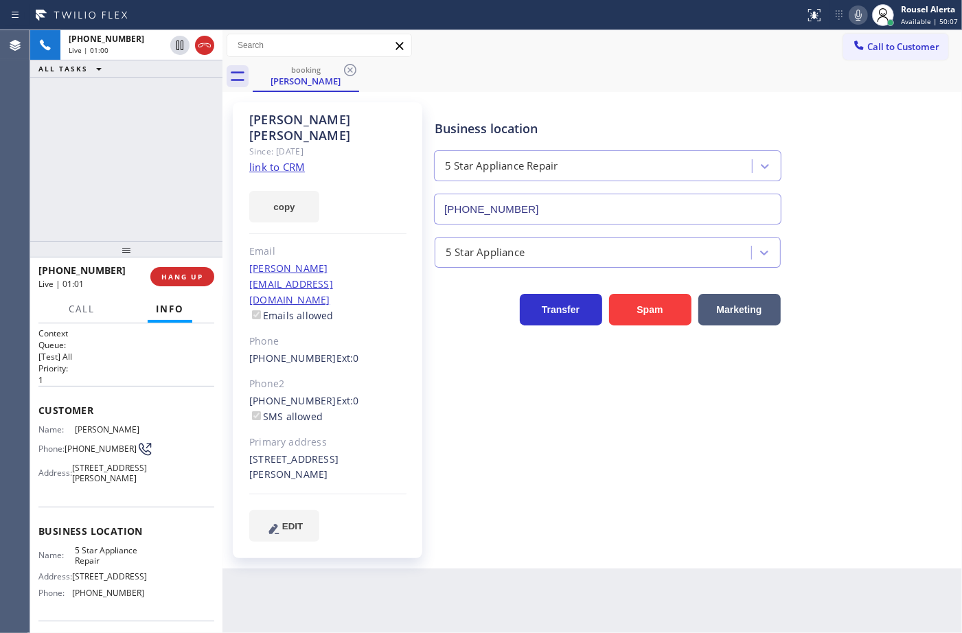
click at [856, 10] on icon at bounding box center [858, 15] width 16 height 16
click at [166, 118] on div "[PHONE_NUMBER] Live | 04:52 ALL TASKS ALL TASKS ACTIVE TASKS TASKS IN WRAP UP" at bounding box center [126, 135] width 192 height 211
click at [177, 51] on icon at bounding box center [180, 45] width 16 height 16
click at [862, 14] on icon at bounding box center [858, 15] width 7 height 11
click at [162, 90] on div "[PHONE_NUMBER] Live | 06:13 ALL TASKS ALL TASKS ACTIVE TASKS TASKS IN WRAP UP" at bounding box center [126, 135] width 192 height 211
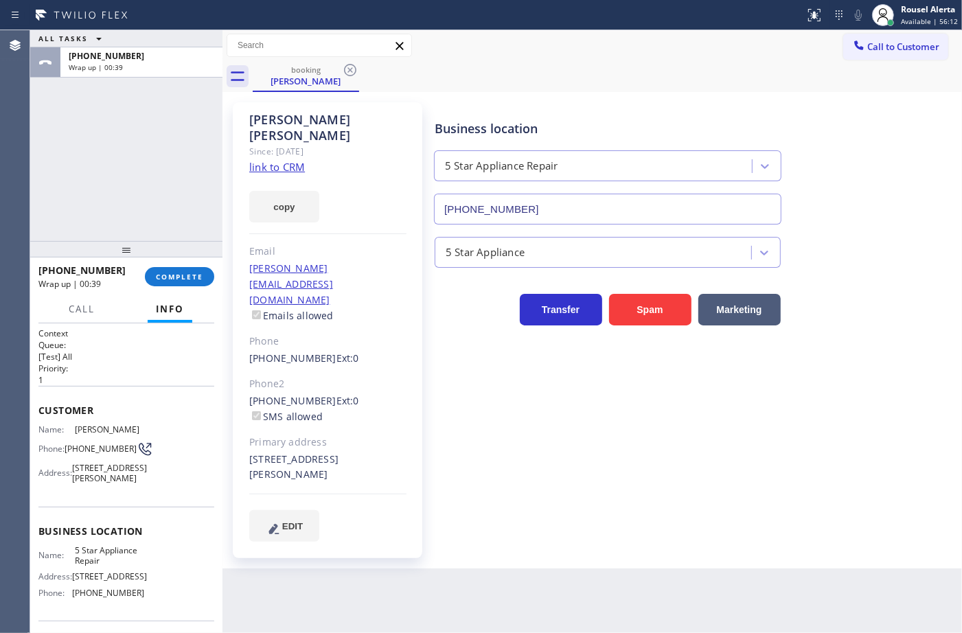
click at [173, 104] on div "ALL TASKS ALL TASKS ACTIVE TASKS TASKS IN WRAP UP [PHONE_NUMBER] Wrap up | 00:39" at bounding box center [126, 135] width 192 height 211
drag, startPoint x: 448, startPoint y: 584, endPoint x: 437, endPoint y: 575, distance: 14.2
click at [448, 584] on div "Back to Dashboard Change Sender ID Customers Technicians Select a contact Outbo…" at bounding box center [591, 331] width 739 height 603
click at [189, 265] on div "[PHONE_NUMBER] Wrap up | 00:41 COMPLETE" at bounding box center [126, 277] width 176 height 36
click at [175, 268] on button "COMPLETE" at bounding box center [179, 276] width 69 height 19
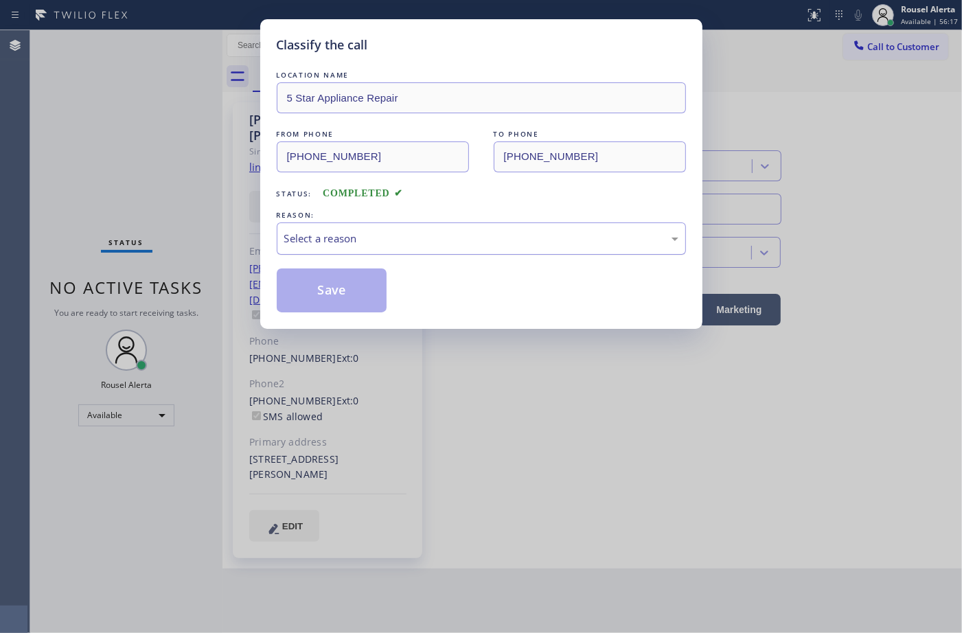
click at [356, 244] on div "Select a reason" at bounding box center [481, 239] width 394 height 16
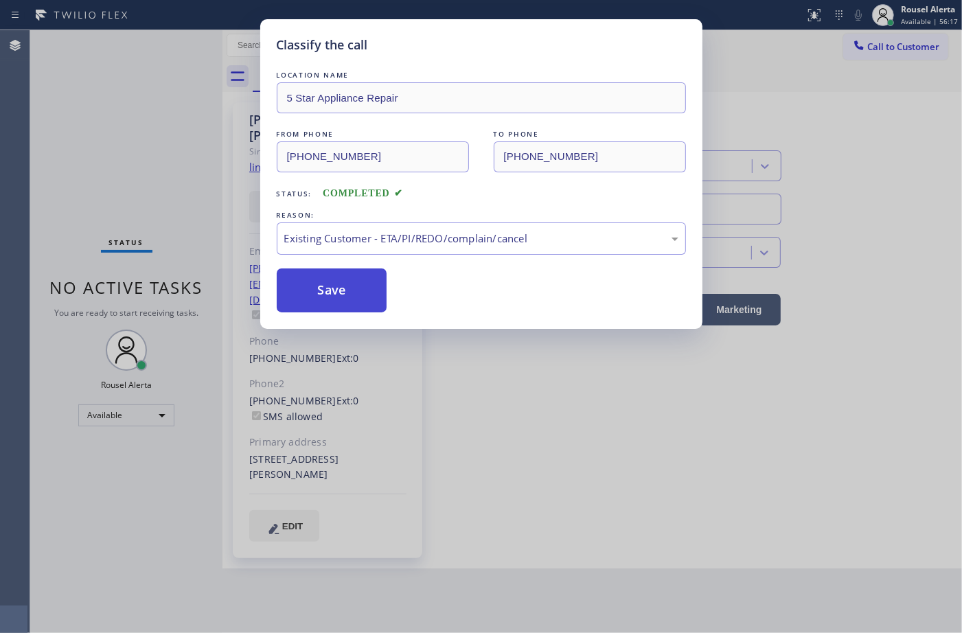
click at [333, 297] on button "Save" at bounding box center [332, 290] width 111 height 44
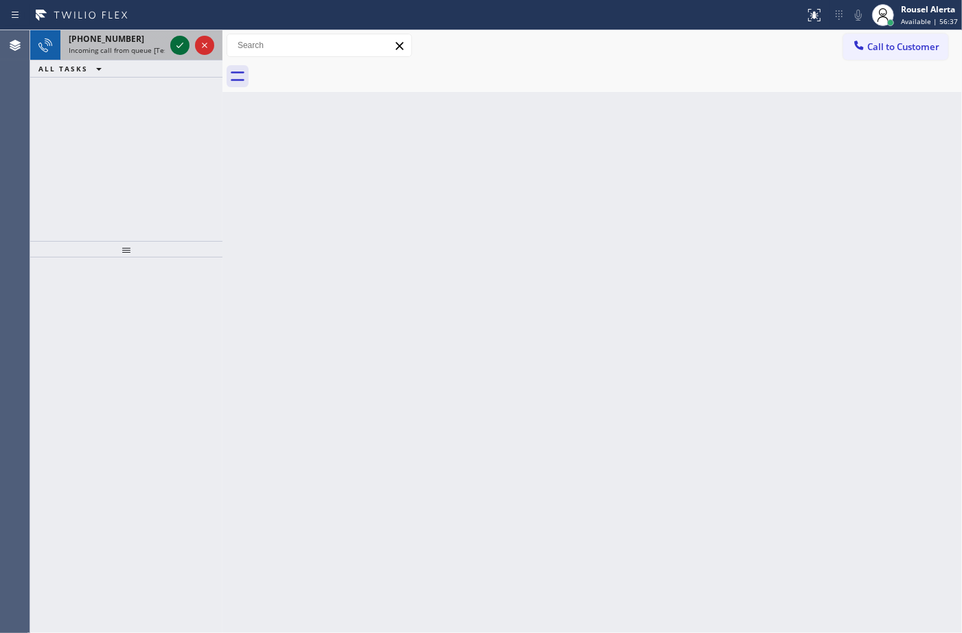
click at [177, 47] on icon at bounding box center [179, 45] width 7 height 5
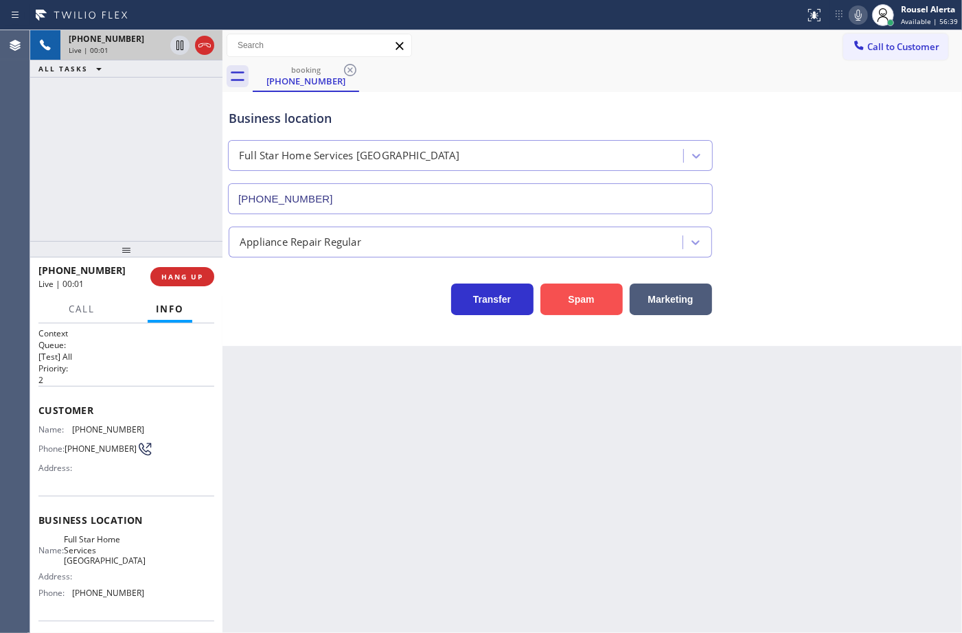
type input "[PHONE_NUMBER]"
click at [581, 295] on button "Spam" at bounding box center [581, 300] width 82 height 32
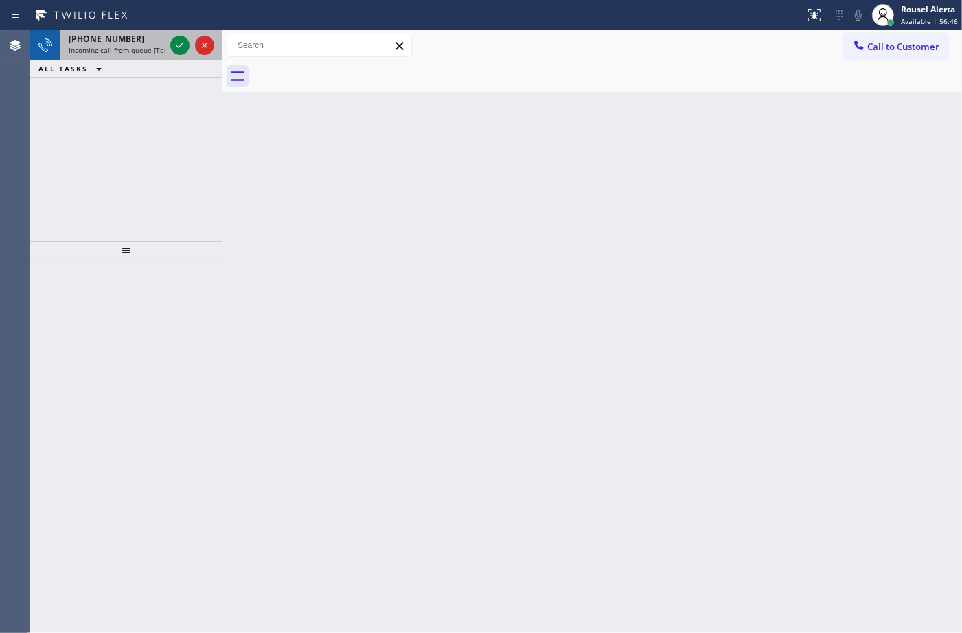
click at [135, 43] on div "[PHONE_NUMBER]" at bounding box center [117, 39] width 96 height 12
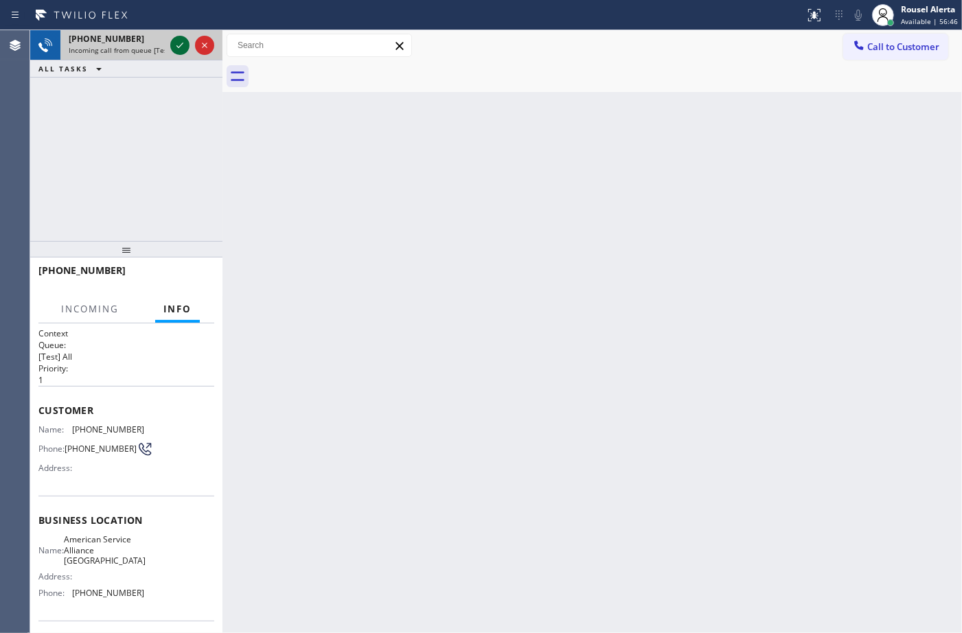
click at [175, 52] on icon at bounding box center [180, 45] width 16 height 16
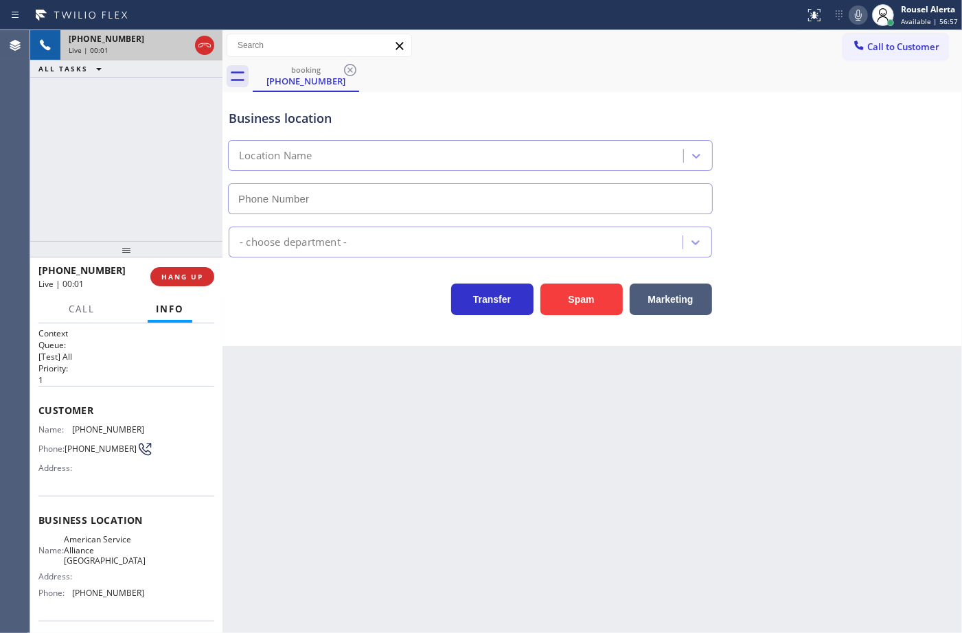
type input "[PHONE_NUMBER]"
click at [570, 306] on button "Spam" at bounding box center [581, 300] width 82 height 32
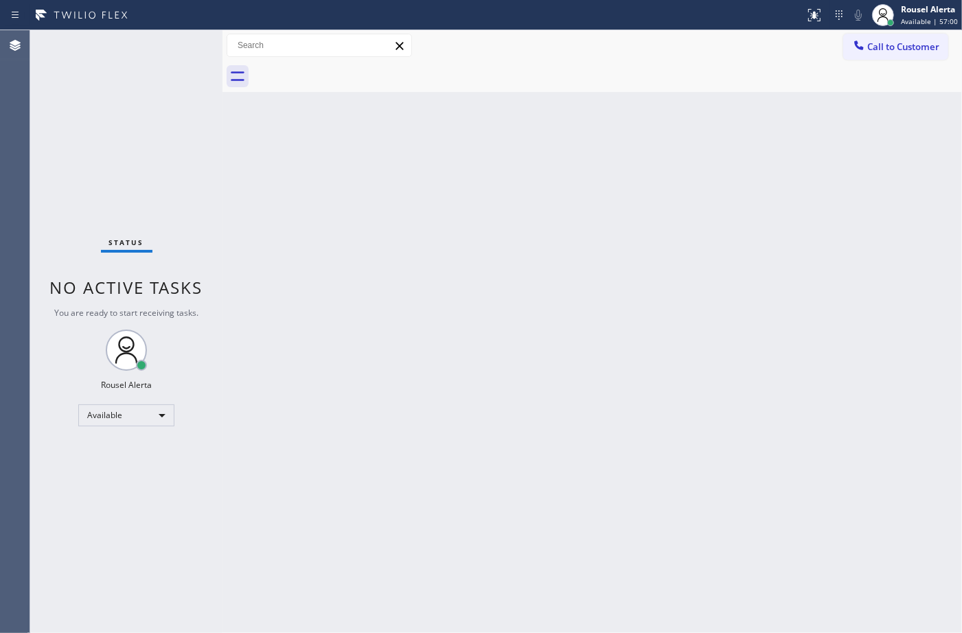
click at [454, 225] on div "Back to Dashboard Change Sender ID Customers Technicians Select a contact Outbo…" at bounding box center [591, 331] width 739 height 603
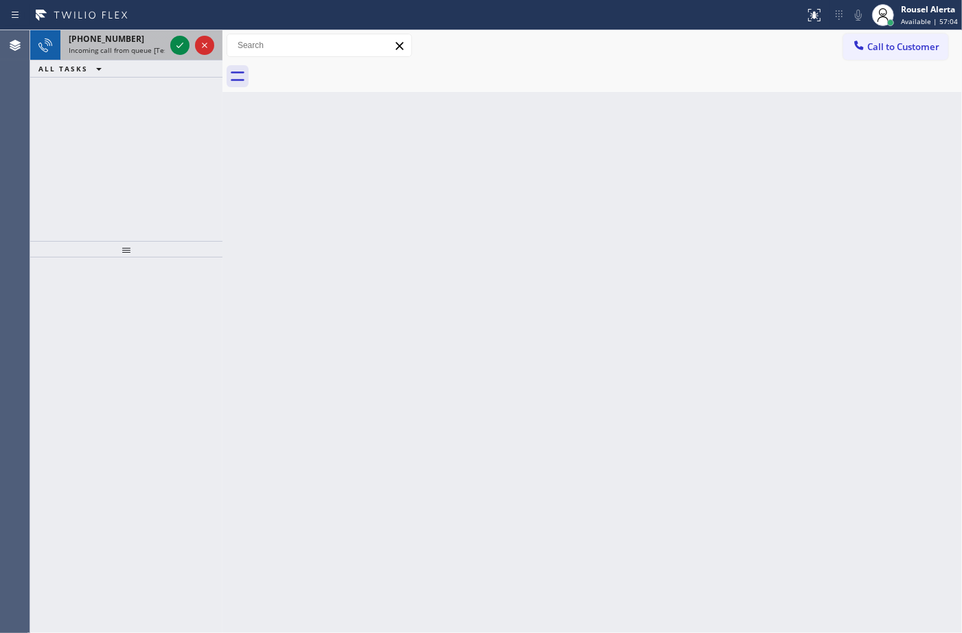
drag, startPoint x: 138, startPoint y: 47, endPoint x: 152, endPoint y: 51, distance: 14.5
click at [141, 49] on span "Incoming call from queue [Test] All" at bounding box center [126, 50] width 114 height 10
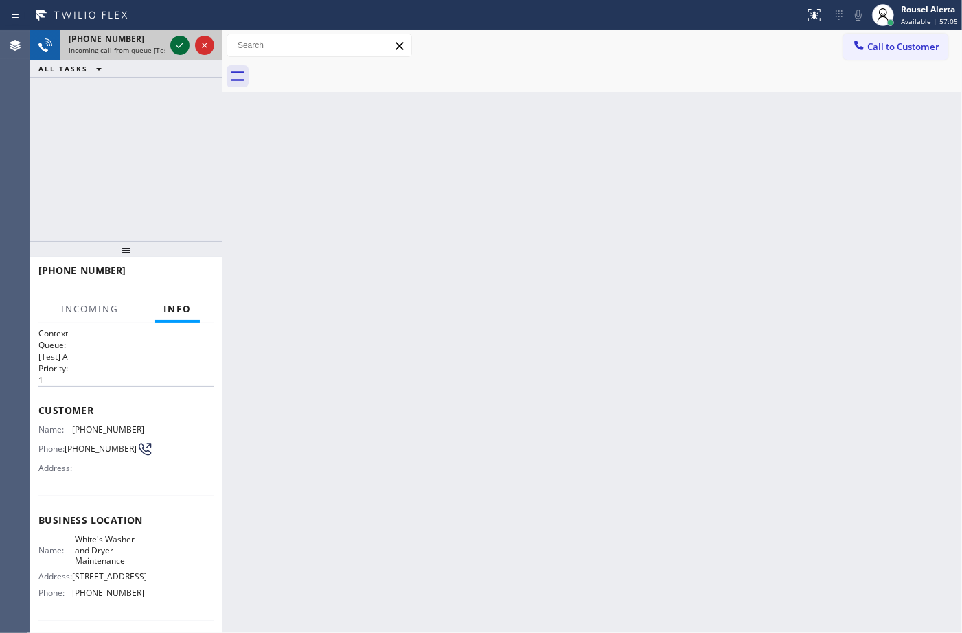
click at [174, 48] on icon at bounding box center [180, 45] width 16 height 16
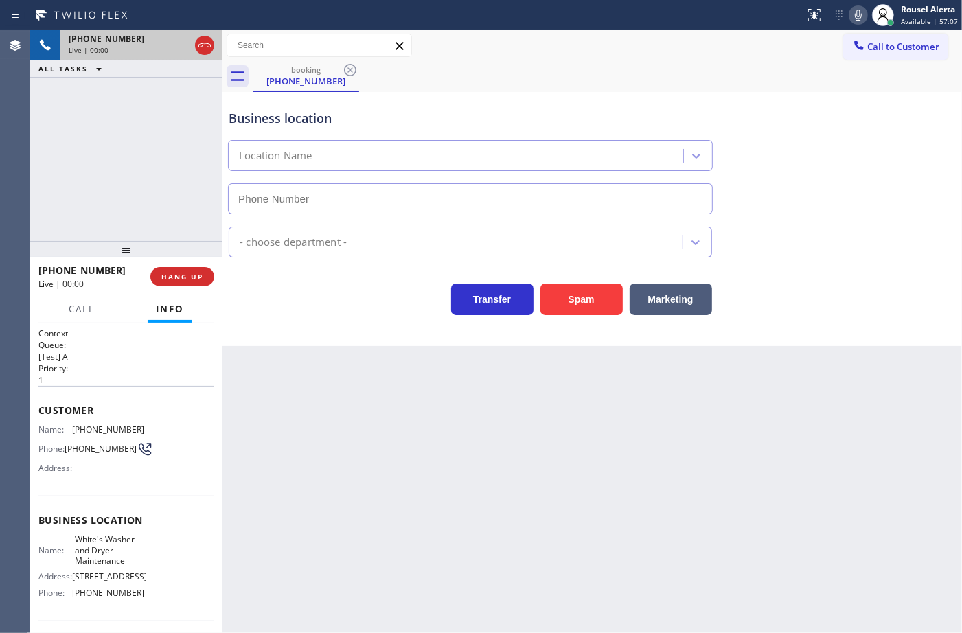
type input "[PHONE_NUMBER]"
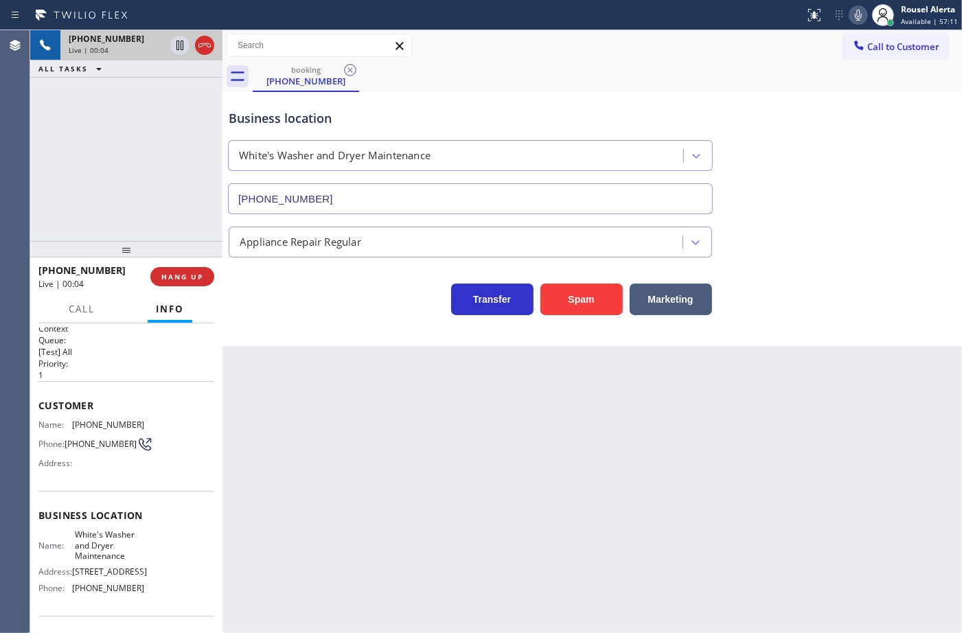
scroll to position [1, 0]
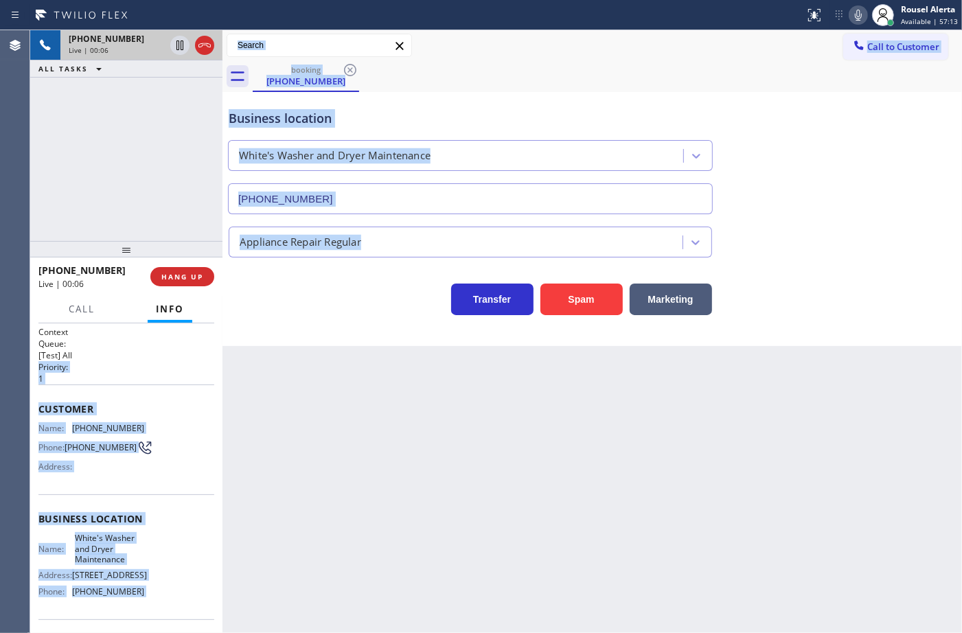
drag, startPoint x: 216, startPoint y: 356, endPoint x: 235, endPoint y: 443, distance: 90.0
click at [232, 469] on div "[PHONE_NUMBER] Live | 00:06 ALL TASKS ALL TASKS ACTIVE TASKS TASKS IN WRAP UP […" at bounding box center [496, 331] width 932 height 603
click at [254, 426] on div "Back to Dashboard Change Sender ID Customers Technicians Select a contact Outbo…" at bounding box center [591, 331] width 739 height 603
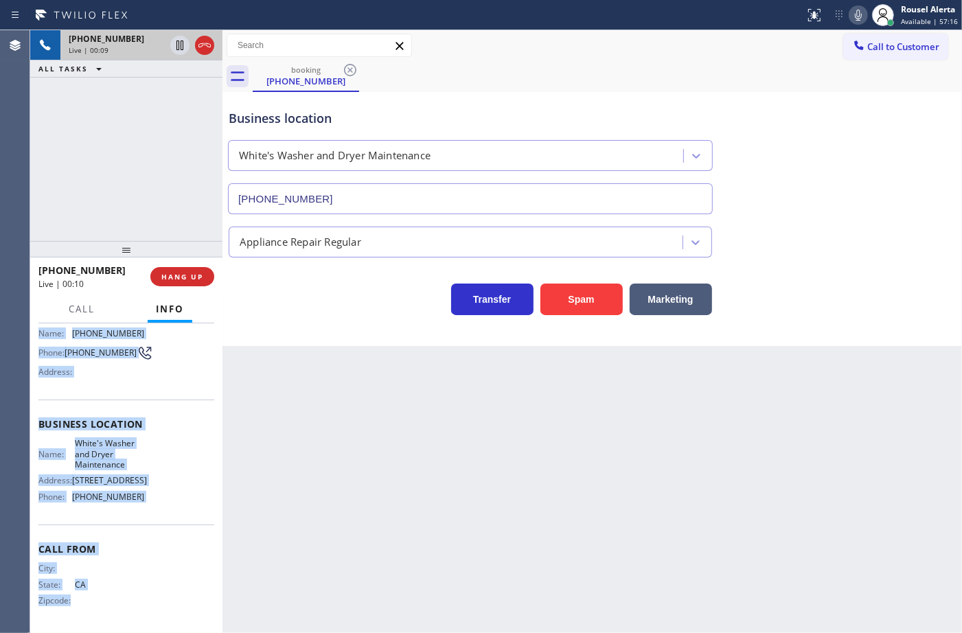
scroll to position [108, 0]
drag, startPoint x: 33, startPoint y: 430, endPoint x: 179, endPoint y: 505, distance: 164.3
click at [179, 505] on div "Context Queue: [Test] All Priority: 1 Customer Name: [PHONE_NUMBER] Phone: [PHO…" at bounding box center [126, 478] width 192 height 310
copy div "Name: [PHONE_NUMBER] Phone: [PHONE_NUMBER] Address: Business location Name: [PE…"
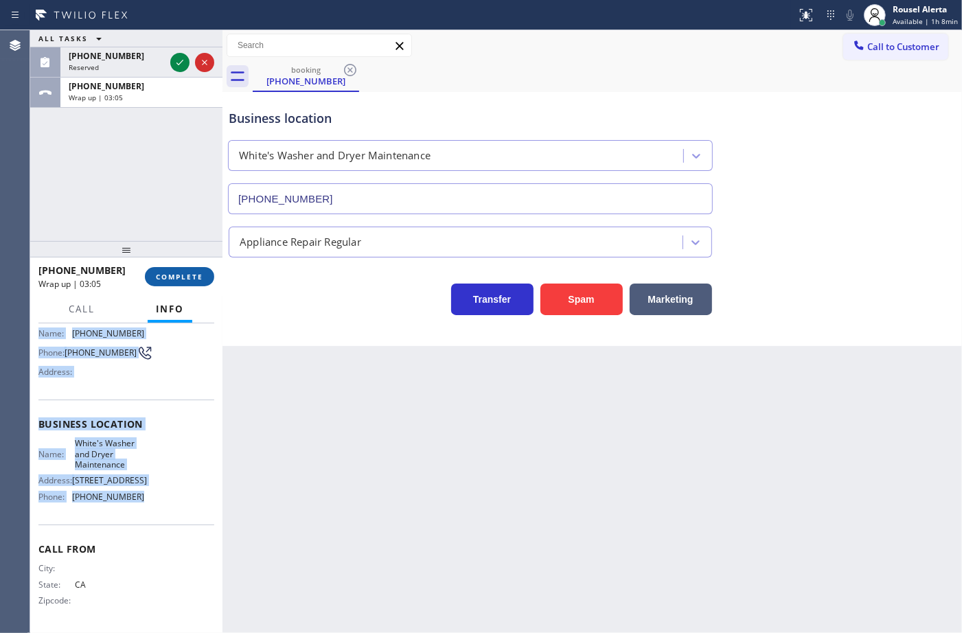
click at [172, 275] on span "COMPLETE" at bounding box center [179, 277] width 47 height 10
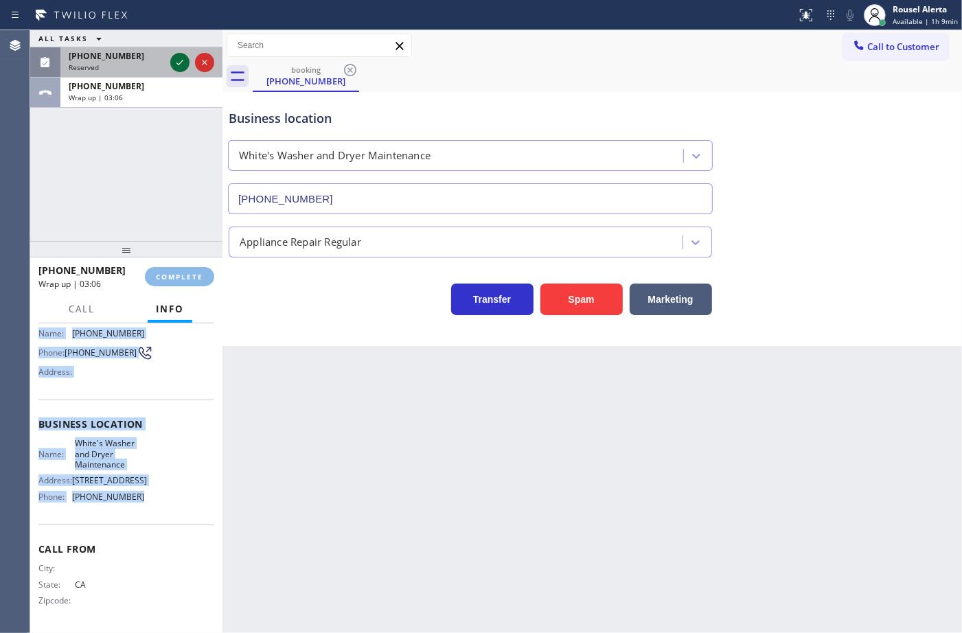
click at [177, 57] on icon at bounding box center [180, 62] width 16 height 16
click at [177, 57] on div "Classify the call LOCATION NAME Zoom Electricians [GEOGRAPHIC_DATA][PERSON_NAME…" at bounding box center [496, 331] width 932 height 603
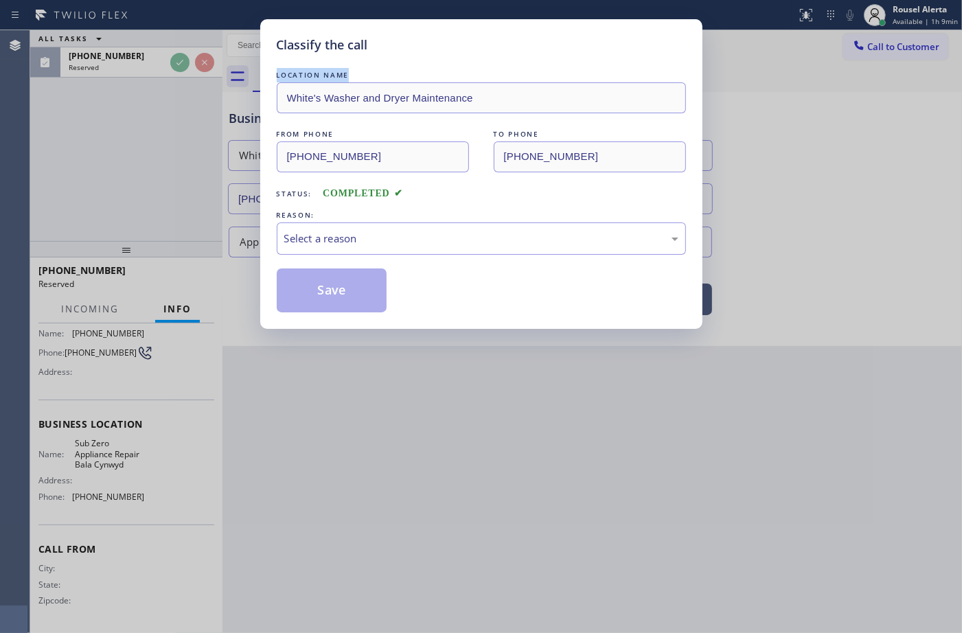
click at [177, 57] on div "Classify the call LOCATION NAME [PERSON_NAME]'s Washer and Dryer Maintenance FR…" at bounding box center [481, 316] width 962 height 633
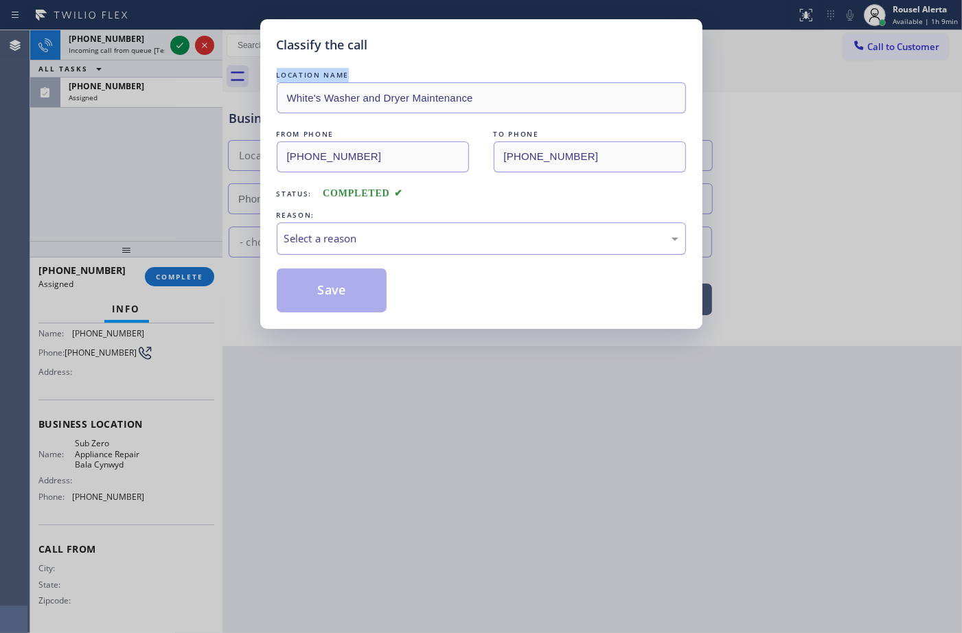
type input "[PHONE_NUMBER]"
click at [334, 225] on div "Select a reason" at bounding box center [481, 238] width 409 height 32
click at [327, 297] on button "Save" at bounding box center [332, 290] width 111 height 44
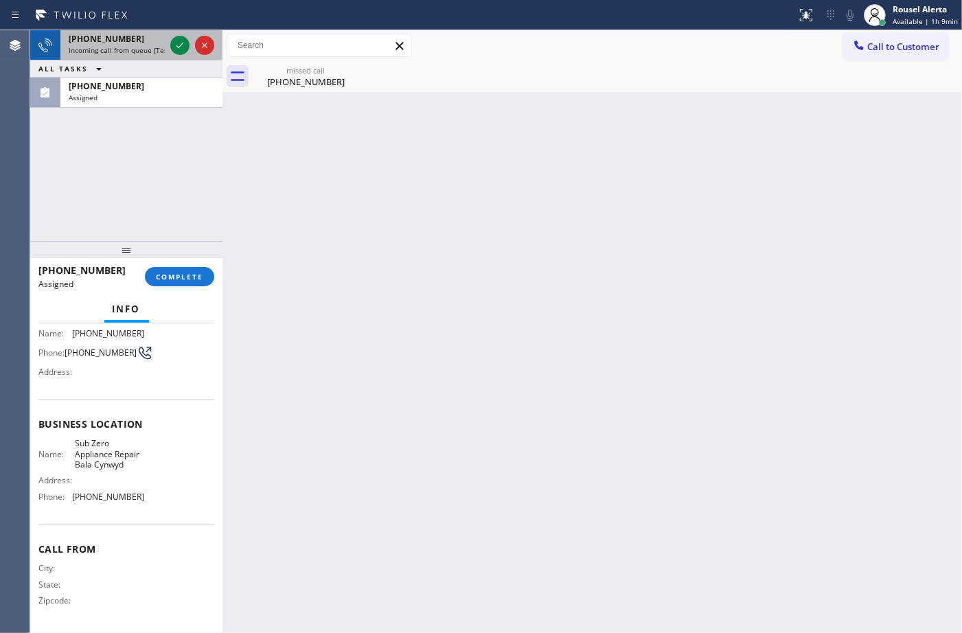
click at [111, 49] on span "Incoming call from queue [Test] All" at bounding box center [126, 50] width 114 height 10
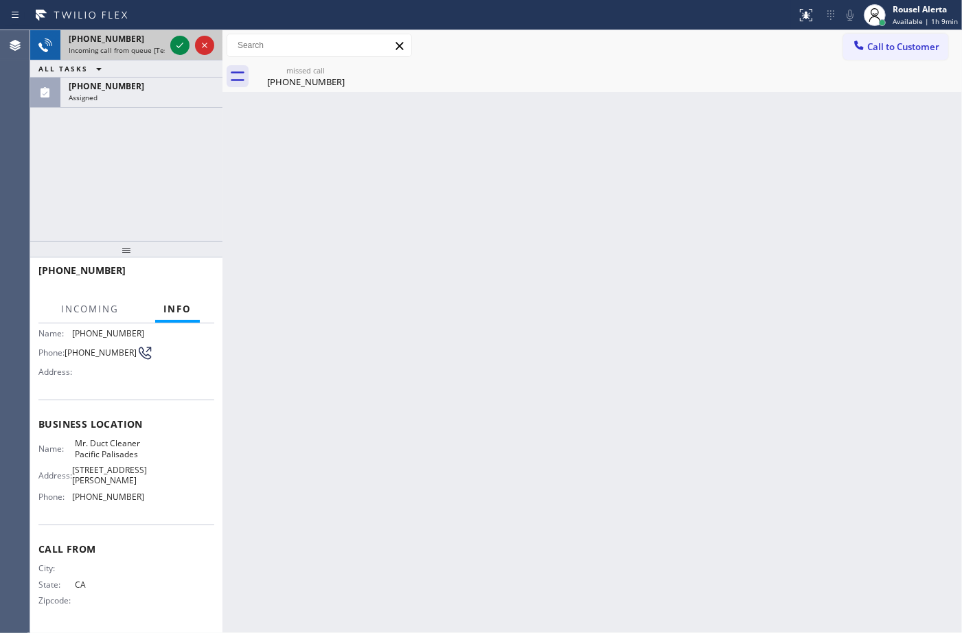
scroll to position [108, 0]
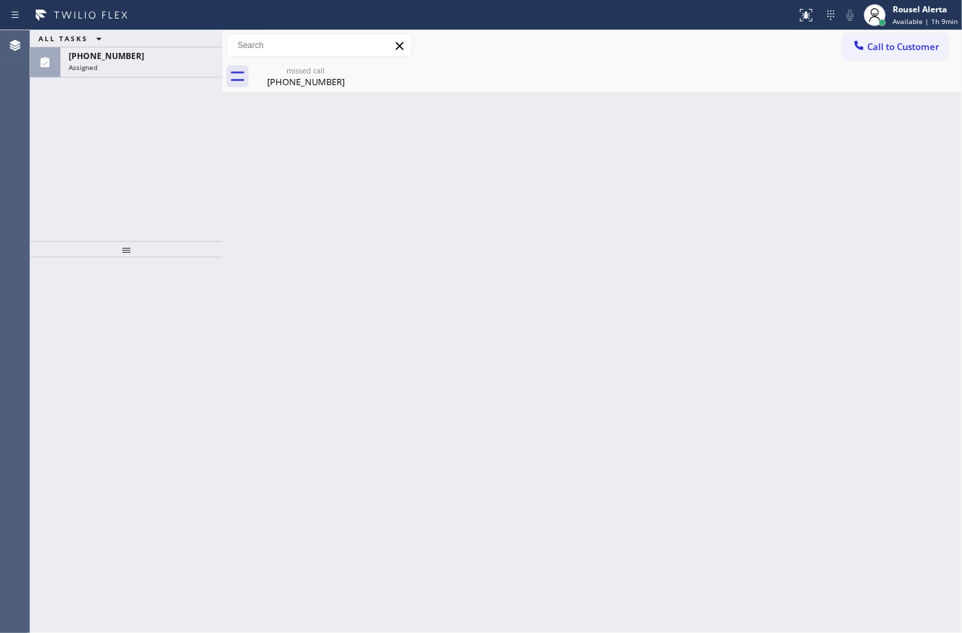
click at [175, 49] on div "ALL TASKS ALL TASKS ACTIVE TASKS TASKS IN WRAP UP [PHONE_NUMBER] Assigned" at bounding box center [126, 53] width 192 height 47
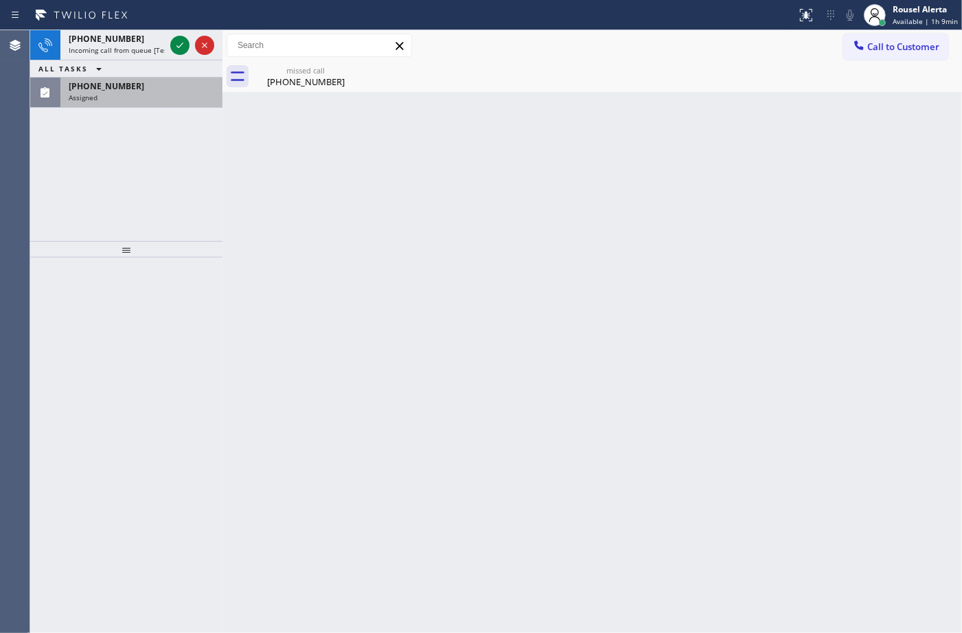
click at [159, 91] on div "[PHONE_NUMBER]" at bounding box center [142, 86] width 146 height 12
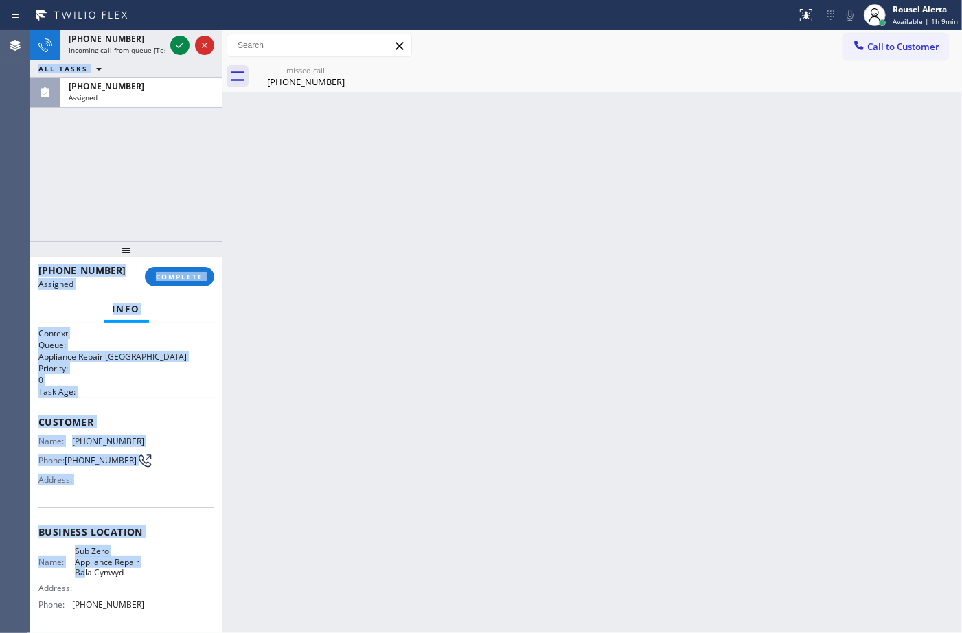
drag, startPoint x: 29, startPoint y: 450, endPoint x: 115, endPoint y: 525, distance: 113.9
click at [112, 558] on div "Agent Desktop Classify the call LOCATION NAME Zoom Electricians [GEOGRAPHIC_DAT…" at bounding box center [481, 331] width 962 height 603
click at [81, 477] on div "Address:" at bounding box center [91, 479] width 106 height 10
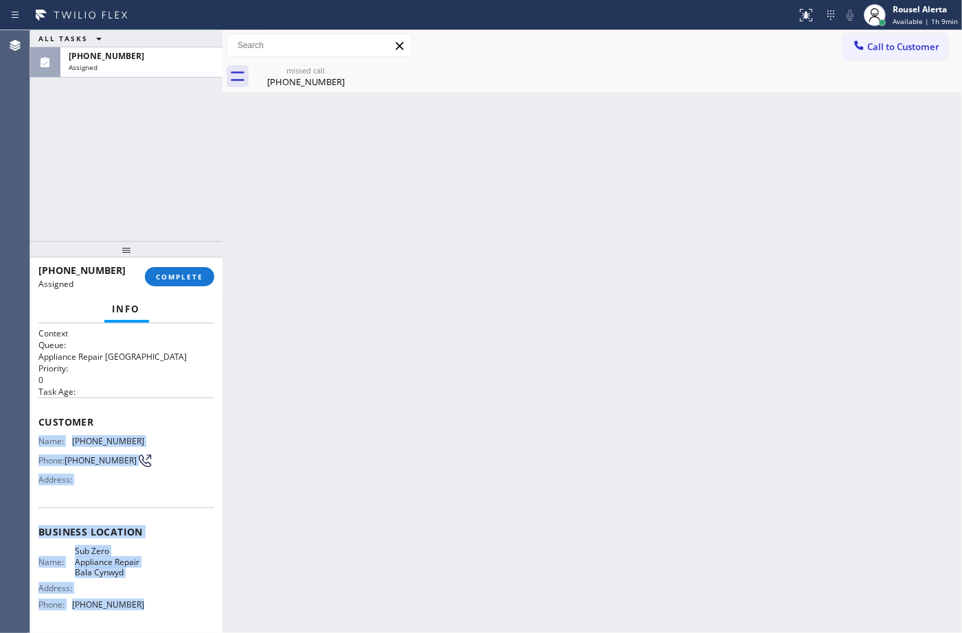
drag, startPoint x: 38, startPoint y: 440, endPoint x: 149, endPoint y: 612, distance: 205.1
click at [149, 612] on div "Context Queue: Appliance Repair High End Priority: 0 Task Age: Customer Name: […" at bounding box center [126, 531] width 176 height 409
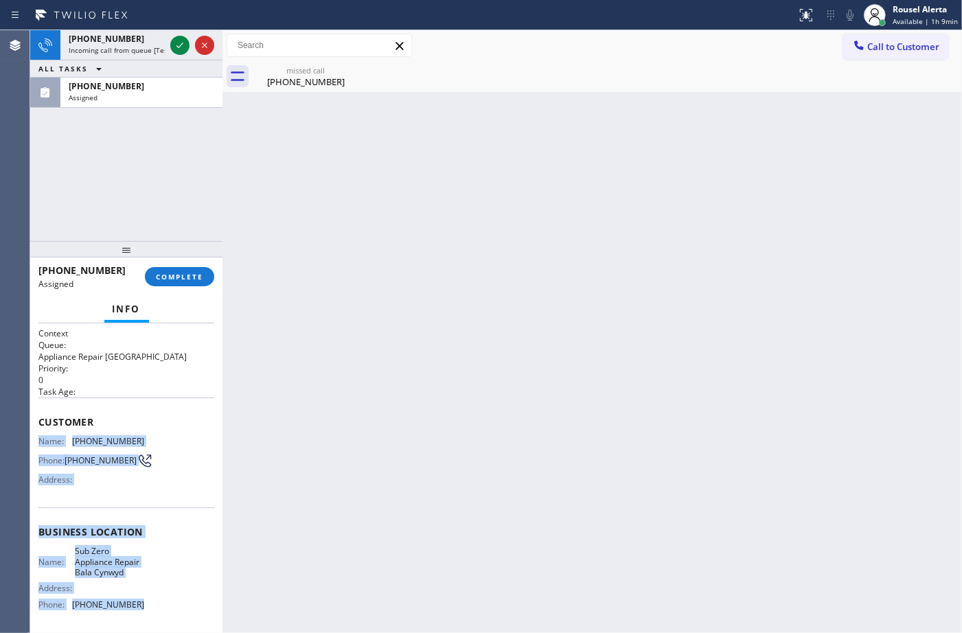
copy div "Name: [PHONE_NUMBER] Phone: [PHONE_NUMBER] Address: Business location Name: Sub…"
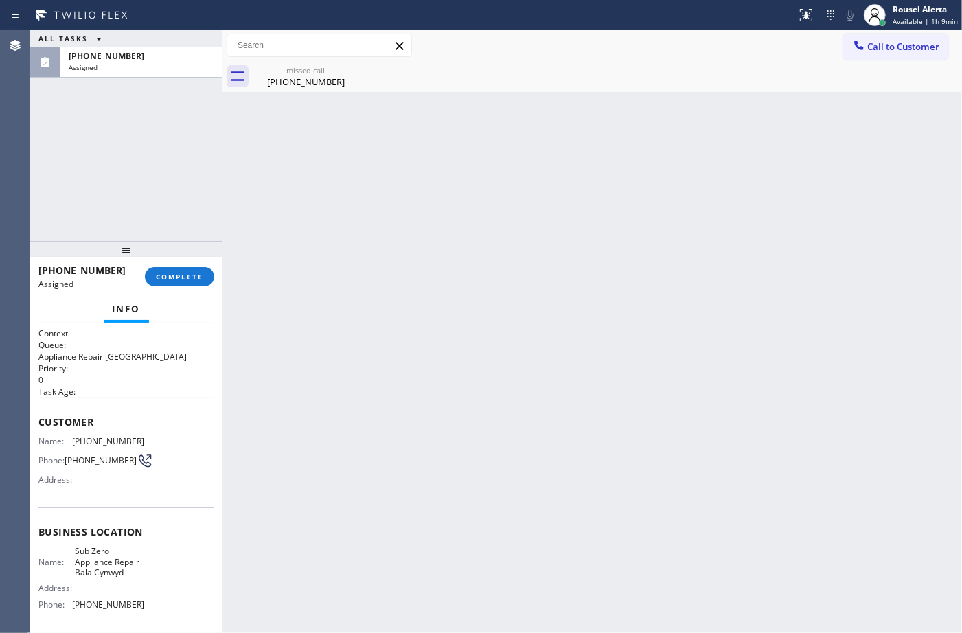
click at [174, 47] on div "ALL TASKS ALL TASKS ACTIVE TASKS TASKS IN WRAP UP [PHONE_NUMBER] Assigned" at bounding box center [126, 53] width 192 height 47
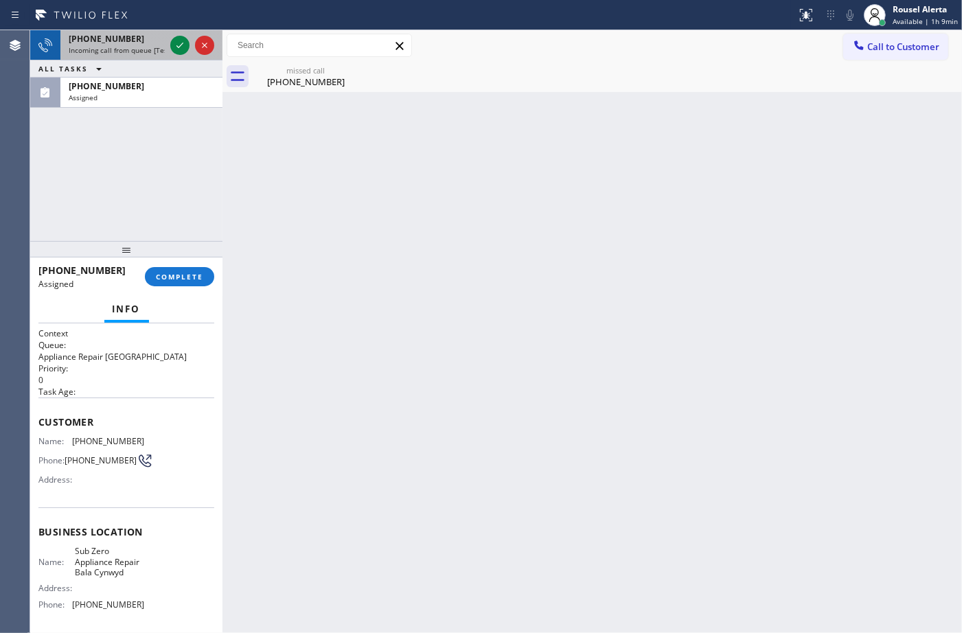
click at [157, 45] on span "Incoming call from queue [Test] All" at bounding box center [126, 50] width 114 height 10
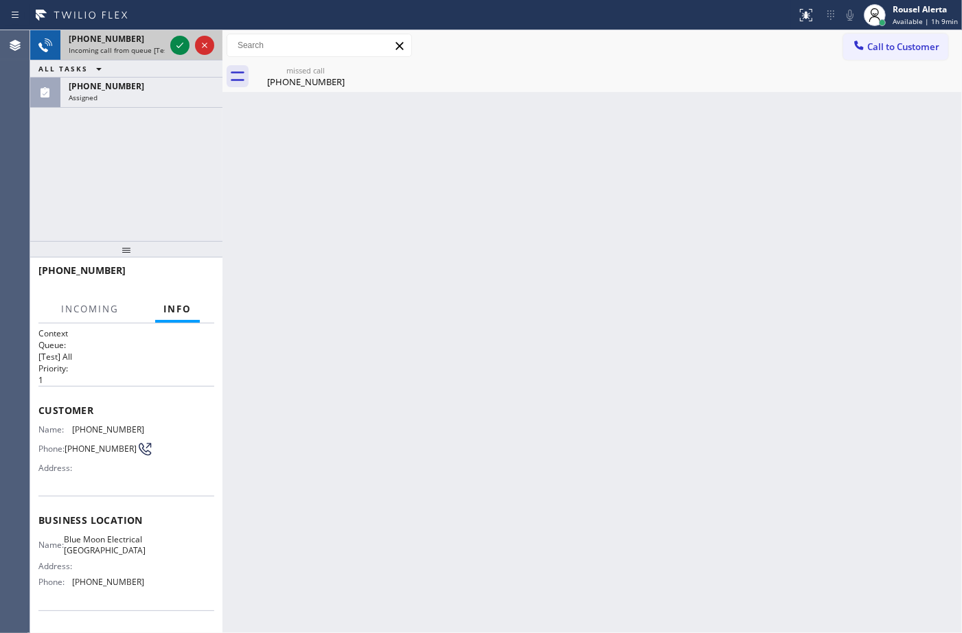
click at [169, 45] on div at bounding box center [192, 45] width 49 height 30
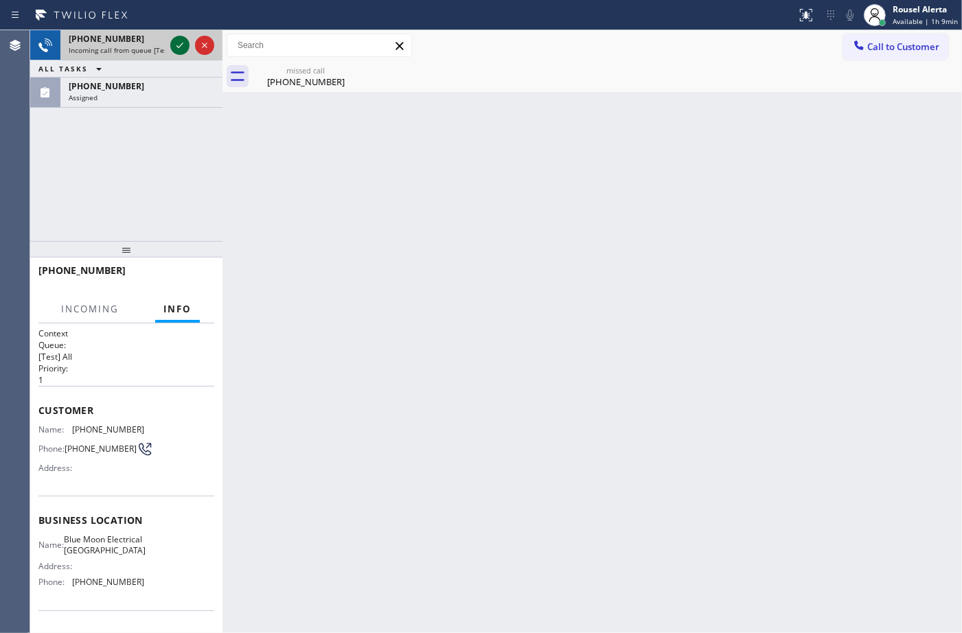
click at [177, 49] on icon at bounding box center [180, 45] width 16 height 16
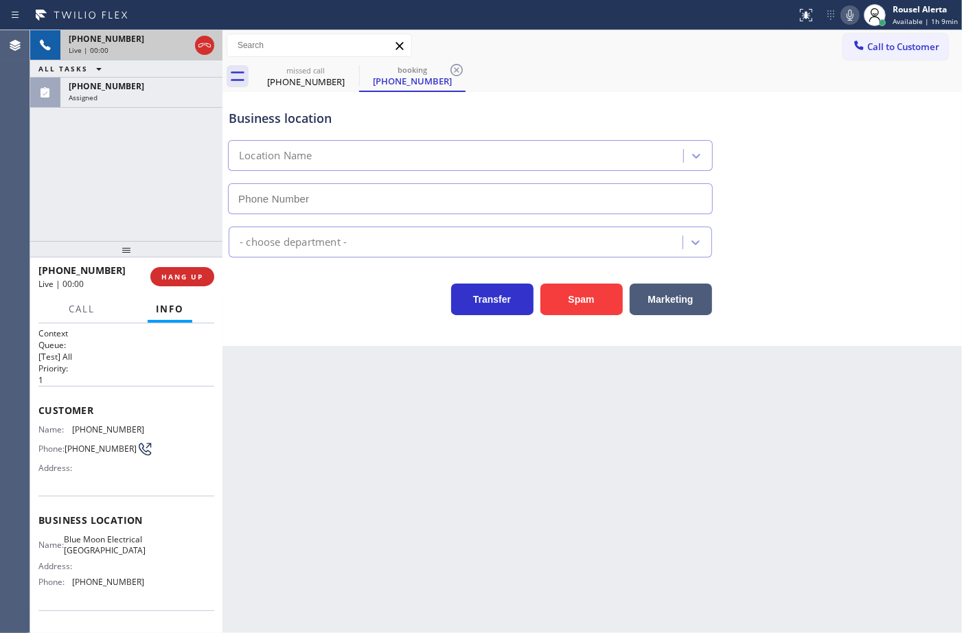
type input "[PHONE_NUMBER]"
click at [142, 106] on div "[PHONE_NUMBER] Assigned" at bounding box center [138, 93] width 157 height 30
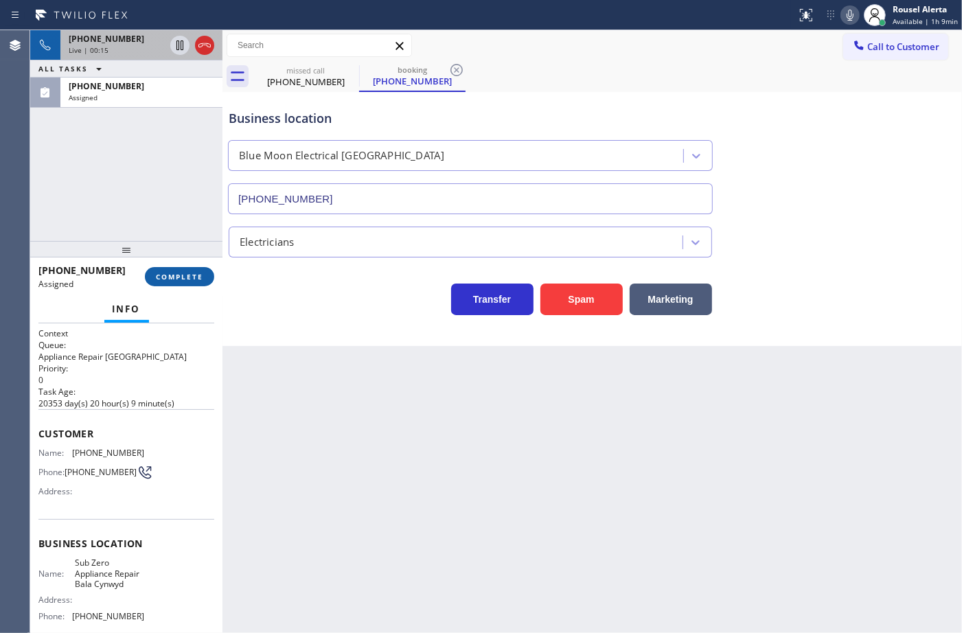
click at [173, 283] on button "COMPLETE" at bounding box center [179, 276] width 69 height 19
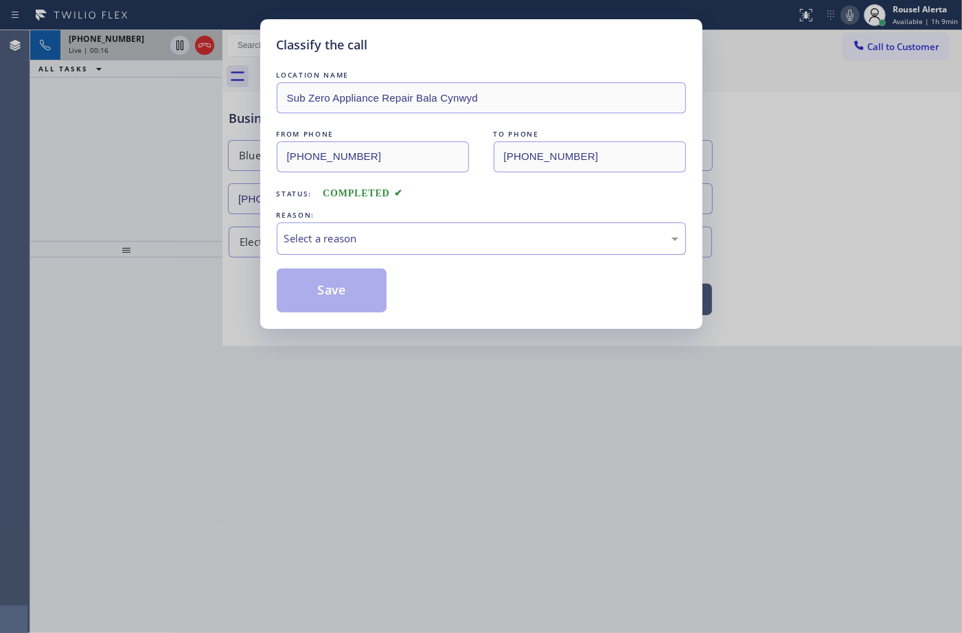
click at [362, 244] on div "Select a reason" at bounding box center [481, 239] width 394 height 16
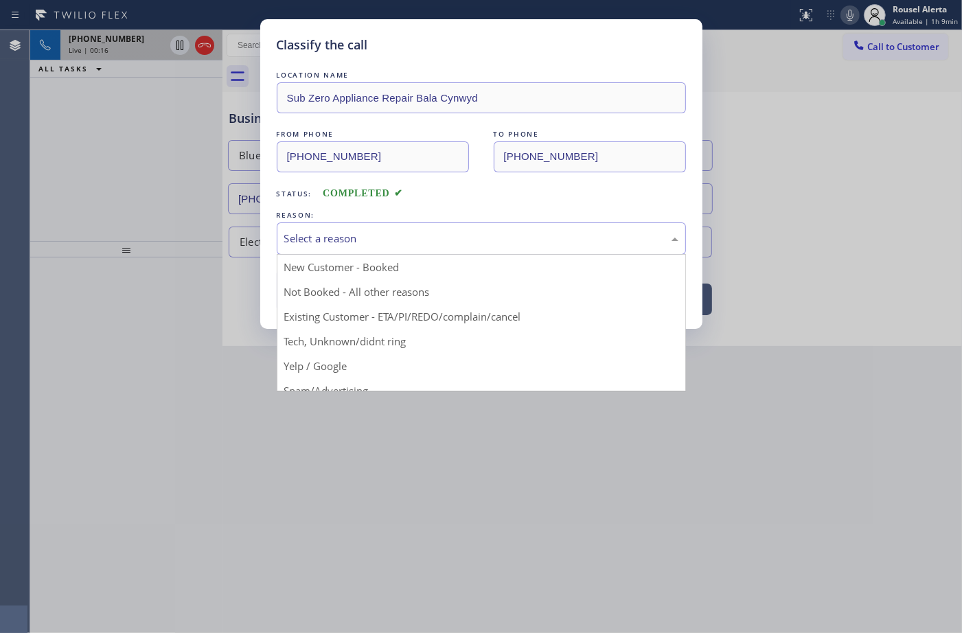
drag, startPoint x: 379, startPoint y: 292, endPoint x: 340, endPoint y: 301, distance: 40.1
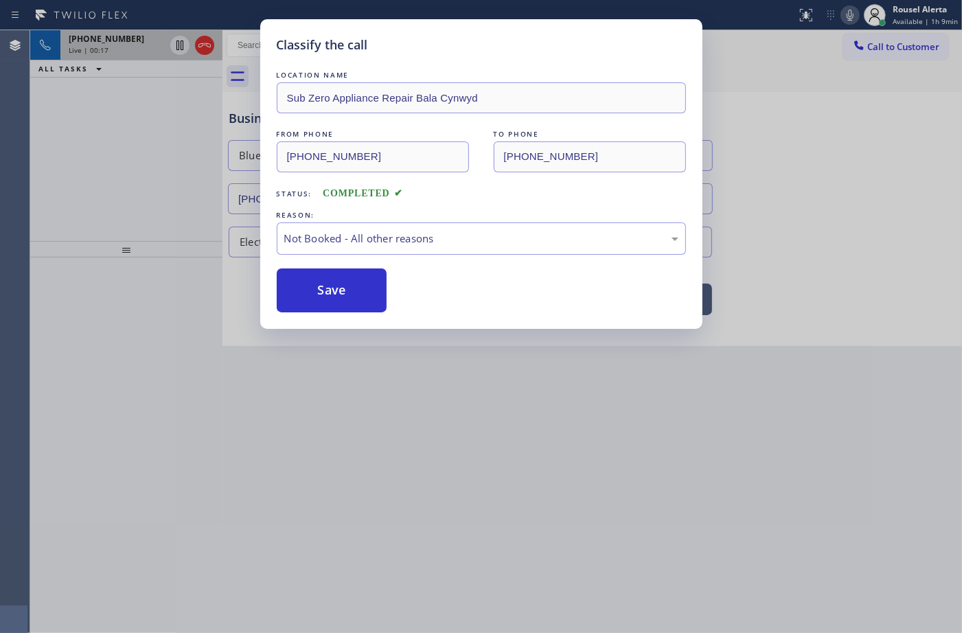
click at [330, 301] on button "Save" at bounding box center [332, 290] width 111 height 44
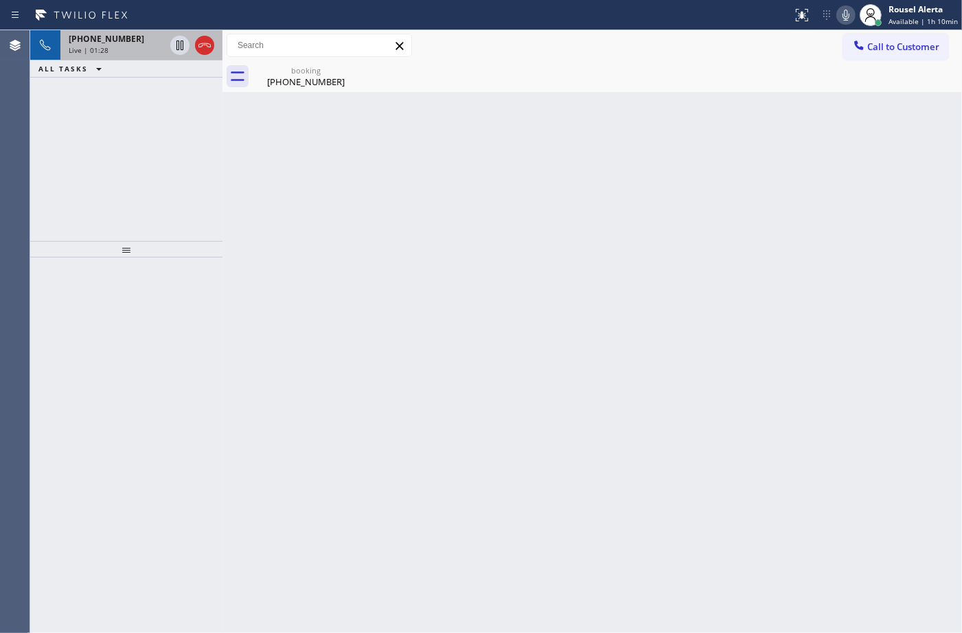
click at [106, 47] on div "Live | 01:28" at bounding box center [117, 50] width 96 height 10
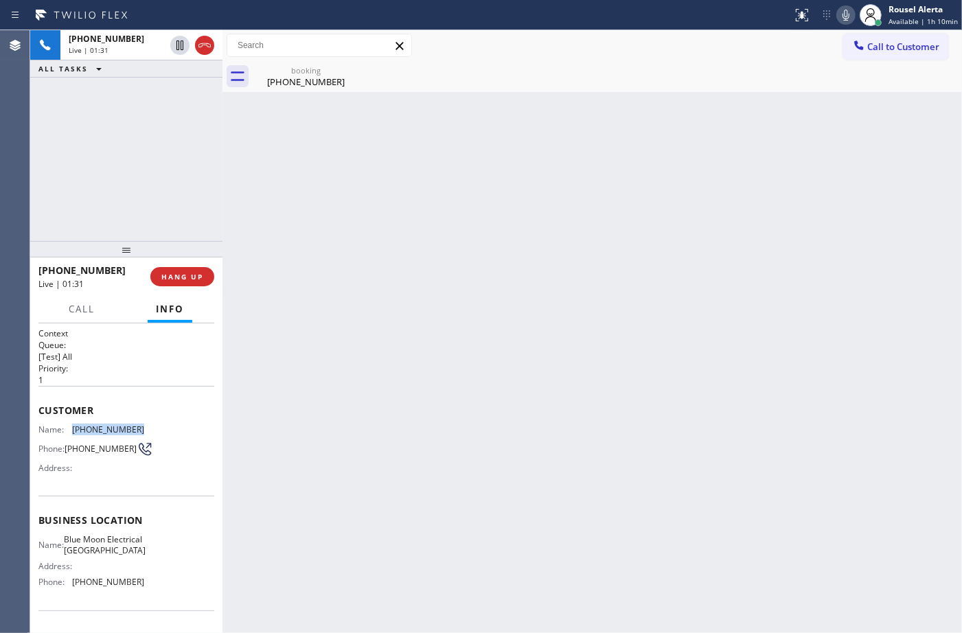
drag, startPoint x: 139, startPoint y: 428, endPoint x: 72, endPoint y: 419, distance: 67.1
click at [72, 419] on div "Customer Name: [PHONE_NUMBER] Phone: [PHONE_NUMBER] Address:" at bounding box center [126, 441] width 176 height 110
copy span "[PHONE_NUMBER]"
click at [185, 272] on button "HANG UP" at bounding box center [182, 276] width 64 height 19
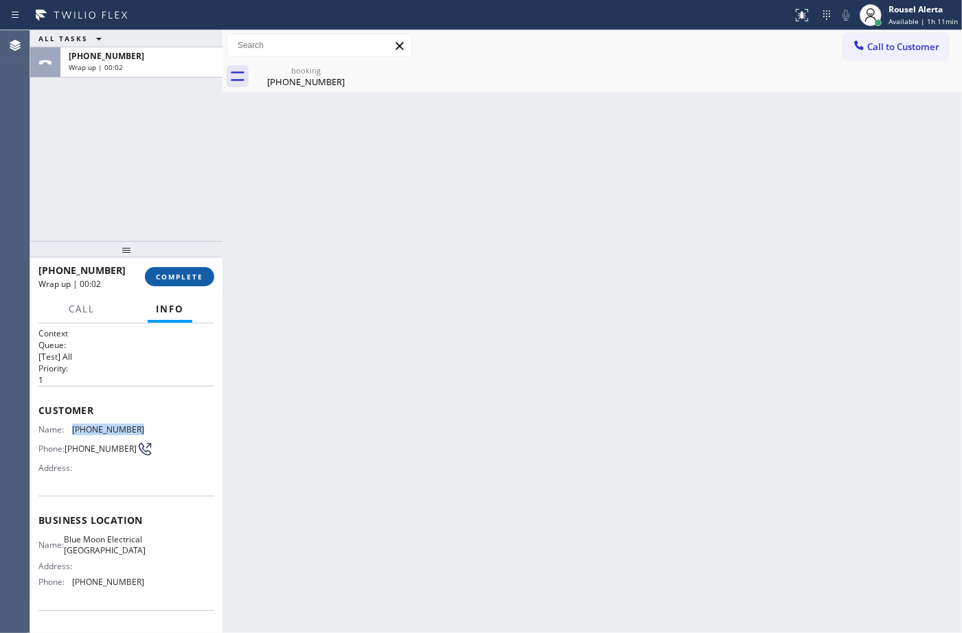
click at [167, 277] on span "COMPLETE" at bounding box center [179, 277] width 47 height 10
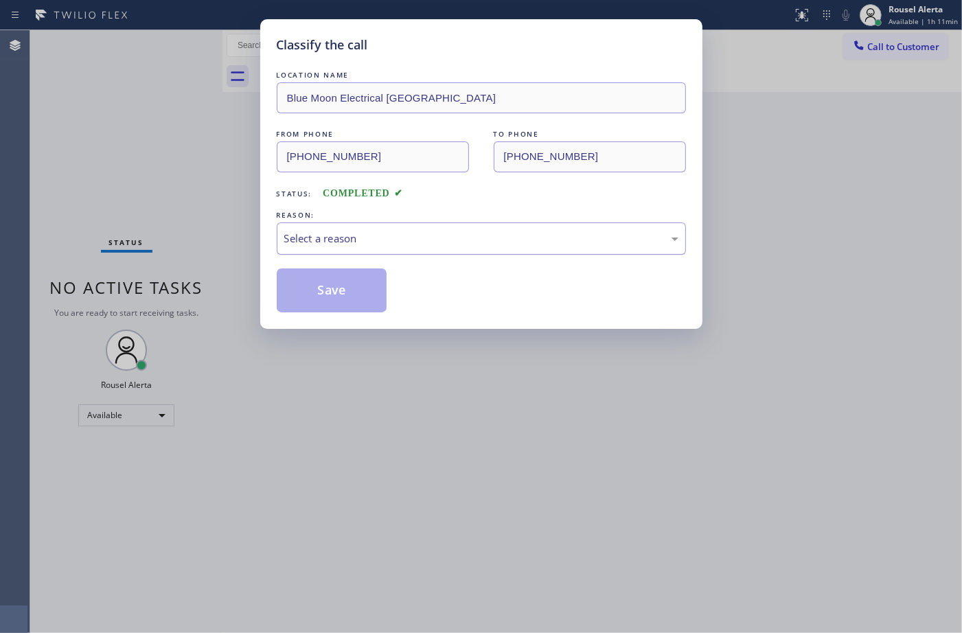
click at [426, 244] on div "Select a reason" at bounding box center [481, 239] width 394 height 16
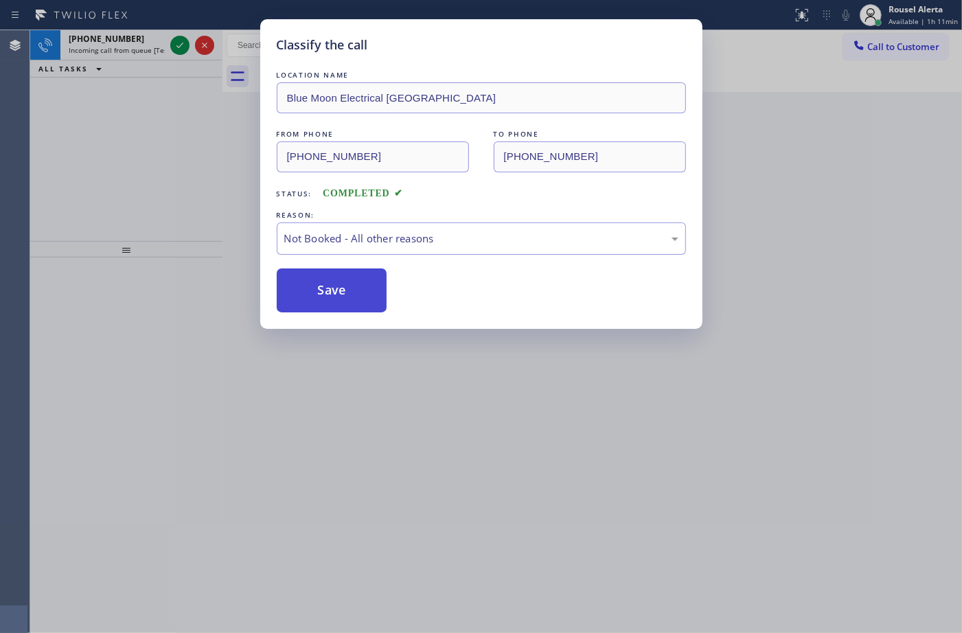
click at [354, 286] on button "Save" at bounding box center [332, 290] width 111 height 44
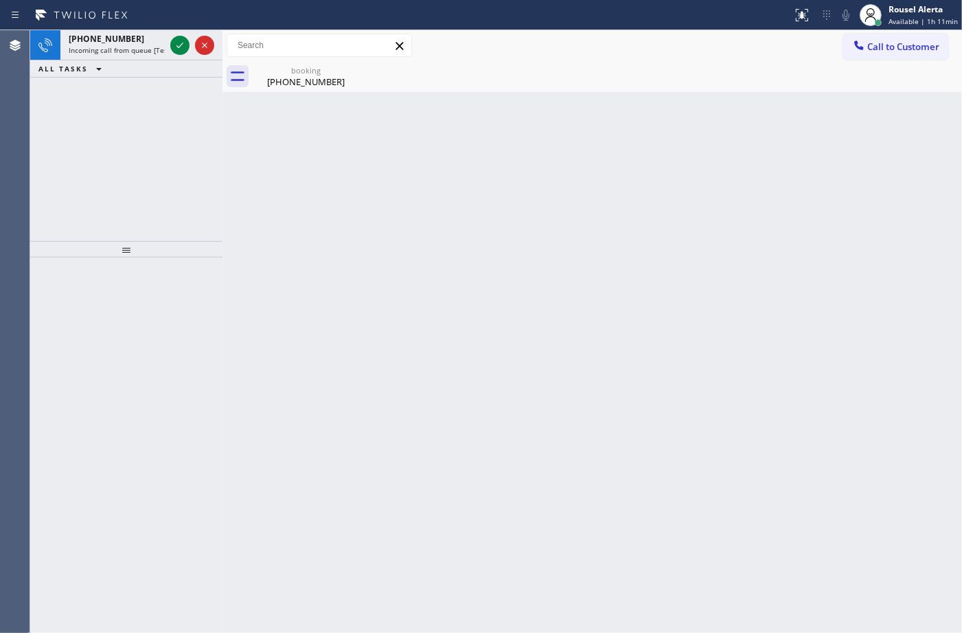
click at [170, 136] on div "[PHONE_NUMBER] Incoming call from queue [Test] All ALL TASKS ALL TASKS ACTIVE T…" at bounding box center [126, 135] width 192 height 211
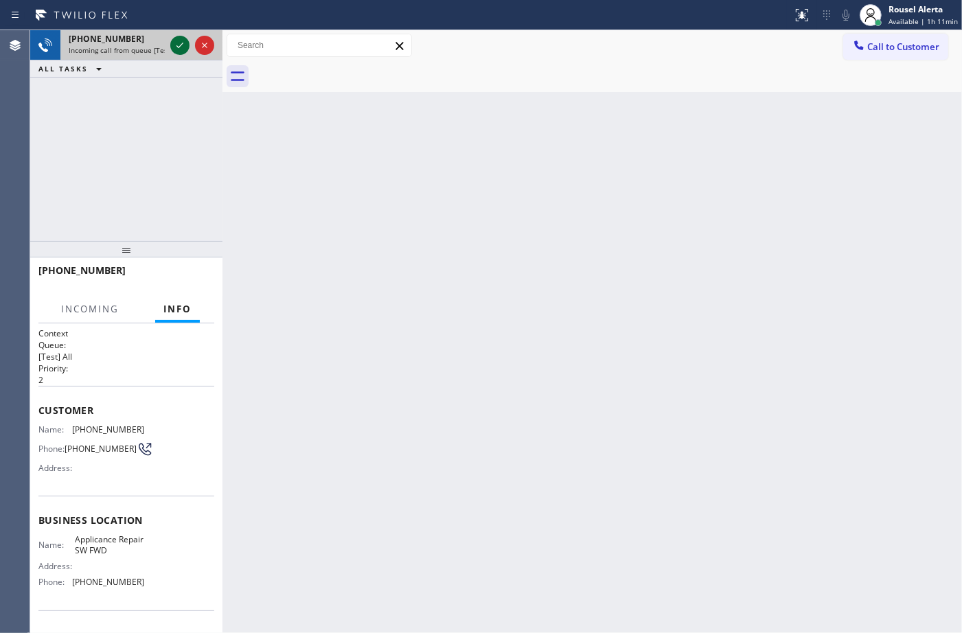
click at [177, 54] on button at bounding box center [179, 45] width 19 height 19
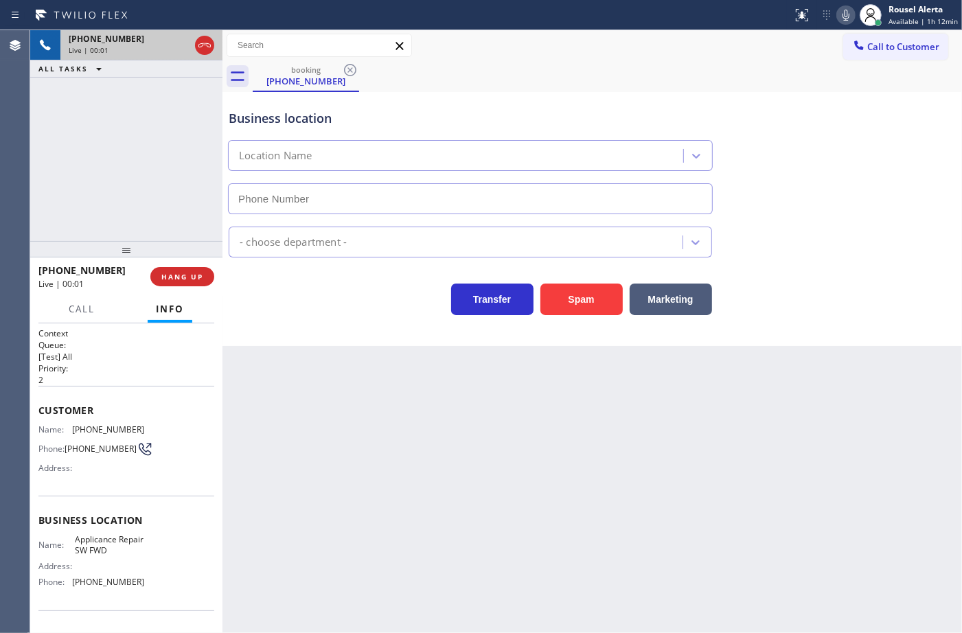
type input "[PHONE_NUMBER]"
click at [592, 297] on button "Spam" at bounding box center [581, 300] width 82 height 32
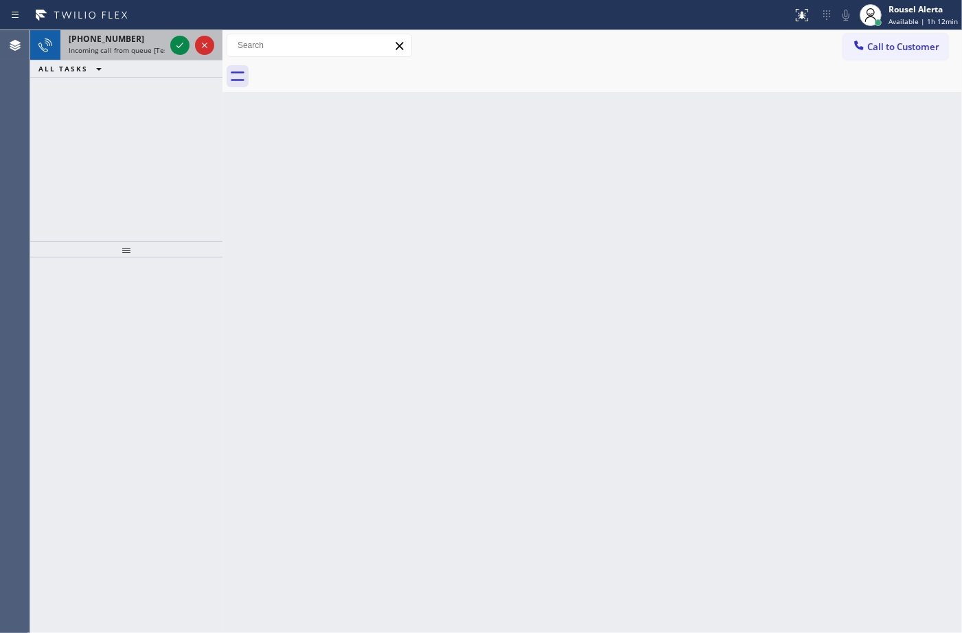
drag, startPoint x: 115, startPoint y: 41, endPoint x: 144, endPoint y: 43, distance: 29.6
click at [115, 41] on span "[PHONE_NUMBER]" at bounding box center [107, 39] width 76 height 12
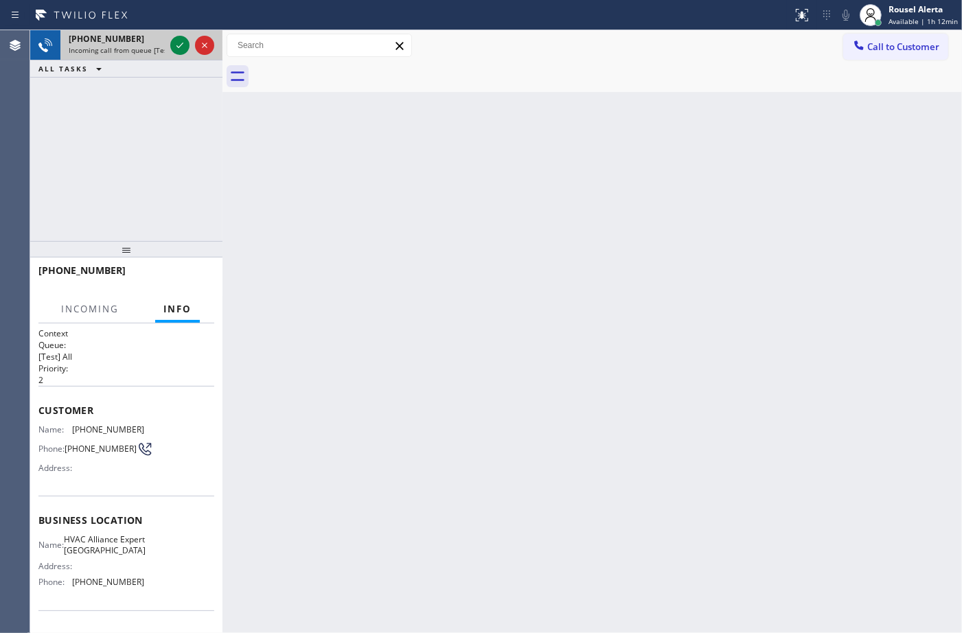
click at [169, 46] on div at bounding box center [192, 45] width 49 height 30
click at [177, 45] on icon at bounding box center [180, 45] width 16 height 16
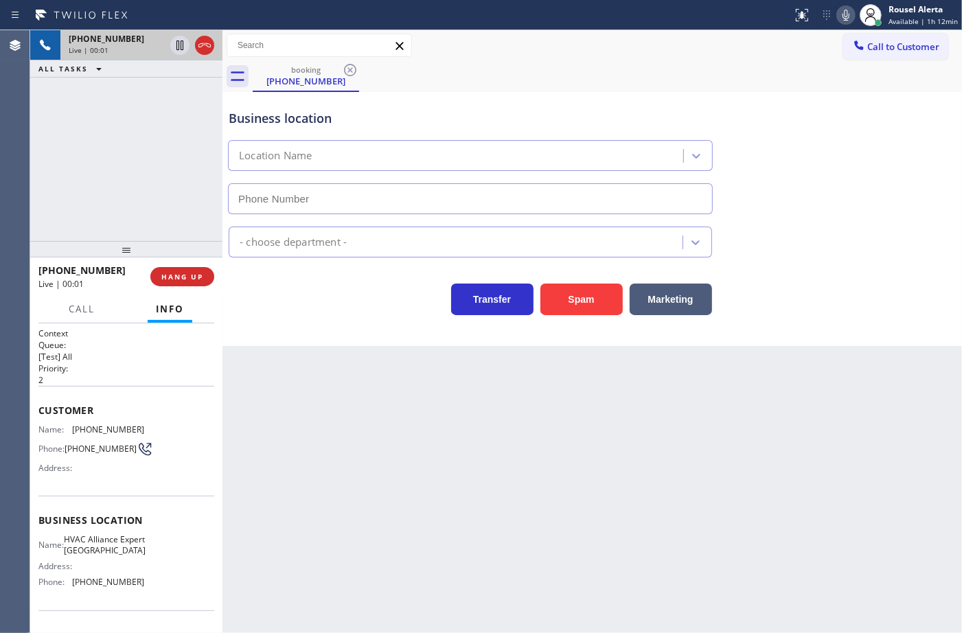
type input "[PHONE_NUMBER]"
click at [189, 126] on div "[PHONE_NUMBER] Live | 00:01 ALL TASKS ALL TASKS ACTIVE TASKS TASKS IN WRAP UP" at bounding box center [126, 135] width 192 height 211
click at [574, 297] on button "Spam" at bounding box center [581, 300] width 82 height 32
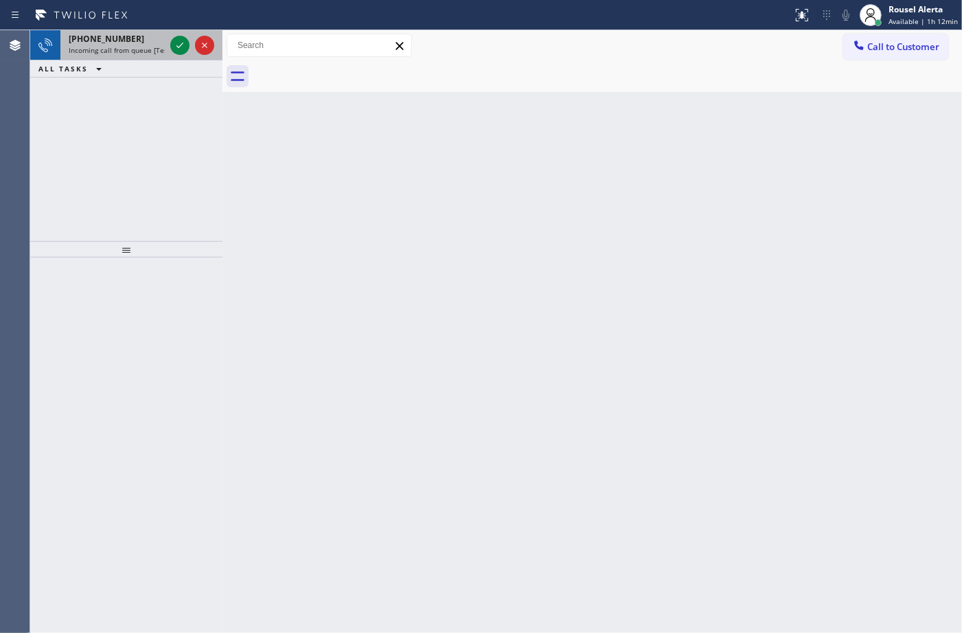
drag, startPoint x: 138, startPoint y: 45, endPoint x: 168, endPoint y: 54, distance: 31.5
click at [145, 48] on span "Incoming call from queue [Test] All" at bounding box center [126, 50] width 114 height 10
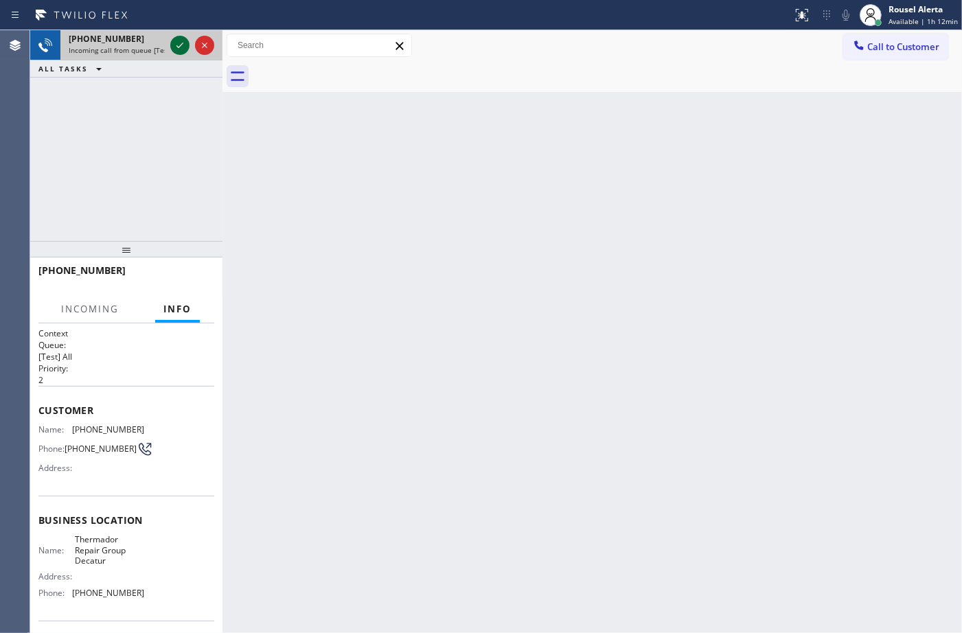
click at [172, 50] on icon at bounding box center [180, 45] width 16 height 16
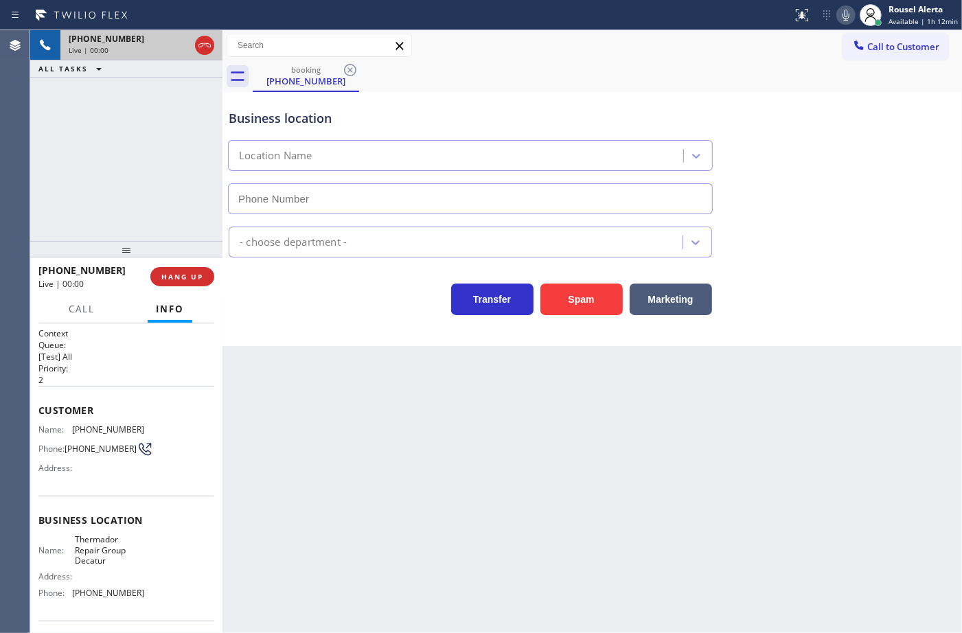
type input "[PHONE_NUMBER]"
click at [557, 296] on button "Spam" at bounding box center [581, 300] width 82 height 32
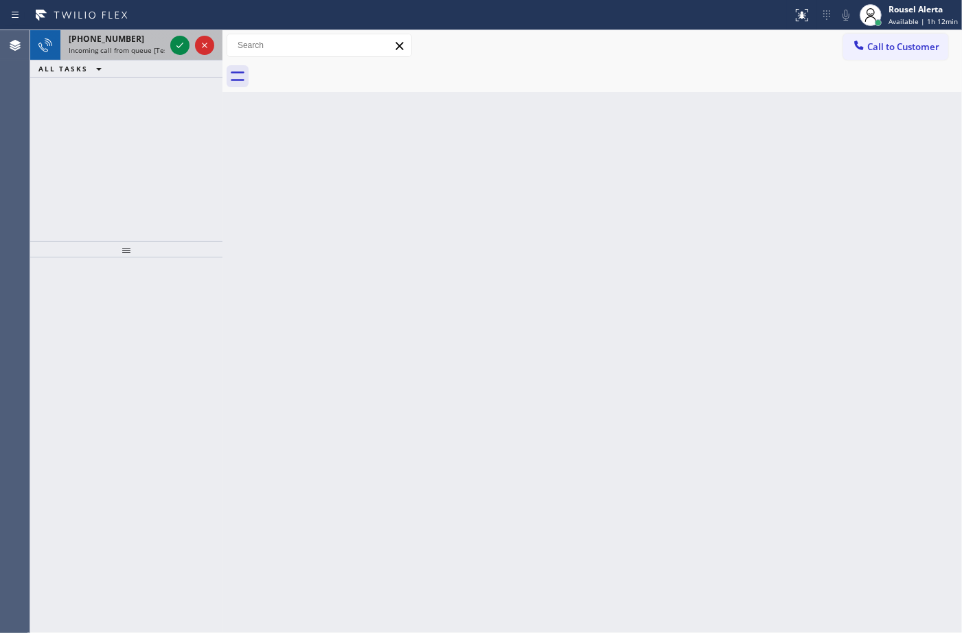
drag, startPoint x: 159, startPoint y: 56, endPoint x: 163, endPoint y: 47, distance: 10.1
click at [159, 56] on div "[PHONE_NUMBER] Incoming call from queue [Test] All" at bounding box center [113, 45] width 107 height 30
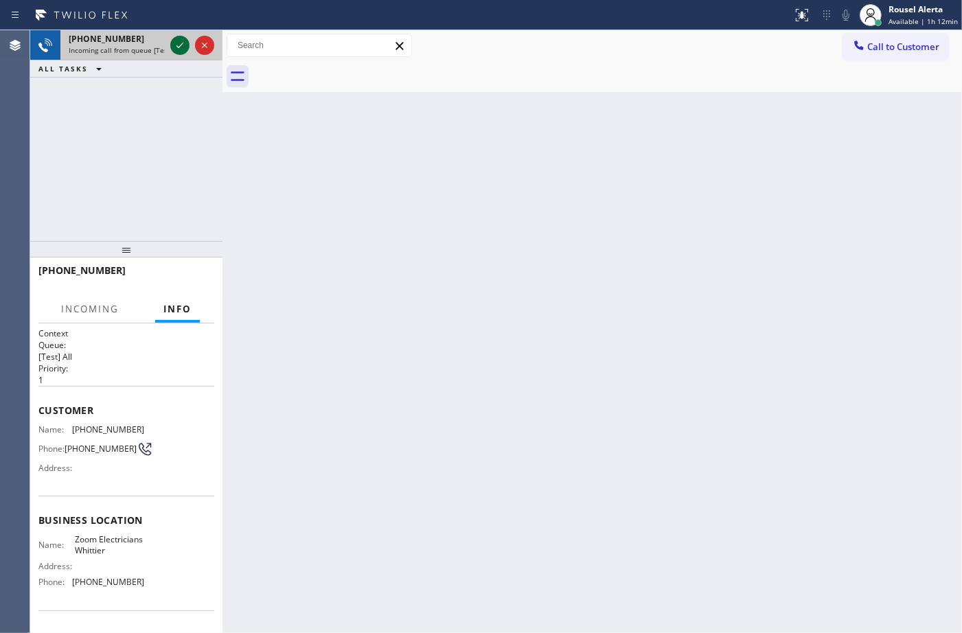
click at [170, 45] on div at bounding box center [179, 45] width 19 height 16
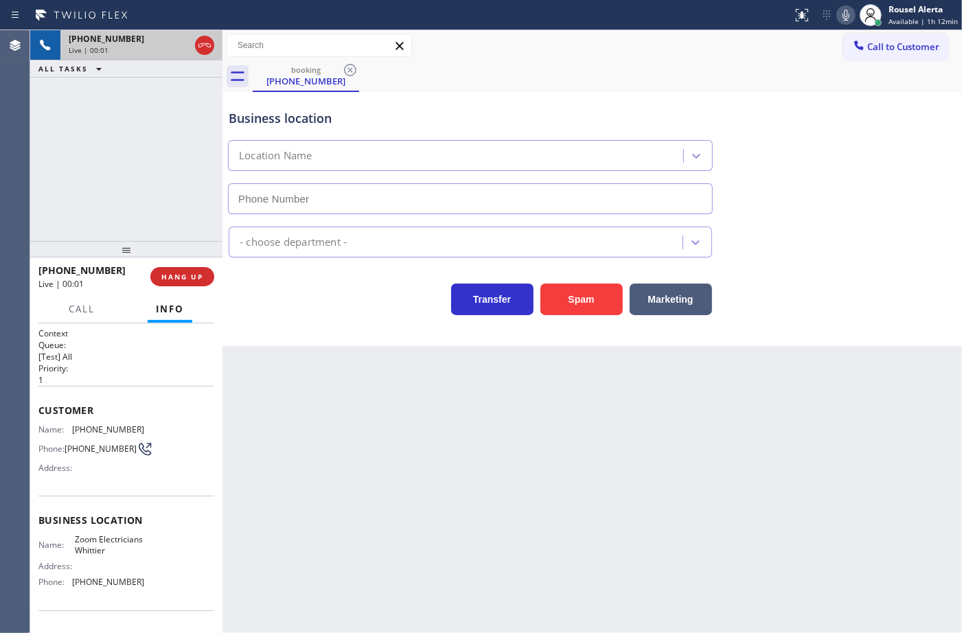
type input "[PHONE_NUMBER]"
click at [592, 296] on button "Spam" at bounding box center [581, 300] width 82 height 32
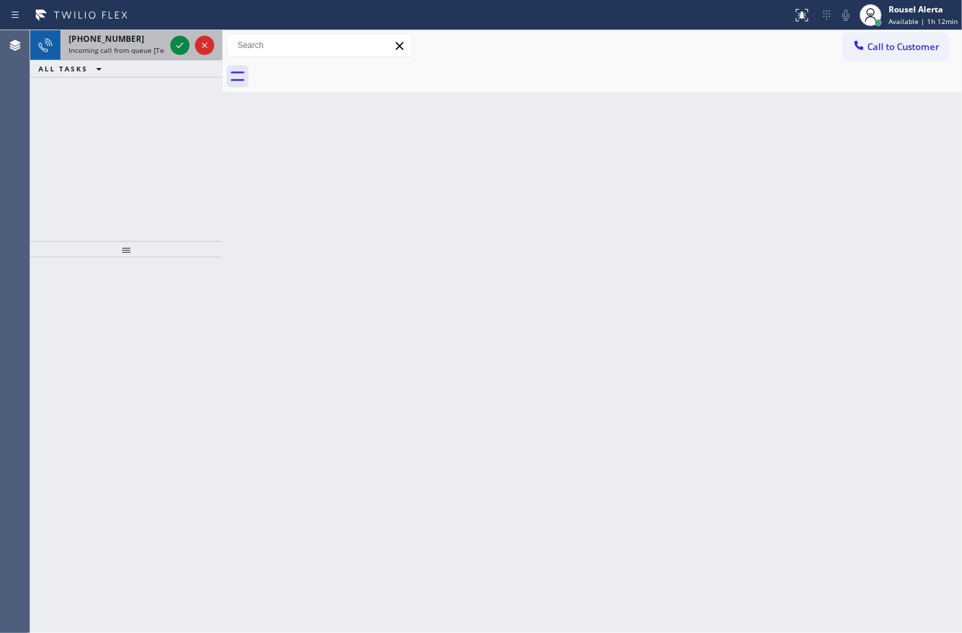
click at [139, 51] on span "Incoming call from queue [Test] All" at bounding box center [126, 50] width 114 height 10
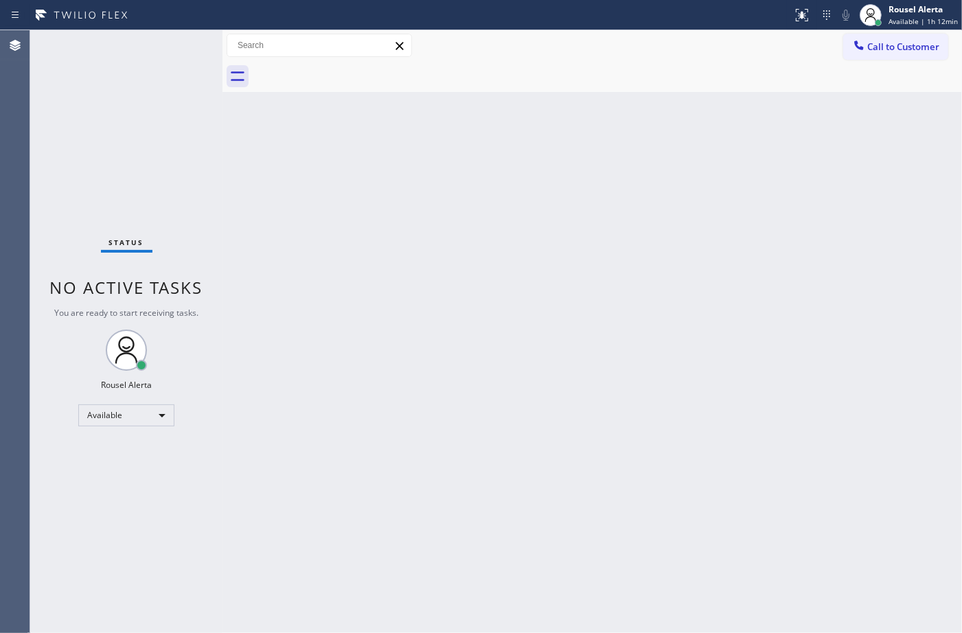
click at [168, 46] on div "Status No active tasks You are ready to start receiving tasks. Rousel Alerta Av…" at bounding box center [126, 331] width 192 height 603
click at [148, 50] on div "Status No active tasks You are ready to start receiving tasks. Rousel Alerta Av…" at bounding box center [126, 331] width 192 height 603
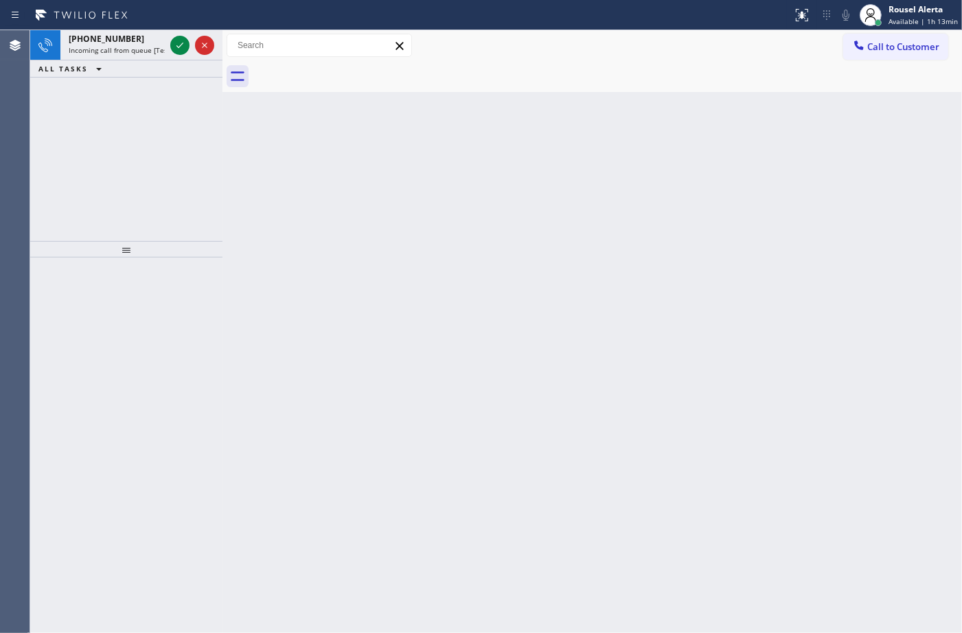
click at [129, 25] on icon at bounding box center [81, 15] width 103 height 22
click at [153, 59] on div "[PHONE_NUMBER] Incoming call from queue [Test] All" at bounding box center [113, 45] width 107 height 30
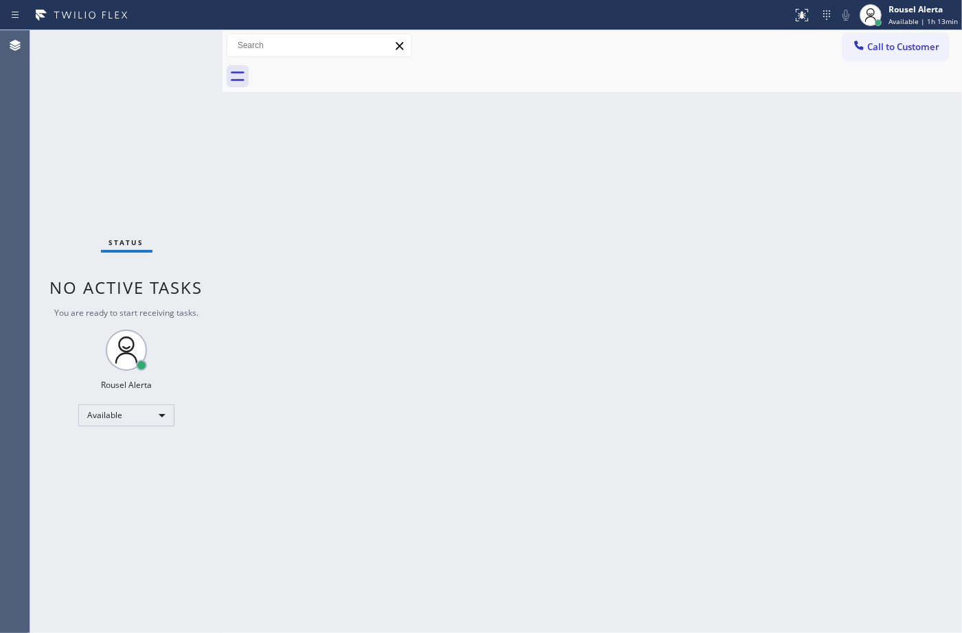
click at [149, 43] on div "Status No active tasks You are ready to start receiving tasks. Rousel Alerta Av…" at bounding box center [126, 331] width 192 height 603
drag, startPoint x: 457, startPoint y: 485, endPoint x: 507, endPoint y: 542, distance: 75.9
click at [458, 486] on div "Back to Dashboard Change Sender ID Customers Technicians Select a contact Outbo…" at bounding box center [591, 331] width 739 height 603
click at [167, 43] on div "Status No active tasks You are ready to start receiving tasks. Rousel Alerta Av…" at bounding box center [126, 331] width 192 height 603
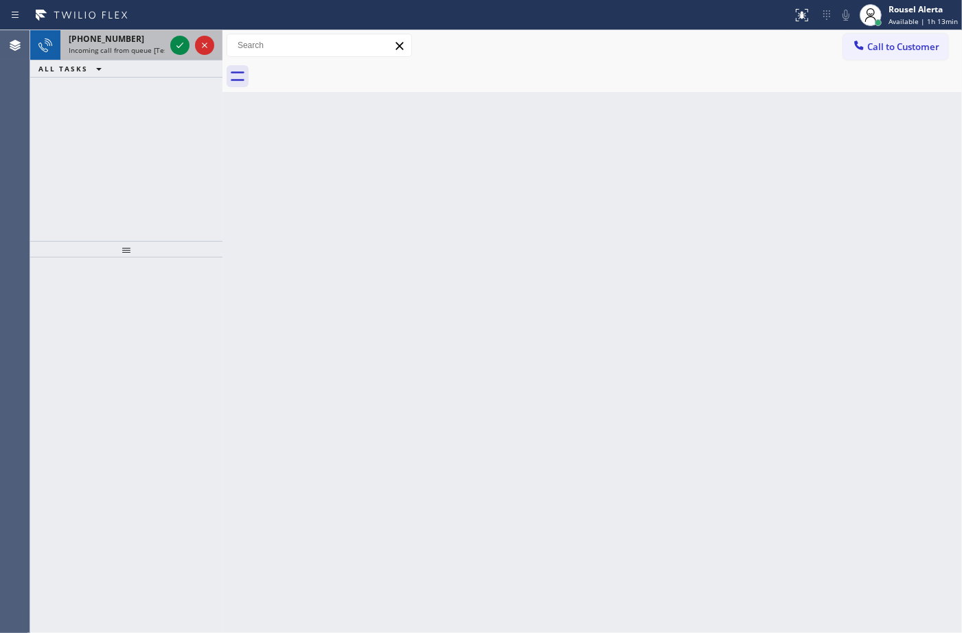
drag, startPoint x: 141, startPoint y: 38, endPoint x: 150, endPoint y: 41, distance: 8.9
click at [141, 38] on div "[PHONE_NUMBER]" at bounding box center [117, 39] width 96 height 12
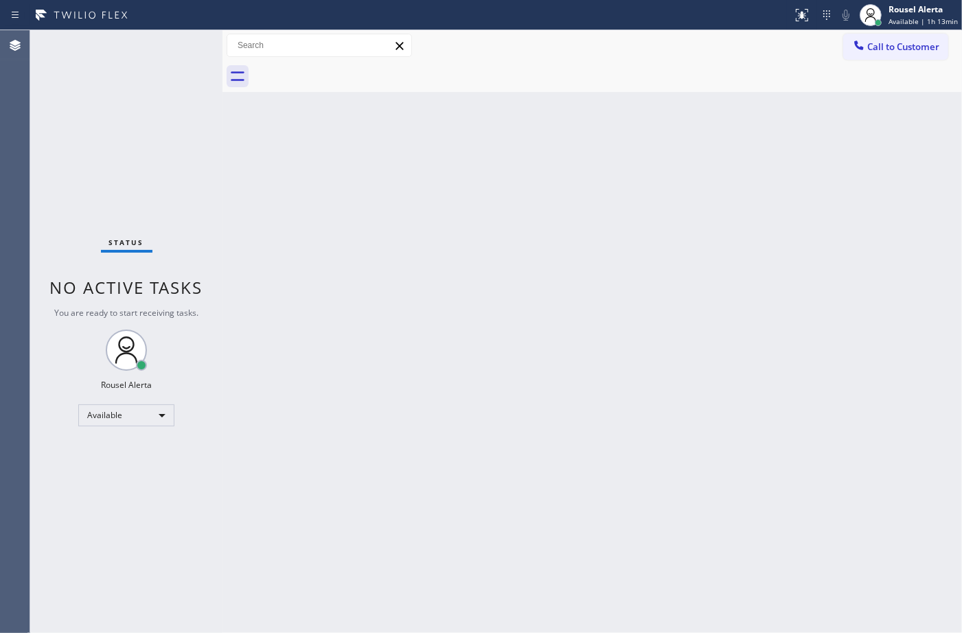
click at [172, 48] on div "Status No active tasks You are ready to start receiving tasks. Rousel Alerta Av…" at bounding box center [126, 331] width 192 height 603
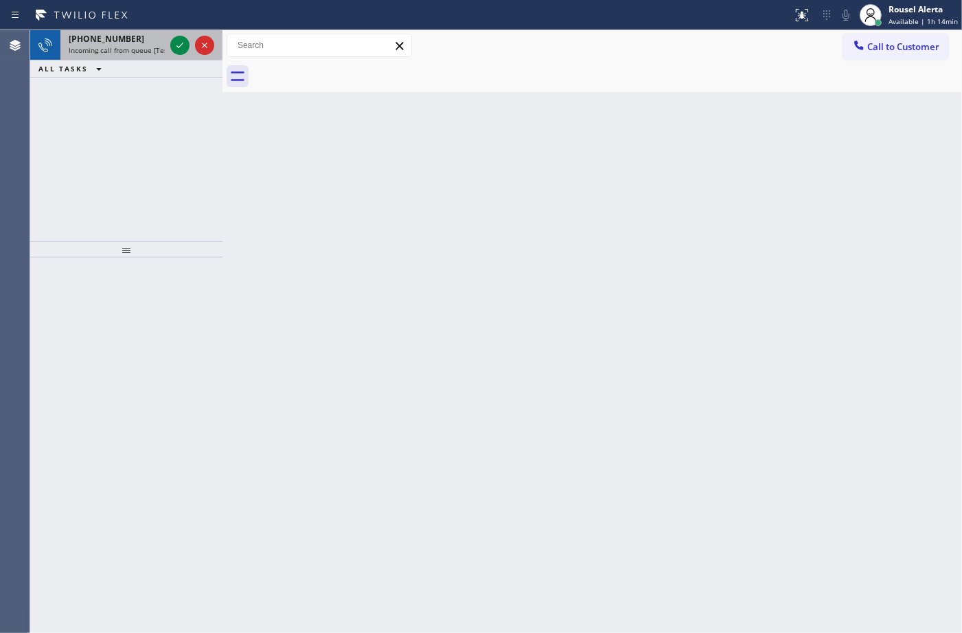
click at [154, 49] on span "Incoming call from queue [Test] All" at bounding box center [126, 50] width 114 height 10
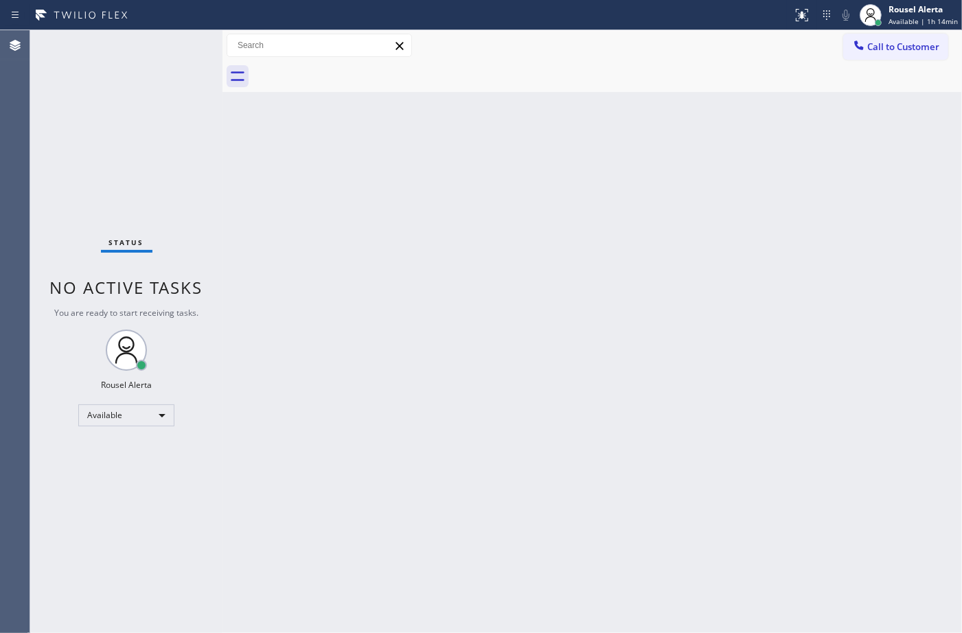
click at [279, 165] on div "Back to Dashboard Change Sender ID Customers Technicians Select a contact Outbo…" at bounding box center [591, 331] width 739 height 603
click at [591, 338] on div "Back to Dashboard Change Sender ID Customers Technicians Select a contact Outbo…" at bounding box center [591, 331] width 739 height 603
click at [172, 55] on div "Status No active tasks You are ready to start receiving tasks. Rousel Alerta Av…" at bounding box center [126, 331] width 192 height 603
drag, startPoint x: 266, startPoint y: 244, endPoint x: 349, endPoint y: 321, distance: 112.7
click at [269, 246] on div "Back to Dashboard Change Sender ID Customers Technicians Select a contact Outbo…" at bounding box center [591, 331] width 739 height 603
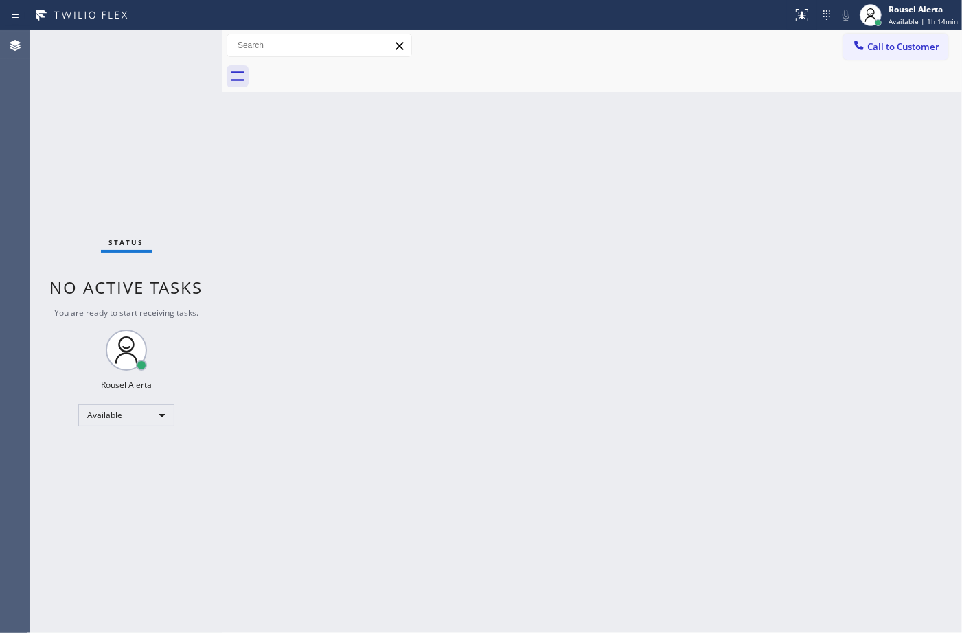
click at [157, 46] on div "Status No active tasks You are ready to start receiving tasks. Rousel Alerta Av…" at bounding box center [126, 331] width 192 height 603
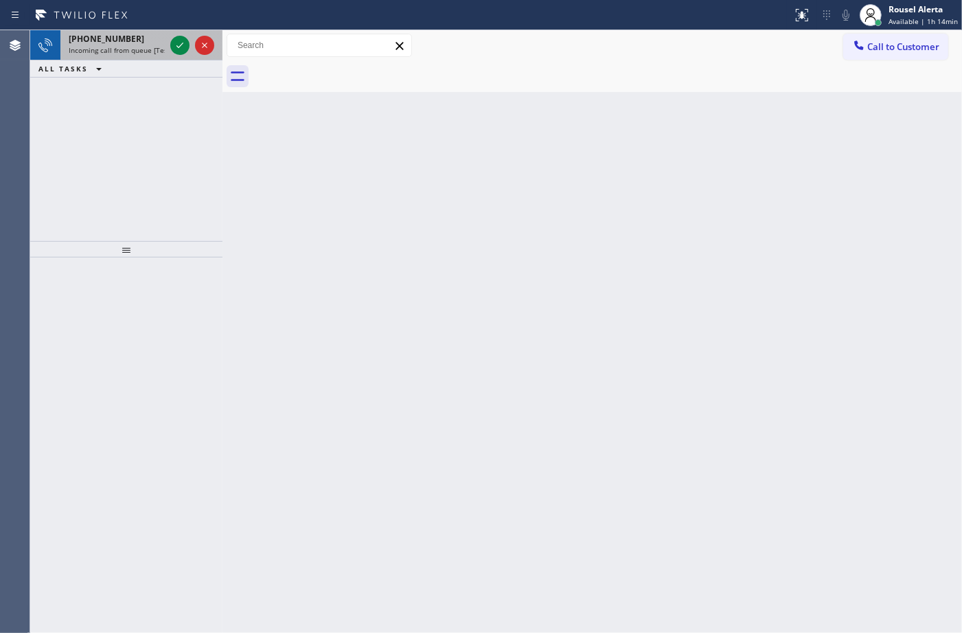
click at [145, 38] on div "[PHONE_NUMBER]" at bounding box center [117, 39] width 96 height 12
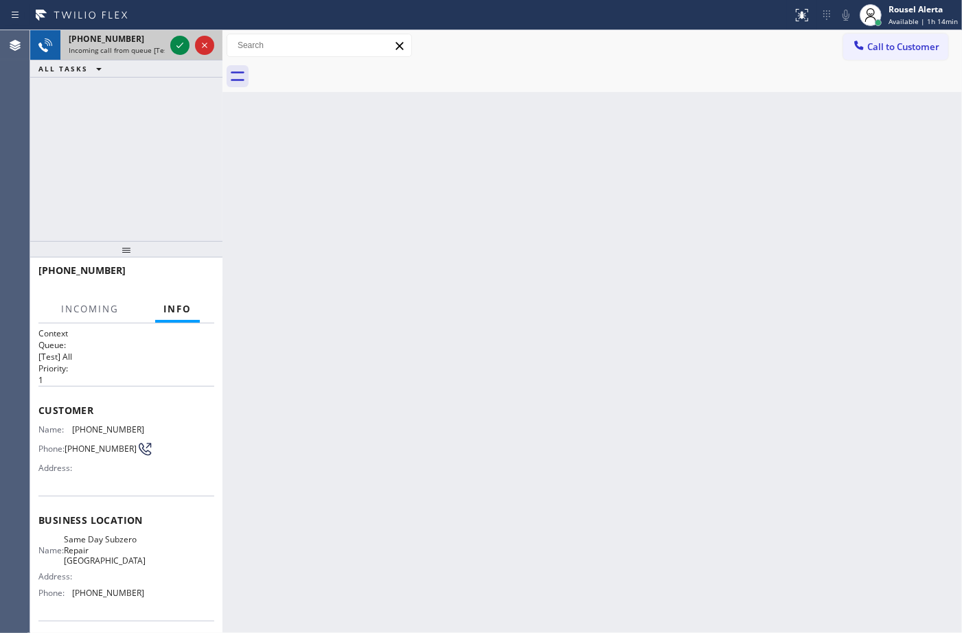
click at [193, 57] on div at bounding box center [192, 45] width 49 height 30
click at [181, 49] on icon at bounding box center [180, 45] width 16 height 16
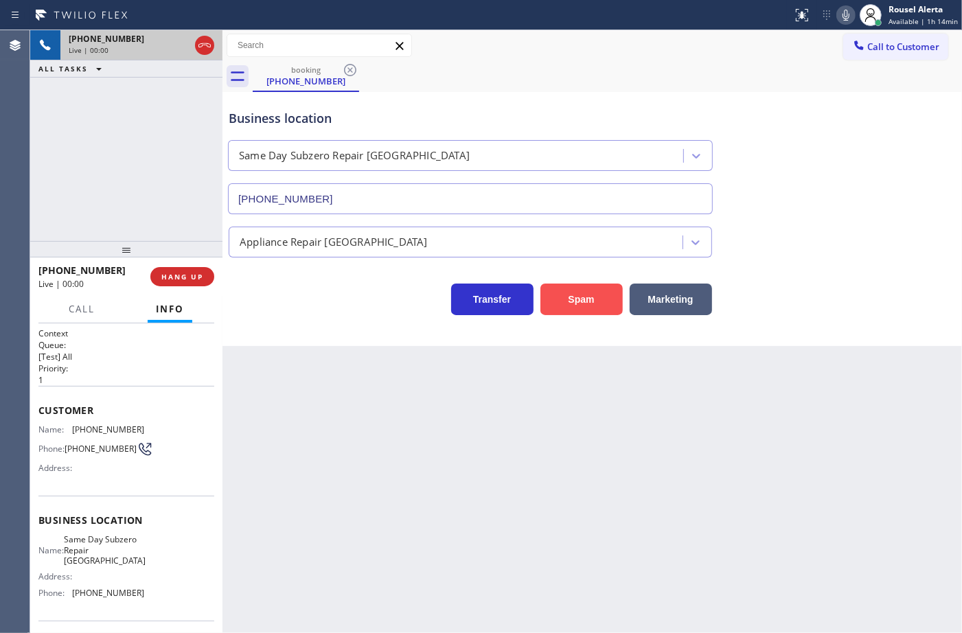
type input "[PHONE_NUMBER]"
click at [578, 275] on div "Transfer Spam Marketing" at bounding box center [592, 293] width 733 height 44
click at [581, 297] on button "Spam" at bounding box center [581, 300] width 82 height 32
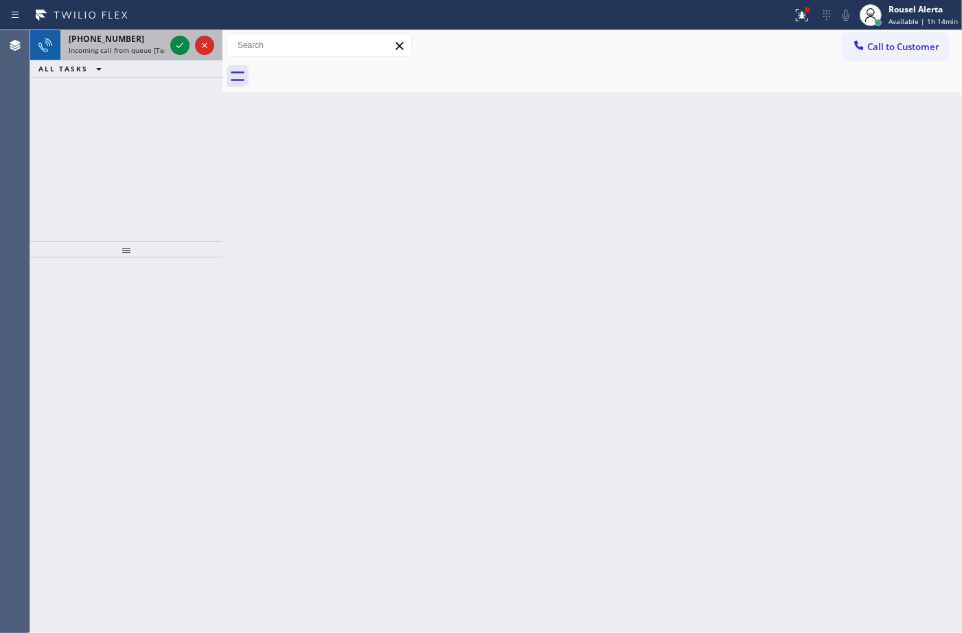
click at [137, 56] on div "[PHONE_NUMBER] Incoming call from queue [Test] All" at bounding box center [113, 45] width 107 height 30
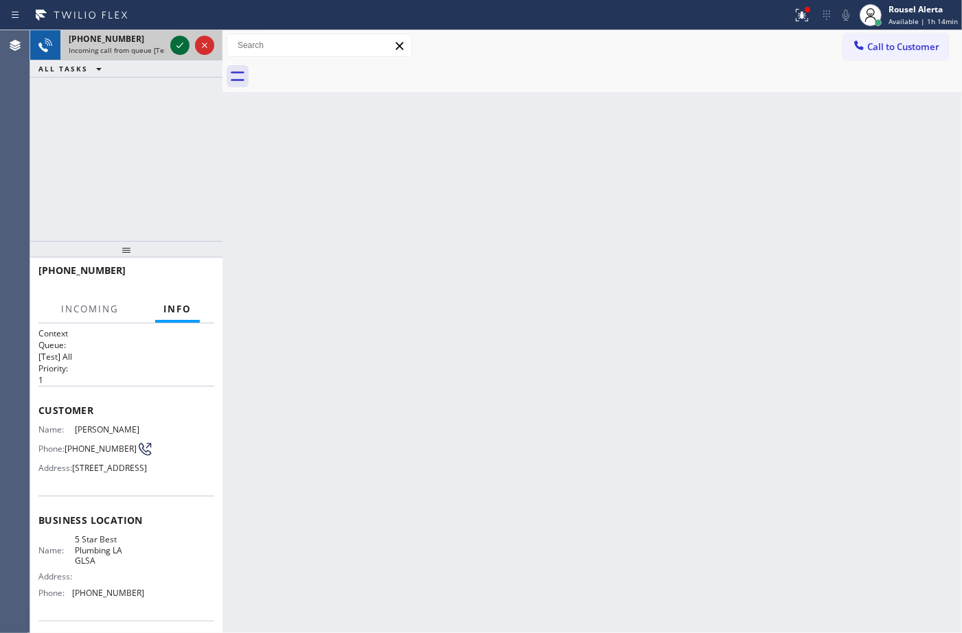
click at [176, 50] on icon at bounding box center [180, 45] width 16 height 16
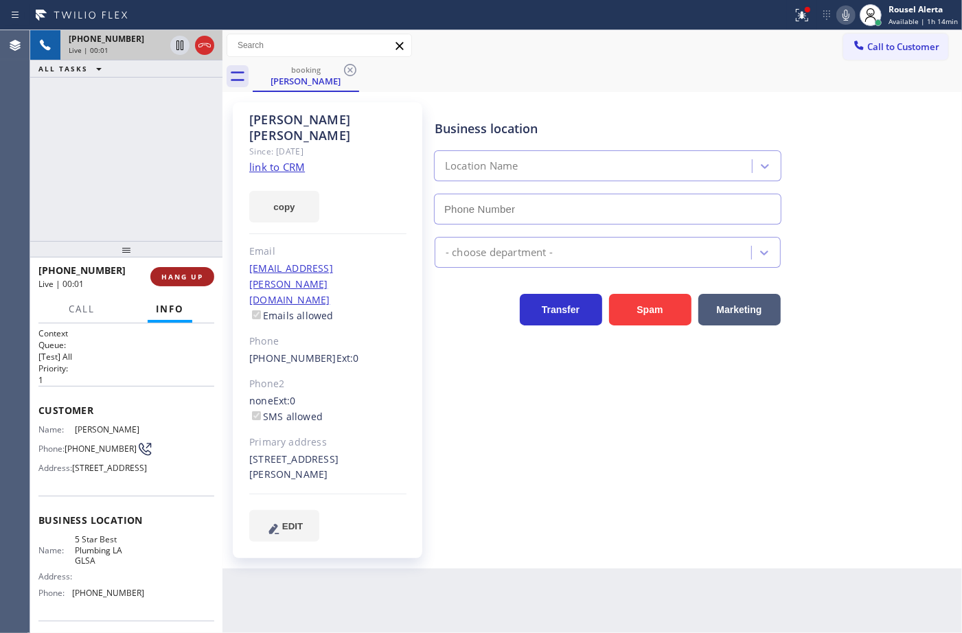
click at [199, 270] on button "HANG UP" at bounding box center [182, 276] width 64 height 19
type input "[PHONE_NUMBER]"
click at [136, 128] on div "[PHONE_NUMBER] Live | 00:01 ALL TASKS ALL TASKS ACTIVE TASKS TASKS IN WRAP UP" at bounding box center [126, 135] width 192 height 211
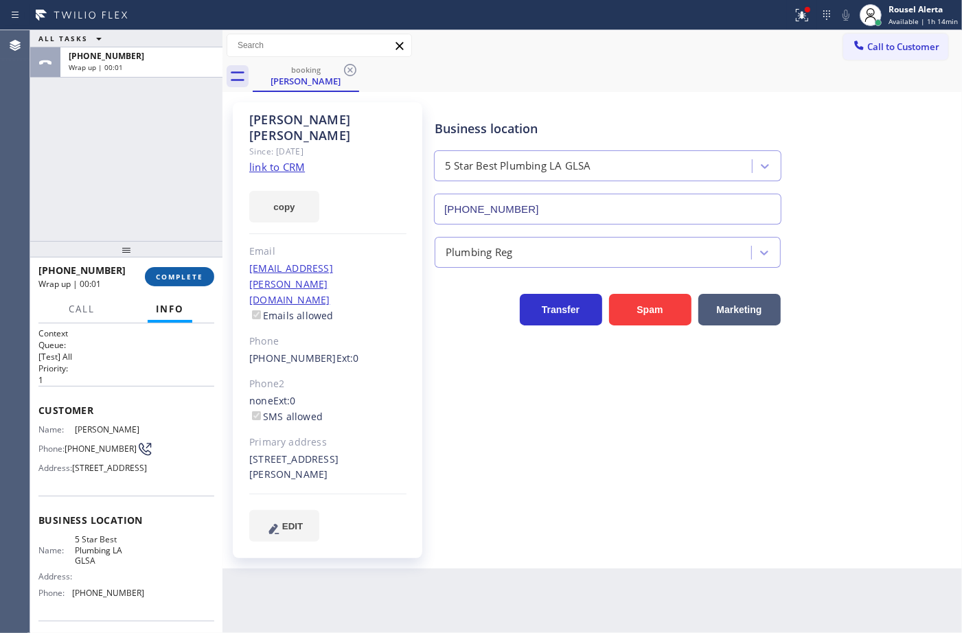
click at [200, 275] on span "COMPLETE" at bounding box center [179, 277] width 47 height 10
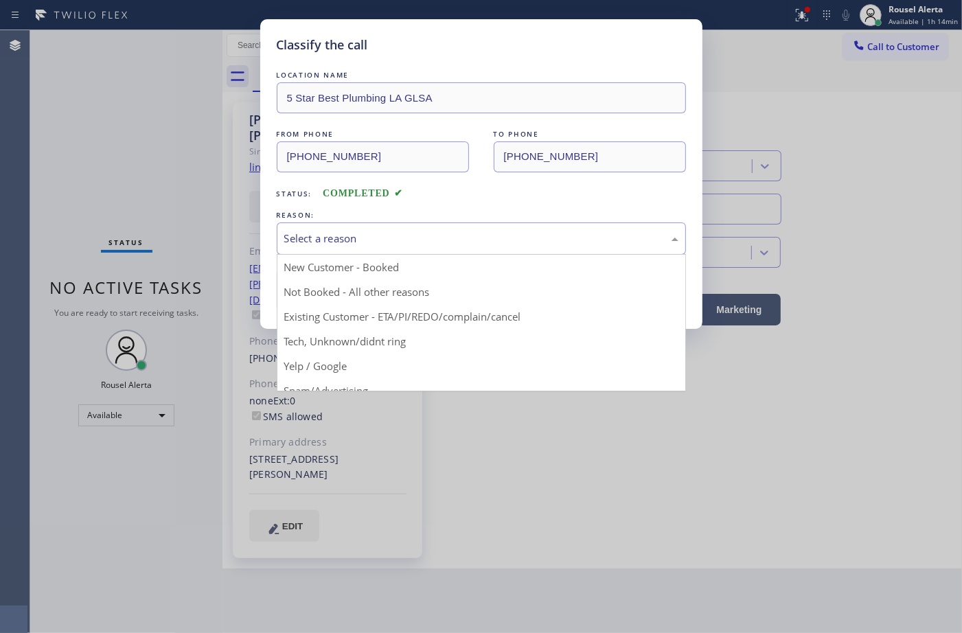
click at [384, 237] on div "Select a reason" at bounding box center [481, 239] width 394 height 16
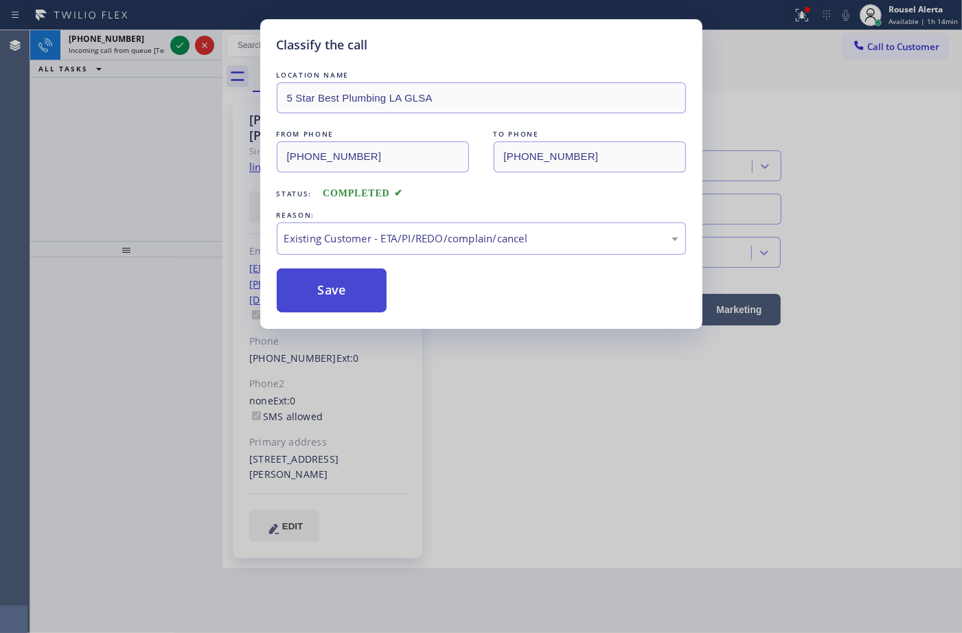
click at [362, 296] on button "Save" at bounding box center [332, 290] width 111 height 44
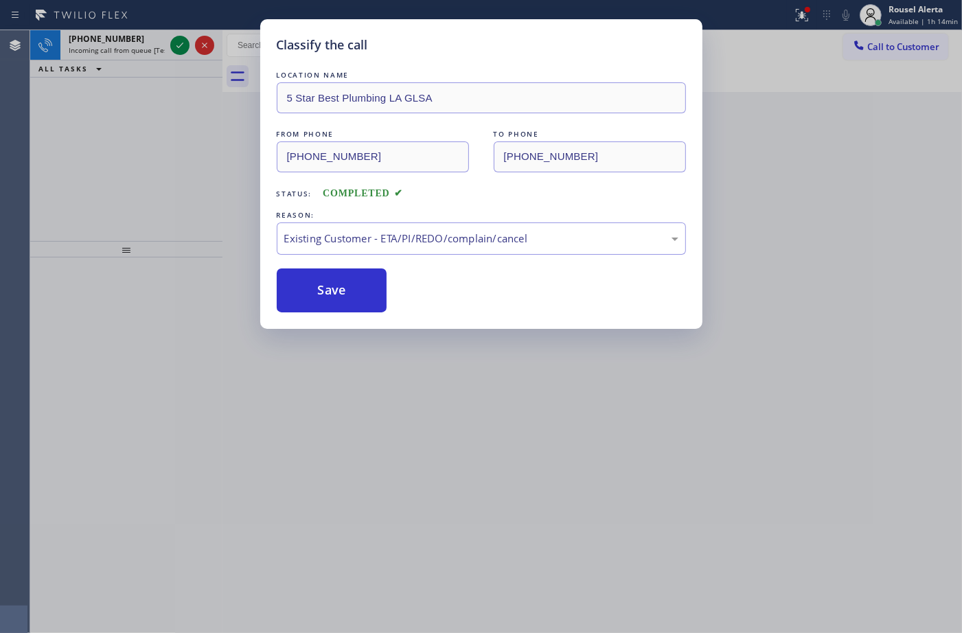
click at [173, 150] on div "Classify the call LOCATION NAME 5 Star Best Plumbing LA GLSA FROM PHONE [PHONE_…" at bounding box center [481, 316] width 962 height 633
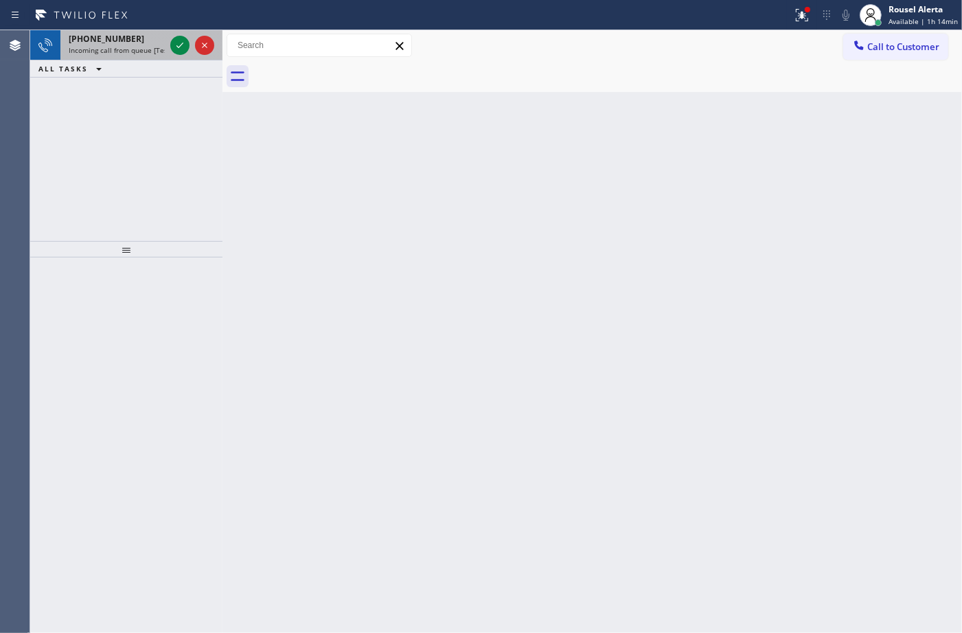
click at [132, 43] on div "[PHONE_NUMBER]" at bounding box center [117, 39] width 96 height 12
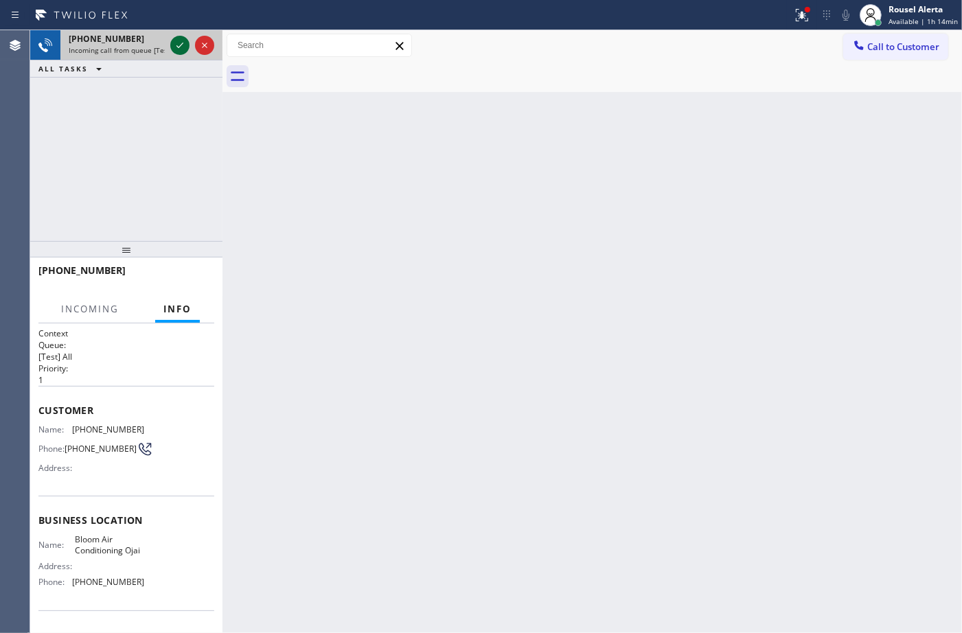
click at [172, 46] on icon at bounding box center [180, 45] width 16 height 16
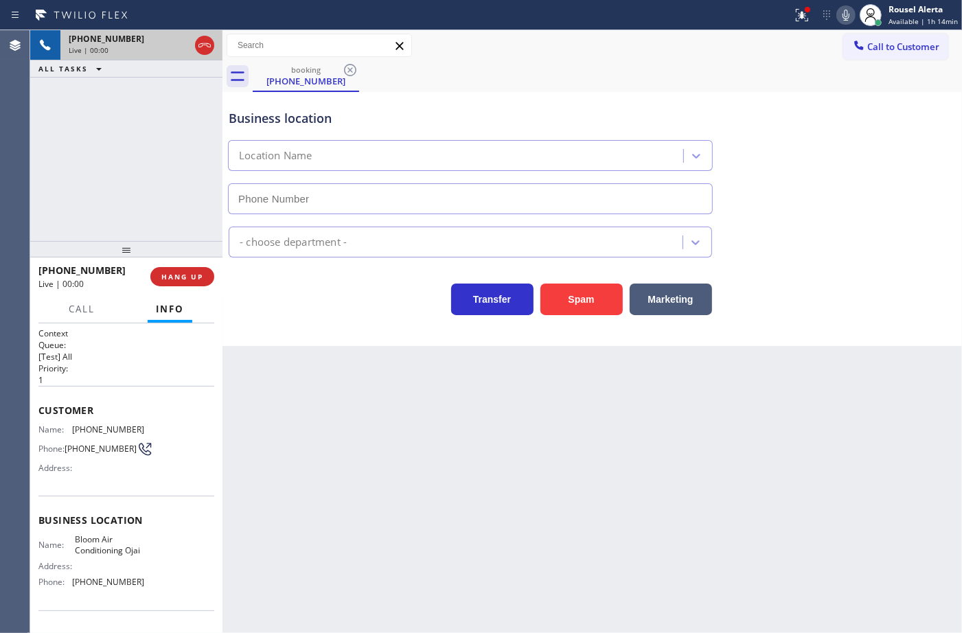
type input "[PHONE_NUMBER]"
click at [563, 309] on button "Spam" at bounding box center [581, 300] width 82 height 32
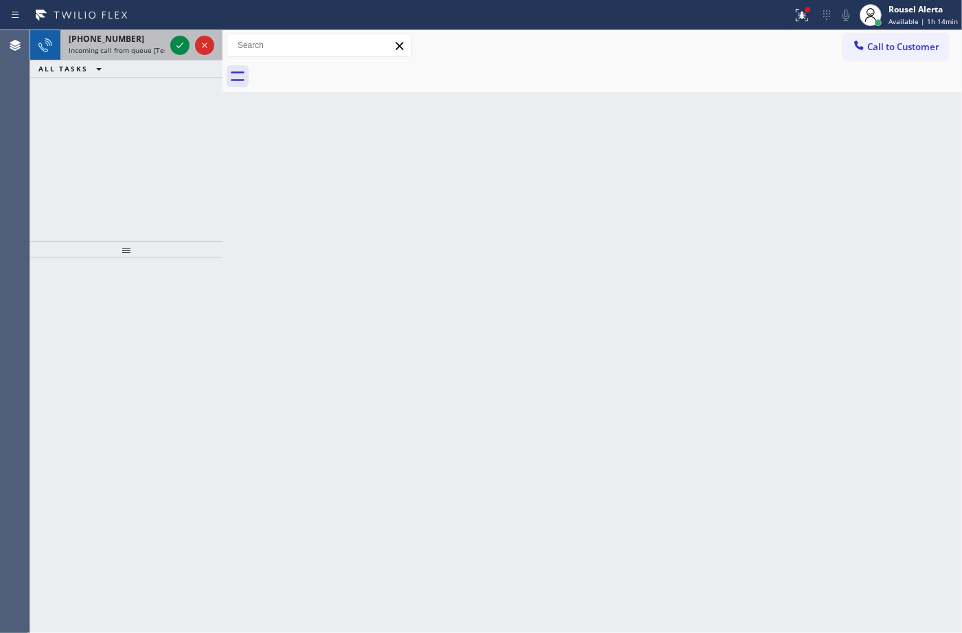
click at [129, 58] on div "[PHONE_NUMBER] Incoming call from queue [Test] All" at bounding box center [113, 45] width 107 height 30
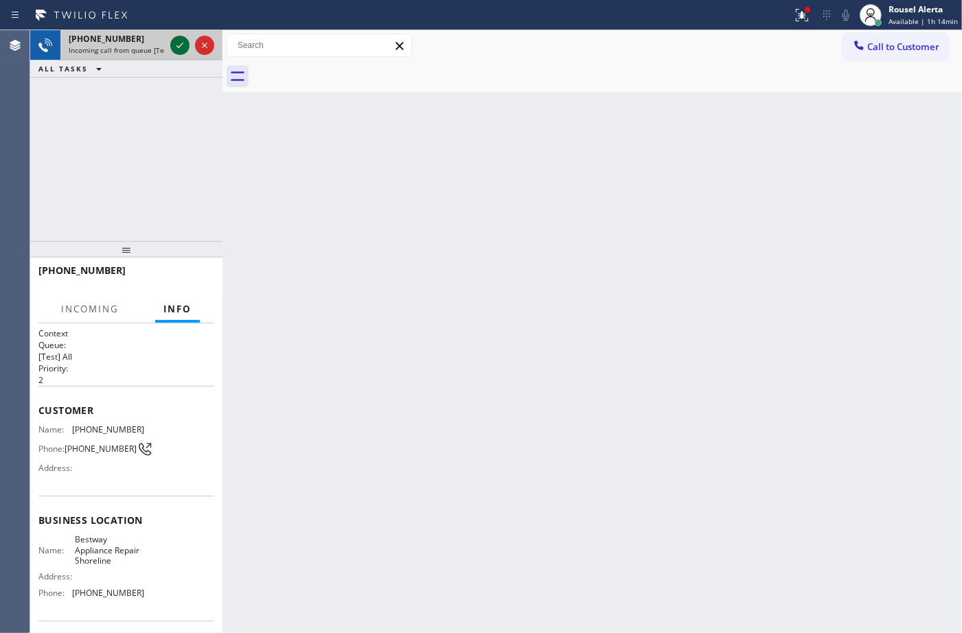
click at [178, 46] on icon at bounding box center [180, 45] width 16 height 16
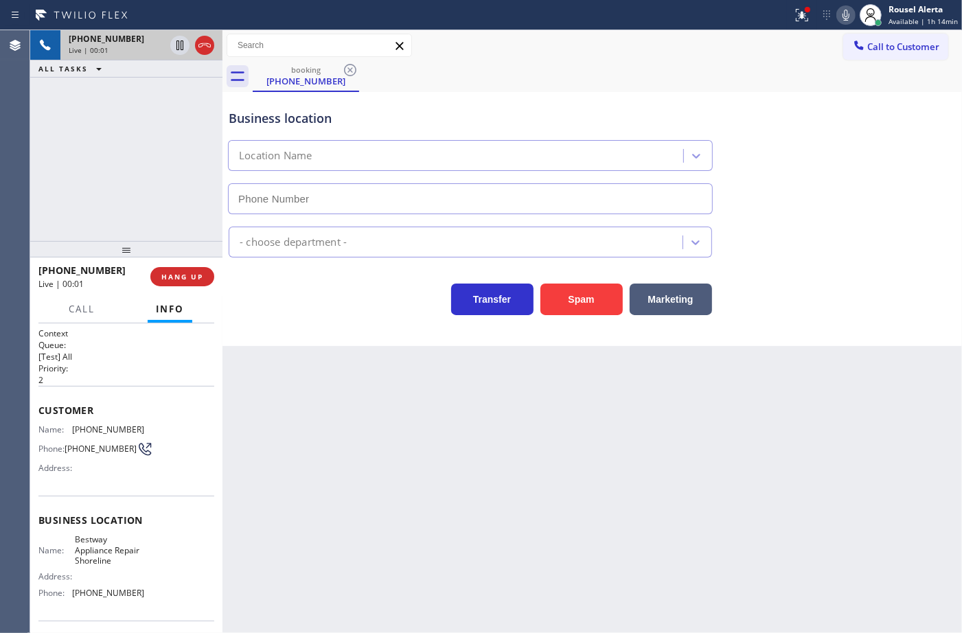
type input "[PHONE_NUMBER]"
click at [804, 15] on icon at bounding box center [800, 14] width 8 height 10
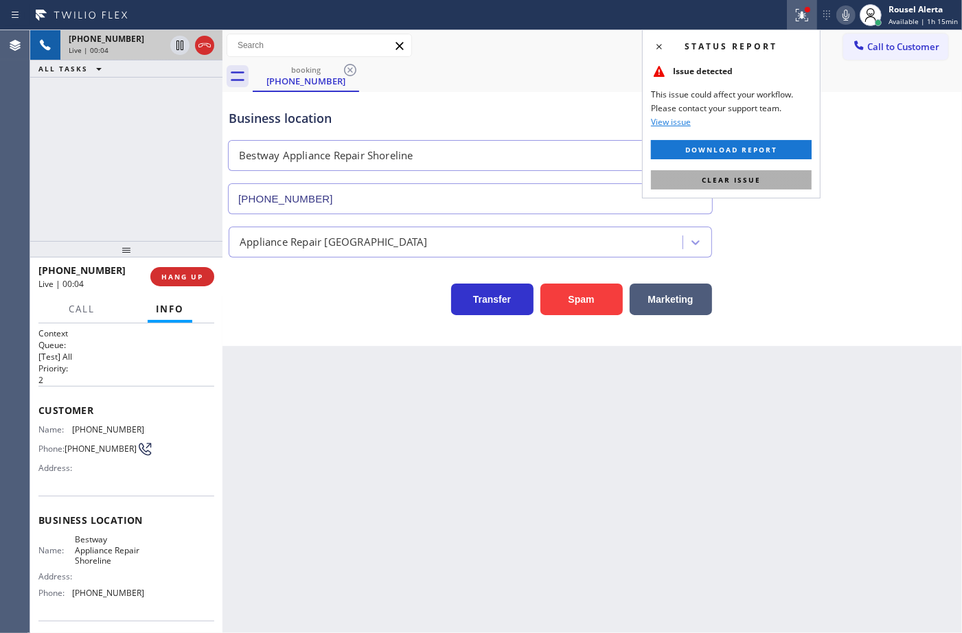
click at [770, 181] on button "Clear issue" at bounding box center [731, 179] width 161 height 19
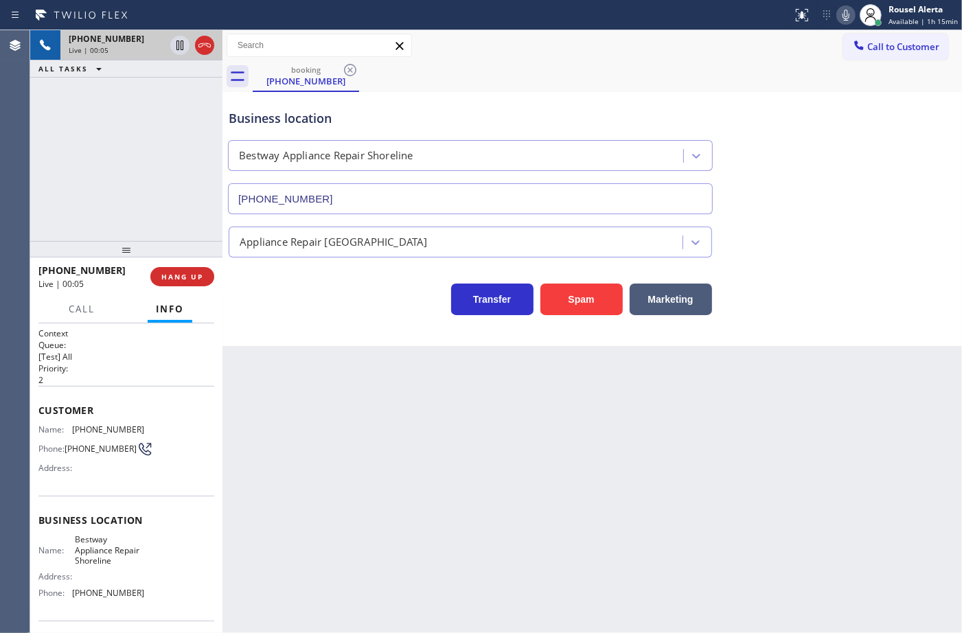
click at [774, 376] on div "Back to Dashboard Change Sender ID Customers Technicians Select a contact Outbo…" at bounding box center [591, 331] width 739 height 603
click at [756, 519] on div "Back to Dashboard Change Sender ID Customers Technicians Select a contact Outbo…" at bounding box center [591, 331] width 739 height 603
click at [120, 111] on div "[PHONE_NUMBER] Live | 00:08 ALL TASKS ALL TASKS ACTIVE TASKS TASKS IN WRAP UP" at bounding box center [126, 135] width 192 height 211
click at [359, 500] on div "Back to Dashboard Change Sender ID Customers Technicians Select a contact Outbo…" at bounding box center [591, 331] width 739 height 603
click at [135, 111] on div "[PHONE_NUMBER] Live | 00:10 ALL TASKS ALL TASKS ACTIVE TASKS TASKS IN WRAP UP" at bounding box center [126, 135] width 192 height 211
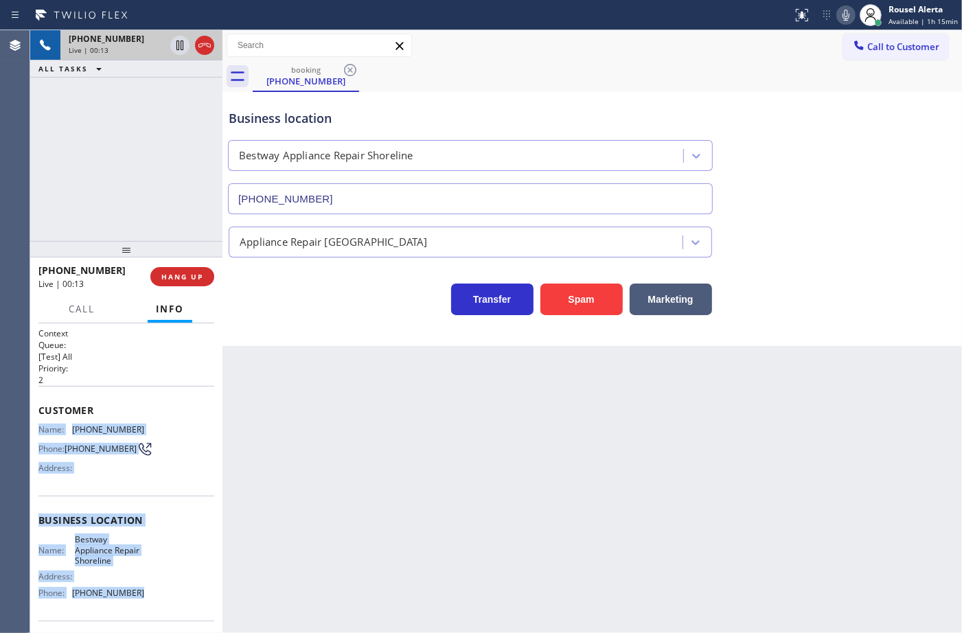
drag, startPoint x: 40, startPoint y: 429, endPoint x: 167, endPoint y: 596, distance: 209.7
click at [167, 596] on div "Context Queue: [Test] All Priority: 2 Customer Name: [PHONE_NUMBER] Phone: [PHO…" at bounding box center [126, 525] width 176 height 397
copy div "Name: [PHONE_NUMBER] Phone: [PHONE_NUMBER] Address: Business location Name: Bes…"
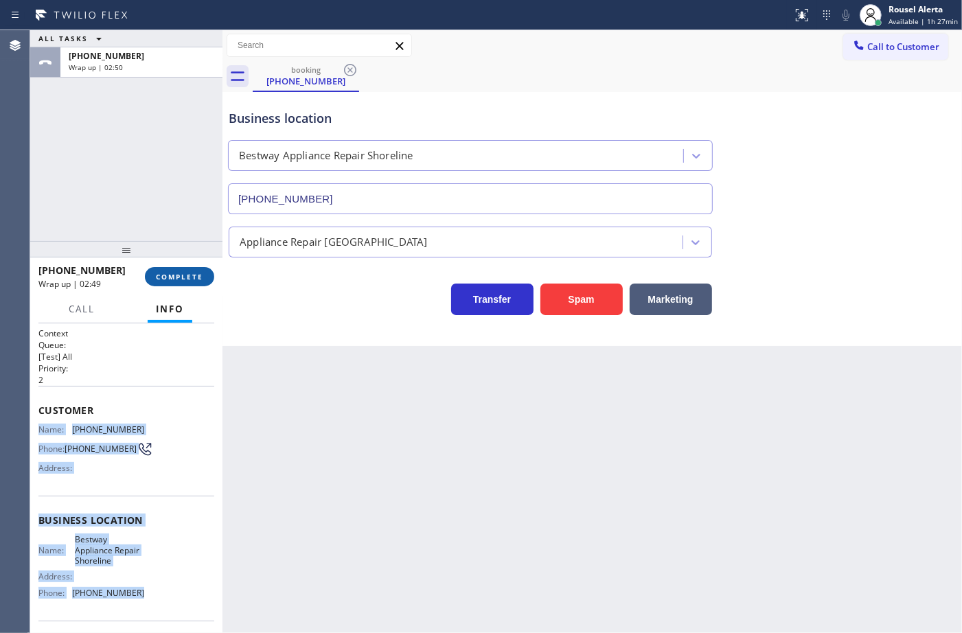
click at [189, 281] on span "COMPLETE" at bounding box center [179, 277] width 47 height 10
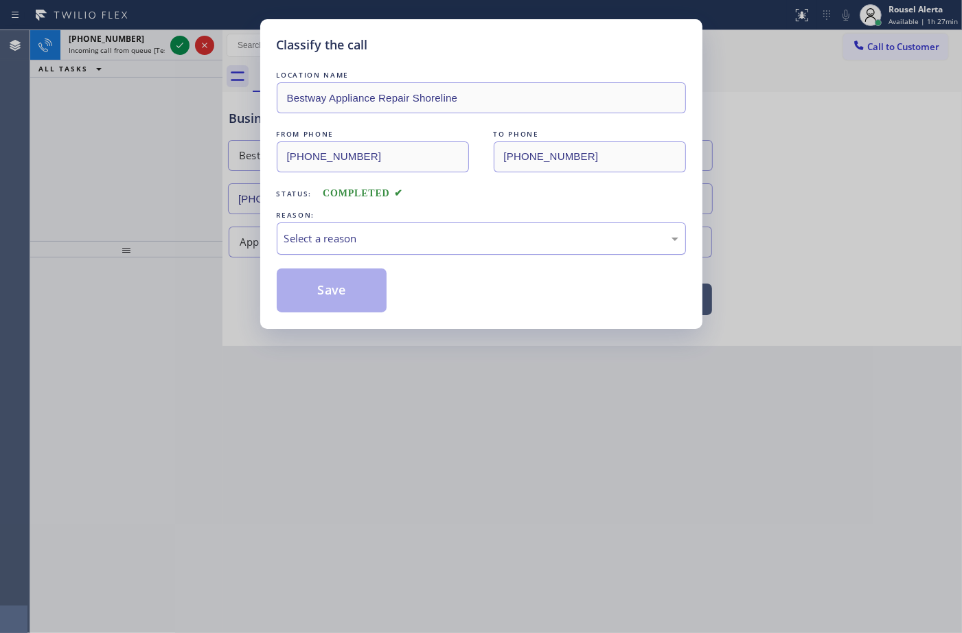
click at [378, 230] on div "Select a reason" at bounding box center [481, 238] width 409 height 32
click at [309, 279] on button "Save" at bounding box center [332, 290] width 111 height 44
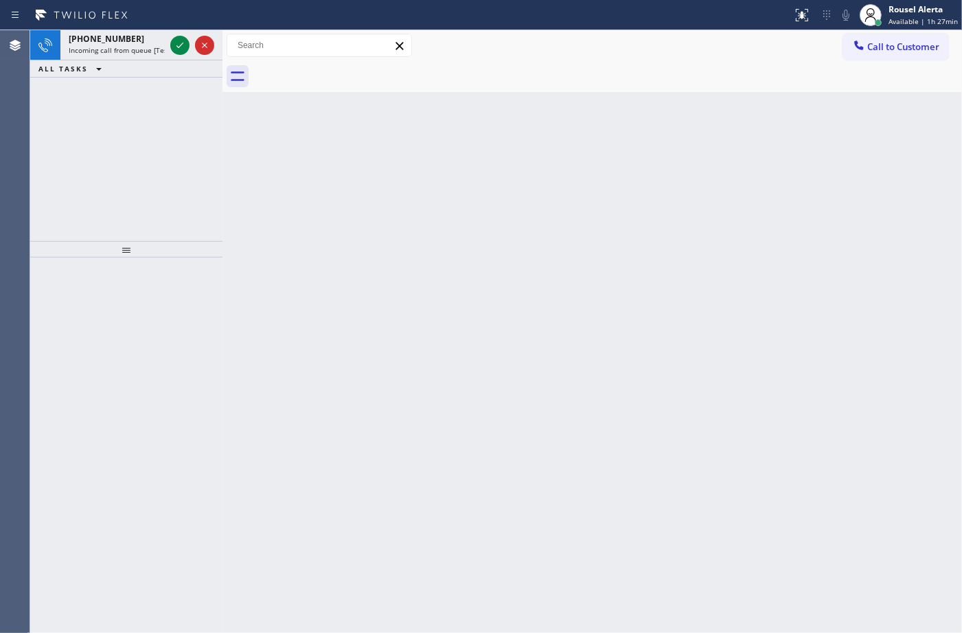
click at [148, 45] on span "Incoming call from queue [Test] All" at bounding box center [126, 50] width 114 height 10
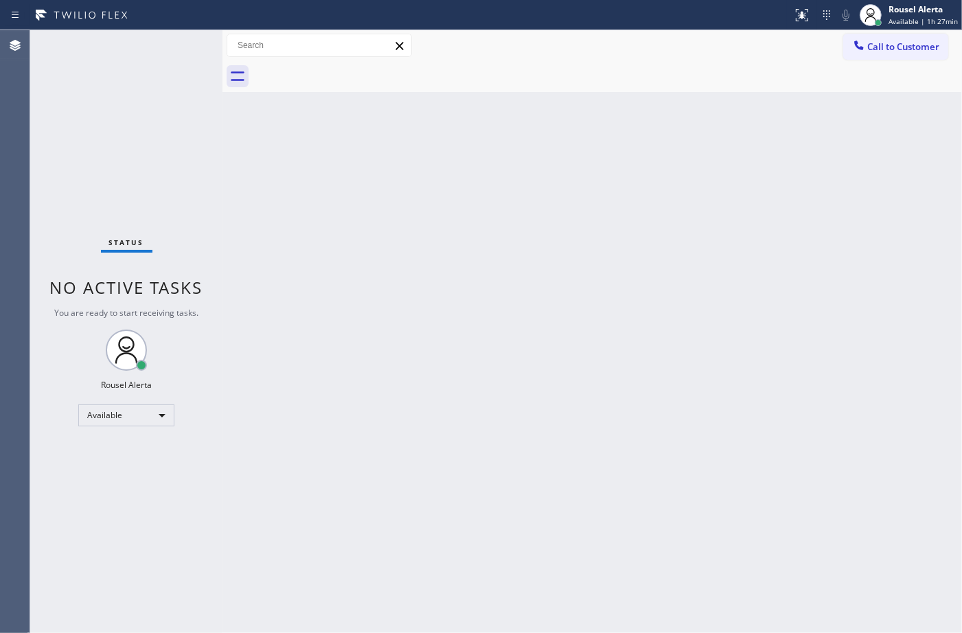
click at [172, 42] on div "Status No active tasks You are ready to start receiving tasks. Rousel Alerta Av…" at bounding box center [126, 331] width 192 height 603
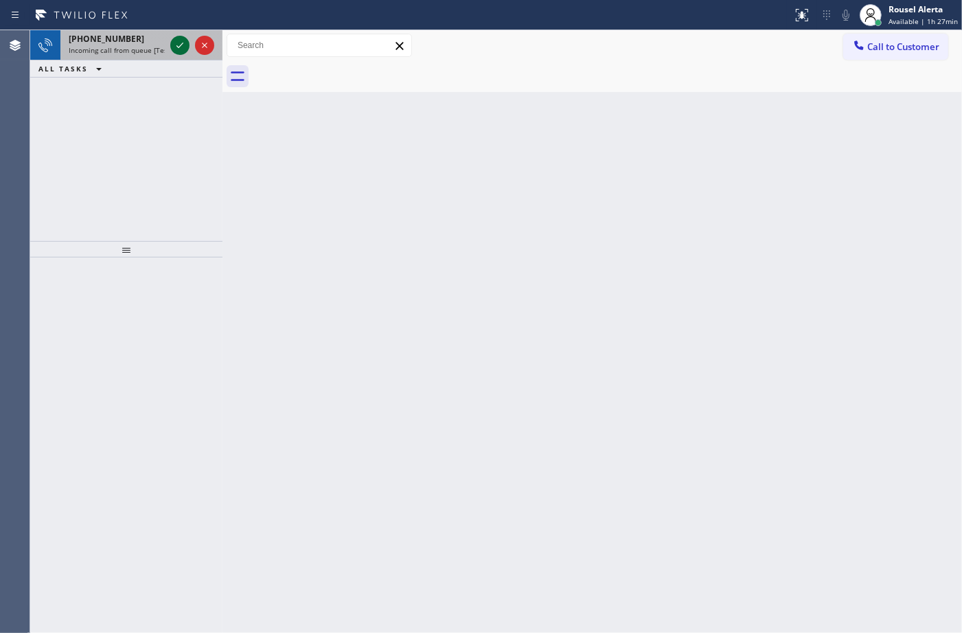
click at [172, 43] on icon at bounding box center [180, 45] width 16 height 16
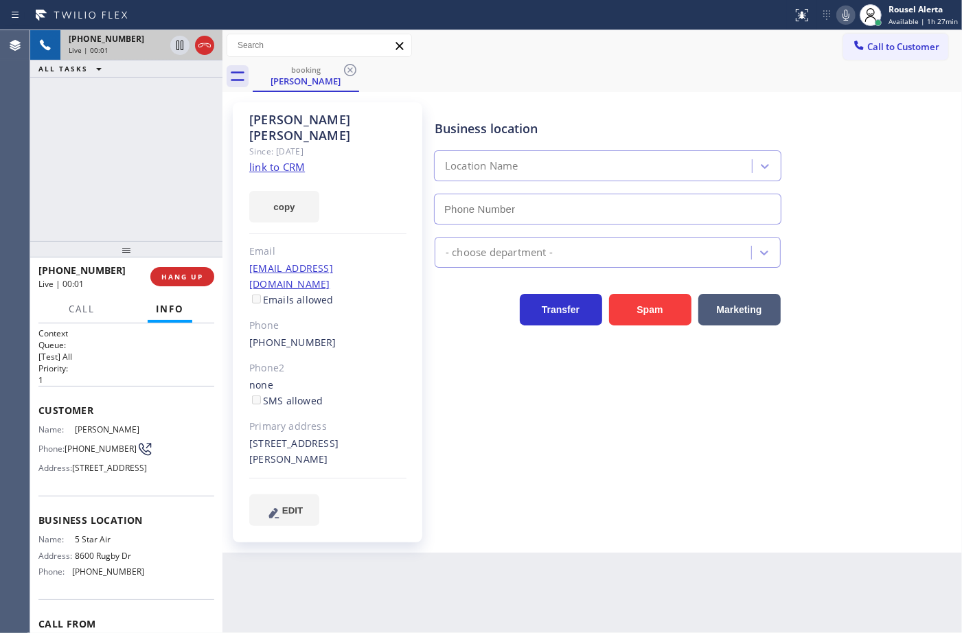
type input "[PHONE_NUMBER]"
click at [268, 160] on link "link to CRM" at bounding box center [277, 167] width 56 height 14
click at [161, 155] on div "[PHONE_NUMBER] Live | 00:35 ALL TASKS ALL TASKS ACTIVE TASKS TASKS IN WRAP UP" at bounding box center [126, 135] width 192 height 211
click at [180, 47] on icon at bounding box center [180, 45] width 16 height 16
click at [854, 9] on icon at bounding box center [846, 15] width 16 height 16
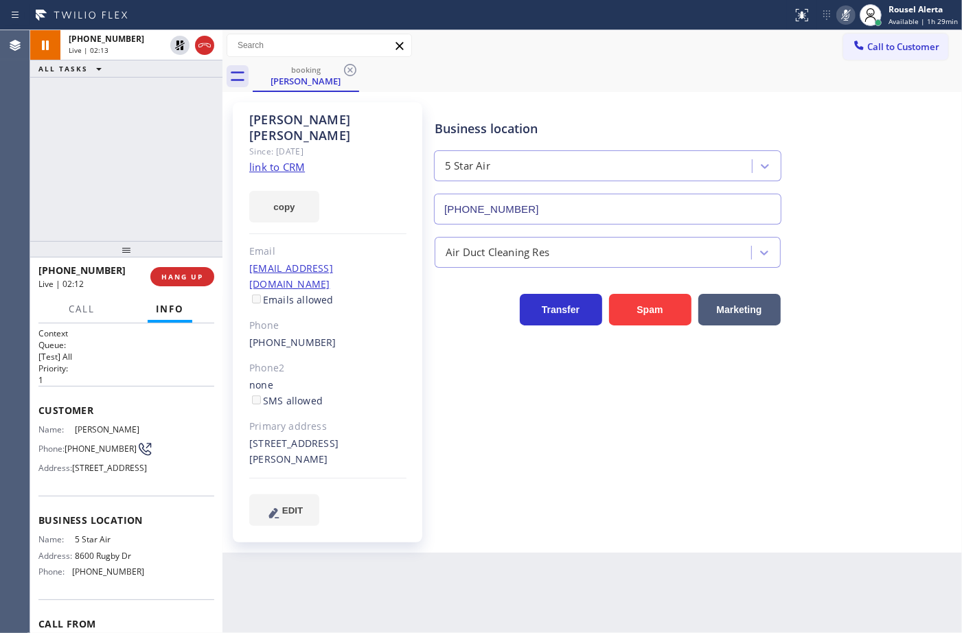
click at [170, 112] on div "[PHONE_NUMBER] Live | 02:13 ALL TASKS ALL TASKS ACTIVE TASKS TASKS IN WRAP UP" at bounding box center [126, 135] width 192 height 211
click at [417, 557] on div "Back to Dashboard Change Sender ID Customers Technicians Select a contact Outbo…" at bounding box center [591, 331] width 739 height 603
click at [172, 48] on icon at bounding box center [180, 45] width 16 height 16
click at [849, 15] on icon at bounding box center [845, 15] width 7 height 11
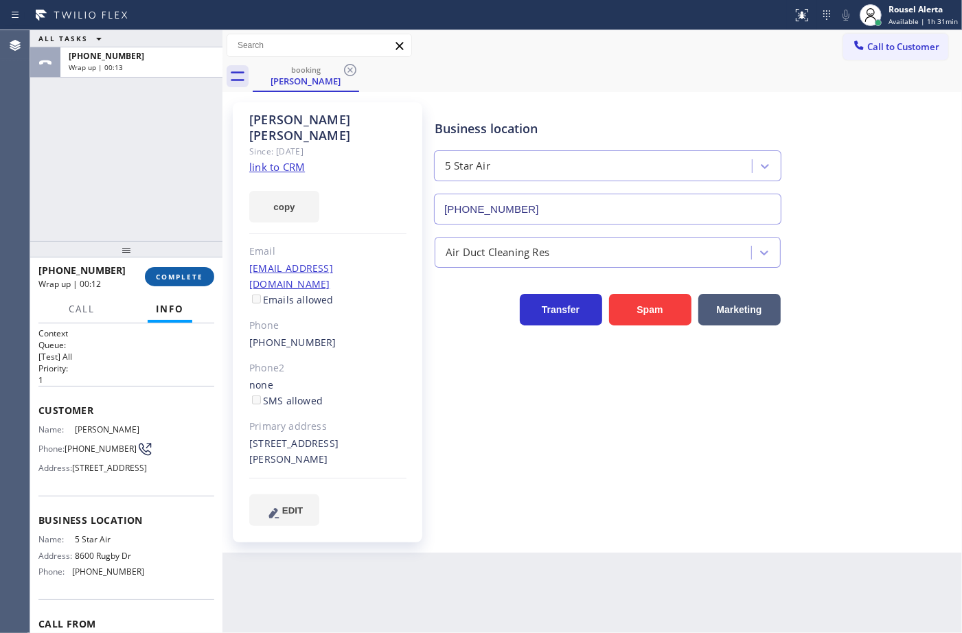
click at [181, 267] on button "COMPLETE" at bounding box center [179, 276] width 69 height 19
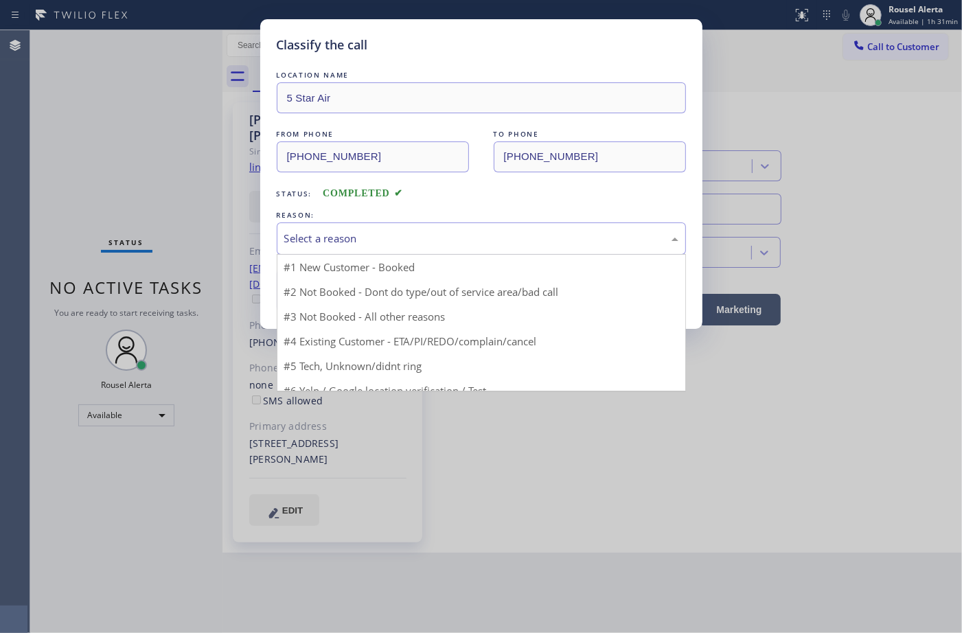
click at [311, 244] on div "Select a reason" at bounding box center [481, 239] width 394 height 16
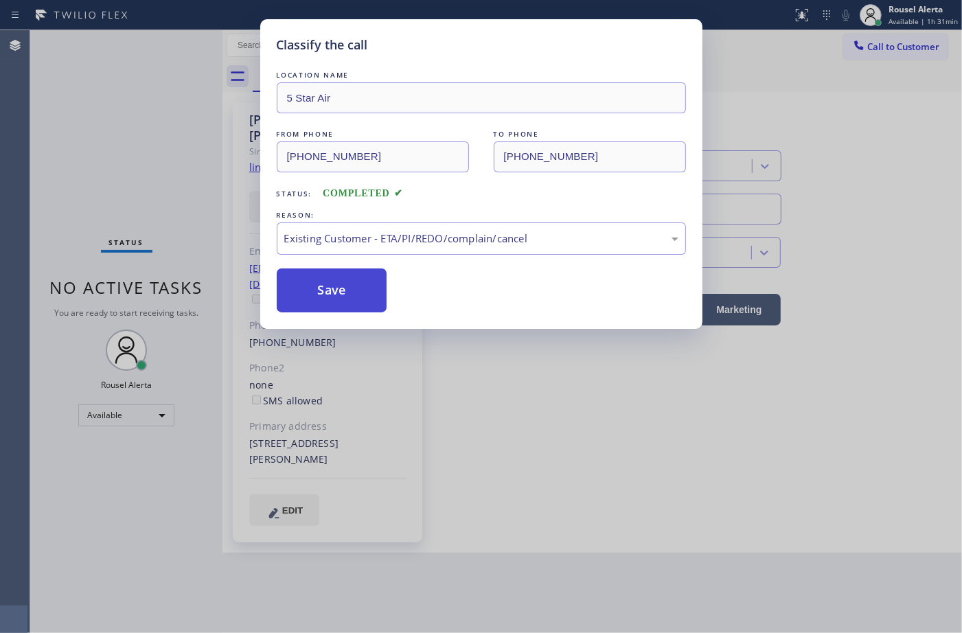
click at [332, 295] on button "Save" at bounding box center [332, 290] width 111 height 44
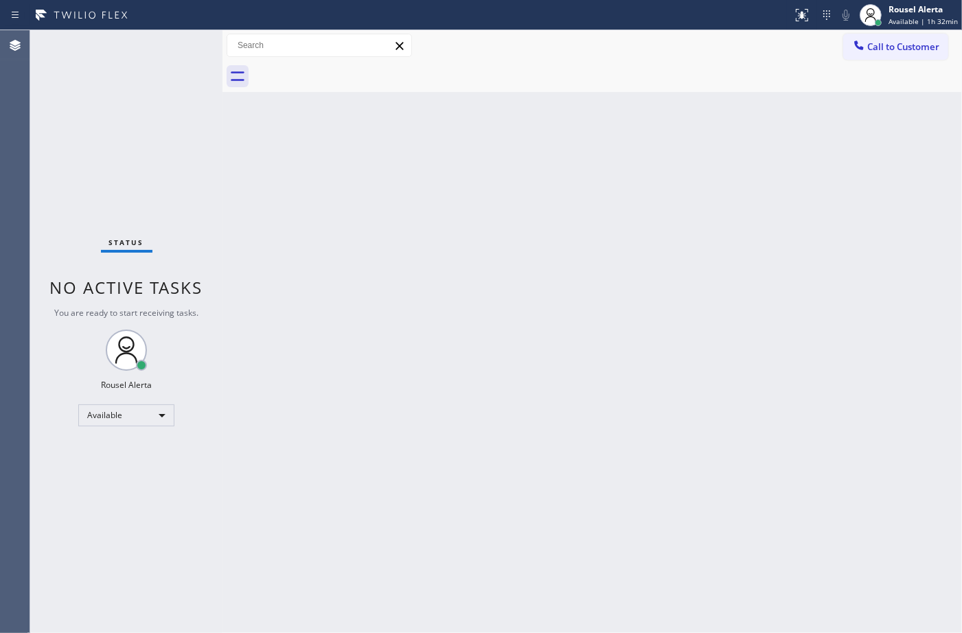
drag, startPoint x: 563, startPoint y: 283, endPoint x: 609, endPoint y: 242, distance: 61.7
click at [564, 283] on div "Back to Dashboard Change Sender ID Customers Technicians Select a contact Outbo…" at bounding box center [591, 331] width 739 height 603
click at [622, 153] on div "Back to Dashboard Change Sender ID Customers Technicians Select a contact Outbo…" at bounding box center [591, 331] width 739 height 603
drag, startPoint x: 485, startPoint y: 351, endPoint x: 563, endPoint y: 481, distance: 150.6
click at [486, 351] on div "Back to Dashboard Change Sender ID Customers Technicians Select a contact Outbo…" at bounding box center [591, 331] width 739 height 603
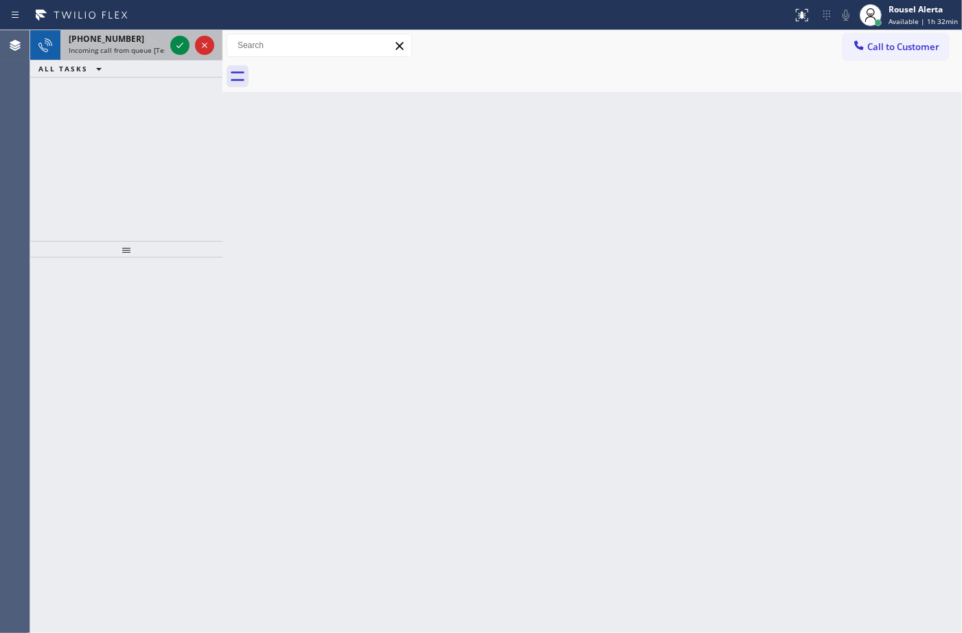
drag, startPoint x: 139, startPoint y: 41, endPoint x: 154, endPoint y: 43, distance: 15.9
click at [139, 41] on div "[PHONE_NUMBER]" at bounding box center [117, 39] width 96 height 12
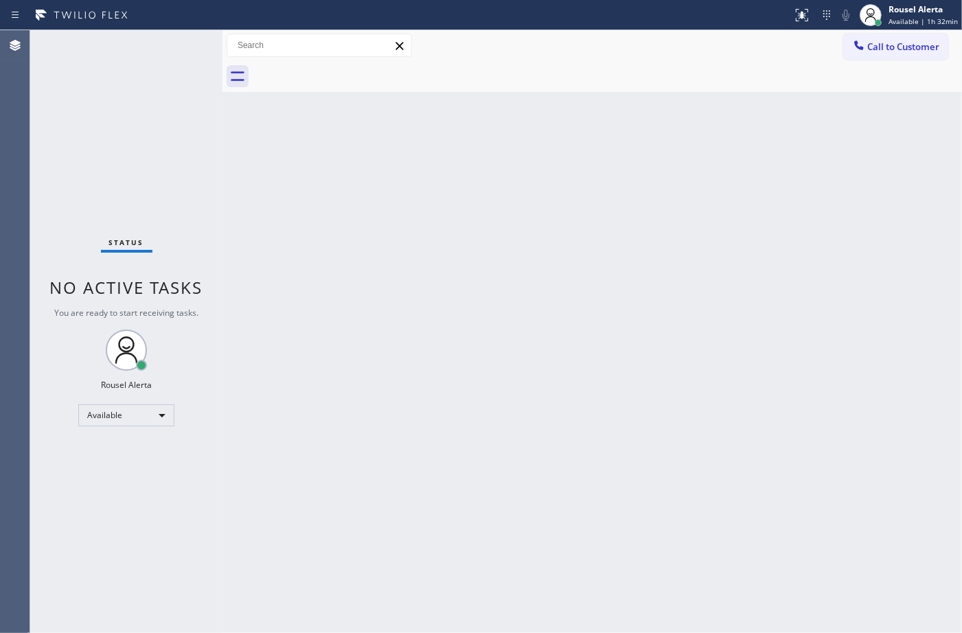
click at [684, 397] on div "Back to Dashboard Change Sender ID Customers Technicians Select a contact Outbo…" at bounding box center [591, 331] width 739 height 603
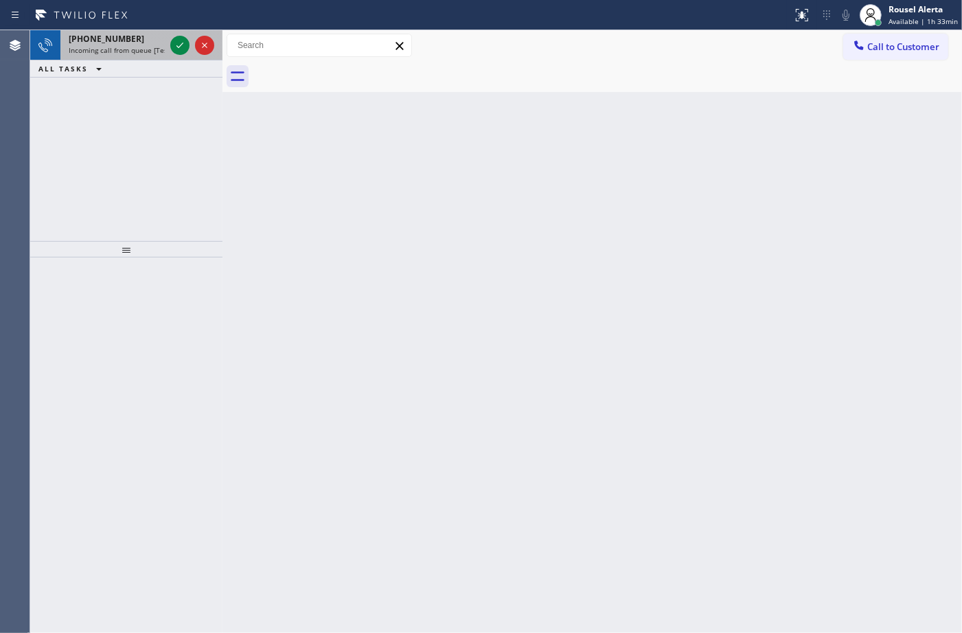
click at [129, 43] on div "[PHONE_NUMBER]" at bounding box center [117, 39] width 96 height 12
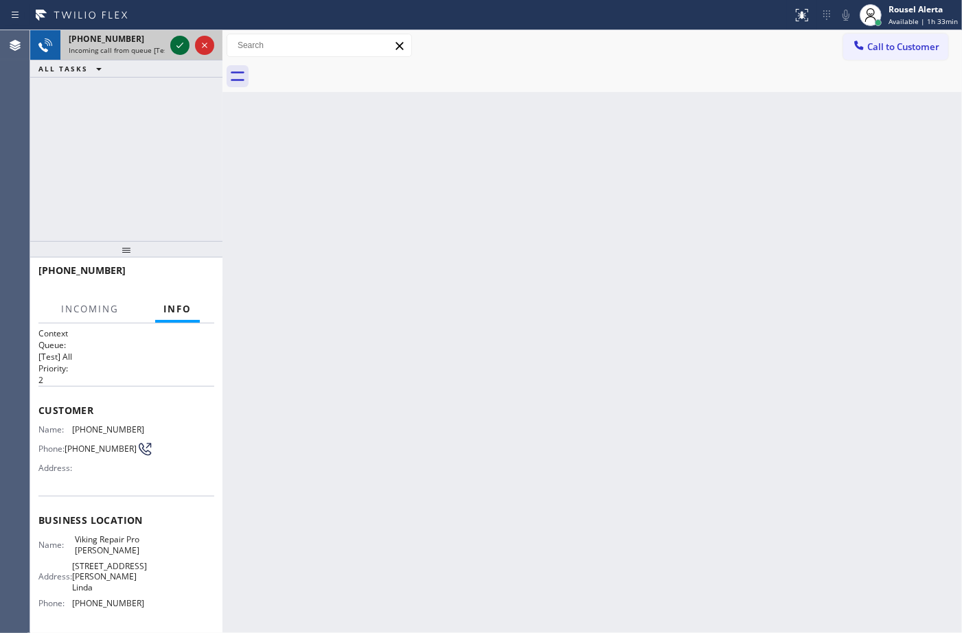
click at [175, 47] on icon at bounding box center [180, 45] width 16 height 16
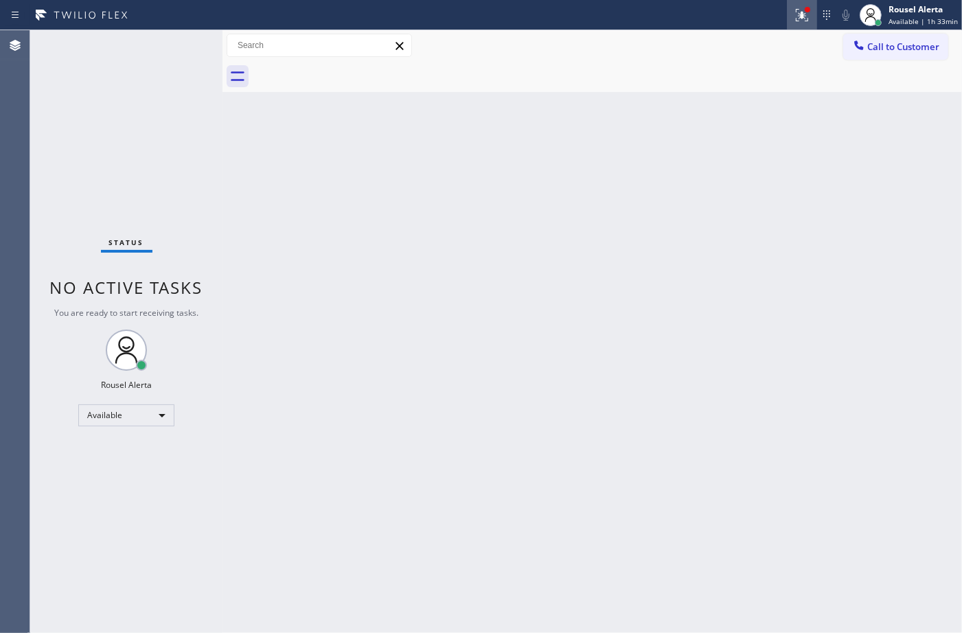
click at [800, 11] on icon at bounding box center [802, 15] width 16 height 16
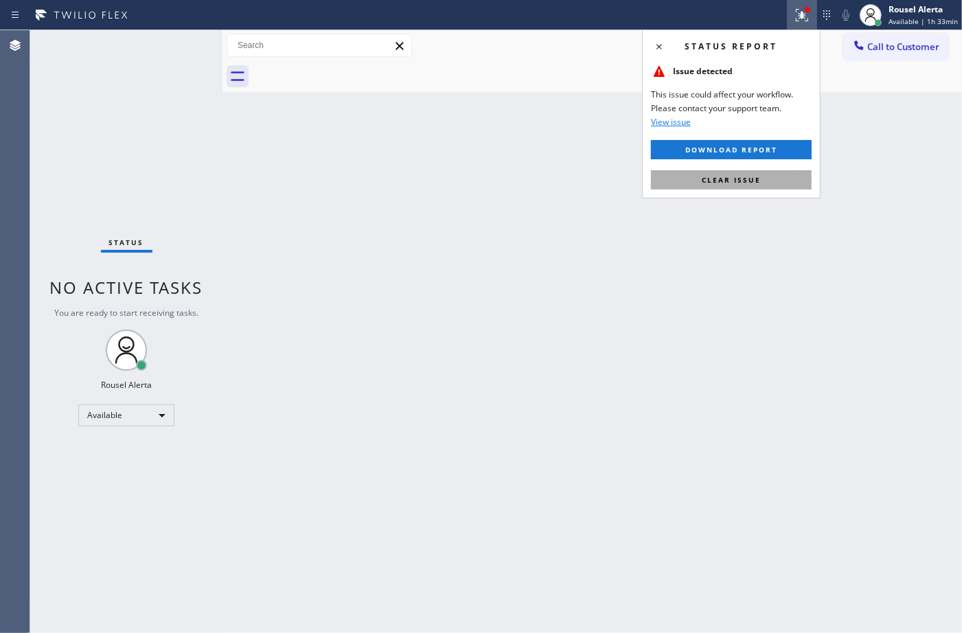
click at [759, 189] on button "Clear issue" at bounding box center [731, 179] width 161 height 19
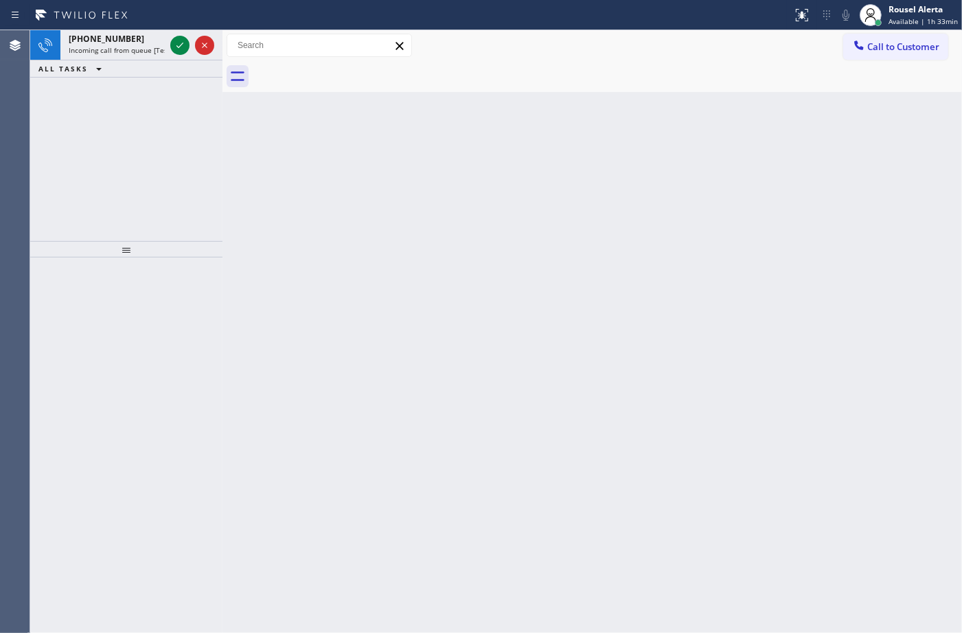
click at [762, 318] on div "Back to Dashboard Change Sender ID Customers Technicians Select a contact Outbo…" at bounding box center [591, 331] width 739 height 603
click at [122, 35] on span "[PHONE_NUMBER]" at bounding box center [107, 39] width 76 height 12
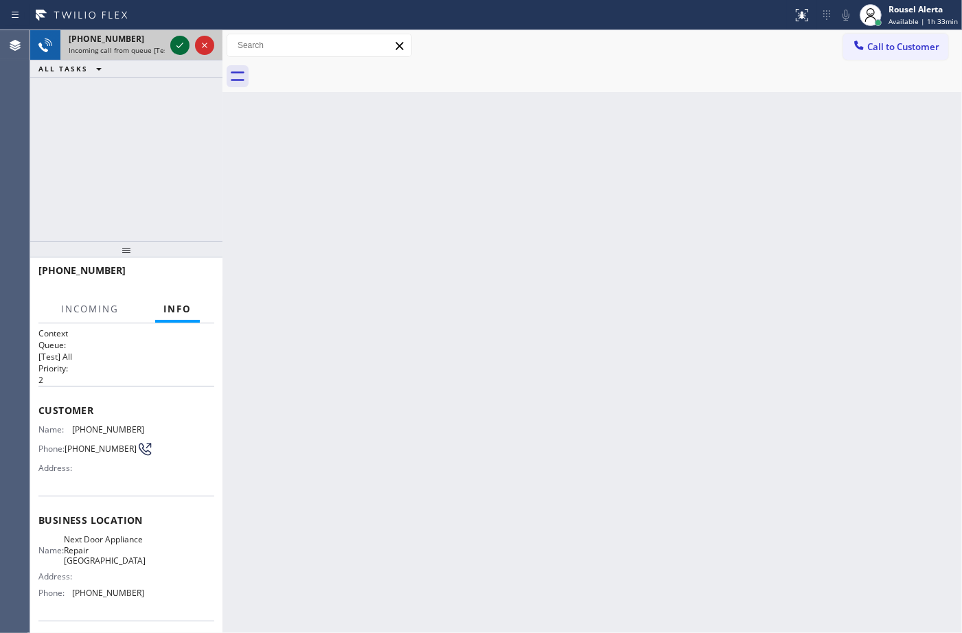
click at [172, 38] on icon at bounding box center [180, 45] width 16 height 16
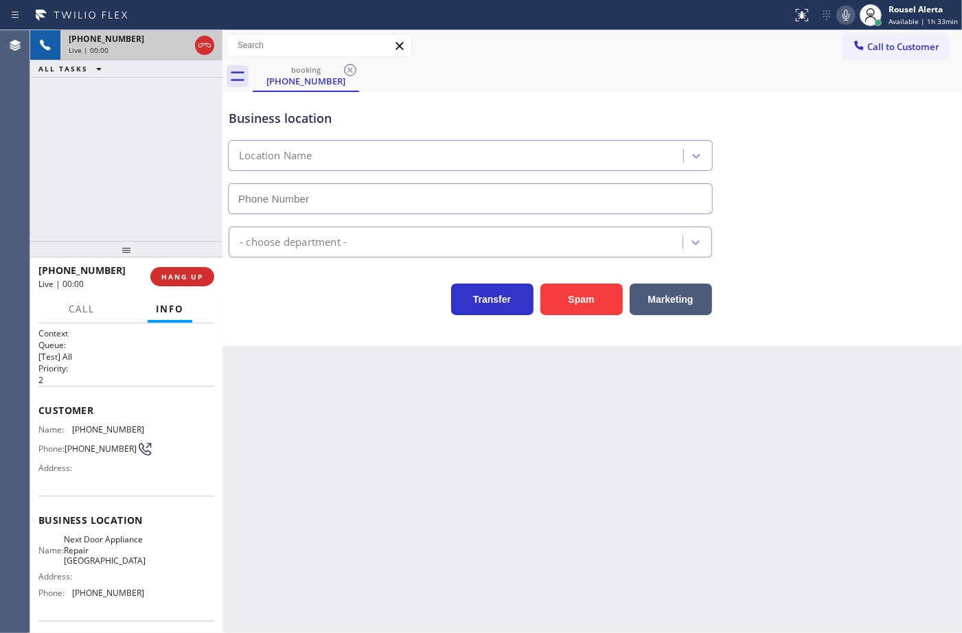
type input "[PHONE_NUMBER]"
click at [568, 299] on button "Spam" at bounding box center [581, 300] width 82 height 32
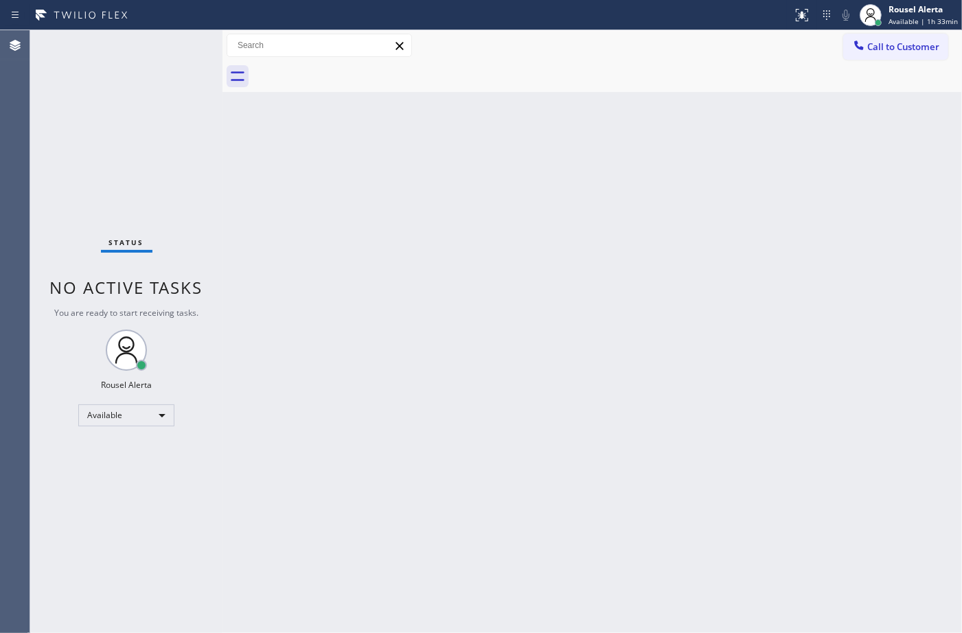
click at [644, 392] on div "Back to Dashboard Change Sender ID Customers Technicians Select a contact Outbo…" at bounding box center [591, 331] width 739 height 603
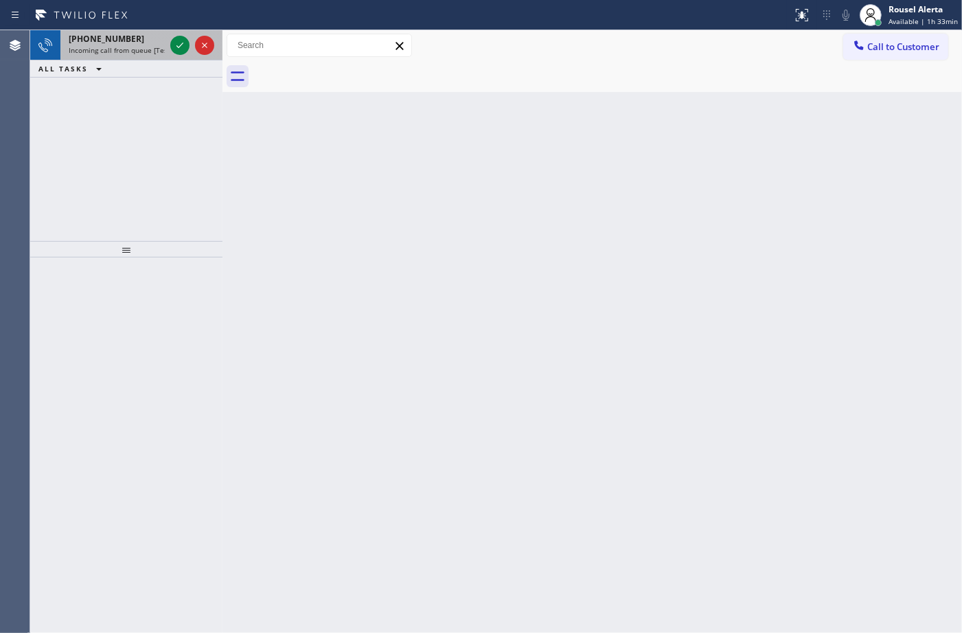
click at [141, 45] on span "Incoming call from queue [Test] All" at bounding box center [126, 50] width 114 height 10
click at [159, 38] on div "[PHONE_NUMBER]" at bounding box center [117, 39] width 96 height 12
click at [175, 42] on icon at bounding box center [180, 45] width 16 height 16
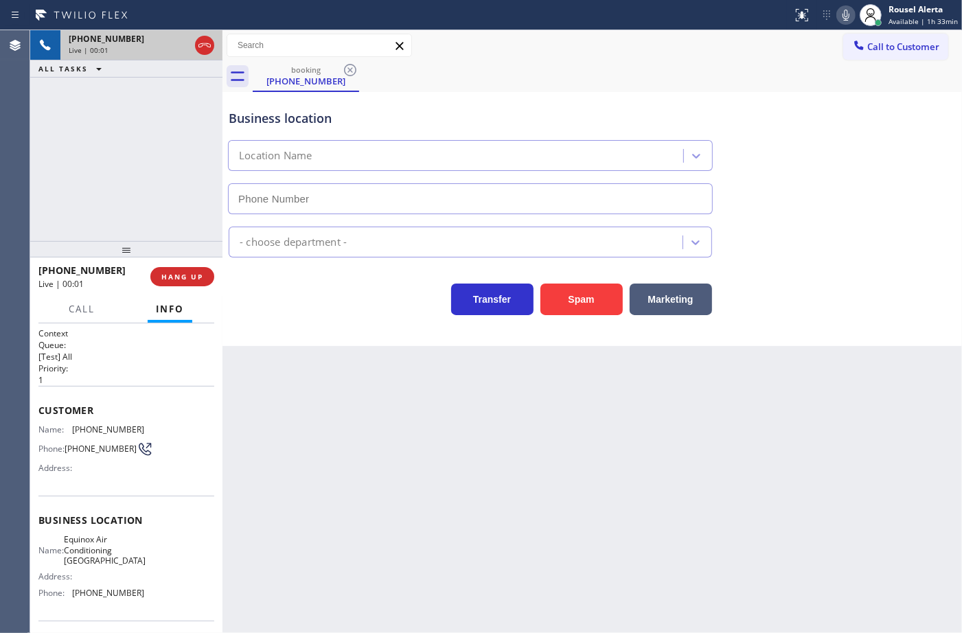
type input "[PHONE_NUMBER]"
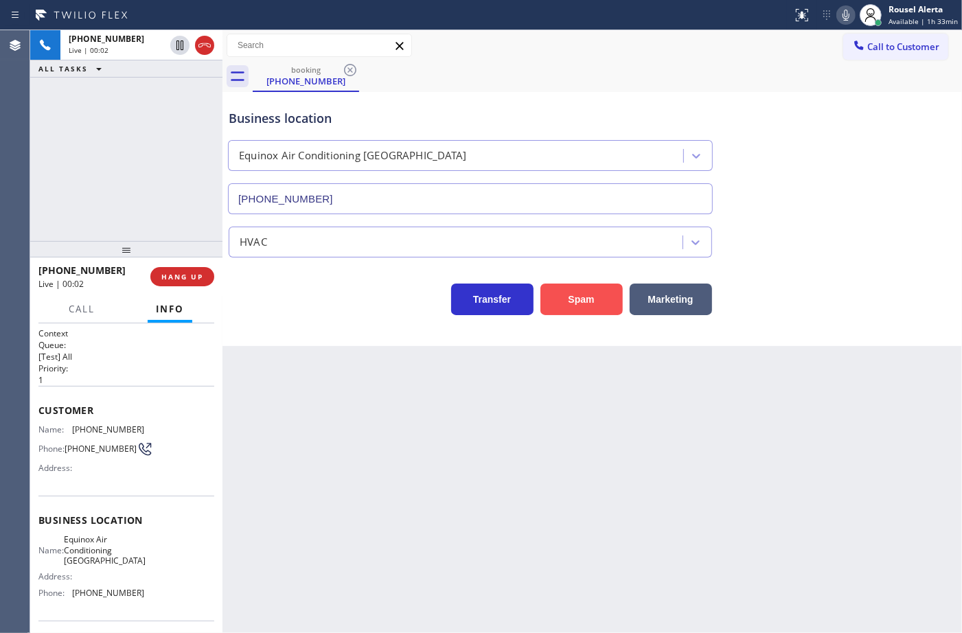
click at [568, 306] on button "Spam" at bounding box center [581, 300] width 82 height 32
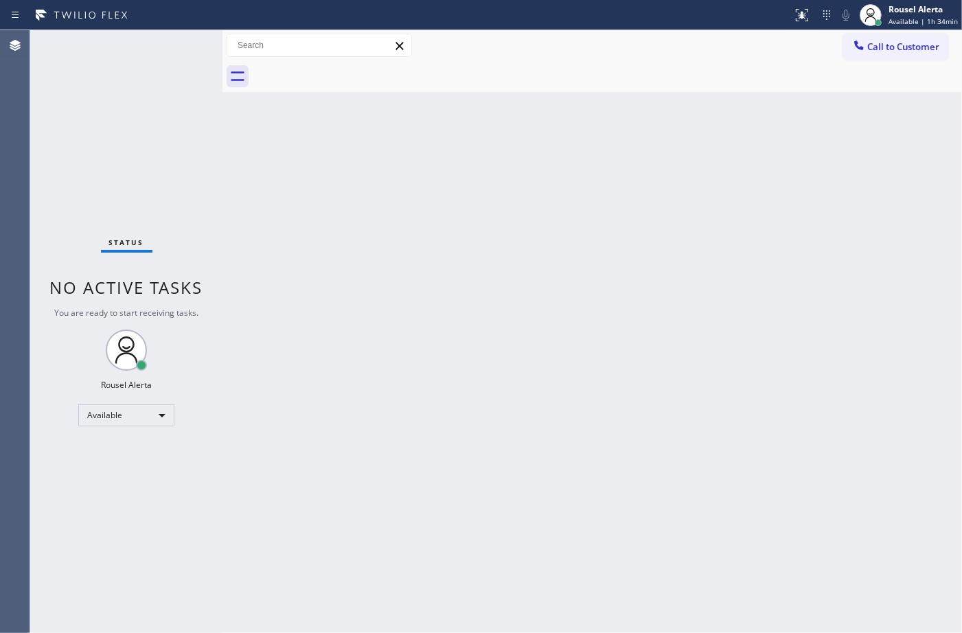
click at [529, 420] on div "Back to Dashboard Change Sender ID Customers Technicians Select a contact Outbo…" at bounding box center [591, 331] width 739 height 603
click at [141, 38] on div "Status No active tasks You are ready to start receiving tasks. Rousel Alerta Av…" at bounding box center [126, 331] width 192 height 603
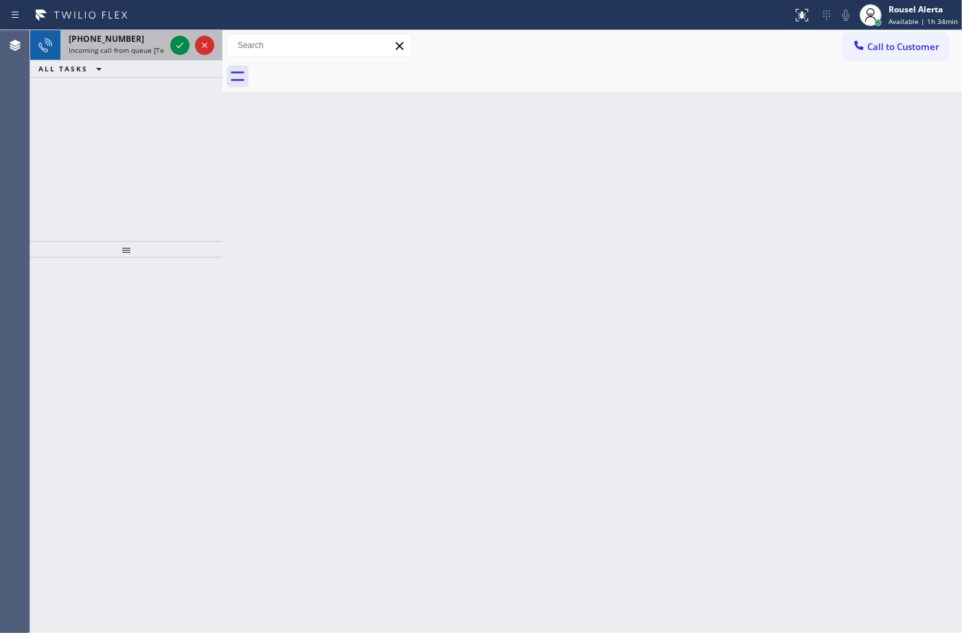
drag, startPoint x: 115, startPoint y: 45, endPoint x: 152, endPoint y: 45, distance: 37.1
click at [115, 45] on span "Incoming call from queue [Test] All" at bounding box center [126, 50] width 114 height 10
click at [169, 45] on div at bounding box center [192, 45] width 49 height 30
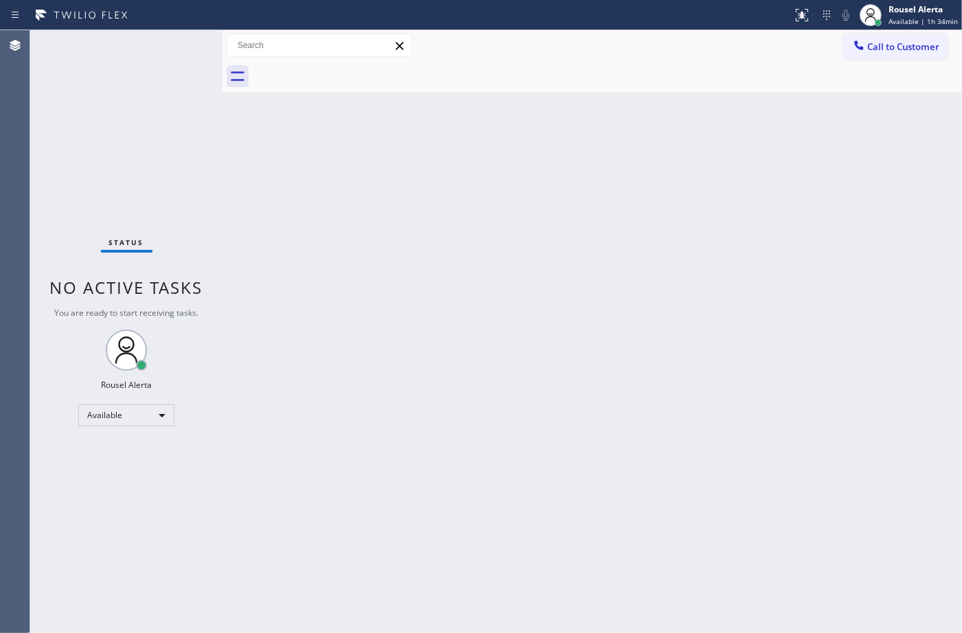
click at [169, 45] on div "Status No active tasks You are ready to start receiving tasks. Rousel Alerta Av…" at bounding box center [126, 331] width 192 height 603
click at [170, 43] on div "Status No active tasks You are ready to start receiving tasks. Rousel Alerta Av…" at bounding box center [126, 331] width 192 height 603
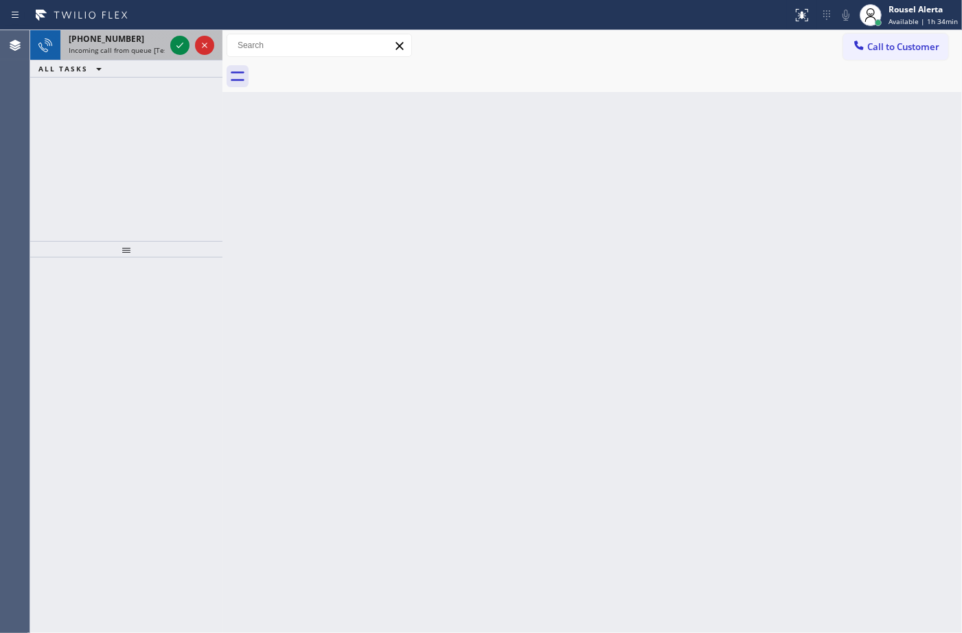
click at [148, 49] on span "Incoming call from queue [Test] All" at bounding box center [126, 50] width 114 height 10
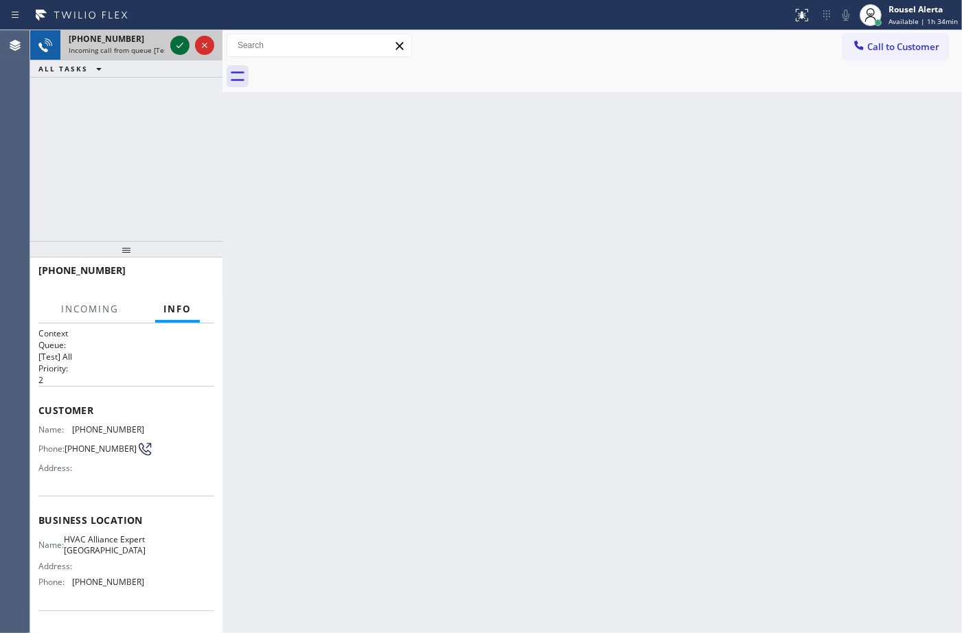
click at [178, 43] on icon at bounding box center [180, 45] width 16 height 16
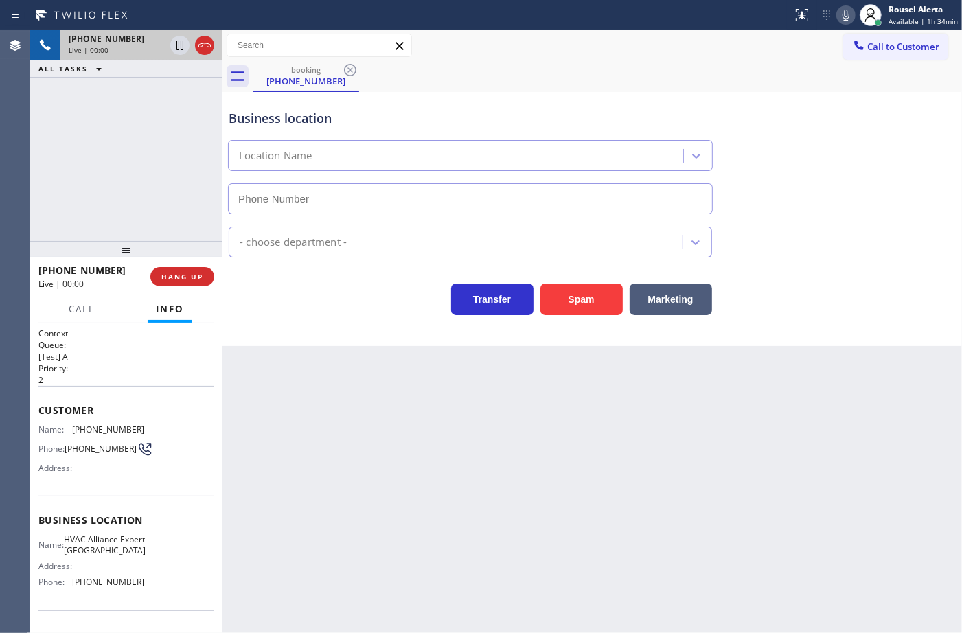
type input "[PHONE_NUMBER]"
click at [612, 525] on div "Back to Dashboard Change Sender ID Customers Technicians Select a contact Outbo…" at bounding box center [591, 331] width 739 height 603
click at [725, 509] on div "Back to Dashboard Change Sender ID Customers Technicians Select a contact Outbo…" at bounding box center [591, 331] width 739 height 603
click at [187, 288] on div "[PHONE_NUMBER] Live | 00:10 HANG UP" at bounding box center [126, 277] width 176 height 36
click at [187, 286] on div "[PHONE_NUMBER] Live | 00:10 HANG UP" at bounding box center [126, 277] width 176 height 36
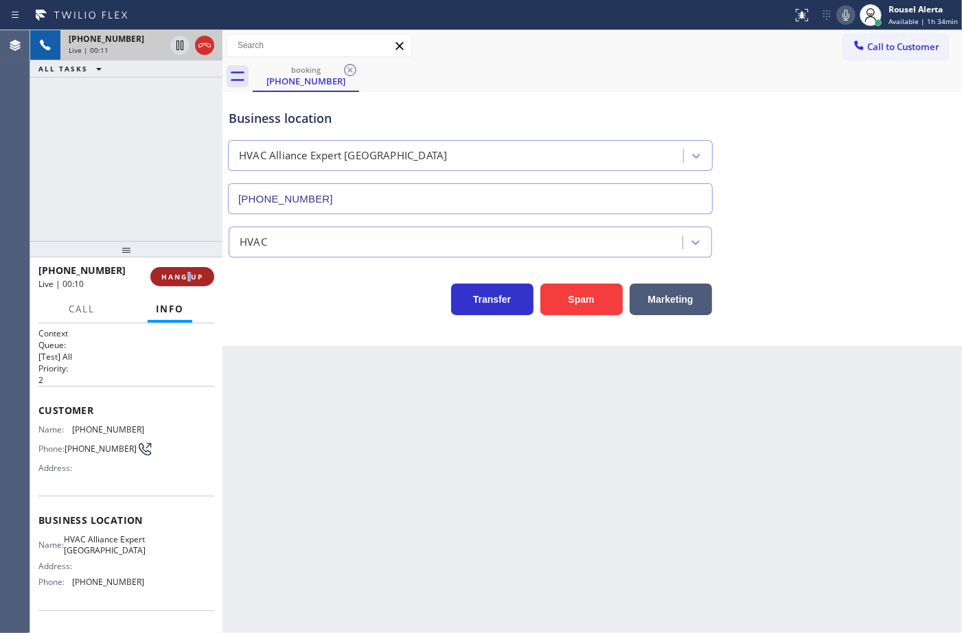
click at [187, 284] on button "HANG UP" at bounding box center [182, 276] width 64 height 19
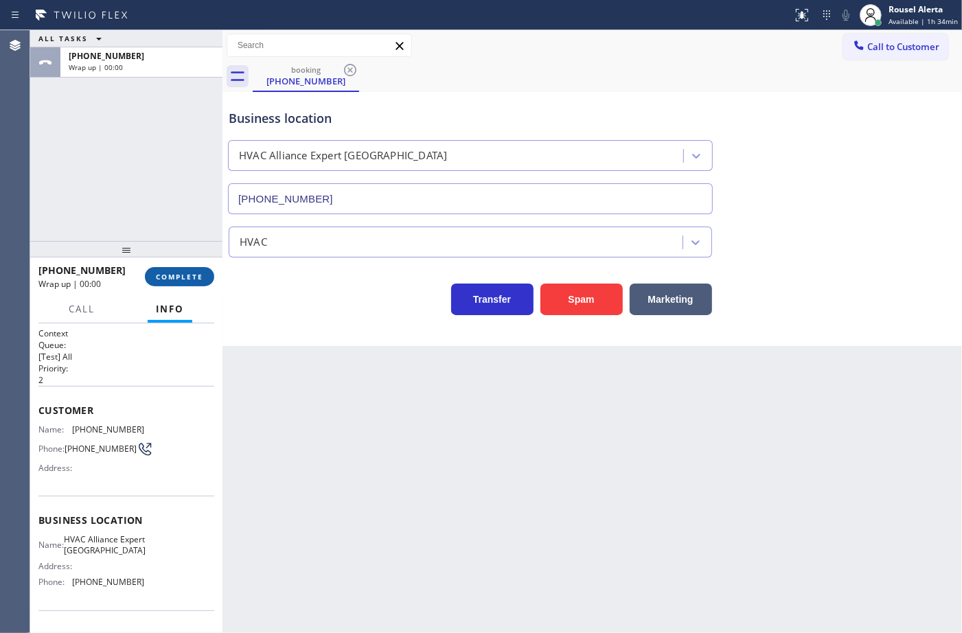
click at [186, 275] on span "COMPLETE" at bounding box center [179, 277] width 47 height 10
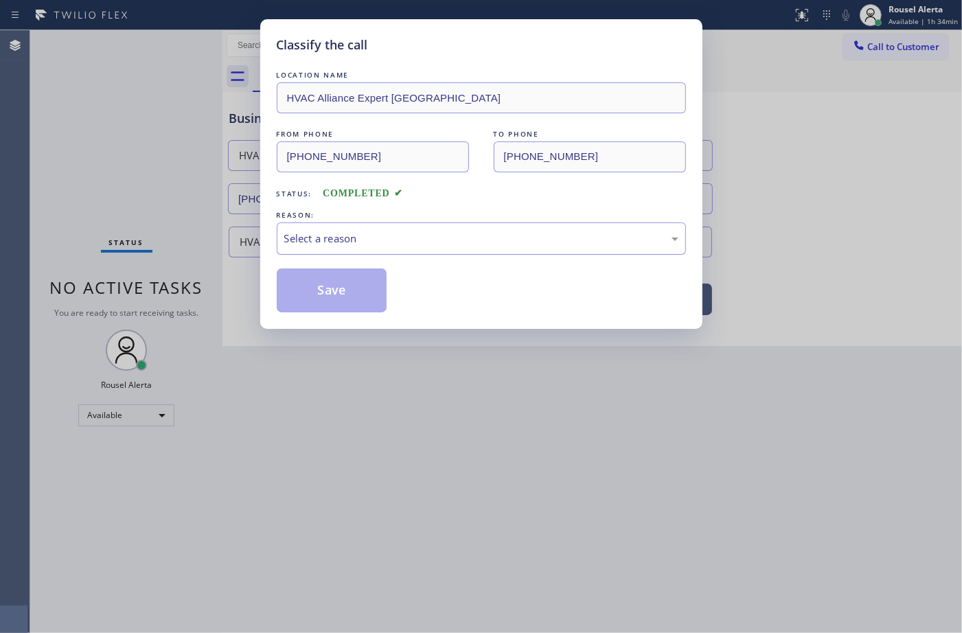
drag, startPoint x: 316, startPoint y: 252, endPoint x: 338, endPoint y: 244, distance: 23.2
click at [338, 244] on div "Select a reason" at bounding box center [481, 239] width 394 height 16
click at [330, 294] on button "Save" at bounding box center [332, 290] width 111 height 44
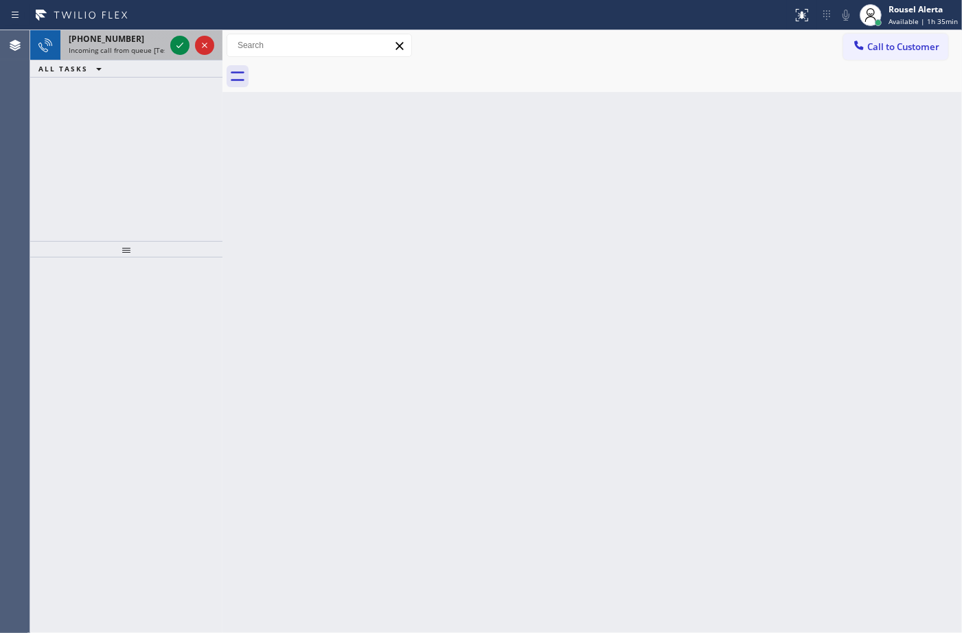
drag, startPoint x: 122, startPoint y: 32, endPoint x: 150, endPoint y: 41, distance: 29.1
click at [124, 32] on div "[PHONE_NUMBER] Incoming call from queue [Test] All" at bounding box center [113, 45] width 107 height 30
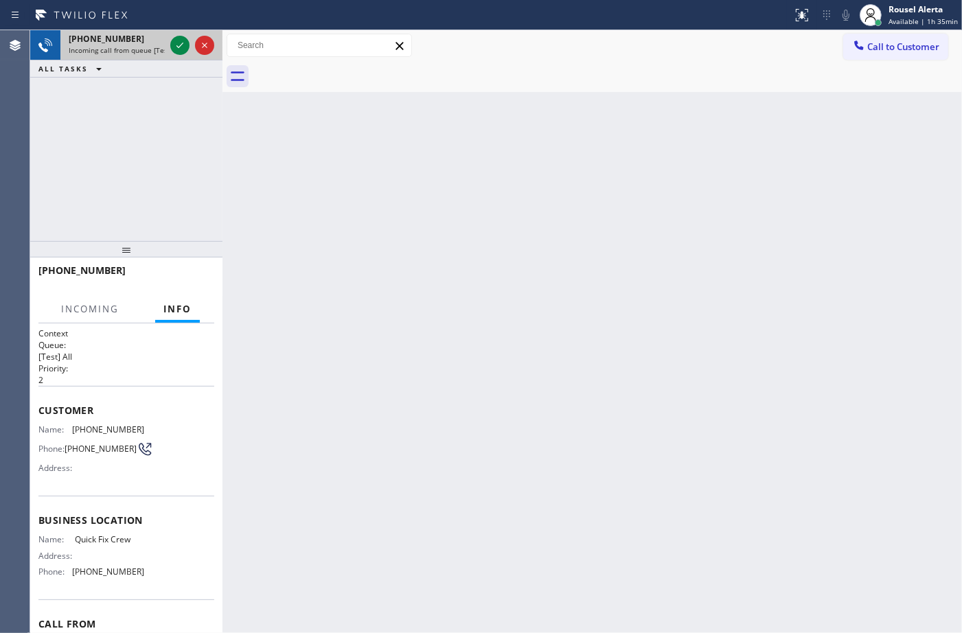
click at [165, 43] on div "[PHONE_NUMBER] Incoming call from queue [Test] All" at bounding box center [113, 45] width 107 height 30
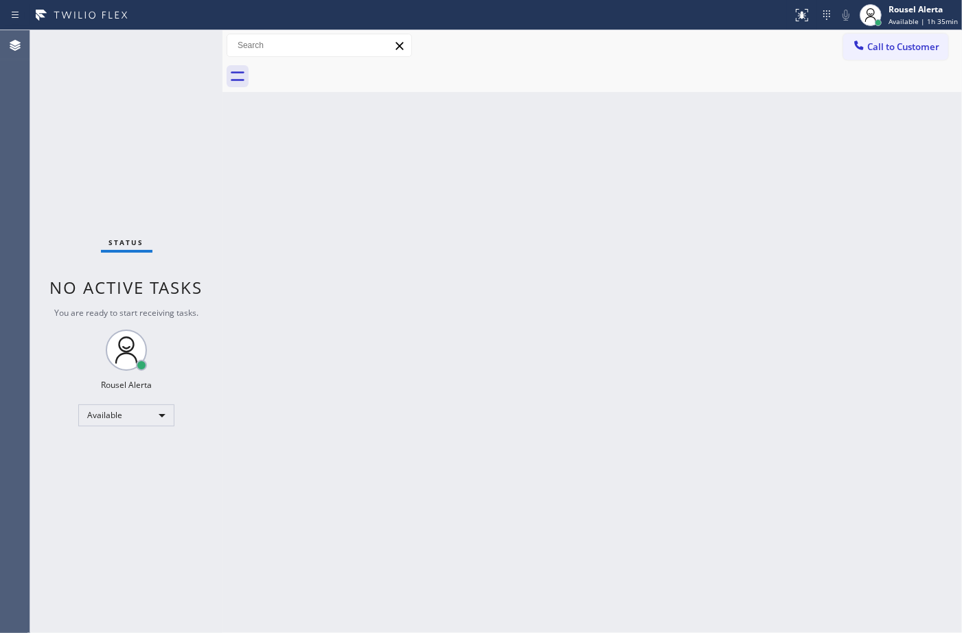
click at [537, 218] on div "Back to Dashboard Change Sender ID Customers Technicians Select a contact Outbo…" at bounding box center [591, 331] width 739 height 603
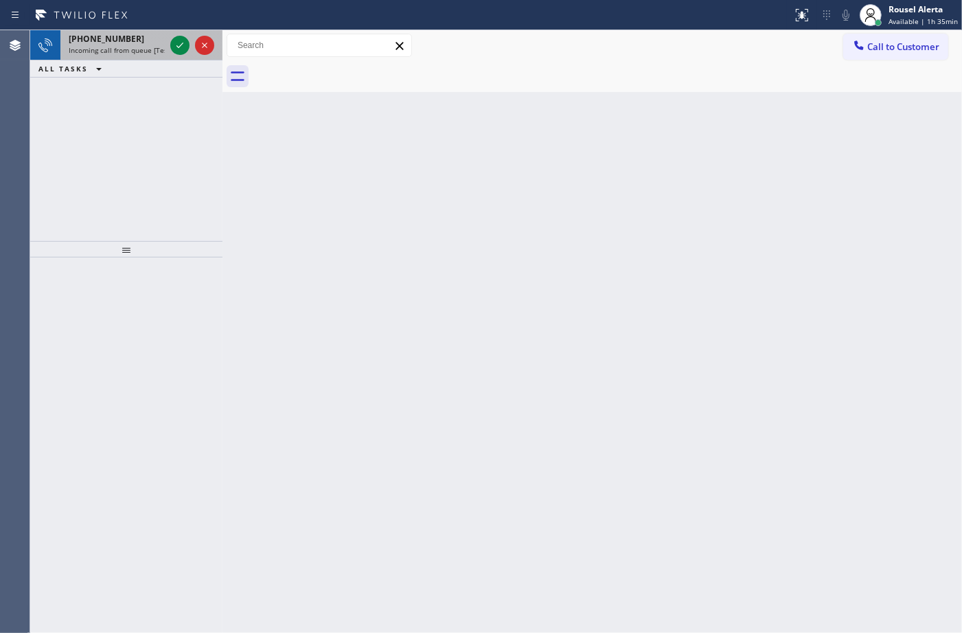
click at [144, 52] on span "Incoming call from queue [Test] All" at bounding box center [126, 50] width 114 height 10
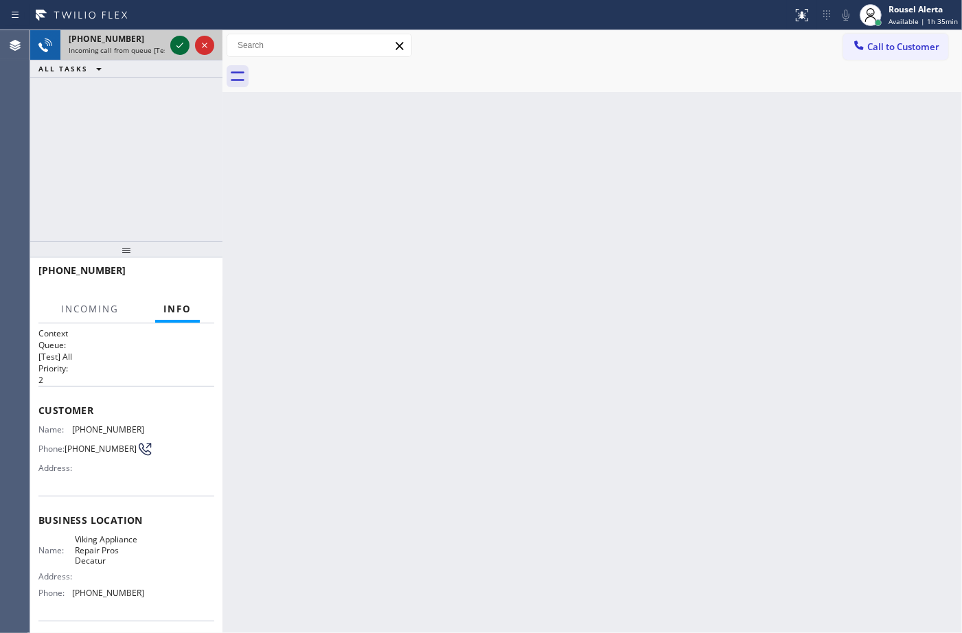
click at [178, 39] on icon at bounding box center [180, 45] width 16 height 16
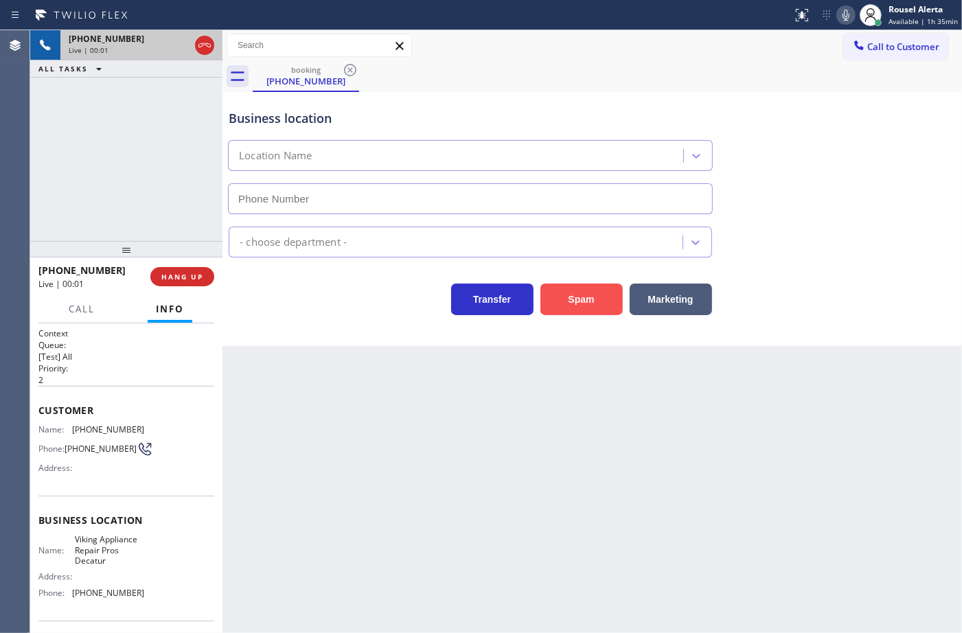
type input "[PHONE_NUMBER]"
click at [584, 309] on button "Spam" at bounding box center [581, 300] width 82 height 32
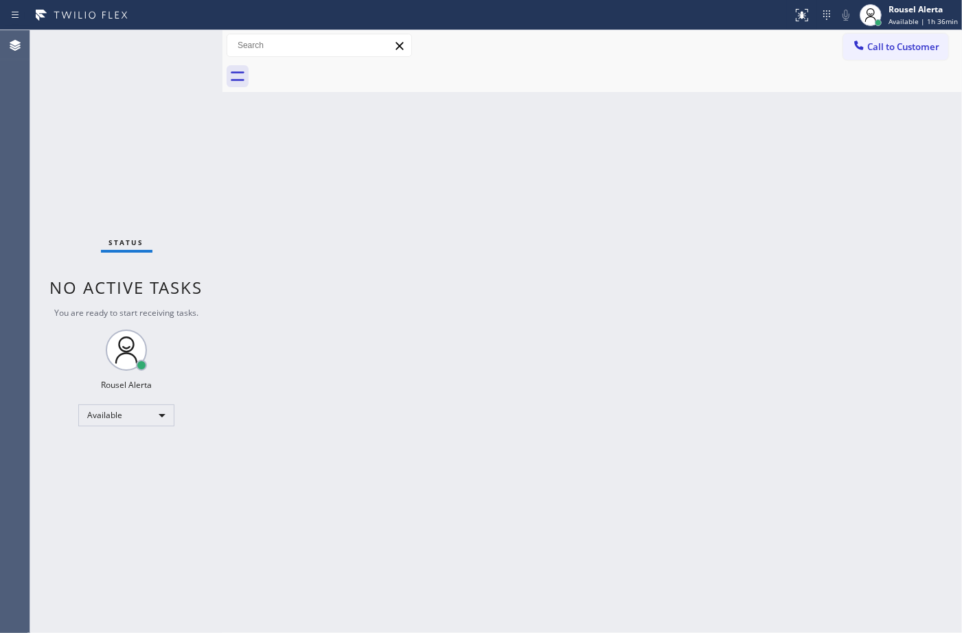
click at [151, 33] on div "Status No active tasks You are ready to start receiving tasks. Rousel Alerta Av…" at bounding box center [126, 331] width 192 height 603
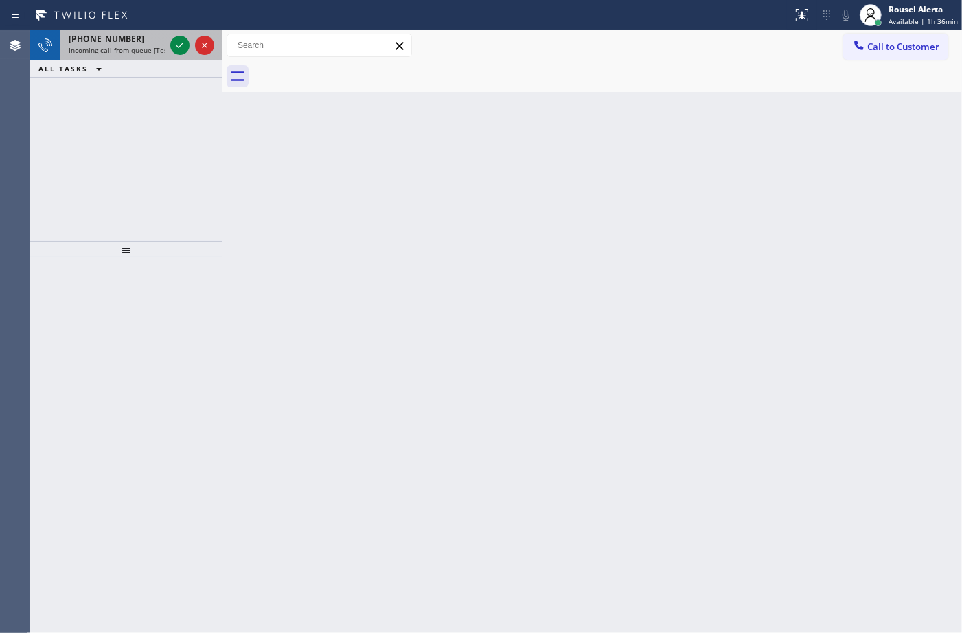
click at [151, 43] on div "[PHONE_NUMBER]" at bounding box center [117, 39] width 96 height 12
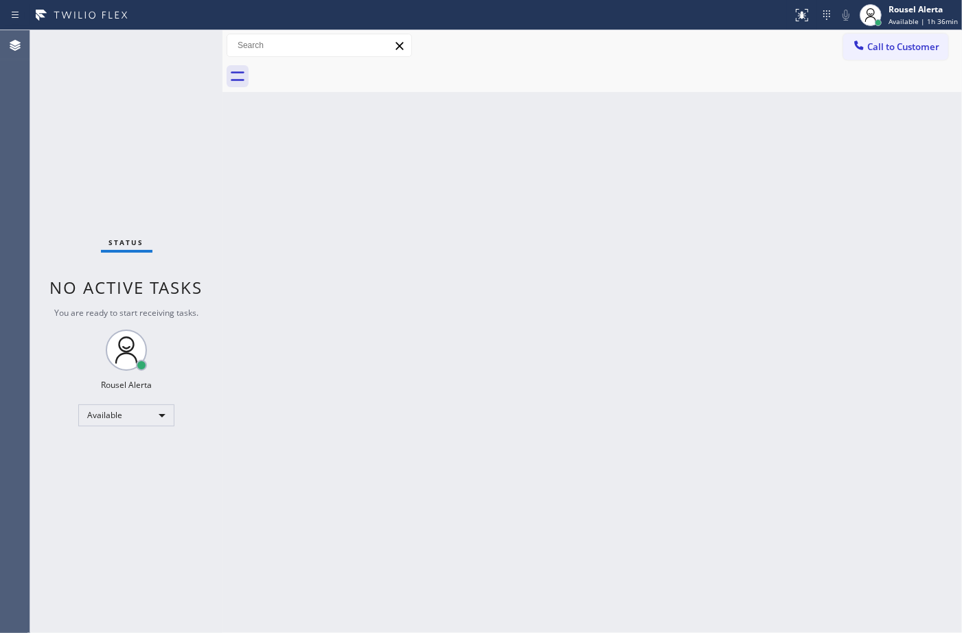
click at [741, 244] on div "Back to Dashboard Change Sender ID Customers Technicians Select a contact Outbo…" at bounding box center [591, 331] width 739 height 603
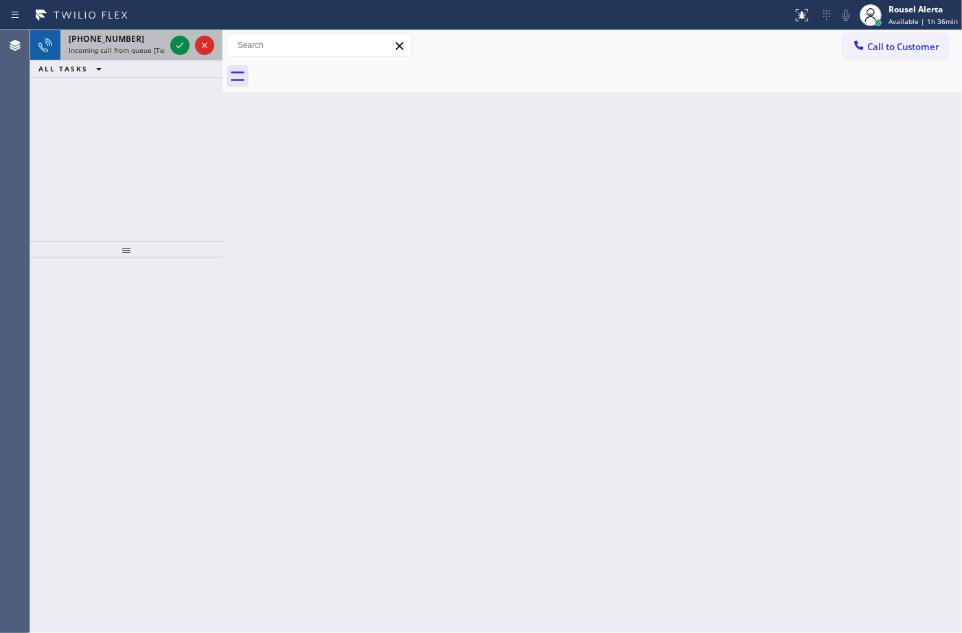
drag, startPoint x: 93, startPoint y: 51, endPoint x: 135, endPoint y: 50, distance: 41.2
click at [95, 50] on span "Incoming call from queue [Test] All" at bounding box center [126, 50] width 114 height 10
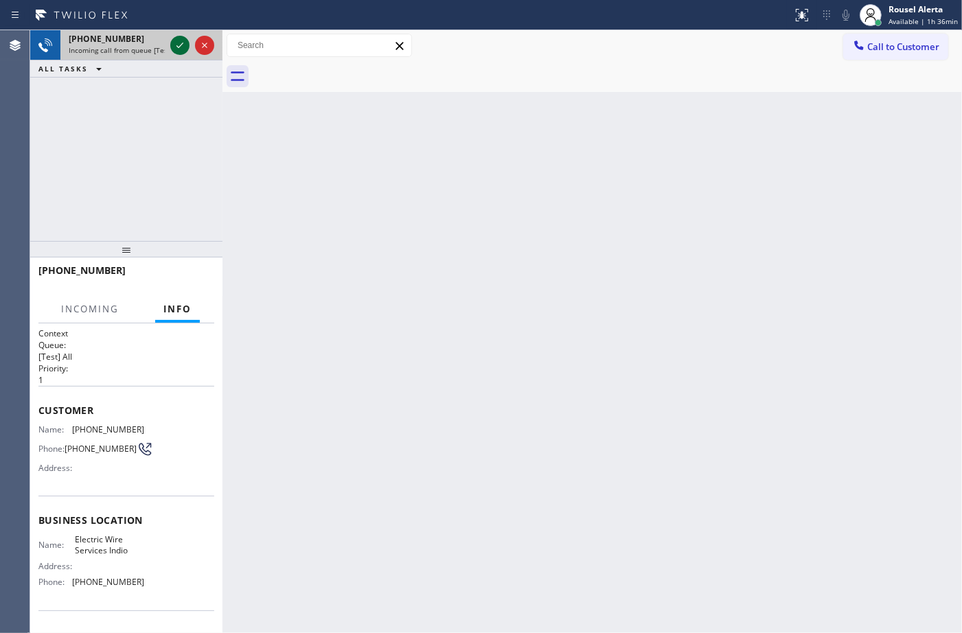
click at [172, 43] on icon at bounding box center [180, 45] width 16 height 16
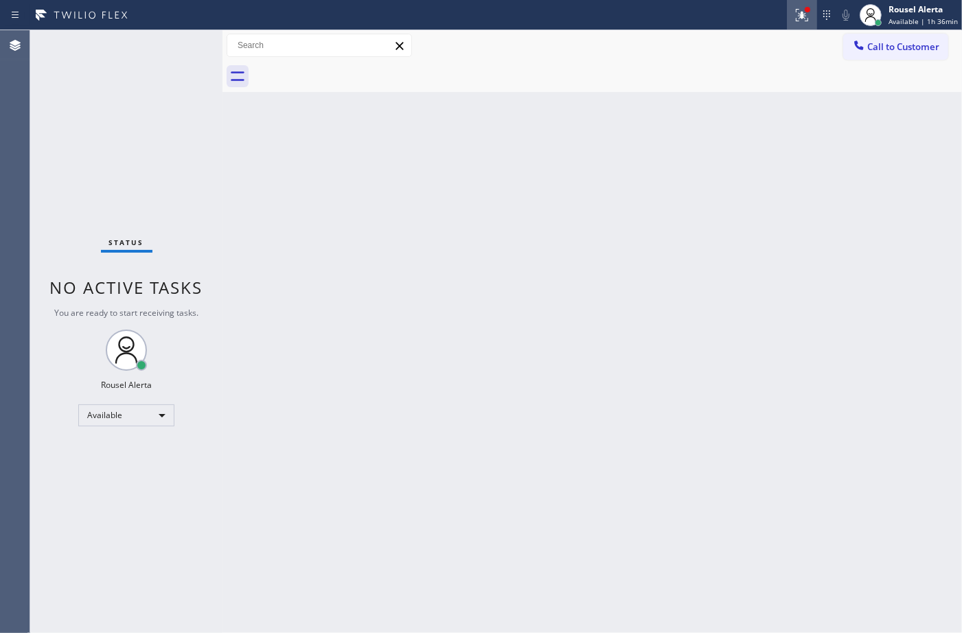
click at [795, 11] on div at bounding box center [802, 15] width 30 height 16
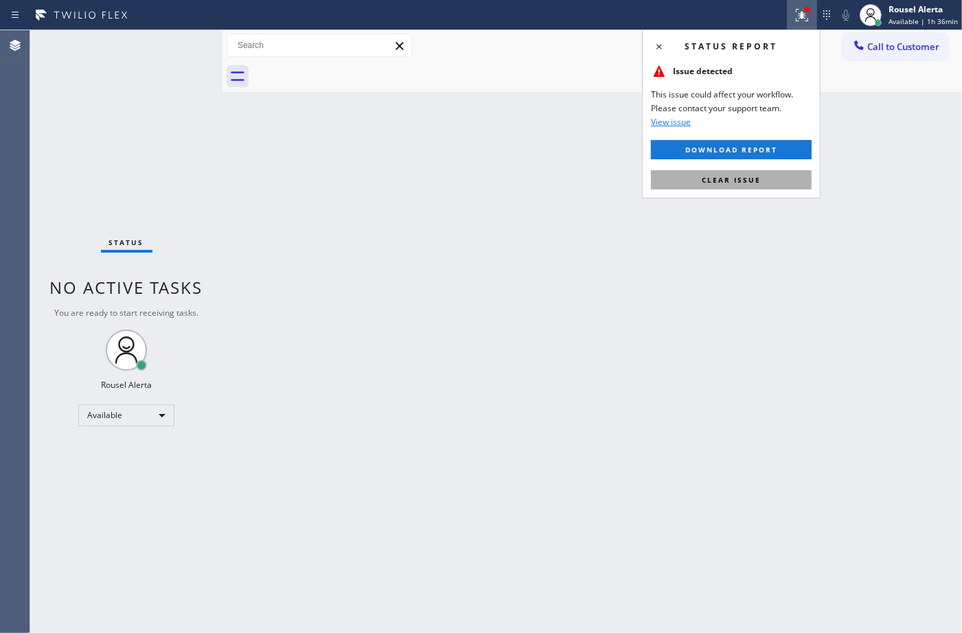
click at [786, 182] on button "Clear issue" at bounding box center [731, 179] width 161 height 19
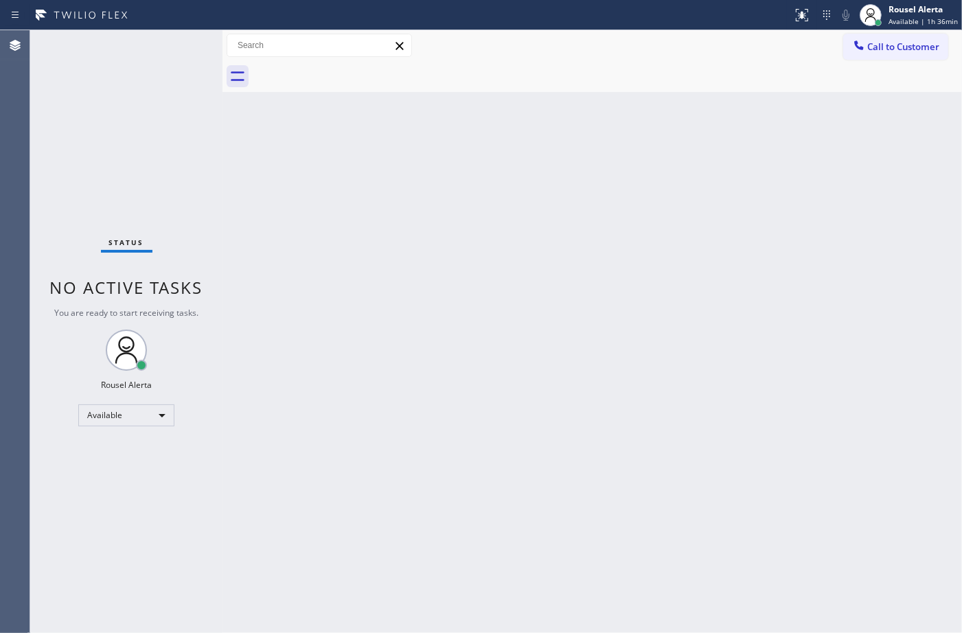
click at [804, 301] on div "Back to Dashboard Change Sender ID Customers Technicians Select a contact Outbo…" at bounding box center [591, 331] width 739 height 603
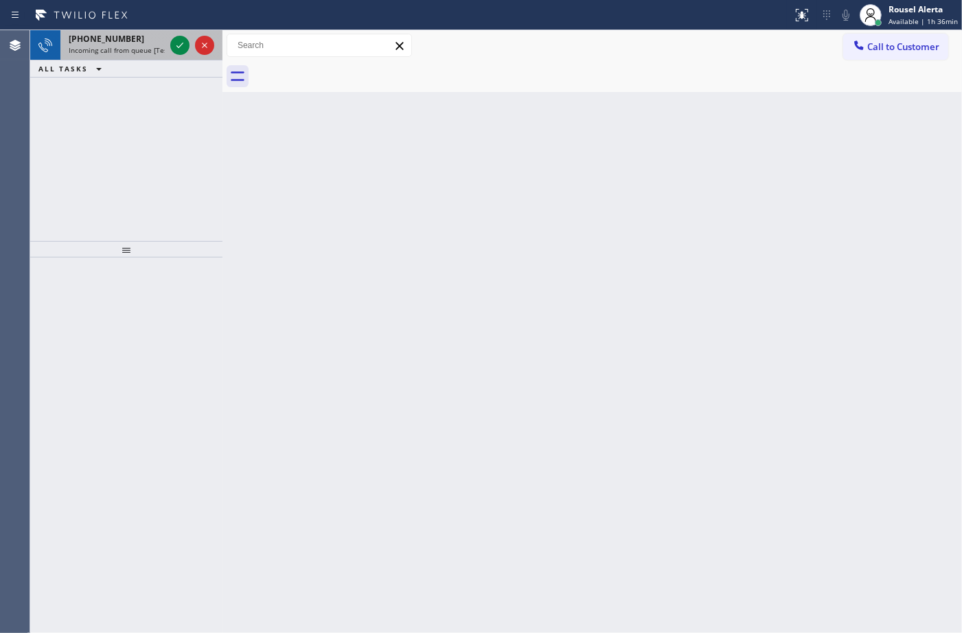
drag, startPoint x: 142, startPoint y: 56, endPoint x: 162, endPoint y: 47, distance: 21.8
click at [142, 56] on div "[PHONE_NUMBER] Incoming call from queue [Test] All" at bounding box center [113, 45] width 107 height 30
click at [141, 39] on div "[PHONE_NUMBER]" at bounding box center [117, 39] width 96 height 12
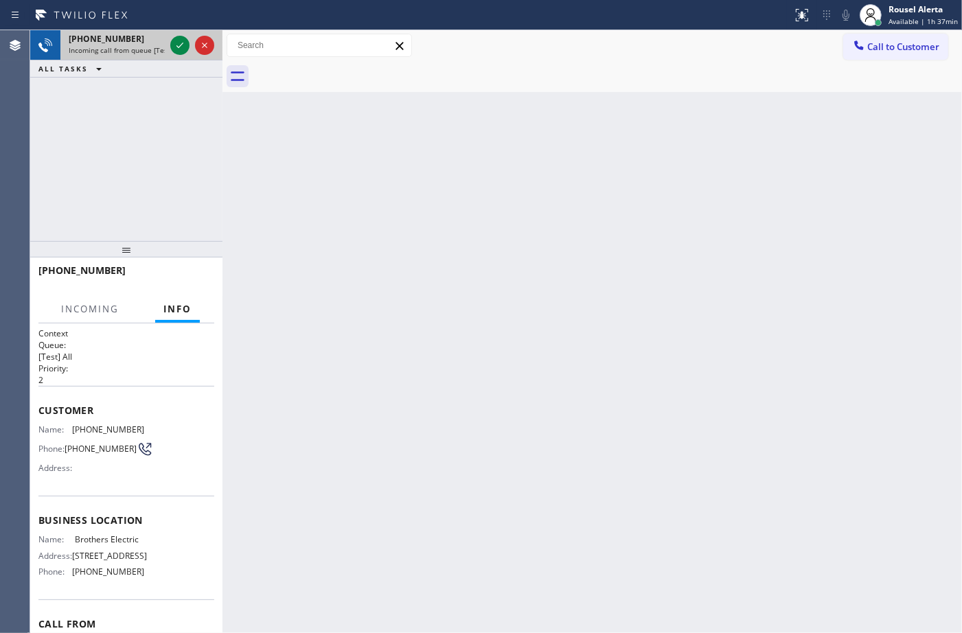
click at [169, 41] on div at bounding box center [192, 45] width 49 height 30
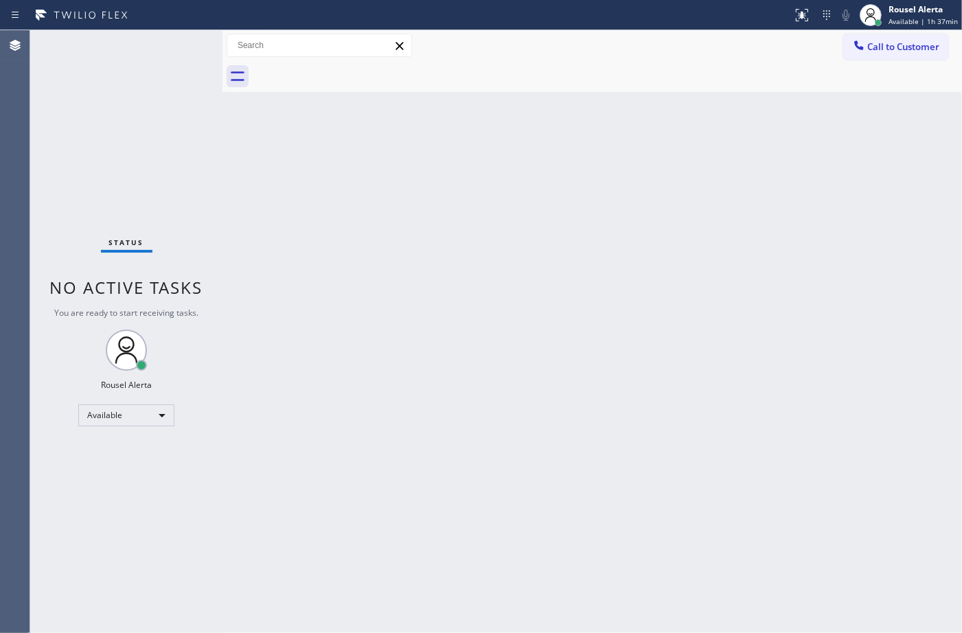
click at [169, 41] on div "Status No active tasks You are ready to start receiving tasks. Rousel Alerta Av…" at bounding box center [126, 331] width 192 height 603
drag, startPoint x: 169, startPoint y: 41, endPoint x: 395, endPoint y: 25, distance: 227.2
click at [183, 29] on div "Status report No issues detected If you experience an issue, please download th…" at bounding box center [481, 316] width 962 height 633
drag, startPoint x: 711, startPoint y: 129, endPoint x: 770, endPoint y: 148, distance: 61.2
click at [722, 128] on div "Back to Dashboard Change Sender ID Customers Technicians Select a contact Outbo…" at bounding box center [591, 331] width 739 height 603
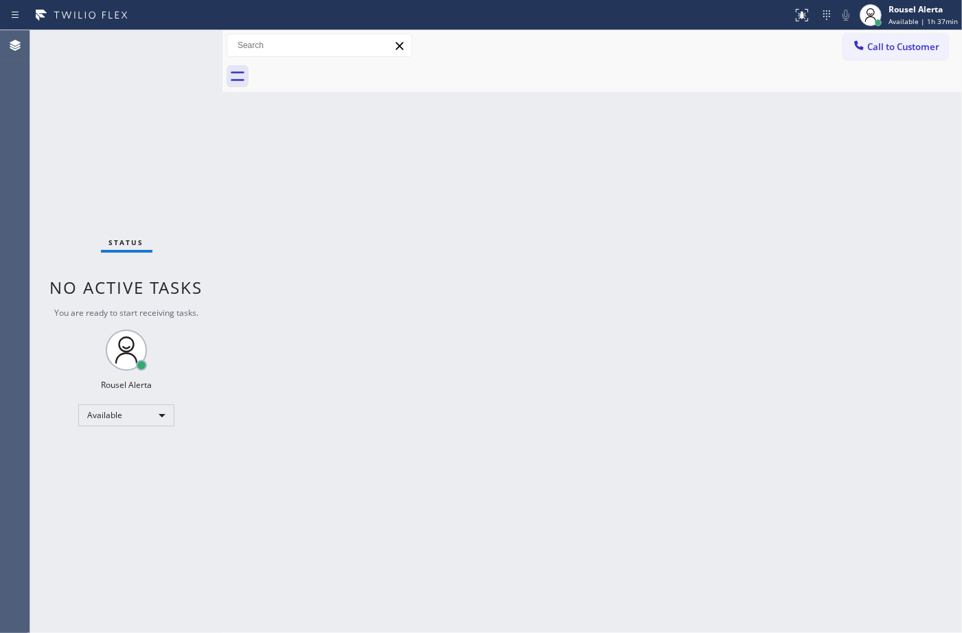
click at [829, 211] on div "Back to Dashboard Change Sender ID Customers Technicians Select a contact Outbo…" at bounding box center [591, 331] width 739 height 603
click at [604, 198] on div "Back to Dashboard Change Sender ID Customers Technicians Select a contact Outbo…" at bounding box center [591, 331] width 739 height 603
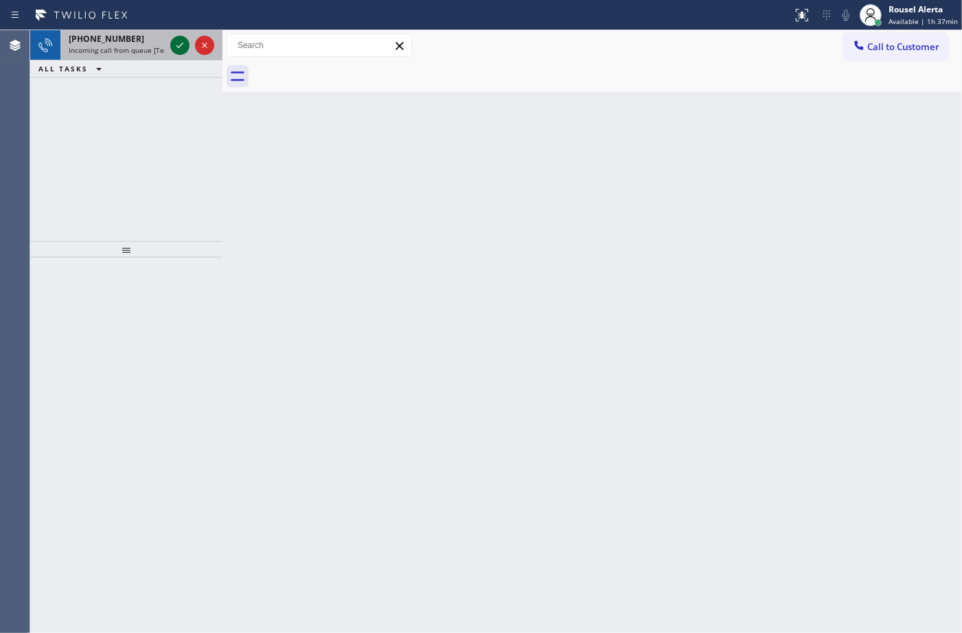
drag, startPoint x: 138, startPoint y: 48, endPoint x: 172, endPoint y: 46, distance: 33.7
click at [141, 48] on span "Incoming call from queue [Test] All" at bounding box center [126, 50] width 114 height 10
click at [172, 46] on icon at bounding box center [180, 45] width 16 height 16
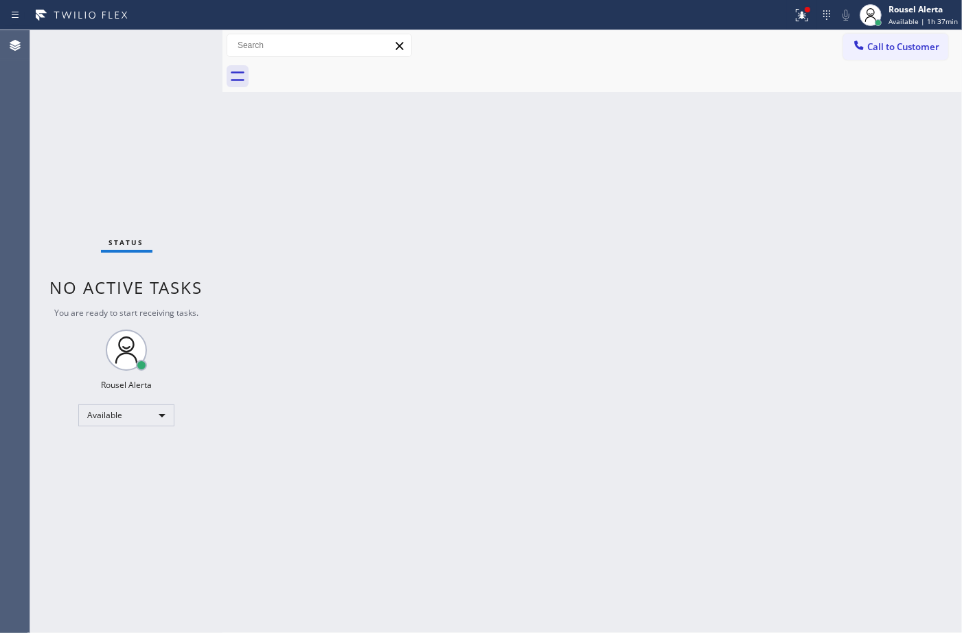
click at [172, 46] on div "Status No active tasks You are ready to start receiving tasks. Rousel Alerta Av…" at bounding box center [126, 331] width 192 height 603
click at [807, 8] on div at bounding box center [807, 9] width 8 height 8
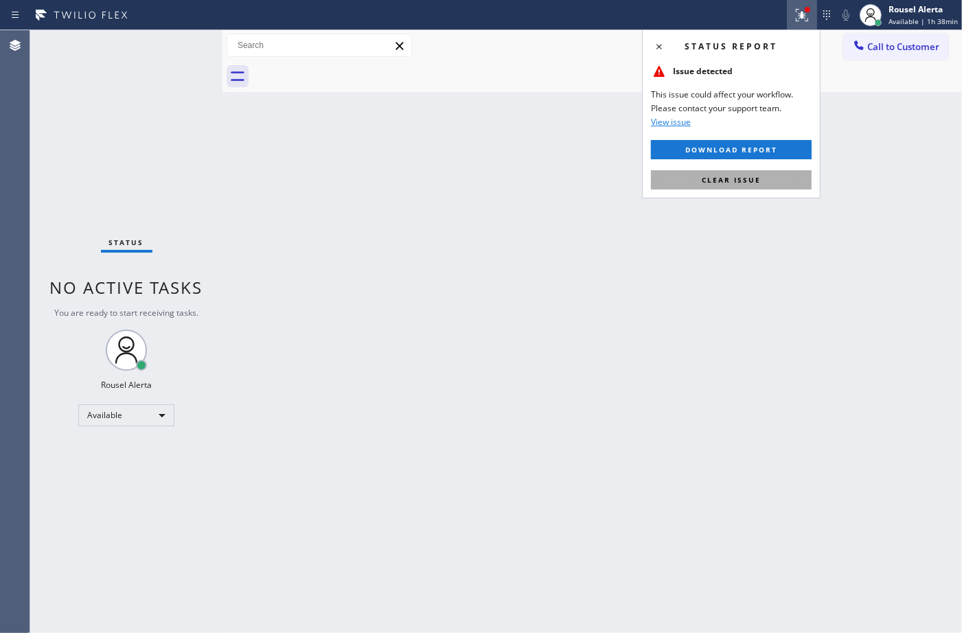
click at [787, 179] on button "Clear issue" at bounding box center [731, 179] width 161 height 19
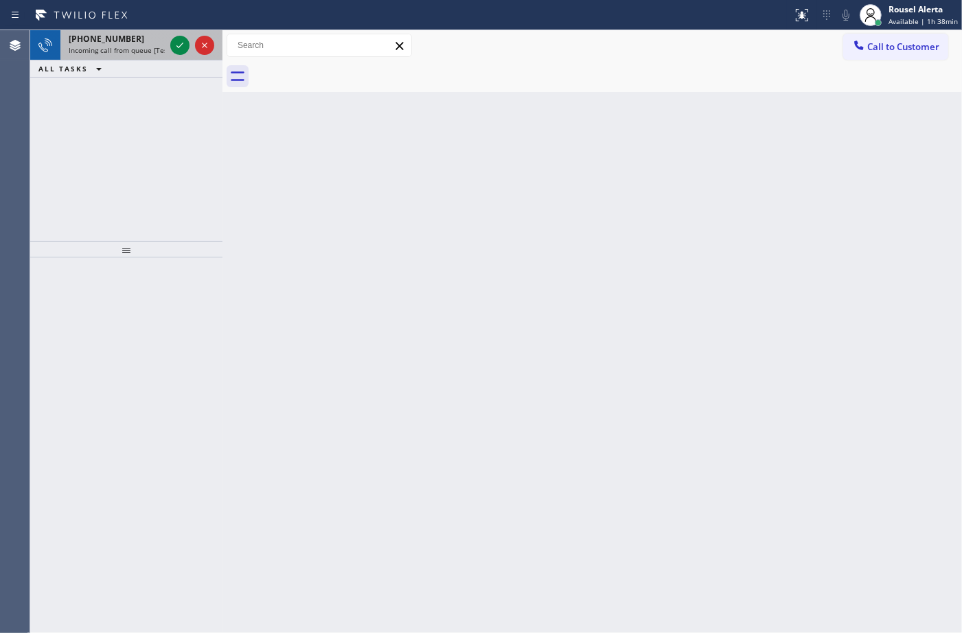
click at [148, 41] on div "[PHONE_NUMBER]" at bounding box center [117, 39] width 96 height 12
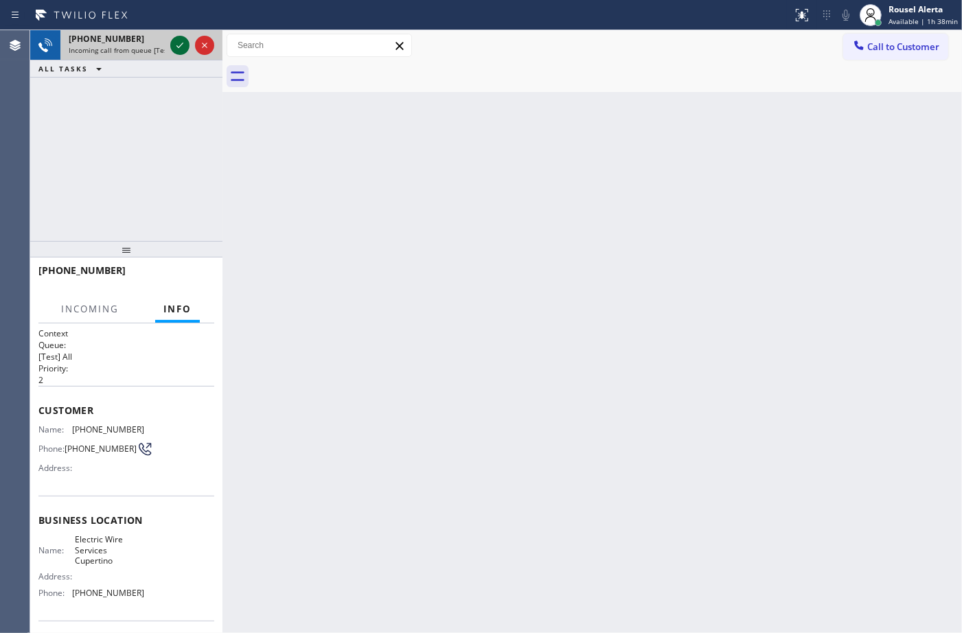
click at [176, 47] on icon at bounding box center [180, 45] width 16 height 16
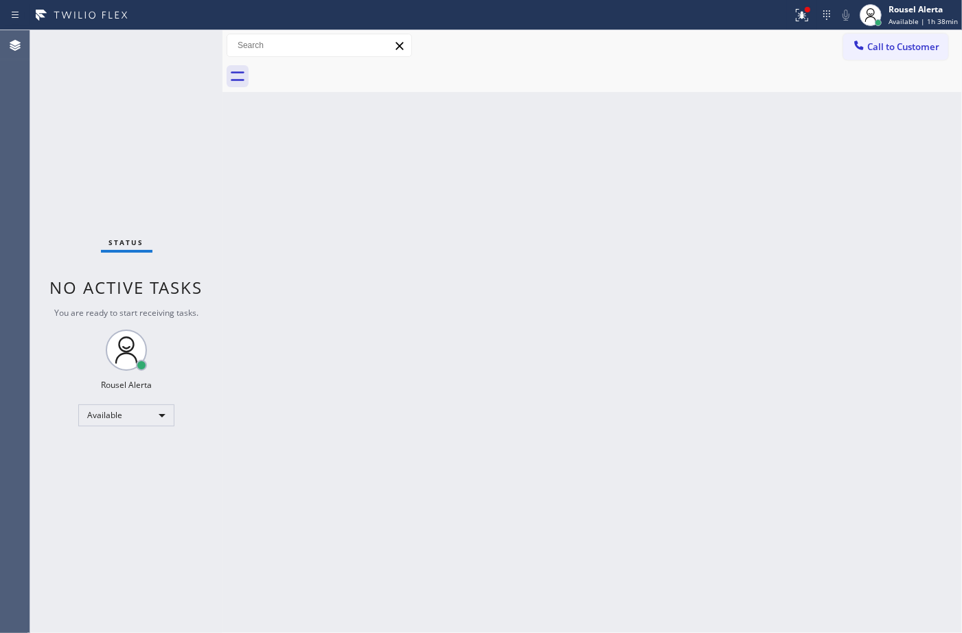
click at [175, 45] on div "Status No active tasks You are ready to start receiving tasks. Rousel Alerta Av…" at bounding box center [126, 331] width 192 height 603
click at [794, 21] on div at bounding box center [802, 15] width 30 height 16
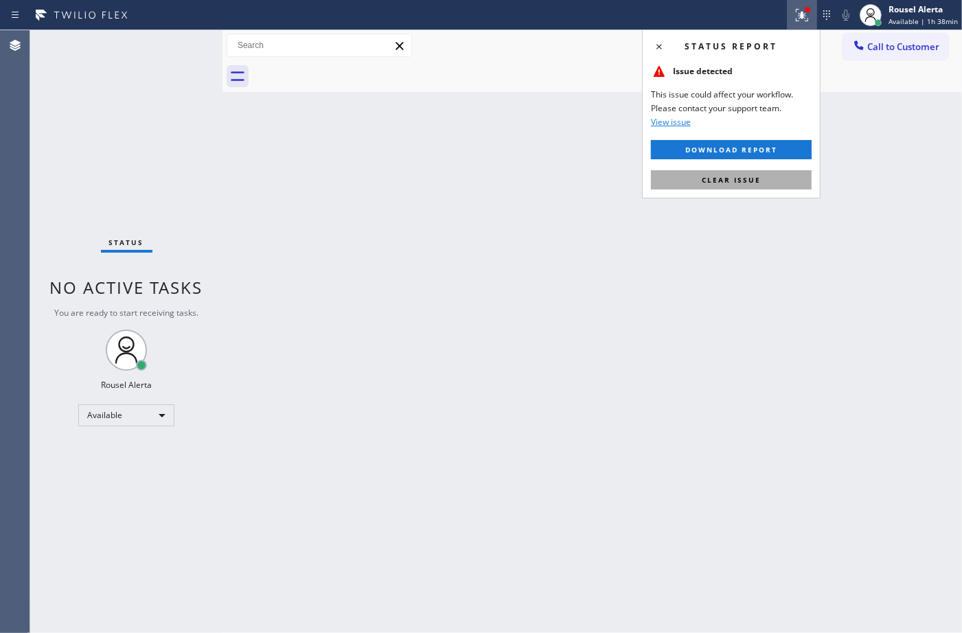
click at [755, 175] on span "Clear issue" at bounding box center [731, 180] width 59 height 10
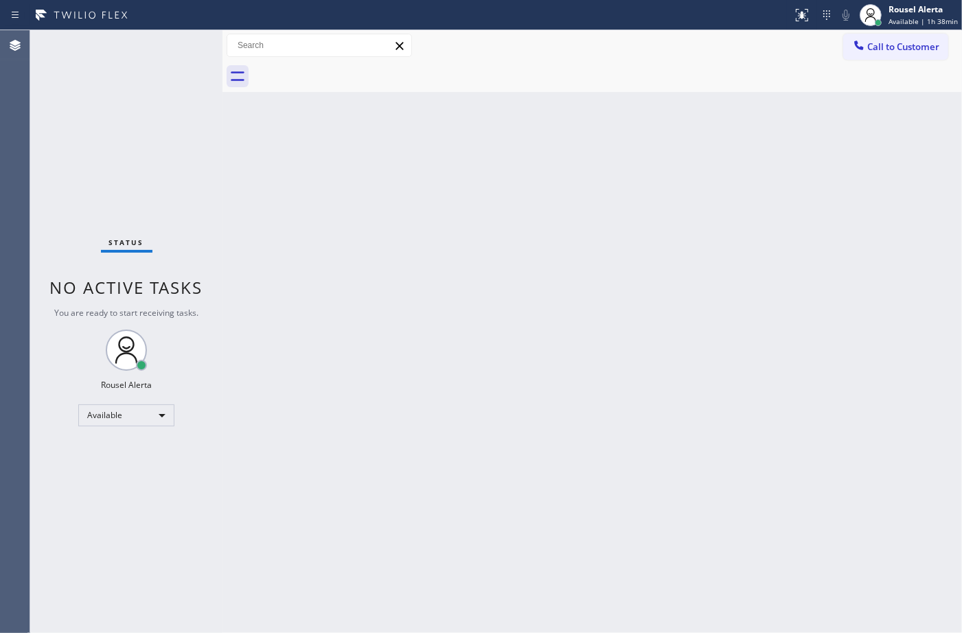
click at [662, 317] on div "Back to Dashboard Change Sender ID Customers Technicians Select a contact Outbo…" at bounding box center [591, 331] width 739 height 603
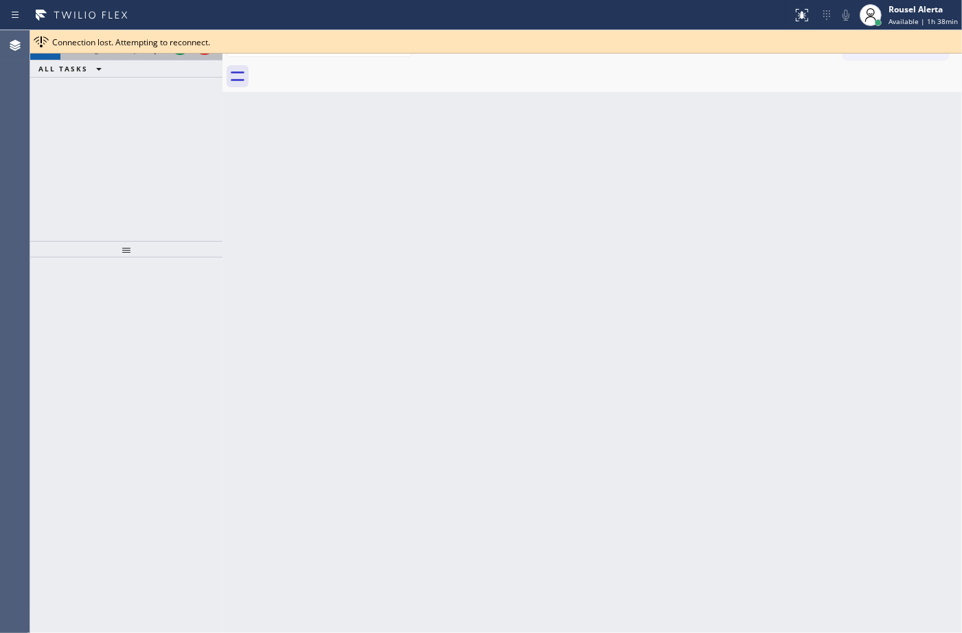
click at [173, 56] on div at bounding box center [192, 45] width 49 height 30
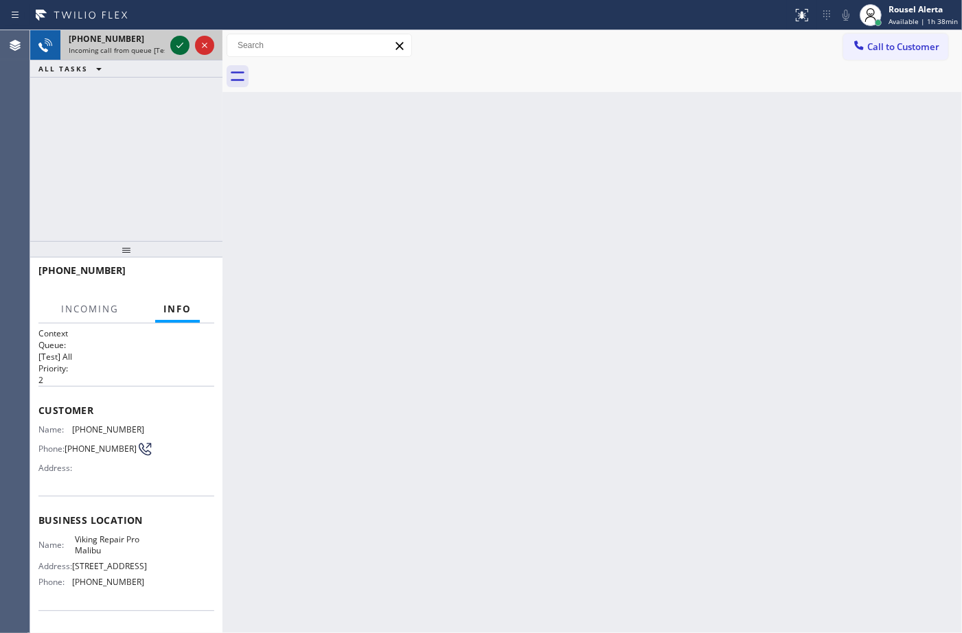
click at [174, 52] on icon at bounding box center [180, 45] width 16 height 16
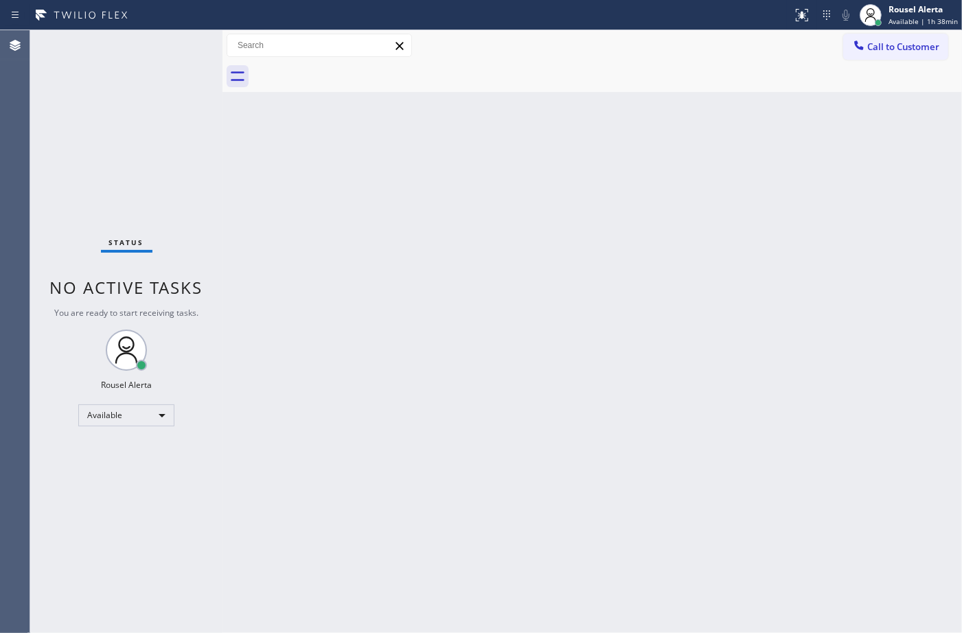
click at [174, 49] on div "Status No active tasks You are ready to start receiving tasks. Rousel Alerta Av…" at bounding box center [126, 331] width 192 height 603
click at [128, 67] on div "Status No active tasks You are ready to start receiving tasks. Rousel Alerta Av…" at bounding box center [126, 331] width 192 height 603
click at [792, 10] on div at bounding box center [802, 15] width 30 height 16
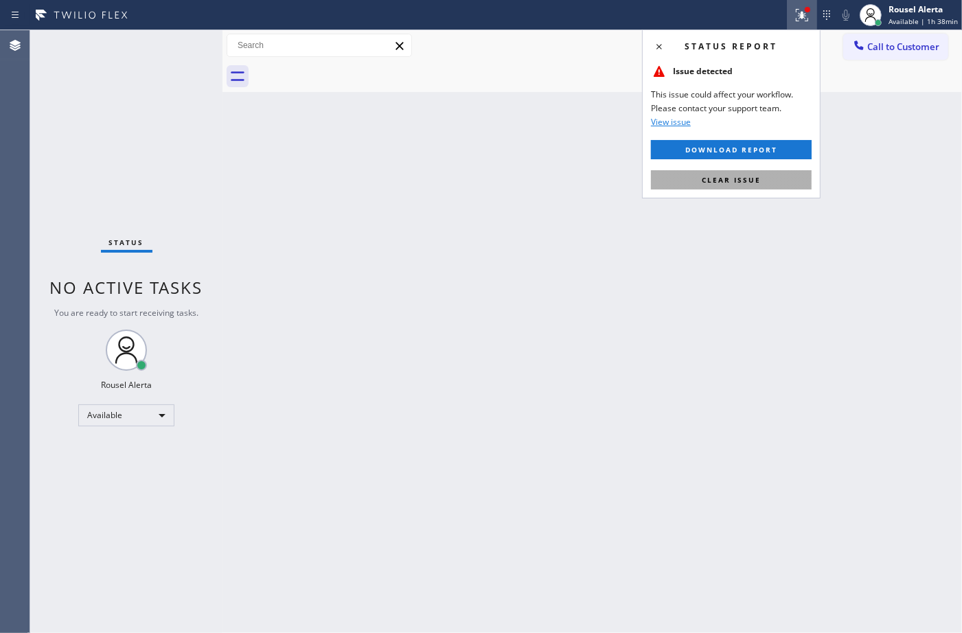
click at [761, 181] on button "Clear issue" at bounding box center [731, 179] width 161 height 19
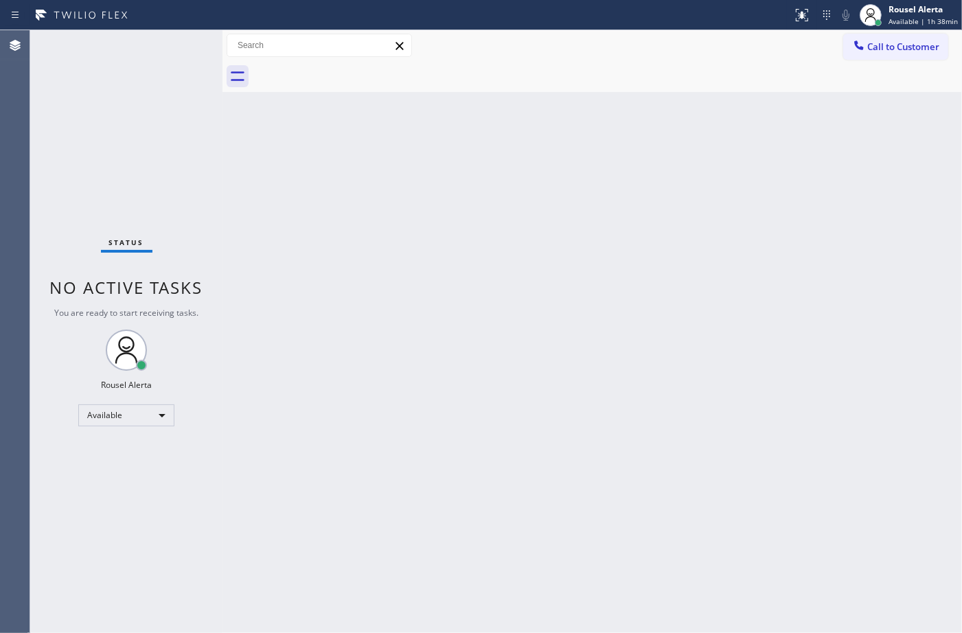
click at [752, 207] on div "Back to Dashboard Change Sender ID Customers Technicians Select a contact Outbo…" at bounding box center [591, 331] width 739 height 603
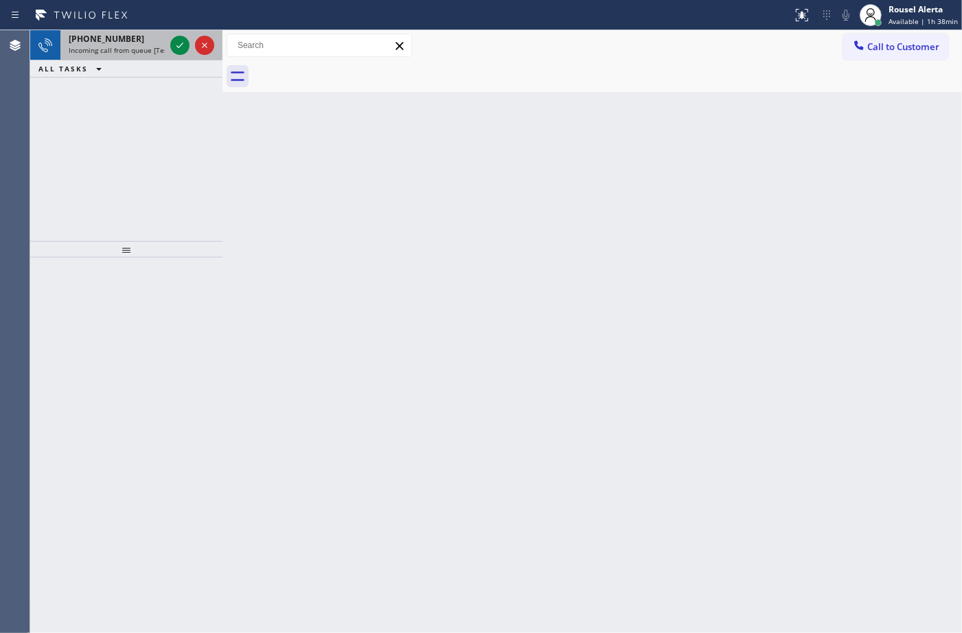
click at [146, 46] on span "Incoming call from queue [Test] All" at bounding box center [126, 50] width 114 height 10
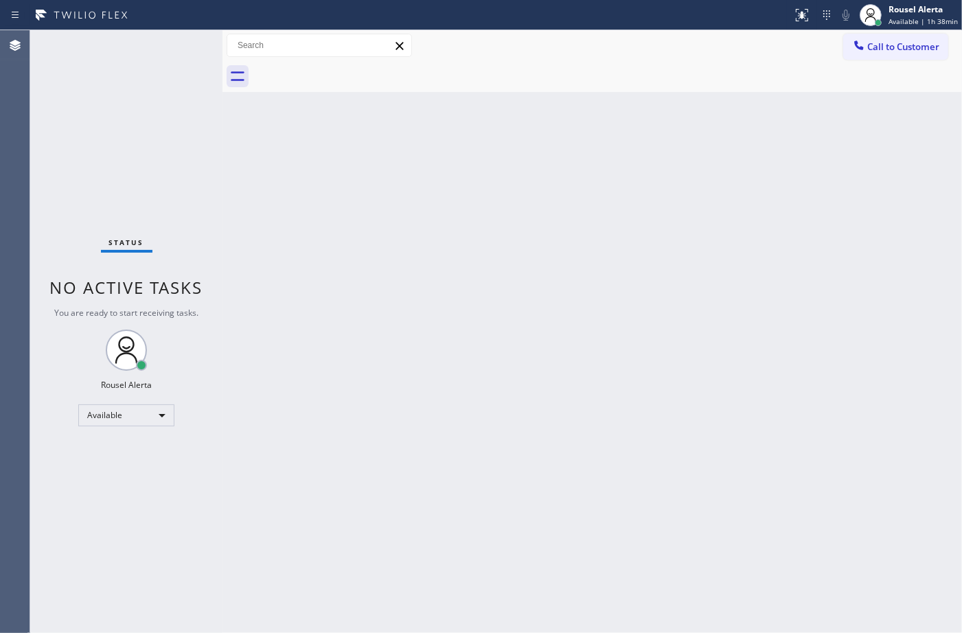
click at [369, 251] on div "Back to Dashboard Change Sender ID Customers Technicians Select a contact Outbo…" at bounding box center [591, 331] width 739 height 603
drag, startPoint x: 770, startPoint y: 383, endPoint x: 766, endPoint y: 356, distance: 27.7
click at [768, 371] on div "Back to Dashboard Change Sender ID Customers Technicians Select a contact Outbo…" at bounding box center [591, 331] width 739 height 603
drag, startPoint x: 627, startPoint y: 375, endPoint x: 630, endPoint y: 489, distance: 114.0
click at [627, 375] on div "Back to Dashboard Change Sender ID Customers Technicians Select a contact Outbo…" at bounding box center [591, 331] width 739 height 603
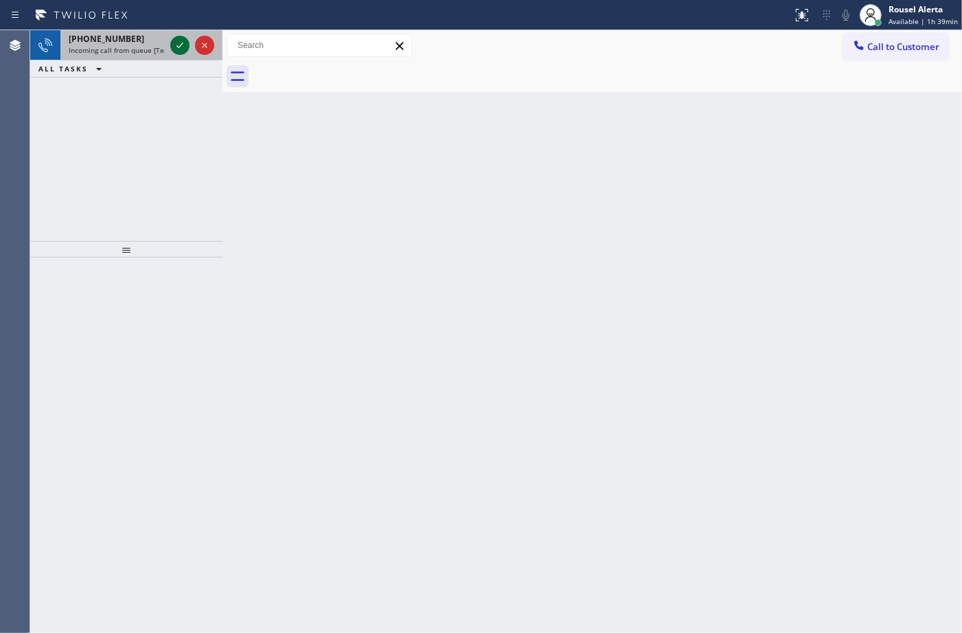
click at [173, 41] on icon at bounding box center [180, 45] width 16 height 16
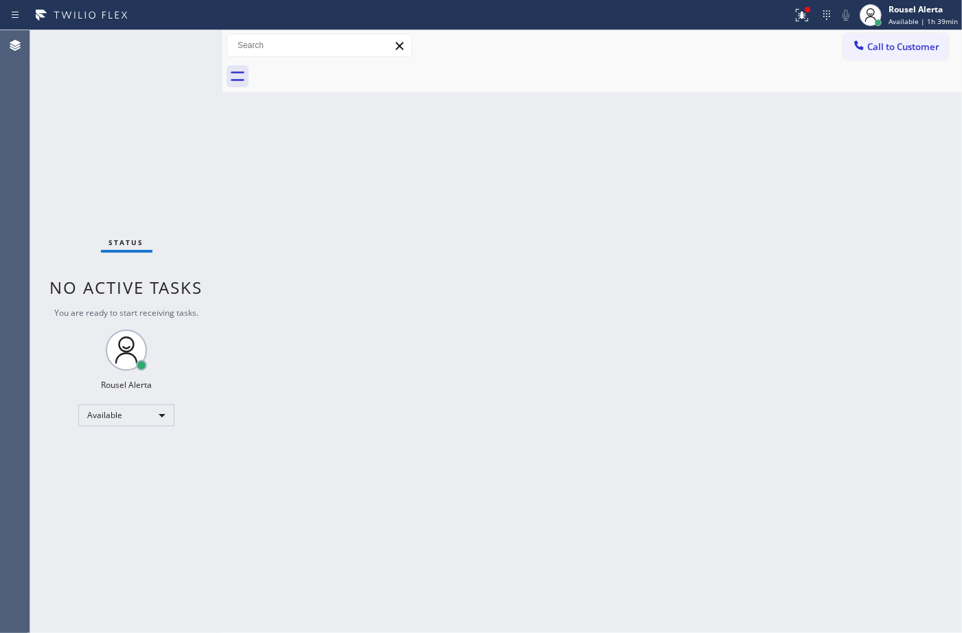
click at [173, 41] on div "Status No active tasks You are ready to start receiving tasks. Rousel Alerta Av…" at bounding box center [126, 331] width 192 height 603
click at [794, 8] on div at bounding box center [802, 15] width 30 height 16
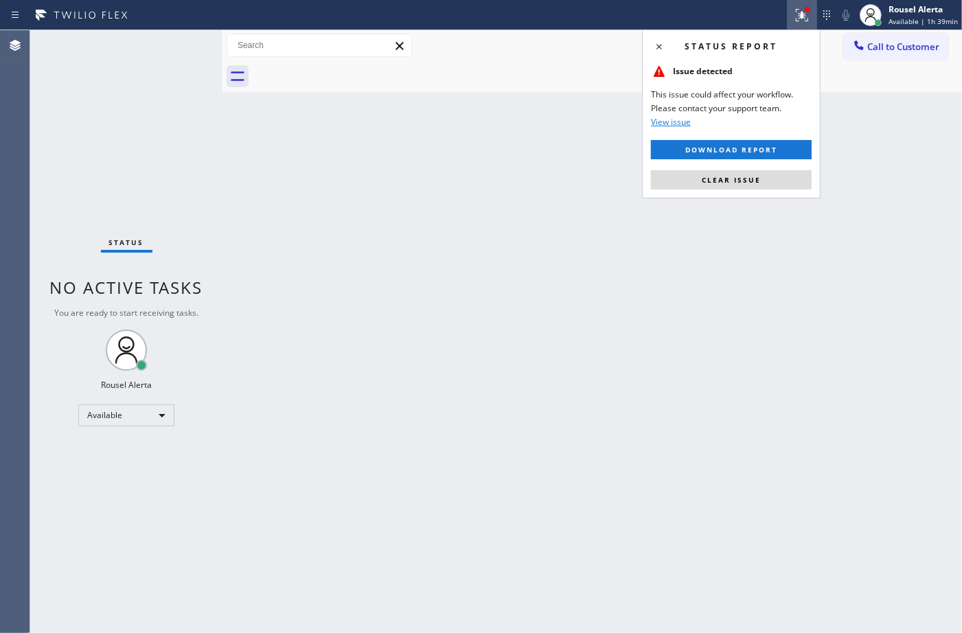
click at [787, 168] on div "Status report Issue detected This issue could affect your workflow. Please cont…" at bounding box center [731, 114] width 178 height 169
click at [780, 208] on div "Back to Dashboard Change Sender ID Customers Technicians Select a contact Outbo…" at bounding box center [591, 331] width 739 height 603
click at [765, 177] on button "Clear issue" at bounding box center [731, 179] width 161 height 19
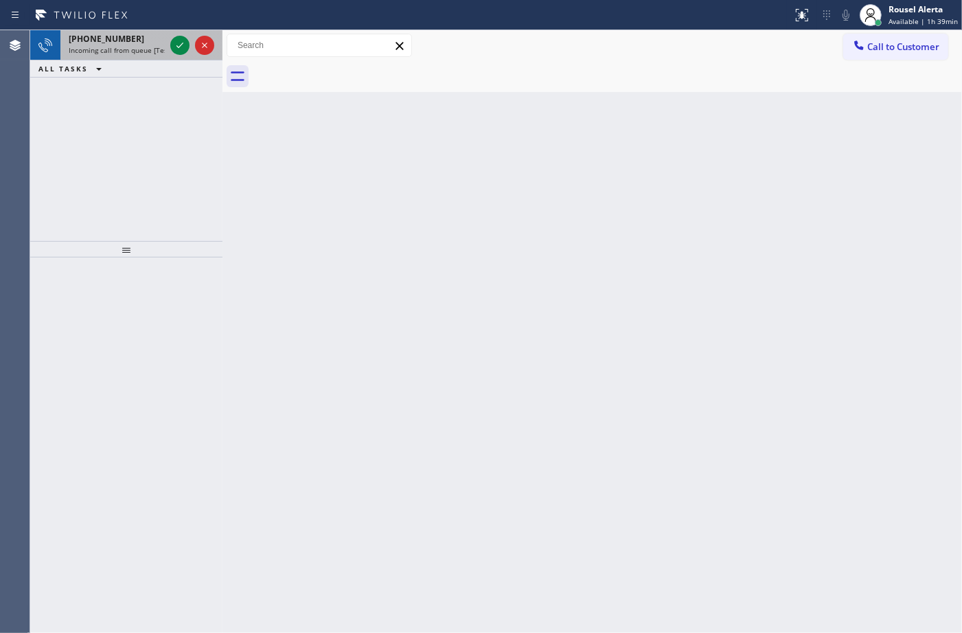
click at [162, 43] on div "[PHONE_NUMBER]" at bounding box center [117, 39] width 96 height 12
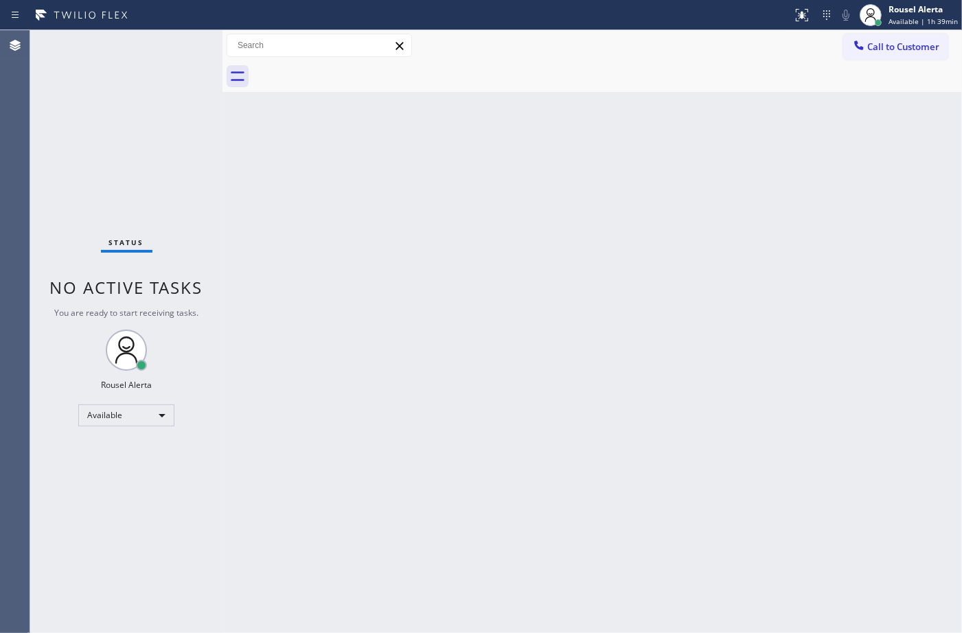
click at [170, 45] on div "Status No active tasks You are ready to start receiving tasks. Rousel Alerta Av…" at bounding box center [126, 331] width 192 height 603
click at [121, 34] on div "Status No active tasks You are ready to start receiving tasks. Rousel Alerta Av…" at bounding box center [126, 331] width 192 height 603
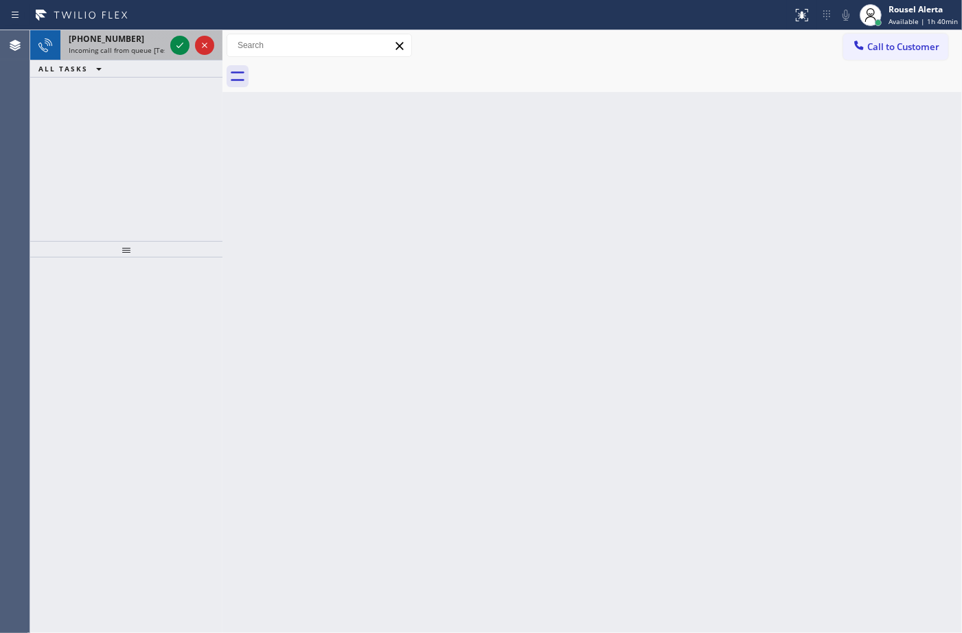
drag, startPoint x: 148, startPoint y: 40, endPoint x: 163, endPoint y: 40, distance: 15.1
click at [148, 40] on div "[PHONE_NUMBER]" at bounding box center [117, 39] width 96 height 12
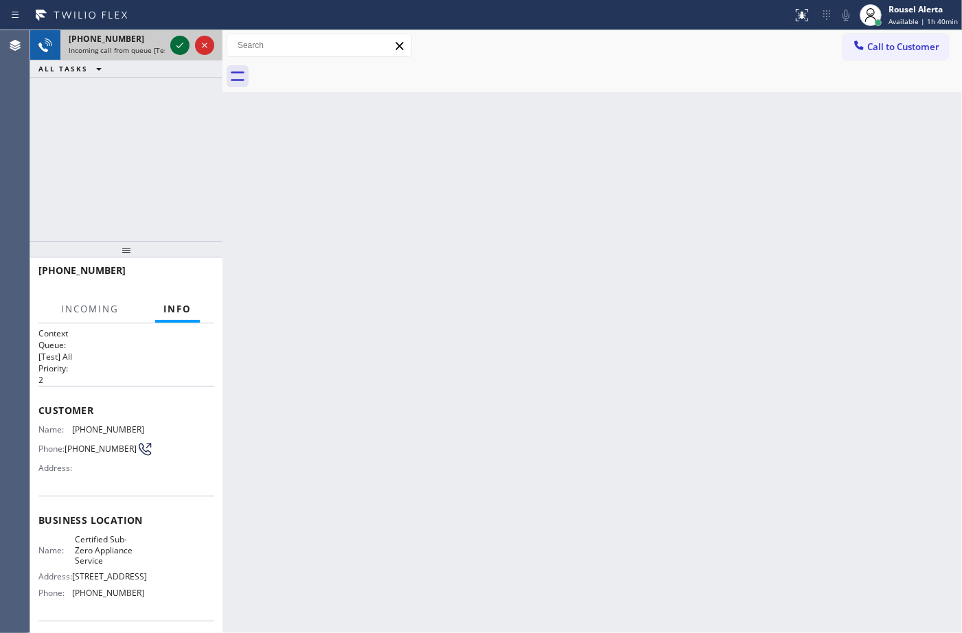
click at [176, 45] on icon at bounding box center [180, 45] width 16 height 16
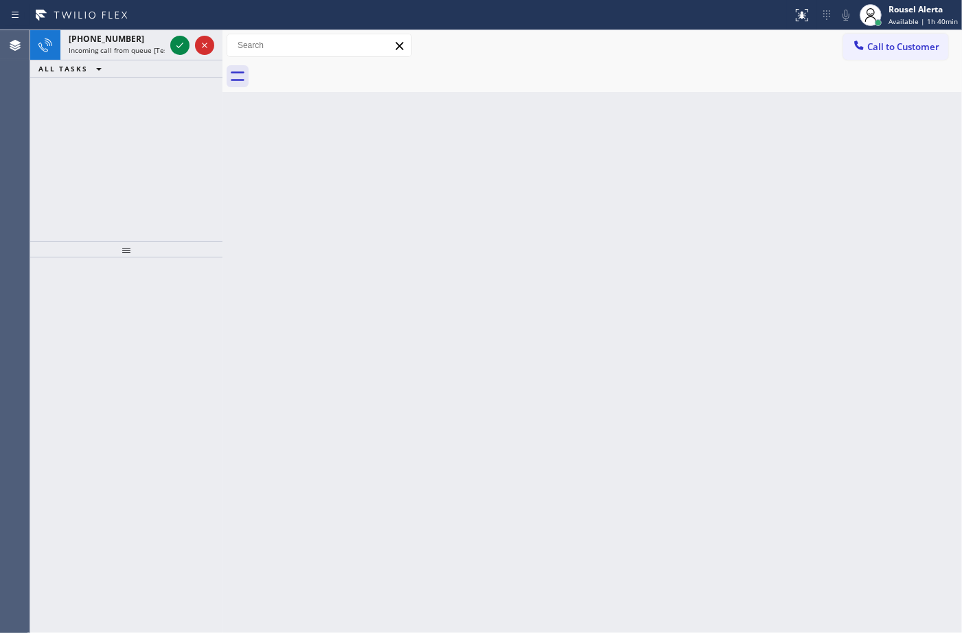
click at [376, 369] on div "Back to Dashboard Change Sender ID Customers Technicians Select a contact Outbo…" at bounding box center [591, 331] width 739 height 603
click at [160, 34] on div "[PHONE_NUMBER]" at bounding box center [117, 39] width 96 height 12
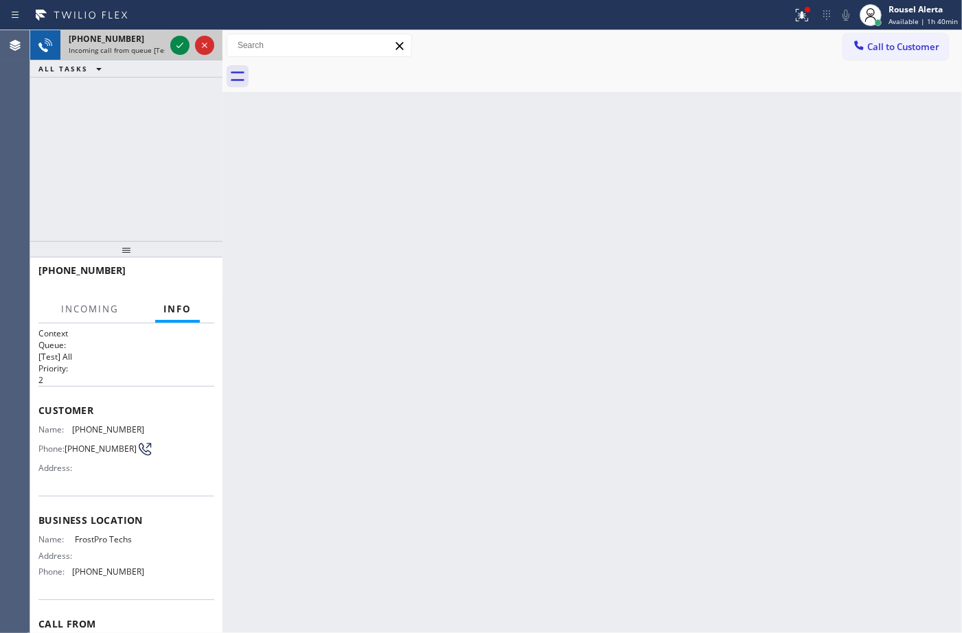
click at [166, 43] on div "[PHONE_NUMBER] Incoming call from queue [Test] All" at bounding box center [113, 45] width 107 height 30
click at [168, 46] on div "[PHONE_NUMBER] Incoming call from queue [Test] All" at bounding box center [126, 45] width 192 height 30
click at [170, 46] on div at bounding box center [192, 45] width 49 height 30
click at [170, 46] on div at bounding box center [179, 45] width 19 height 16
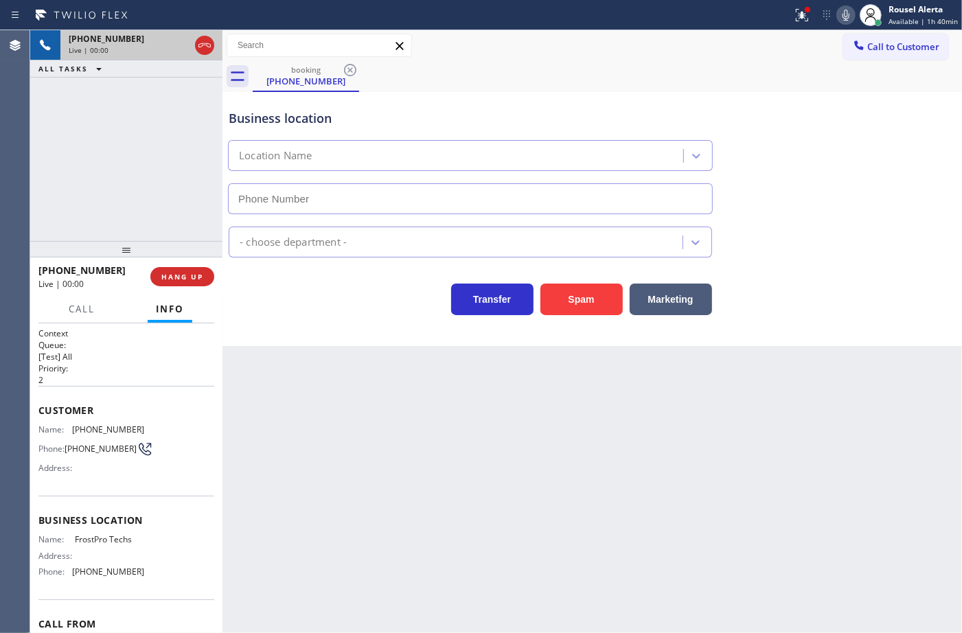
type input "[PHONE_NUMBER]"
click at [794, 24] on button at bounding box center [802, 15] width 30 height 30
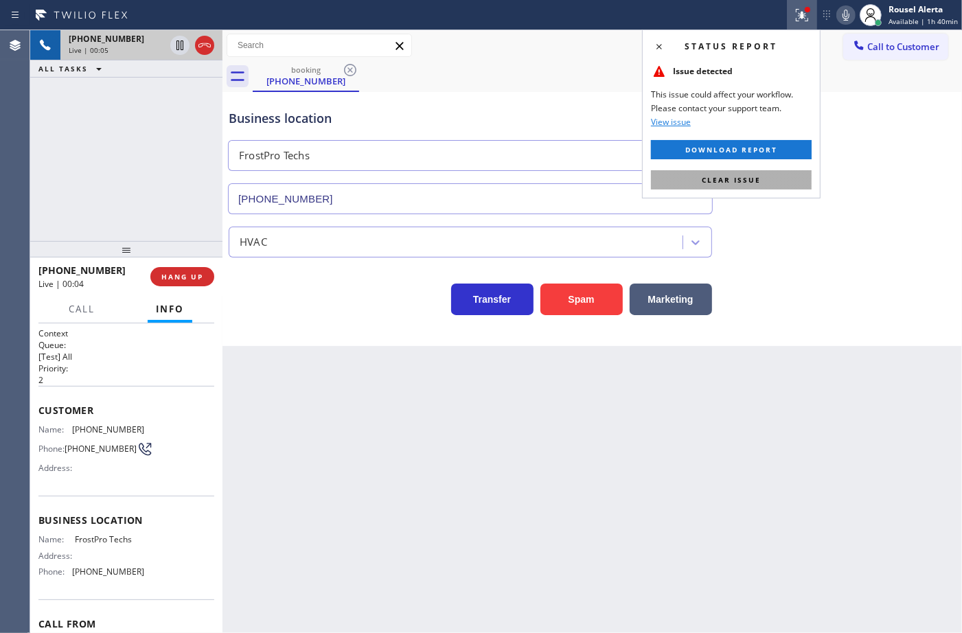
click at [783, 177] on button "Clear issue" at bounding box center [731, 179] width 161 height 19
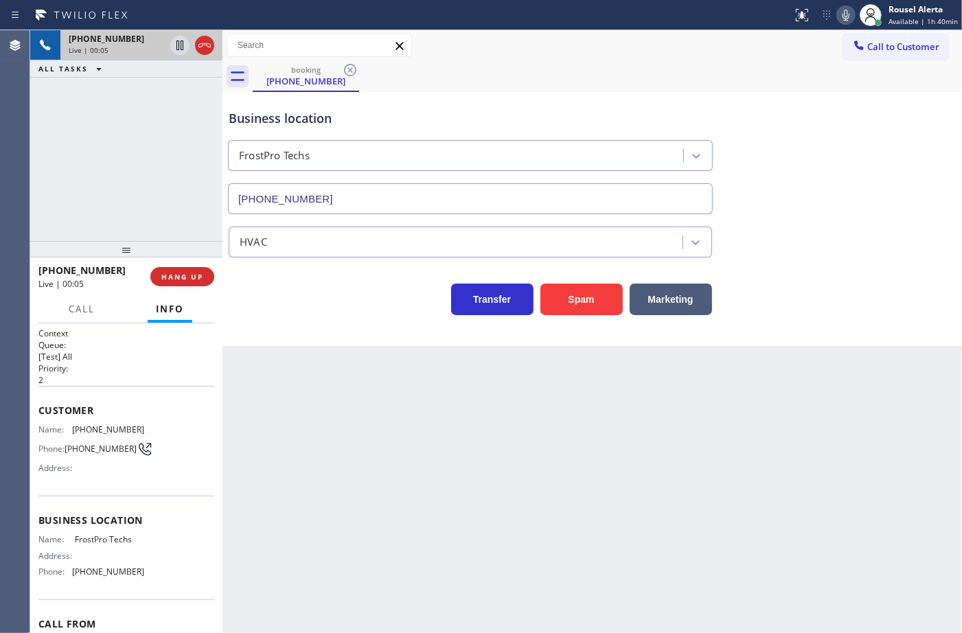
click at [791, 438] on div "Back to Dashboard Change Sender ID Customers Technicians Select a contact Outbo…" at bounding box center [591, 331] width 739 height 603
click at [303, 523] on div "Back to Dashboard Change Sender ID Customers Technicians Select a contact Outbo…" at bounding box center [591, 331] width 739 height 603
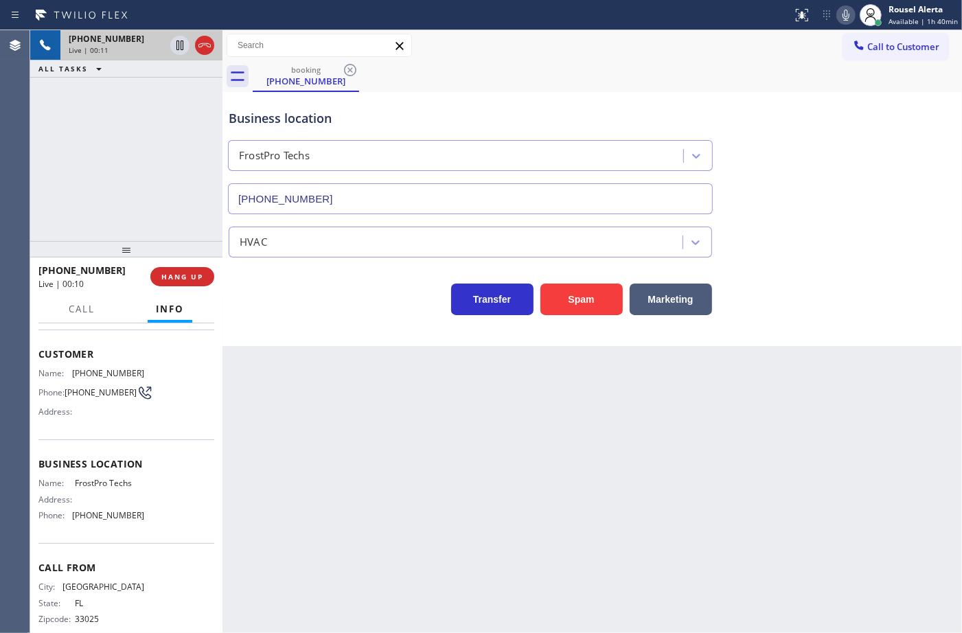
scroll to position [77, 0]
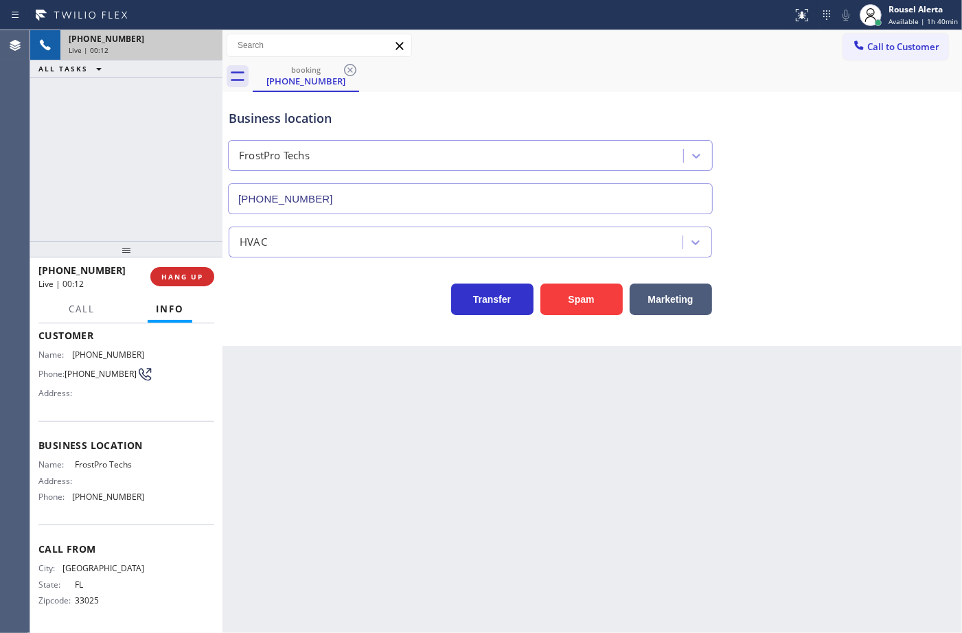
click at [289, 419] on div "Back to Dashboard Change Sender ID Customers Technicians Select a contact Outbo…" at bounding box center [591, 331] width 739 height 603
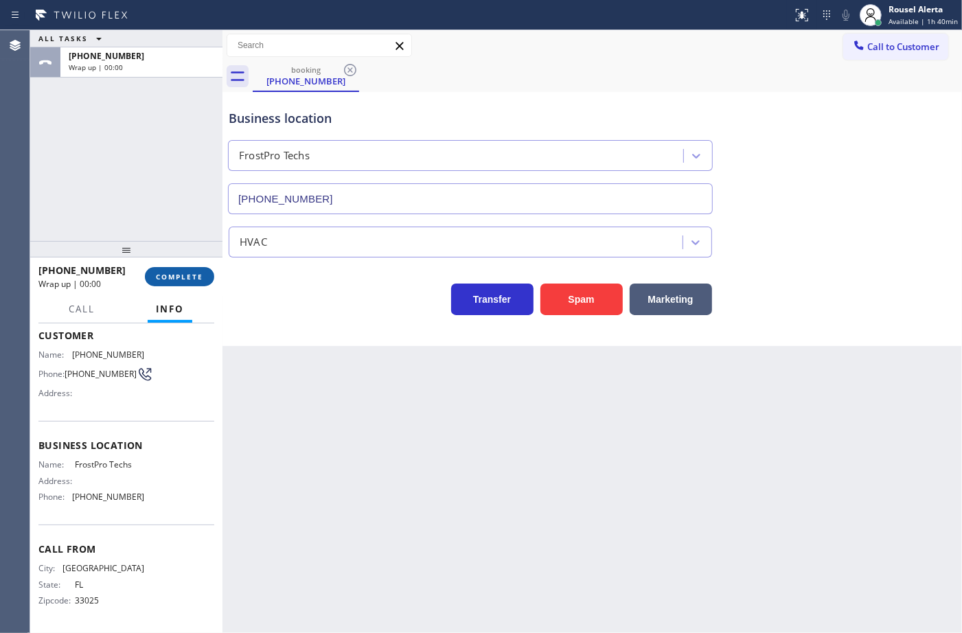
click at [182, 284] on button "COMPLETE" at bounding box center [179, 276] width 69 height 19
click at [443, 244] on div "HVAC" at bounding box center [458, 242] width 450 height 24
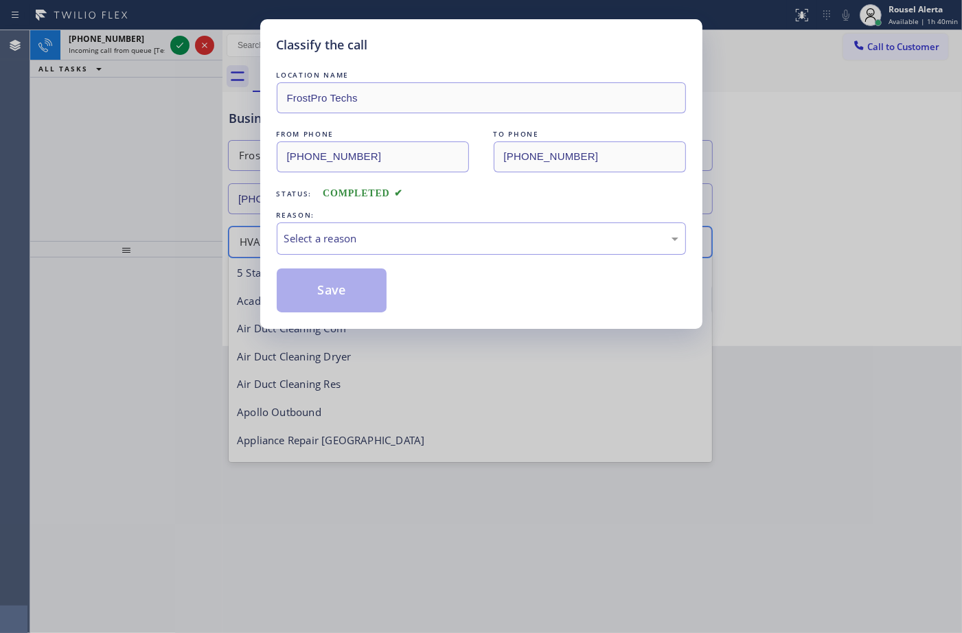
scroll to position [169, 0]
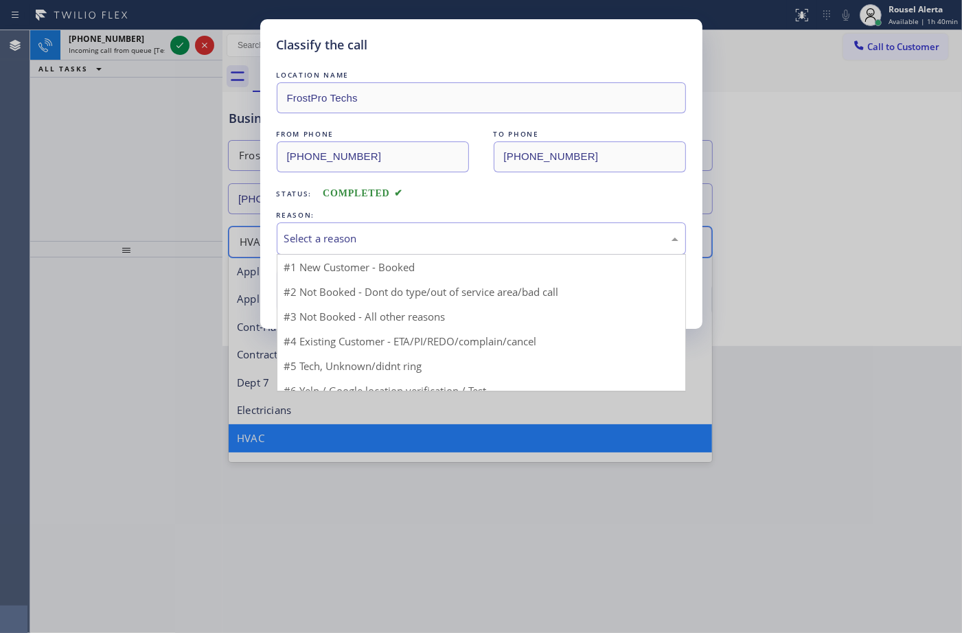
click at [443, 240] on div "Select a reason" at bounding box center [481, 239] width 394 height 16
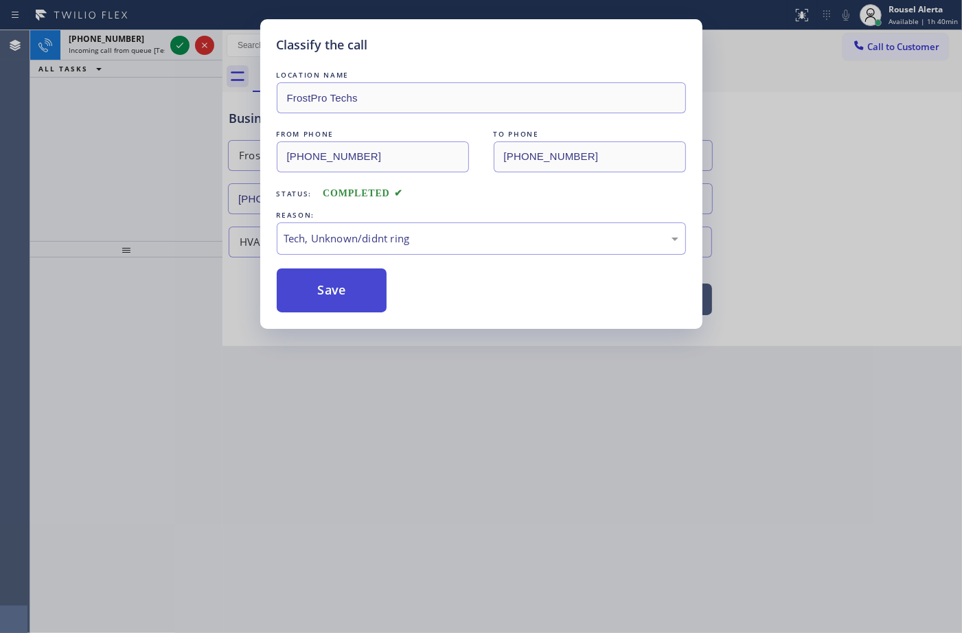
click at [369, 299] on button "Save" at bounding box center [332, 290] width 111 height 44
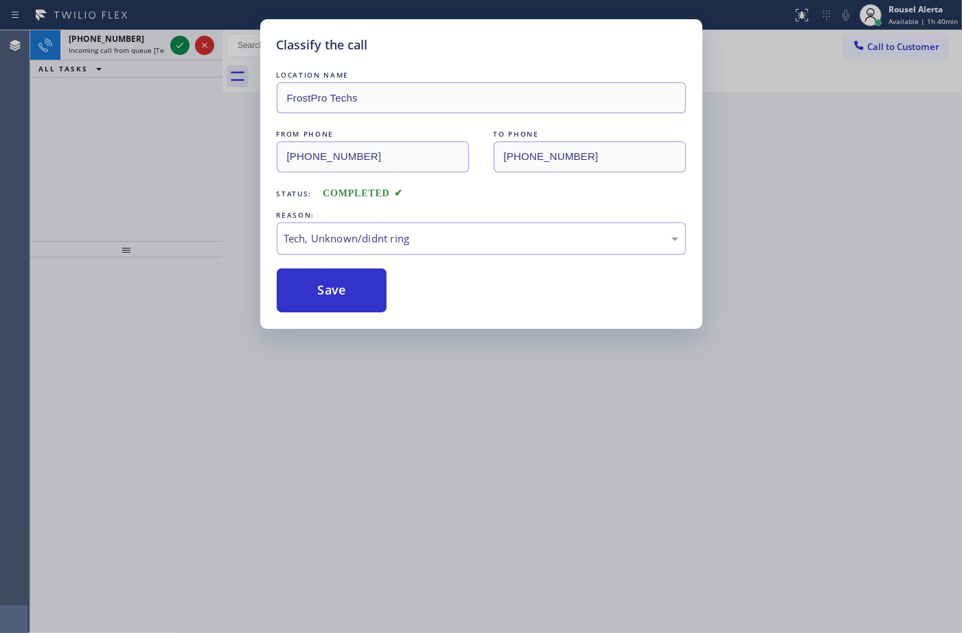
click at [151, 41] on div "Classify the call LOCATION NAME FrostPro Techs FROM PHONE [PHONE_NUMBER] TO PHO…" at bounding box center [481, 316] width 962 height 633
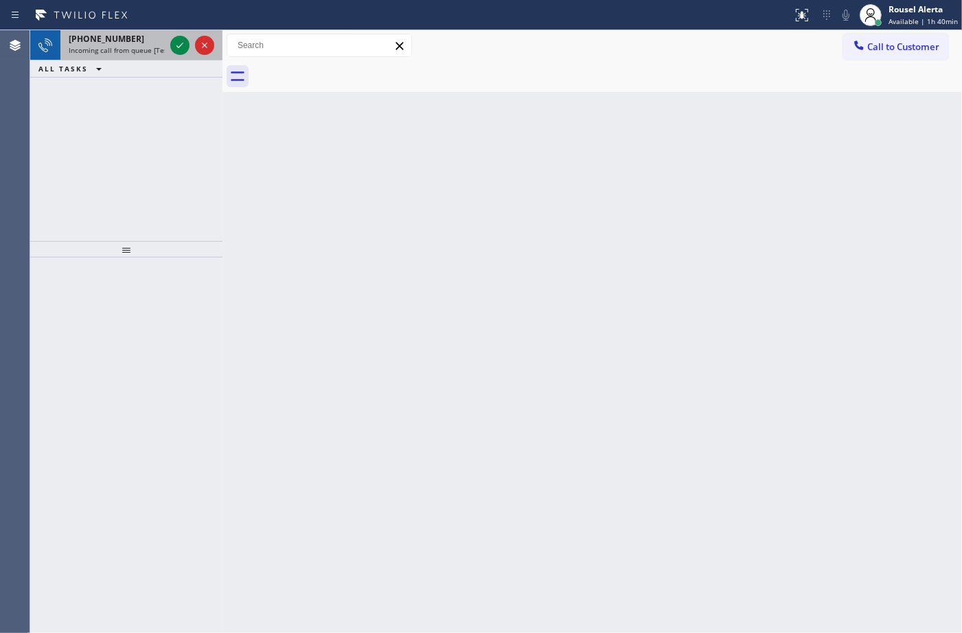
click at [150, 41] on div "[PHONE_NUMBER]" at bounding box center [117, 39] width 96 height 12
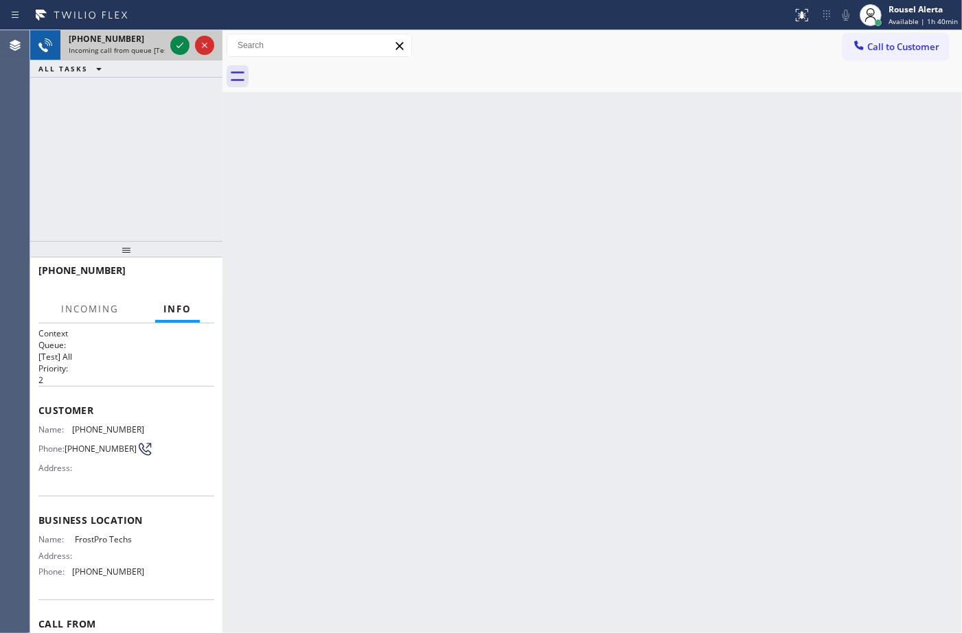
click at [168, 42] on div at bounding box center [192, 45] width 49 height 30
click at [177, 43] on icon at bounding box center [180, 45] width 16 height 16
click at [186, 60] on div "[PHONE_NUMBER] Incoming call from queue [Test] All ALL TASKS ALL TASKS ACTIVE T…" at bounding box center [126, 53] width 192 height 47
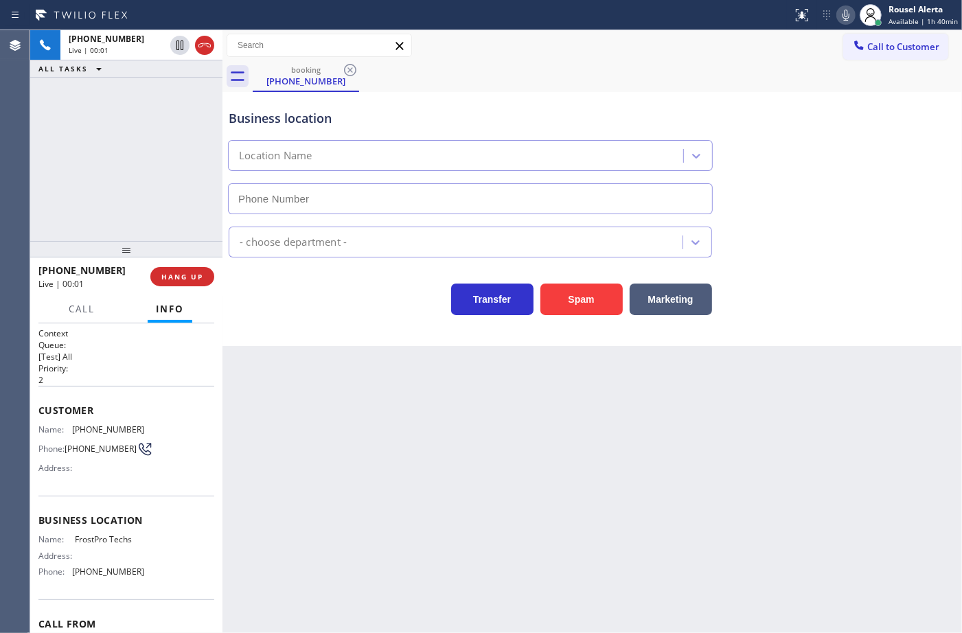
type input "[PHONE_NUMBER]"
click at [816, 501] on div "Back to Dashboard Change Sender ID Customers Technicians Select a contact Outbo…" at bounding box center [591, 331] width 739 height 603
click at [785, 488] on div "Back to Dashboard Change Sender ID Customers Technicians Select a contact Outbo…" at bounding box center [591, 331] width 739 height 603
click at [754, 471] on div "Back to Dashboard Change Sender ID Customers Technicians Select a contact Outbo…" at bounding box center [591, 331] width 739 height 603
click at [175, 273] on span "HANG UP" at bounding box center [182, 277] width 42 height 10
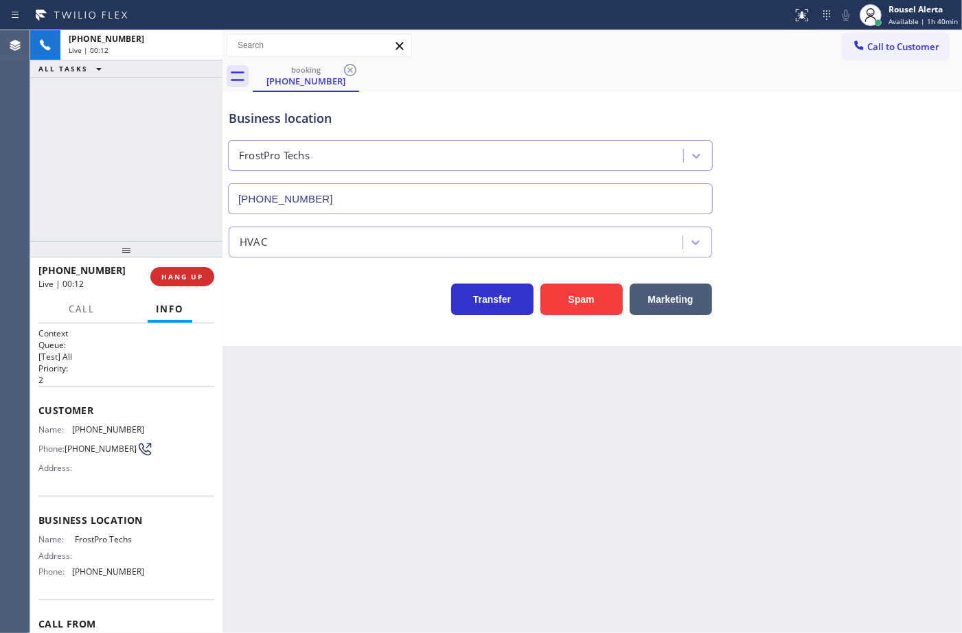
click at [342, 417] on div "Back to Dashboard Change Sender ID Customers Technicians Select a contact Outbo…" at bounding box center [591, 331] width 739 height 603
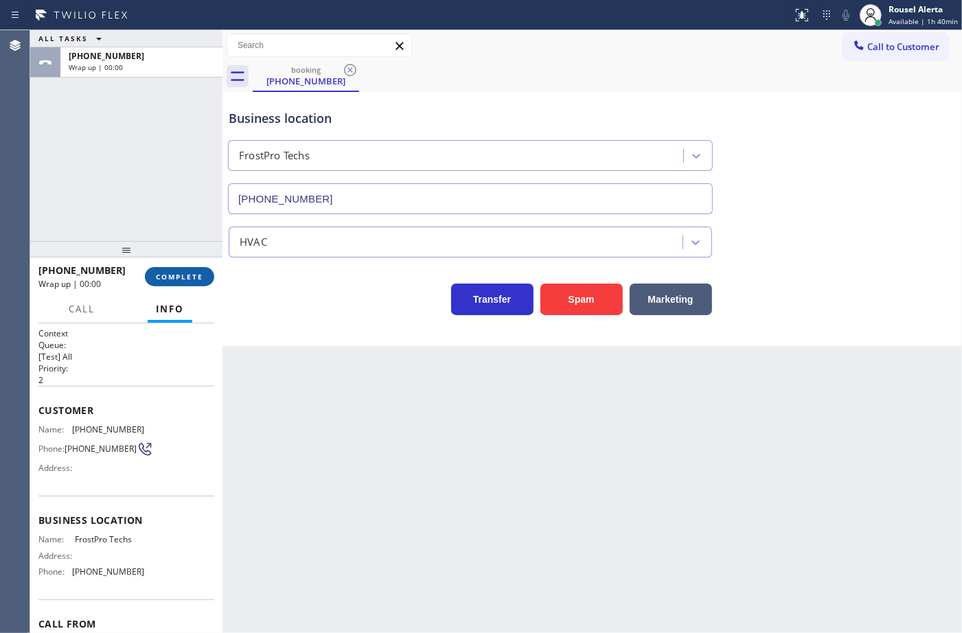
click at [169, 275] on span "COMPLETE" at bounding box center [179, 277] width 47 height 10
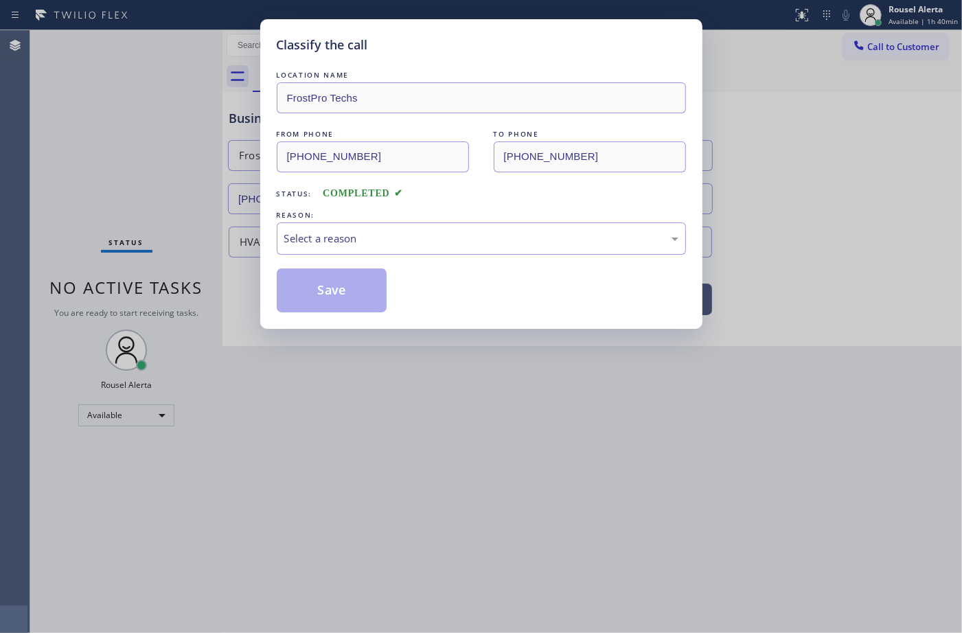
click at [313, 245] on div "Select a reason" at bounding box center [481, 239] width 394 height 16
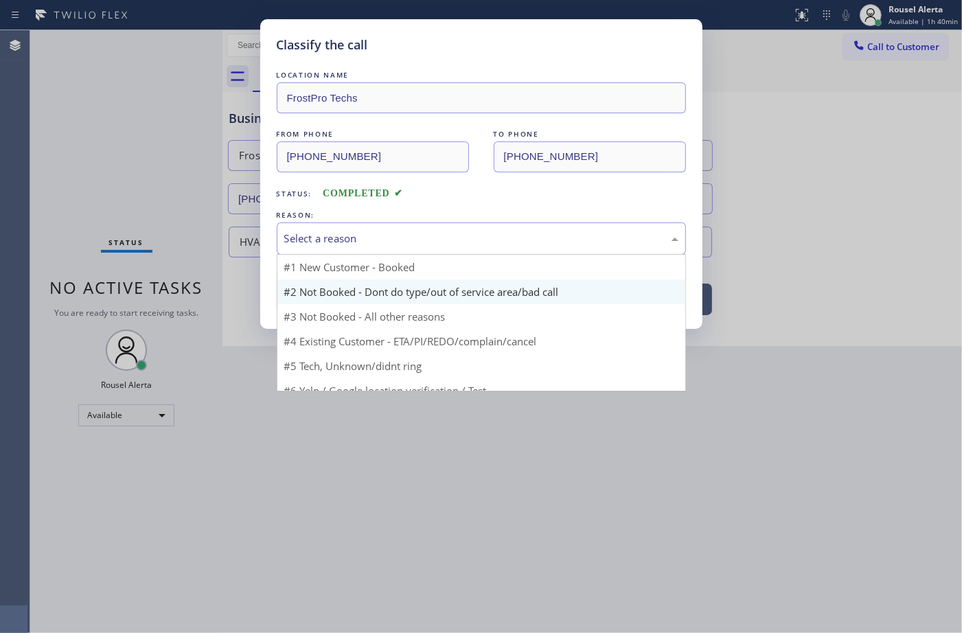
scroll to position [17, 0]
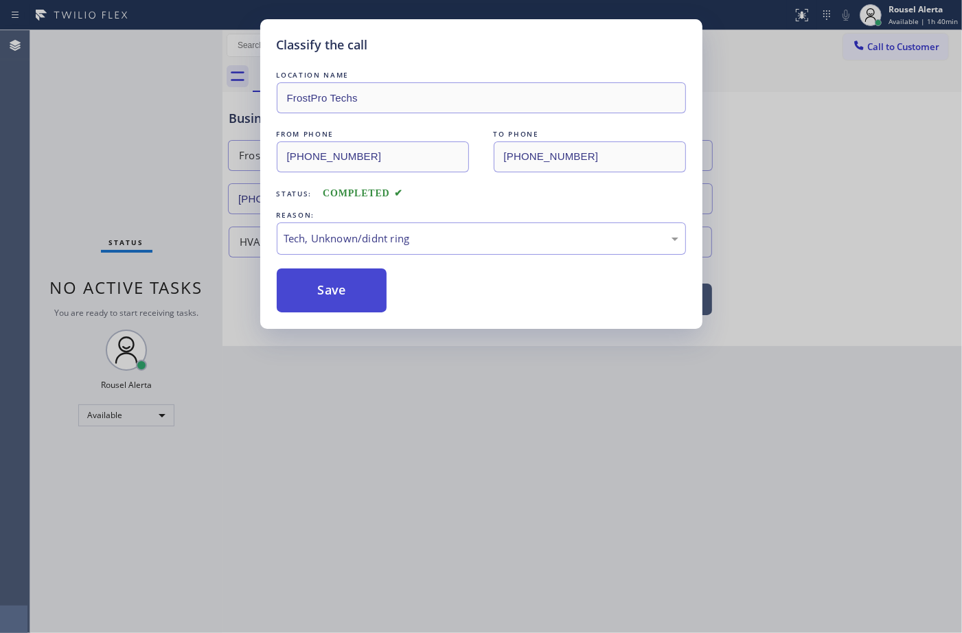
click at [320, 273] on button "Save" at bounding box center [332, 290] width 111 height 44
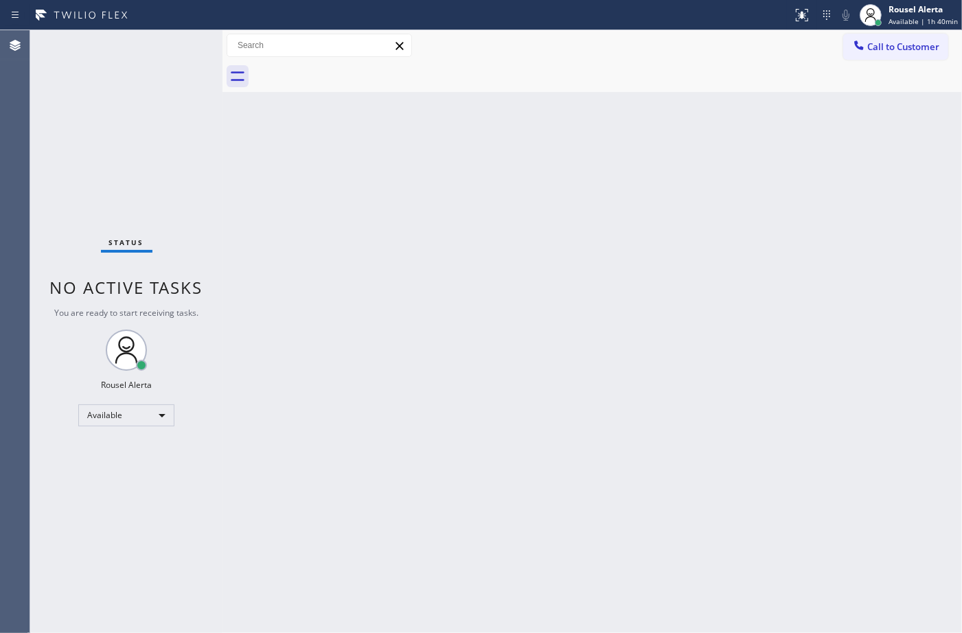
click at [334, 272] on div "Back to Dashboard Change Sender ID Customers Technicians Select a contact Outbo…" at bounding box center [591, 331] width 739 height 603
click at [382, 319] on div "Back to Dashboard Change Sender ID Customers Technicians Select a contact Outbo…" at bounding box center [591, 331] width 739 height 603
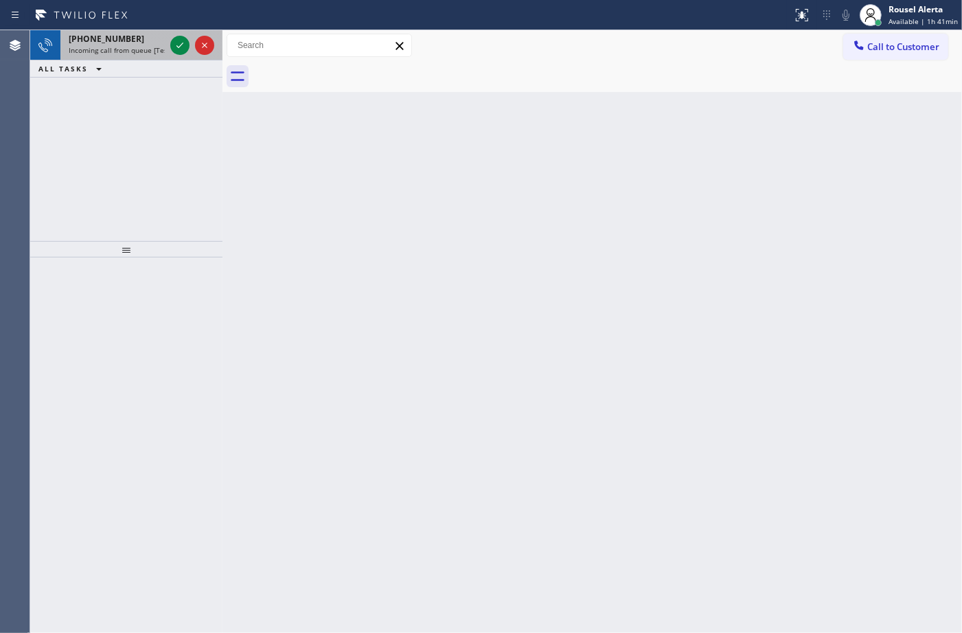
drag, startPoint x: 132, startPoint y: 49, endPoint x: 161, endPoint y: 46, distance: 29.6
click at [132, 49] on span "Incoming call from queue [Test] All" at bounding box center [126, 50] width 114 height 10
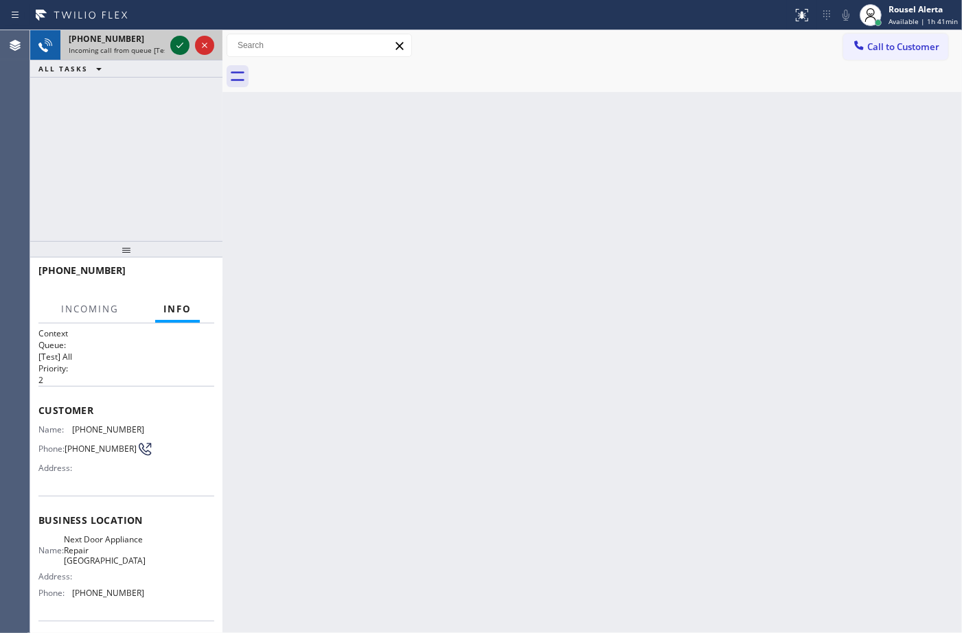
click at [170, 46] on div at bounding box center [179, 45] width 19 height 16
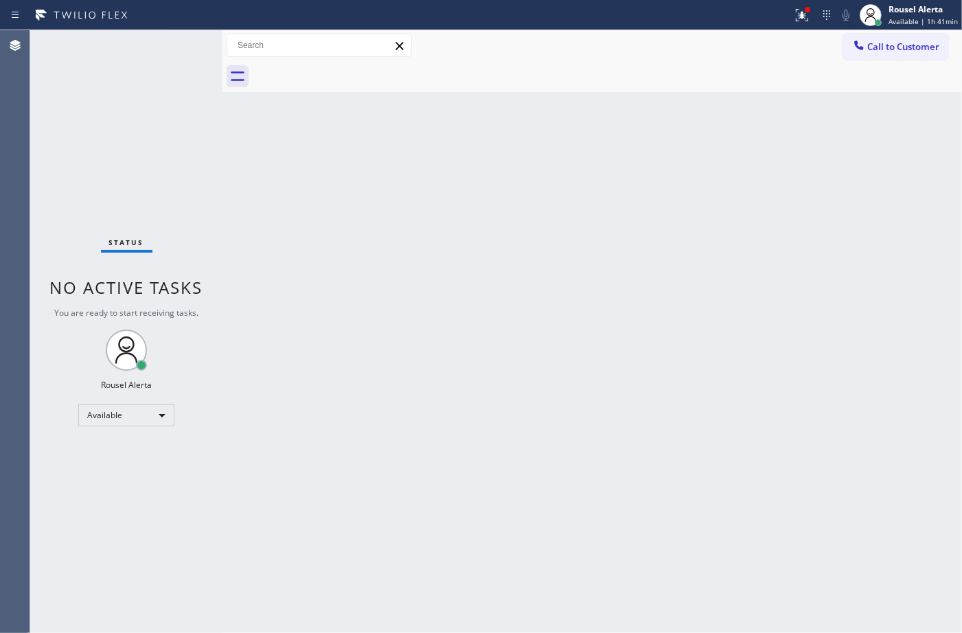
drag, startPoint x: 170, startPoint y: 46, endPoint x: 254, endPoint y: 2, distance: 94.6
click at [207, 12] on div "Status report Issue detected This issue could affect your workflow. Please cont…" at bounding box center [481, 316] width 962 height 633
click at [804, 14] on icon at bounding box center [802, 15] width 16 height 16
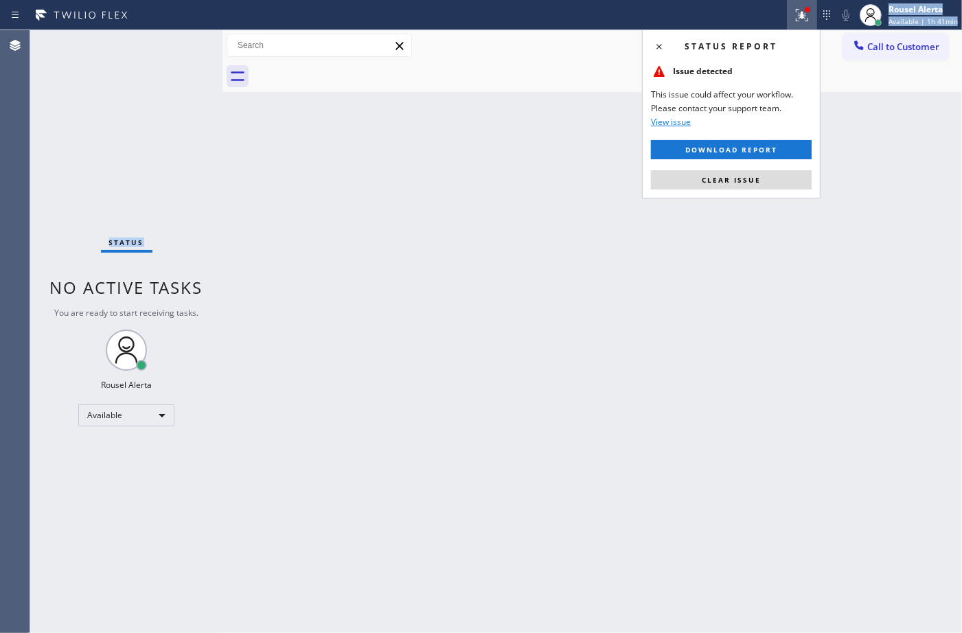
click at [781, 182] on button "Clear issue" at bounding box center [731, 179] width 161 height 19
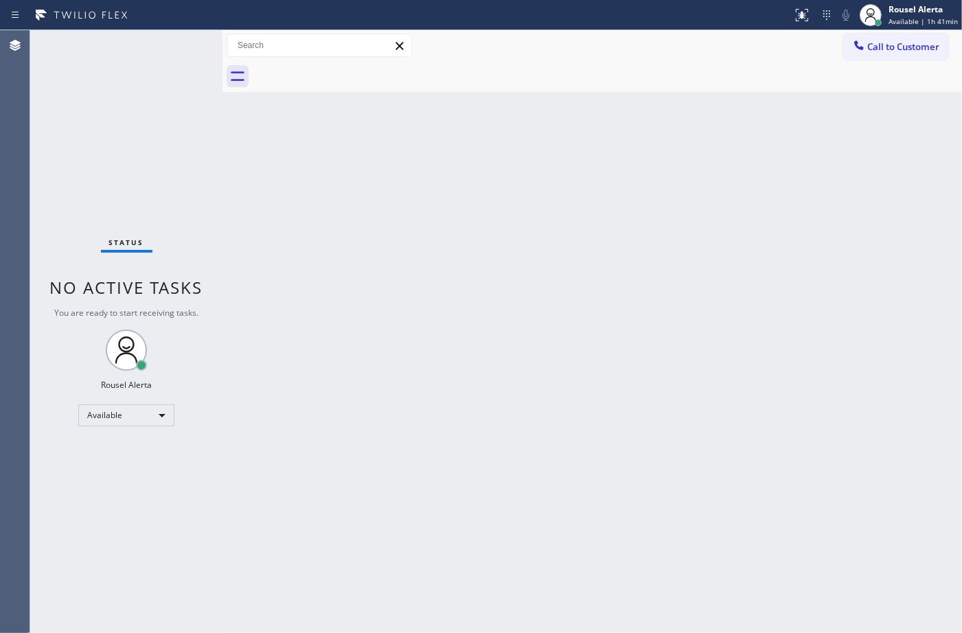
click at [831, 264] on div "Back to Dashboard Change Sender ID Customers Technicians Select a contact Outbo…" at bounding box center [591, 331] width 739 height 603
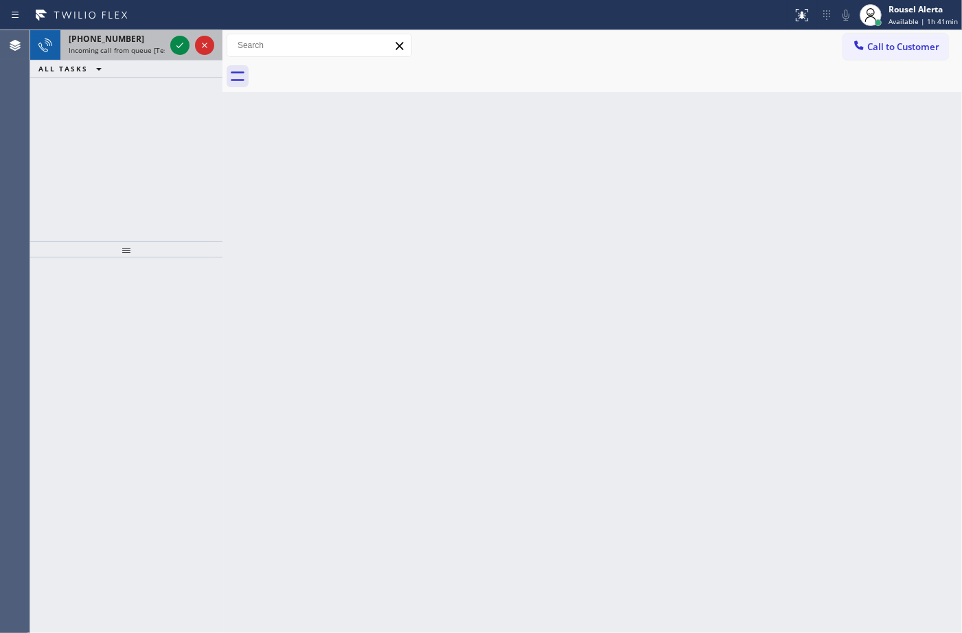
click at [144, 38] on div "[PHONE_NUMBER]" at bounding box center [117, 39] width 96 height 12
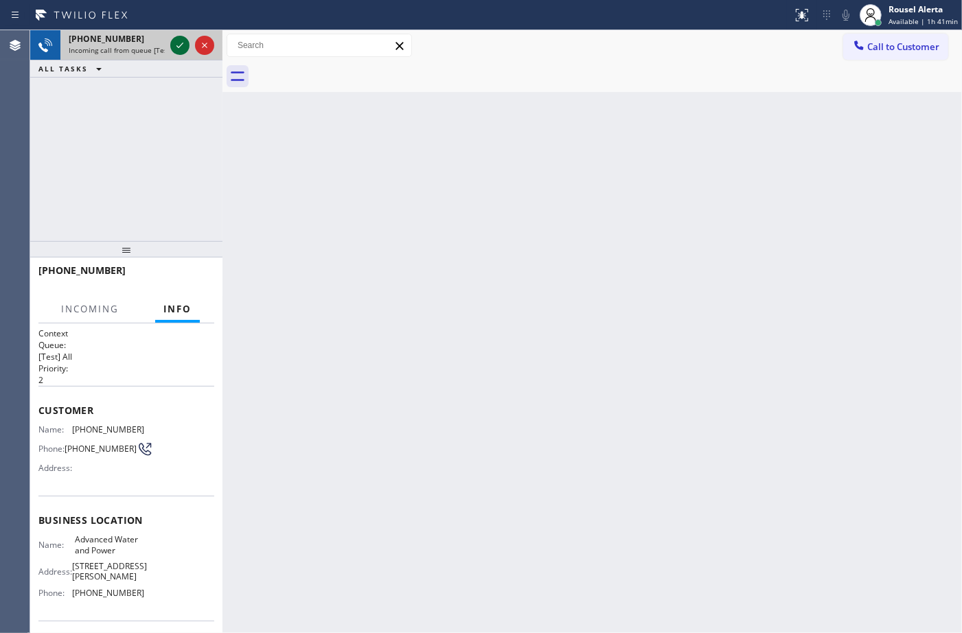
click at [175, 51] on icon at bounding box center [180, 45] width 16 height 16
click at [169, 38] on div at bounding box center [192, 45] width 49 height 30
click at [173, 34] on div at bounding box center [192, 45] width 49 height 30
click at [174, 33] on div at bounding box center [192, 45] width 49 height 30
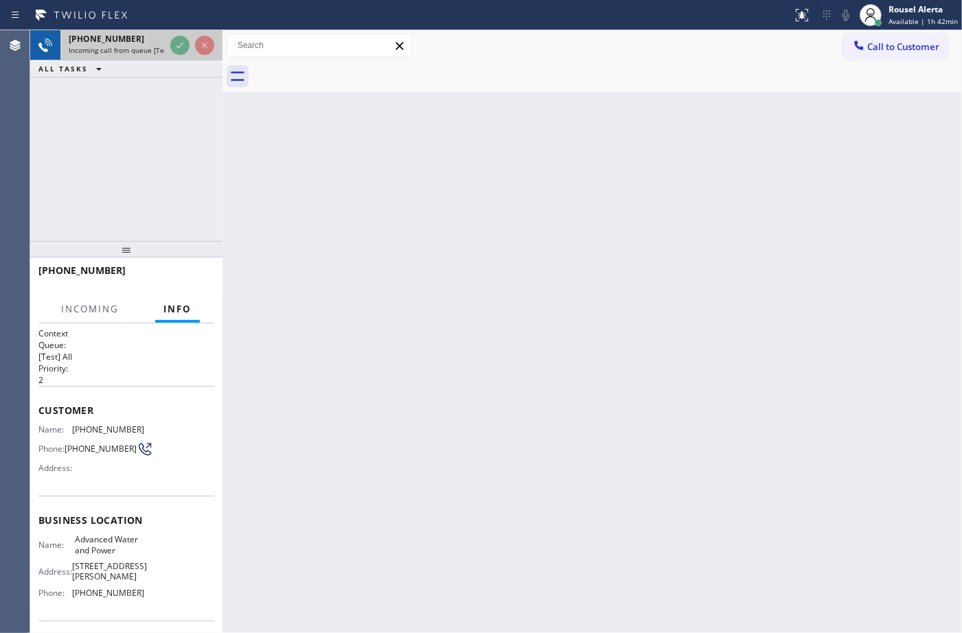
click at [174, 33] on div at bounding box center [192, 45] width 49 height 30
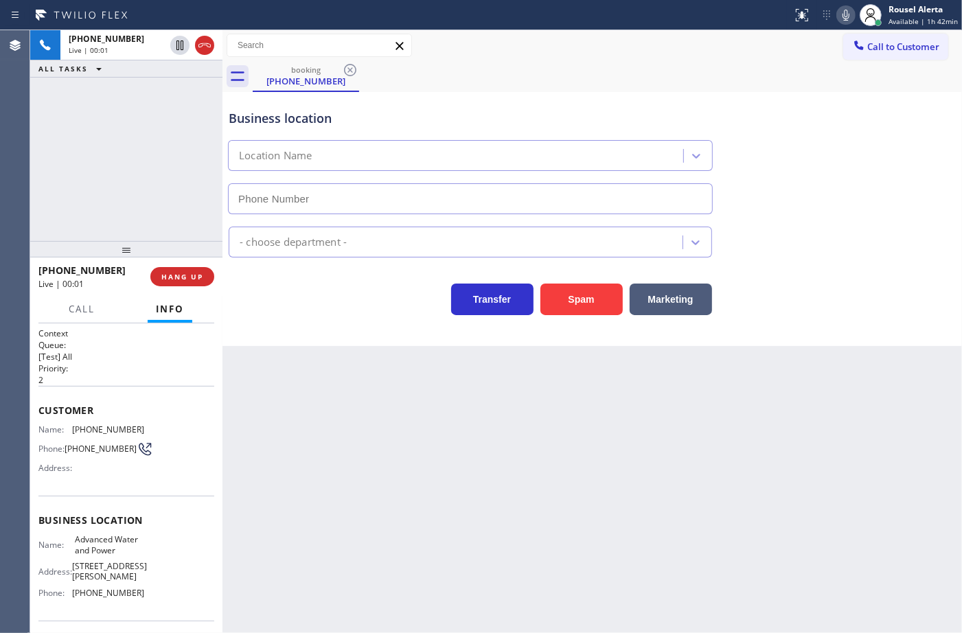
click at [578, 281] on div "Spam" at bounding box center [577, 296] width 89 height 38
type input "[PHONE_NUMBER]"
click at [587, 294] on button "Spam" at bounding box center [581, 300] width 82 height 32
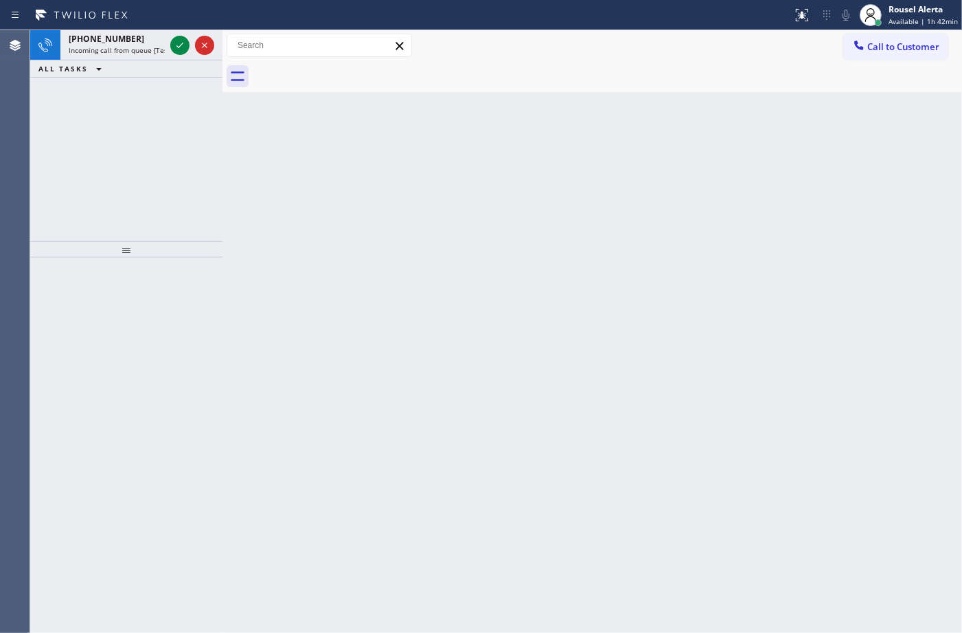
click at [152, 46] on span "Incoming call from queue [Test] All" at bounding box center [126, 50] width 114 height 10
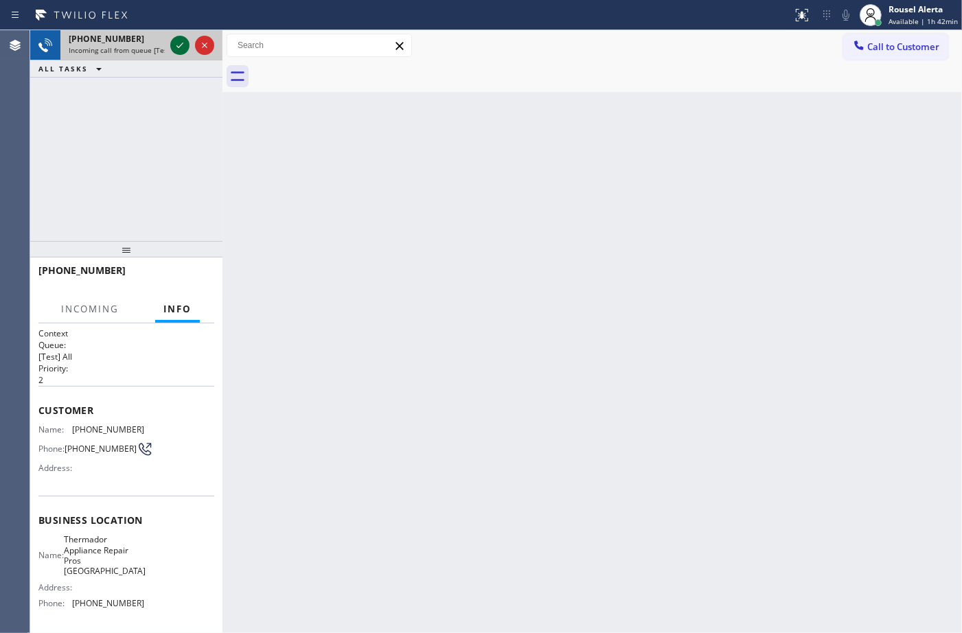
click at [173, 48] on icon at bounding box center [180, 45] width 16 height 16
click at [184, 33] on div at bounding box center [192, 45] width 49 height 30
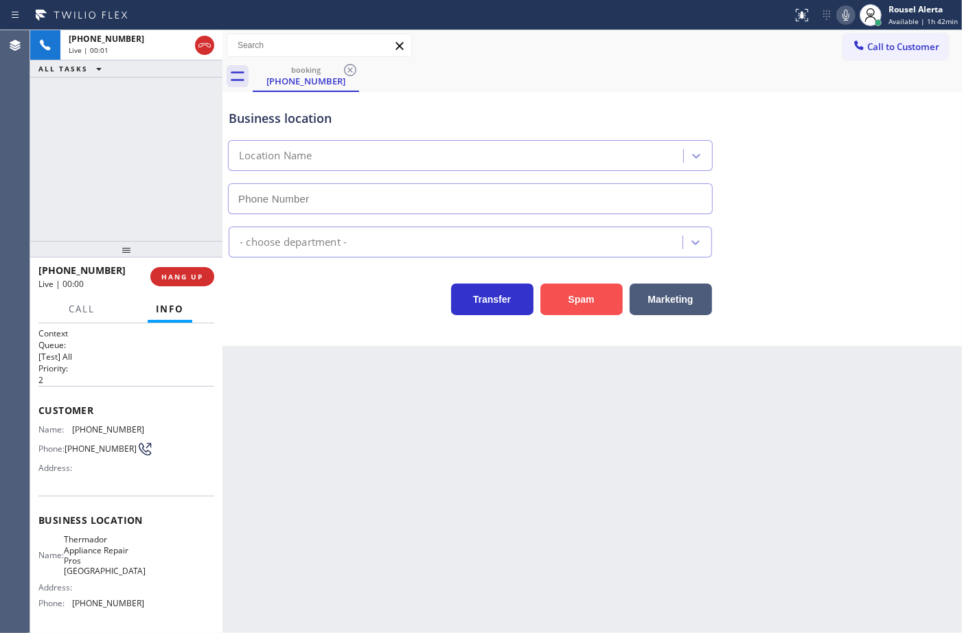
click at [572, 299] on button "Spam" at bounding box center [581, 300] width 82 height 32
type input "[PHONE_NUMBER]"
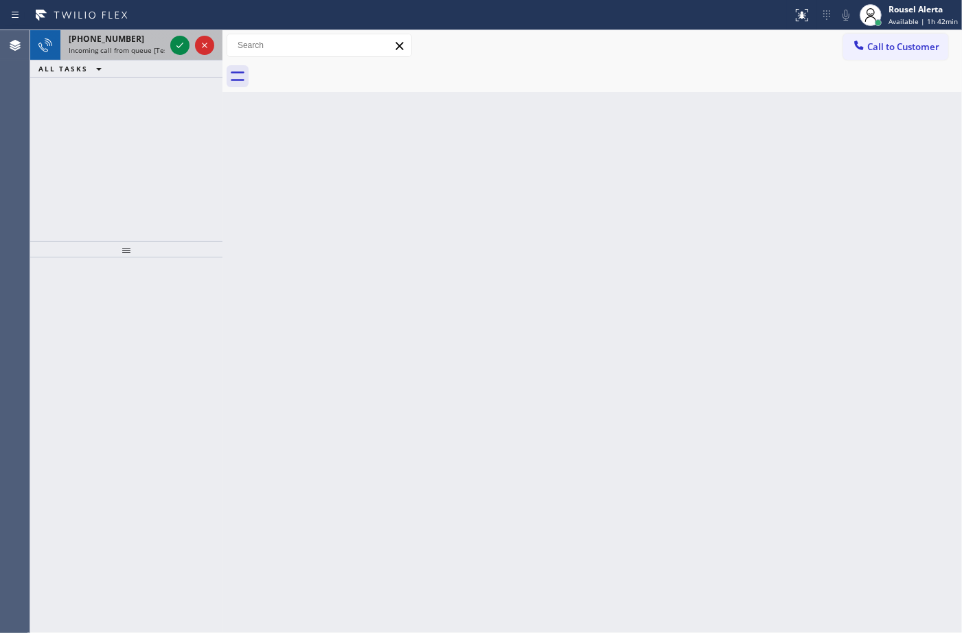
click at [139, 43] on div "[PHONE_NUMBER]" at bounding box center [117, 39] width 96 height 12
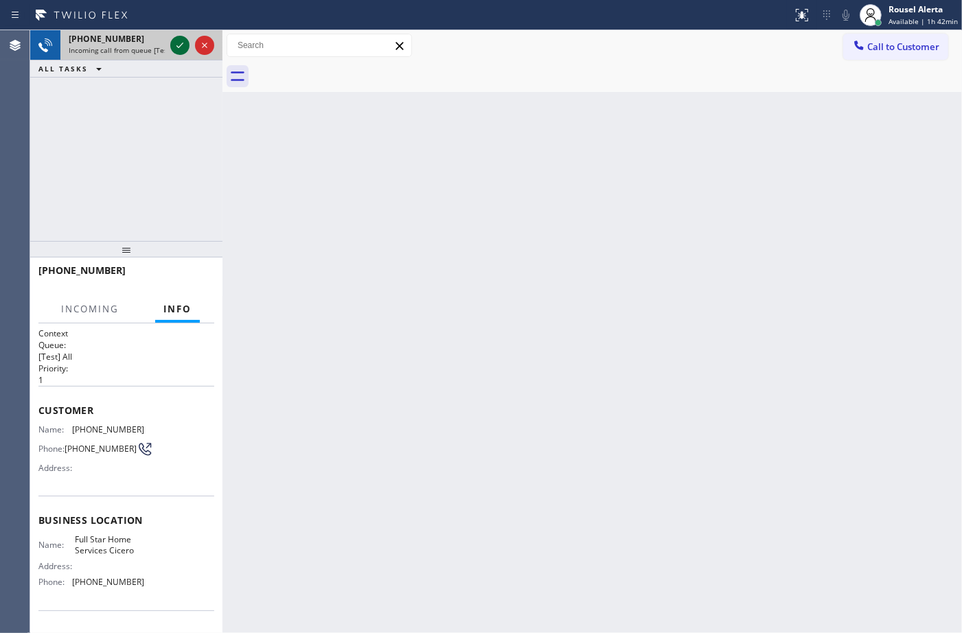
click at [175, 46] on icon at bounding box center [180, 45] width 16 height 16
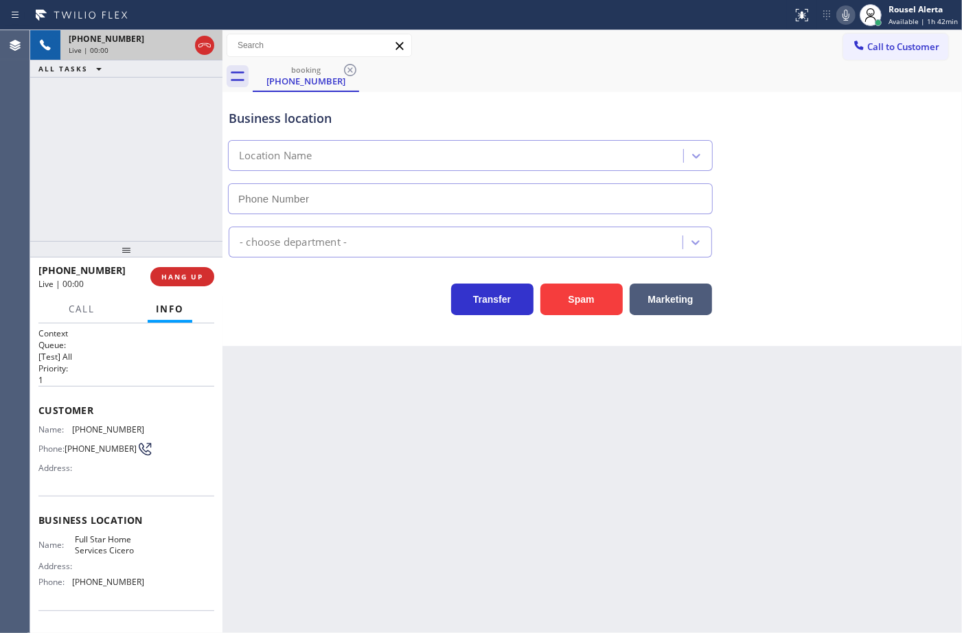
type input "[PHONE_NUMBER]"
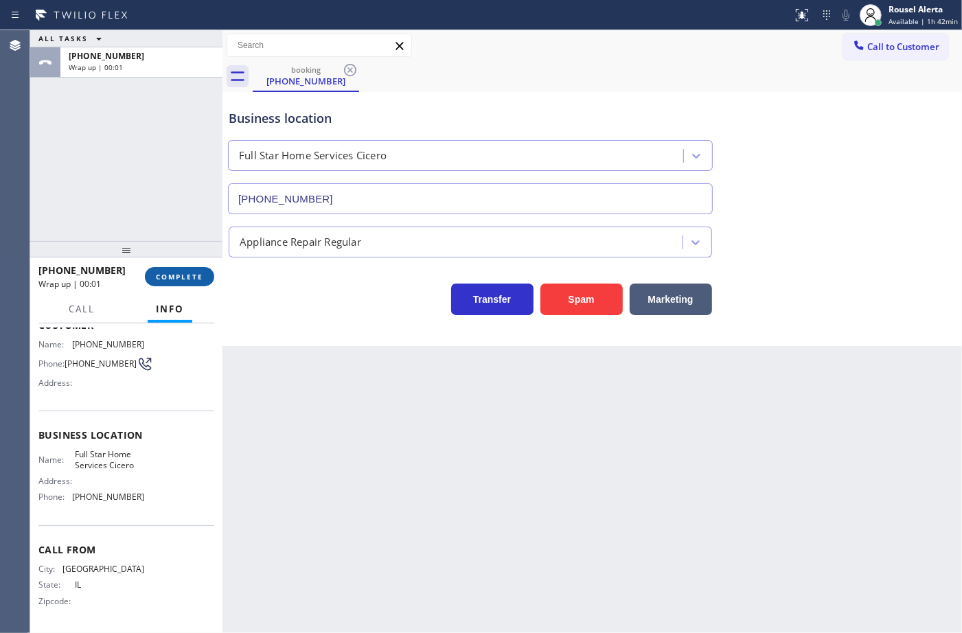
scroll to position [36, 0]
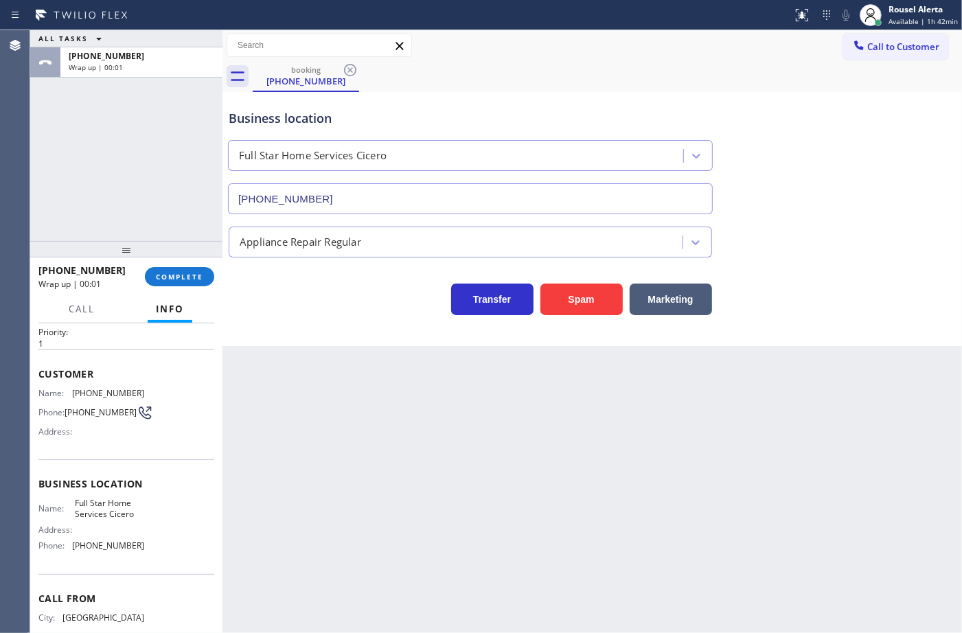
click at [194, 265] on div "[PHONE_NUMBER] Wrap up | 00:01 COMPLETE" at bounding box center [126, 277] width 176 height 36
click at [194, 284] on button "COMPLETE" at bounding box center [179, 276] width 69 height 19
click at [300, 380] on div "Back to Dashboard Change Sender ID Customers Technicians Select a contact Outbo…" at bounding box center [591, 331] width 739 height 603
drag, startPoint x: 300, startPoint y: 380, endPoint x: 275, endPoint y: 479, distance: 101.9
click at [287, 450] on div "Back to Dashboard Change Sender ID Customers Technicians Select a contact Outbo…" at bounding box center [591, 331] width 739 height 603
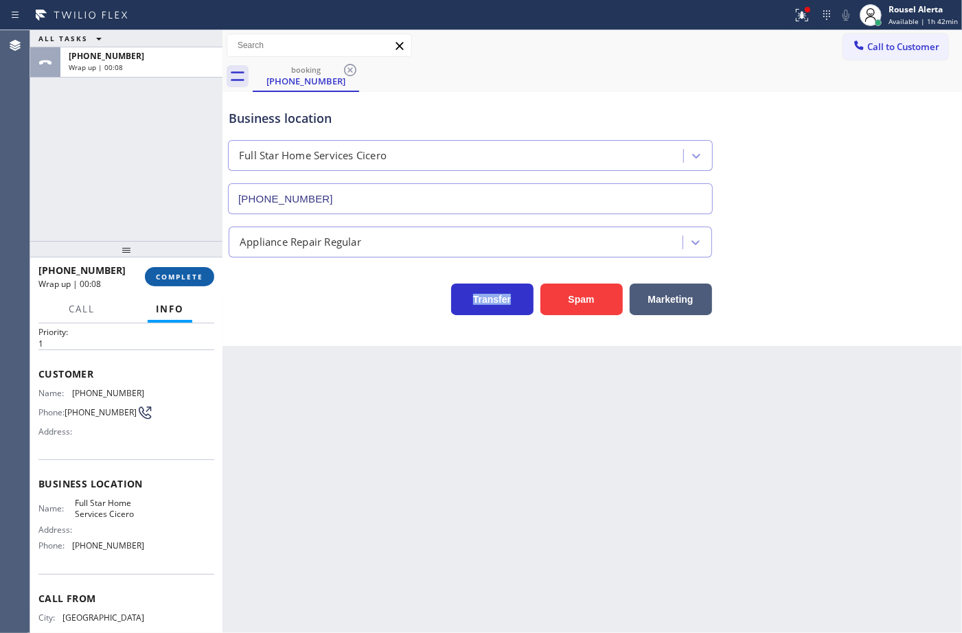
click at [183, 272] on span "COMPLETE" at bounding box center [179, 277] width 47 height 10
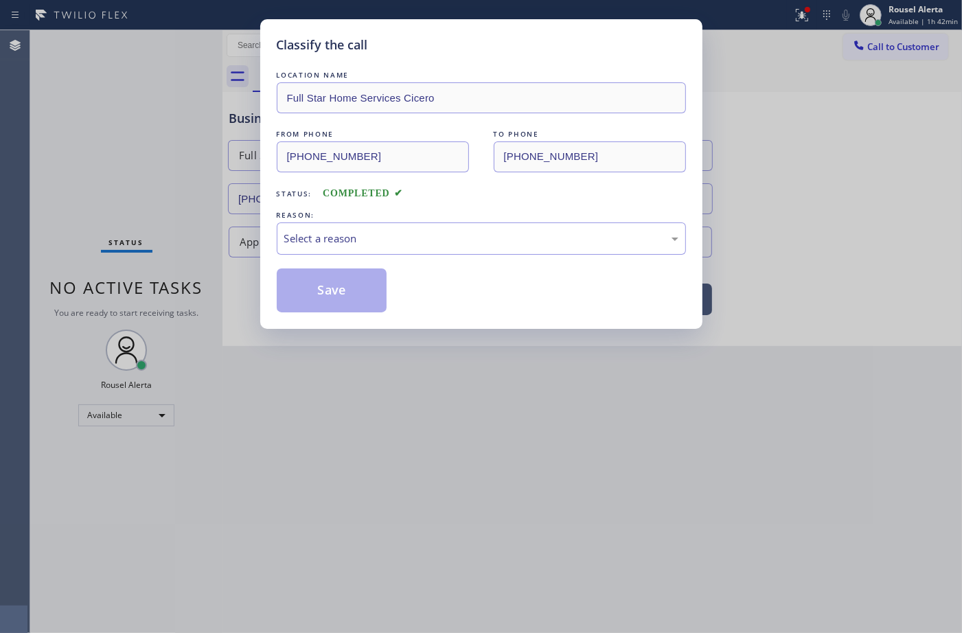
click at [351, 235] on div "Select a reason" at bounding box center [481, 239] width 394 height 16
click at [336, 307] on button "Save" at bounding box center [332, 290] width 111 height 44
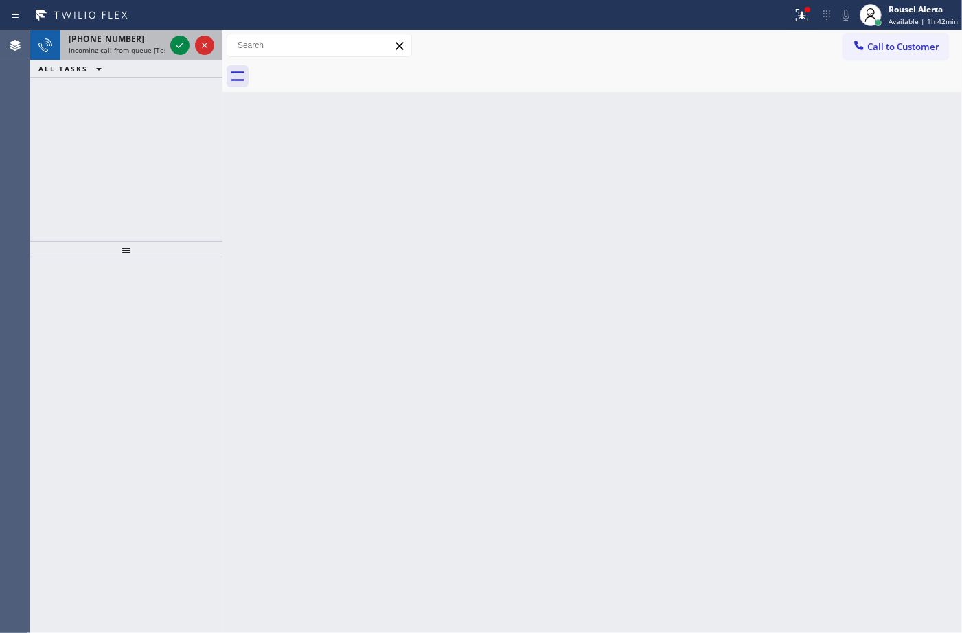
drag, startPoint x: 138, startPoint y: 46, endPoint x: 150, endPoint y: 45, distance: 11.8
click at [139, 46] on span "Incoming call from queue [Test] All" at bounding box center [126, 50] width 114 height 10
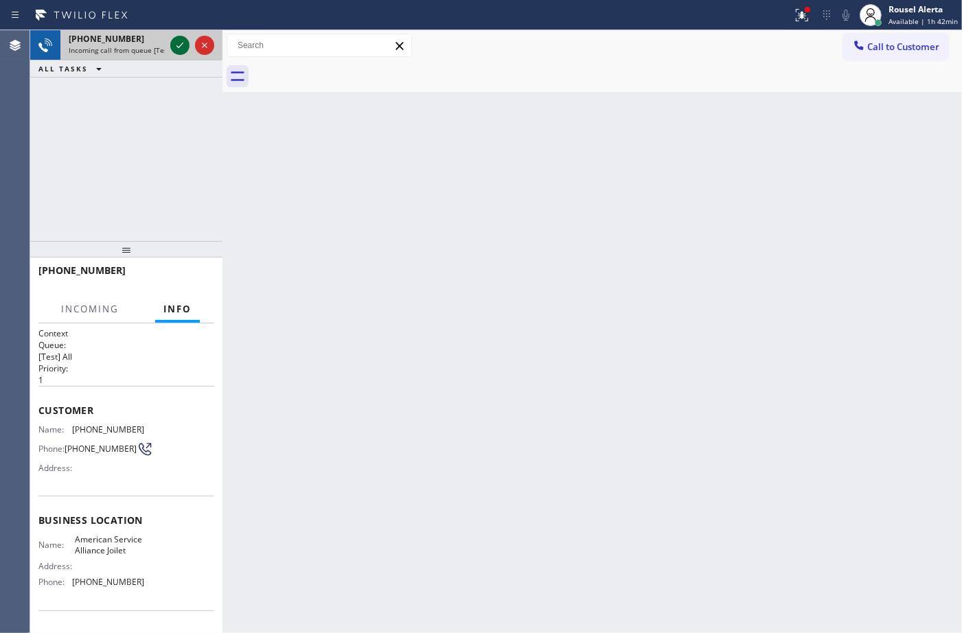
click at [172, 42] on icon at bounding box center [180, 45] width 16 height 16
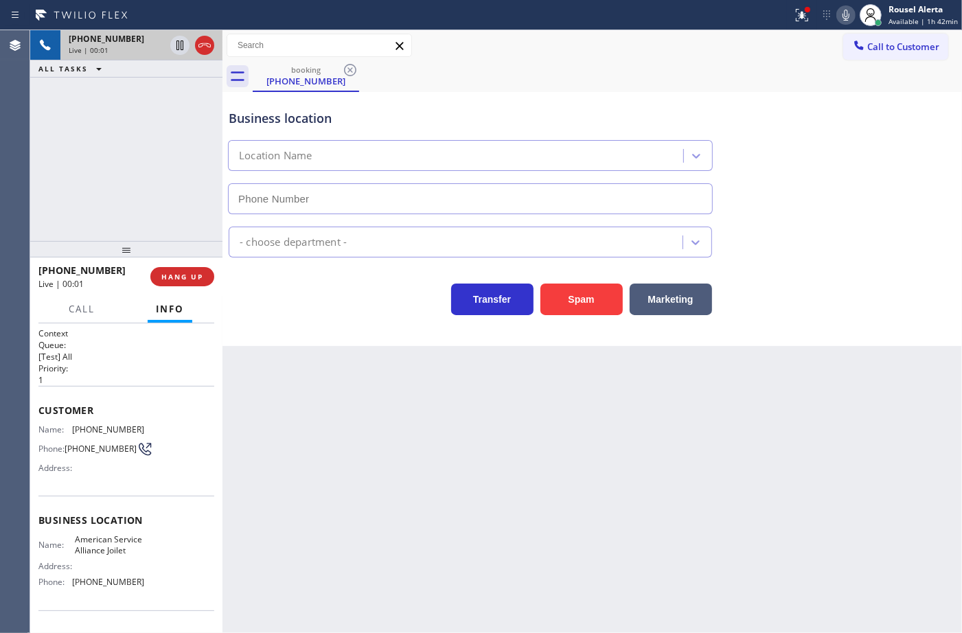
type input "[PHONE_NUMBER]"
click at [809, 17] on icon at bounding box center [802, 15] width 16 height 16
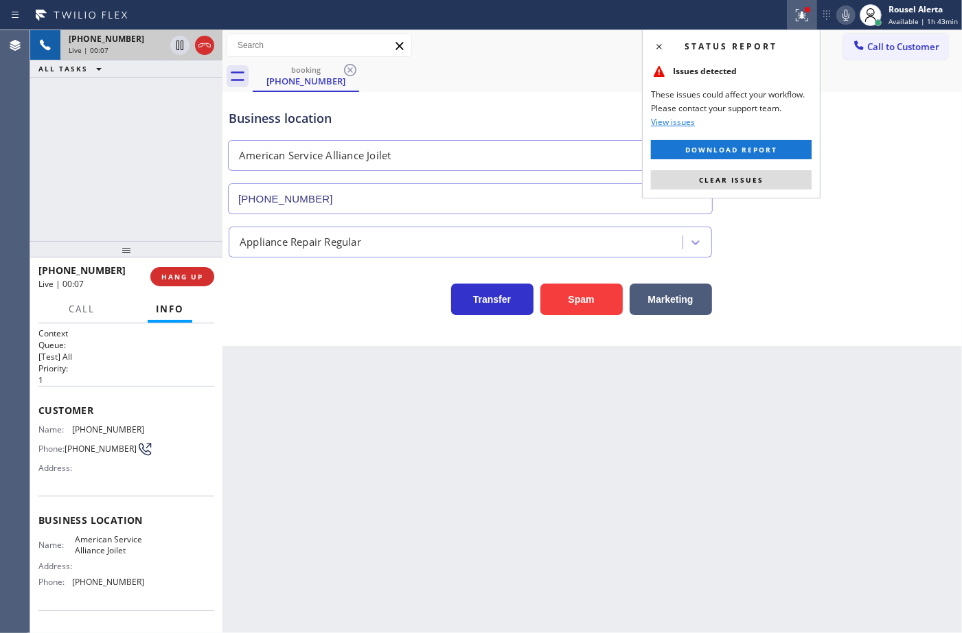
click at [779, 176] on button "Clear issues" at bounding box center [731, 179] width 161 height 19
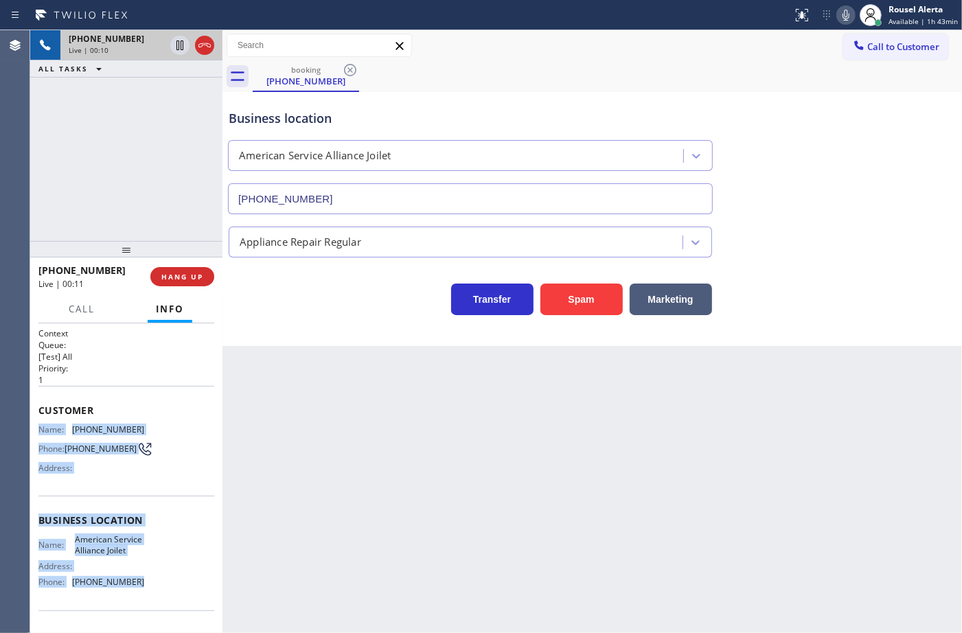
drag, startPoint x: 34, startPoint y: 422, endPoint x: 156, endPoint y: 595, distance: 211.4
click at [156, 595] on div "Context Queue: [Test] All Priority: 1 Customer Name: [PHONE_NUMBER] Phone: [PHO…" at bounding box center [126, 478] width 192 height 310
copy div "Name: [PHONE_NUMBER] Phone: [PHONE_NUMBER] Address: Business location Name: Ame…"
click at [175, 49] on icon at bounding box center [180, 45] width 16 height 16
click at [846, 11] on icon at bounding box center [846, 15] width 16 height 16
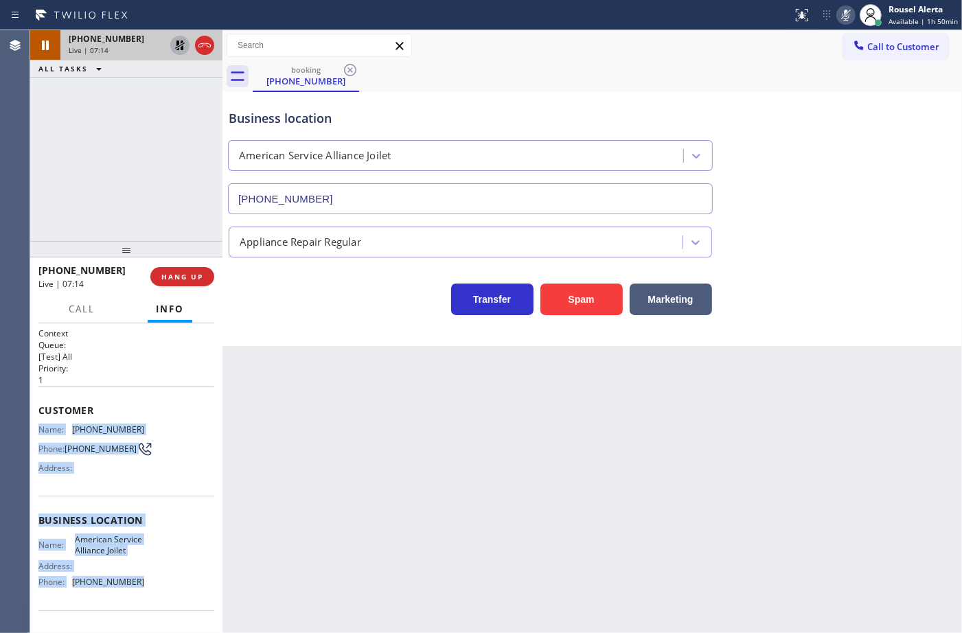
click at [176, 52] on icon at bounding box center [180, 45] width 16 height 16
click at [853, 19] on icon at bounding box center [846, 15] width 16 height 16
click at [93, 309] on span "Call" at bounding box center [82, 309] width 26 height 12
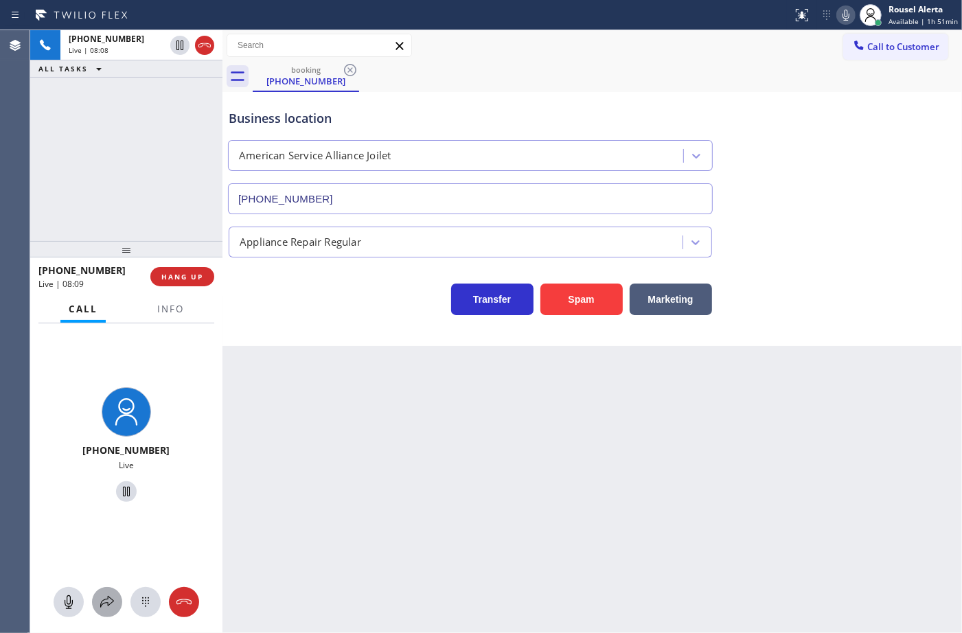
click at [105, 605] on icon at bounding box center [107, 602] width 16 height 16
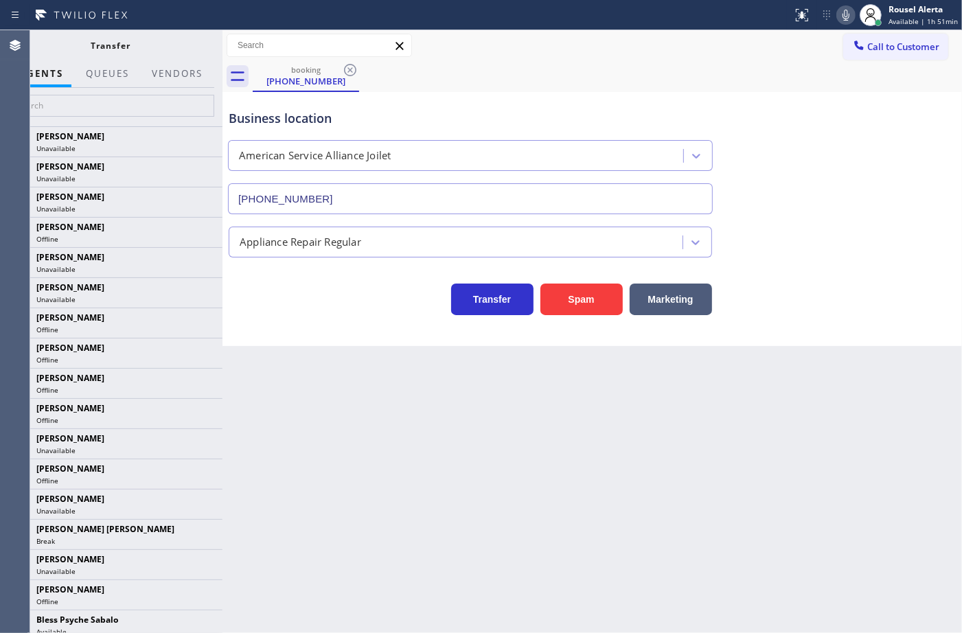
click at [161, 84] on div at bounding box center [176, 85] width 67 height 3
click at [161, 83] on button "Vendors" at bounding box center [176, 73] width 67 height 27
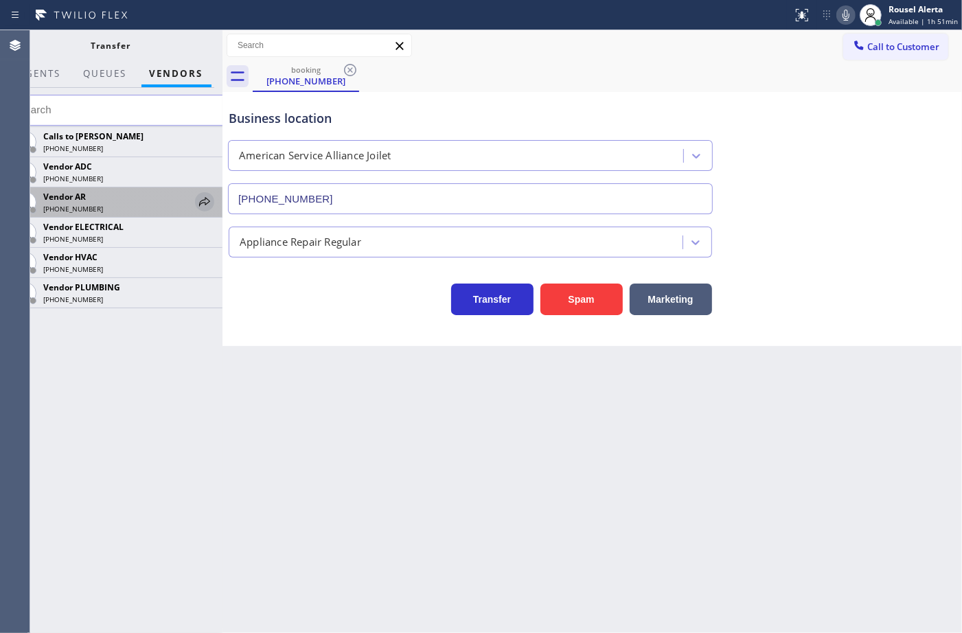
click at [204, 203] on icon at bounding box center [204, 202] width 16 height 16
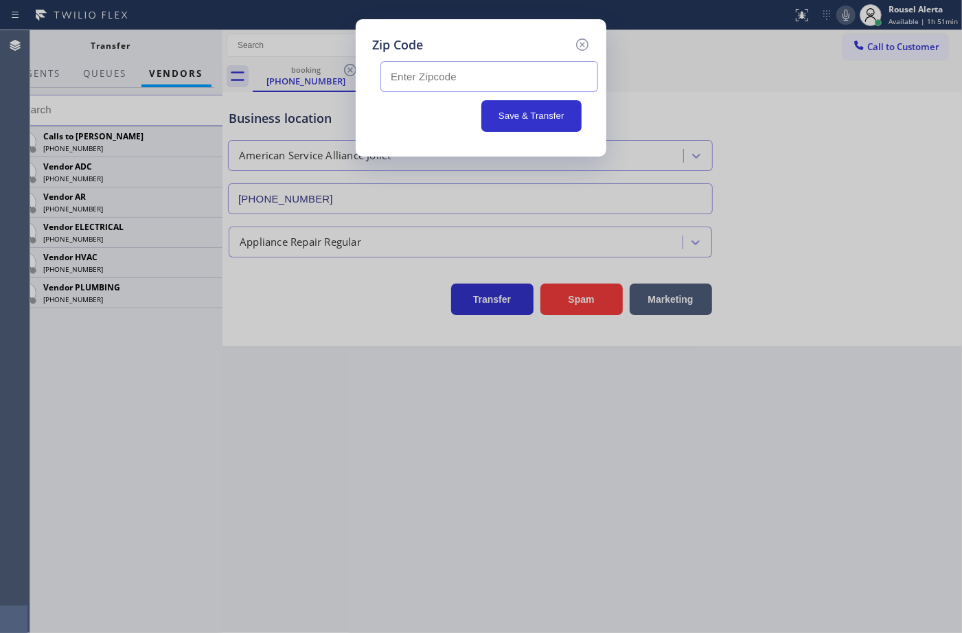
click at [495, 69] on input "text" at bounding box center [489, 76] width 218 height 31
paste input "60403"
type input "60403"
click at [515, 112] on button "Save & Transfer" at bounding box center [531, 116] width 101 height 32
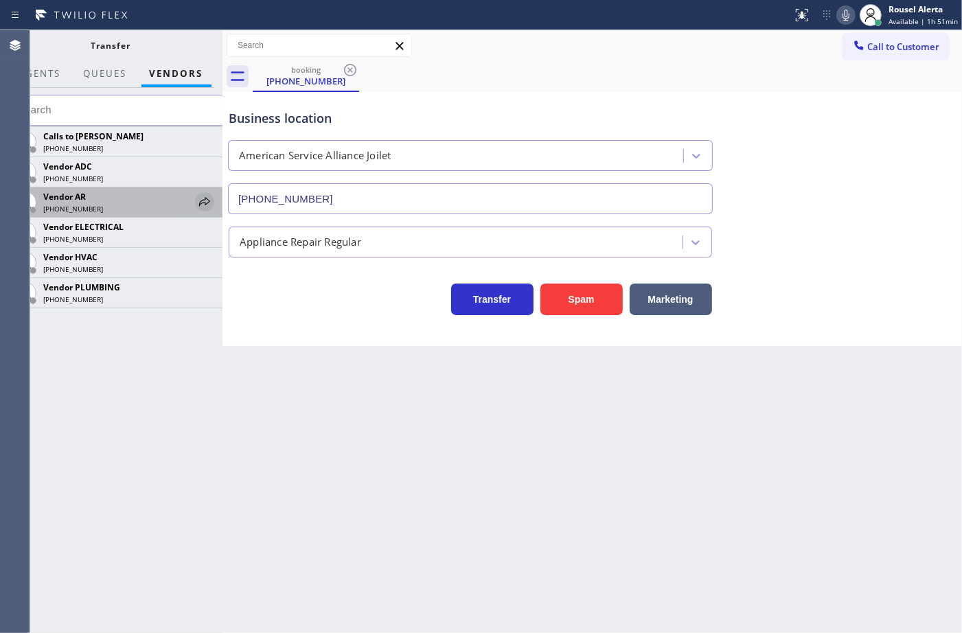
click at [209, 205] on icon at bounding box center [204, 202] width 16 height 16
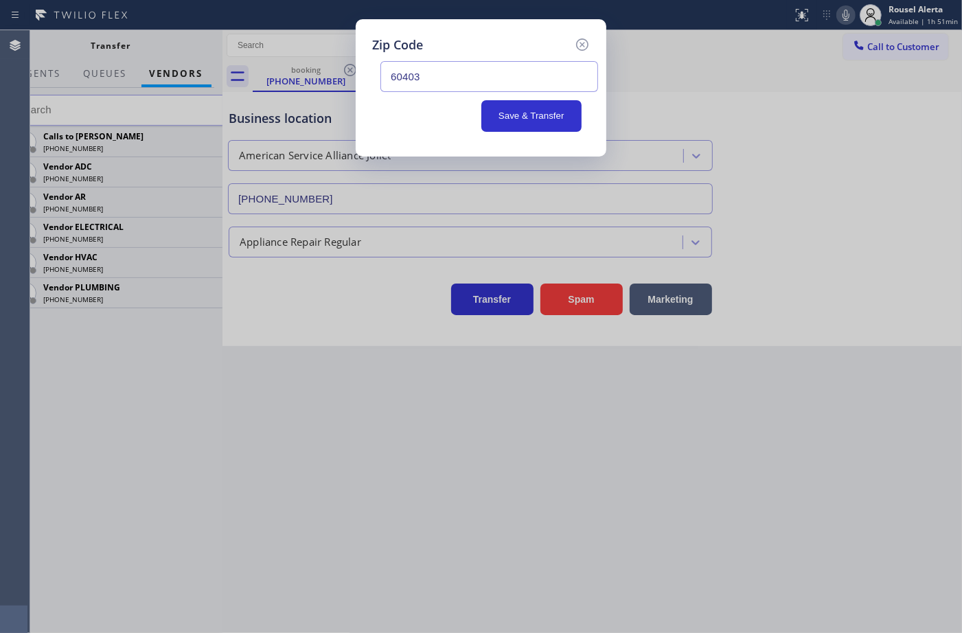
click at [479, 80] on div "booking [PHONE_NUMBER]" at bounding box center [607, 76] width 709 height 31
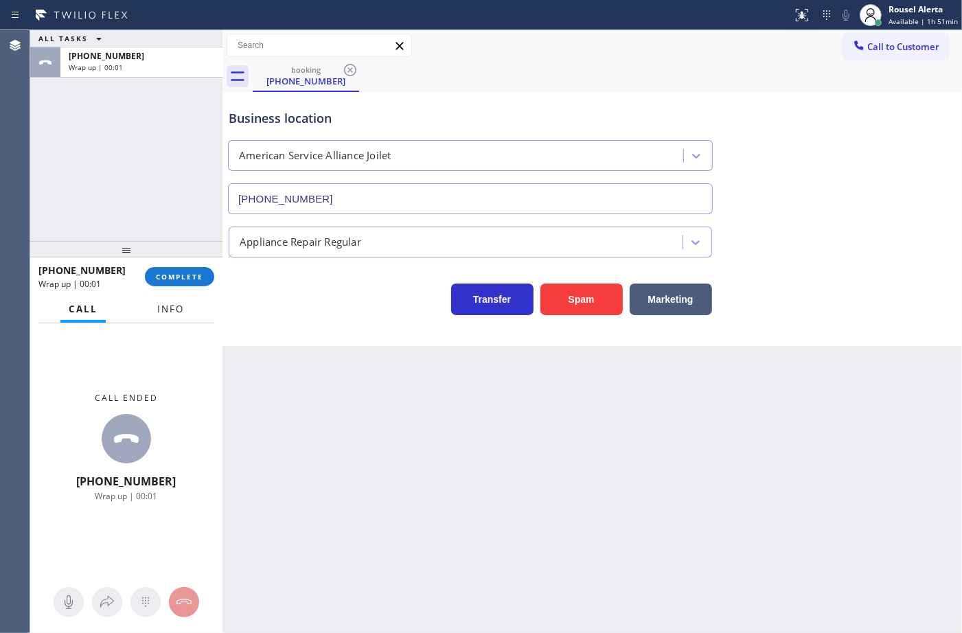
click at [162, 310] on span "Info" at bounding box center [170, 309] width 27 height 12
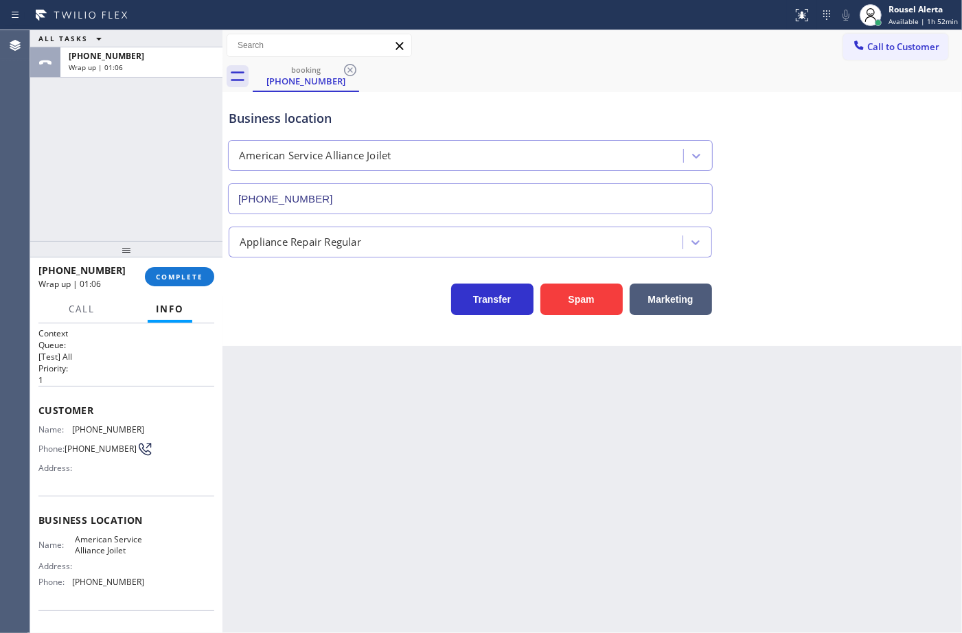
drag, startPoint x: 103, startPoint y: 108, endPoint x: 115, endPoint y: 122, distance: 19.0
click at [103, 110] on div "ALL TASKS ALL TASKS ACTIVE TASKS TASKS IN WRAP UP [PHONE_NUMBER] Wrap up | 01:06" at bounding box center [126, 135] width 192 height 211
click at [173, 272] on button "COMPLETE" at bounding box center [179, 276] width 69 height 19
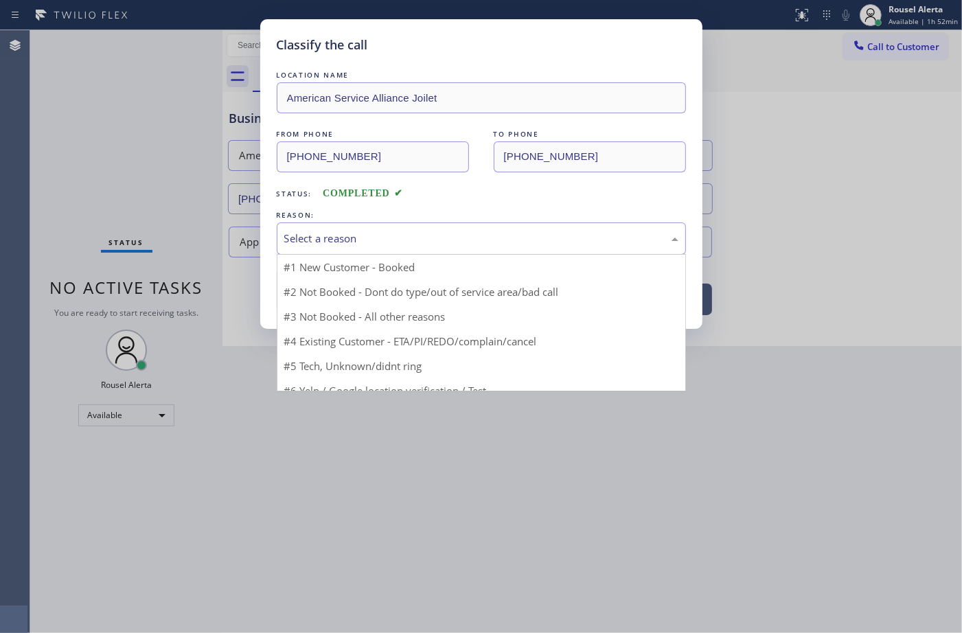
click at [380, 235] on div "Select a reason" at bounding box center [481, 239] width 394 height 16
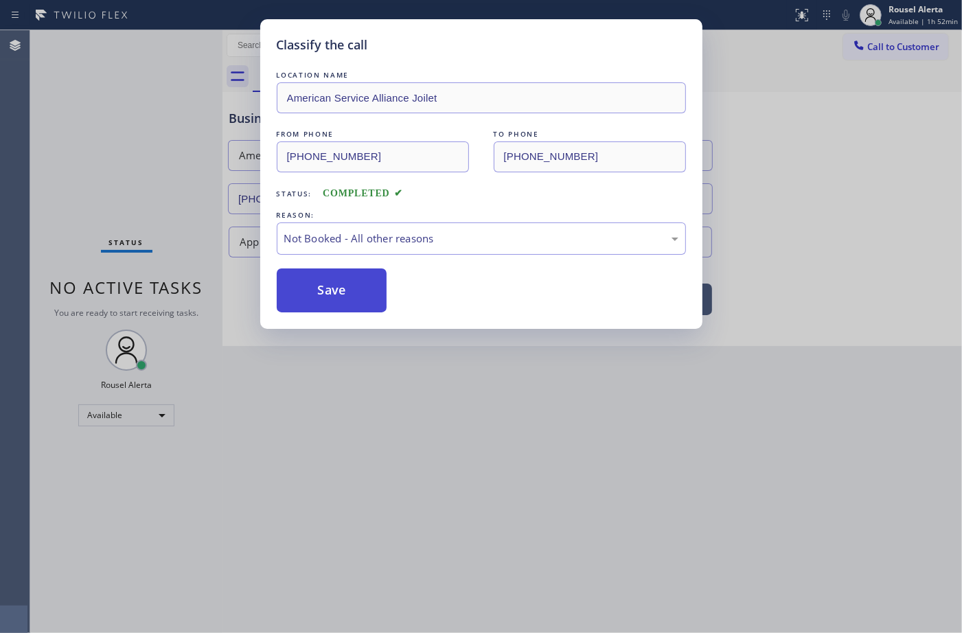
click at [330, 301] on button "Save" at bounding box center [332, 290] width 111 height 44
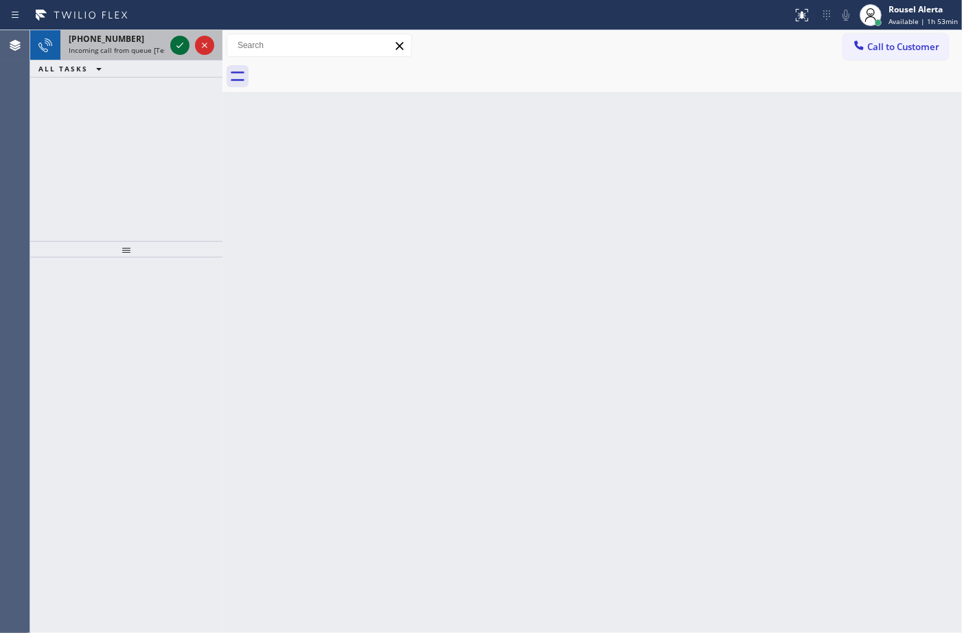
drag, startPoint x: 152, startPoint y: 40, endPoint x: 176, endPoint y: 50, distance: 26.1
click at [151, 40] on div "[PHONE_NUMBER]" at bounding box center [117, 39] width 96 height 12
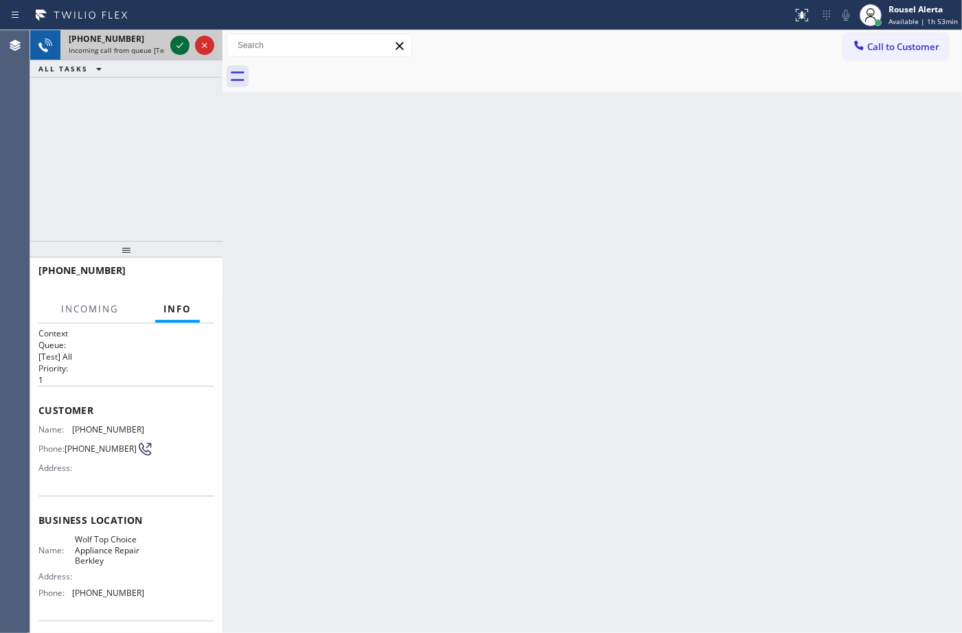
click at [176, 50] on icon at bounding box center [180, 45] width 16 height 16
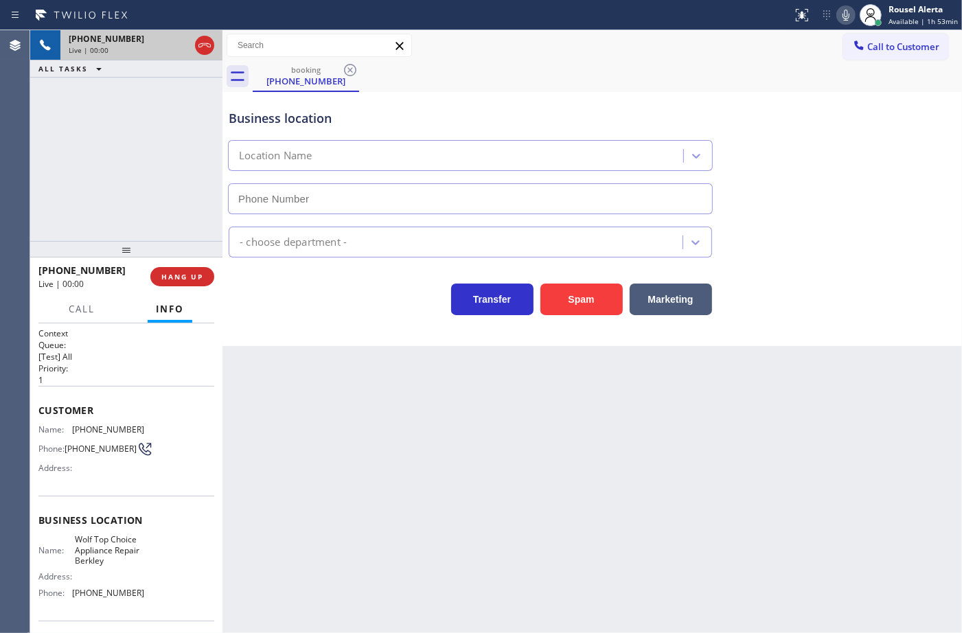
type input "[PHONE_NUMBER]"
click at [584, 309] on button "Spam" at bounding box center [581, 300] width 82 height 32
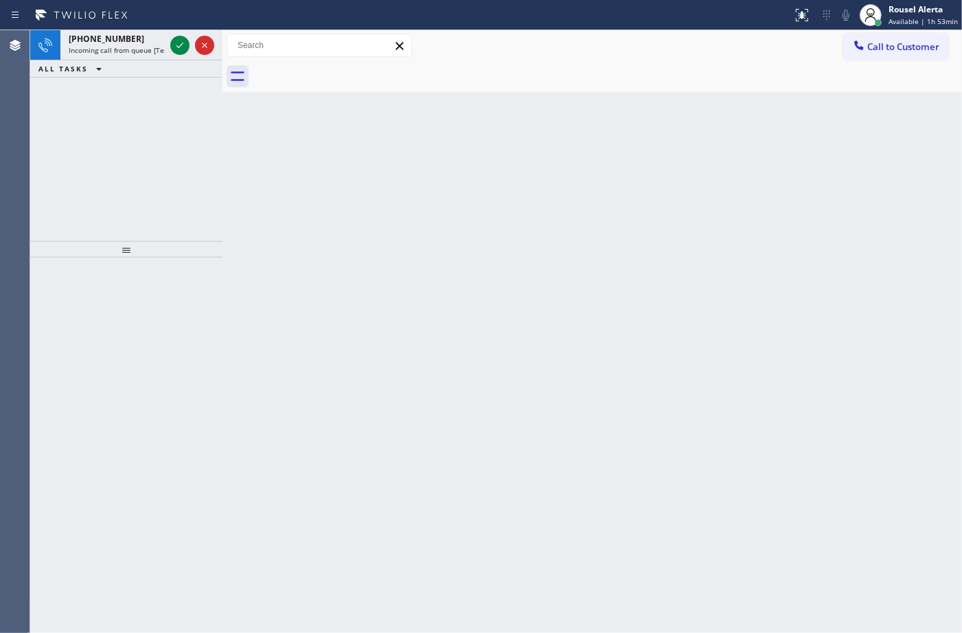
click at [127, 60] on div "ALL TASKS ALL TASKS ACTIVE TASKS TASKS IN WRAP UP" at bounding box center [126, 68] width 192 height 17
click at [128, 57] on div "[PHONE_NUMBER] Incoming call from queue [Test] All" at bounding box center [113, 45] width 107 height 30
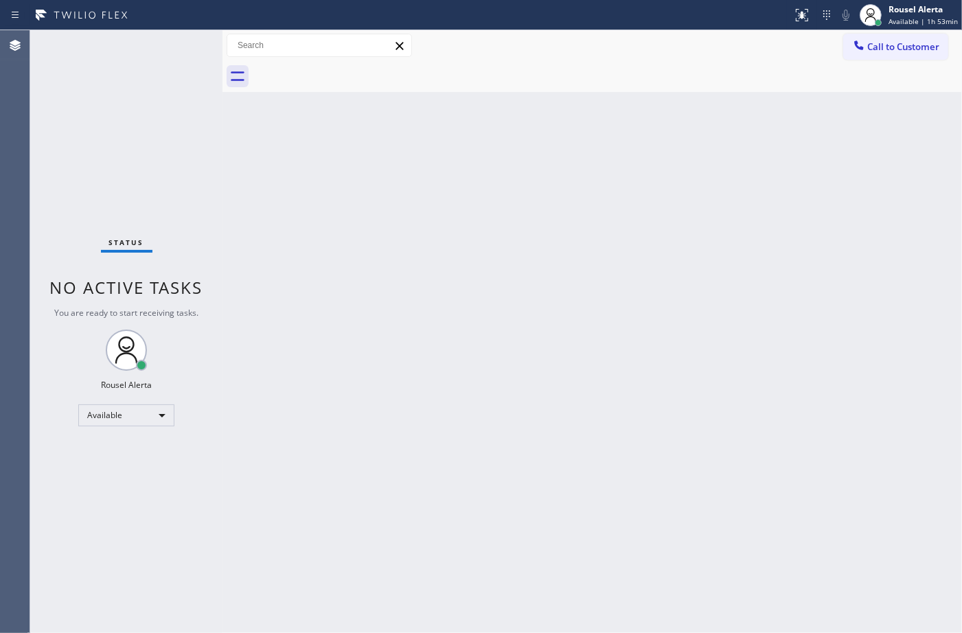
click at [167, 45] on div "Status No active tasks You are ready to start receiving tasks. Rousel Alerta Av…" at bounding box center [126, 331] width 192 height 603
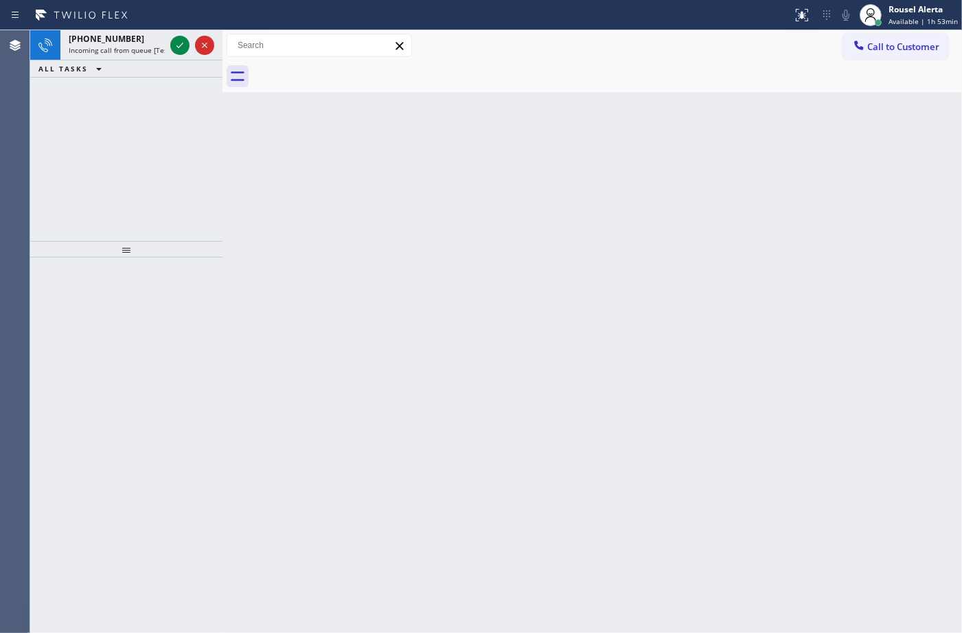
click at [168, 45] on div at bounding box center [192, 45] width 49 height 30
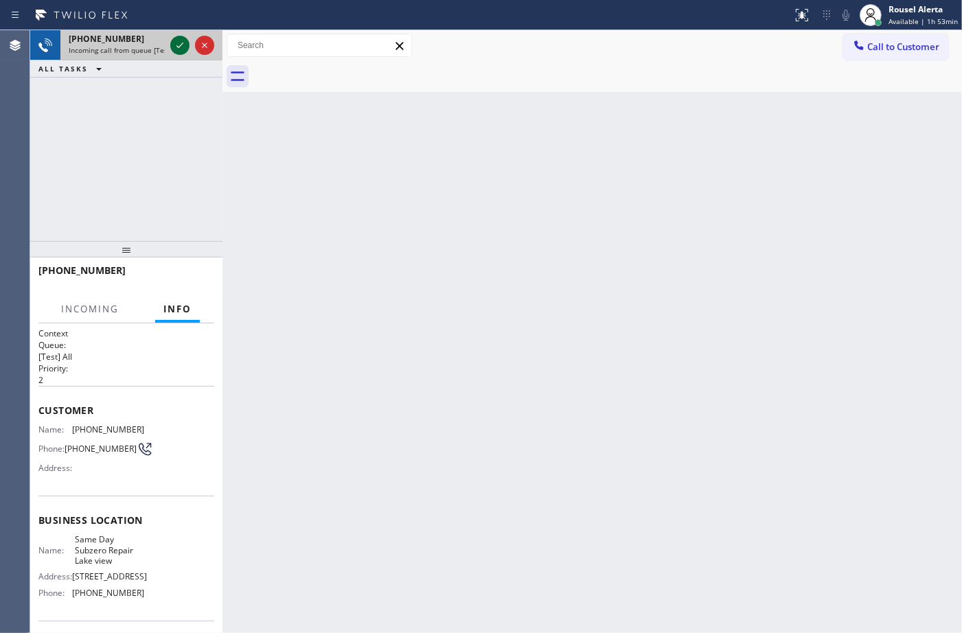
click at [172, 45] on icon at bounding box center [180, 45] width 16 height 16
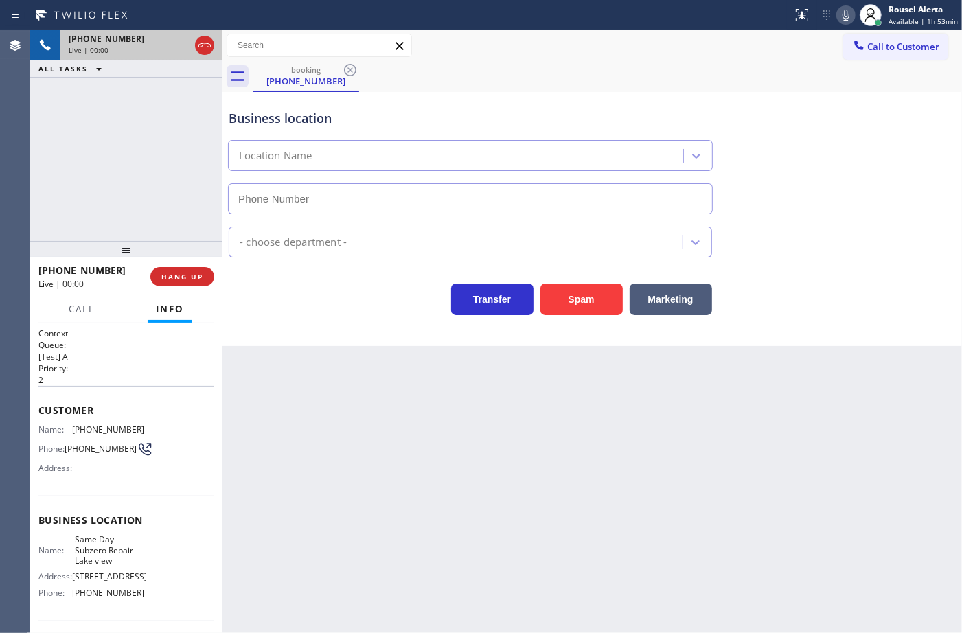
type input "[PHONE_NUMBER]"
click at [572, 311] on button "Spam" at bounding box center [581, 300] width 82 height 32
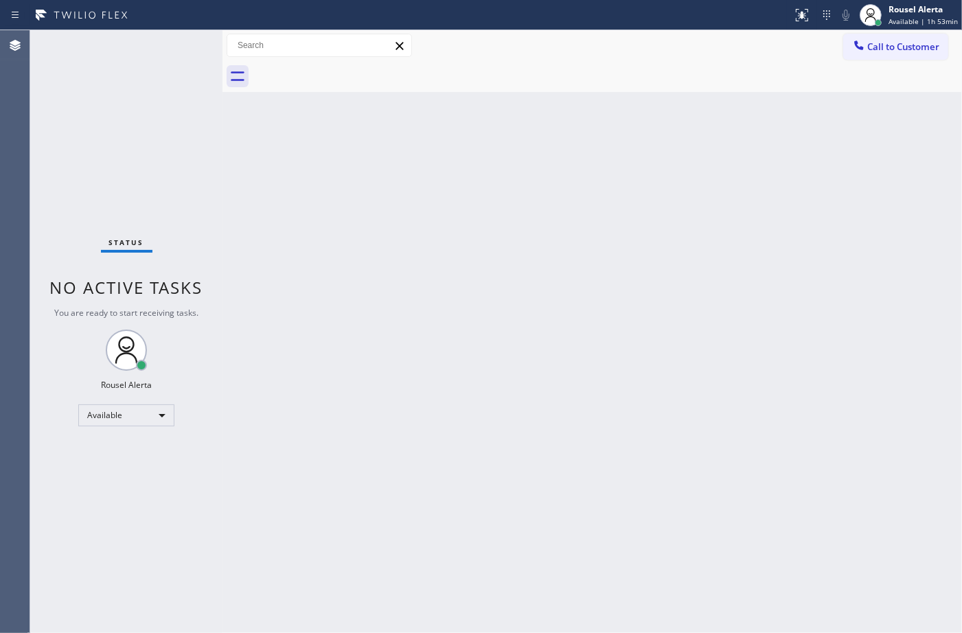
click at [327, 222] on div "Back to Dashboard Change Sender ID Customers Technicians Select a contact Outbo…" at bounding box center [591, 331] width 739 height 603
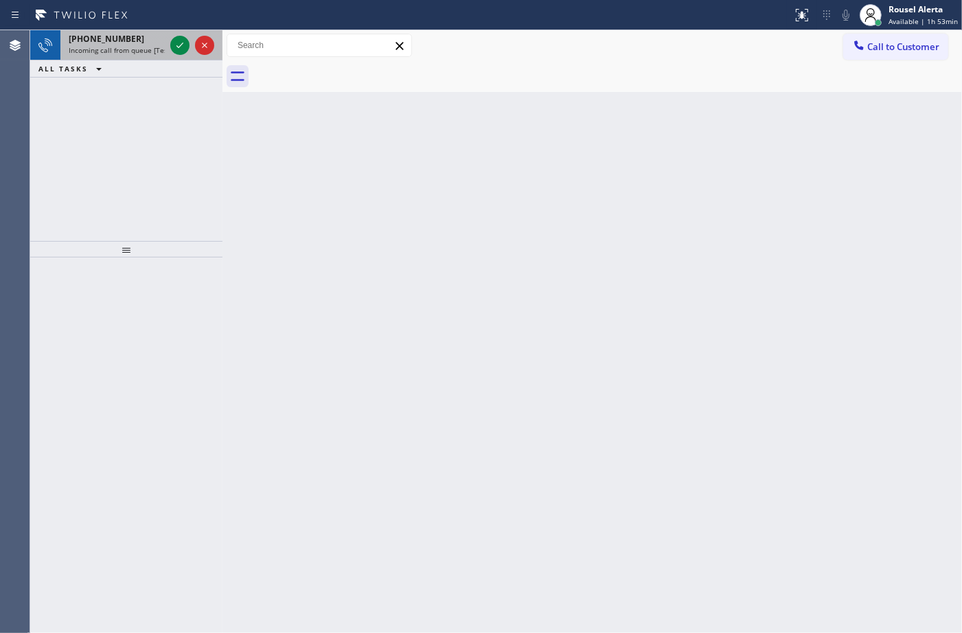
click at [125, 38] on div "[PHONE_NUMBER]" at bounding box center [117, 39] width 96 height 12
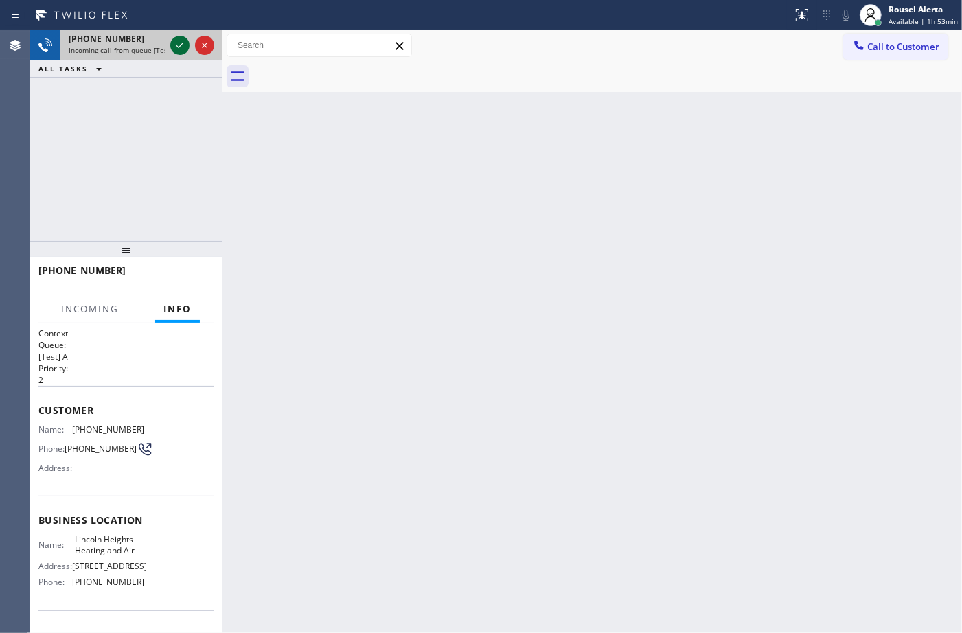
click at [172, 41] on icon at bounding box center [180, 45] width 16 height 16
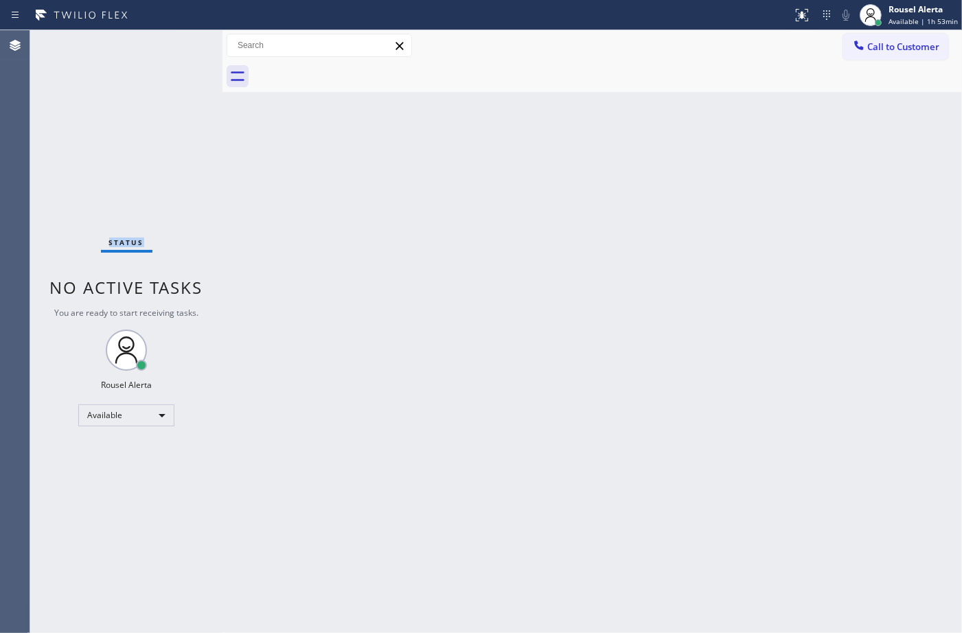
click at [174, 40] on div "Status No active tasks You are ready to start receiving tasks. Rousel Alerta Av…" at bounding box center [126, 331] width 192 height 603
click at [321, 304] on div "Back to Dashboard Change Sender ID Customers Technicians Select a contact Outbo…" at bounding box center [591, 331] width 739 height 603
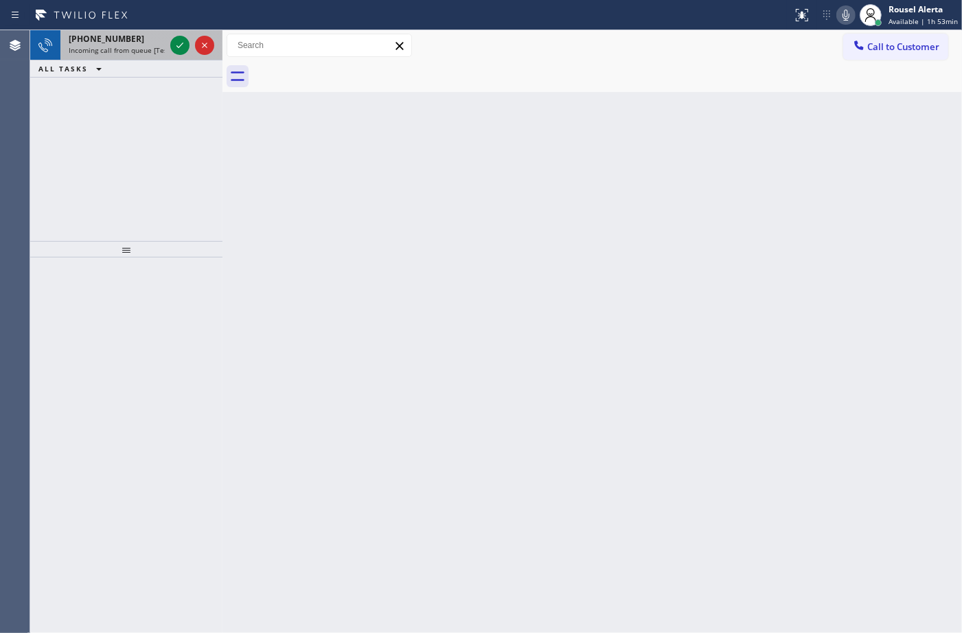
click at [128, 36] on div "[PHONE_NUMBER]" at bounding box center [117, 39] width 96 height 12
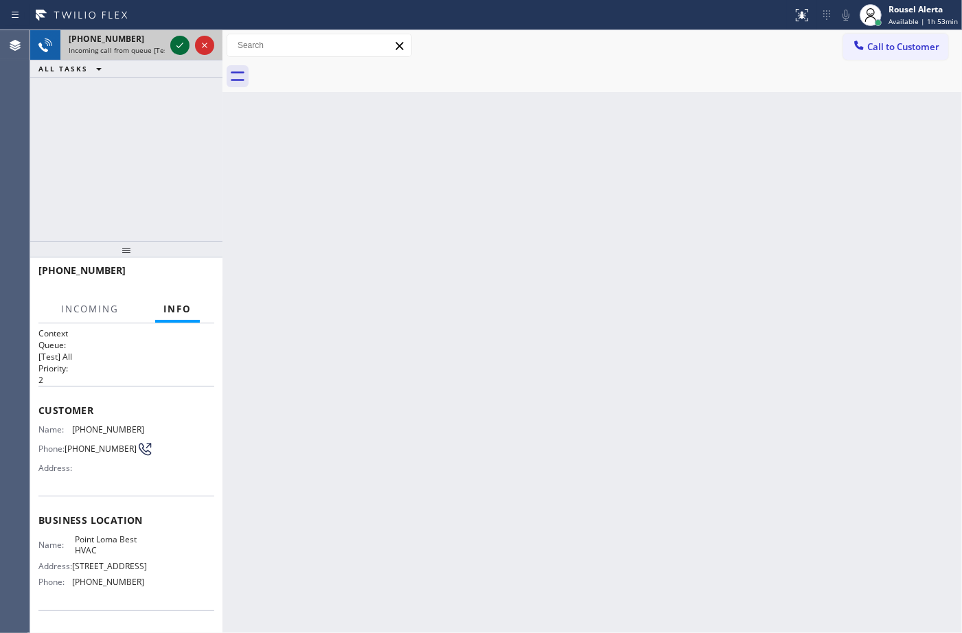
click at [172, 50] on icon at bounding box center [180, 45] width 16 height 16
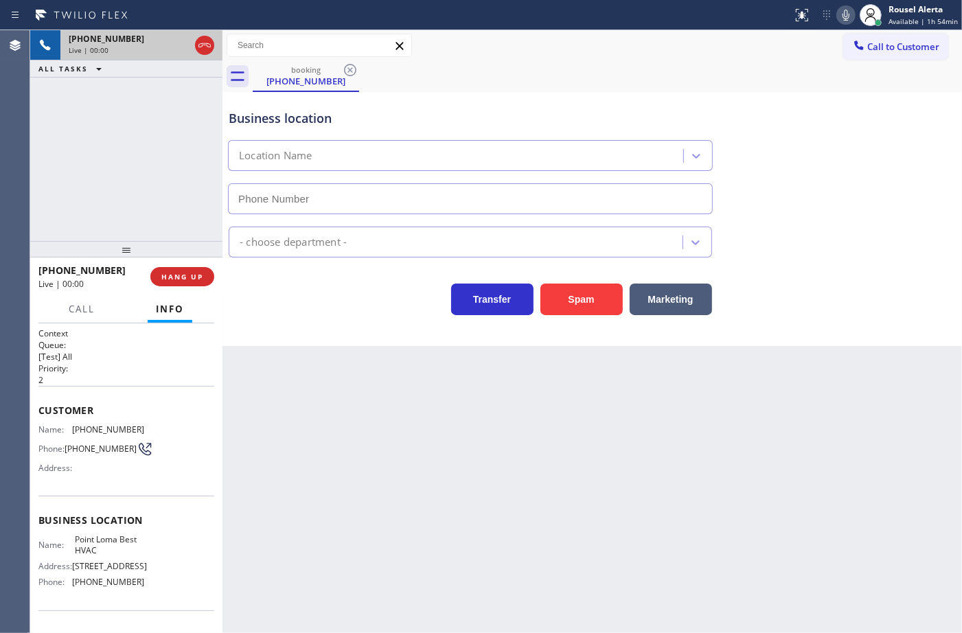
type input "[PHONE_NUMBER]"
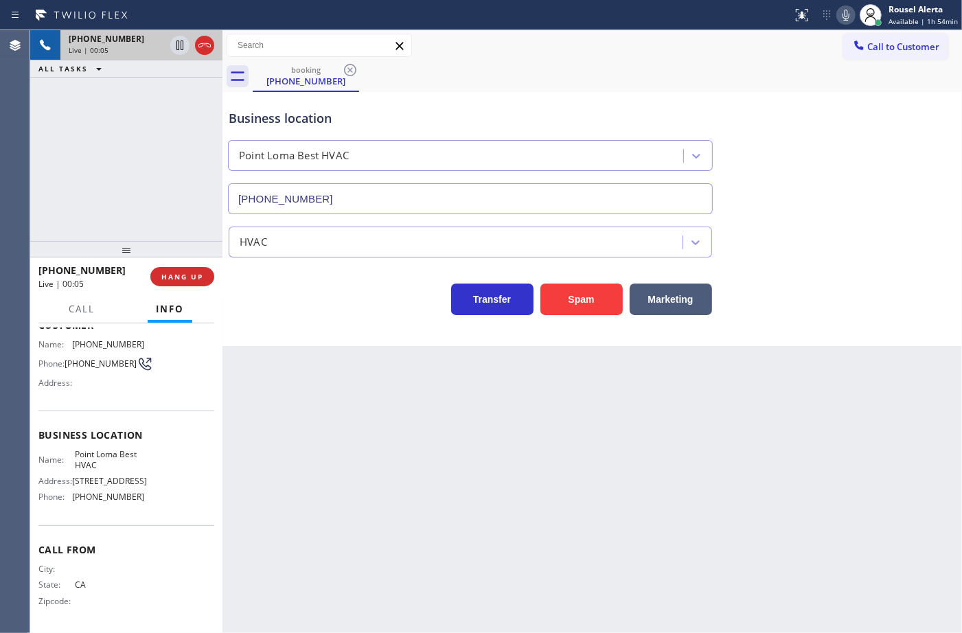
scroll to position [25, 0]
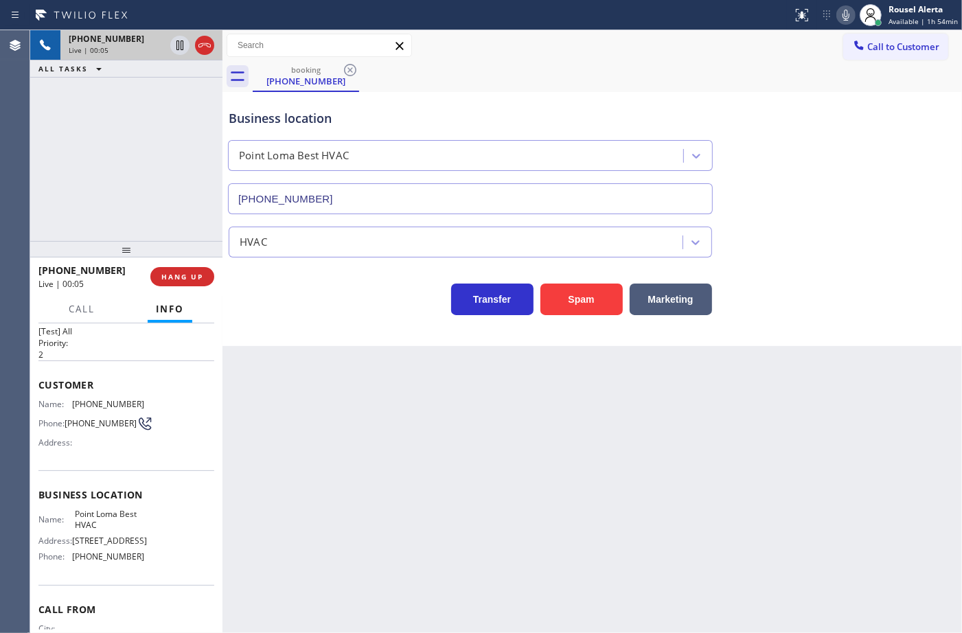
click at [444, 487] on div "Back to Dashboard Change Sender ID Customers Technicians Select a contact Outbo…" at bounding box center [591, 331] width 739 height 603
click at [146, 93] on div "[PHONE_NUMBER] Live | 00:10 ALL TASKS ALL TASKS ACTIVE TASKS TASKS IN WRAP UP" at bounding box center [126, 135] width 192 height 211
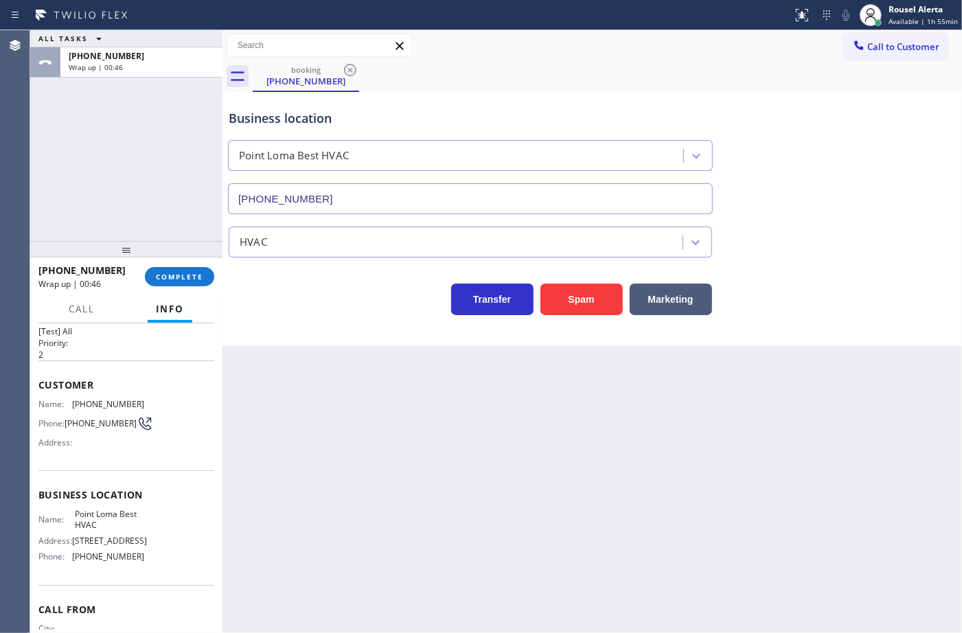
drag, startPoint x: 112, startPoint y: 57, endPoint x: 111, endPoint y: 78, distance: 20.6
click at [111, 56] on span "[PHONE_NUMBER]" at bounding box center [107, 56] width 76 height 12
click at [178, 276] on span "COMPLETE" at bounding box center [179, 277] width 47 height 10
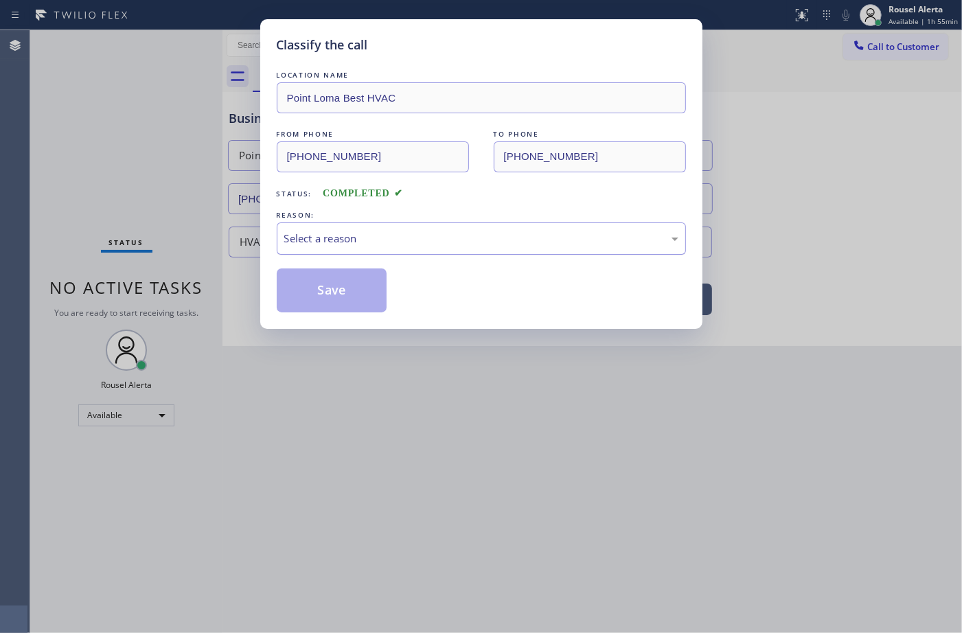
click at [323, 231] on div "Select a reason" at bounding box center [481, 239] width 394 height 16
click at [342, 314] on div "Classify the call LOCATION NAME [GEOGRAPHIC_DATA] Best HVAC FROM PHONE [PHONE_N…" at bounding box center [481, 174] width 442 height 310
click at [338, 302] on button "Save" at bounding box center [332, 290] width 111 height 44
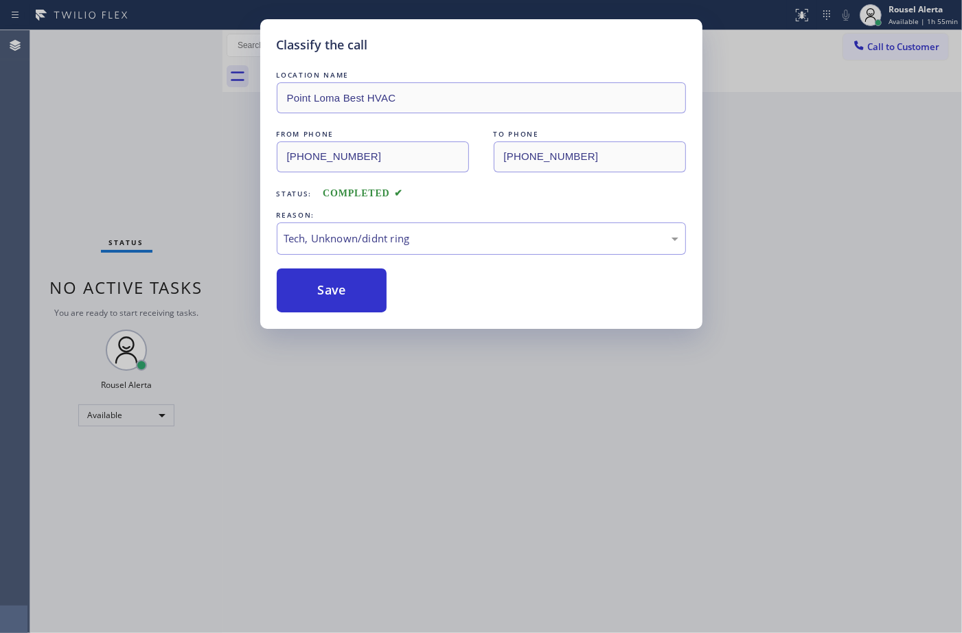
click at [426, 400] on div "Classify the call LOCATION NAME [GEOGRAPHIC_DATA] Best HVAC FROM PHONE [PHONE_N…" at bounding box center [481, 316] width 962 height 633
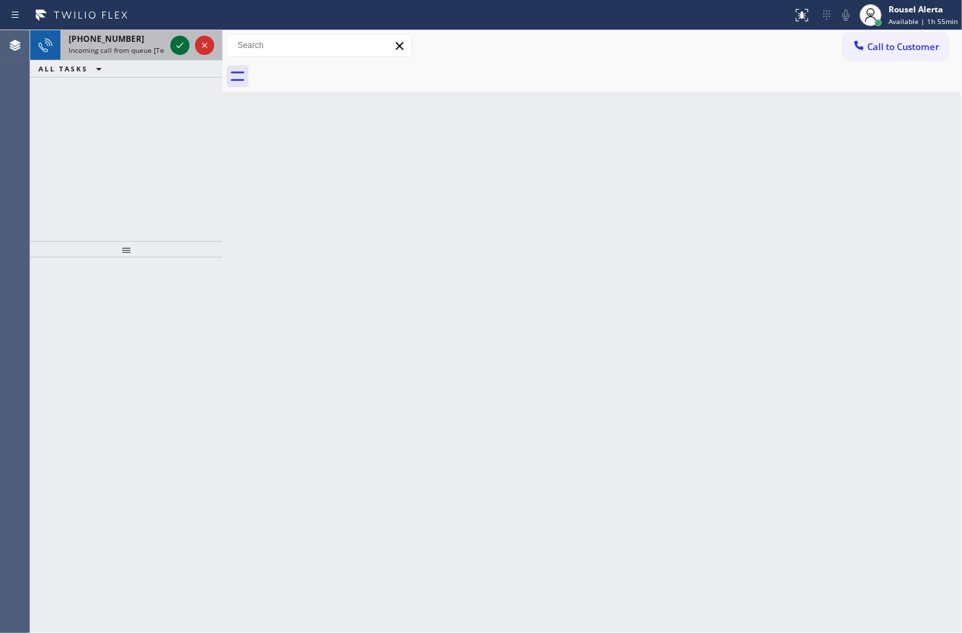
drag, startPoint x: 135, startPoint y: 40, endPoint x: 170, endPoint y: 49, distance: 35.6
click at [136, 40] on div "[PHONE_NUMBER]" at bounding box center [117, 39] width 96 height 12
click at [139, 38] on div "[PHONE_NUMBER]" at bounding box center [117, 39] width 96 height 12
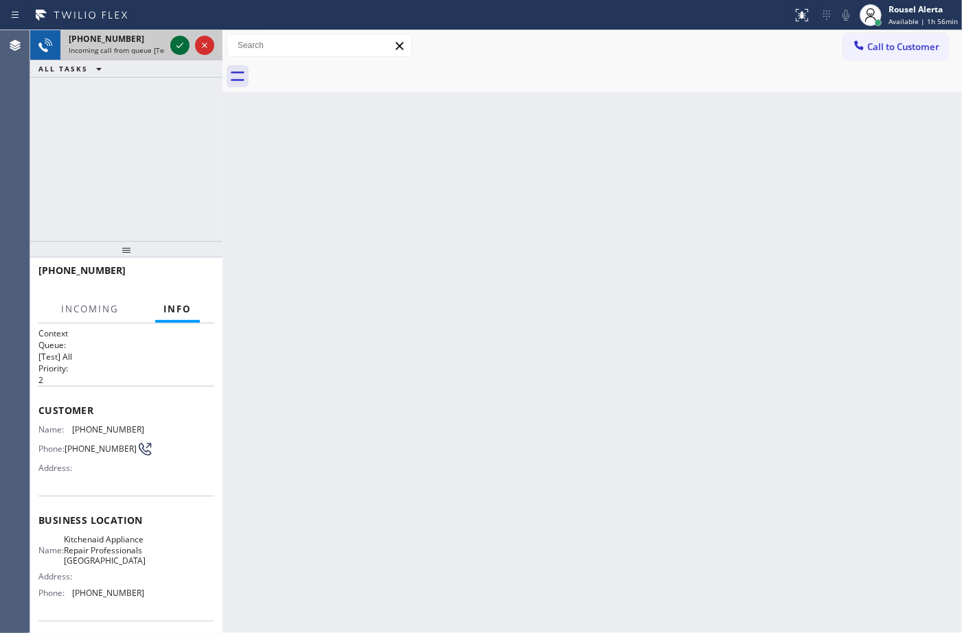
click at [172, 49] on icon at bounding box center [180, 45] width 16 height 16
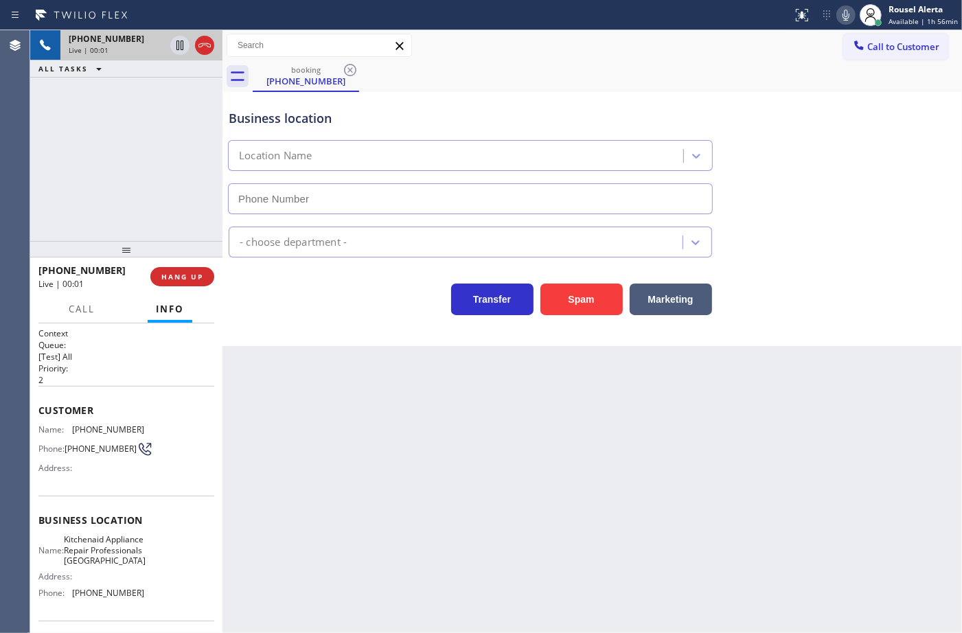
type input "[PHONE_NUMBER]"
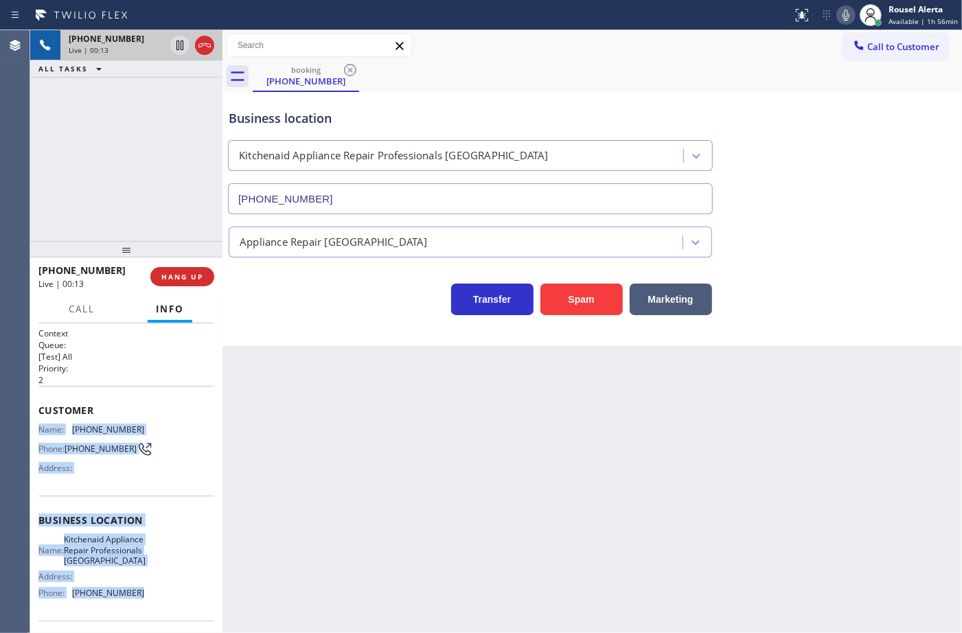
drag, startPoint x: 45, startPoint y: 438, endPoint x: 165, endPoint y: 611, distance: 210.6
click at [165, 611] on div "Context Queue: [Test] All Priority: 2 Customer Name: [PHONE_NUMBER] Phone: [PHO…" at bounding box center [126, 478] width 192 height 310
copy div "Name: [PHONE_NUMBER] Phone: [PHONE_NUMBER] Address: Business location Name: Kit…"
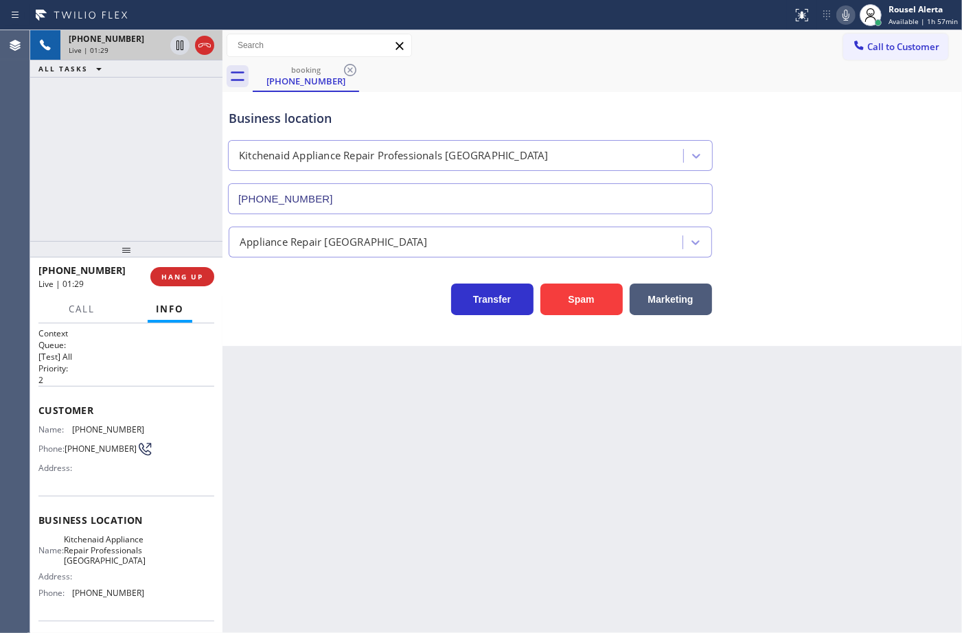
click at [838, 492] on div "Back to Dashboard Change Sender ID Customers Technicians Select a contact Outbo…" at bounding box center [591, 331] width 739 height 603
drag, startPoint x: 112, startPoint y: 141, endPoint x: 159, endPoint y: 103, distance: 60.6
click at [118, 138] on div "[PHONE_NUMBER] Live | 01:30 ALL TASKS ALL TASKS ACTIVE TASKS TASKS IN WRAP UP" at bounding box center [126, 135] width 192 height 211
click at [172, 50] on icon at bounding box center [180, 45] width 16 height 16
click at [845, 10] on icon at bounding box center [846, 15] width 16 height 16
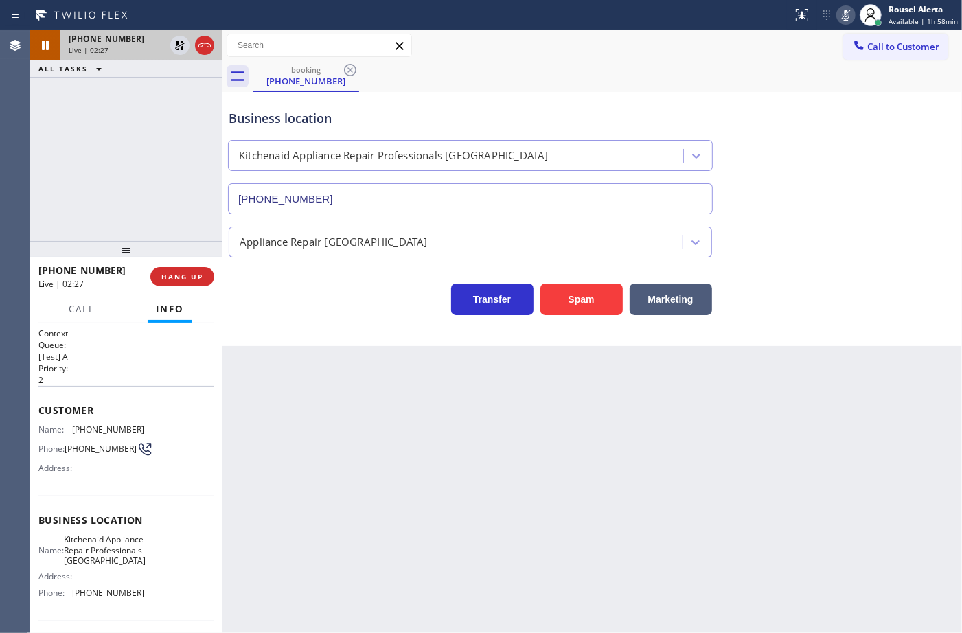
click at [170, 33] on div at bounding box center [192, 45] width 49 height 30
click at [851, 18] on icon at bounding box center [846, 15] width 16 height 16
click at [178, 50] on icon at bounding box center [180, 45] width 16 height 16
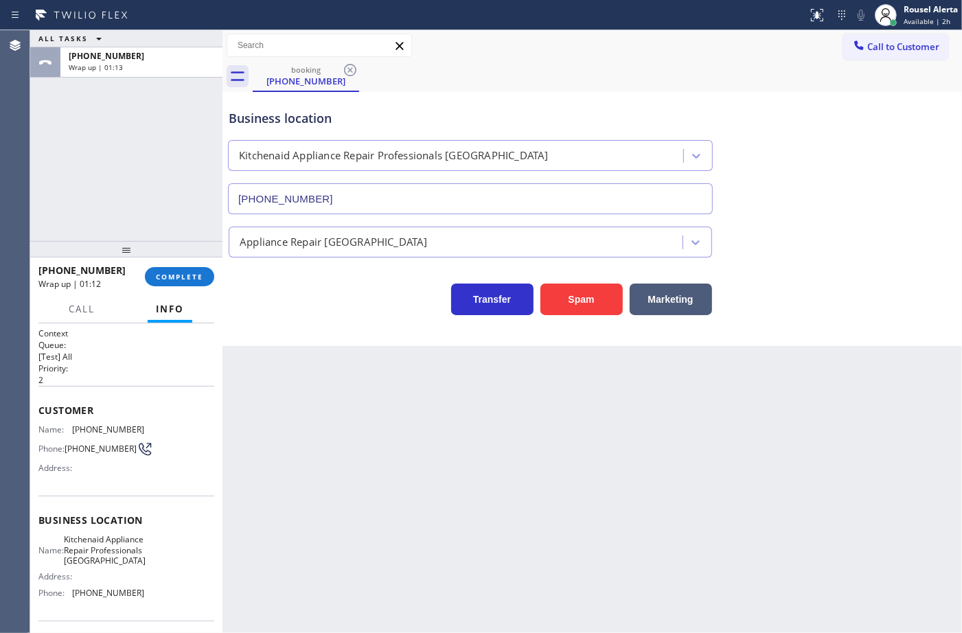
click at [143, 111] on div "ALL TASKS ALL TASKS ACTIVE TASKS TASKS IN WRAP UP [PHONE_NUMBER] Wrap up | 01:13" at bounding box center [126, 135] width 192 height 211
click at [179, 265] on div "[PHONE_NUMBER] Wrap up | 01:13 COMPLETE" at bounding box center [126, 277] width 176 height 36
click at [179, 277] on span "COMPLETE" at bounding box center [179, 277] width 47 height 10
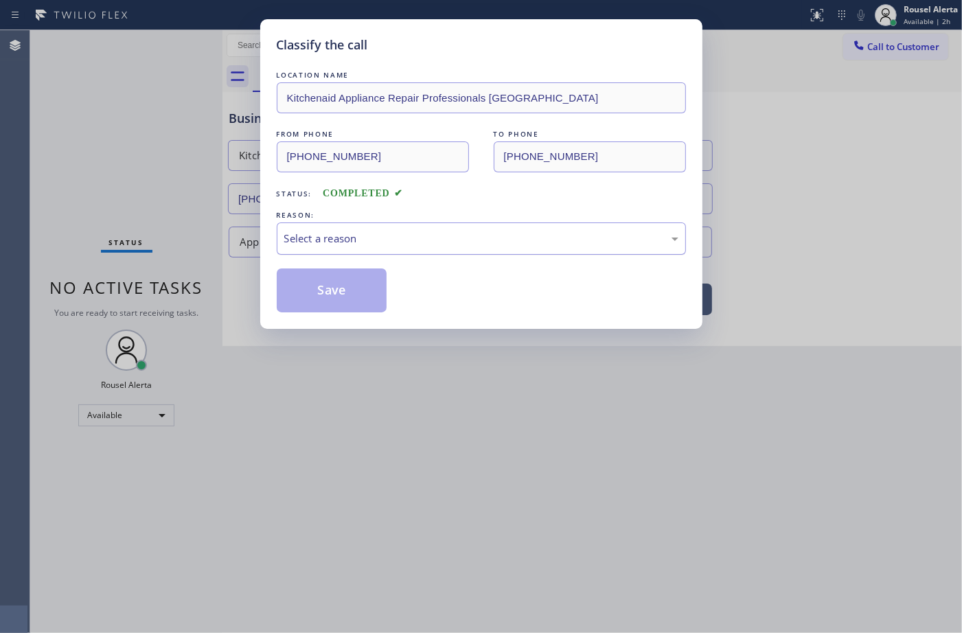
click at [403, 245] on div "Select a reason" at bounding box center [481, 239] width 394 height 16
click at [317, 290] on button "Save" at bounding box center [332, 290] width 111 height 44
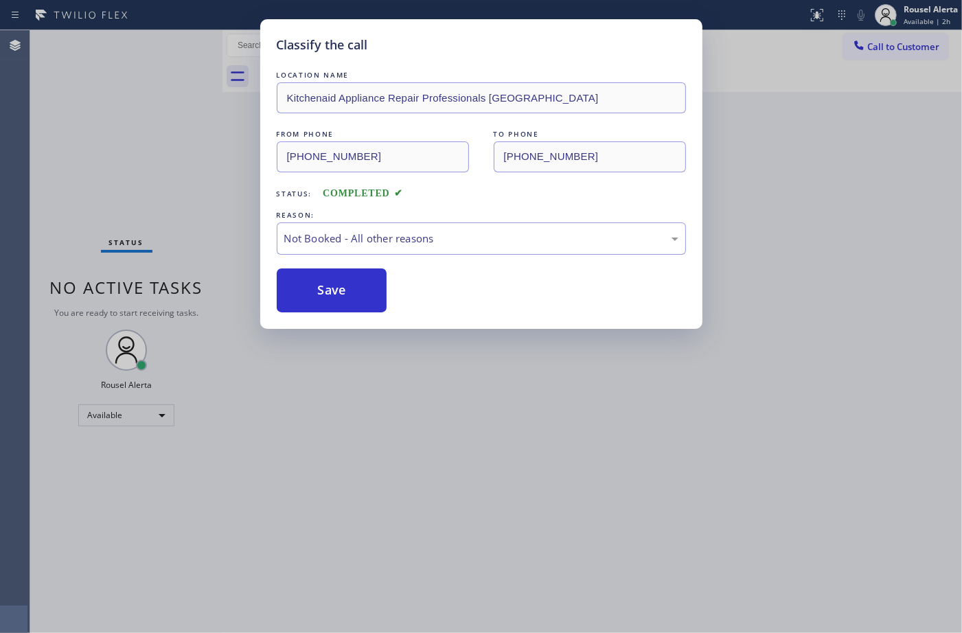
click at [523, 479] on div "Classify the call LOCATION NAME Kitchenaid Appliance Repair Professionals [GEOG…" at bounding box center [481, 316] width 962 height 633
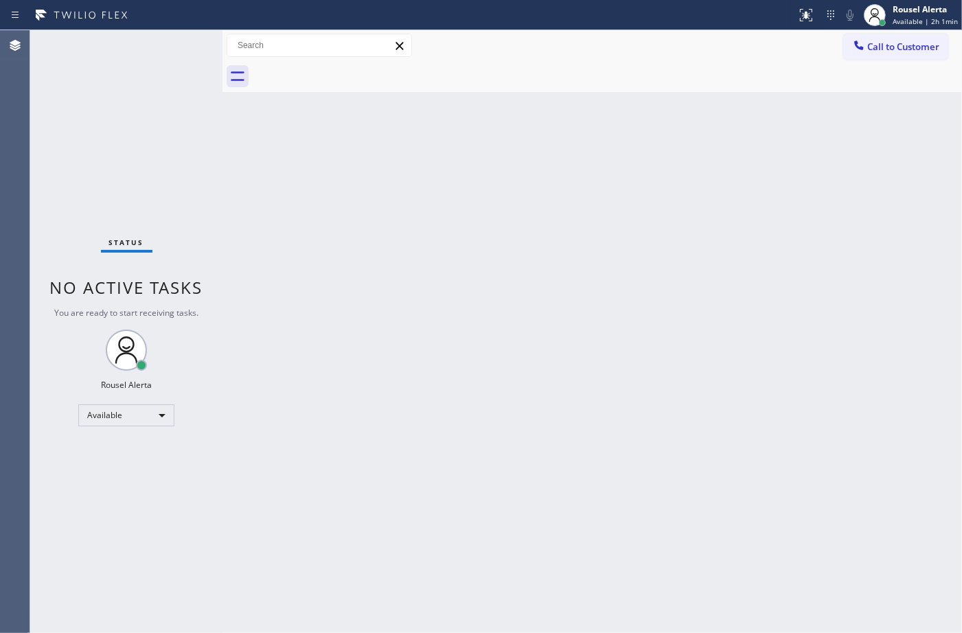
click at [150, 42] on div "Status No active tasks You are ready to start receiving tasks. Rousel Alerta Av…" at bounding box center [126, 331] width 192 height 603
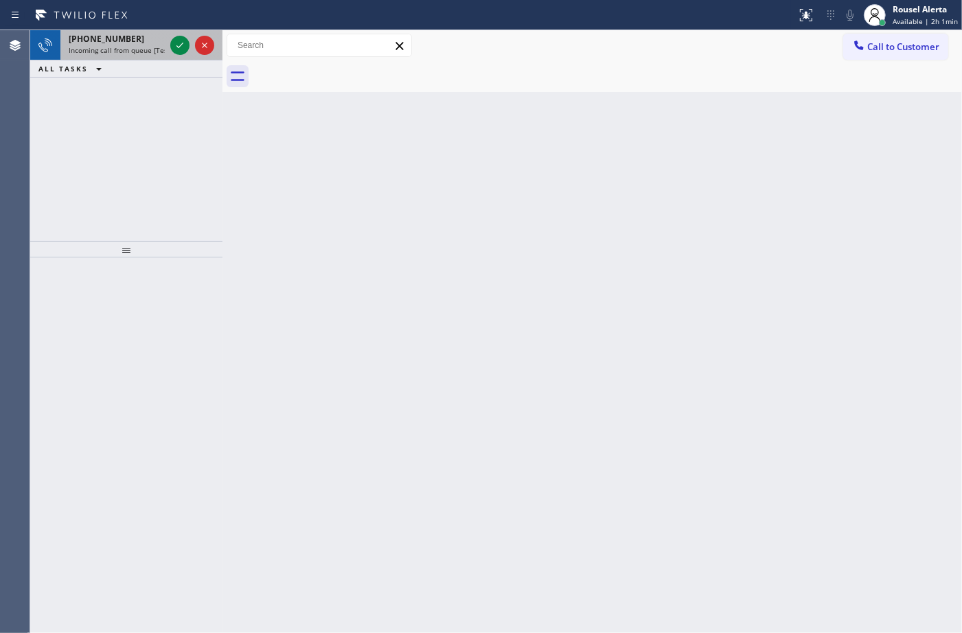
click at [152, 42] on div "[PHONE_NUMBER]" at bounding box center [117, 39] width 96 height 12
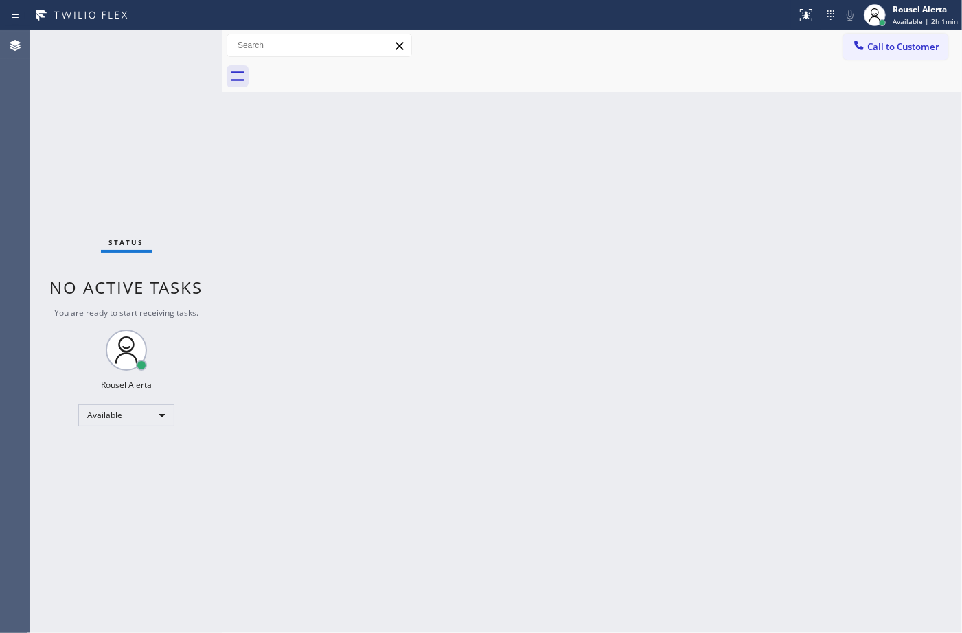
click at [684, 462] on div "Back to Dashboard Change Sender ID Customers Technicians Select a contact Outbo…" at bounding box center [591, 331] width 739 height 603
click at [691, 440] on div "Back to Dashboard Change Sender ID Customers Technicians Select a contact Outbo…" at bounding box center [591, 331] width 739 height 603
click at [602, 97] on div "Back to Dashboard Change Sender ID Customers Technicians Select a contact Outbo…" at bounding box center [591, 331] width 739 height 603
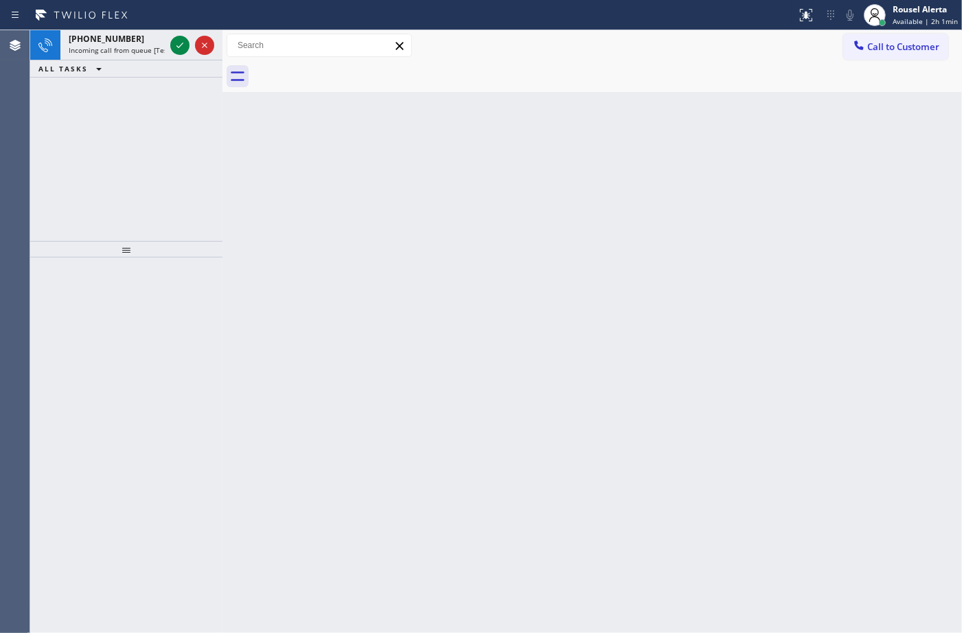
drag, startPoint x: 915, startPoint y: 14, endPoint x: 914, endPoint y: 36, distance: 21.3
click at [915, 14] on div "Rousel Alerta" at bounding box center [924, 9] width 65 height 12
click at [629, 244] on div "Back to Dashboard Change Sender ID Customers Technicians Select a contact Outbo…" at bounding box center [591, 331] width 739 height 603
click at [136, 38] on div "[PHONE_NUMBER]" at bounding box center [117, 39] width 96 height 12
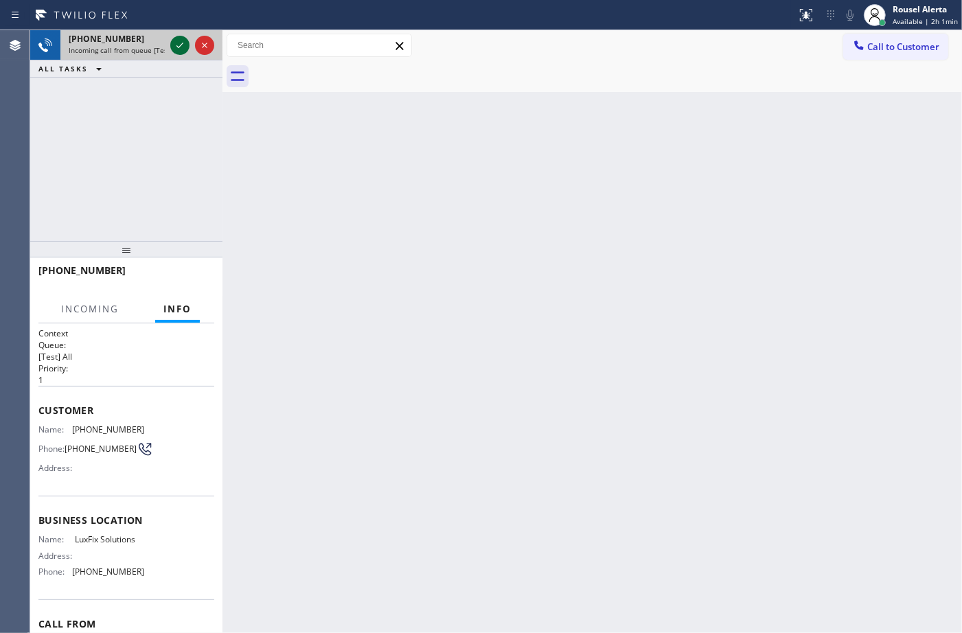
click at [172, 43] on icon at bounding box center [180, 45] width 16 height 16
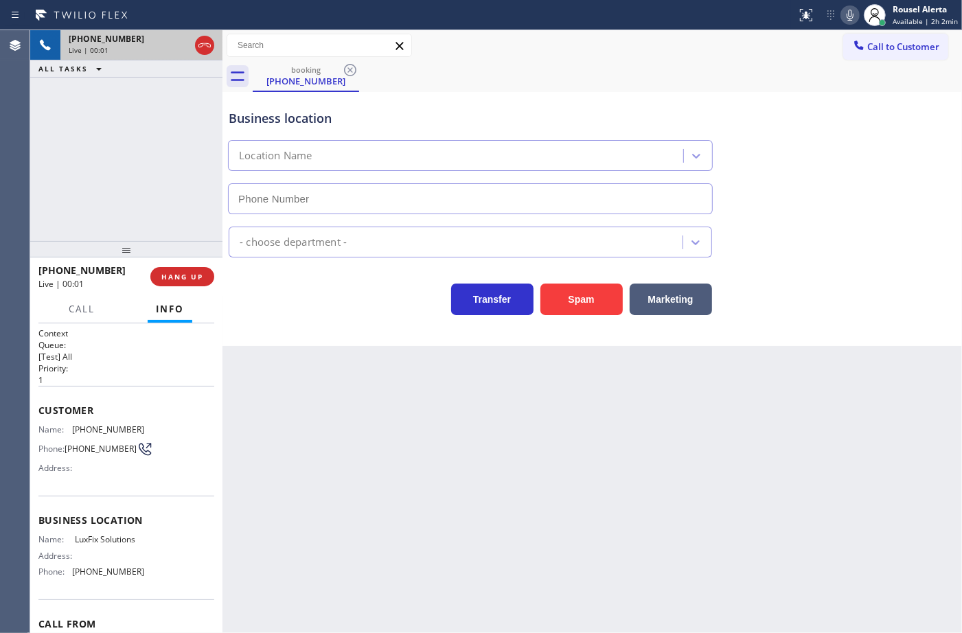
type input "[PHONE_NUMBER]"
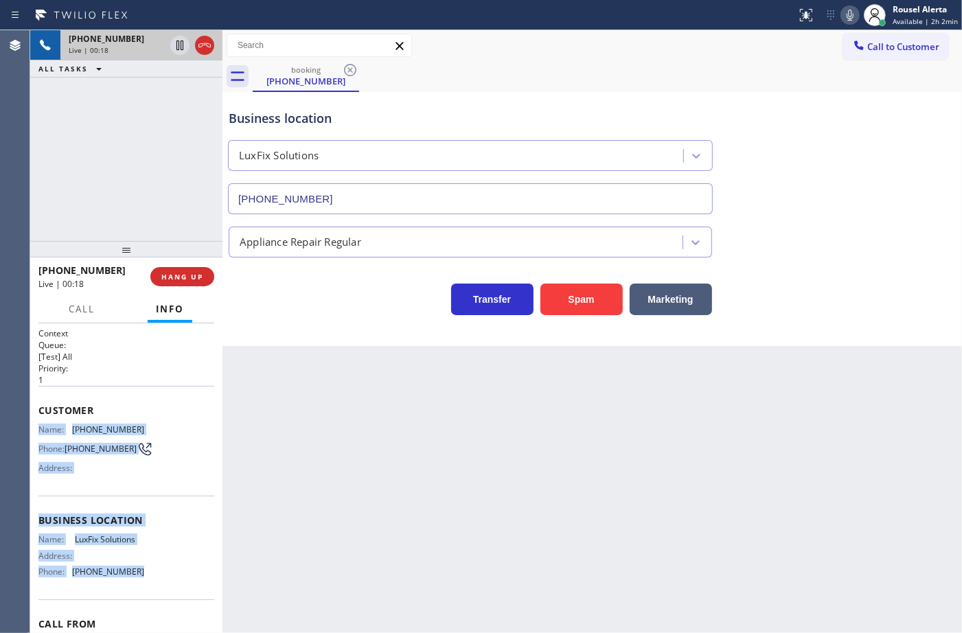
drag, startPoint x: 38, startPoint y: 426, endPoint x: 159, endPoint y: 572, distance: 189.7
click at [159, 572] on div "Context Queue: [Test] All Priority: 1 Customer Name: [PHONE_NUMBER] Phone: [PHO…" at bounding box center [126, 515] width 176 height 376
copy div "Name: [PHONE_NUMBER] Phone: [PHONE_NUMBER] Address: Business location Name: Lux…"
click at [179, 49] on icon at bounding box center [180, 45] width 16 height 16
click at [849, 8] on icon at bounding box center [850, 15] width 16 height 16
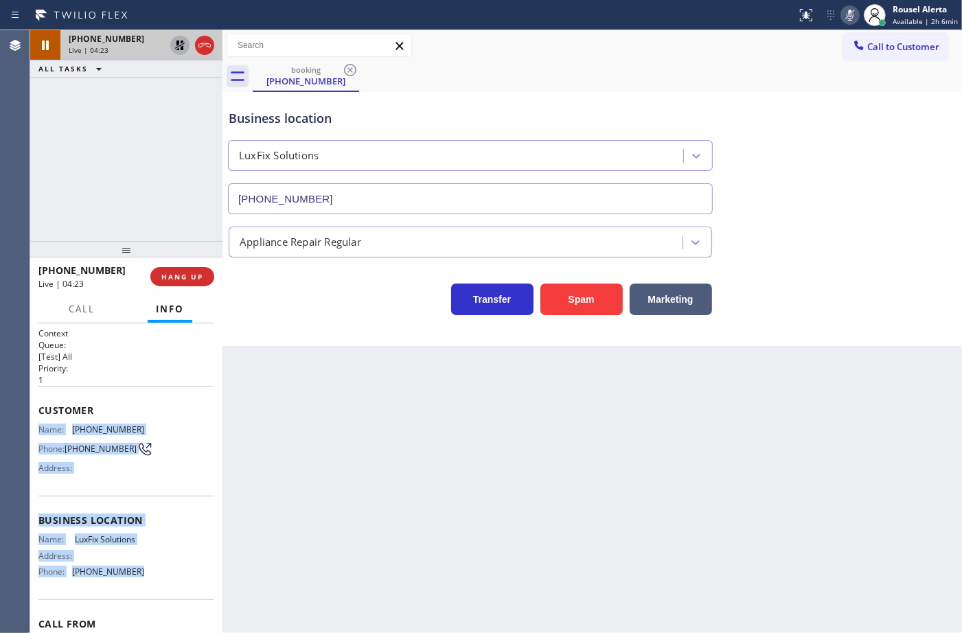
click at [173, 43] on icon at bounding box center [180, 45] width 16 height 16
click at [853, 18] on icon at bounding box center [849, 15] width 7 height 11
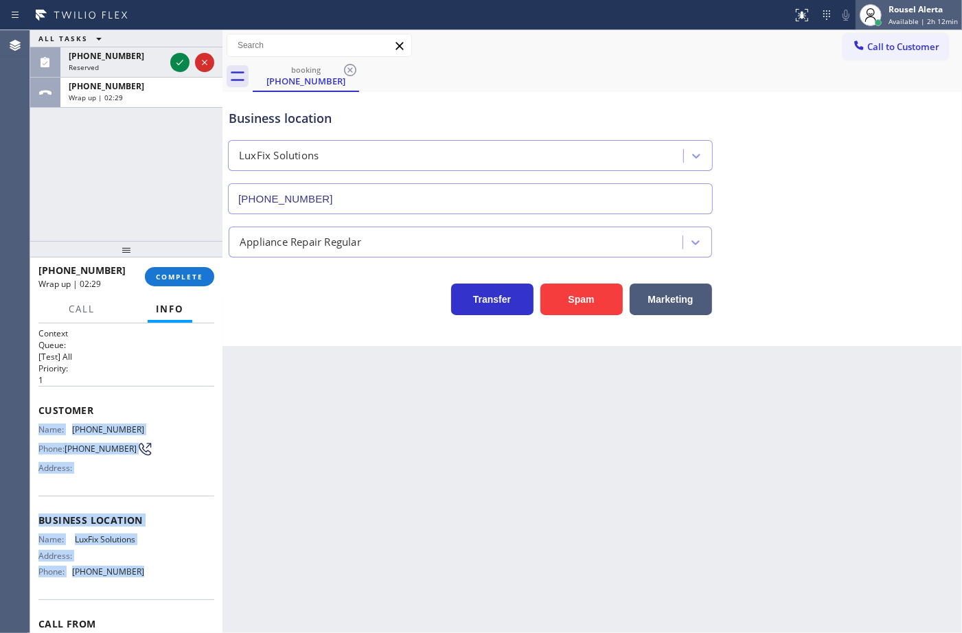
click at [928, 12] on div "Rousel Alerta" at bounding box center [922, 9] width 69 height 12
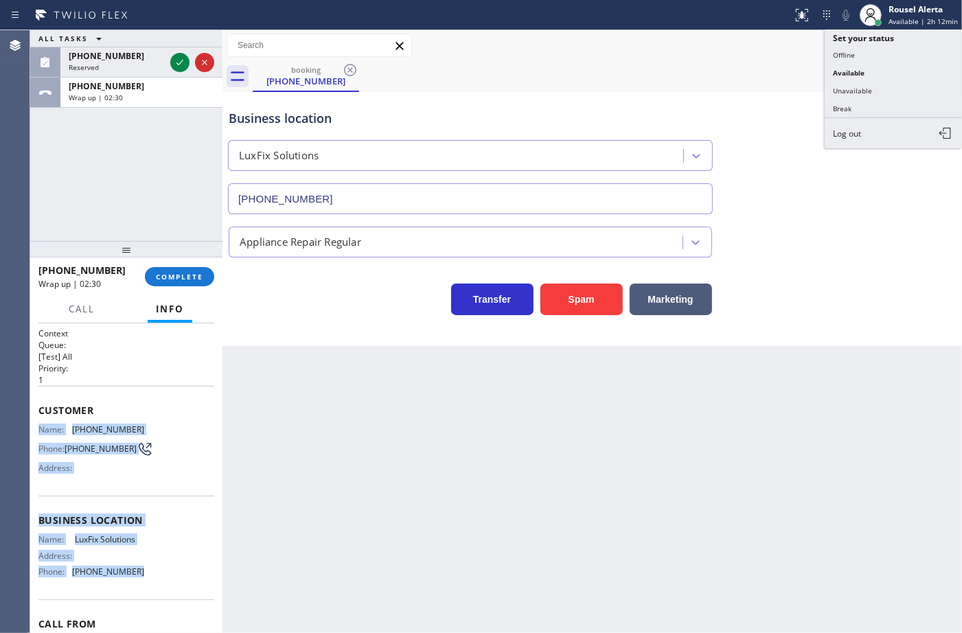
drag, startPoint x: 888, startPoint y: 54, endPoint x: 871, endPoint y: 56, distance: 17.4
click at [888, 55] on button "Offline" at bounding box center [893, 55] width 137 height 18
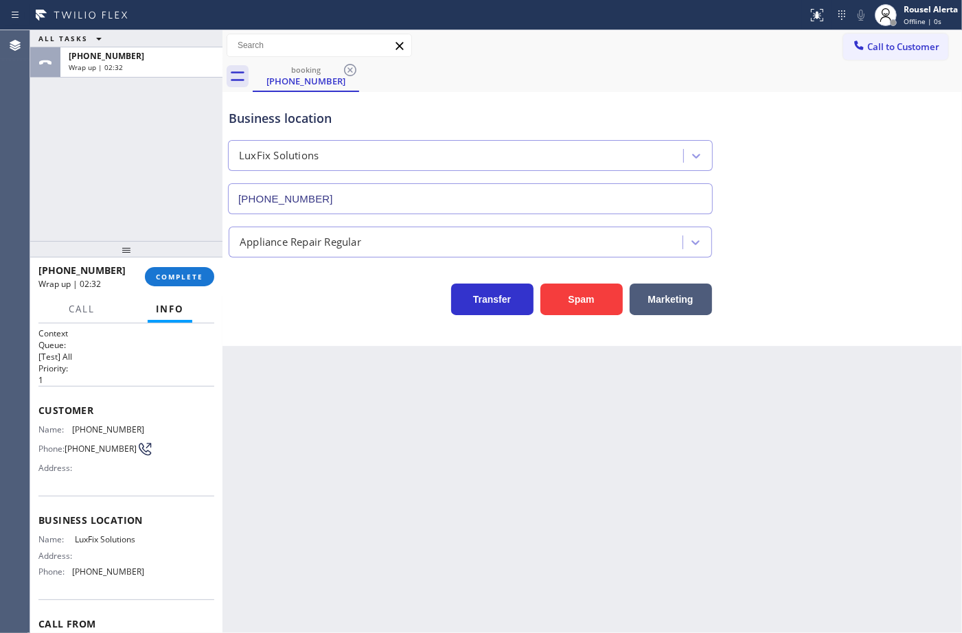
click at [173, 59] on div "ALL TASKS ALL TASKS ACTIVE TASKS TASKS IN WRAP UP [PHONE_NUMBER] Wrap up | 02:32" at bounding box center [126, 53] width 192 height 47
click at [179, 286] on div "[PHONE_NUMBER] Wrap up | 02:33 COMPLETE" at bounding box center [126, 277] width 176 height 36
click at [191, 270] on button "COMPLETE" at bounding box center [179, 276] width 69 height 19
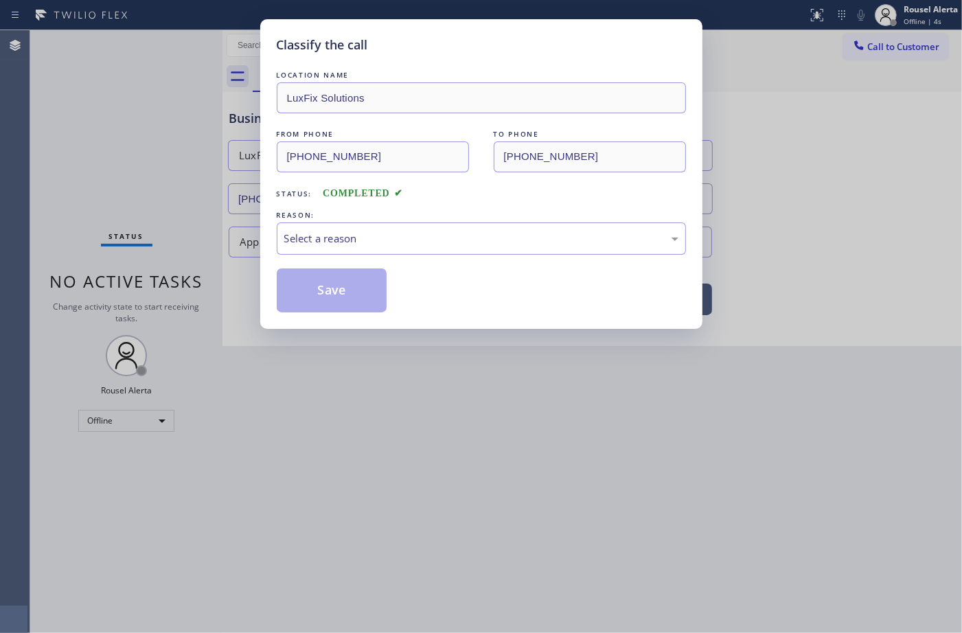
click at [399, 239] on div "Select a reason" at bounding box center [481, 239] width 394 height 16
drag, startPoint x: 317, startPoint y: 275, endPoint x: 903, endPoint y: 80, distance: 617.2
click at [316, 275] on button "Save" at bounding box center [332, 290] width 111 height 44
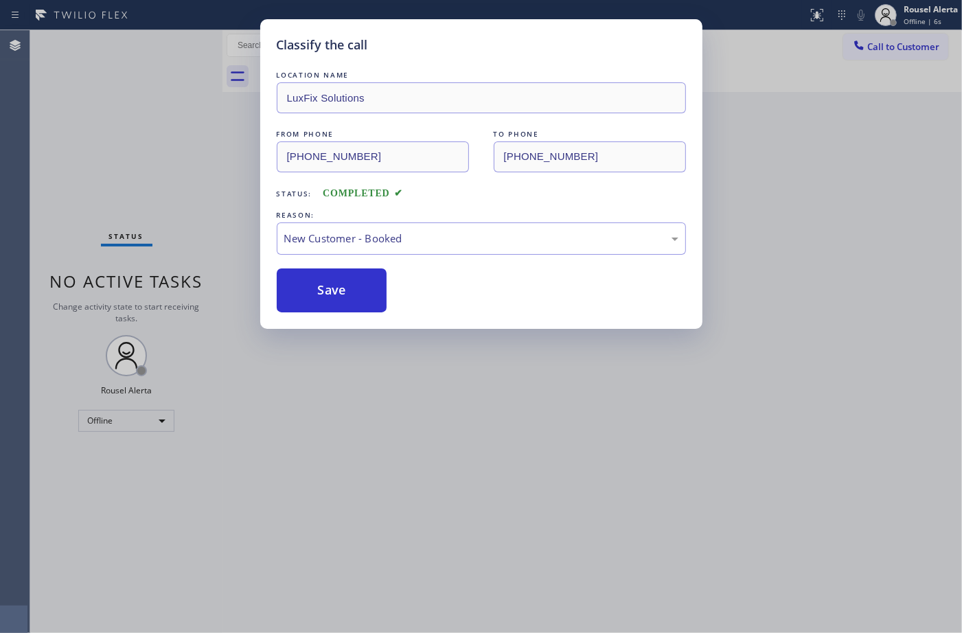
click at [918, 4] on div "Classify the call LOCATION NAME LuxFix Solutions FROM PHONE [PHONE_NUMBER] TO P…" at bounding box center [481, 316] width 962 height 633
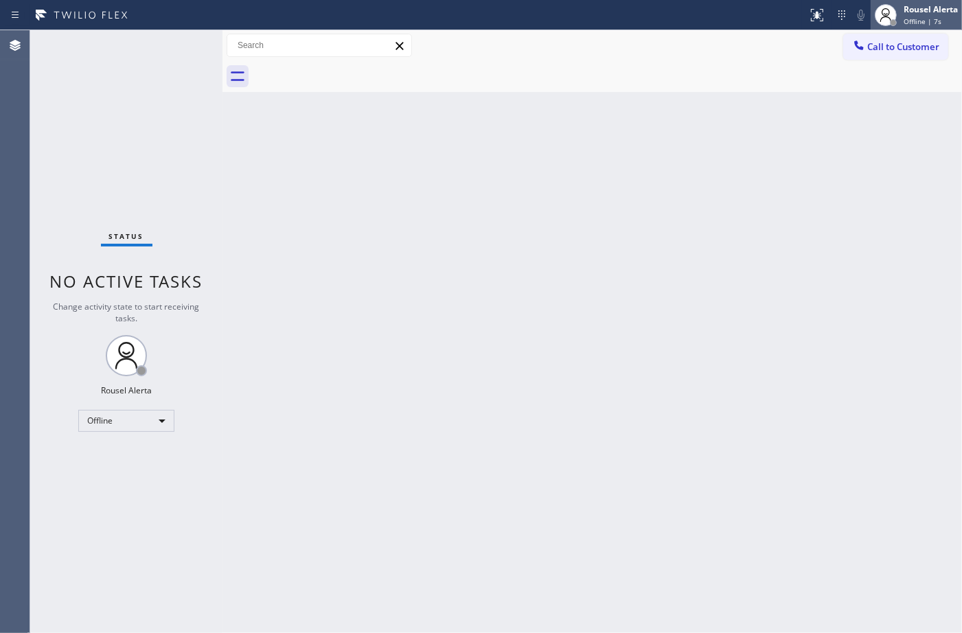
click at [921, 12] on div "Rousel Alerta" at bounding box center [930, 9] width 54 height 12
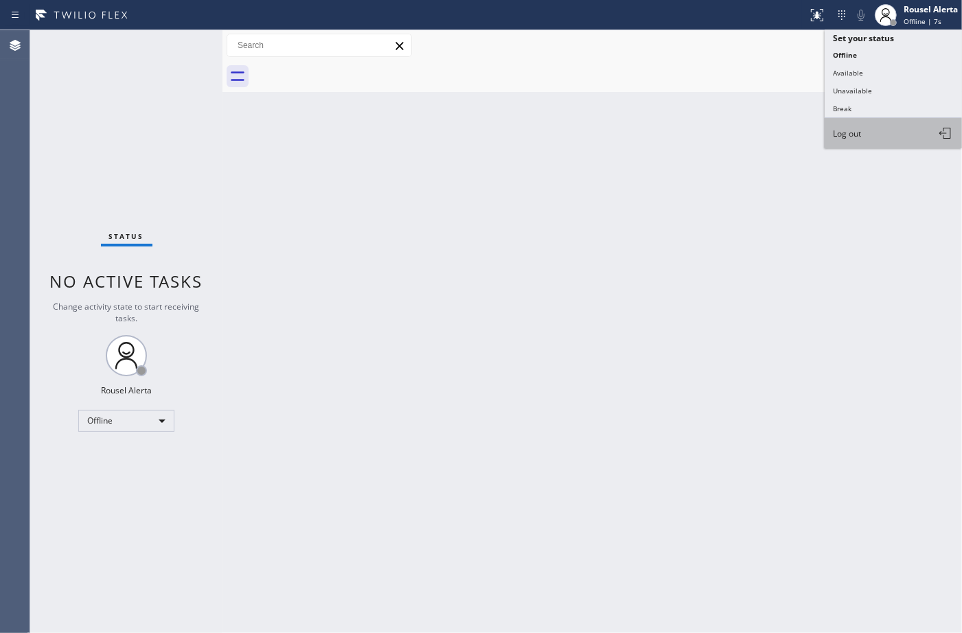
click at [895, 128] on button "Log out" at bounding box center [893, 133] width 137 height 30
